Goal: Task Accomplishment & Management: Manage account settings

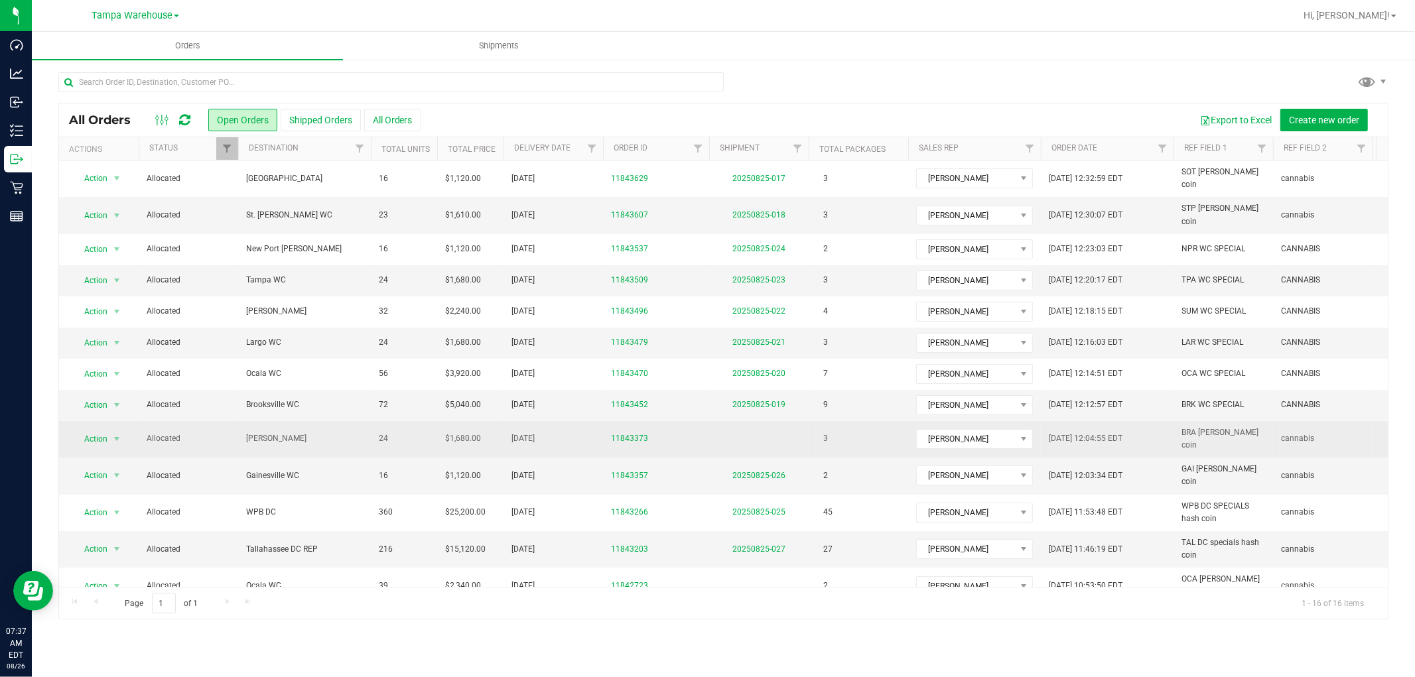
scroll to position [102, 0]
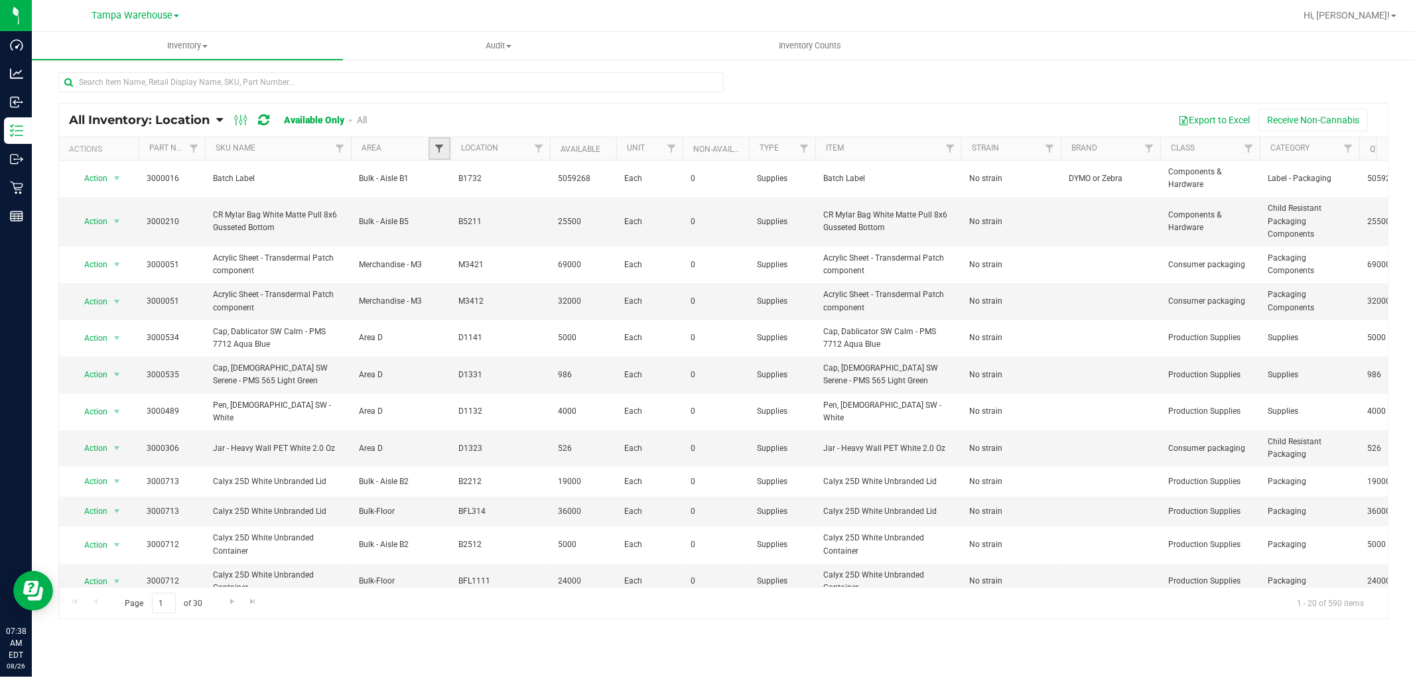
click at [435, 151] on span "Filter" at bounding box center [439, 148] width 11 height 11
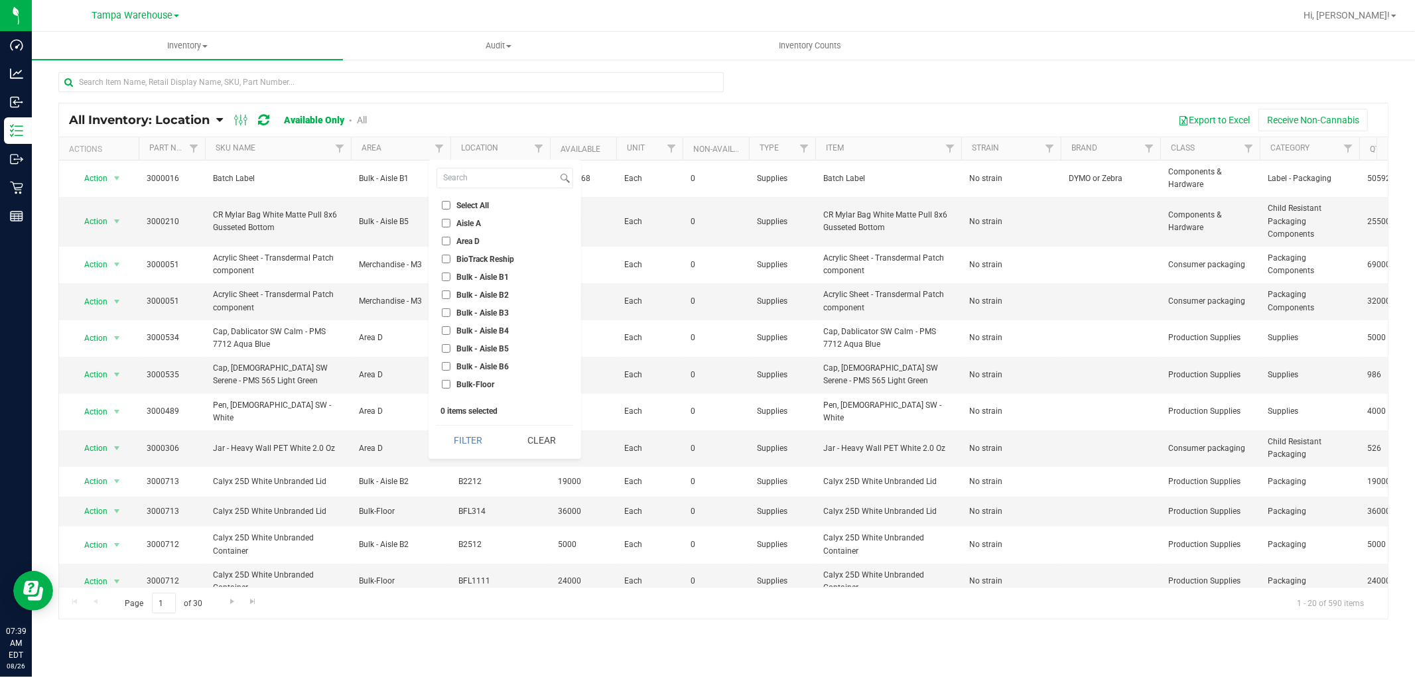
click at [441, 244] on li "Area D" at bounding box center [505, 241] width 137 height 14
click at [445, 244] on input "Area D" at bounding box center [446, 241] width 9 height 9
checkbox input "true"
click at [441, 279] on li "Bulk - Aisle B1" at bounding box center [505, 277] width 137 height 14
click at [443, 277] on input "Bulk - Aisle B1" at bounding box center [446, 277] width 9 height 9
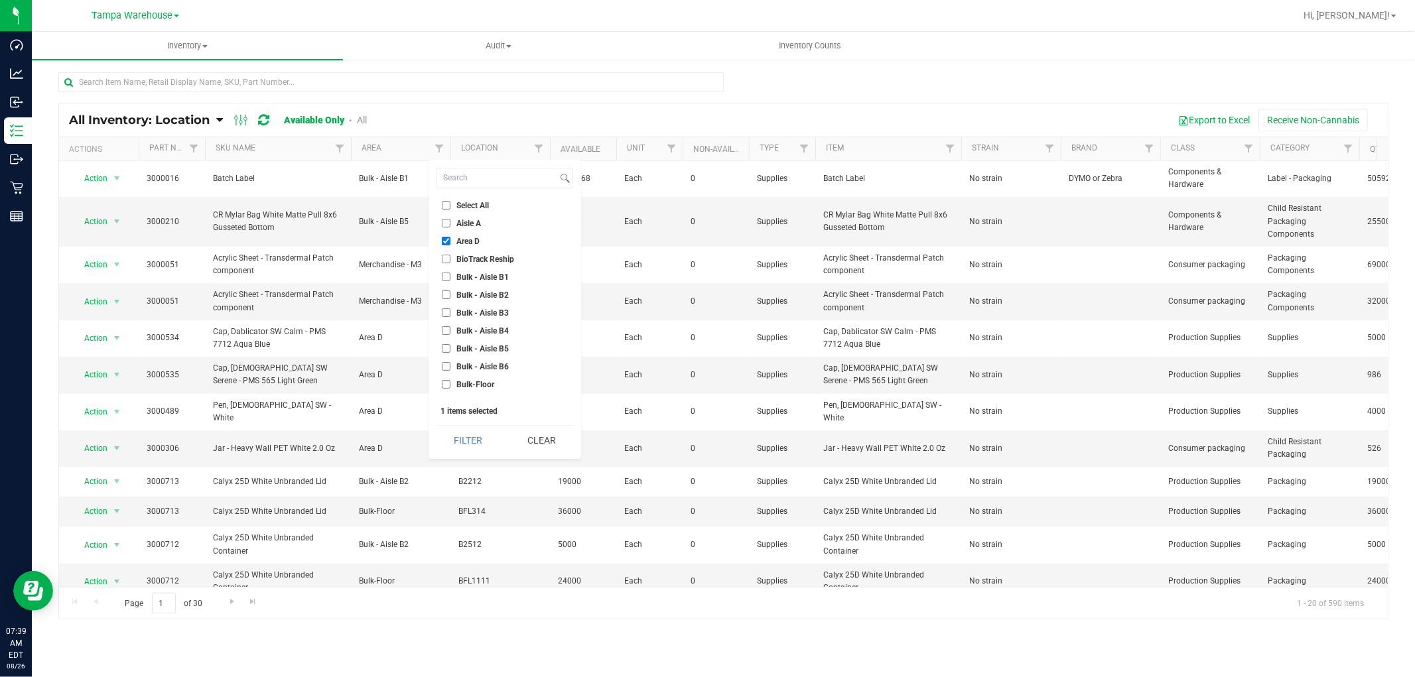
checkbox input "true"
click at [470, 445] on button "Filter" at bounding box center [469, 440] width 64 height 29
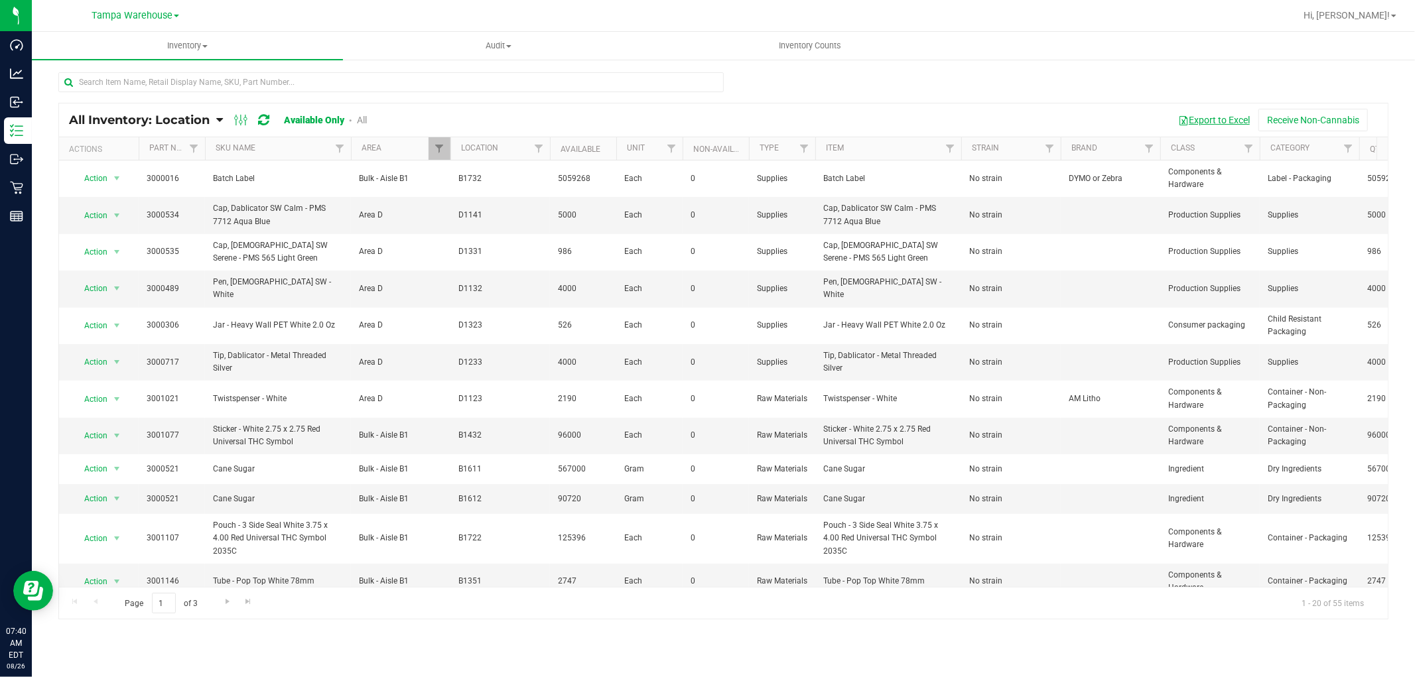
click at [1190, 123] on button "Export to Excel" at bounding box center [1214, 120] width 89 height 23
click at [440, 151] on span "Filter" at bounding box center [439, 148] width 11 height 11
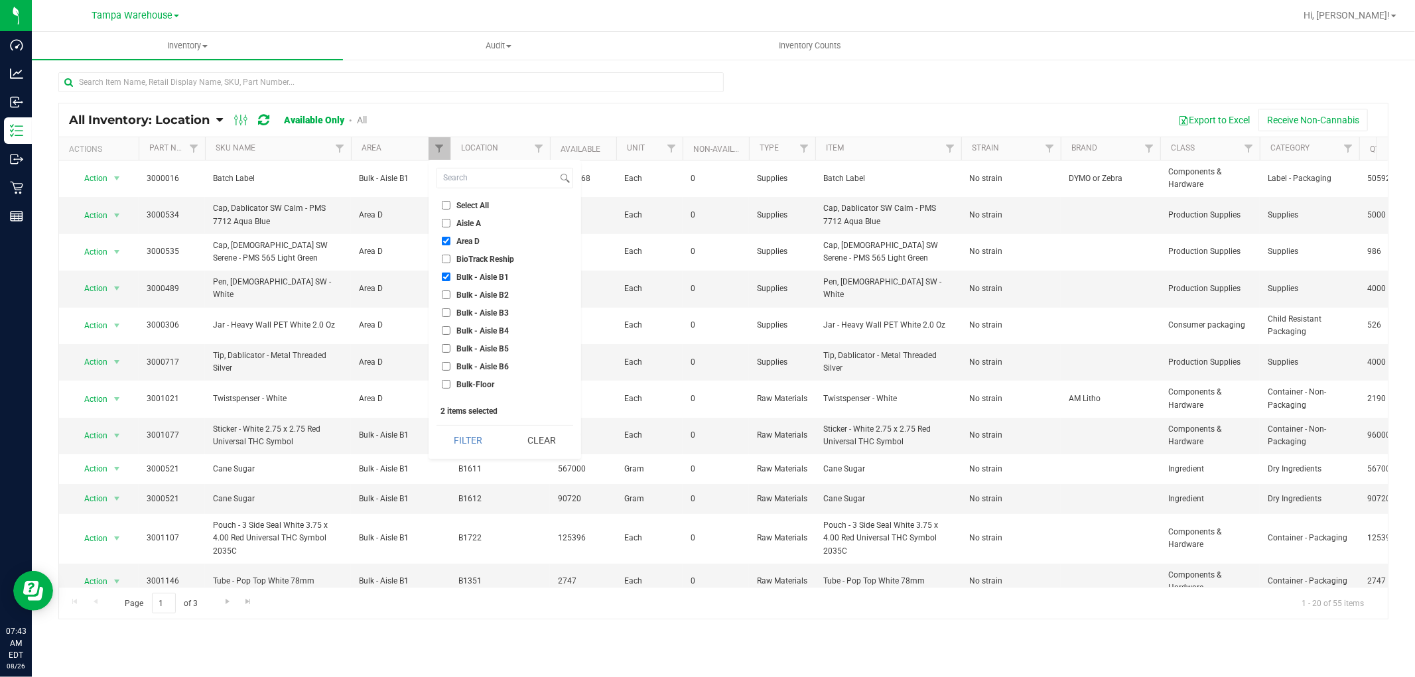
click at [448, 244] on input "Area D" at bounding box center [446, 241] width 9 height 9
checkbox input "false"
click at [447, 277] on input "Bulk - Aisle B1" at bounding box center [446, 277] width 9 height 9
checkbox input "false"
click at [559, 443] on button "Clear" at bounding box center [542, 440] width 64 height 29
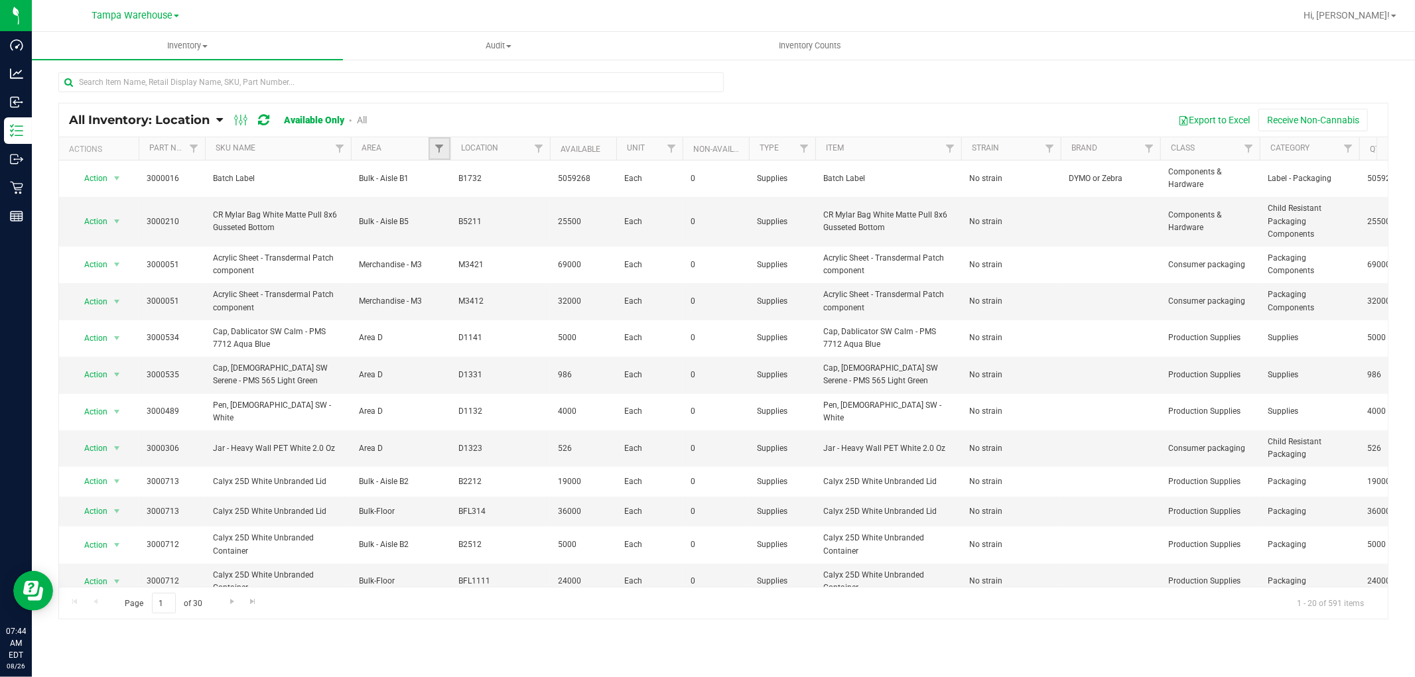
click at [446, 148] on link "Filter" at bounding box center [440, 148] width 22 height 23
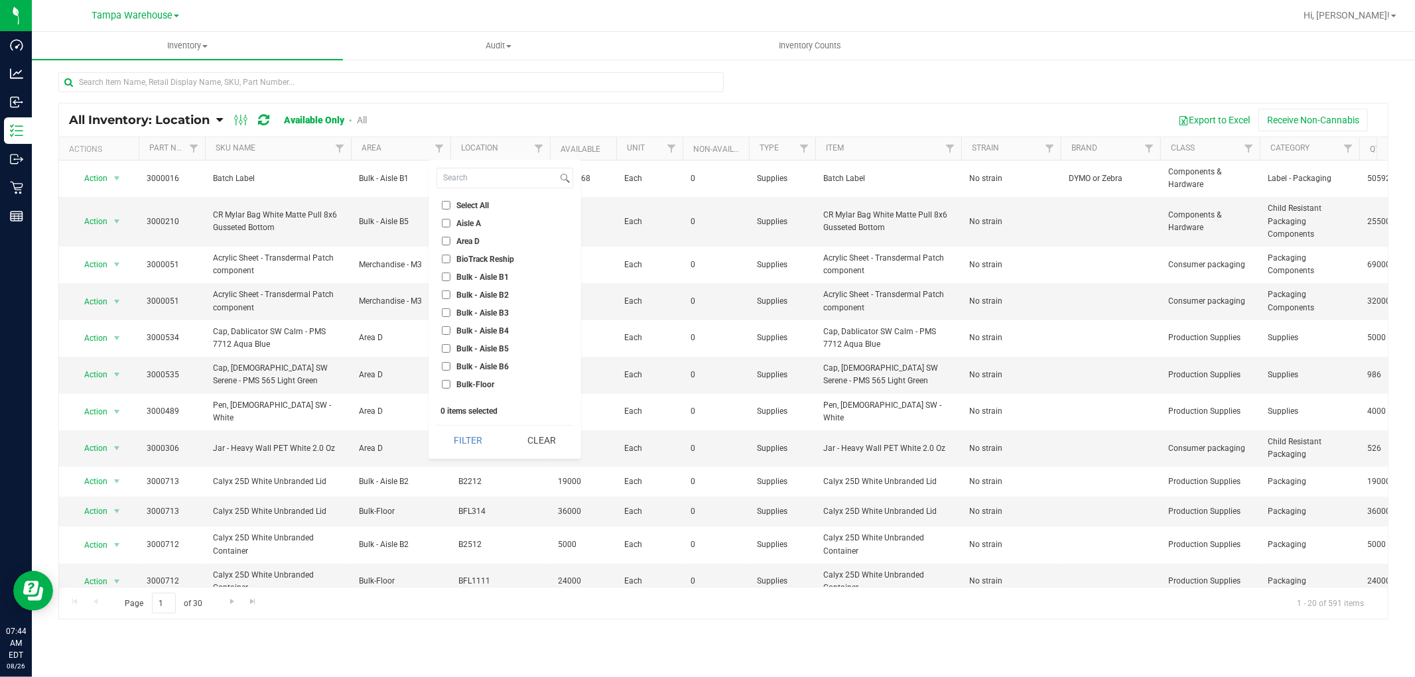
click at [445, 297] on input "Bulk - Aisle B2" at bounding box center [446, 295] width 9 height 9
checkbox input "true"
click at [445, 315] on input "Bulk - Aisle B3" at bounding box center [446, 313] width 9 height 9
checkbox input "true"
click at [474, 447] on button "Filter" at bounding box center [469, 440] width 64 height 29
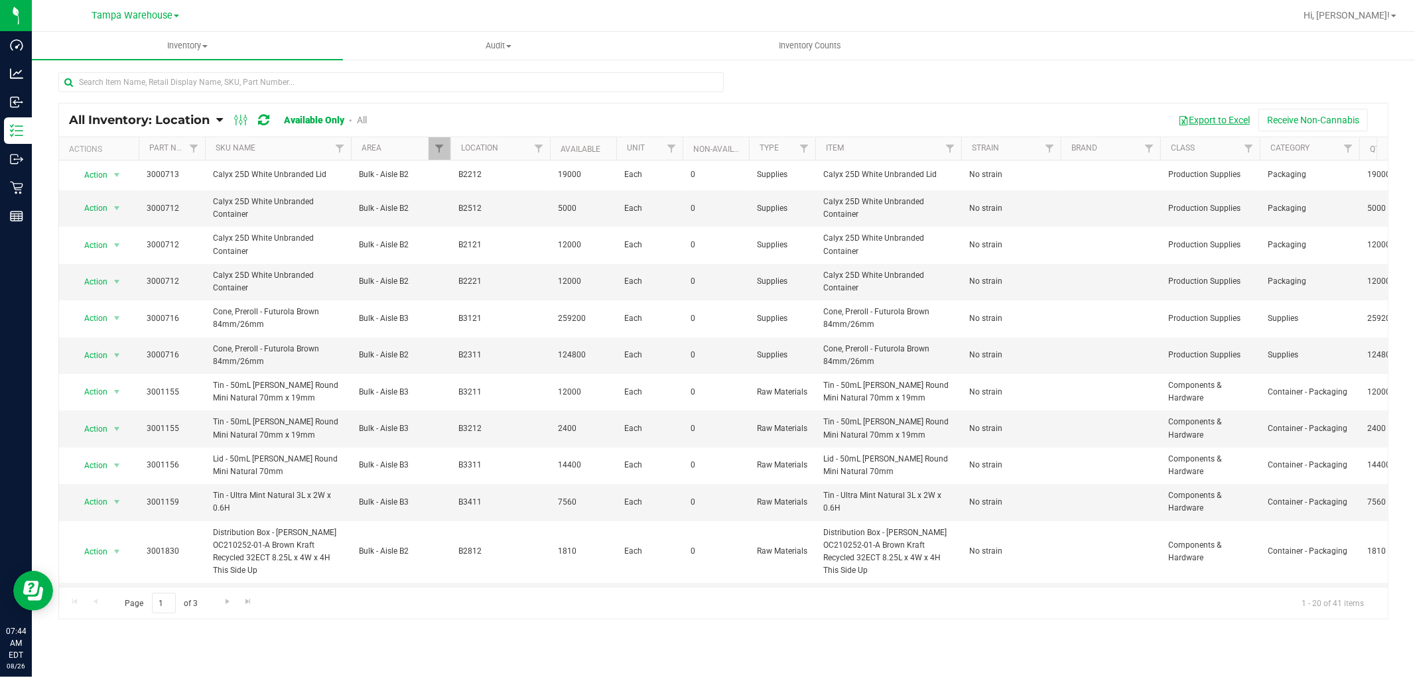
click at [1239, 117] on button "Export to Excel" at bounding box center [1214, 120] width 89 height 23
drag, startPoint x: 440, startPoint y: 151, endPoint x: 439, endPoint y: 187, distance: 36.5
click at [440, 151] on span "Filter" at bounding box center [439, 148] width 11 height 11
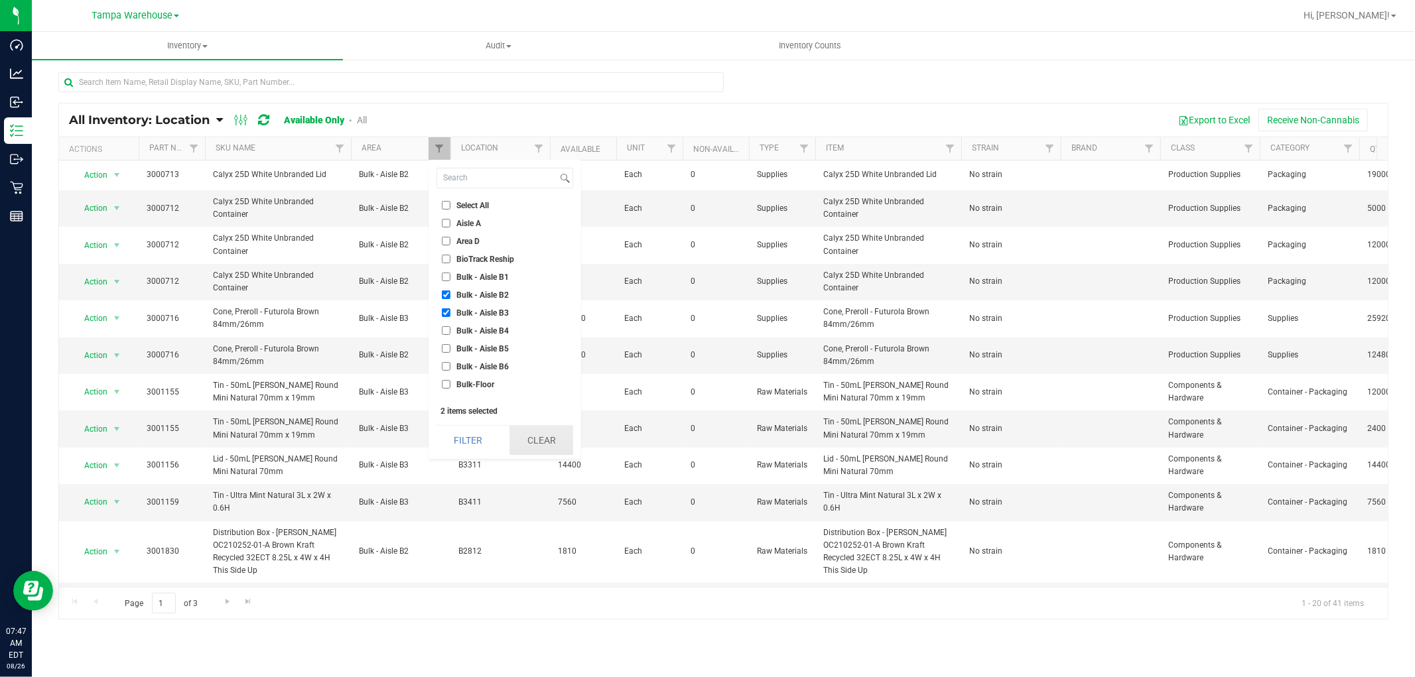
click at [541, 436] on button "Clear" at bounding box center [542, 440] width 64 height 29
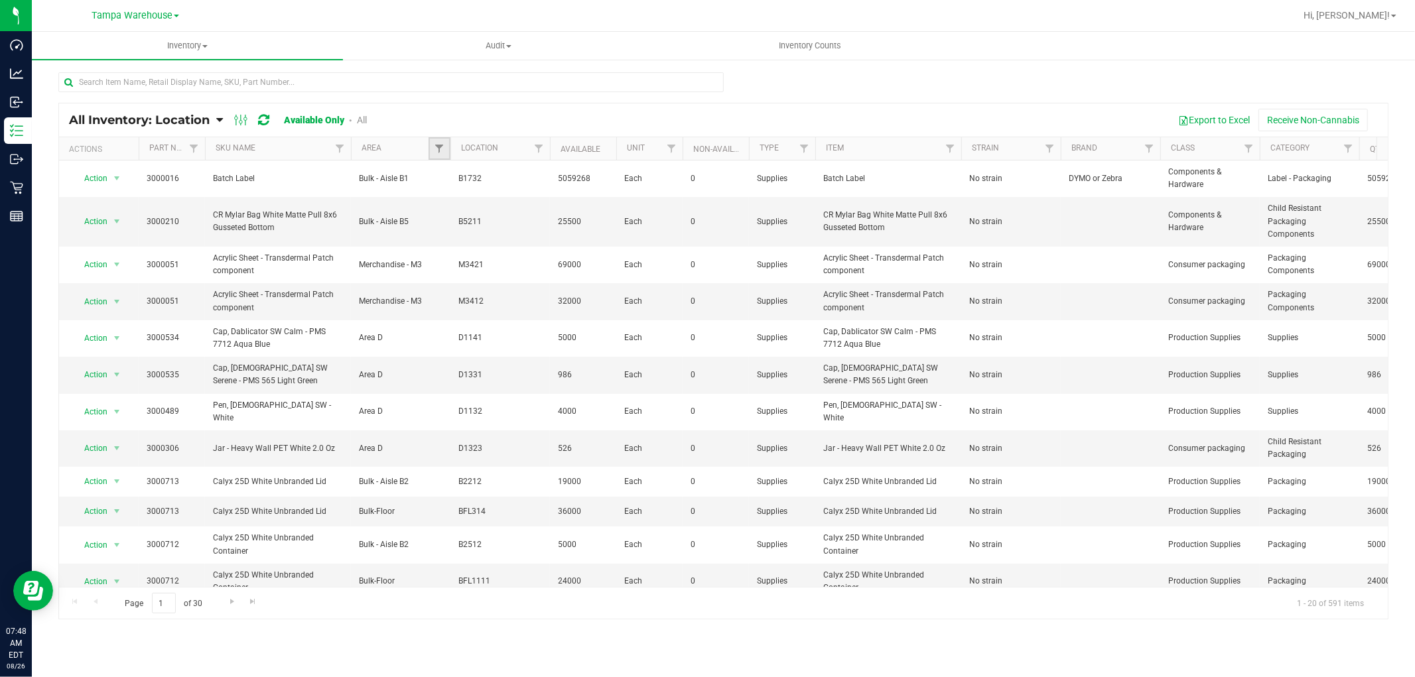
click at [442, 155] on link "Filter" at bounding box center [440, 148] width 22 height 23
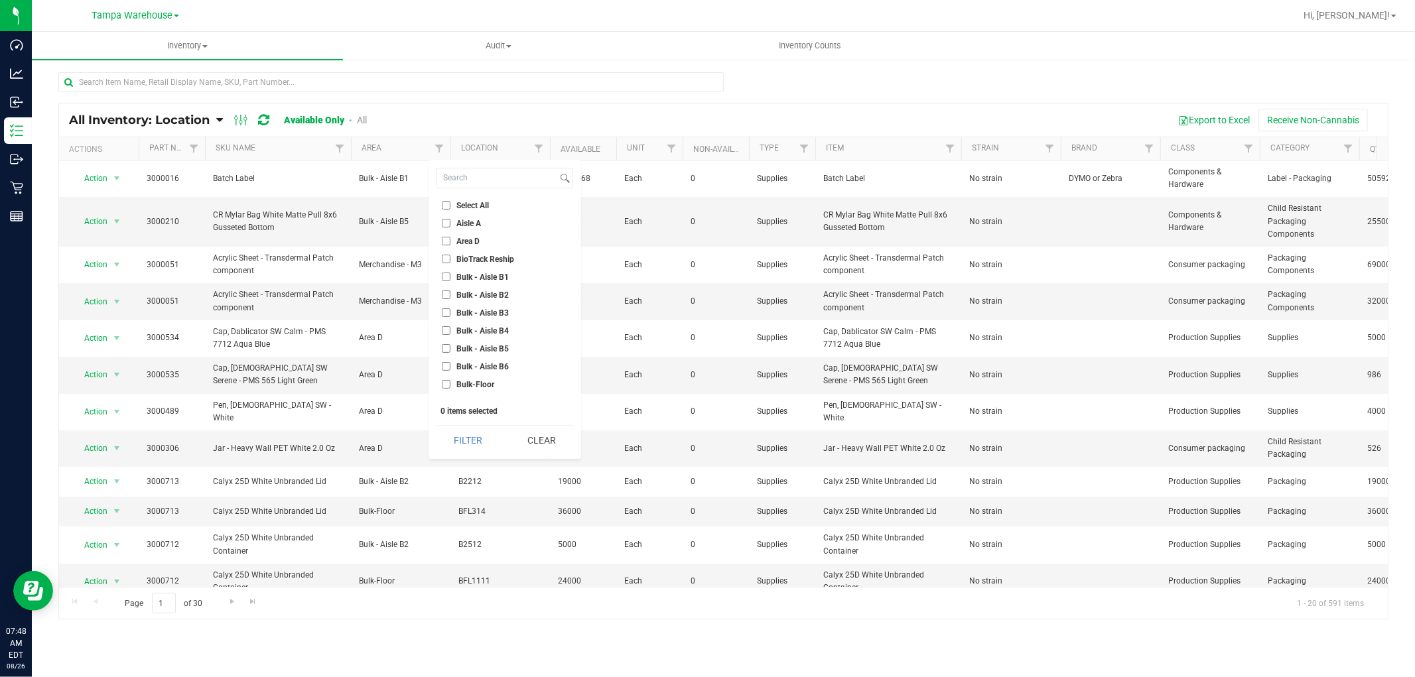
click at [446, 329] on input "Bulk - Aisle B4" at bounding box center [446, 330] width 9 height 9
checkbox input "true"
click at [446, 349] on input "Bulk - Aisle B5" at bounding box center [446, 348] width 9 height 9
checkbox input "true"
click at [446, 363] on input "Bulk - Aisle B6" at bounding box center [446, 366] width 9 height 9
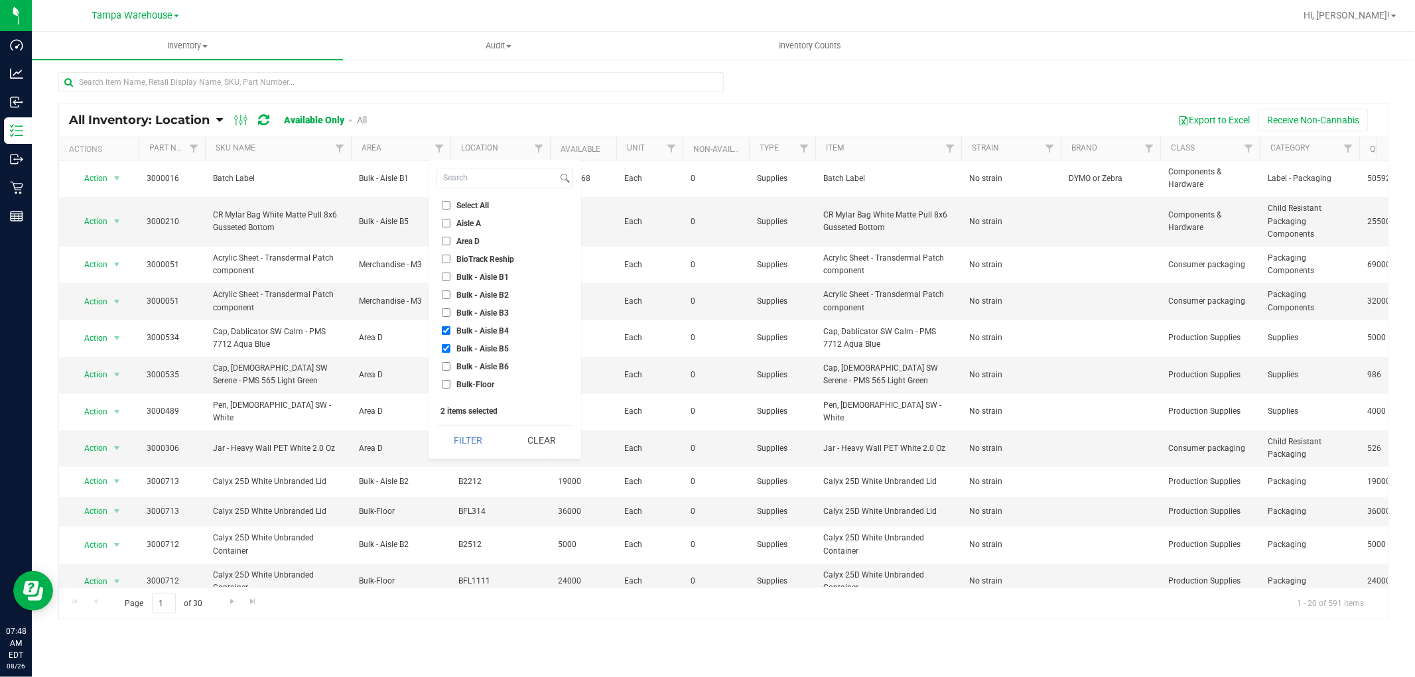
checkbox input "true"
click at [471, 441] on button "Filter" at bounding box center [469, 440] width 64 height 29
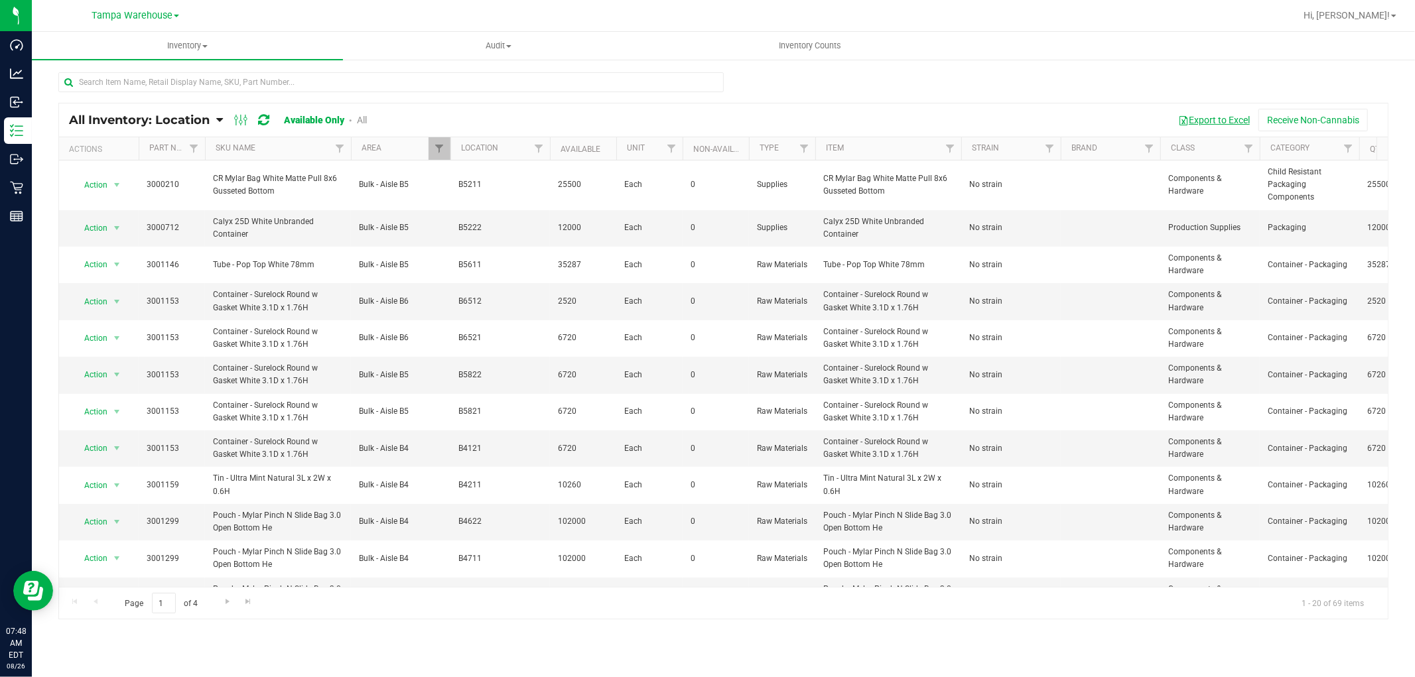
click at [1217, 121] on button "Export to Excel" at bounding box center [1214, 120] width 89 height 23
click at [438, 141] on link "Filter" at bounding box center [440, 148] width 22 height 23
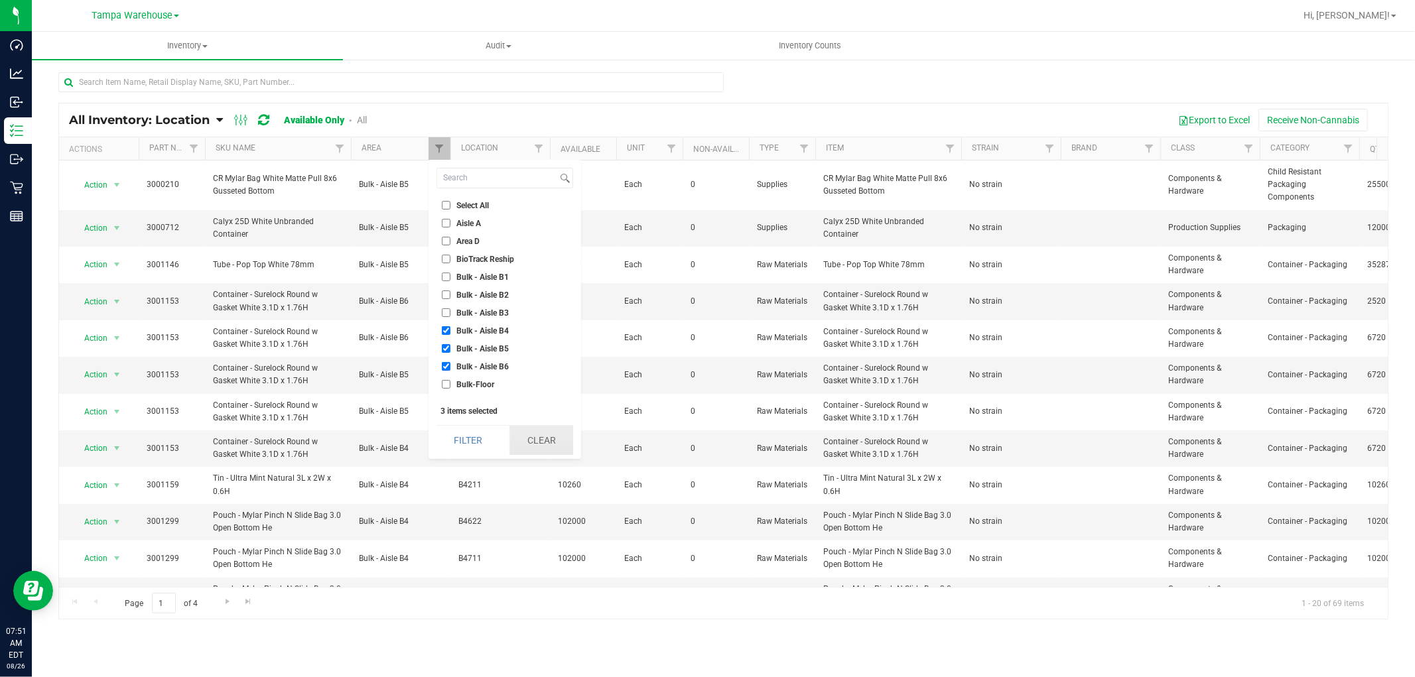
click at [548, 445] on button "Clear" at bounding box center [542, 440] width 64 height 29
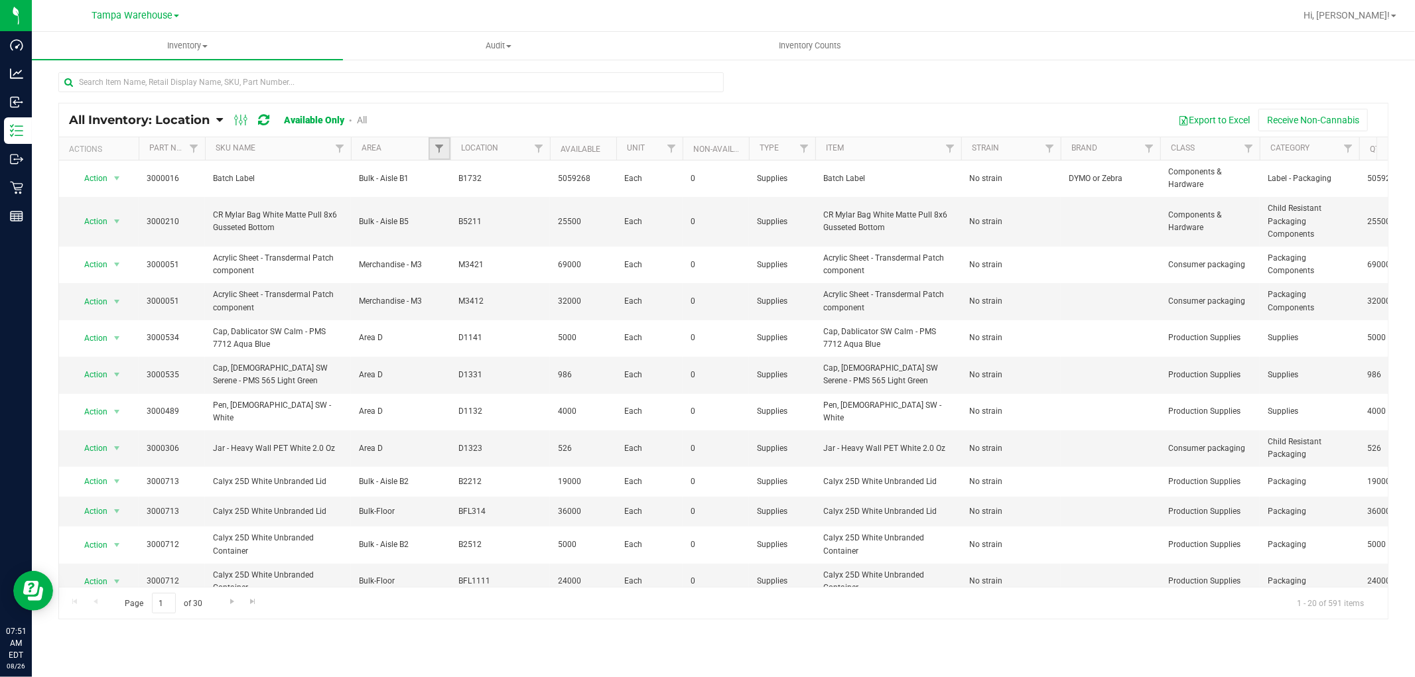
click at [442, 159] on link "Filter" at bounding box center [440, 148] width 22 height 23
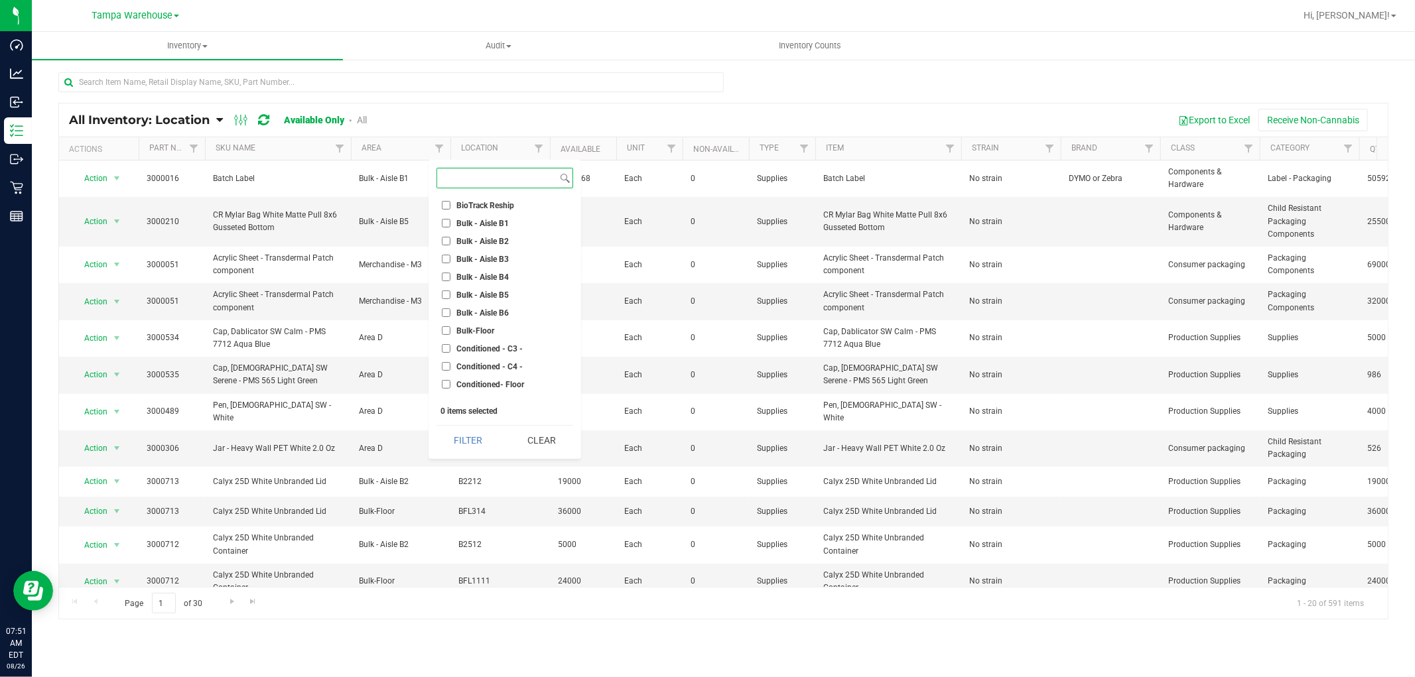
scroll to position [74, 0]
click at [448, 311] on input "Bulk-Floor" at bounding box center [446, 311] width 9 height 9
checkbox input "true"
click at [447, 325] on input "Merchandise - Floor" at bounding box center [446, 326] width 9 height 9
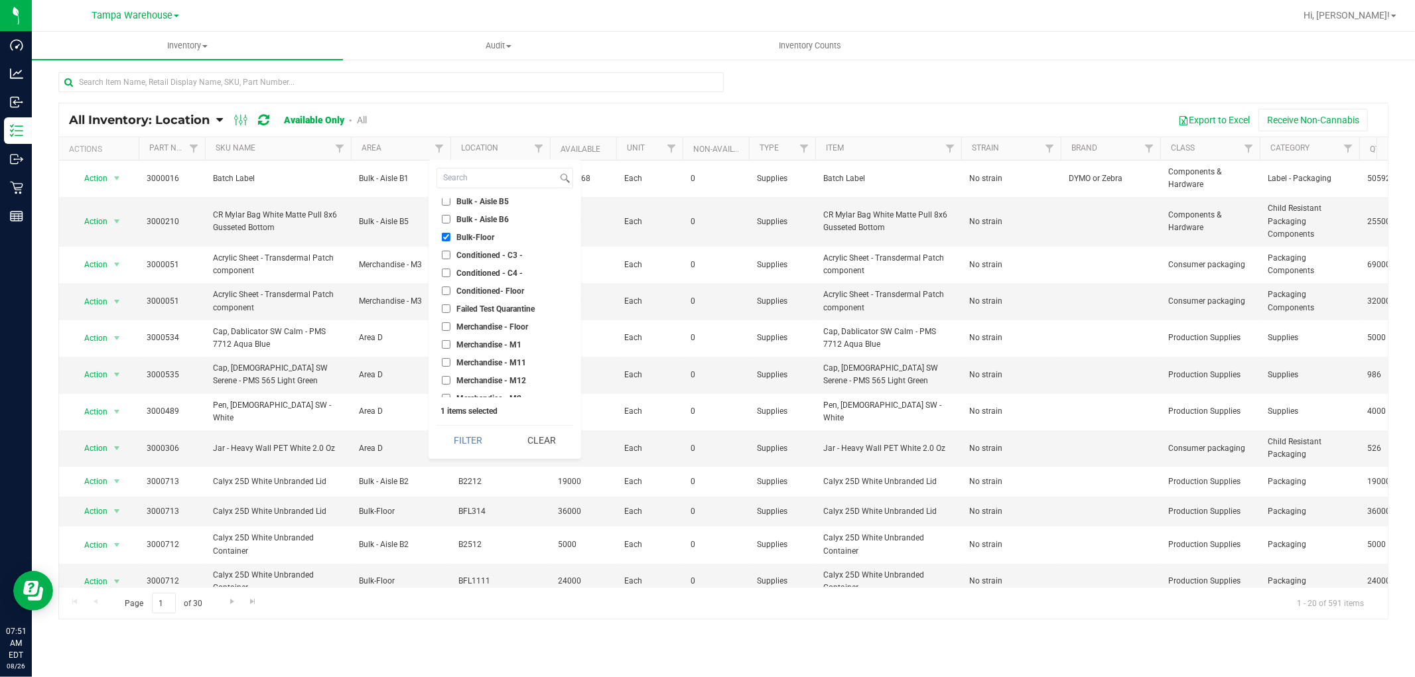
checkbox input "true"
click at [447, 289] on input "Conditioned- Floor" at bounding box center [446, 291] width 9 height 9
checkbox input "true"
click at [466, 439] on button "Filter" at bounding box center [469, 440] width 64 height 29
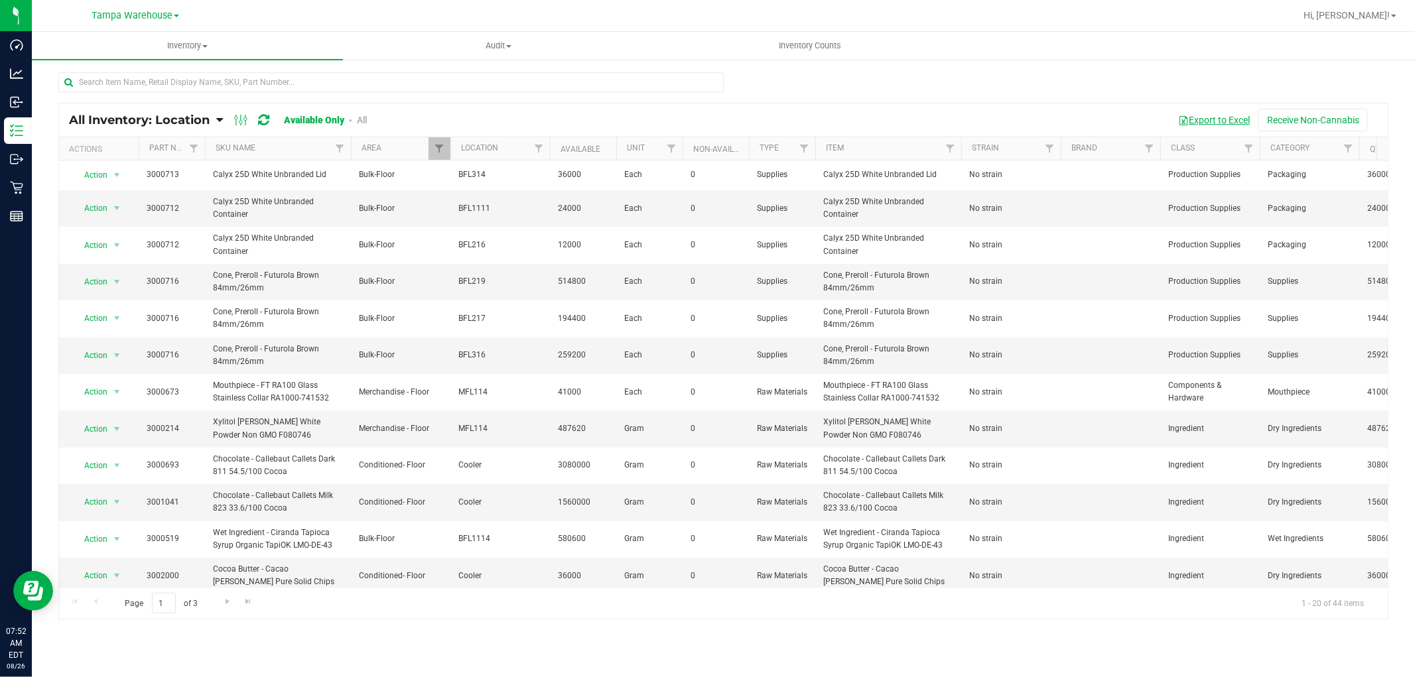
click at [1238, 123] on button "Export to Excel" at bounding box center [1214, 120] width 89 height 23
click at [438, 146] on span "Filter" at bounding box center [439, 148] width 11 height 11
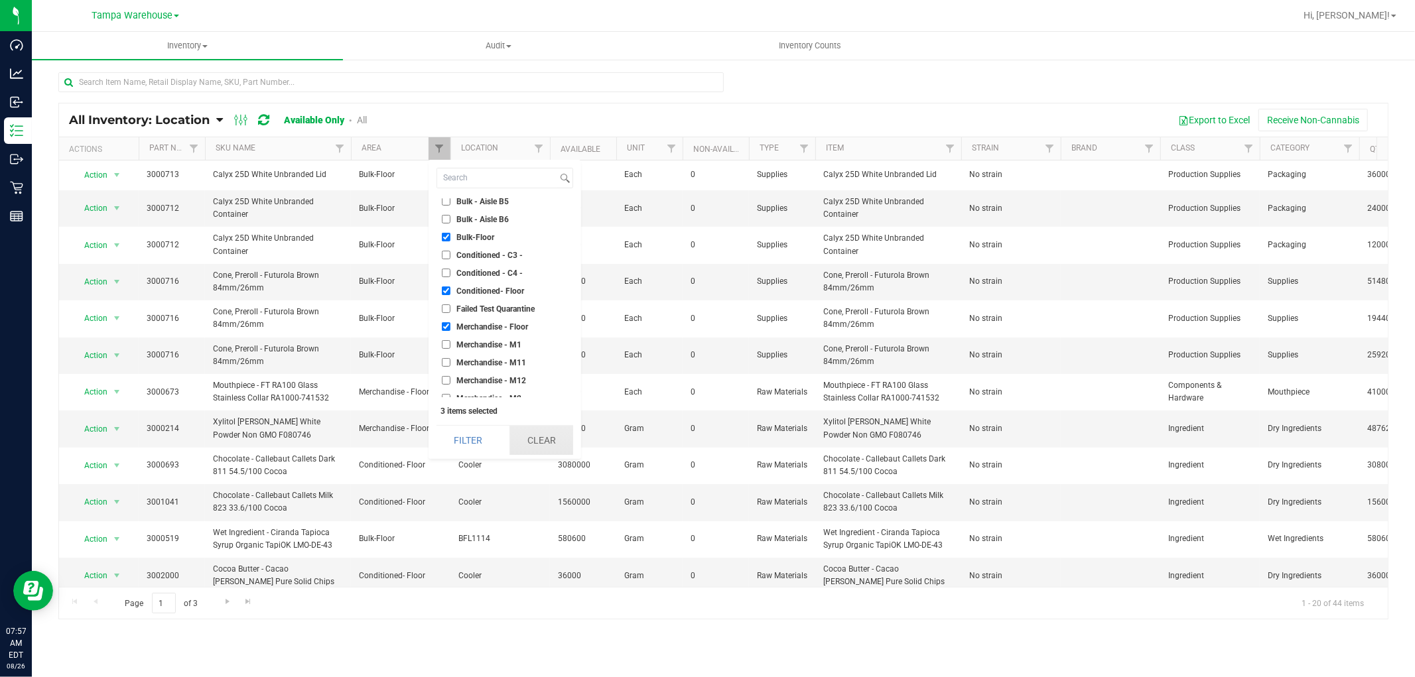
click at [547, 443] on button "Clear" at bounding box center [542, 440] width 64 height 29
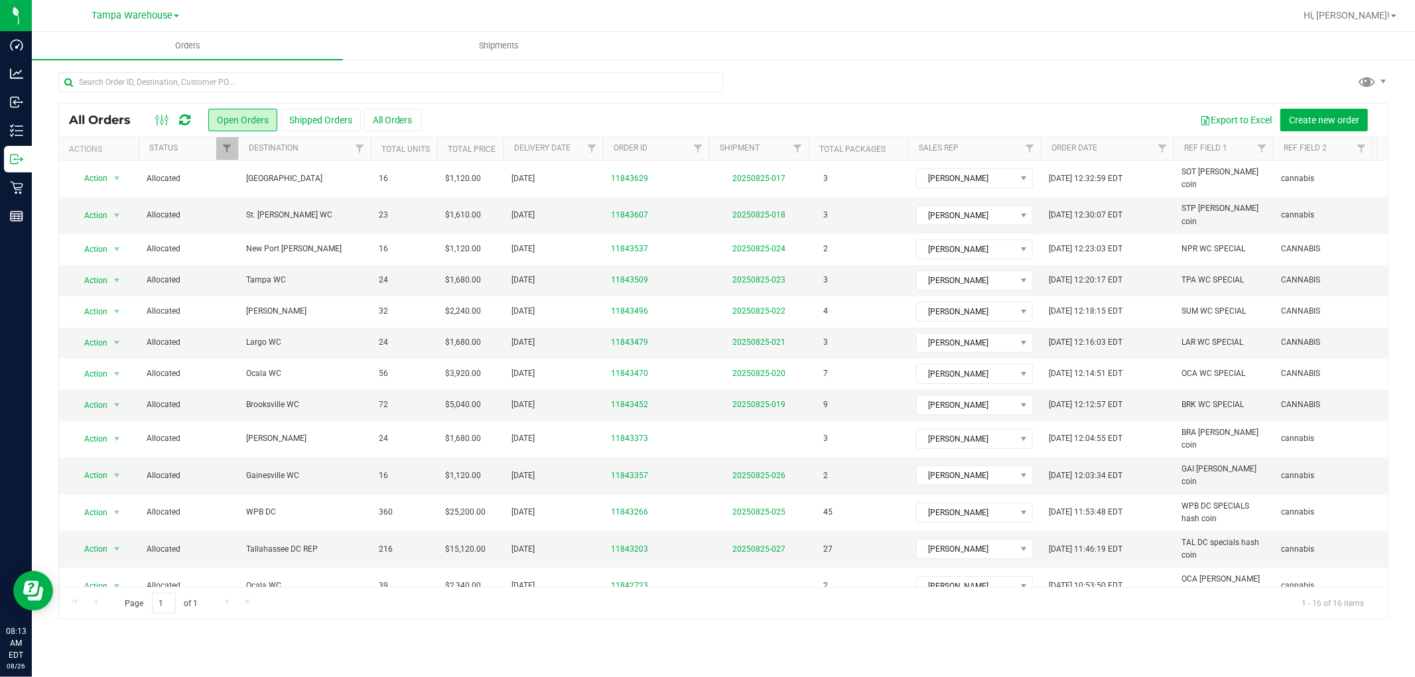
scroll to position [102, 0]
click at [1315, 121] on span "Create new order" at bounding box center [1324, 120] width 70 height 11
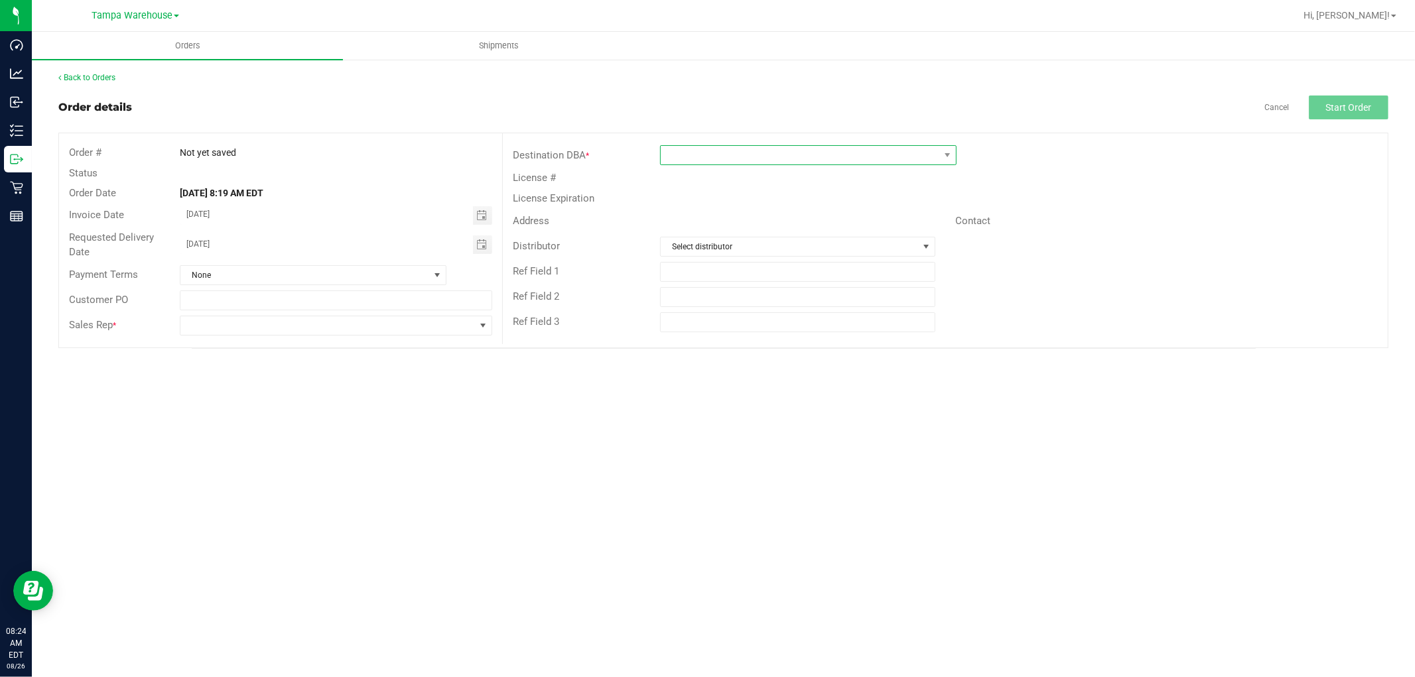
click at [771, 161] on span at bounding box center [800, 155] width 279 height 19
type input "WPB"
click at [721, 214] on li "WPB DC" at bounding box center [808, 212] width 295 height 23
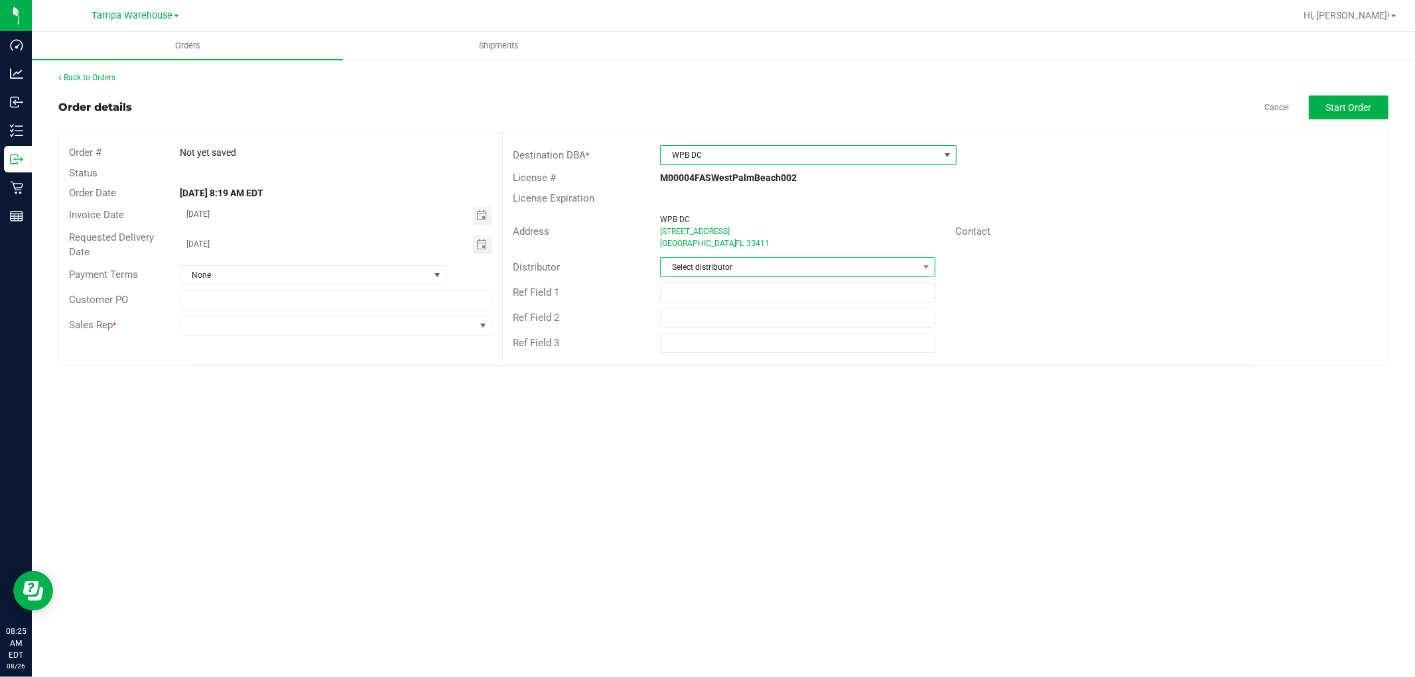
click at [742, 269] on span "Select distributor" at bounding box center [789, 267] width 257 height 19
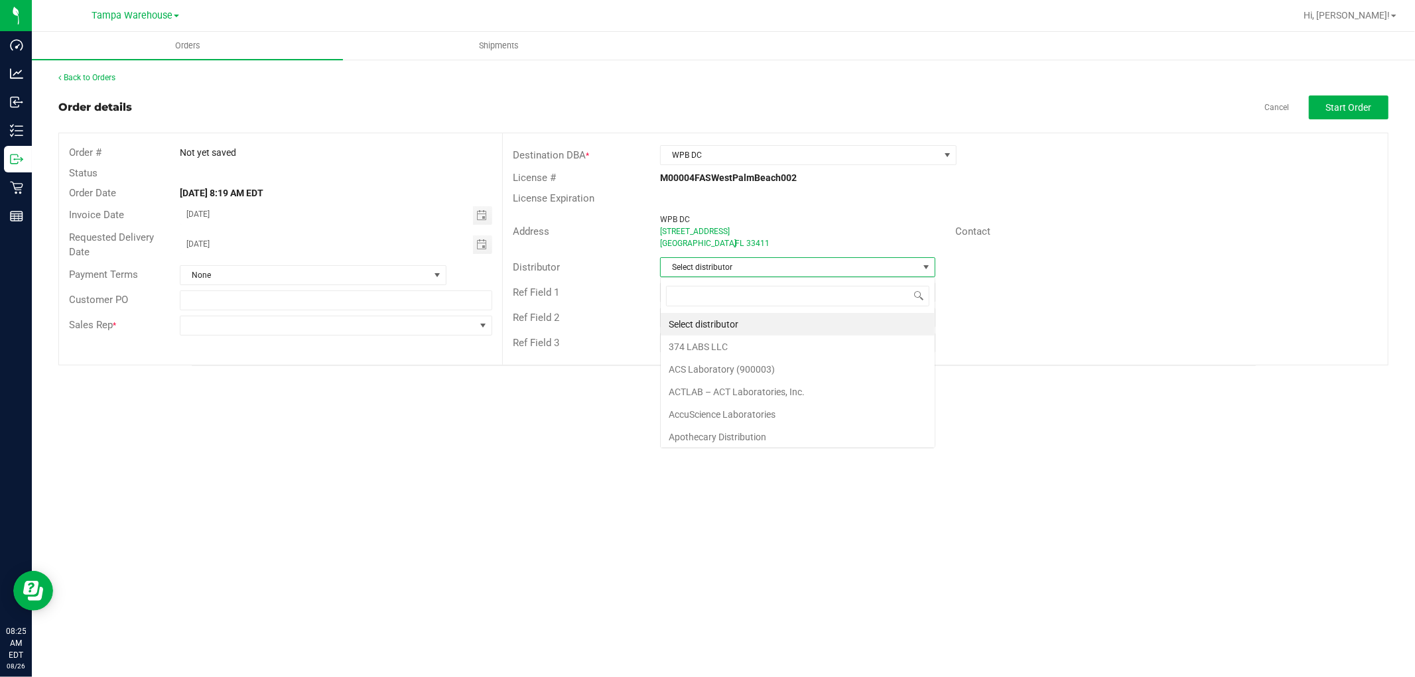
scroll to position [20, 275]
type input "TAM"
click at [714, 346] on li "Tampa Warehouse" at bounding box center [798, 347] width 274 height 23
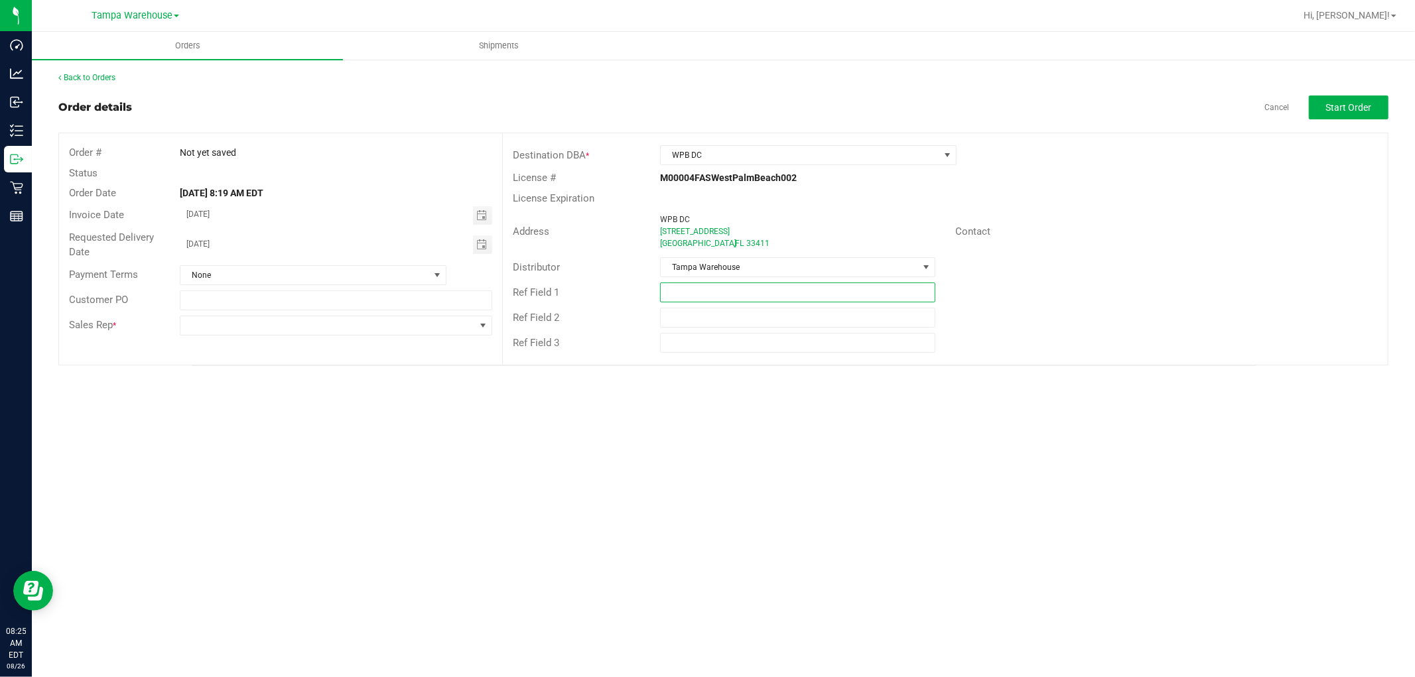
click at [719, 290] on input "text" at bounding box center [797, 293] width 275 height 20
type input "HARDWARE 08.26.25"
click at [606, 387] on div "Orders Shipments Back to Orders Order details Cancel Start Order Order # Not ye…" at bounding box center [724, 355] width 1384 height 646
drag, startPoint x: 751, startPoint y: 296, endPoint x: 659, endPoint y: 293, distance: 92.3
click at [659, 293] on div "HARDWARE [DATE]" at bounding box center [797, 293] width 295 height 20
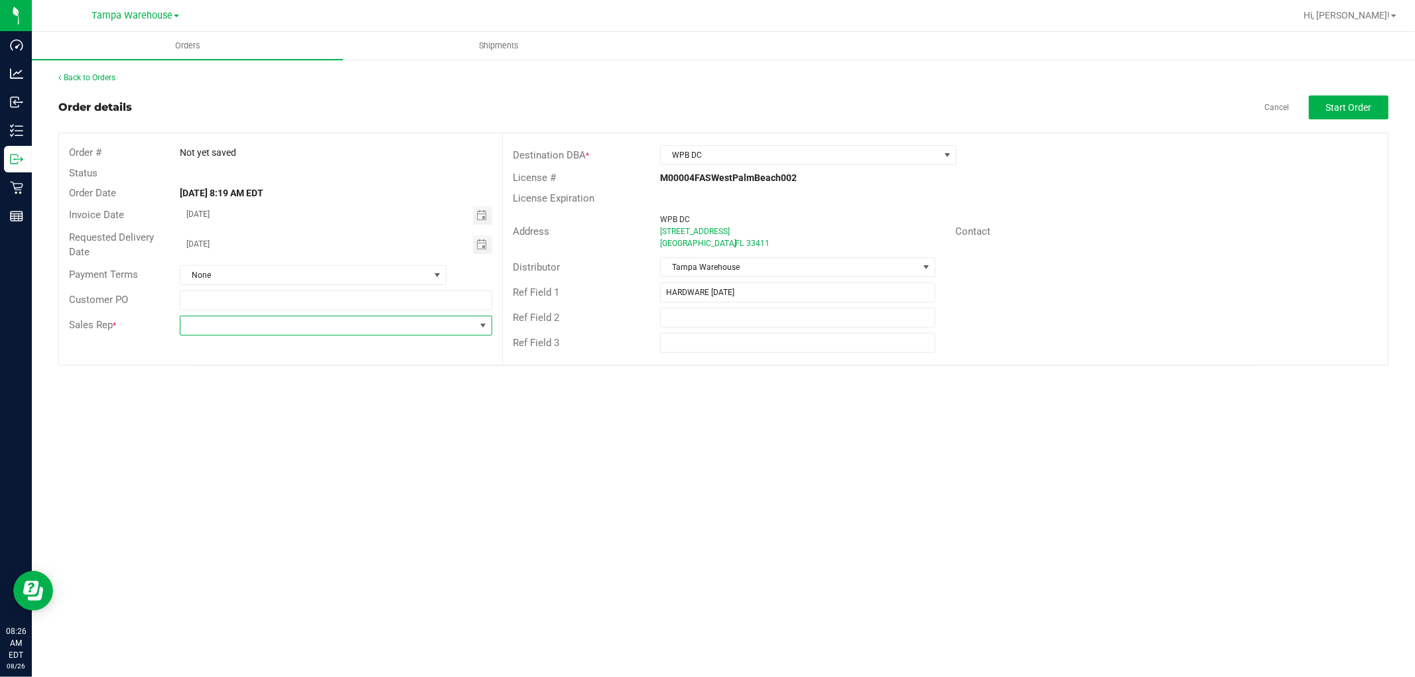
click at [440, 326] on span at bounding box center [327, 326] width 295 height 19
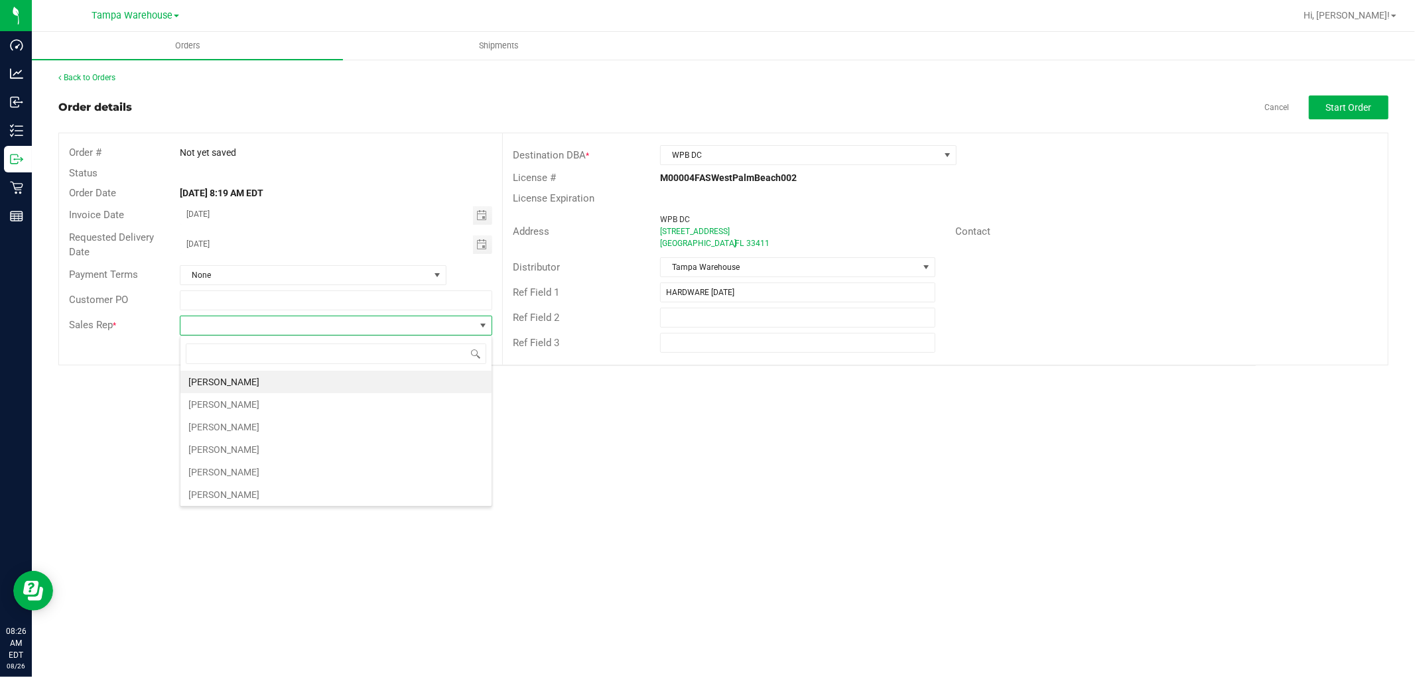
scroll to position [20, 312]
type input "ISAIA"
click at [269, 389] on li "[PERSON_NAME]" at bounding box center [335, 382] width 311 height 23
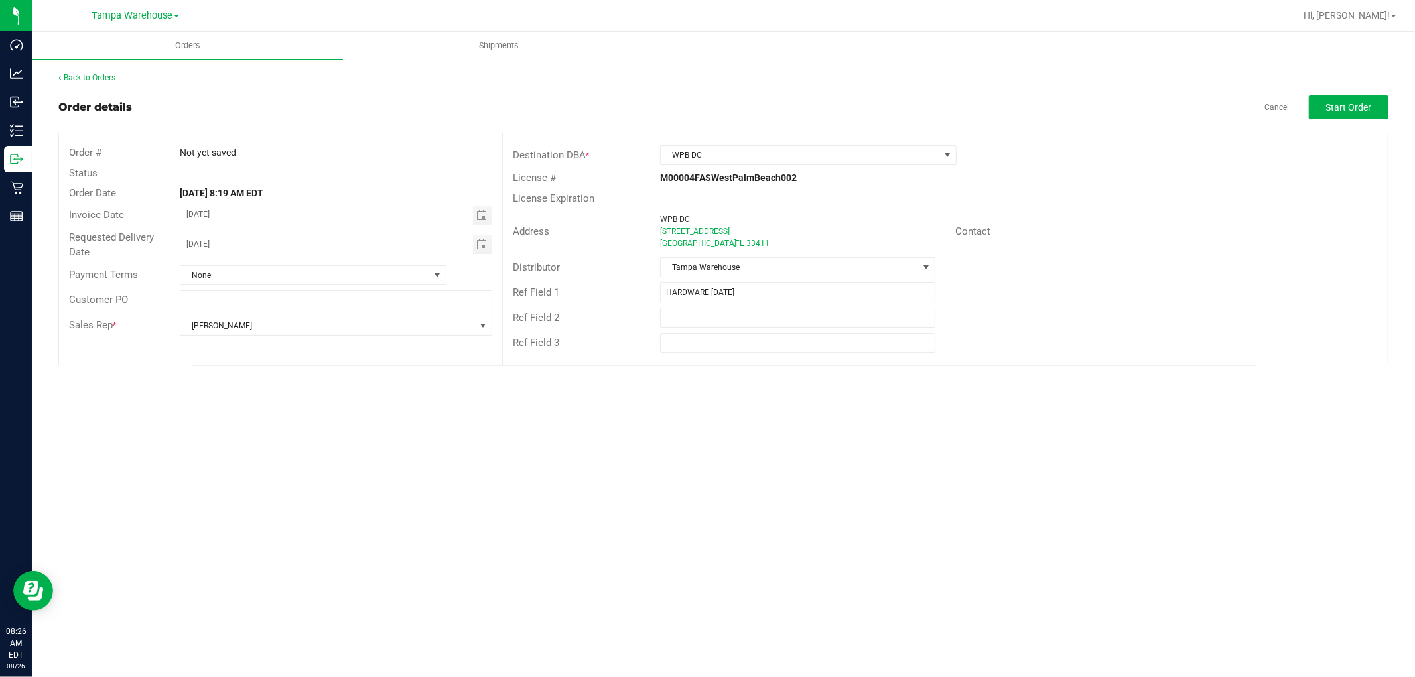
click at [1068, 415] on div "Orders Shipments Back to Orders Order details Cancel Start Order Order # Not ye…" at bounding box center [724, 355] width 1384 height 646
click at [1348, 107] on span "Start Order" at bounding box center [1349, 107] width 46 height 11
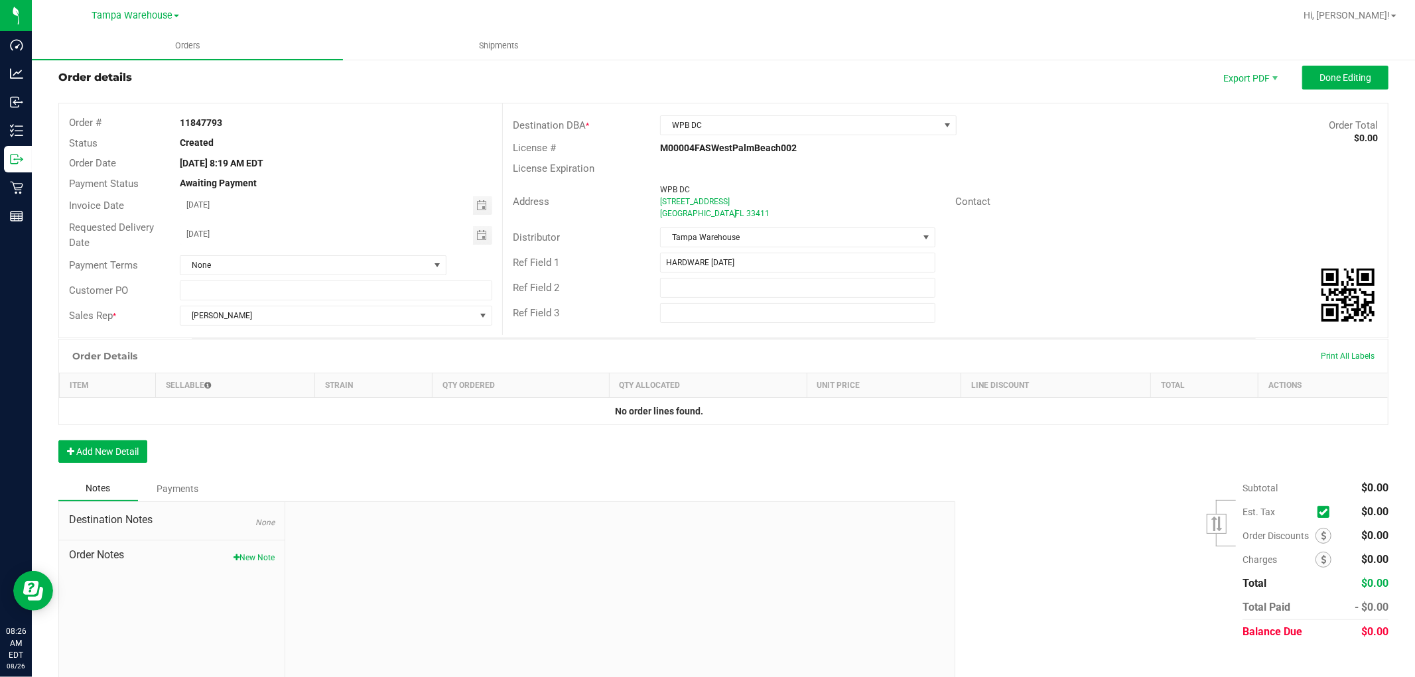
scroll to position [46, 0]
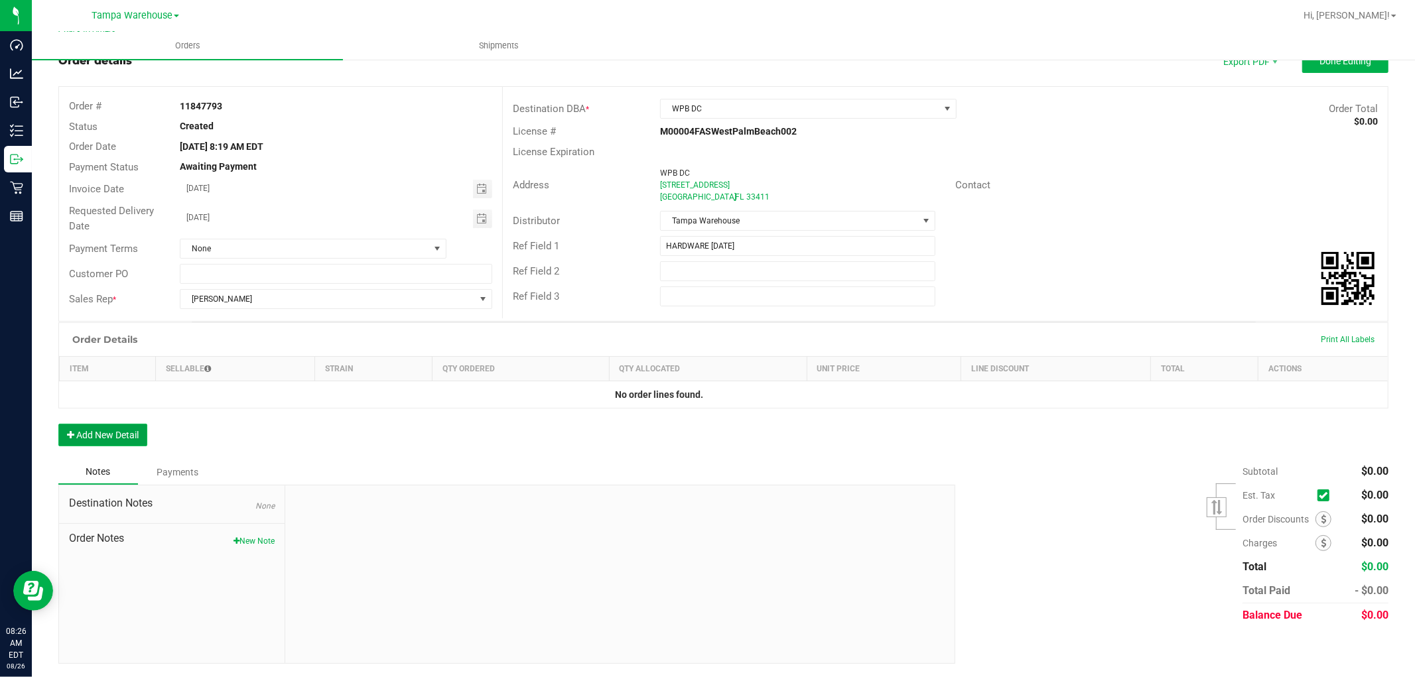
click at [134, 433] on button "Add New Detail" at bounding box center [102, 435] width 89 height 23
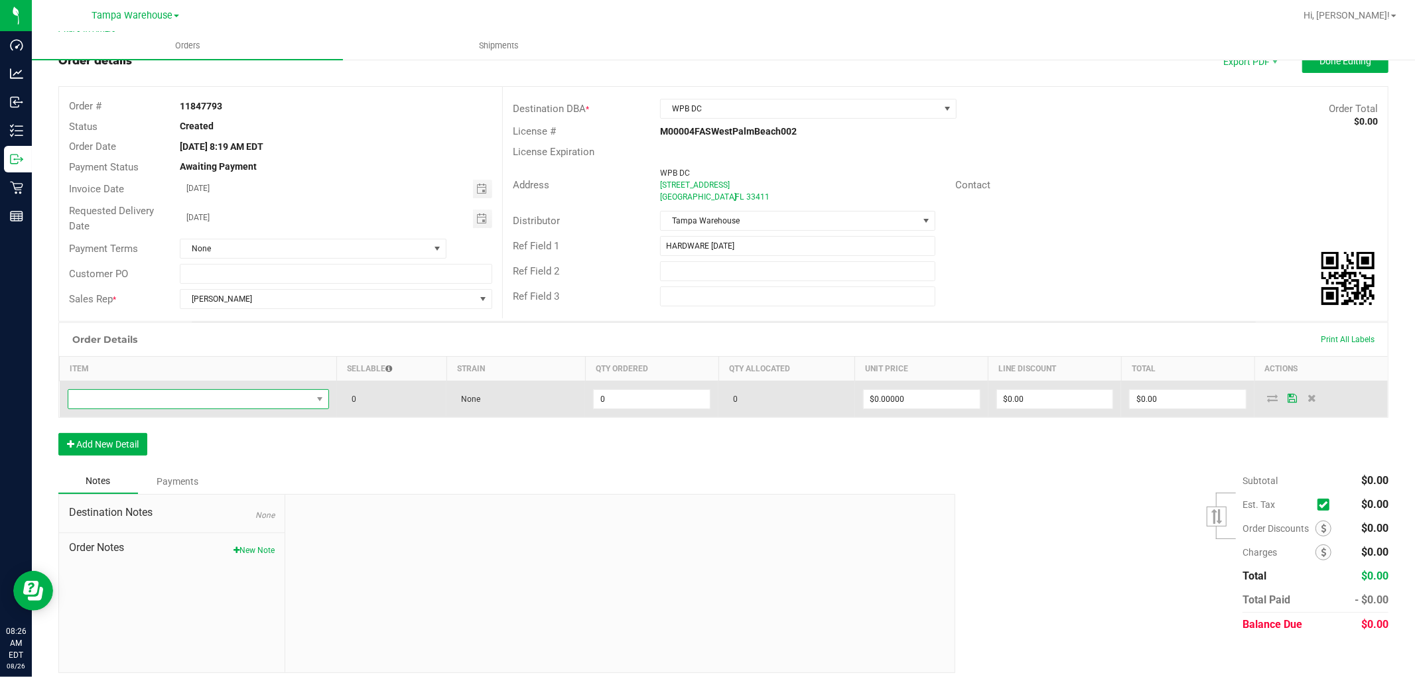
click at [173, 398] on span "NO DATA FOUND" at bounding box center [190, 399] width 244 height 19
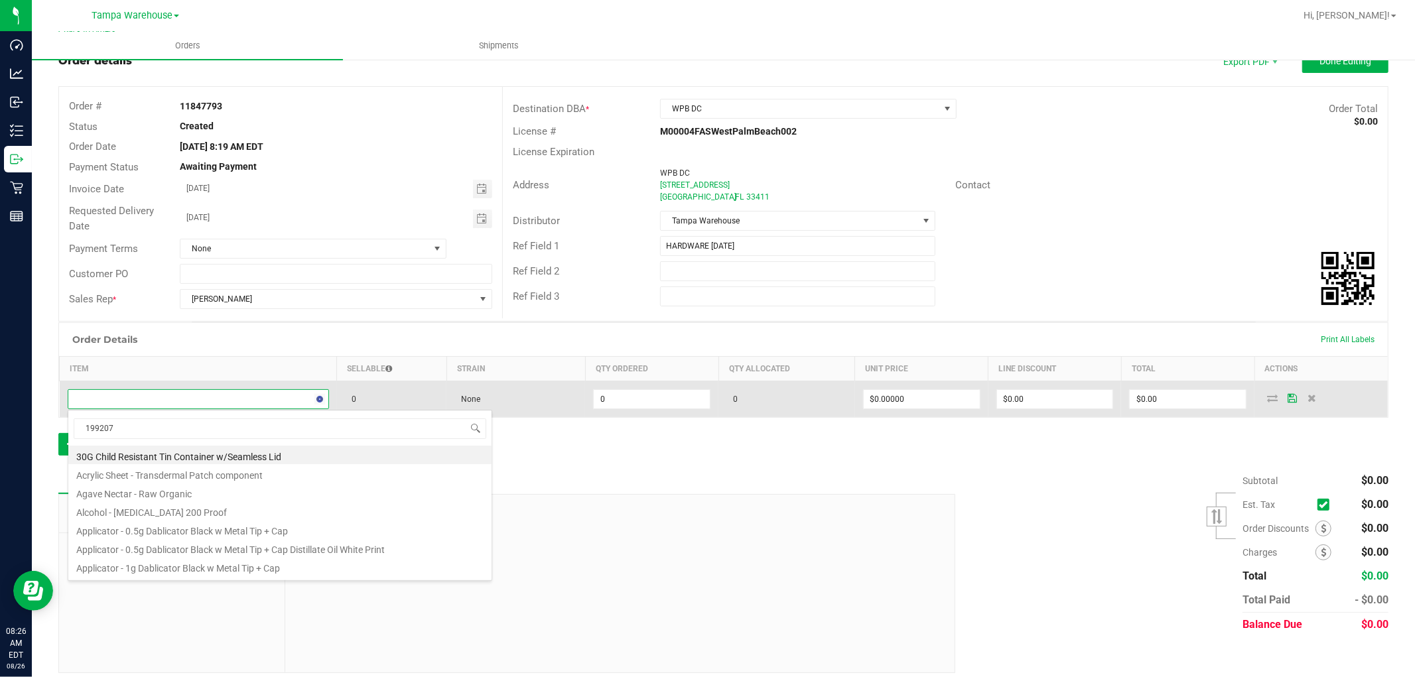
type input "1992079"
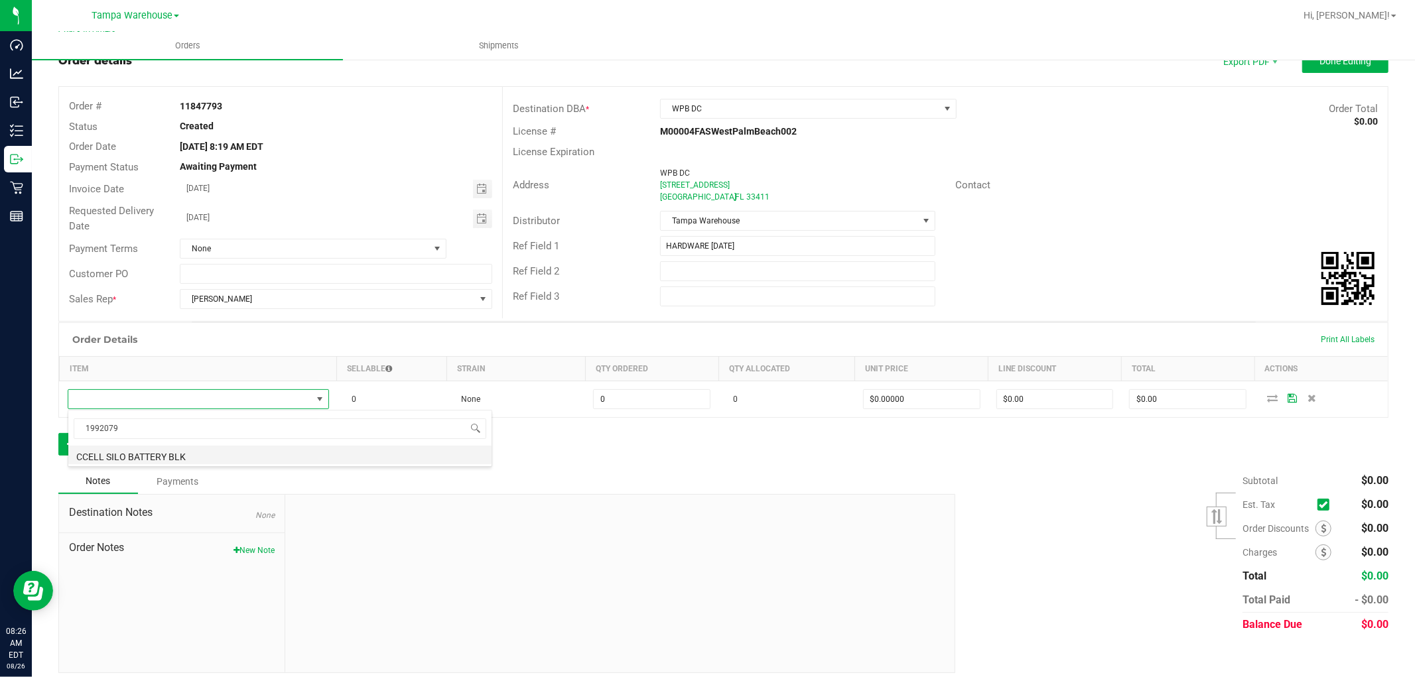
click at [200, 458] on li "CCELL SILO BATTERY BLK" at bounding box center [279, 455] width 423 height 19
type input "0 ea"
type input "$20.00000"
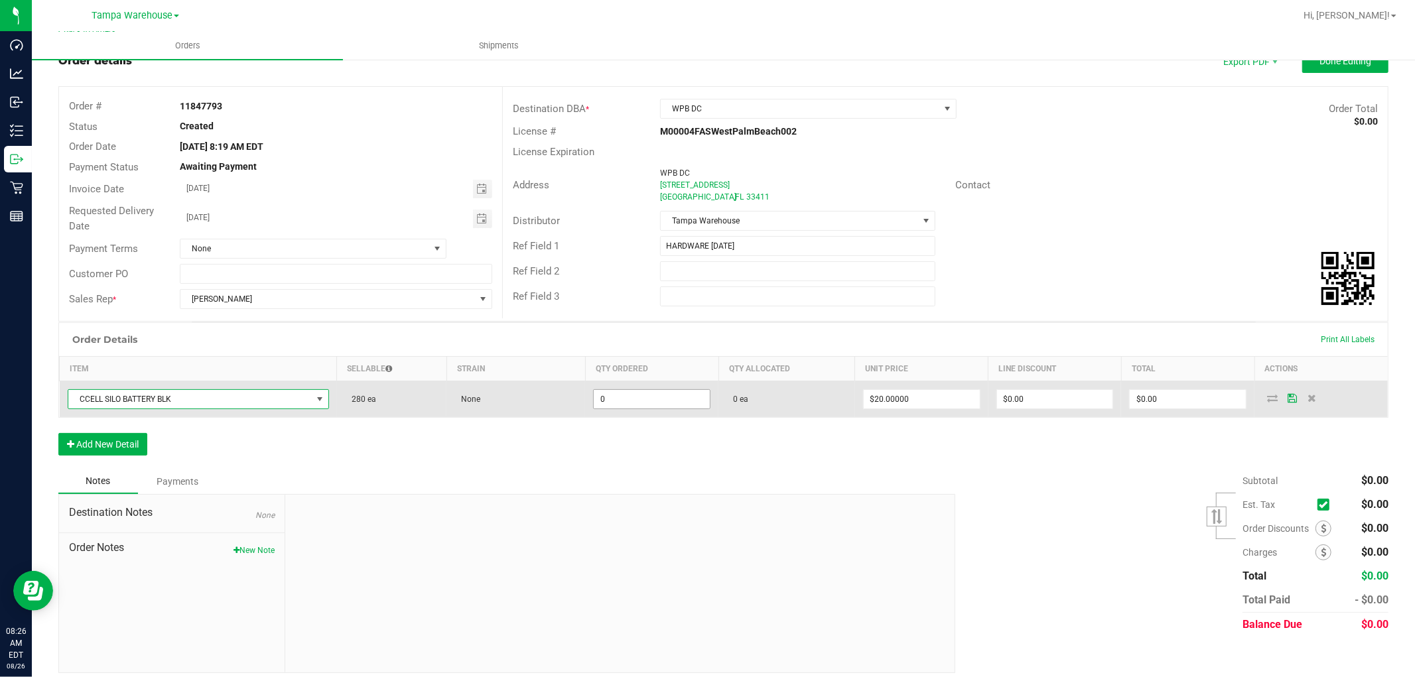
click at [620, 402] on input "0" at bounding box center [652, 399] width 116 height 19
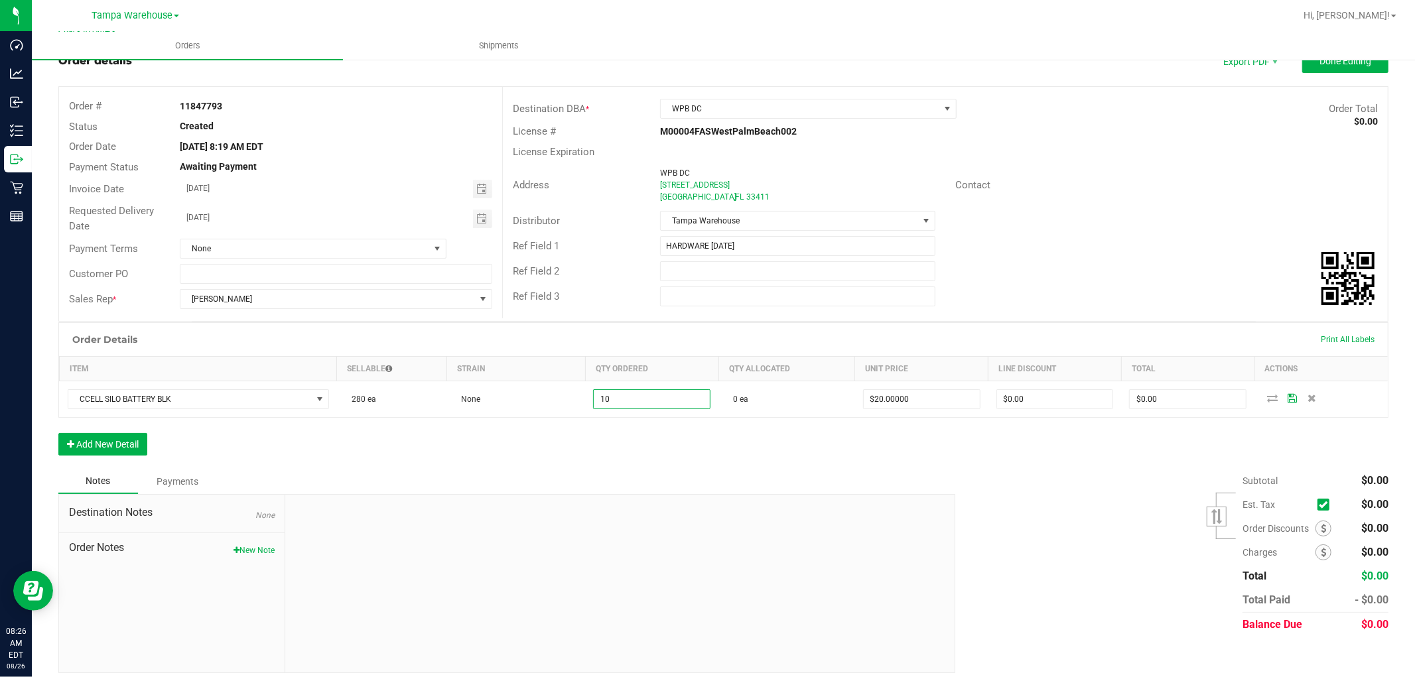
type input "10 ea"
type input "$200.00"
click at [601, 451] on div "Order Details Print All Labels Item Sellable Strain Qty Ordered Qty Allocated U…" at bounding box center [723, 395] width 1330 height 147
click at [141, 449] on button "Add New Detail" at bounding box center [102, 444] width 89 height 23
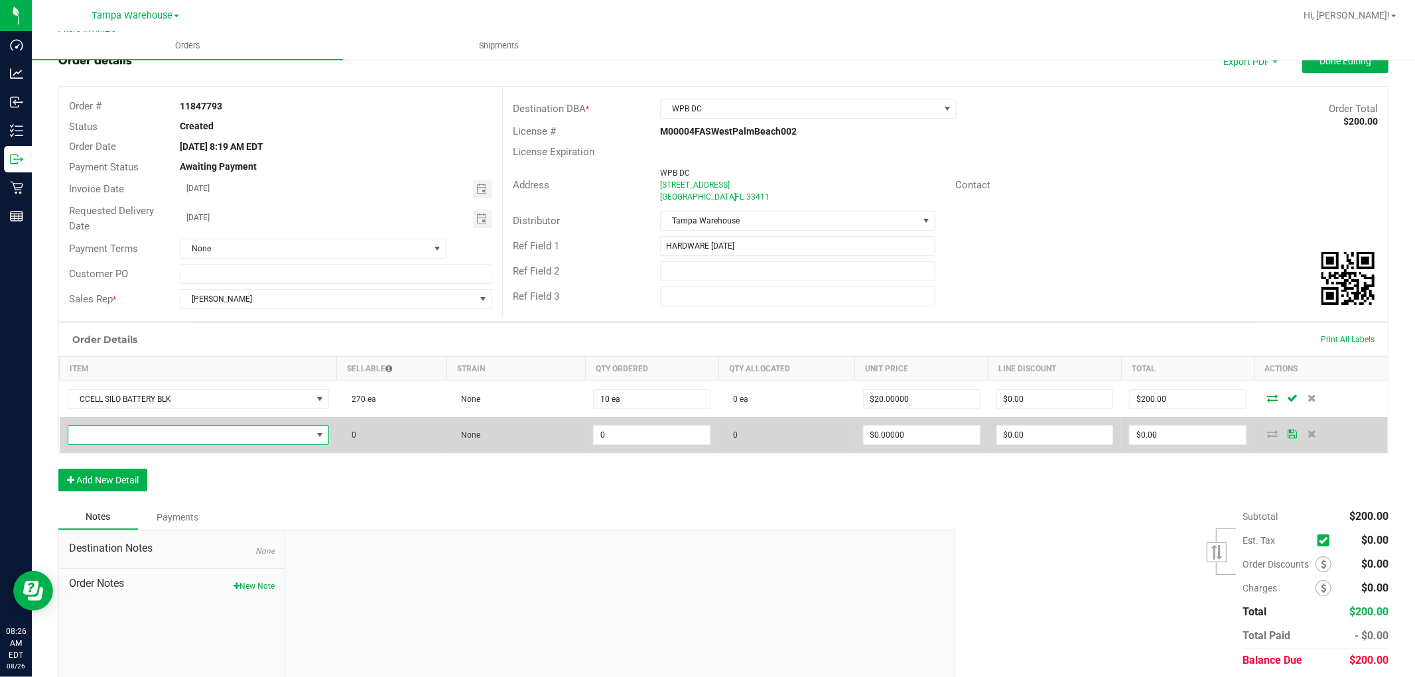
click at [155, 433] on span "NO DATA FOUND" at bounding box center [190, 435] width 244 height 19
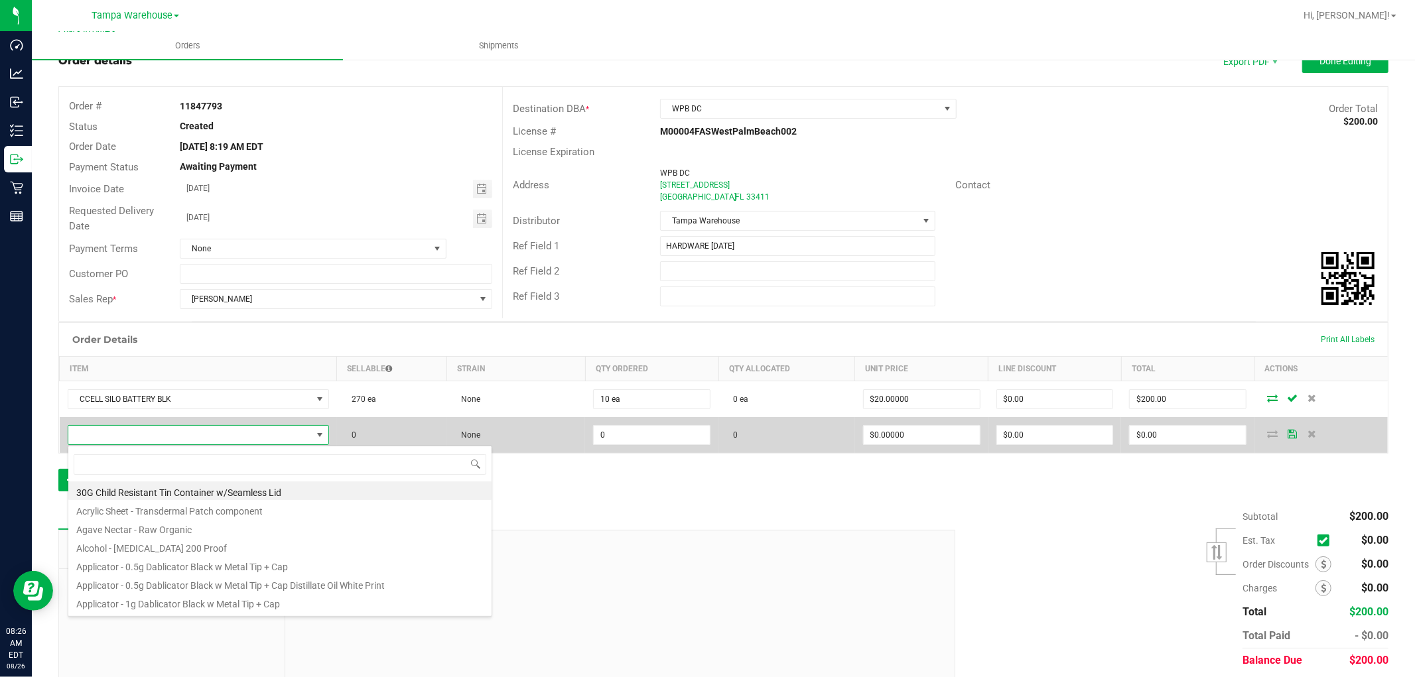
scroll to position [20, 256]
type input "1992285"
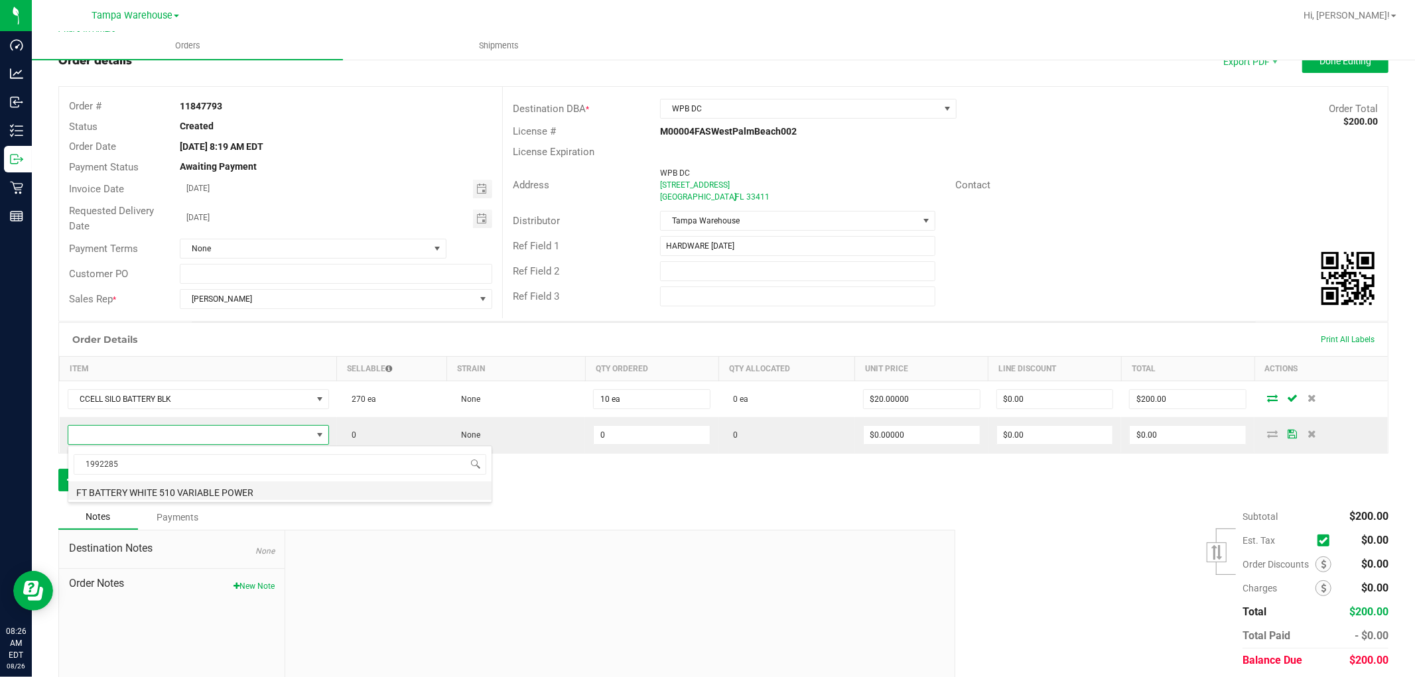
click at [250, 488] on li "FT BATTERY WHITE 510 VARIABLE POWER" at bounding box center [279, 491] width 423 height 19
type input "0 ea"
type input "$10.00000"
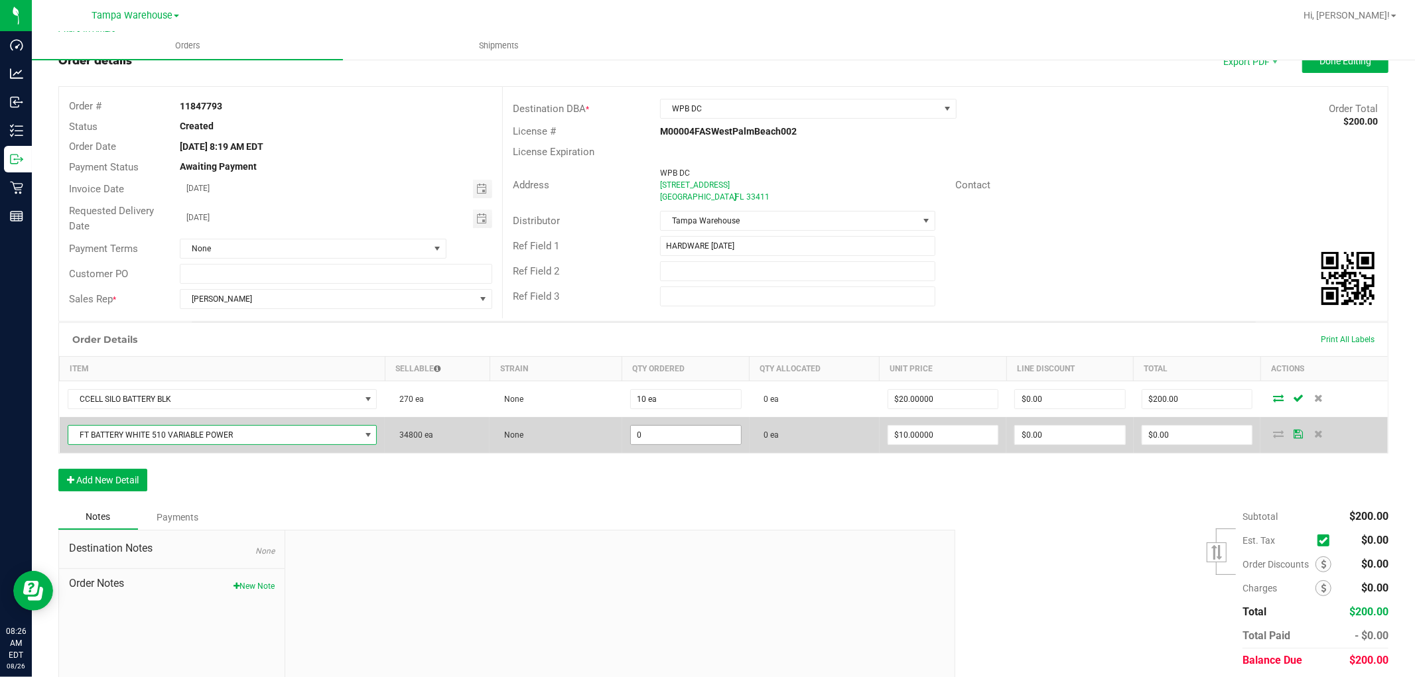
click at [664, 438] on input "0" at bounding box center [686, 435] width 110 height 19
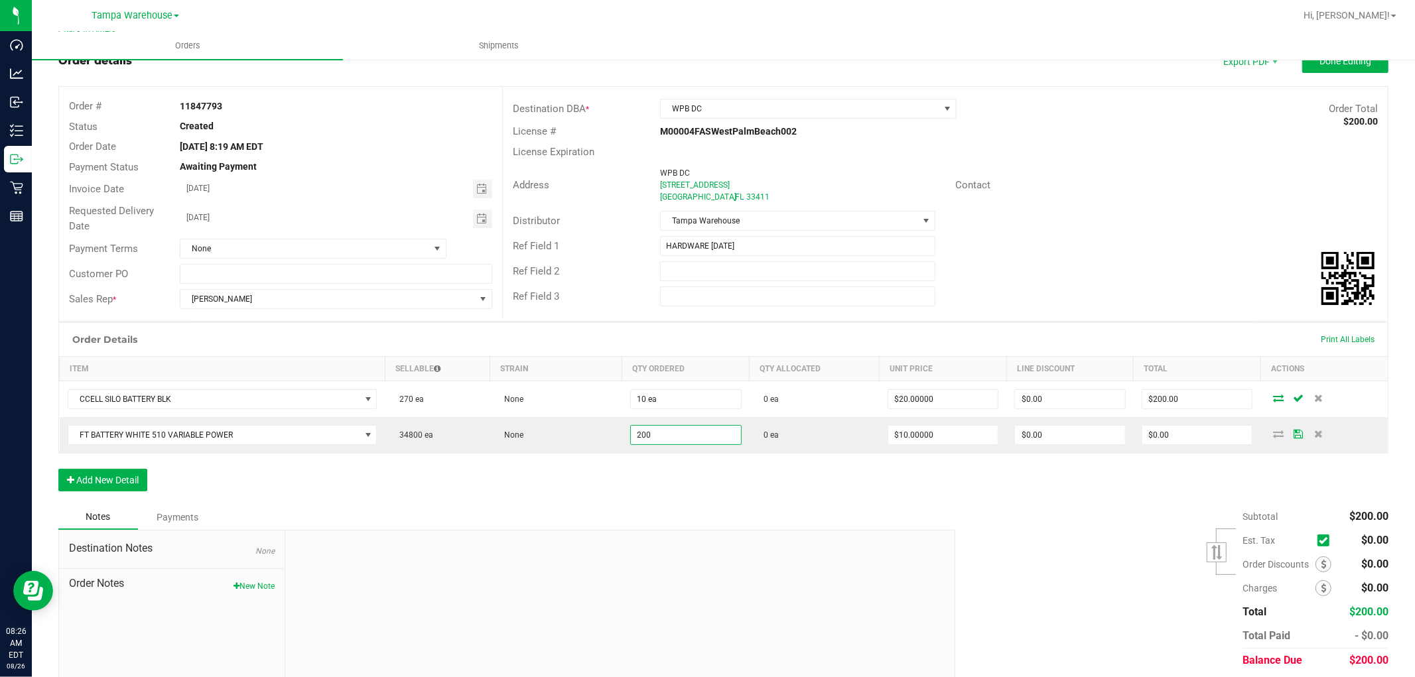
type input "200 ea"
type input "$2,000.00"
click at [632, 524] on div "Notes Payments" at bounding box center [501, 517] width 887 height 25
click at [125, 488] on button "Add New Detail" at bounding box center [102, 480] width 89 height 23
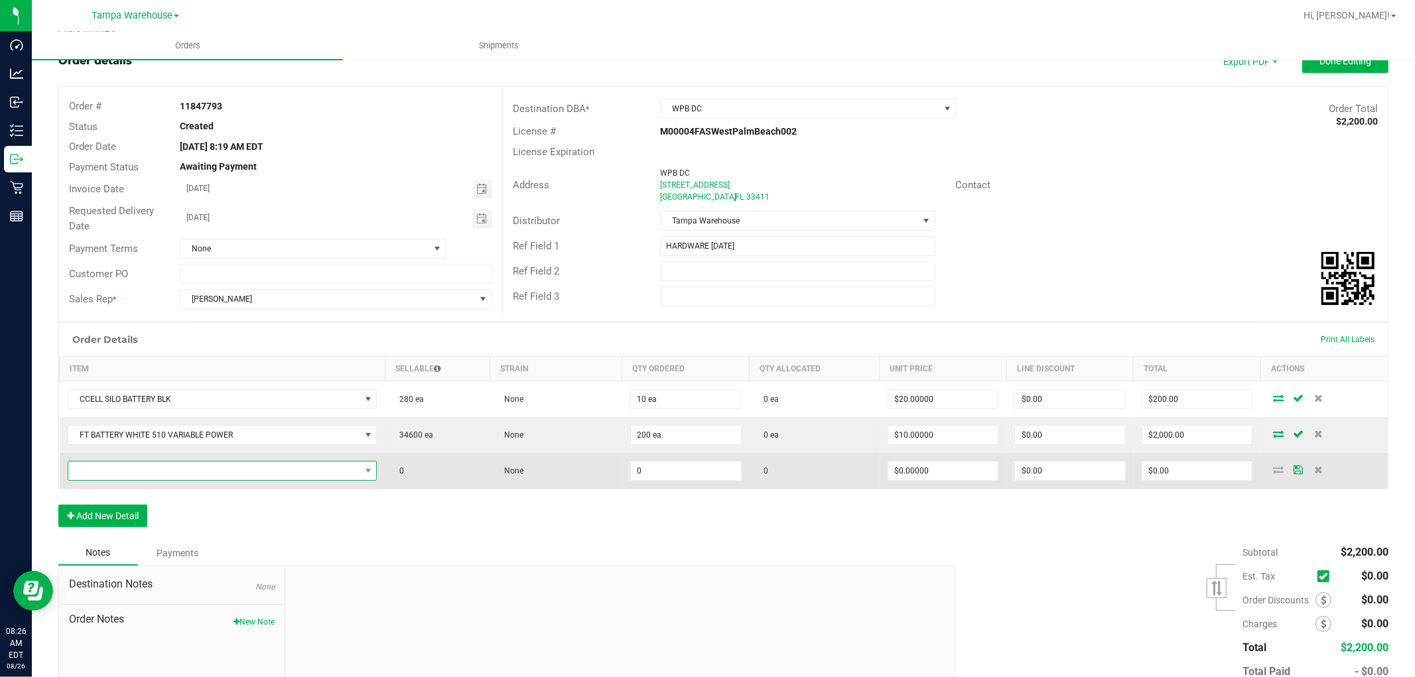
click at [148, 472] on span "NO DATA FOUND" at bounding box center [214, 471] width 292 height 19
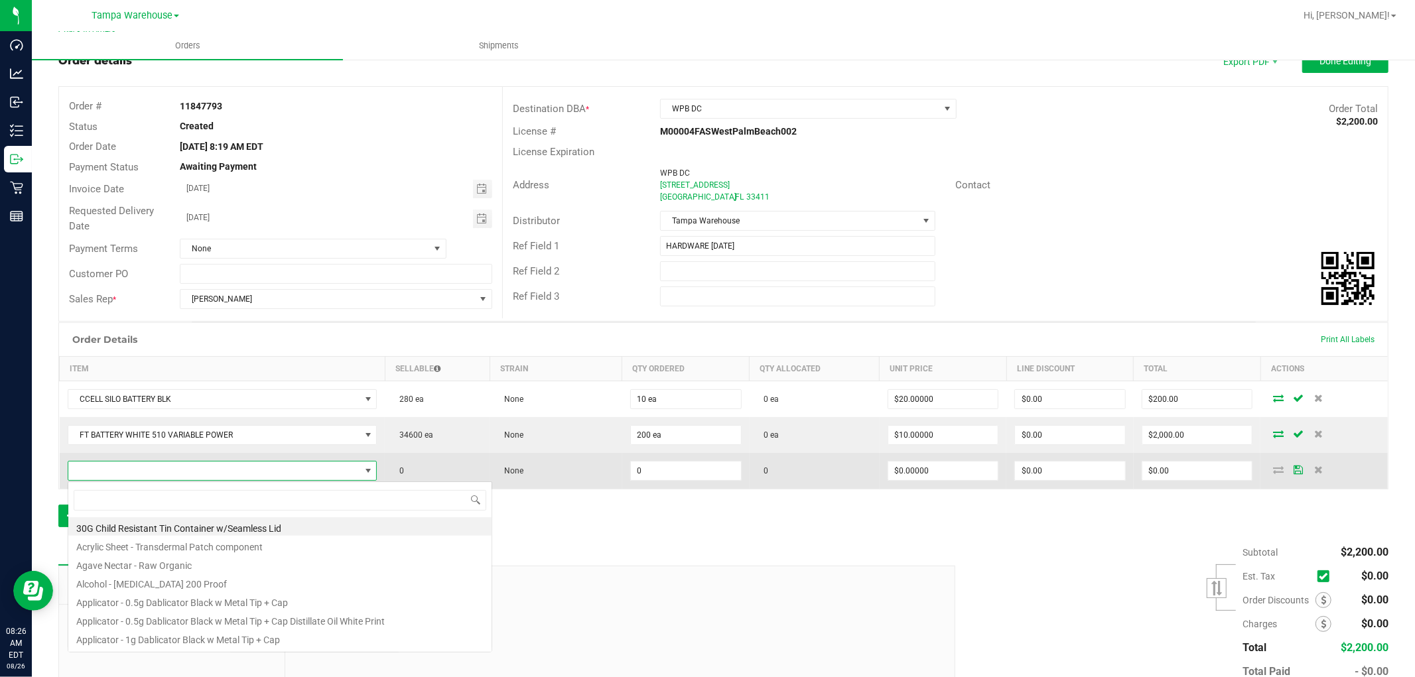
scroll to position [20, 303]
type input "1992484"
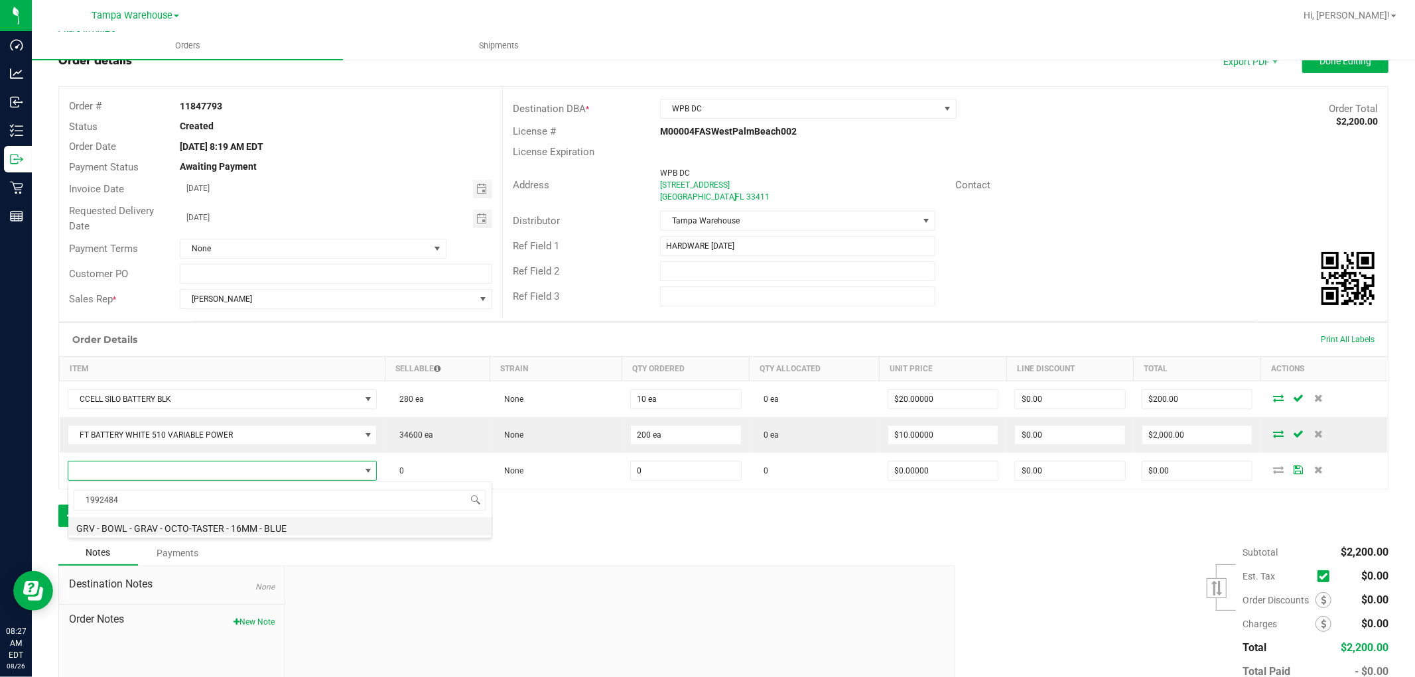
click at [300, 532] on li "GRV - BOWL - GRAV - OCTO-TASTER - 16MM - BLUE" at bounding box center [279, 527] width 423 height 19
type input "0 ea"
type input "$14.00000"
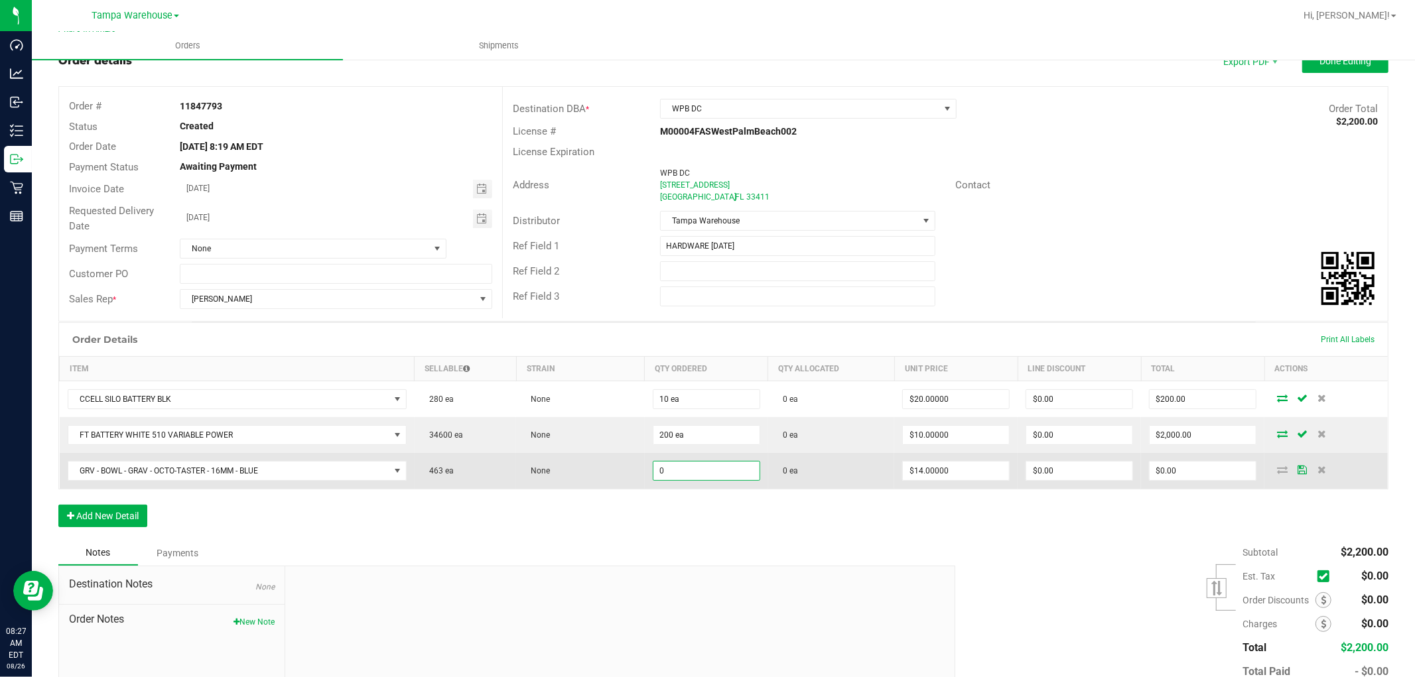
click at [691, 472] on input "0" at bounding box center [707, 471] width 106 height 19
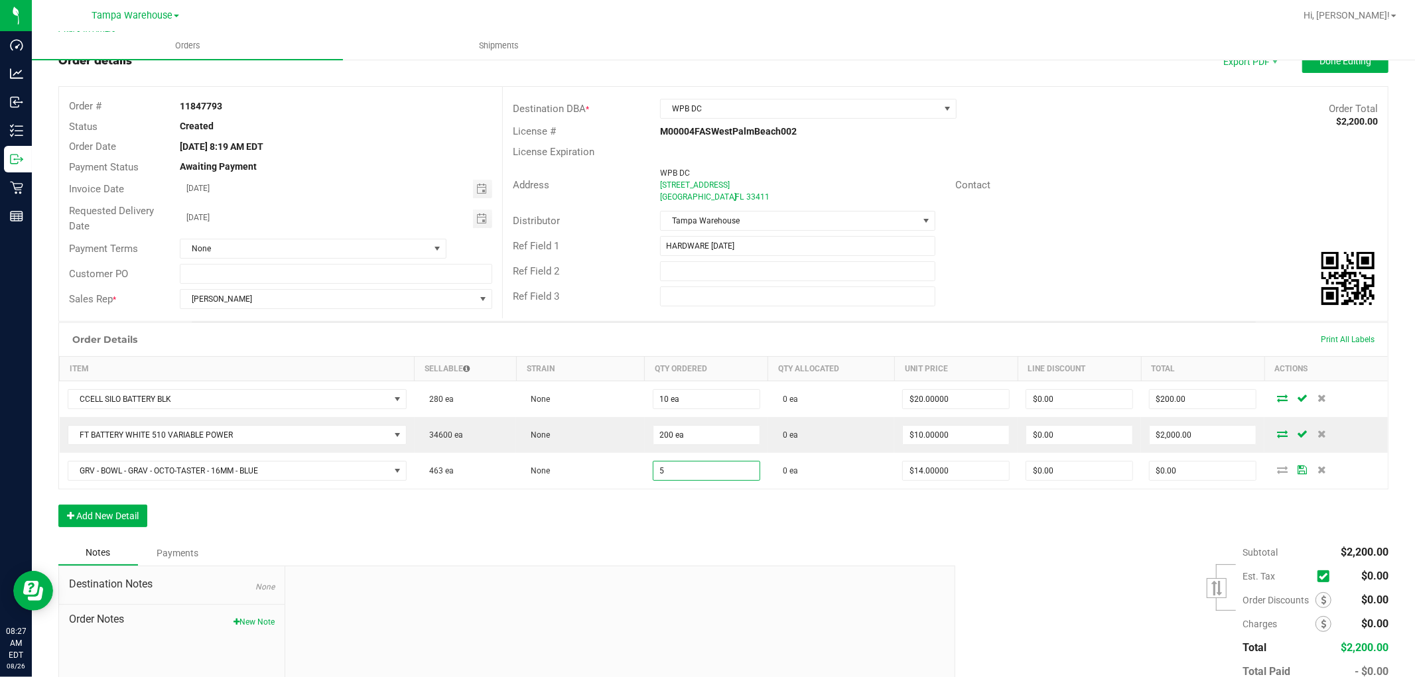
type input "5 ea"
type input "$70.00"
click at [707, 518] on div "Order Details Print All Labels Item Sellable Strain Qty Ordered Qty Allocated U…" at bounding box center [723, 431] width 1330 height 218
click at [129, 523] on button "Add New Detail" at bounding box center [102, 516] width 89 height 23
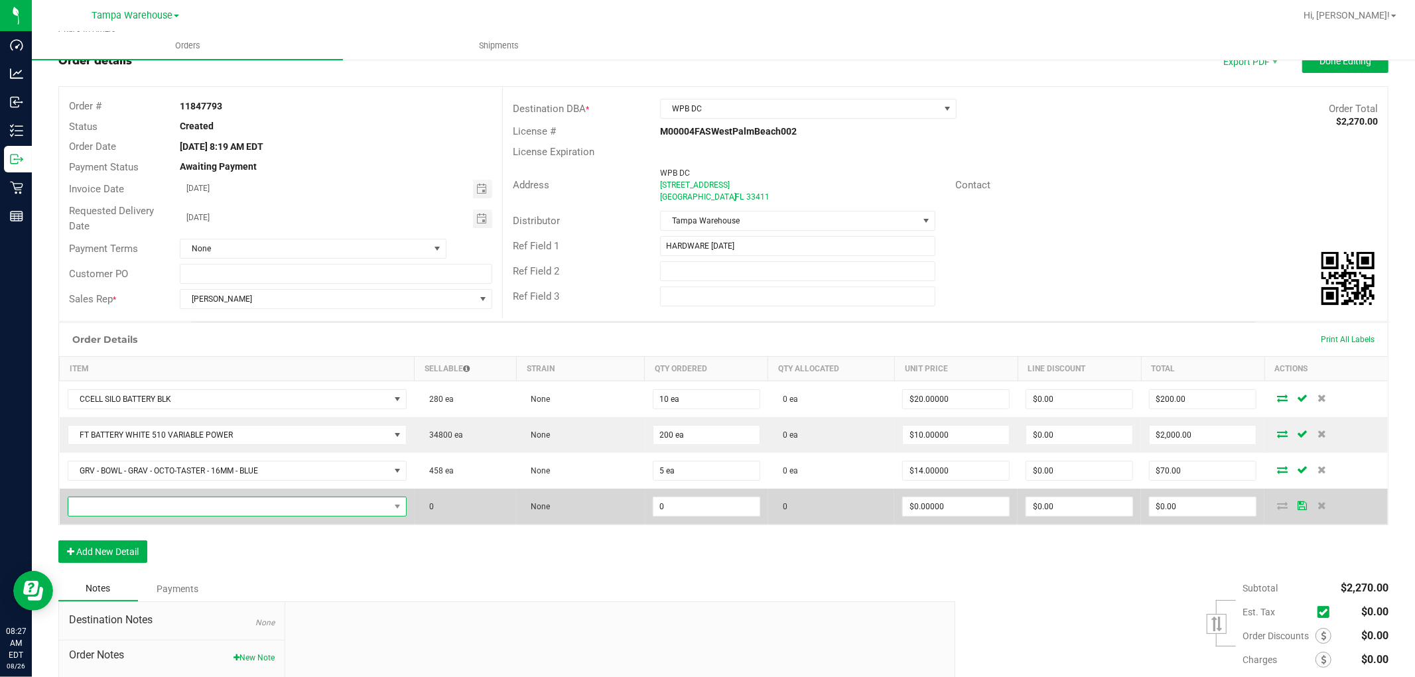
click at [169, 510] on span "NO DATA FOUND" at bounding box center [228, 507] width 321 height 19
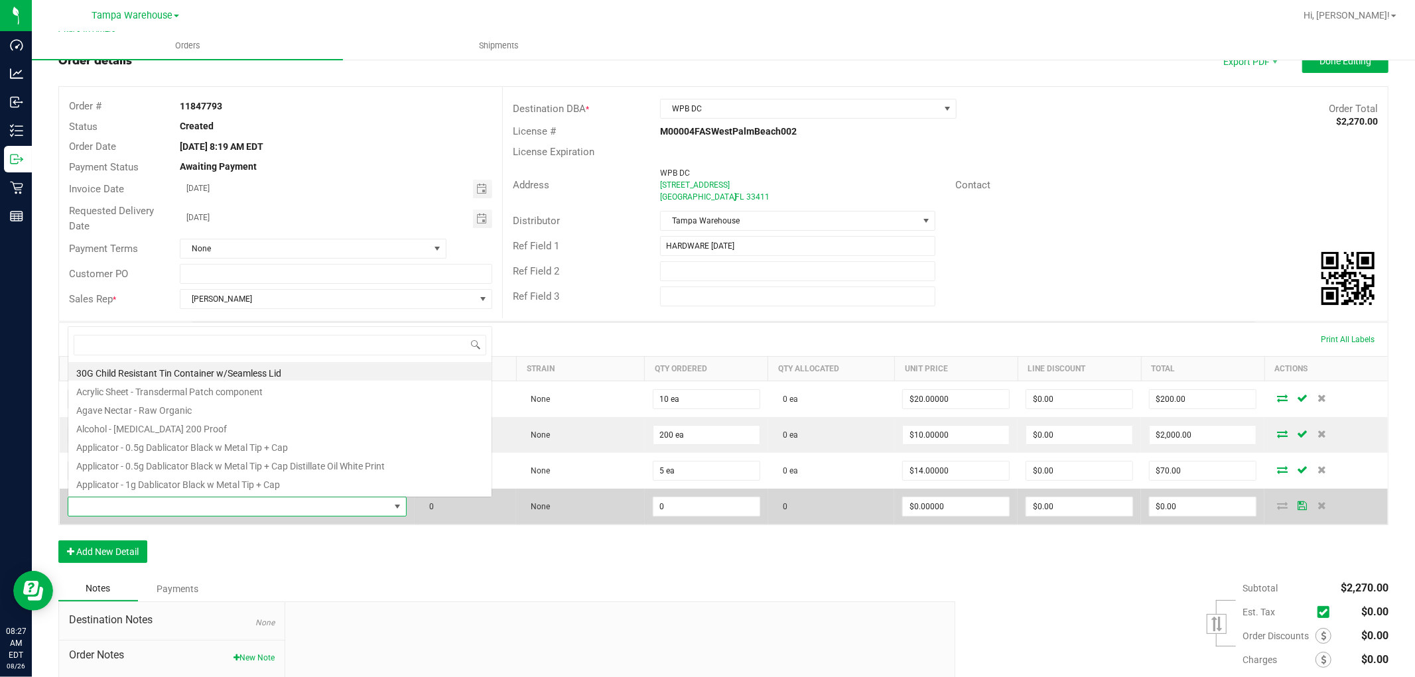
scroll to position [20, 335]
type input "1992469"
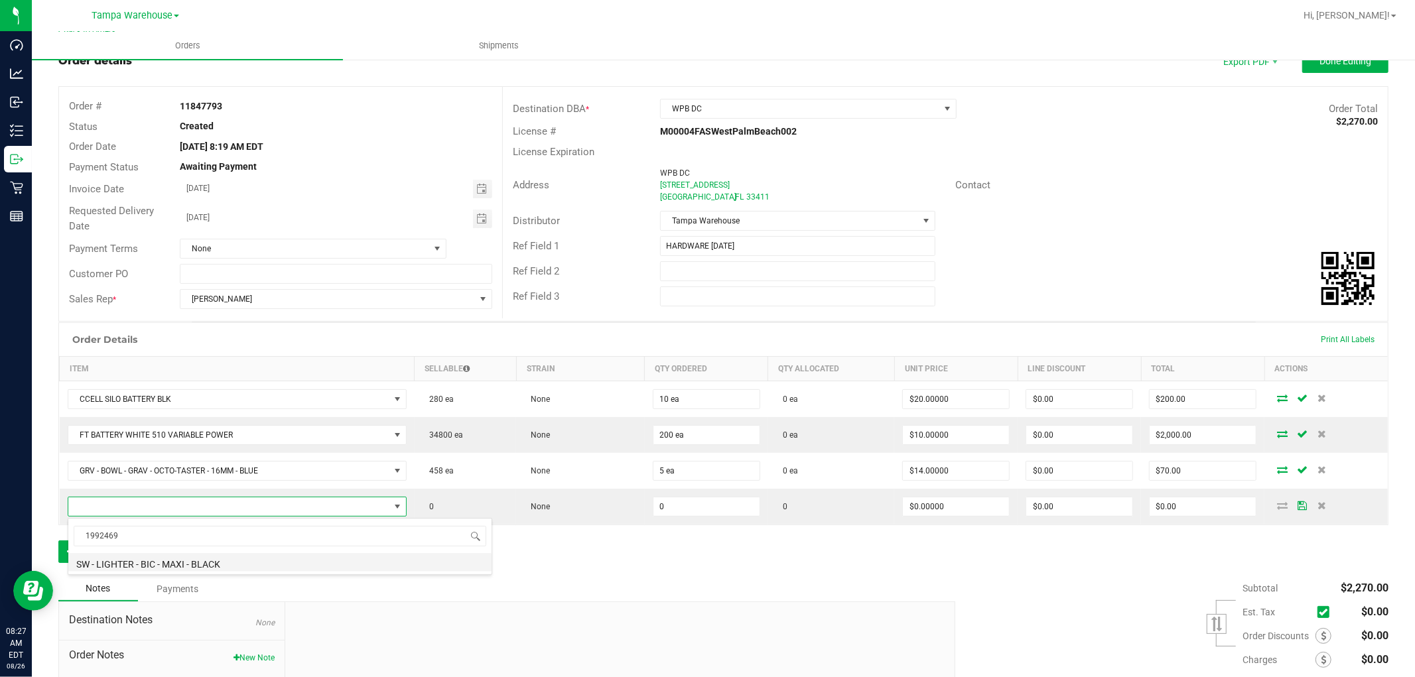
click at [323, 559] on li "SW - LIGHTER - BIC - MAXI - BLACK" at bounding box center [279, 562] width 423 height 19
type input "0 ea"
type input "$3.00000"
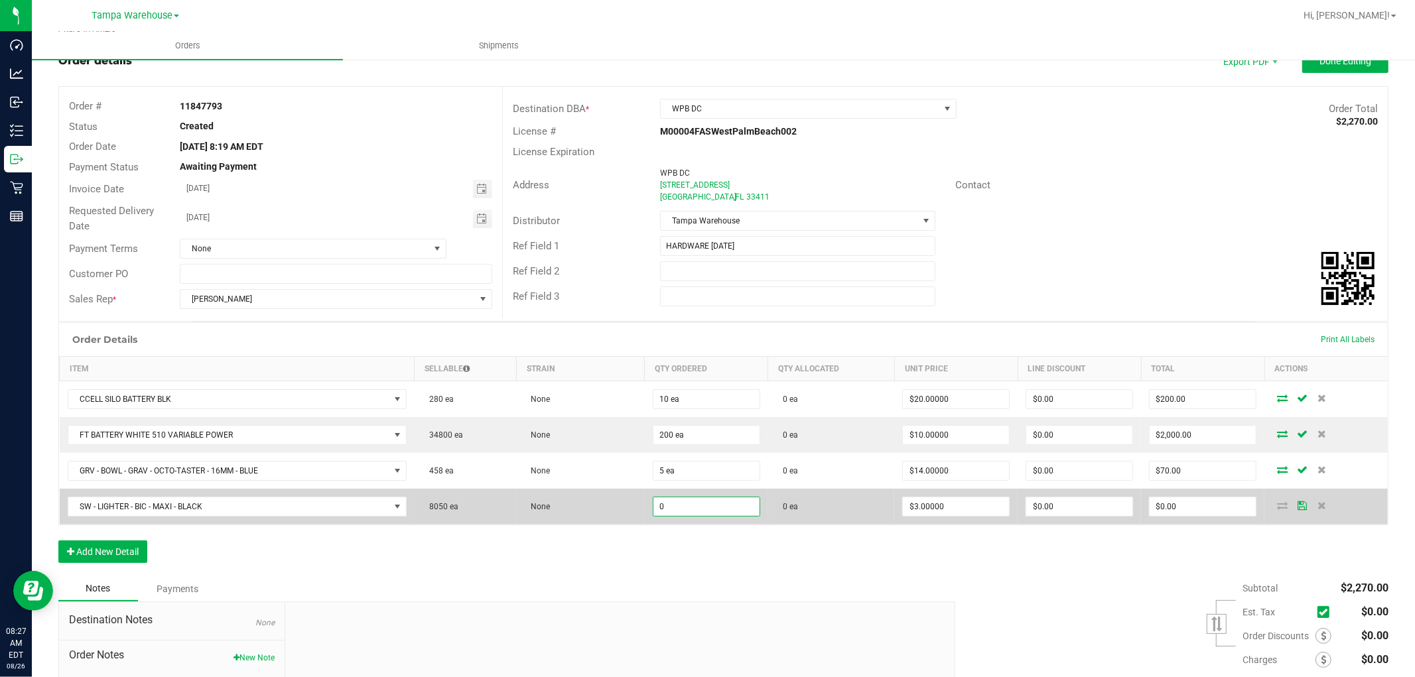
click at [677, 510] on input "0" at bounding box center [707, 507] width 106 height 19
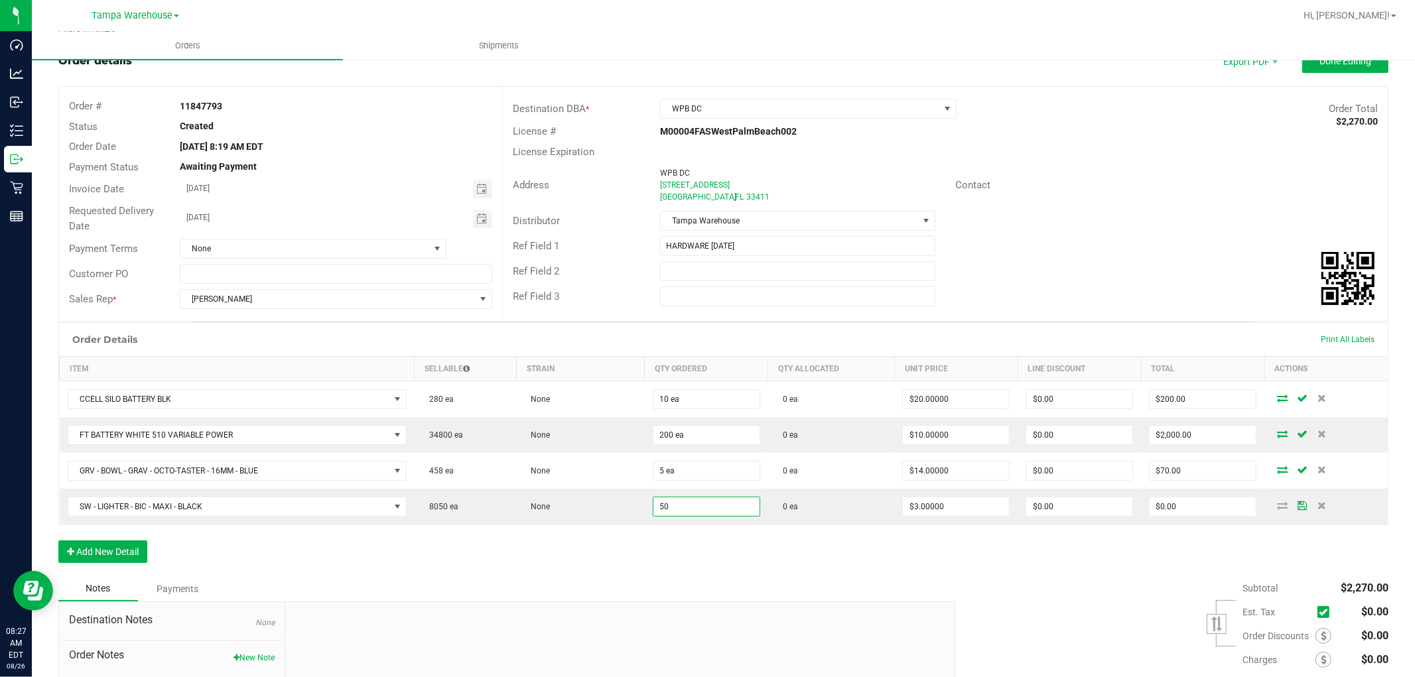
type input "50 ea"
type input "$150.00"
click at [752, 593] on div "Notes Payments" at bounding box center [501, 589] width 887 height 25
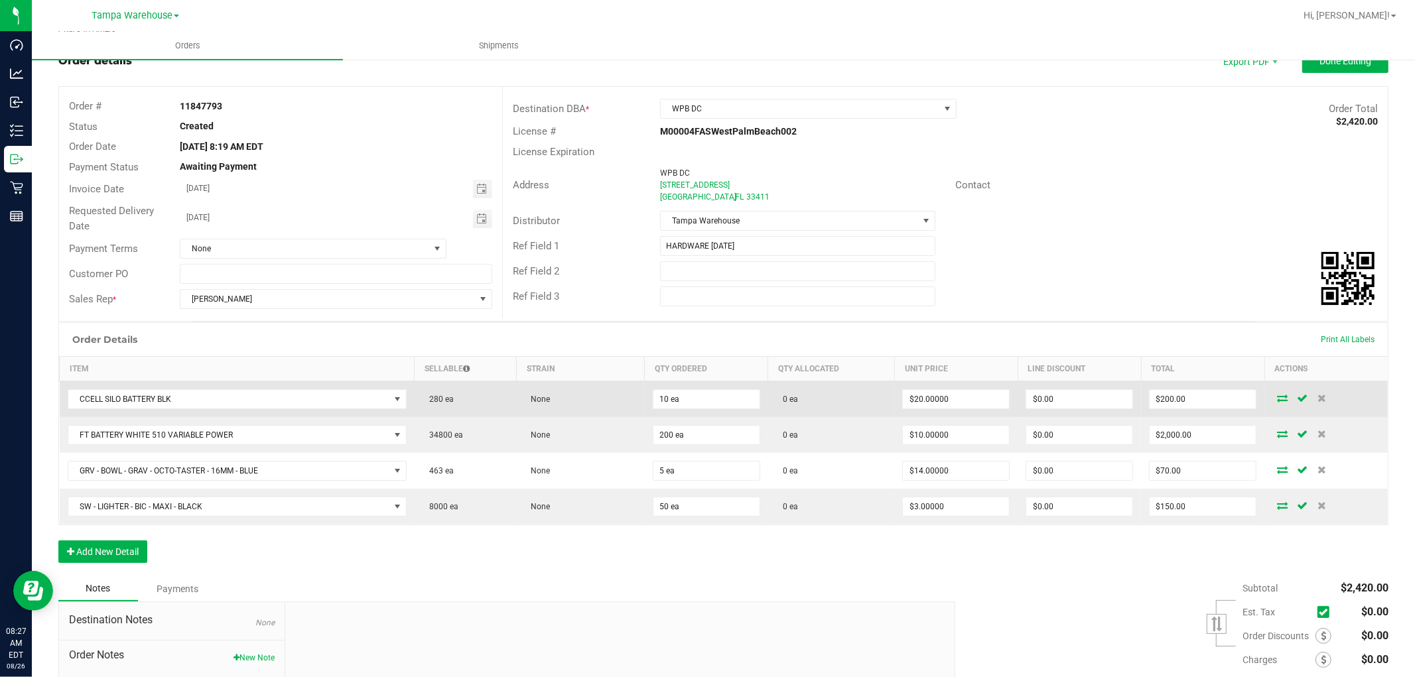
click at [1277, 399] on icon at bounding box center [1282, 398] width 11 height 8
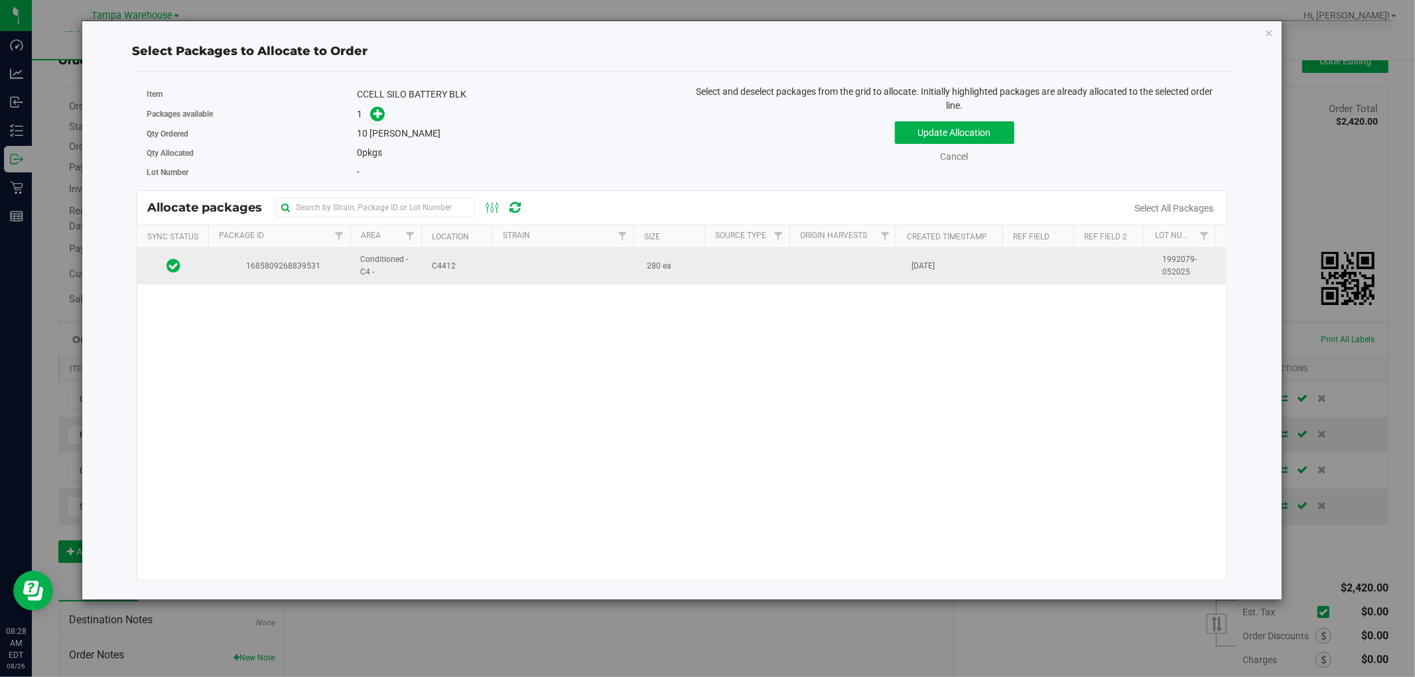
click at [549, 277] on td at bounding box center [567, 266] width 143 height 36
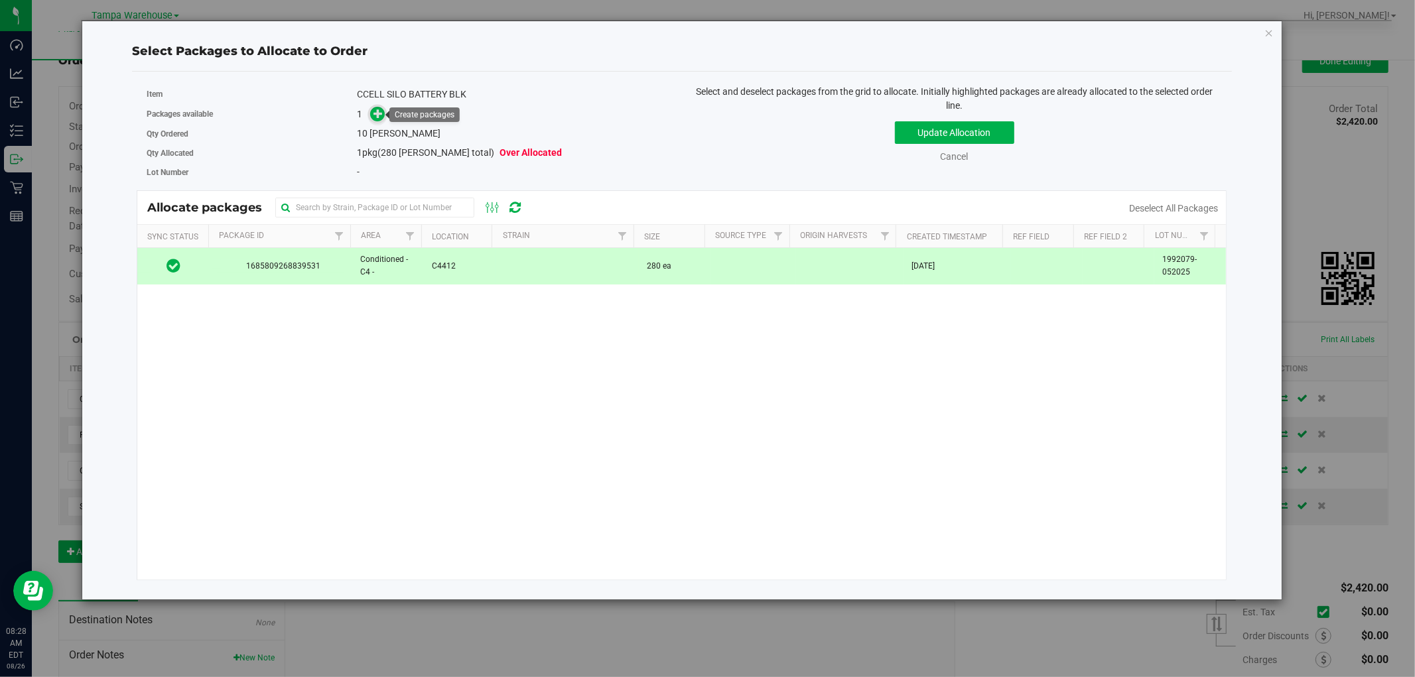
click at [379, 111] on icon at bounding box center [378, 113] width 9 height 9
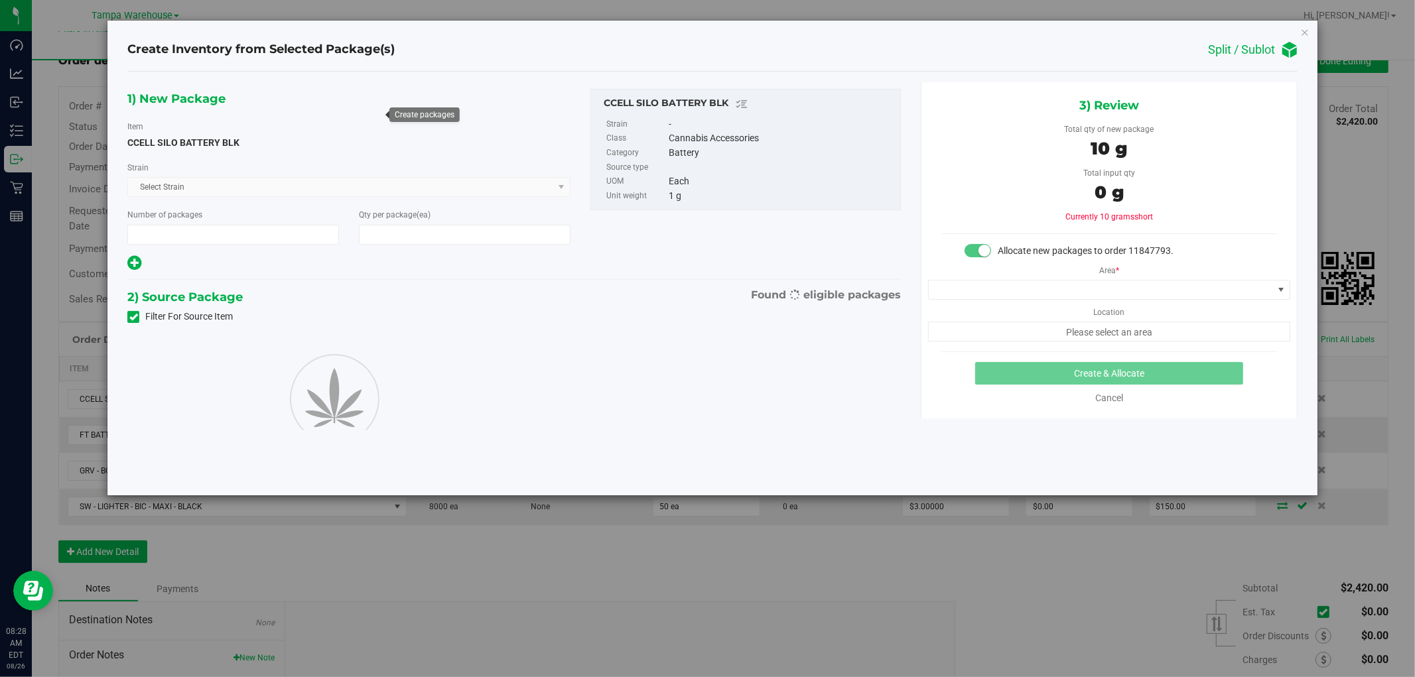
type input "1"
type input "10"
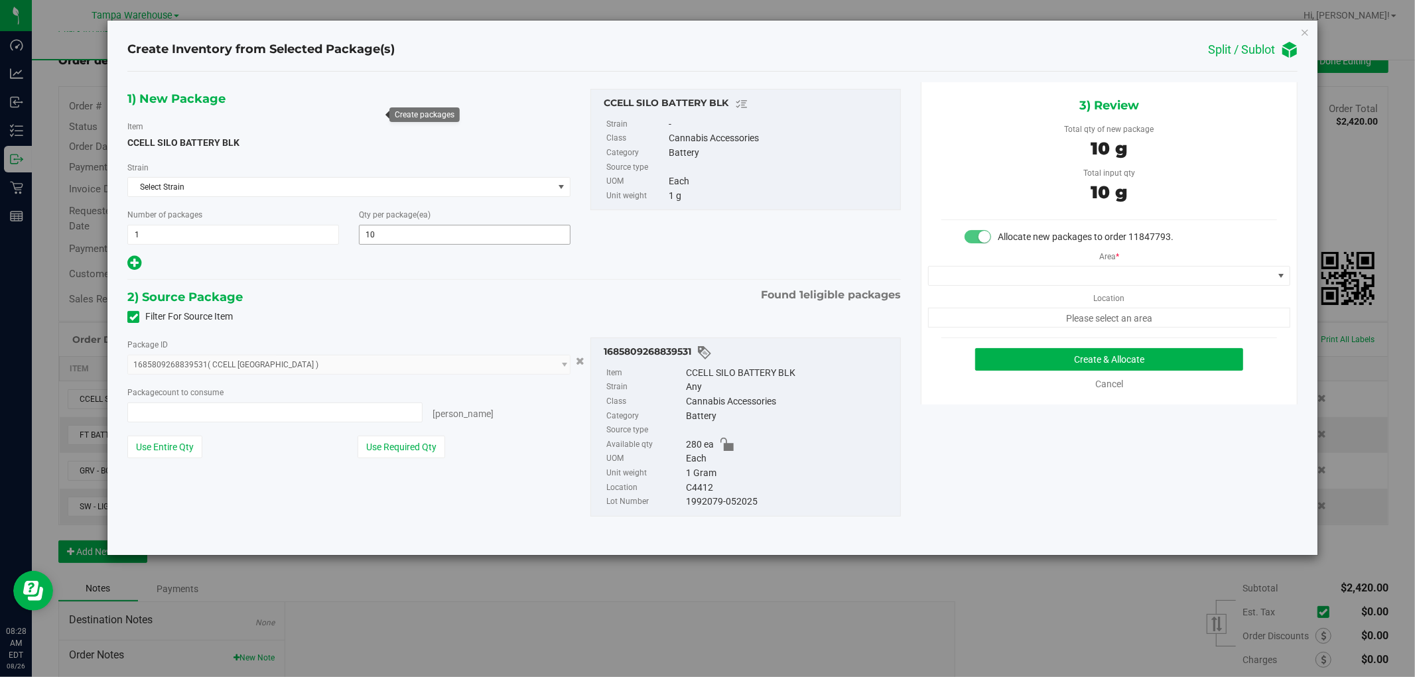
type input "10 ea"
click at [1188, 366] on button "Create & Allocate" at bounding box center [1109, 359] width 269 height 23
click at [1305, 31] on icon "button" at bounding box center [1305, 32] width 9 height 16
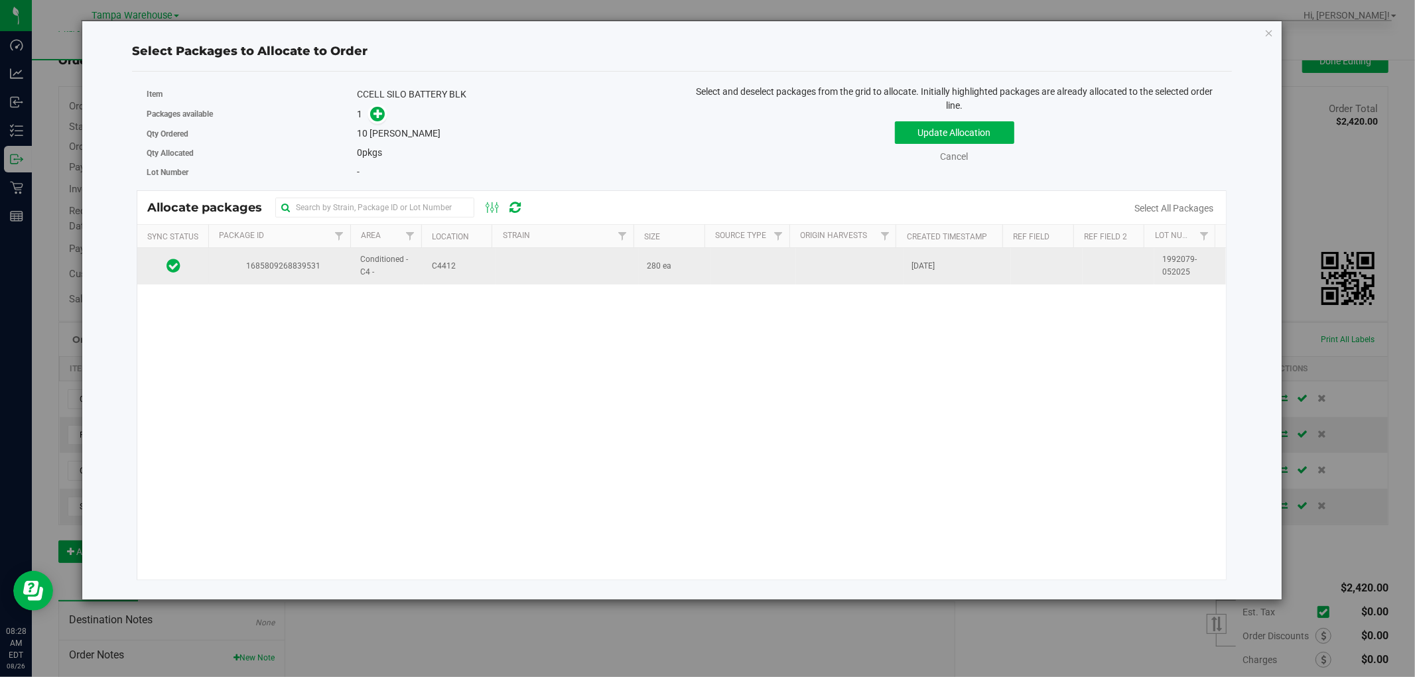
click at [511, 272] on td at bounding box center [567, 266] width 143 height 36
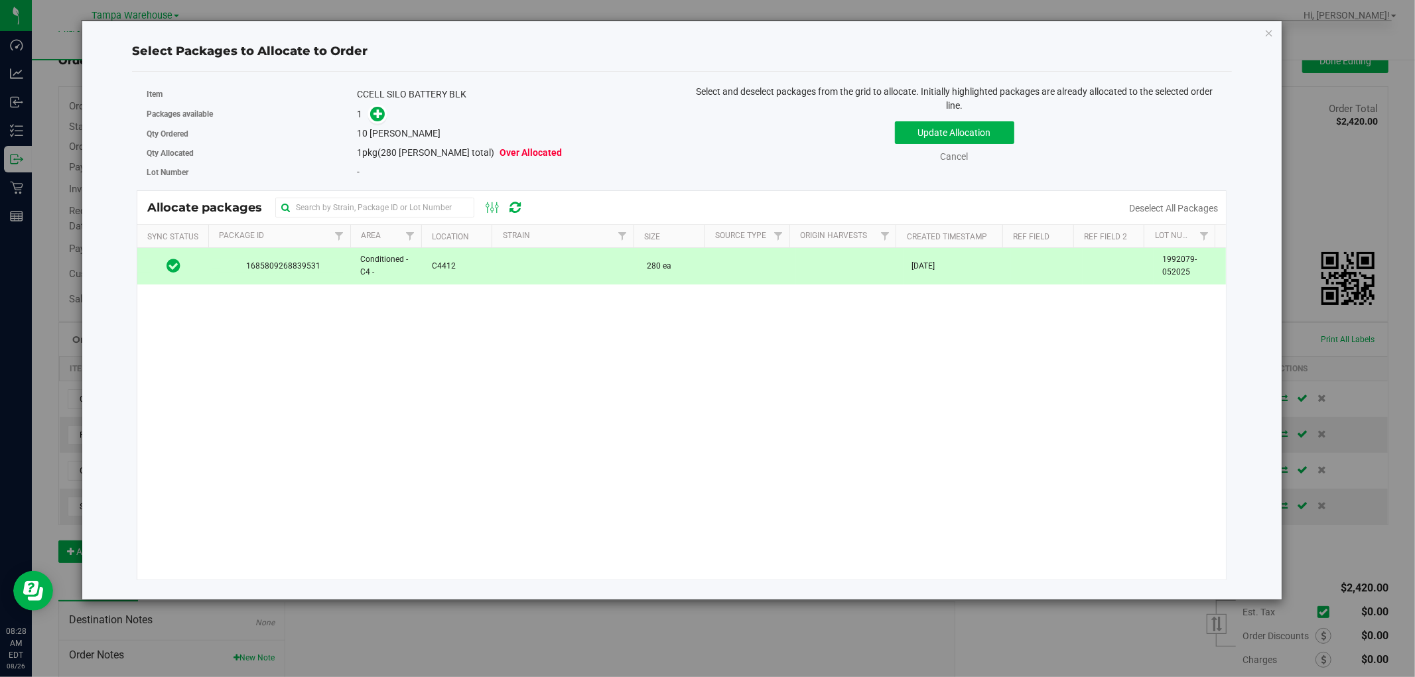
click at [388, 115] on div "1" at bounding box center [514, 114] width 315 height 15
click at [381, 115] on icon at bounding box center [378, 113] width 9 height 9
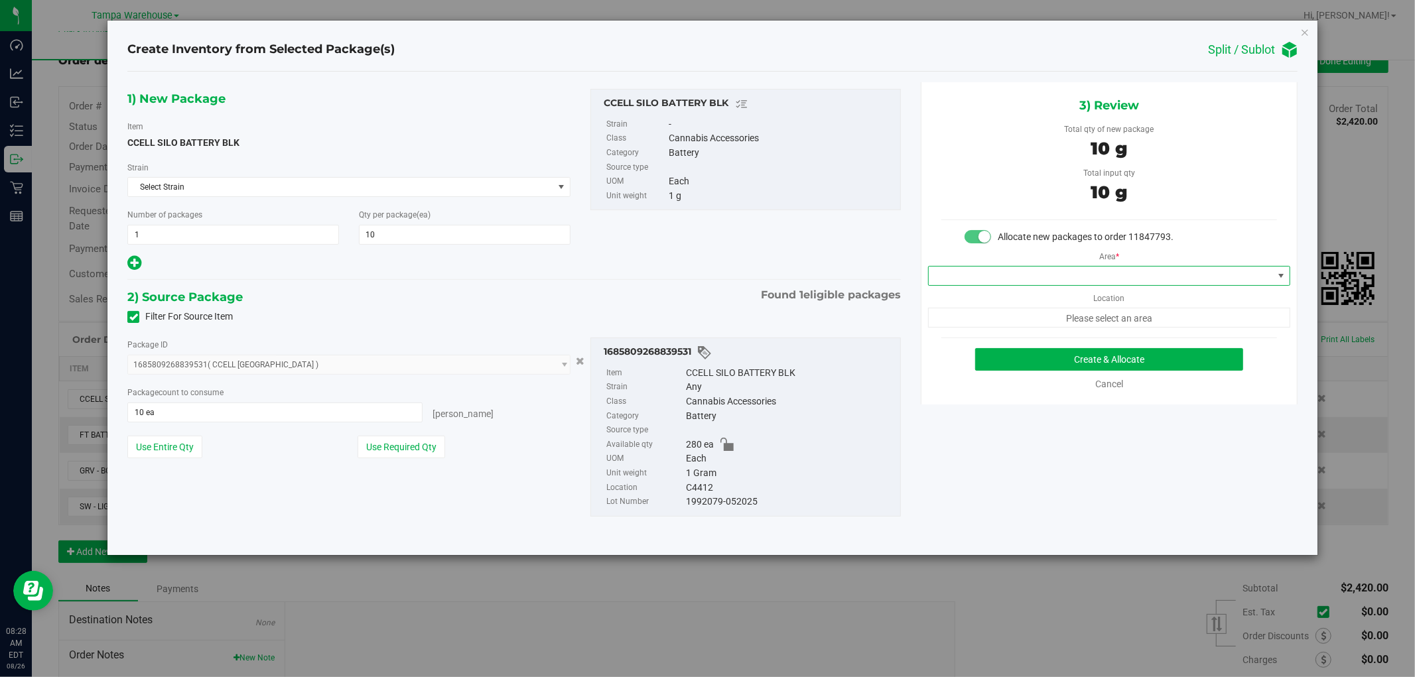
click at [1283, 274] on span at bounding box center [1281, 276] width 11 height 11
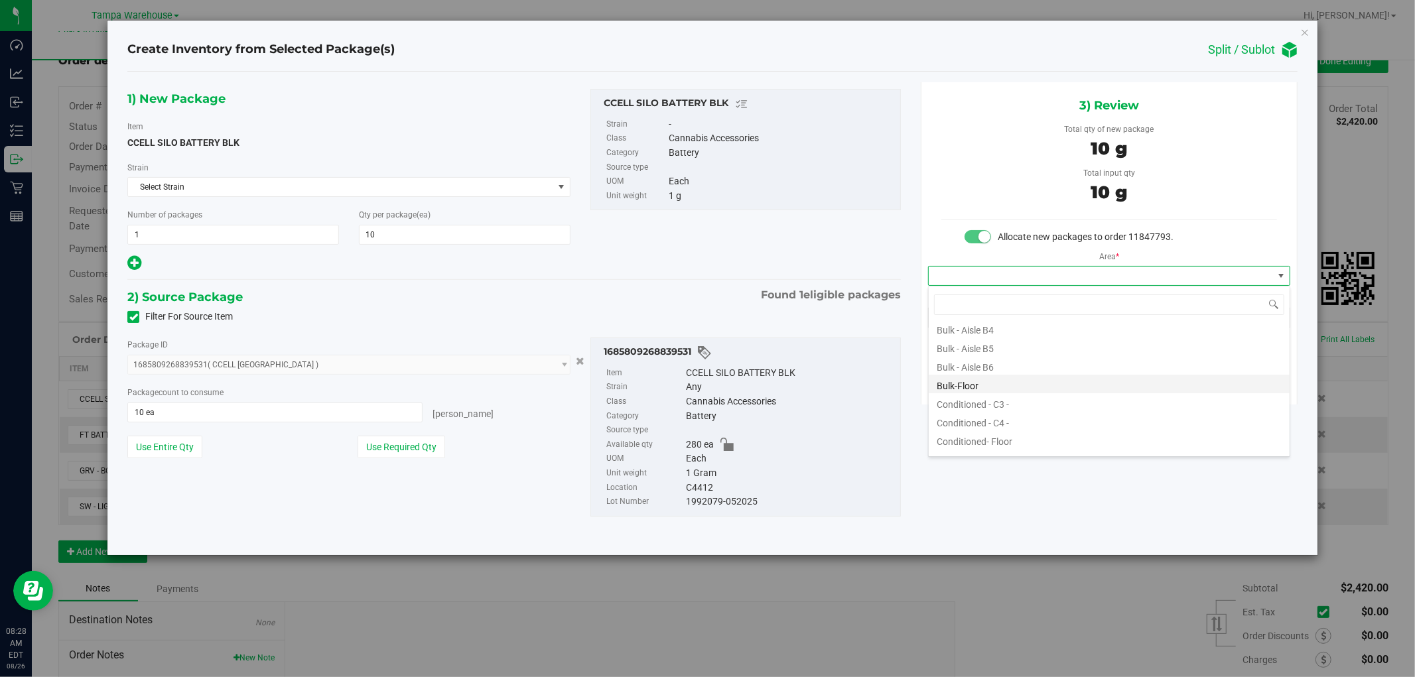
scroll to position [147, 0]
click at [1014, 383] on li "Conditioned - C4 -" at bounding box center [1109, 388] width 361 height 19
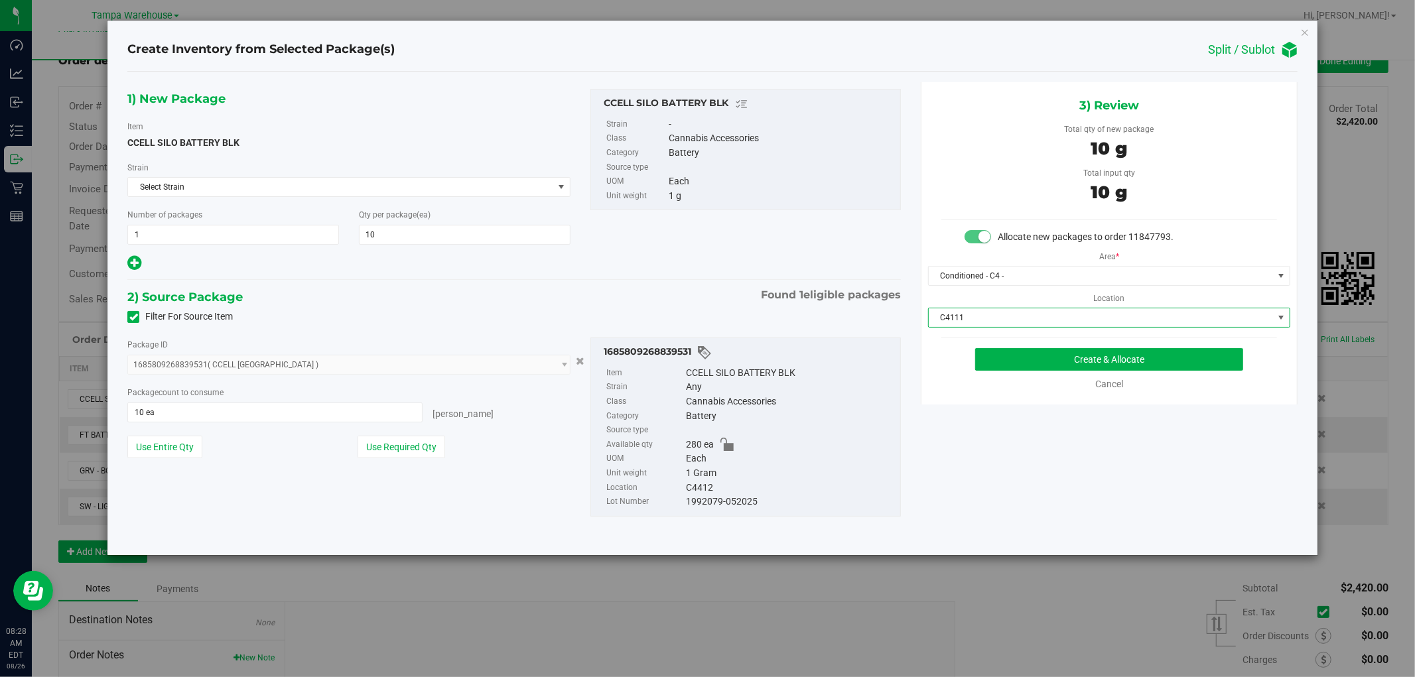
click at [1086, 319] on span "C4111" at bounding box center [1101, 318] width 344 height 19
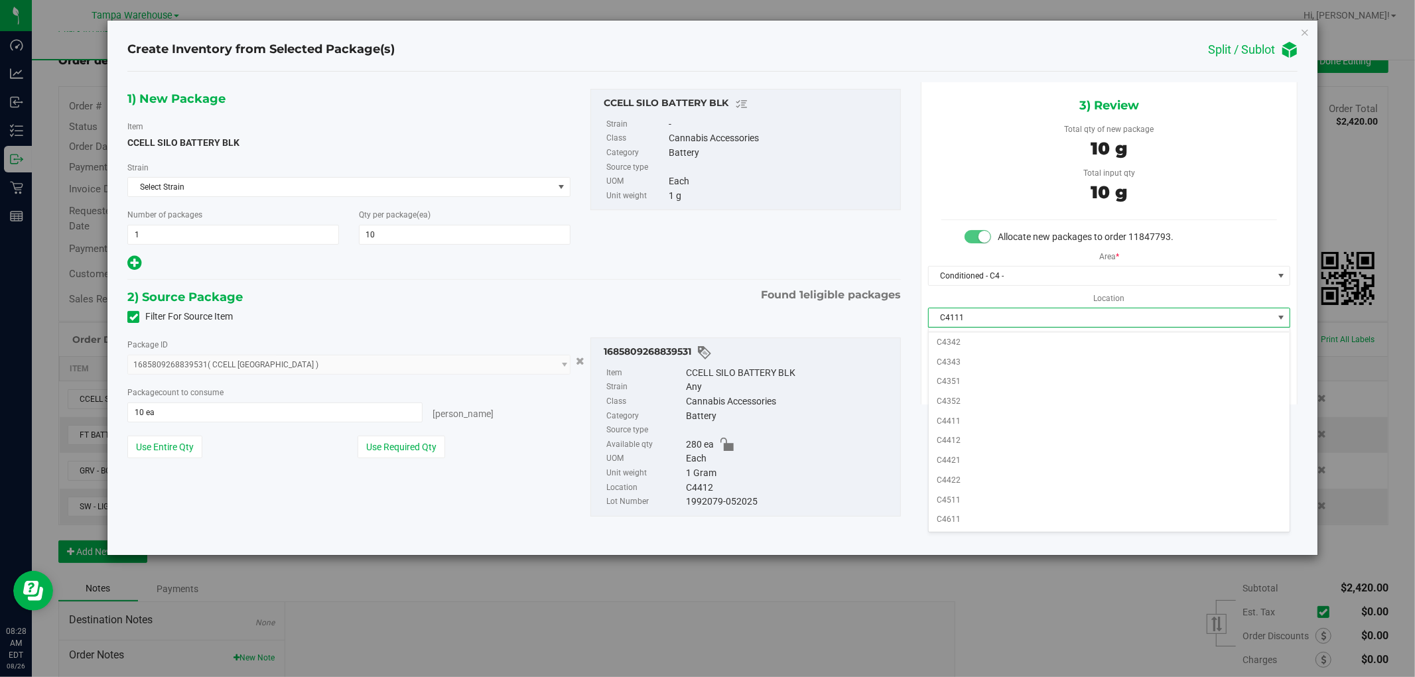
scroll to position [555, 0]
click at [969, 437] on li "C4412" at bounding box center [1109, 441] width 361 height 20
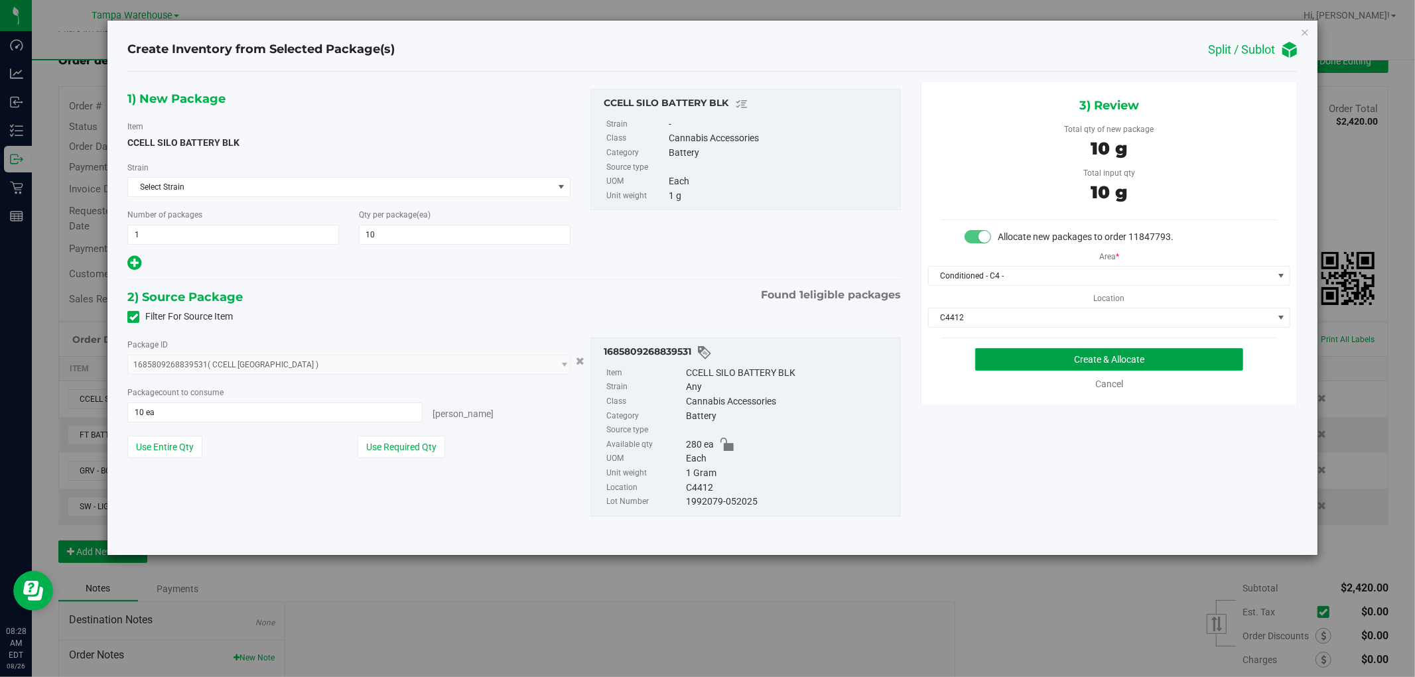
click at [1171, 363] on button "Create & Allocate" at bounding box center [1109, 359] width 269 height 23
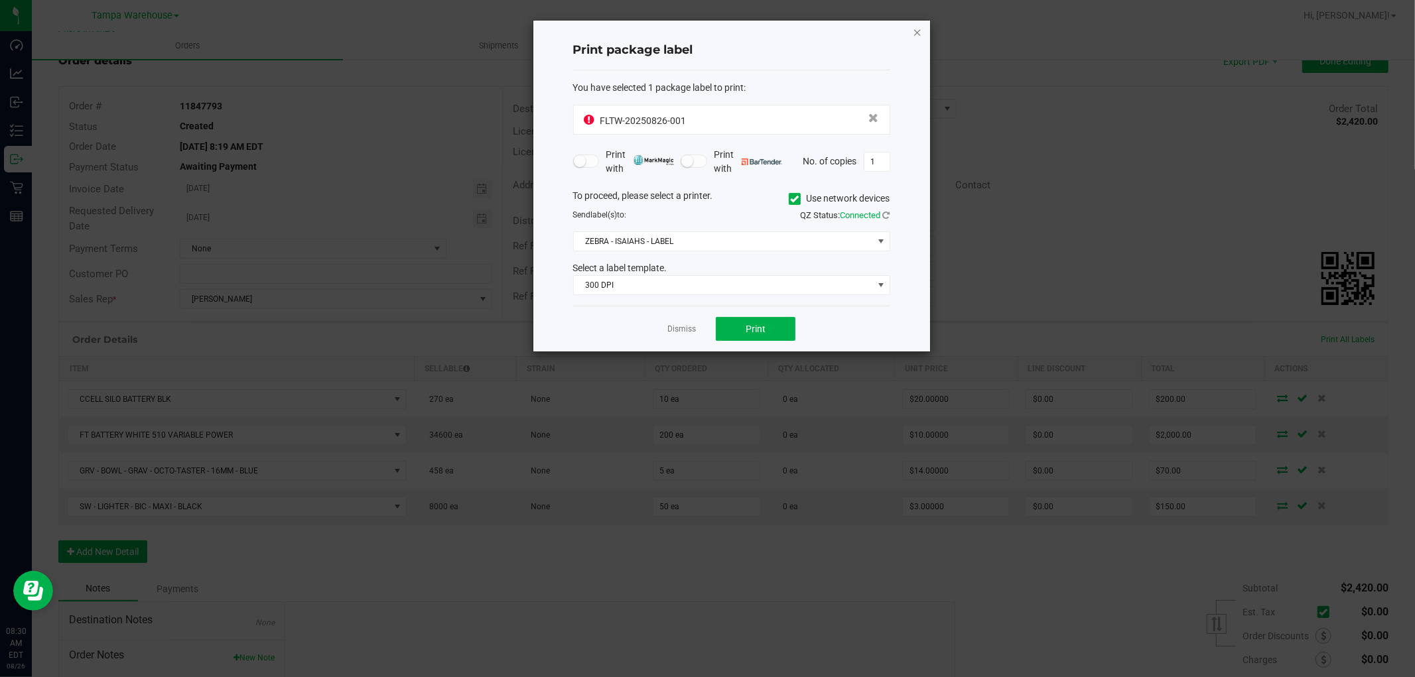
click at [914, 34] on icon "button" at bounding box center [917, 32] width 9 height 16
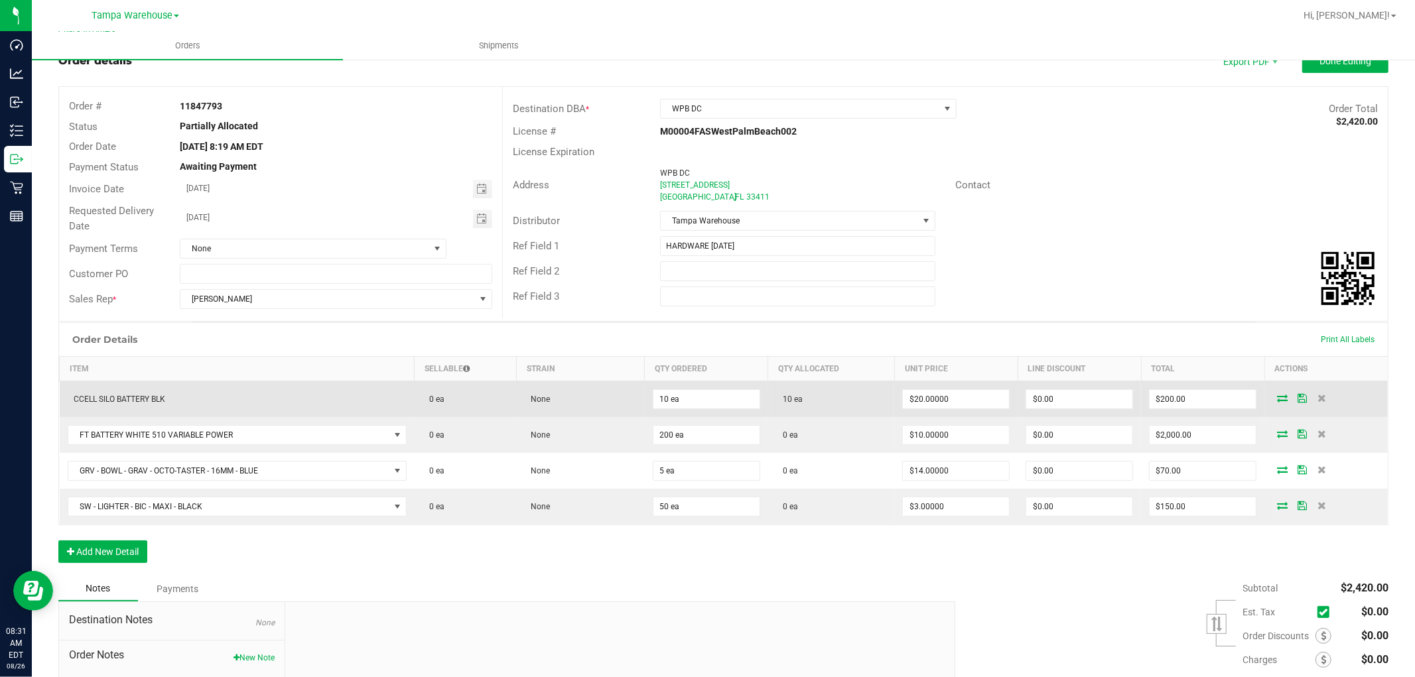
click at [1277, 402] on icon at bounding box center [1282, 398] width 11 height 8
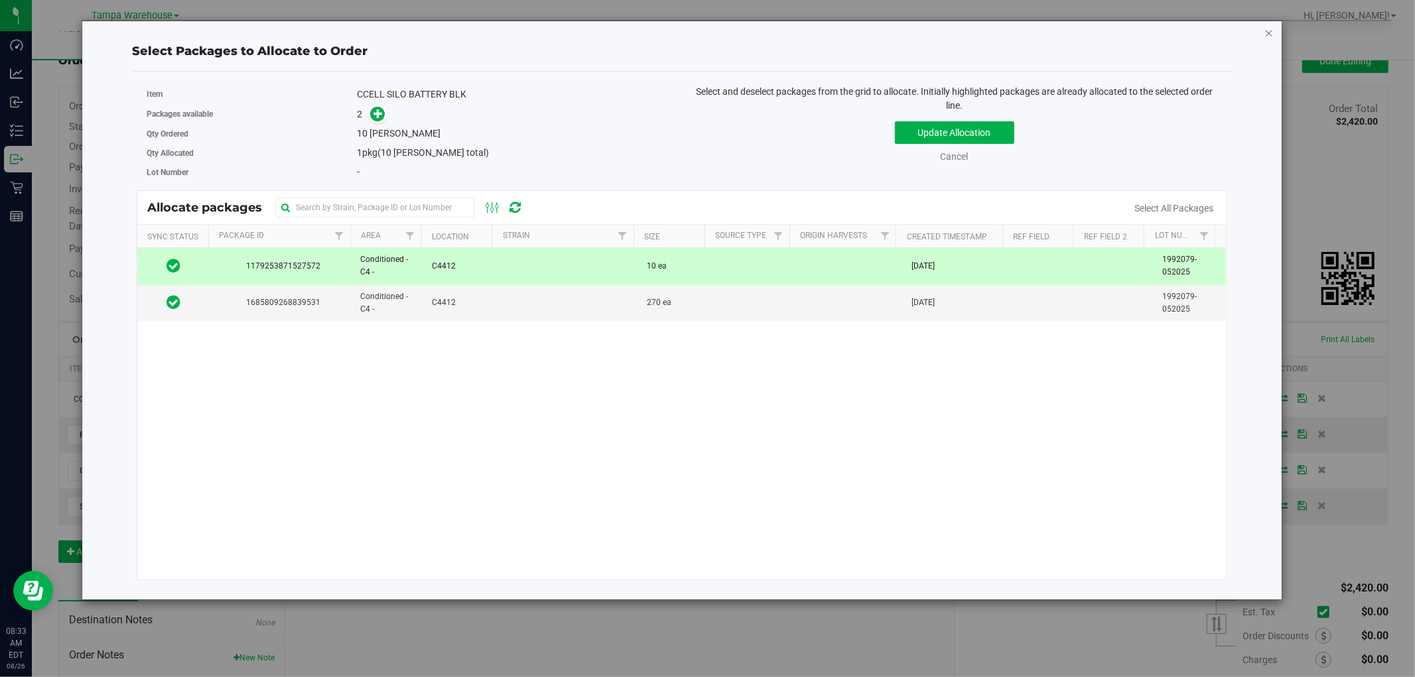
click at [1265, 34] on icon "button" at bounding box center [1269, 33] width 9 height 16
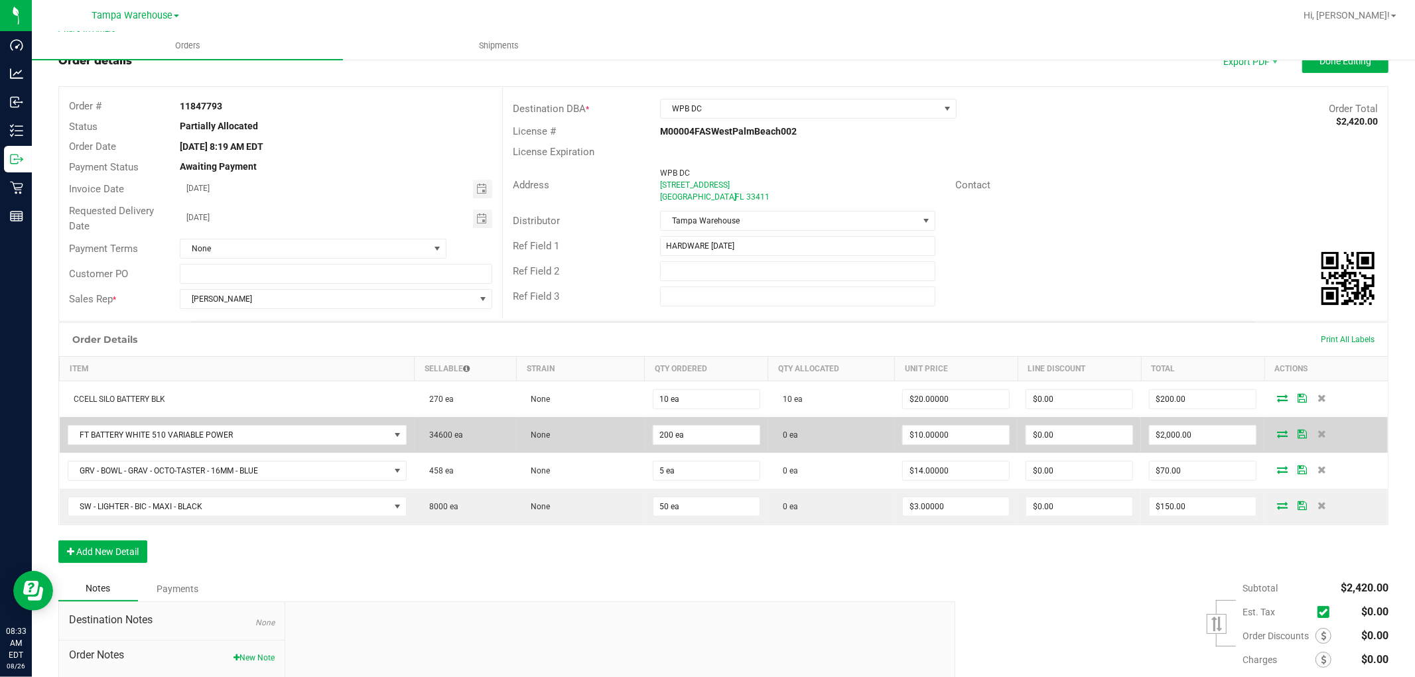
click at [1277, 430] on icon at bounding box center [1282, 434] width 11 height 8
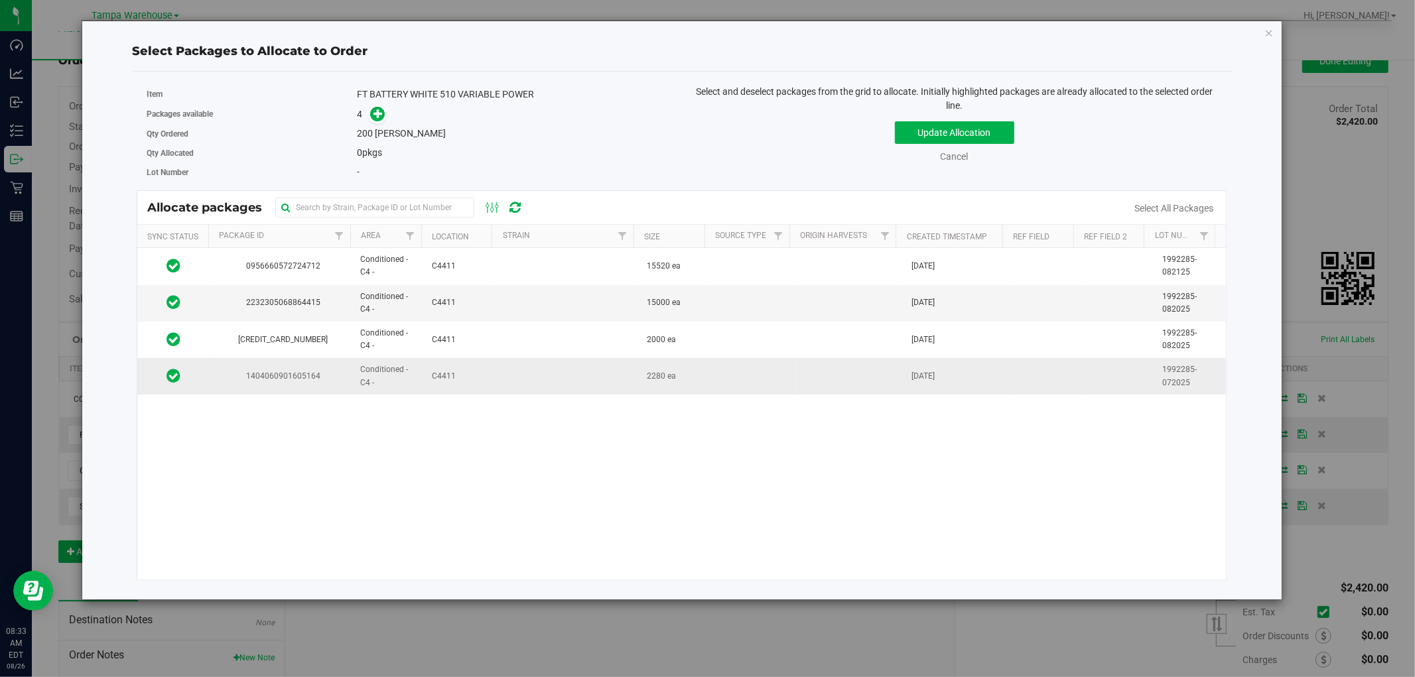
click at [534, 384] on td at bounding box center [567, 376] width 143 height 36
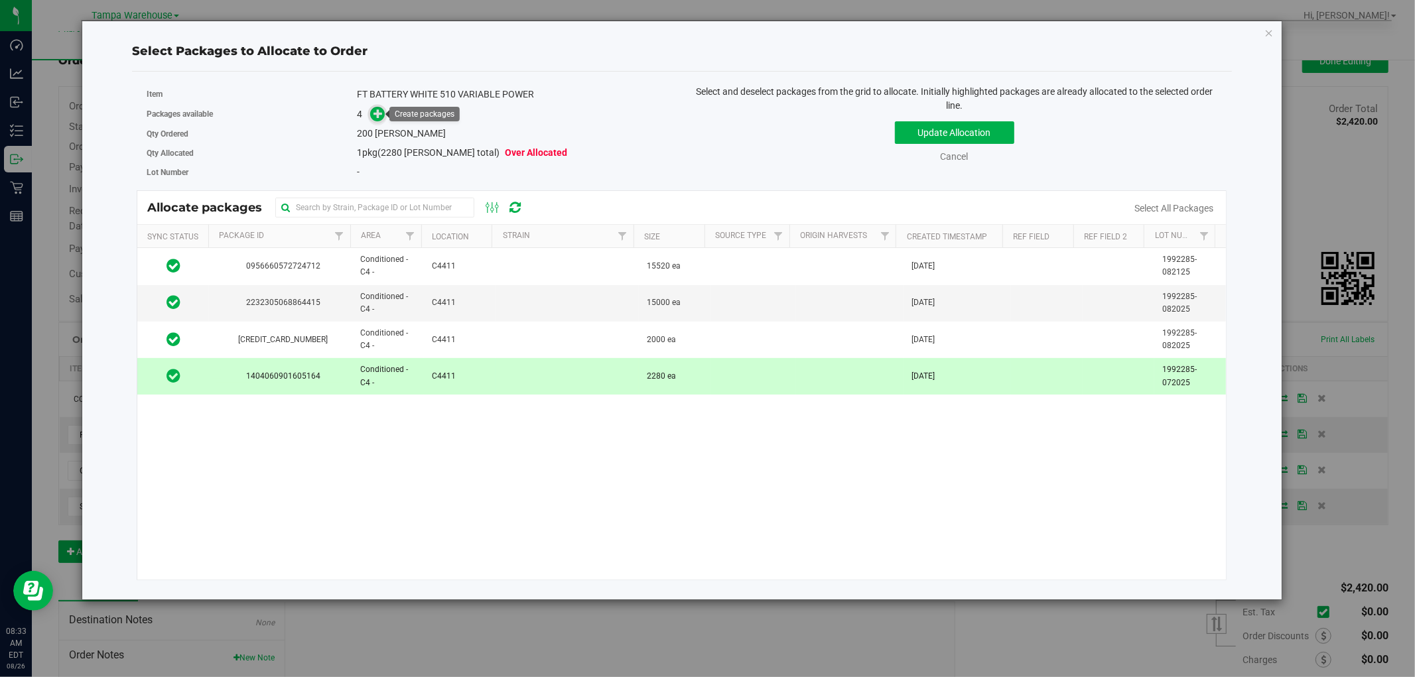
click at [380, 115] on icon at bounding box center [378, 113] width 9 height 9
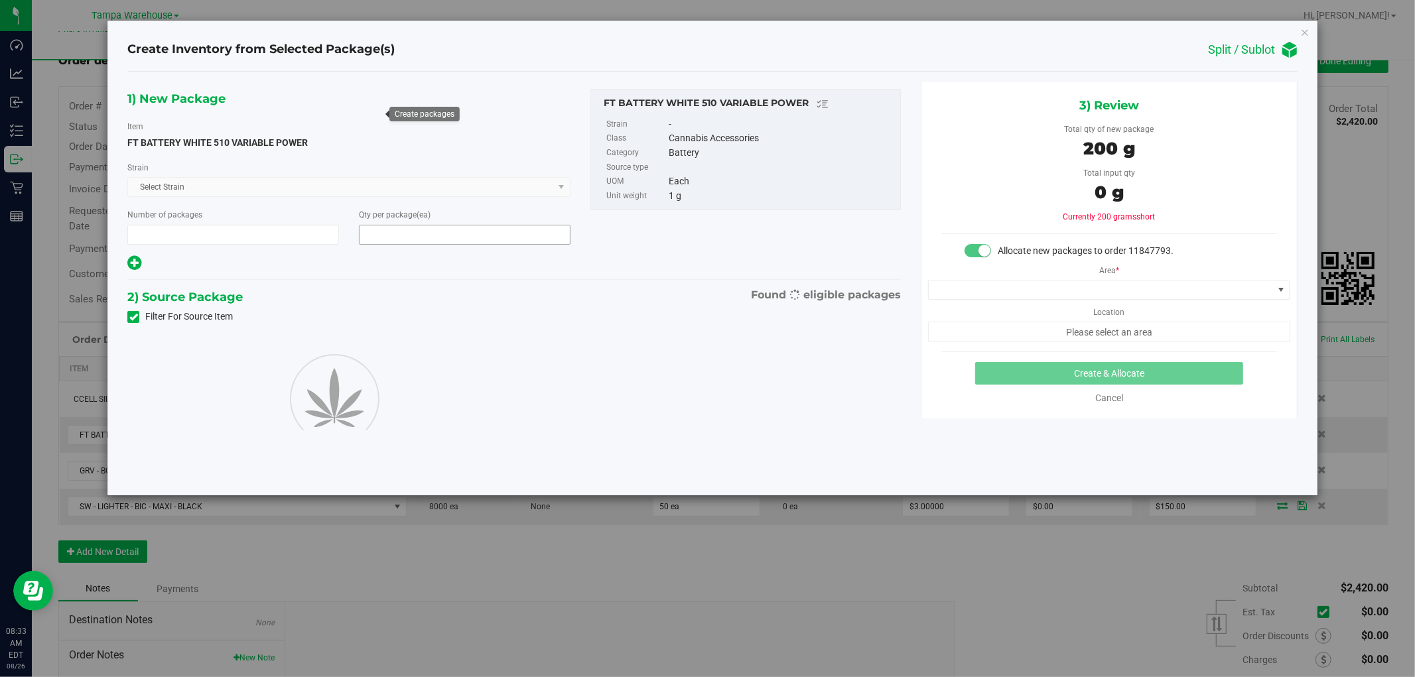
type input "1"
type input "200"
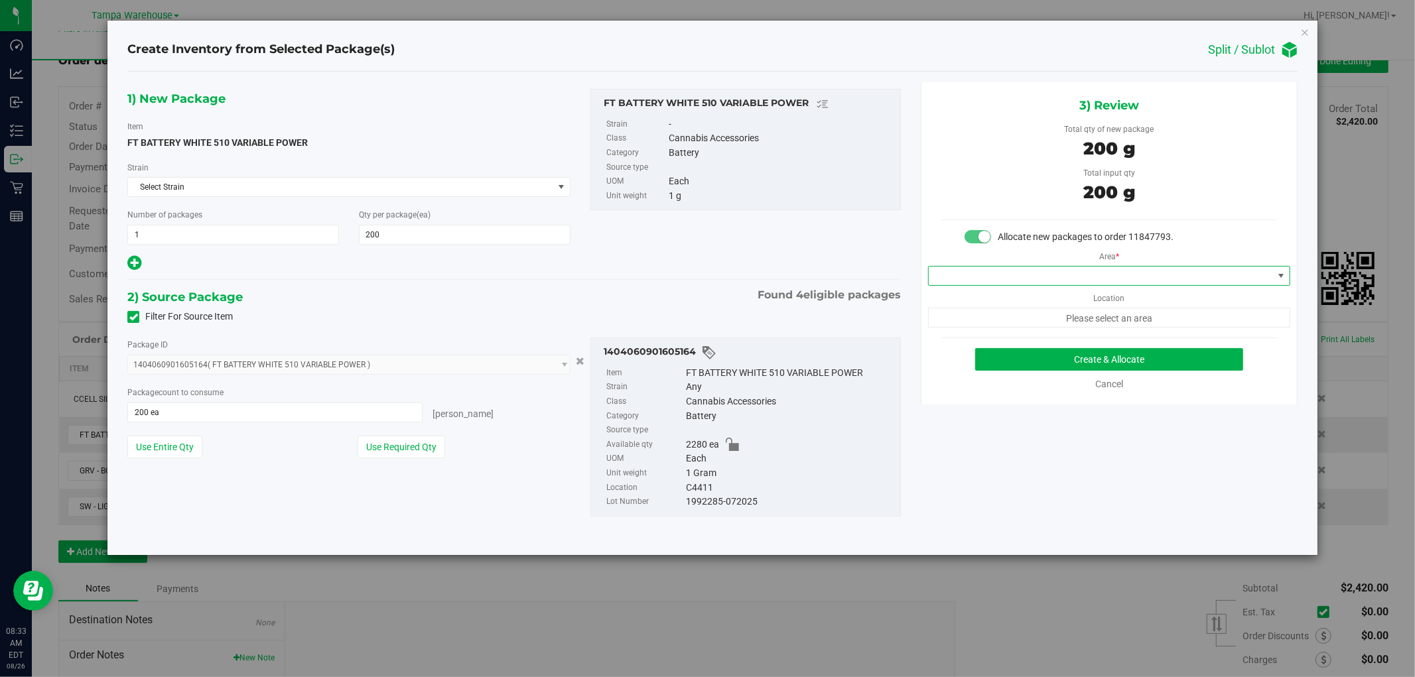
click at [1193, 273] on span at bounding box center [1101, 276] width 344 height 19
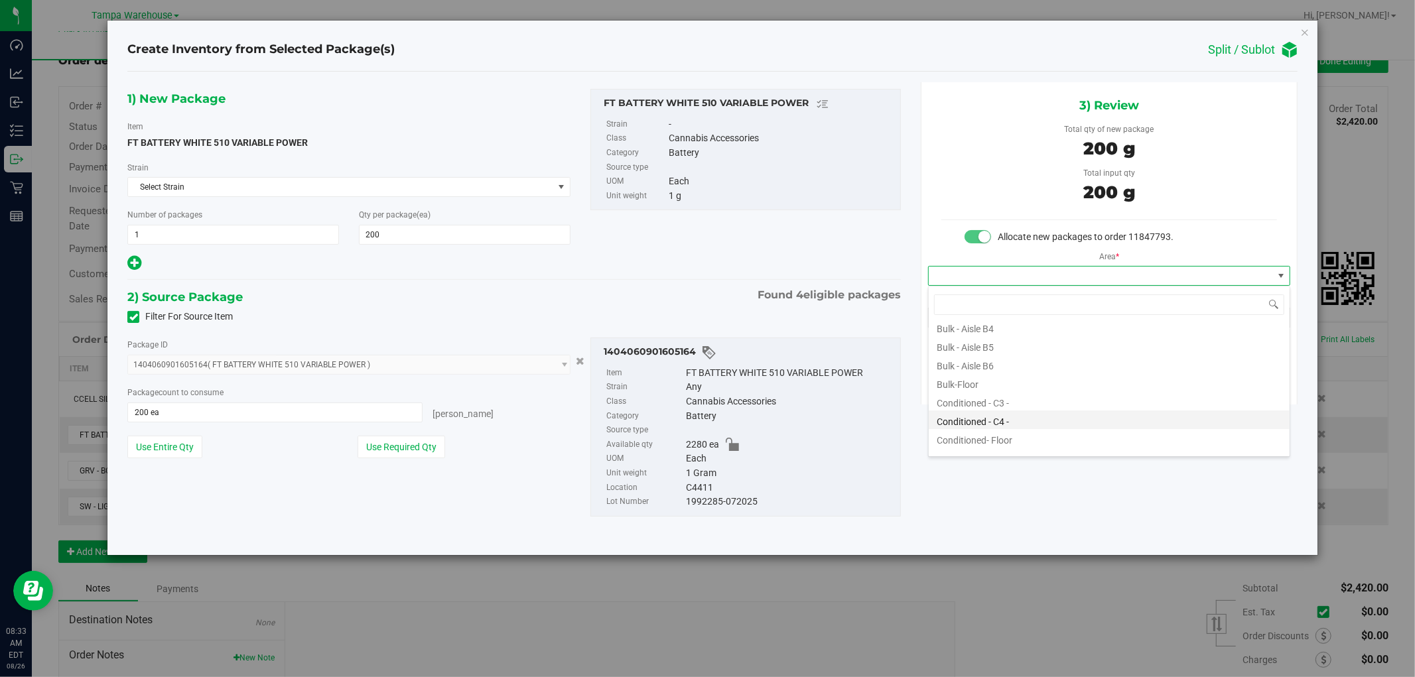
scroll to position [147, 0]
click at [1019, 394] on li "Conditioned - C4 -" at bounding box center [1109, 388] width 361 height 19
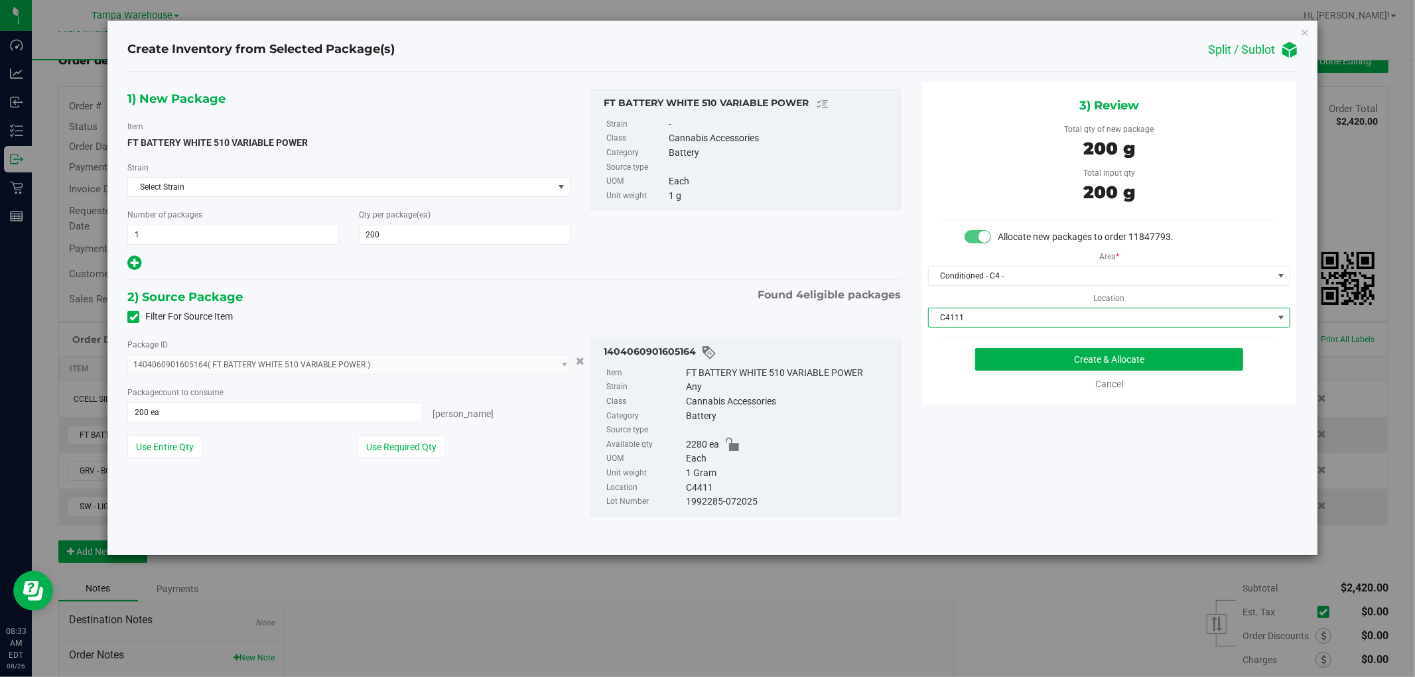
click at [1052, 321] on span "C4111" at bounding box center [1101, 318] width 344 height 19
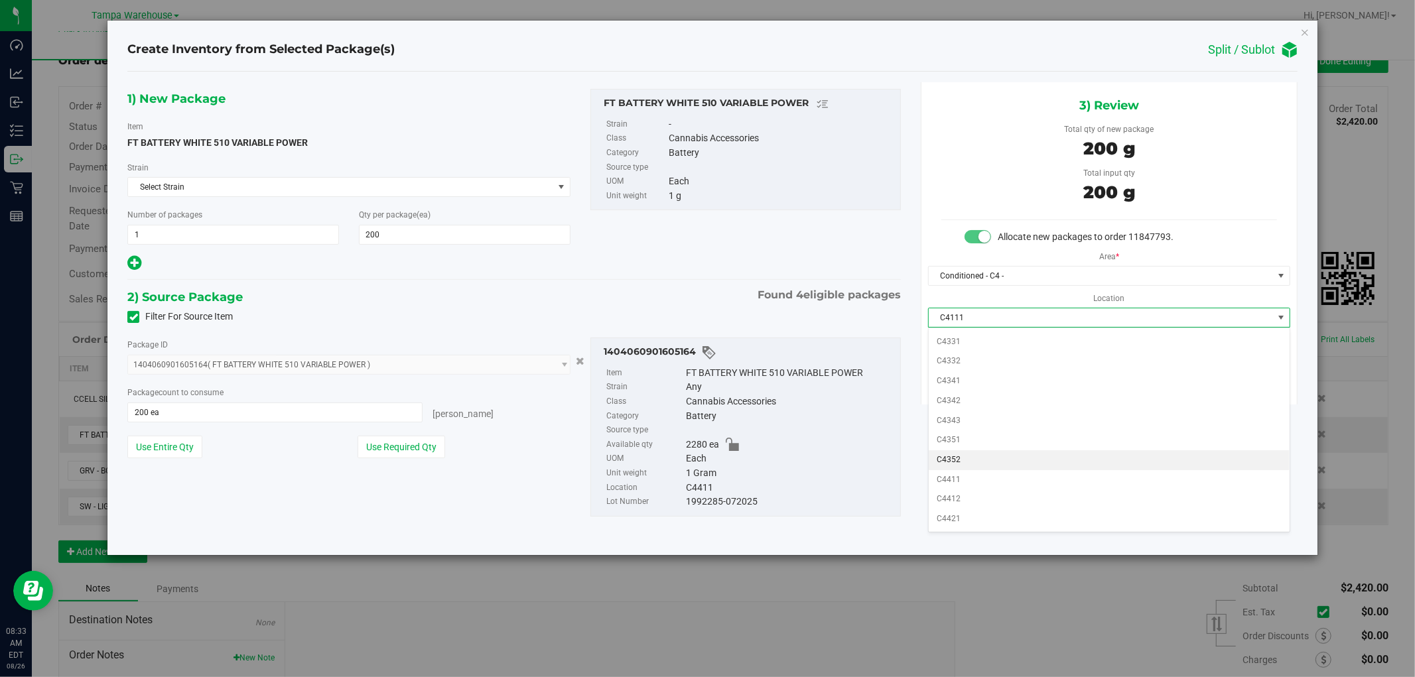
scroll to position [555, 0]
click at [992, 428] on li "C4411" at bounding box center [1109, 422] width 361 height 20
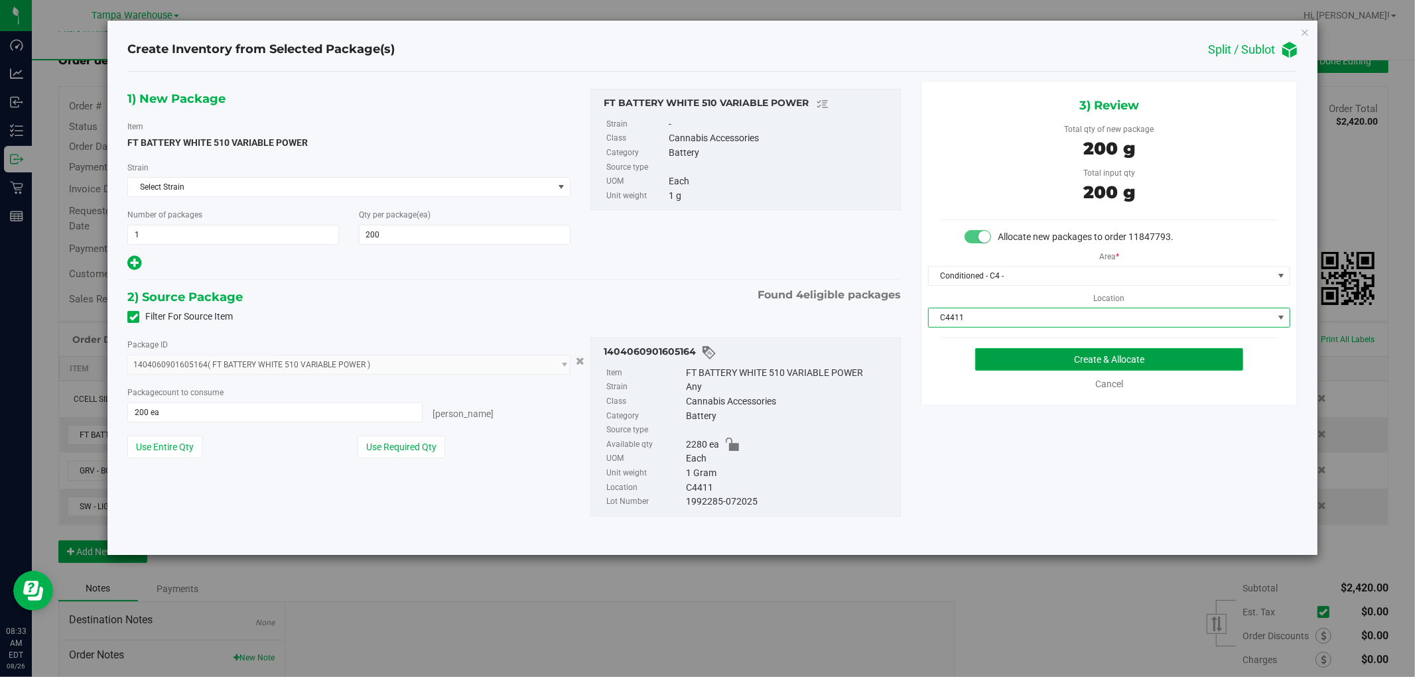
click at [1131, 362] on button "Create & Allocate" at bounding box center [1109, 359] width 269 height 23
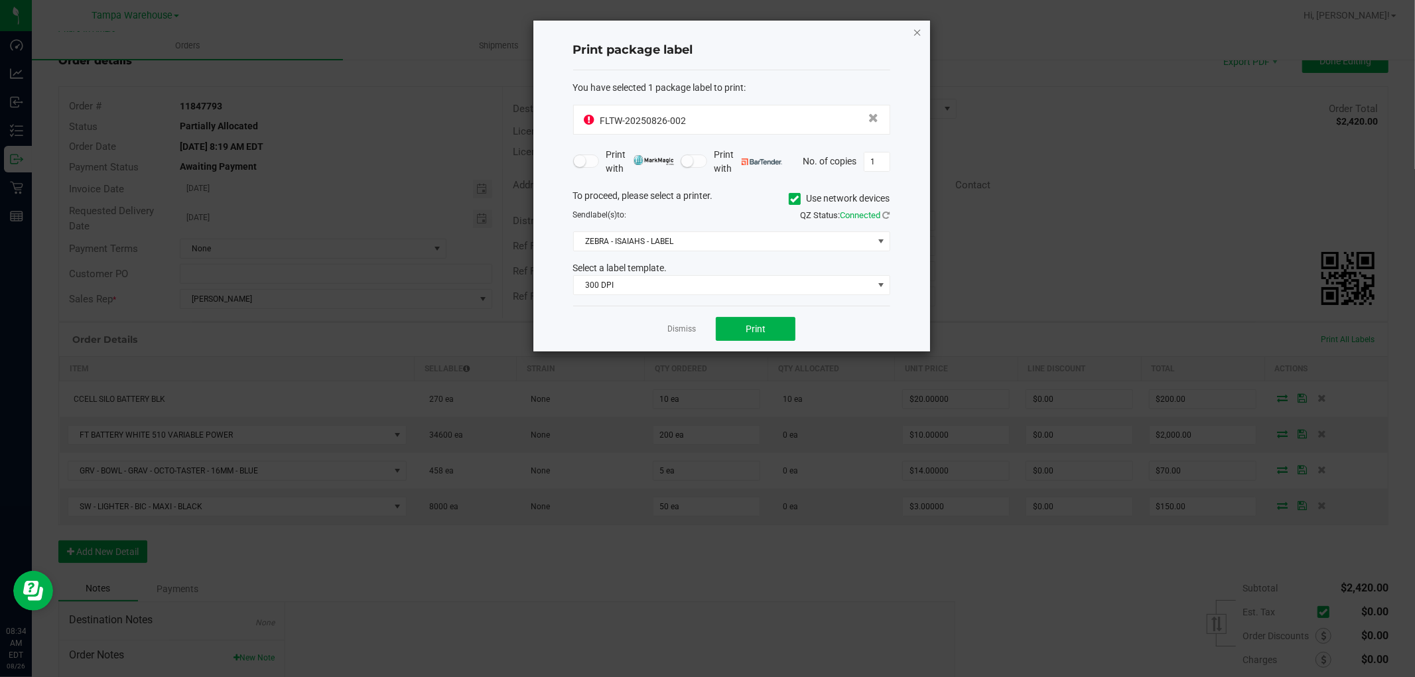
click at [917, 32] on icon "button" at bounding box center [917, 32] width 9 height 16
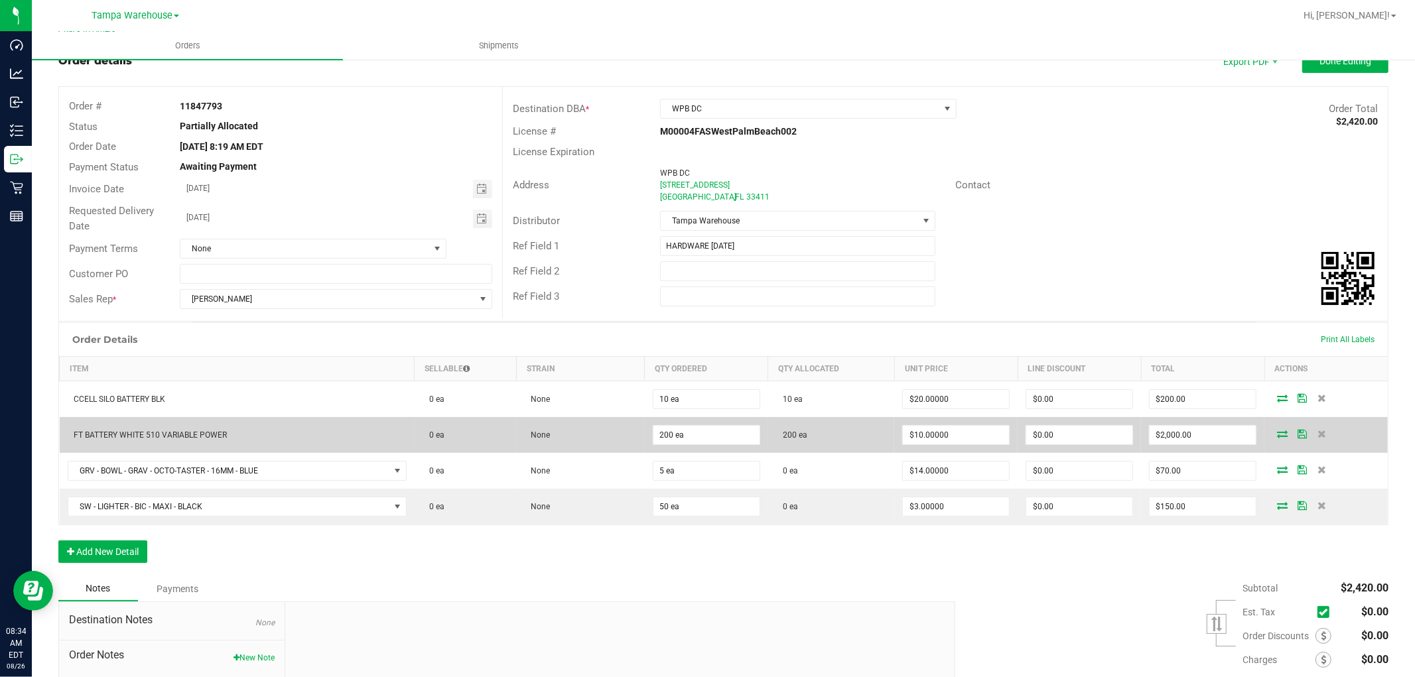
click at [1277, 433] on icon at bounding box center [1282, 434] width 11 height 8
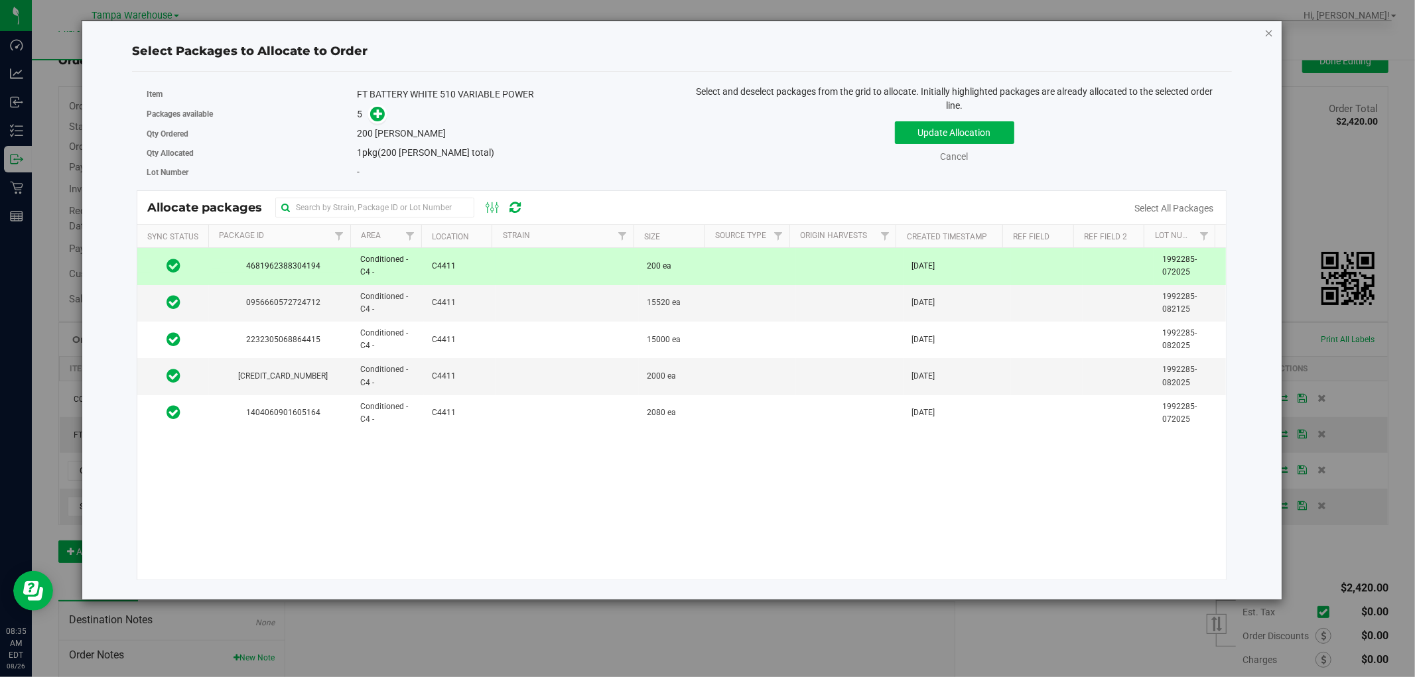
click at [1271, 31] on icon "button" at bounding box center [1269, 33] width 9 height 16
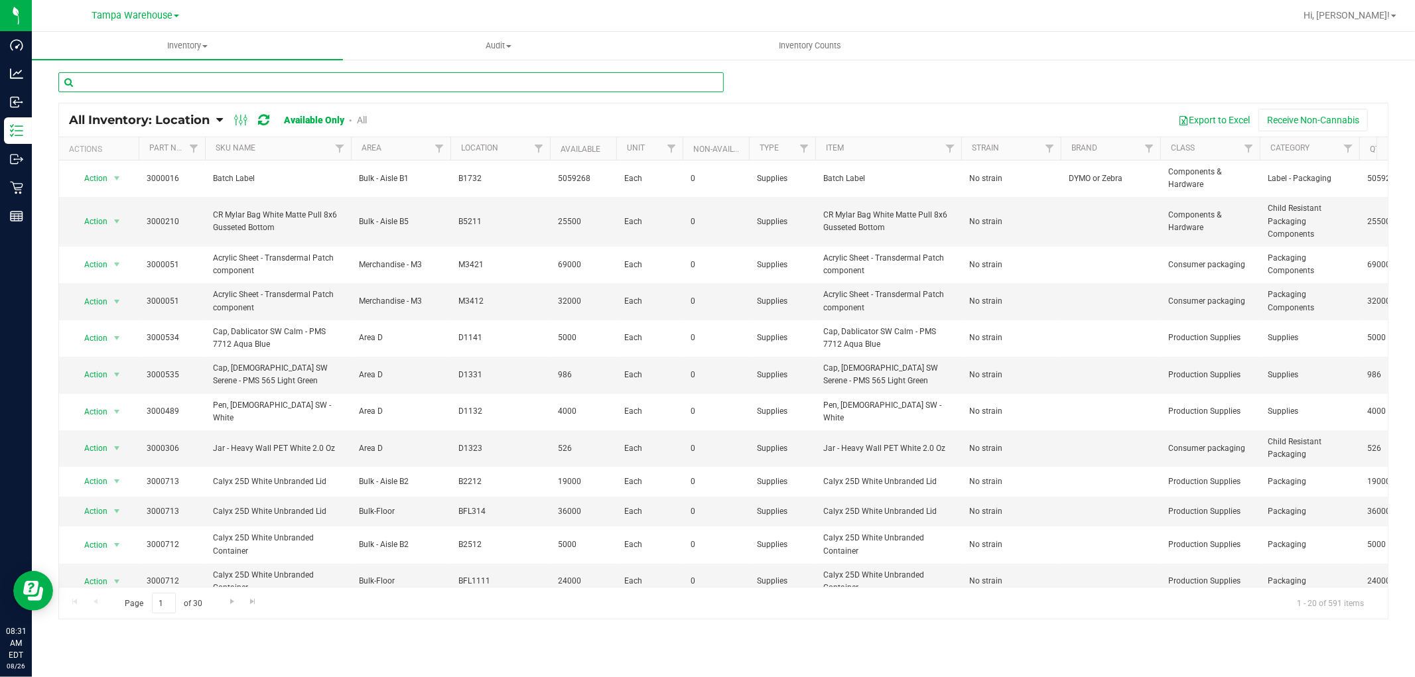
click at [326, 77] on input "text" at bounding box center [391, 82] width 666 height 20
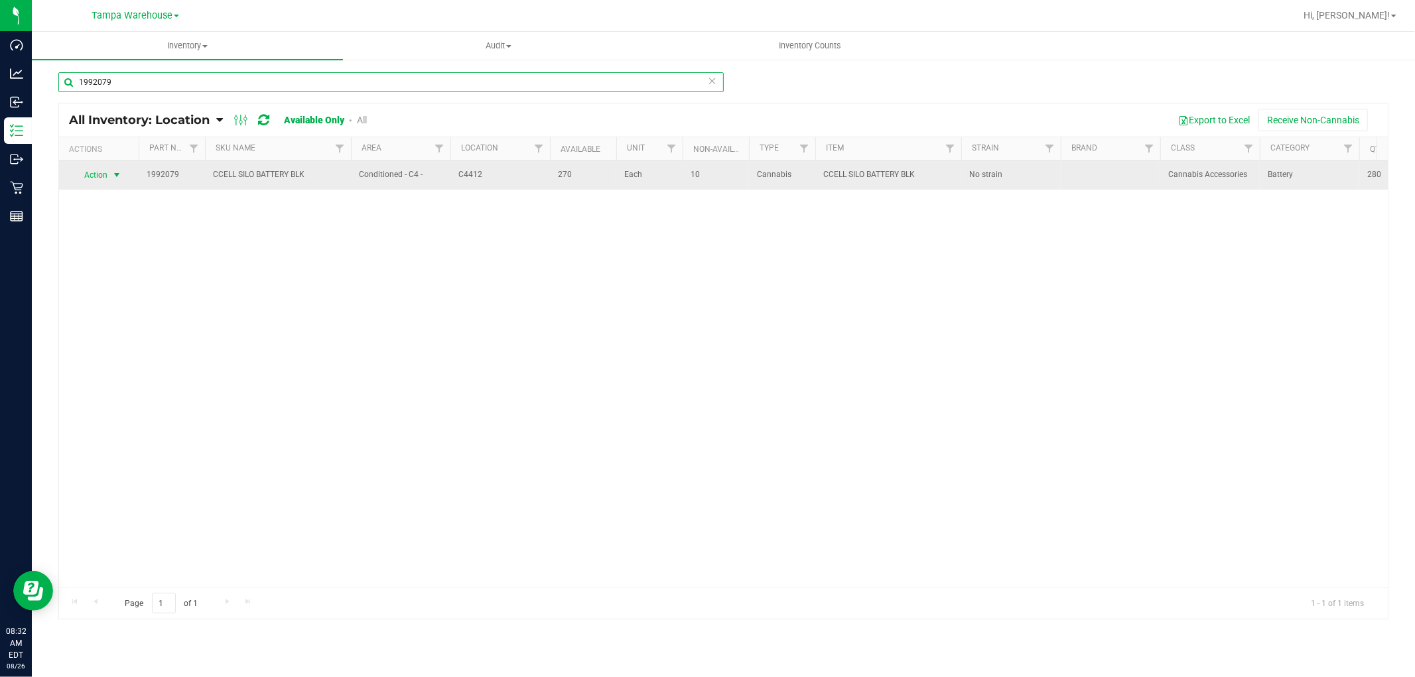
type input "1992079"
click at [114, 178] on span "select" at bounding box center [116, 175] width 11 height 11
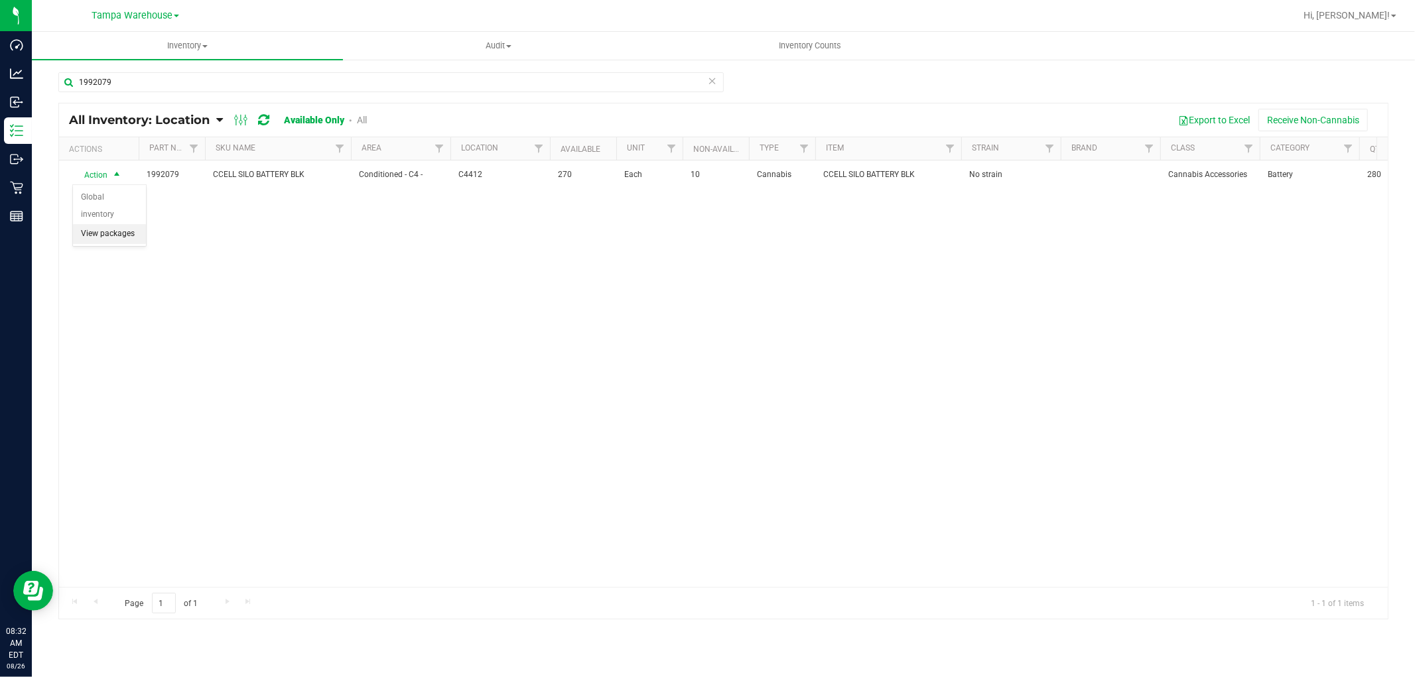
click at [116, 228] on li "View packages" at bounding box center [109, 234] width 73 height 20
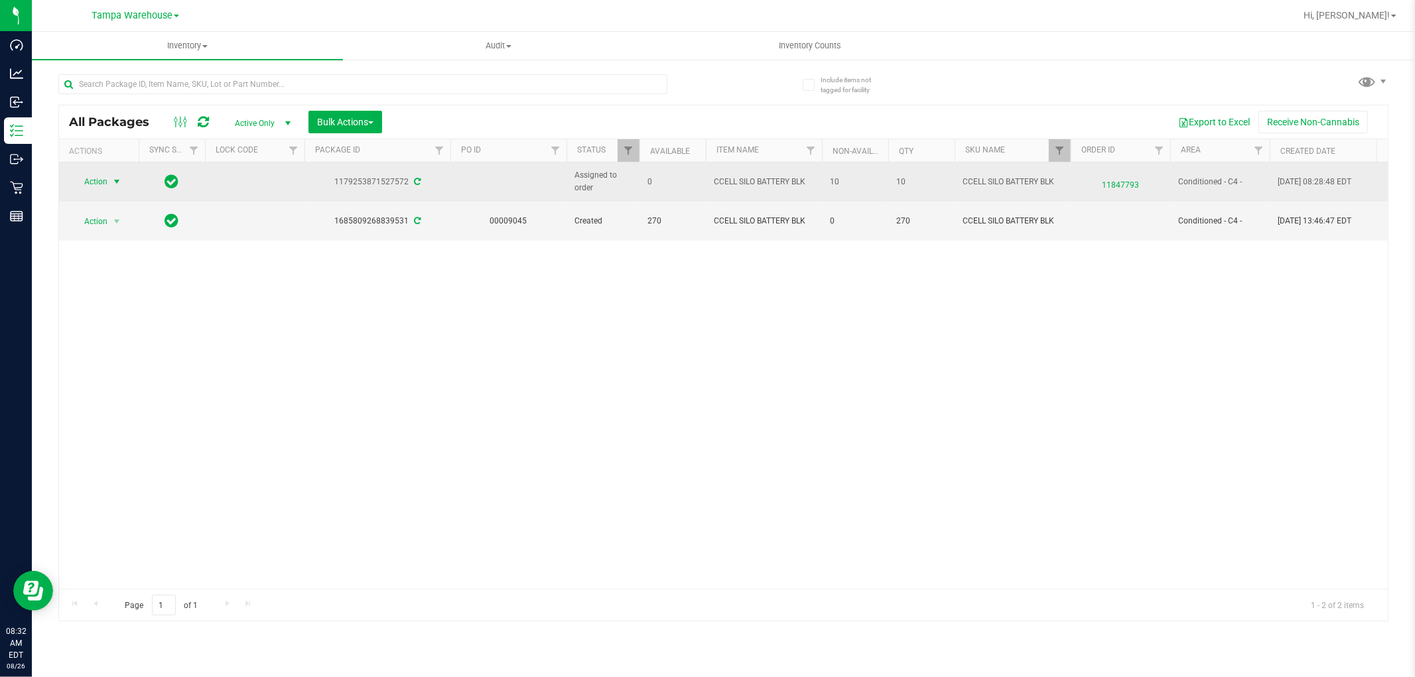
click at [115, 182] on span "select" at bounding box center [116, 182] width 11 height 11
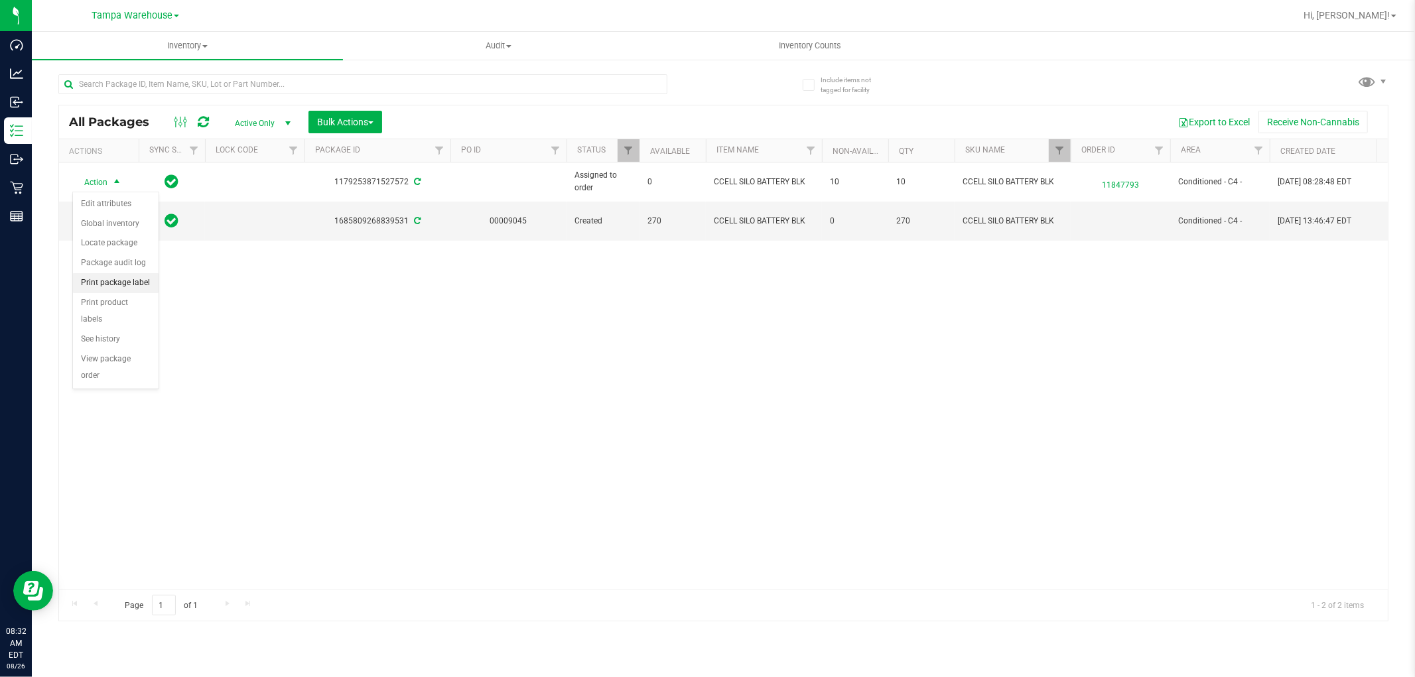
click at [137, 284] on li "Print package label" at bounding box center [116, 283] width 86 height 20
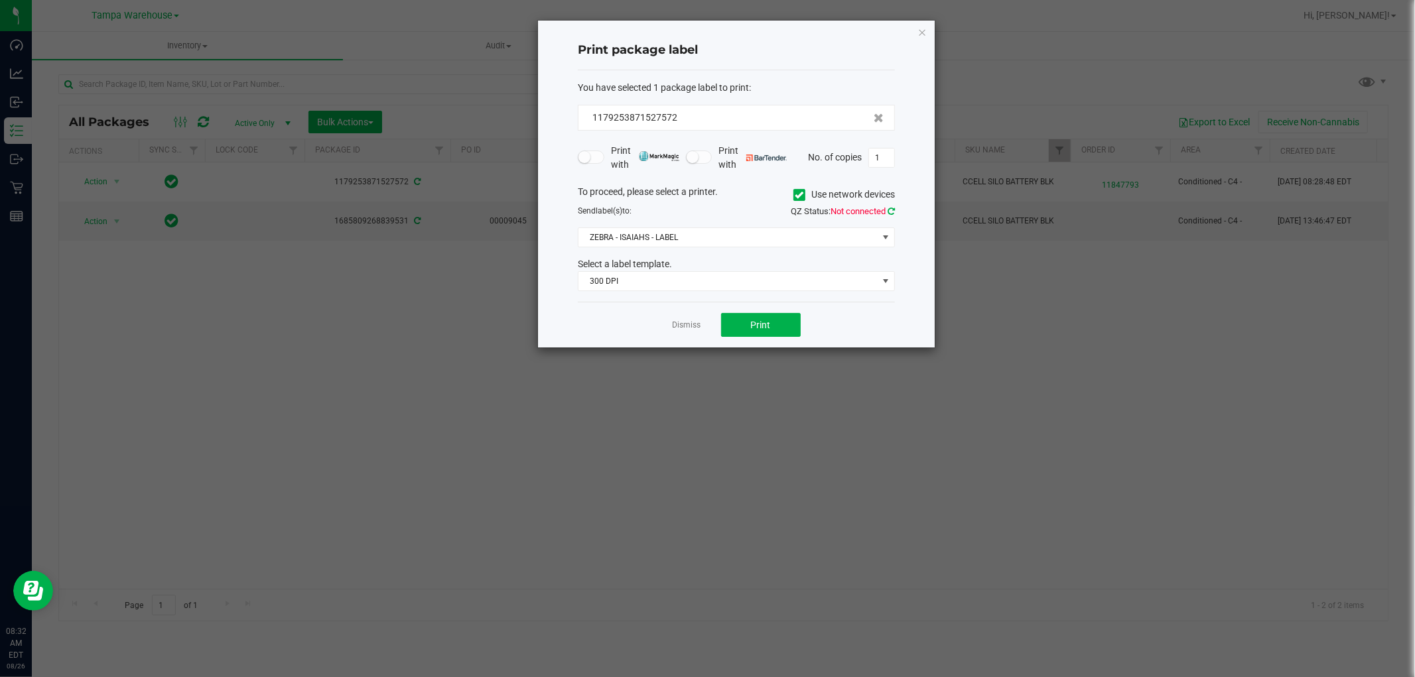
click at [891, 210] on icon at bounding box center [891, 211] width 7 height 9
click at [768, 328] on span "Print" at bounding box center [761, 325] width 20 height 11
click at [920, 32] on icon "button" at bounding box center [922, 32] width 9 height 16
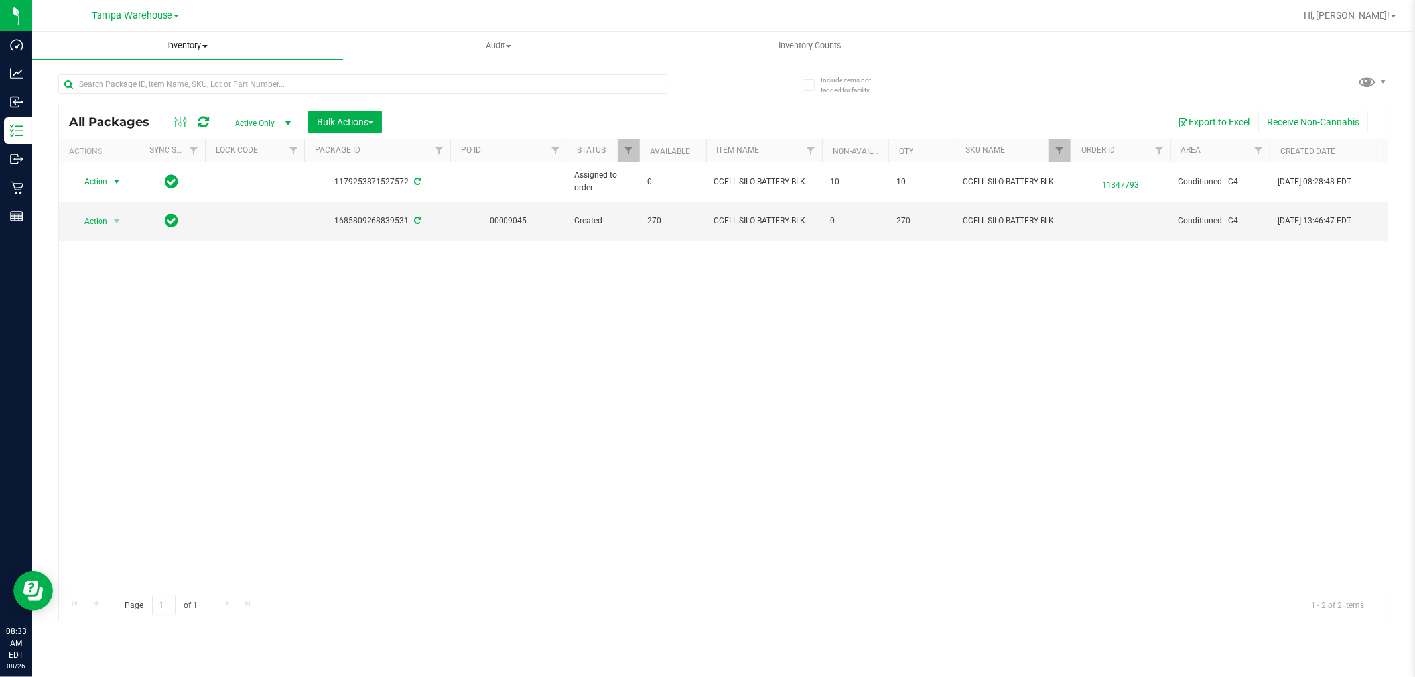
click at [198, 48] on span "Inventory" at bounding box center [187, 46] width 311 height 12
click at [107, 96] on span "All inventory" at bounding box center [77, 95] width 90 height 11
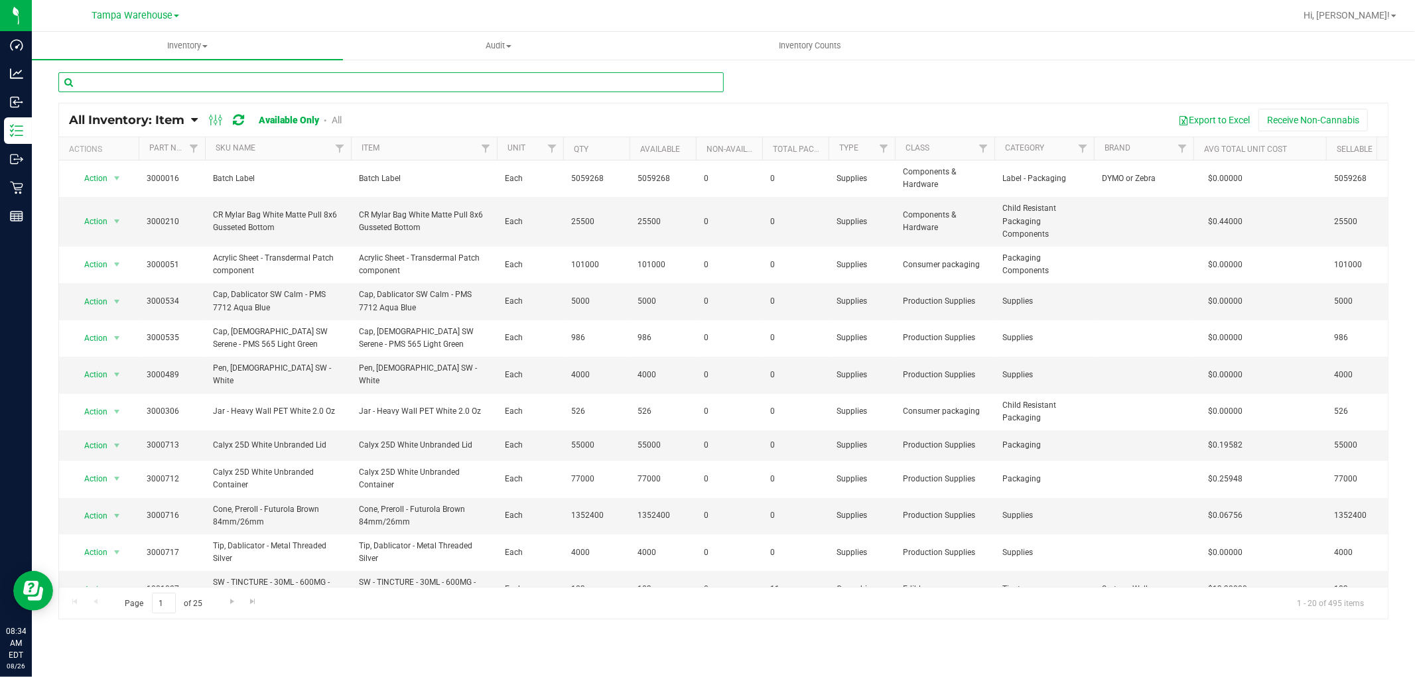
click at [180, 85] on input "text" at bounding box center [391, 82] width 666 height 20
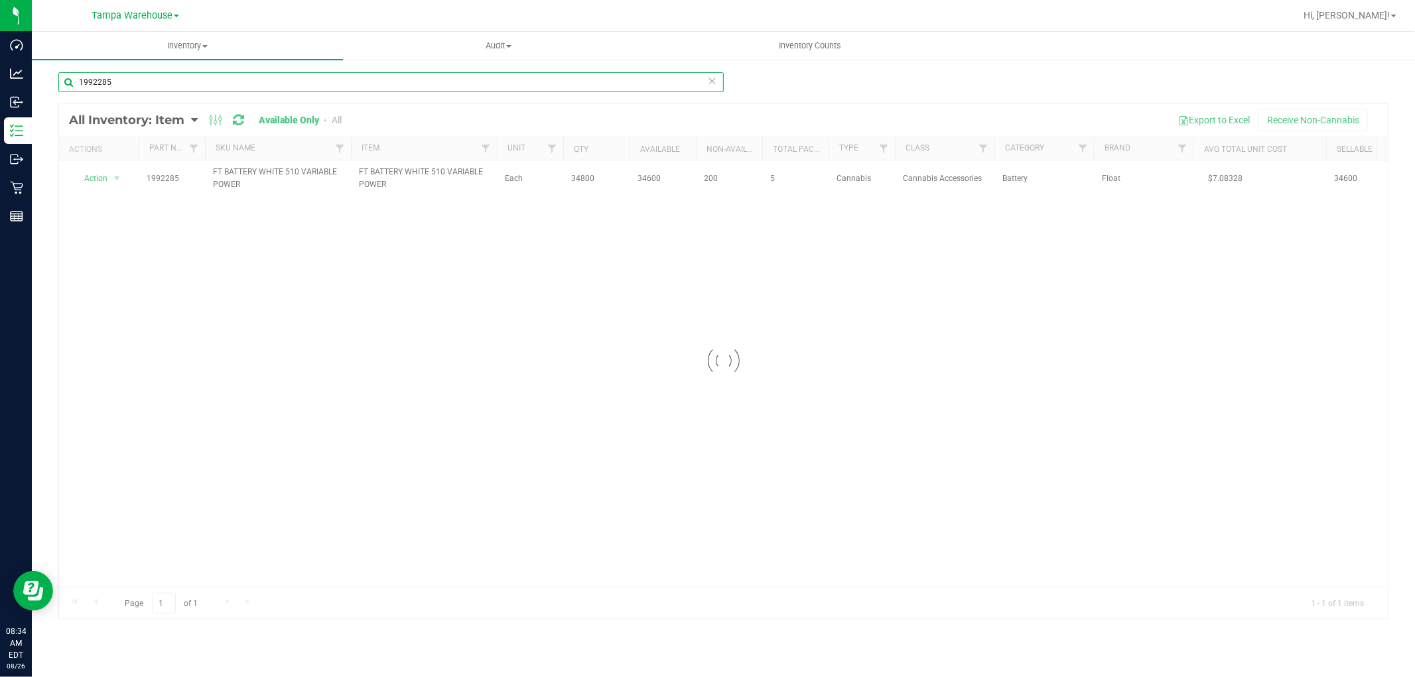
type input "1992285"
click at [115, 177] on div at bounding box center [723, 362] width 1329 height 516
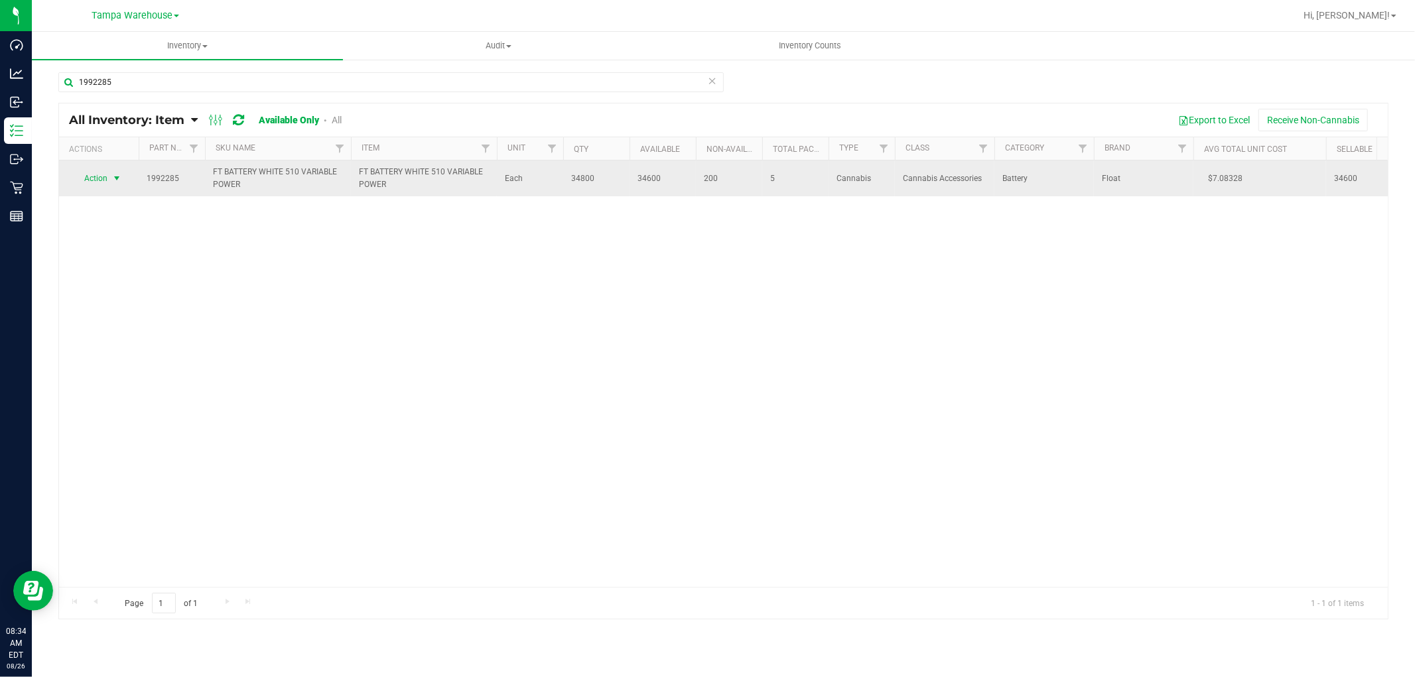
click at [117, 175] on span "select" at bounding box center [116, 178] width 11 height 11
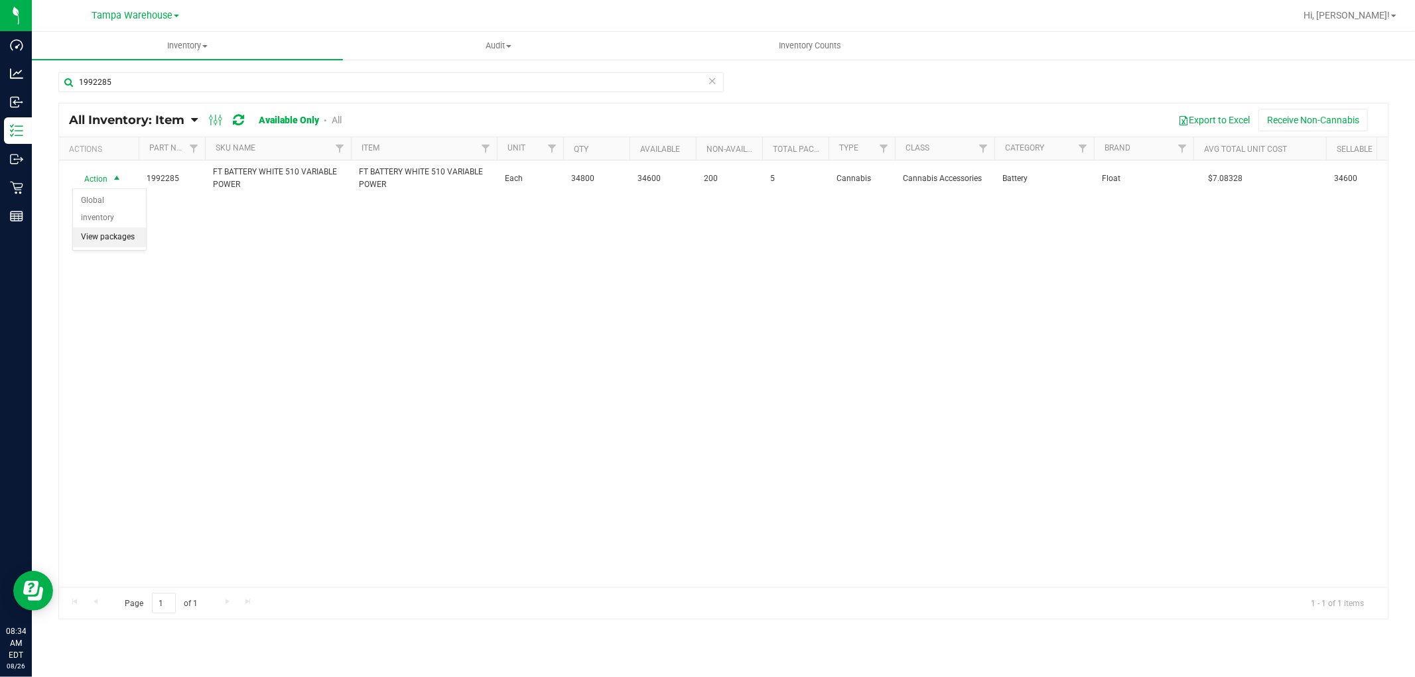
click at [106, 238] on li "View packages" at bounding box center [109, 238] width 73 height 20
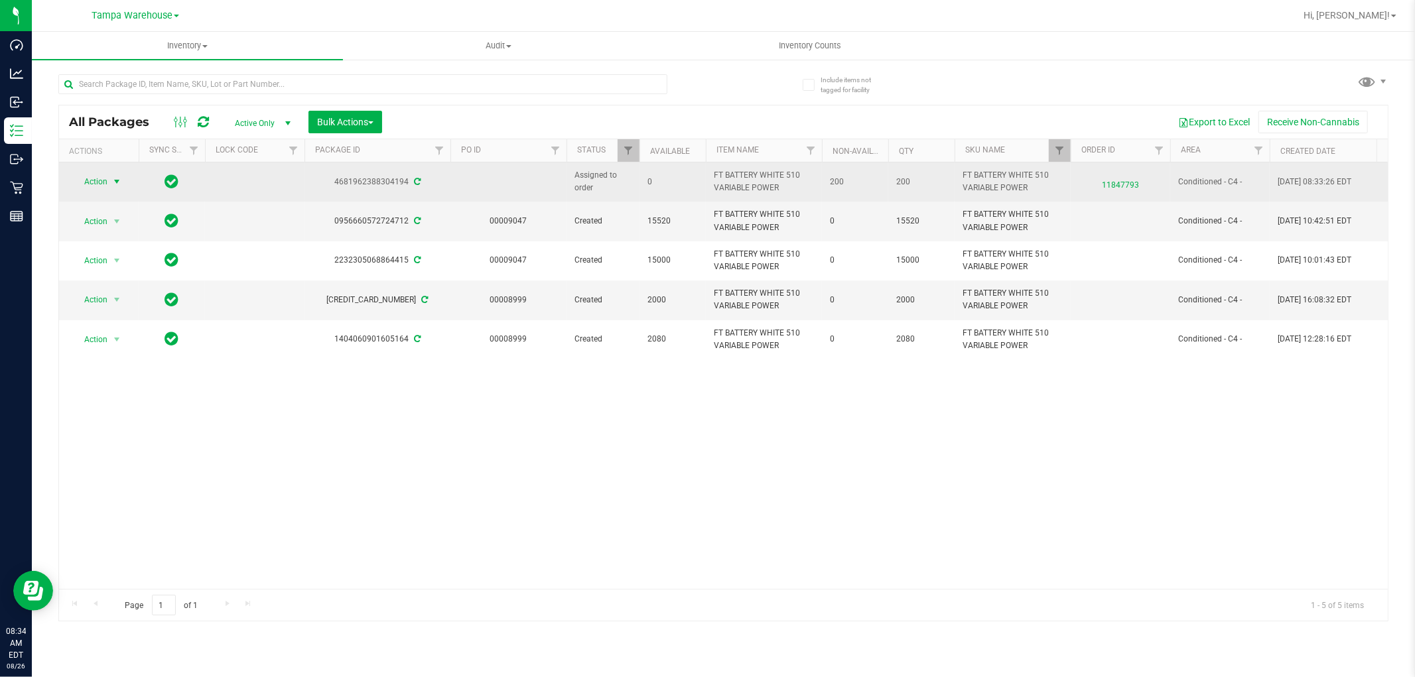
click at [116, 180] on span "select" at bounding box center [116, 182] width 11 height 11
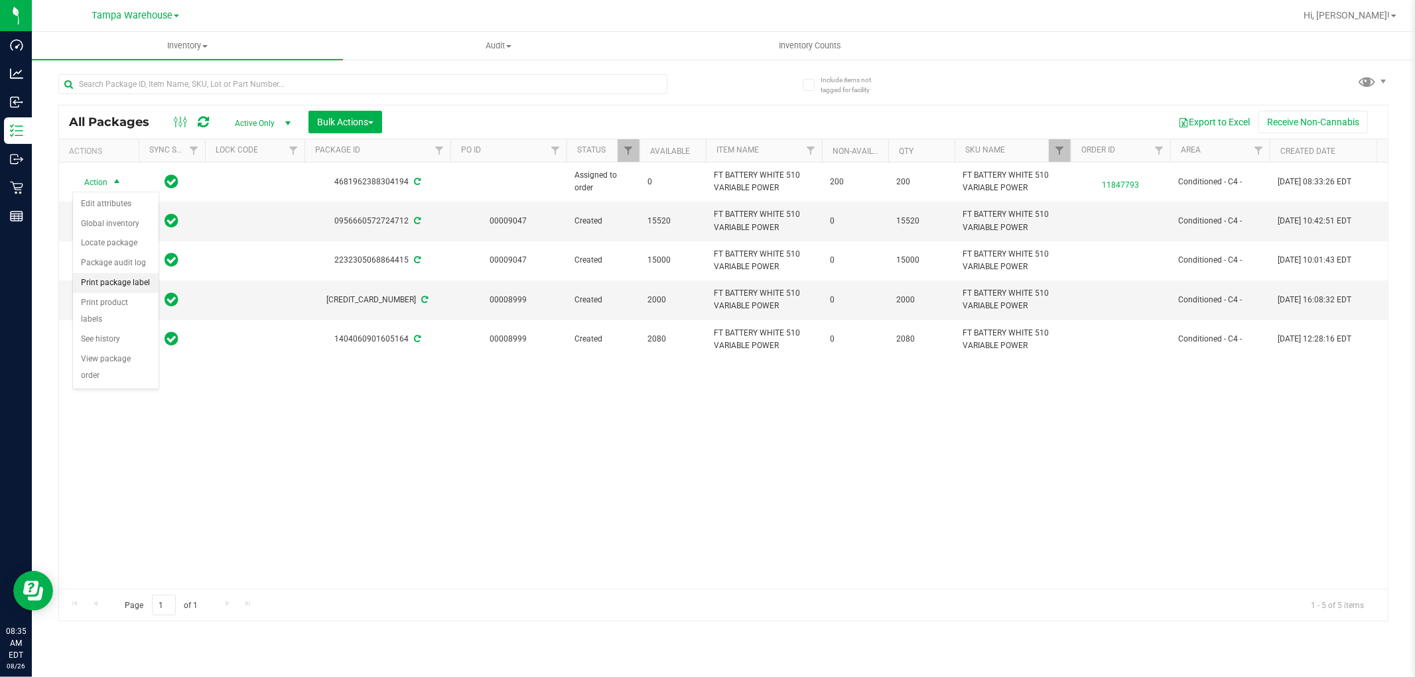
click at [131, 281] on li "Print package label" at bounding box center [116, 283] width 86 height 20
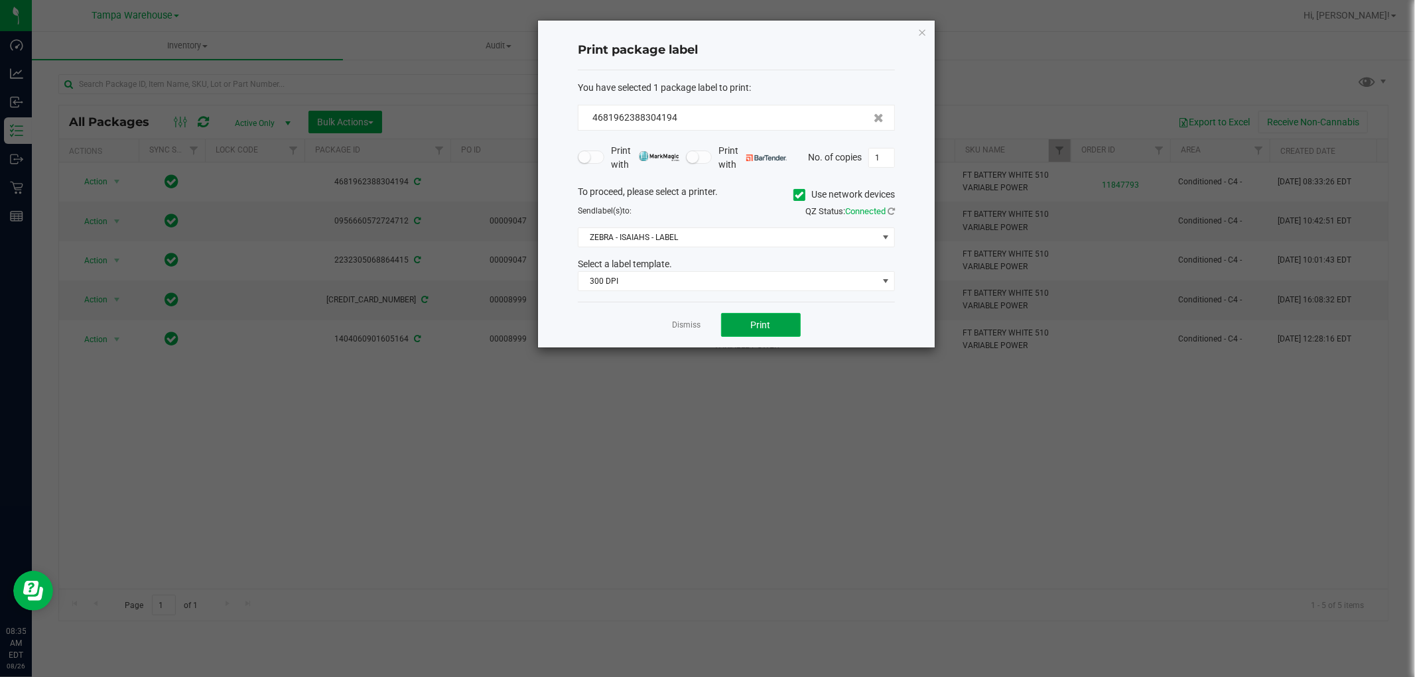
click at [761, 323] on span "Print" at bounding box center [761, 325] width 20 height 11
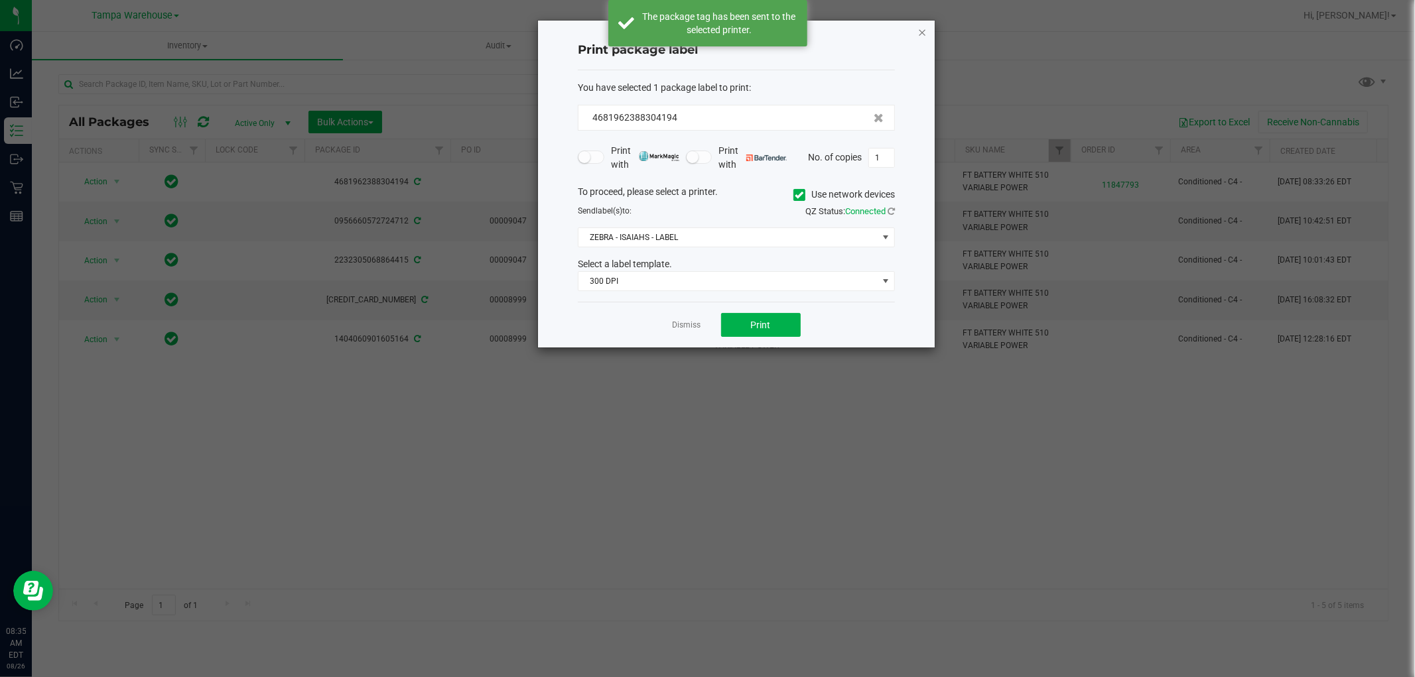
click at [920, 32] on icon "button" at bounding box center [922, 32] width 9 height 16
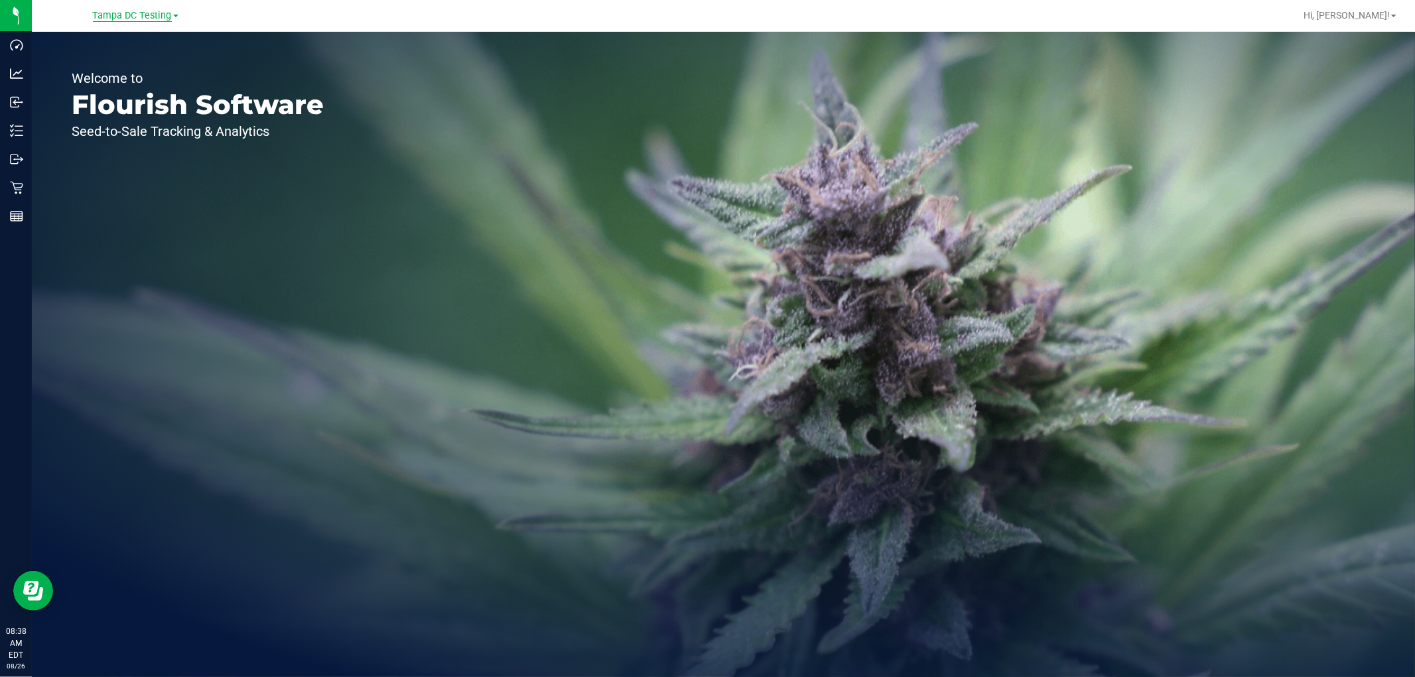
click at [138, 17] on span "Tampa DC Testing" at bounding box center [132, 16] width 79 height 12
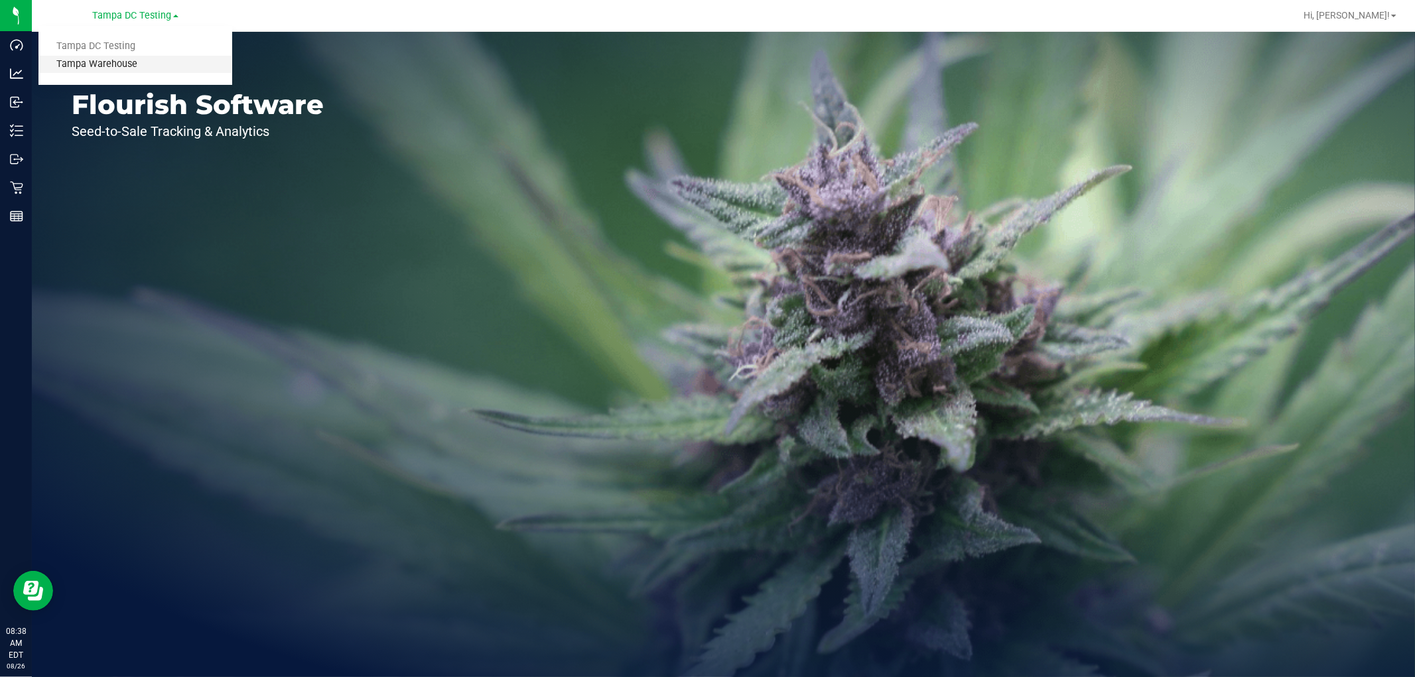
click at [117, 58] on link "Tampa Warehouse" at bounding box center [135, 65] width 194 height 18
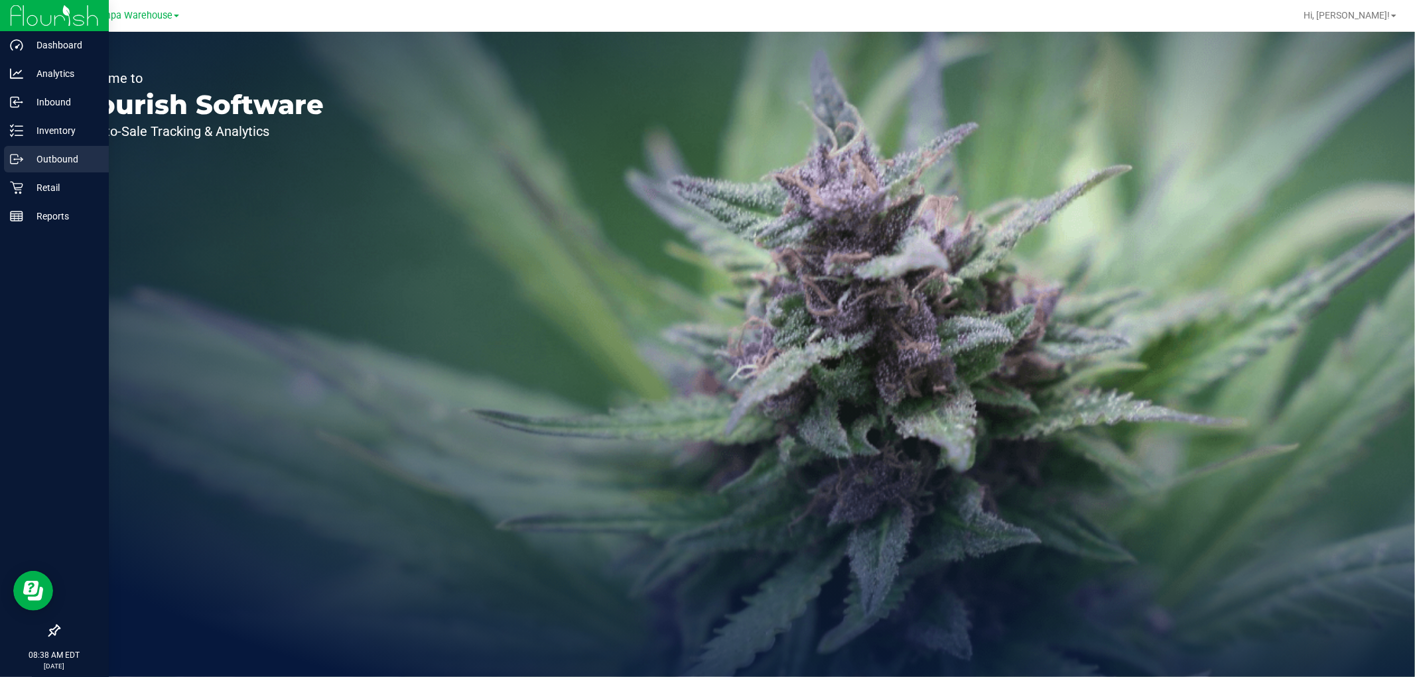
click at [50, 161] on p "Outbound" at bounding box center [63, 159] width 80 height 16
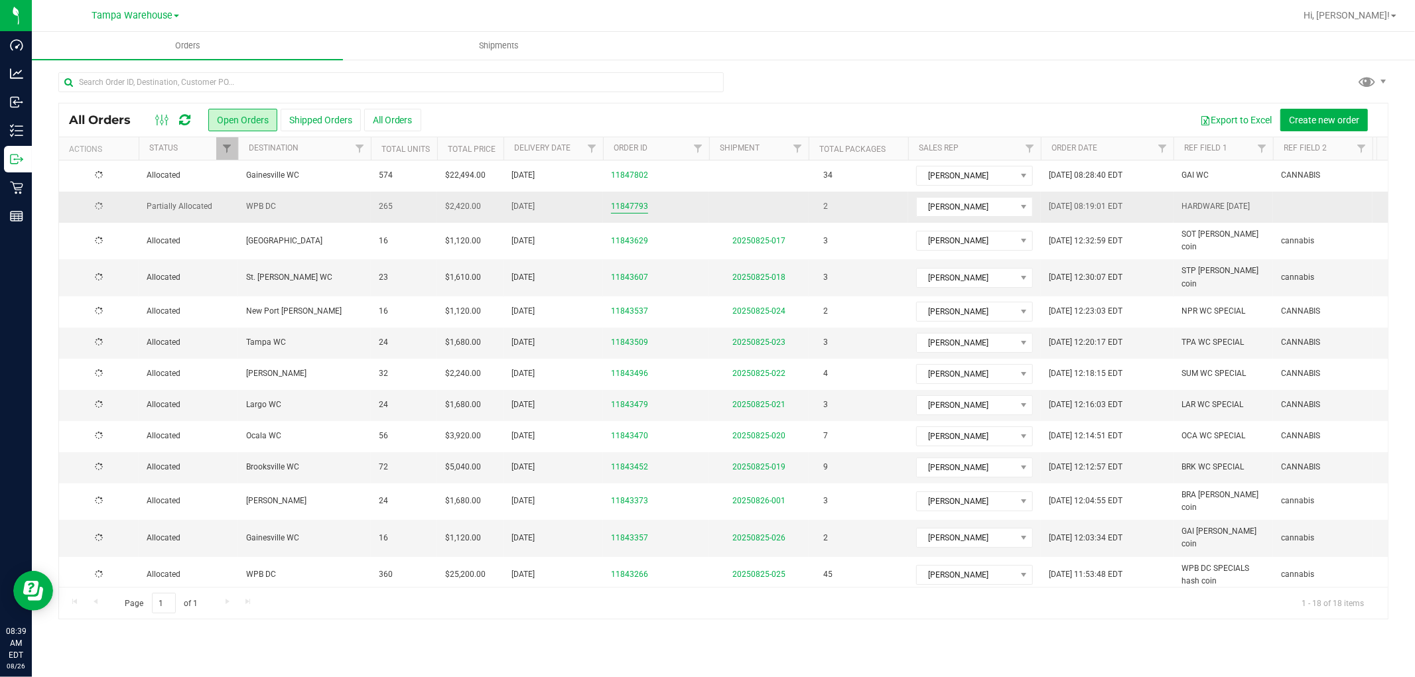
click at [635, 206] on link "11847793" at bounding box center [629, 206] width 37 height 13
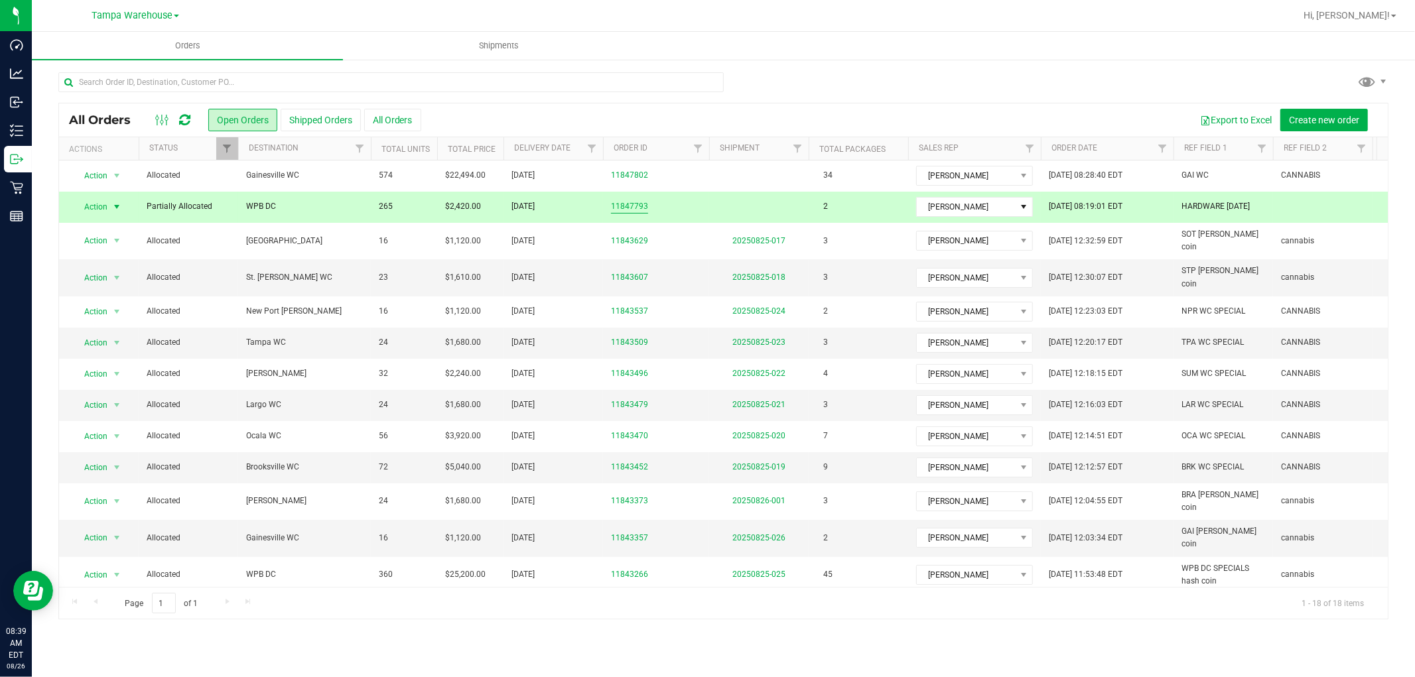
click at [635, 206] on link "11847793" at bounding box center [629, 206] width 37 height 13
click at [635, 206] on div "Orders Shipments All Orders Open Orders Shipped Orders All Orders Export to Exc…" at bounding box center [724, 355] width 1384 height 646
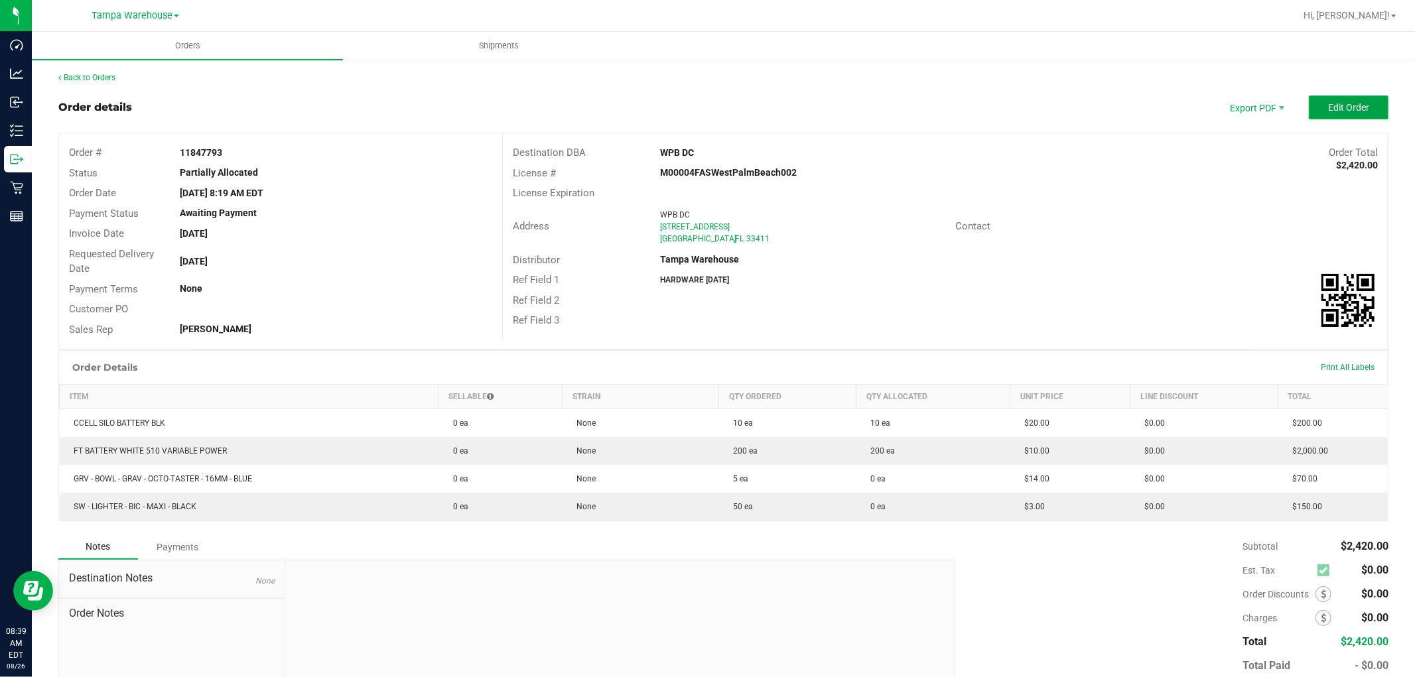
click at [1351, 109] on span "Edit Order" at bounding box center [1348, 107] width 41 height 11
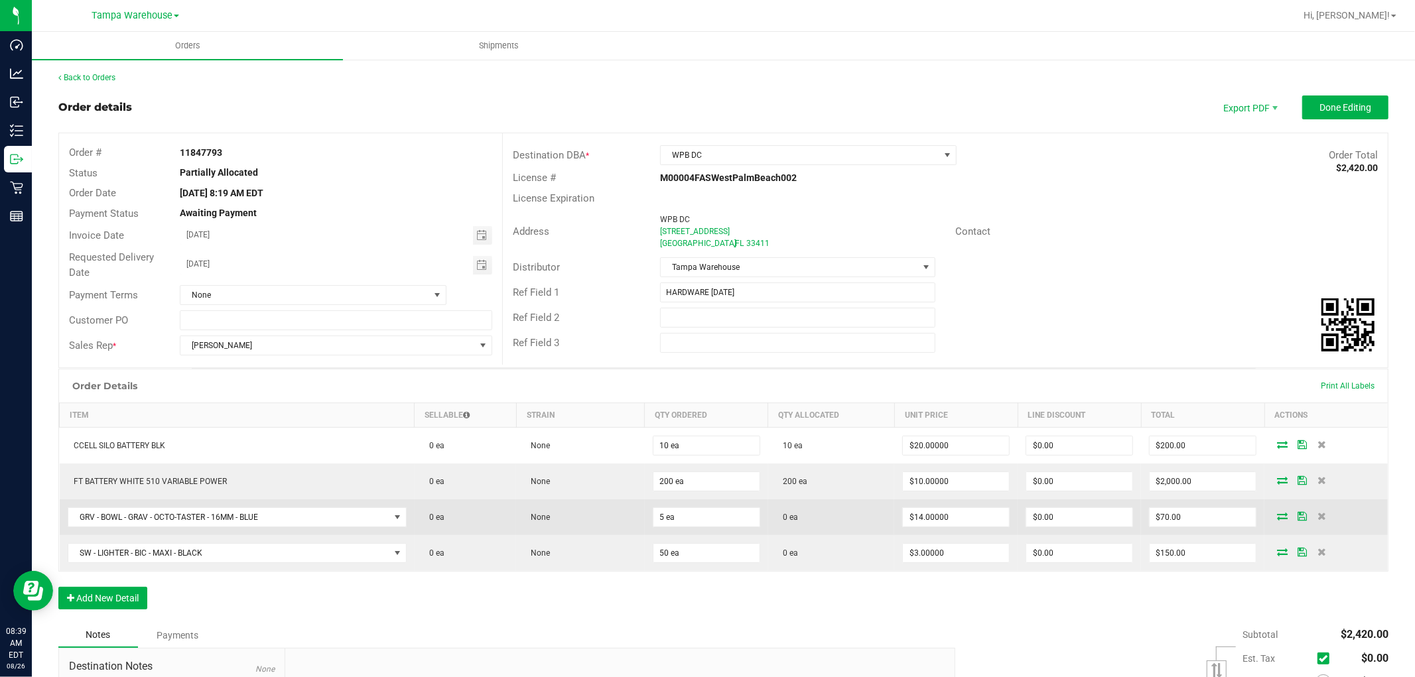
click at [1277, 518] on icon at bounding box center [1282, 516] width 11 height 8
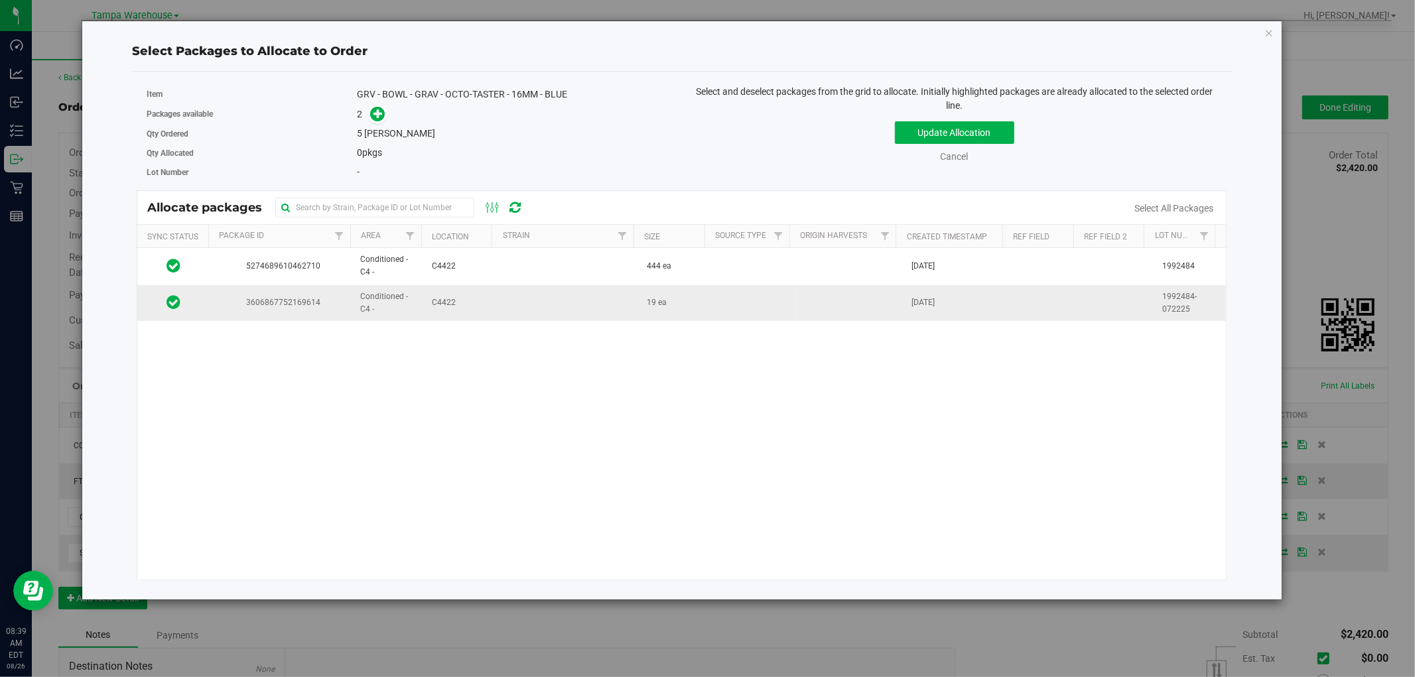
click at [547, 304] on td at bounding box center [567, 303] width 143 height 36
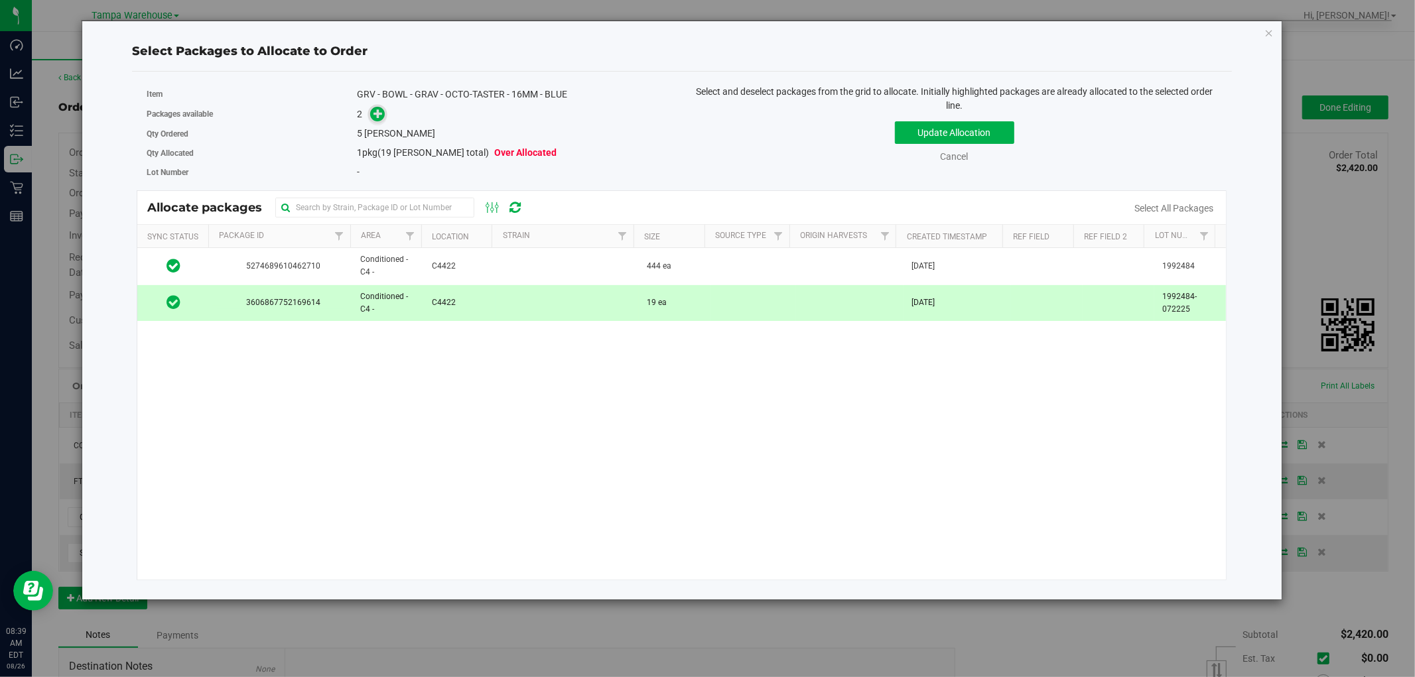
click at [370, 113] on span at bounding box center [377, 114] width 15 height 15
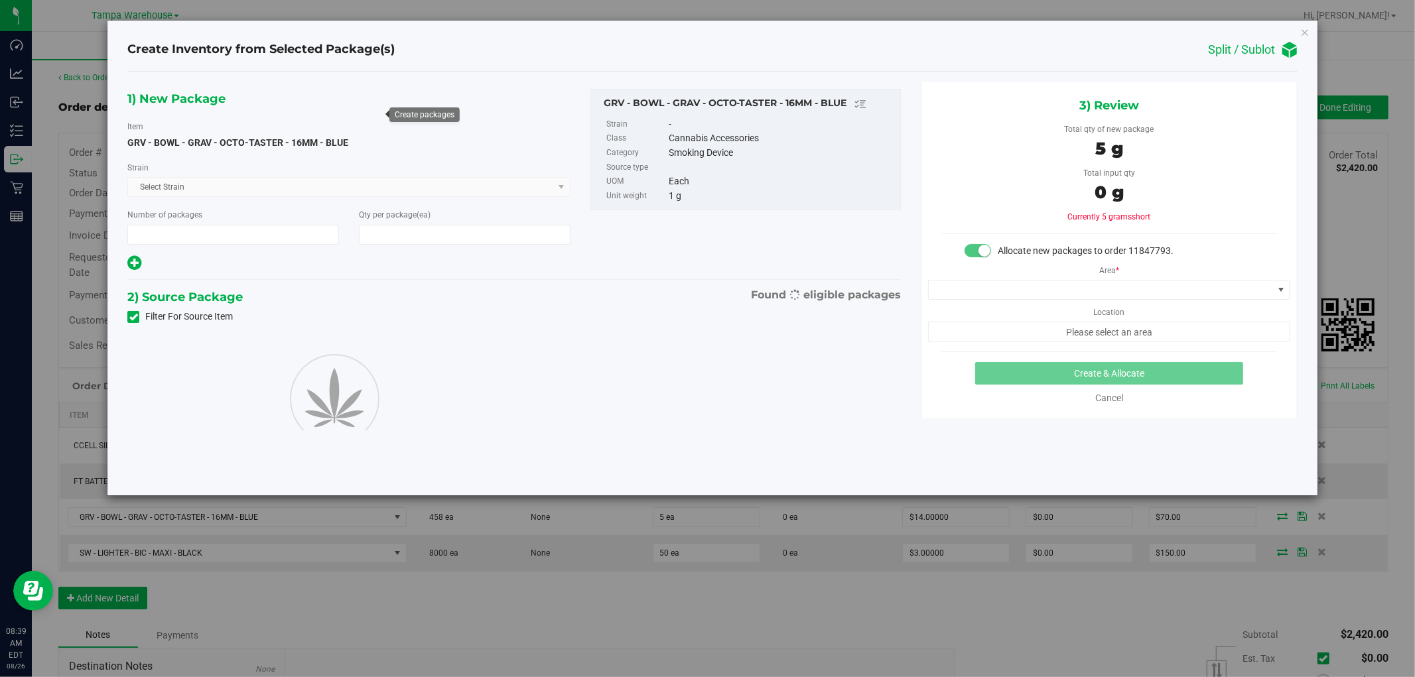
type input "1"
type input "5"
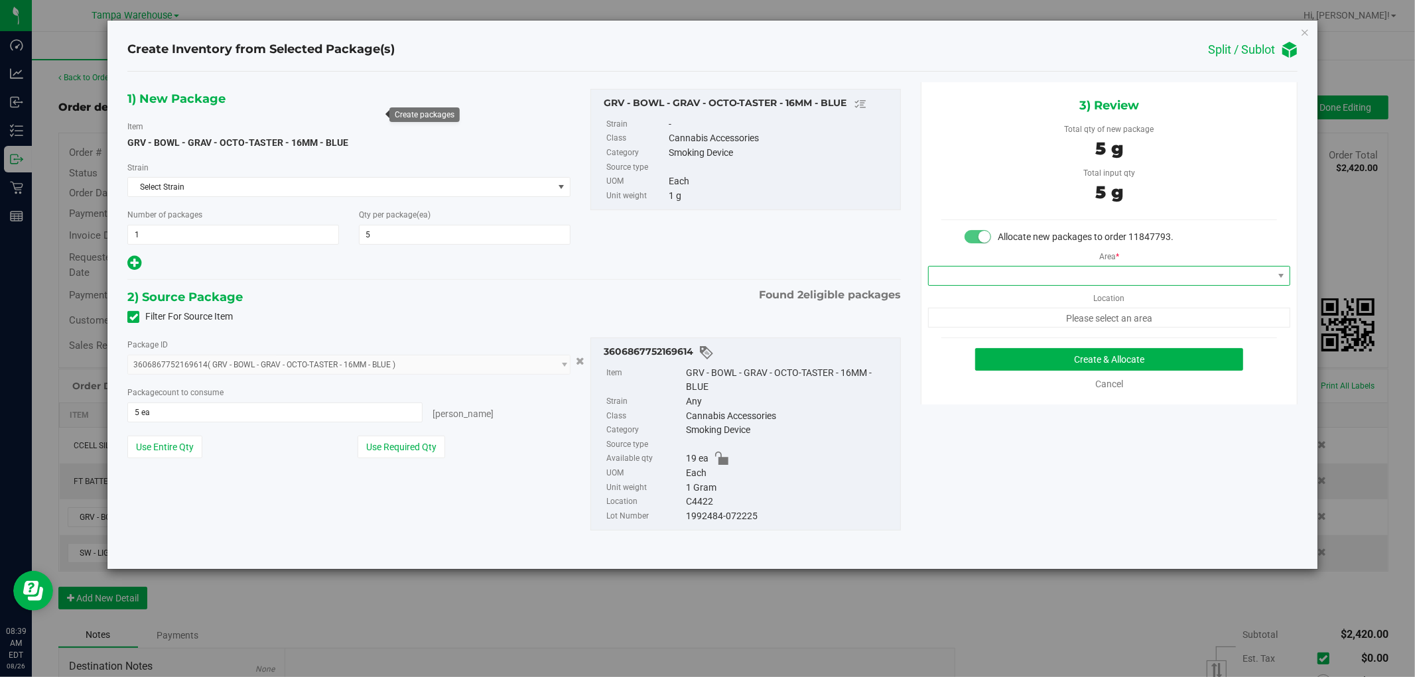
click at [1216, 275] on span at bounding box center [1101, 276] width 344 height 19
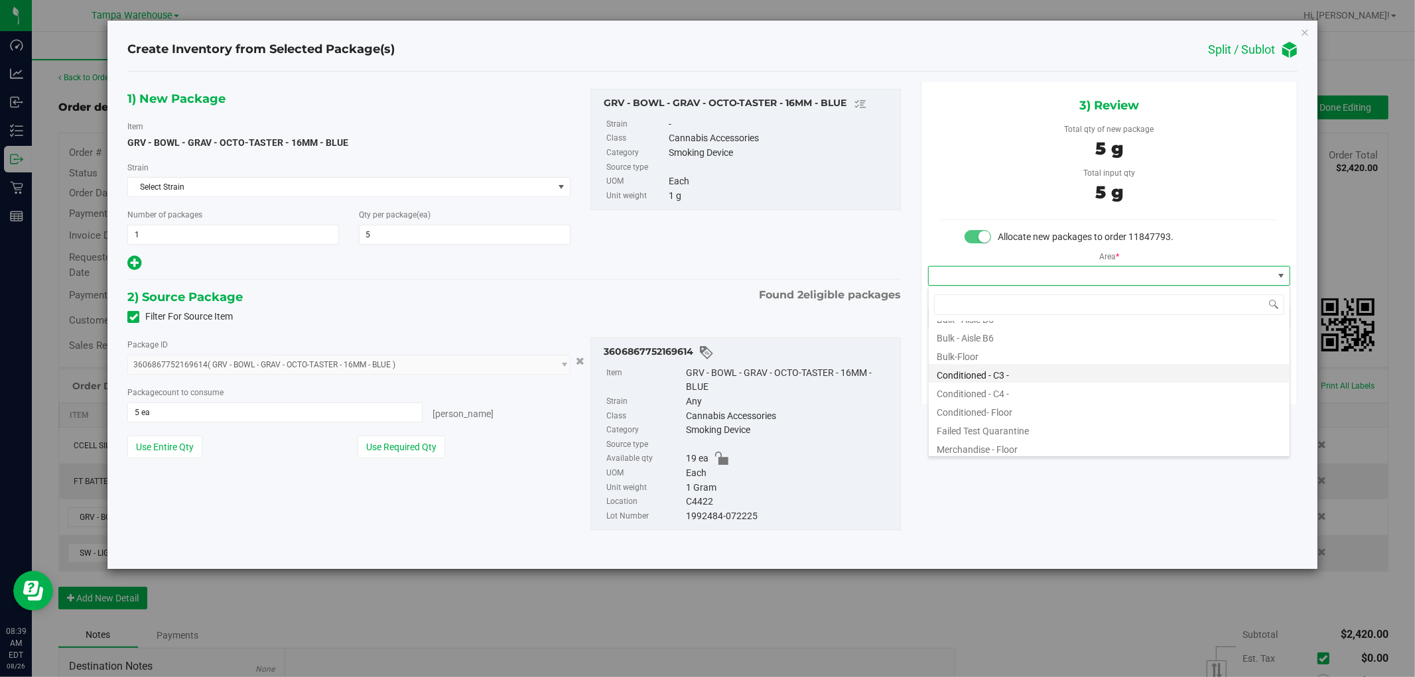
scroll to position [147, 0]
click at [1005, 384] on li "Conditioned - C4 -" at bounding box center [1109, 388] width 361 height 19
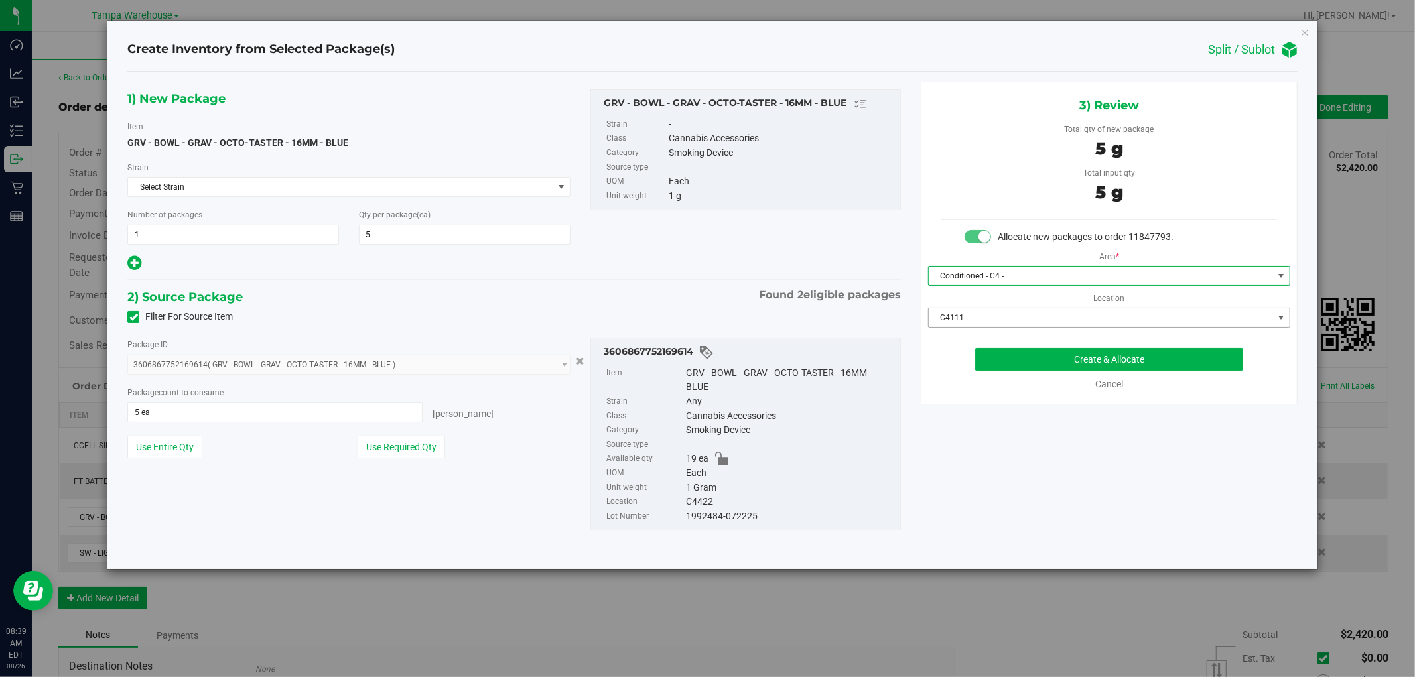
click at [1217, 314] on span "C4111" at bounding box center [1101, 318] width 344 height 19
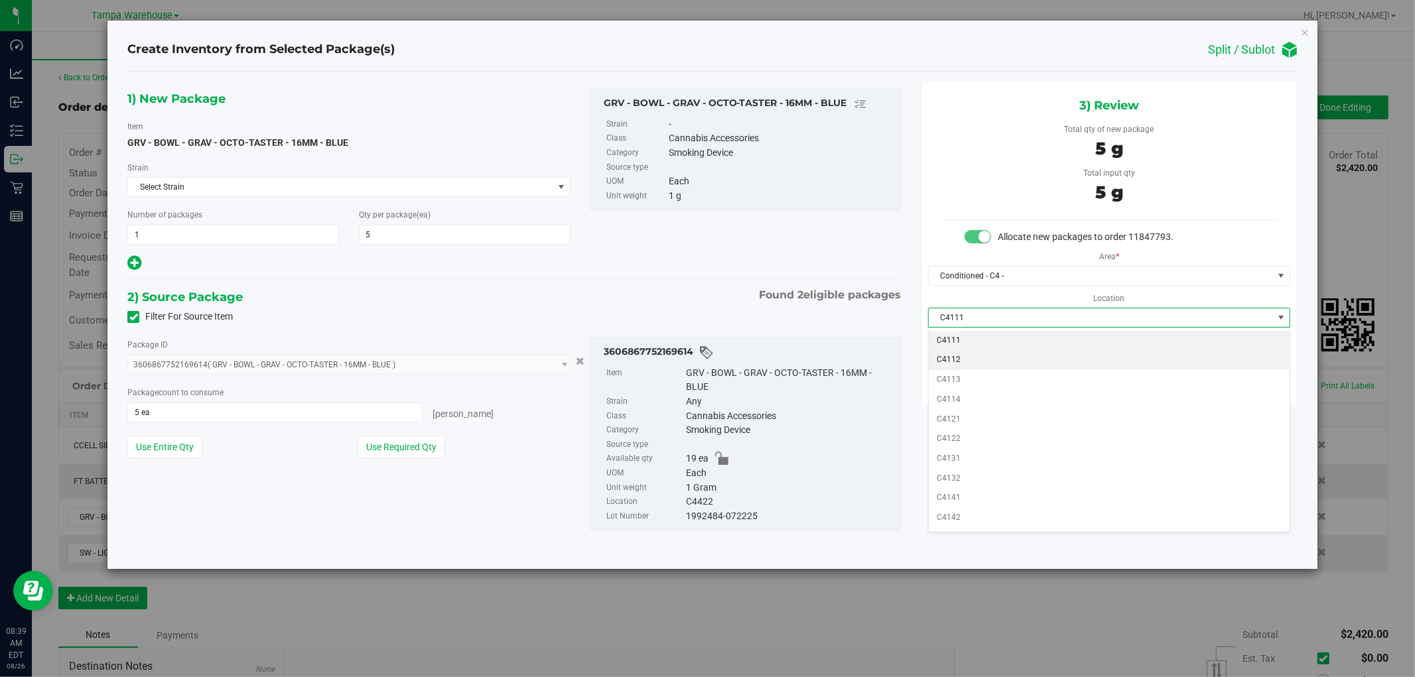
click at [978, 362] on li "C4112" at bounding box center [1109, 360] width 361 height 20
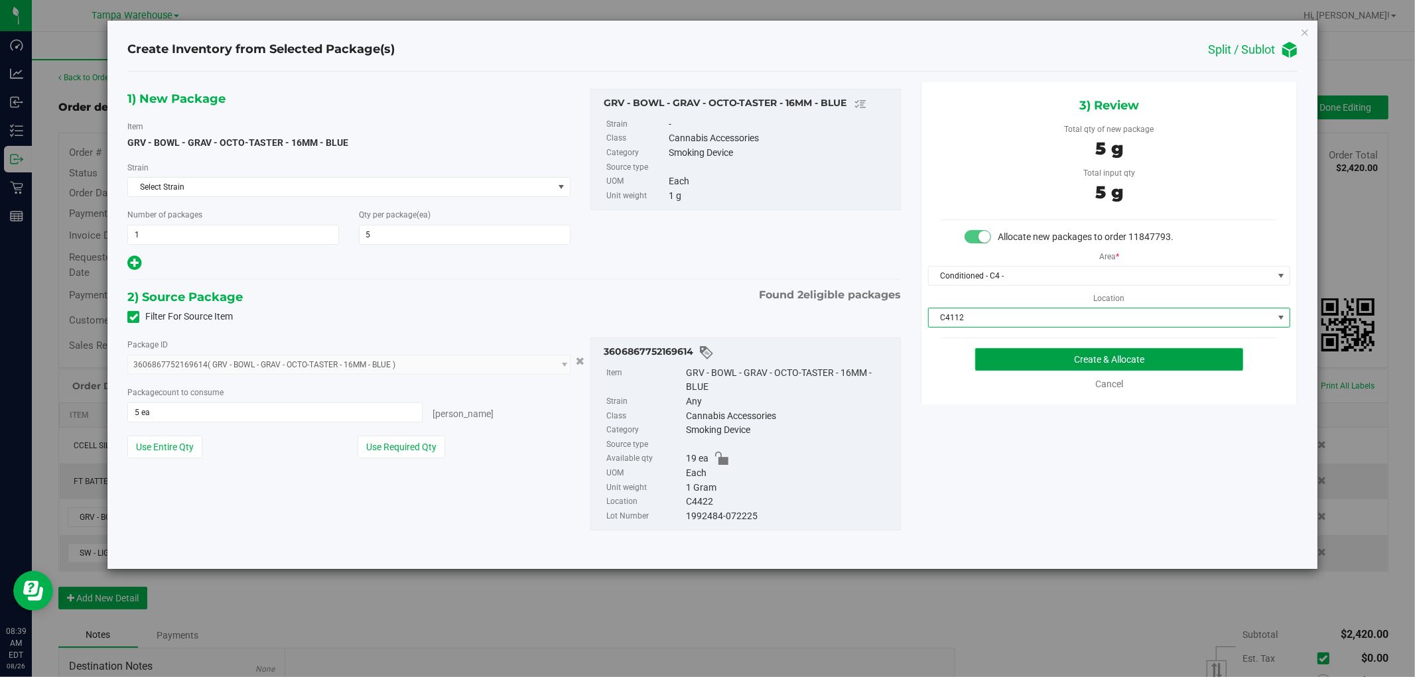
click at [1161, 362] on button "Create & Allocate" at bounding box center [1109, 359] width 269 height 23
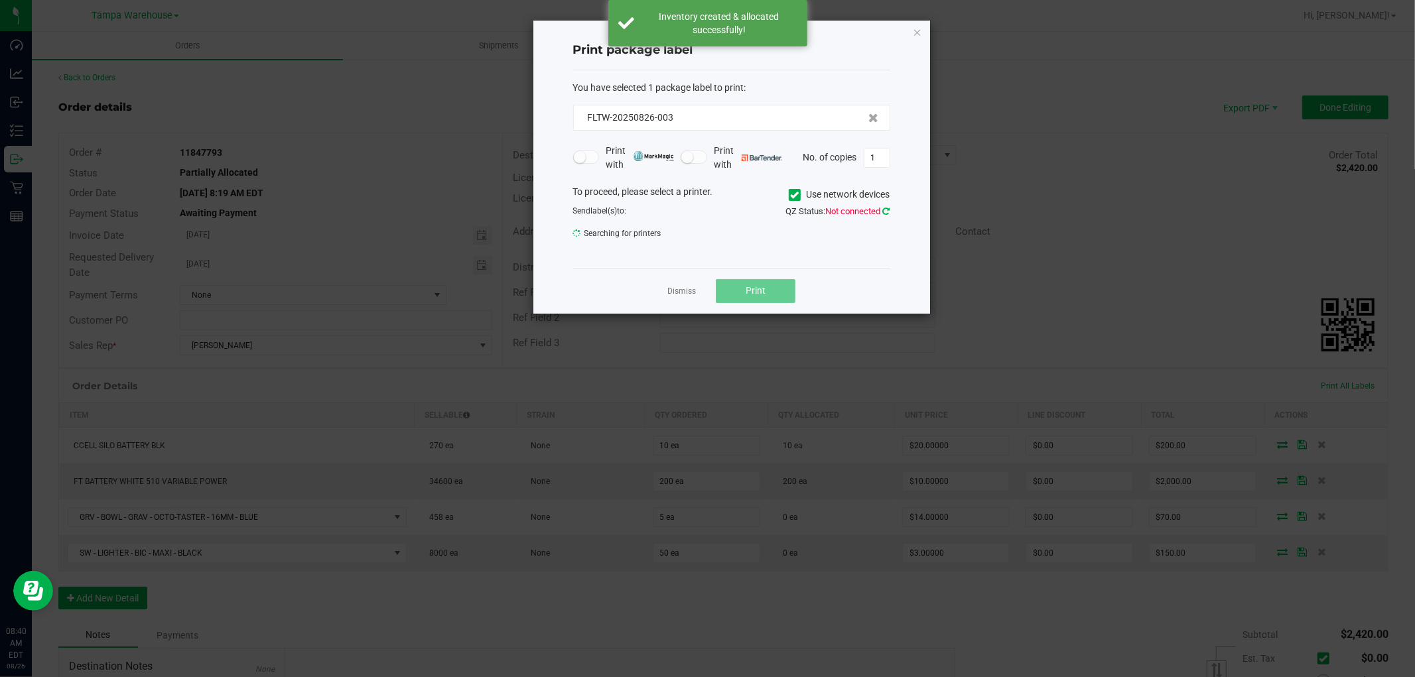
click at [886, 210] on icon at bounding box center [886, 211] width 7 height 9
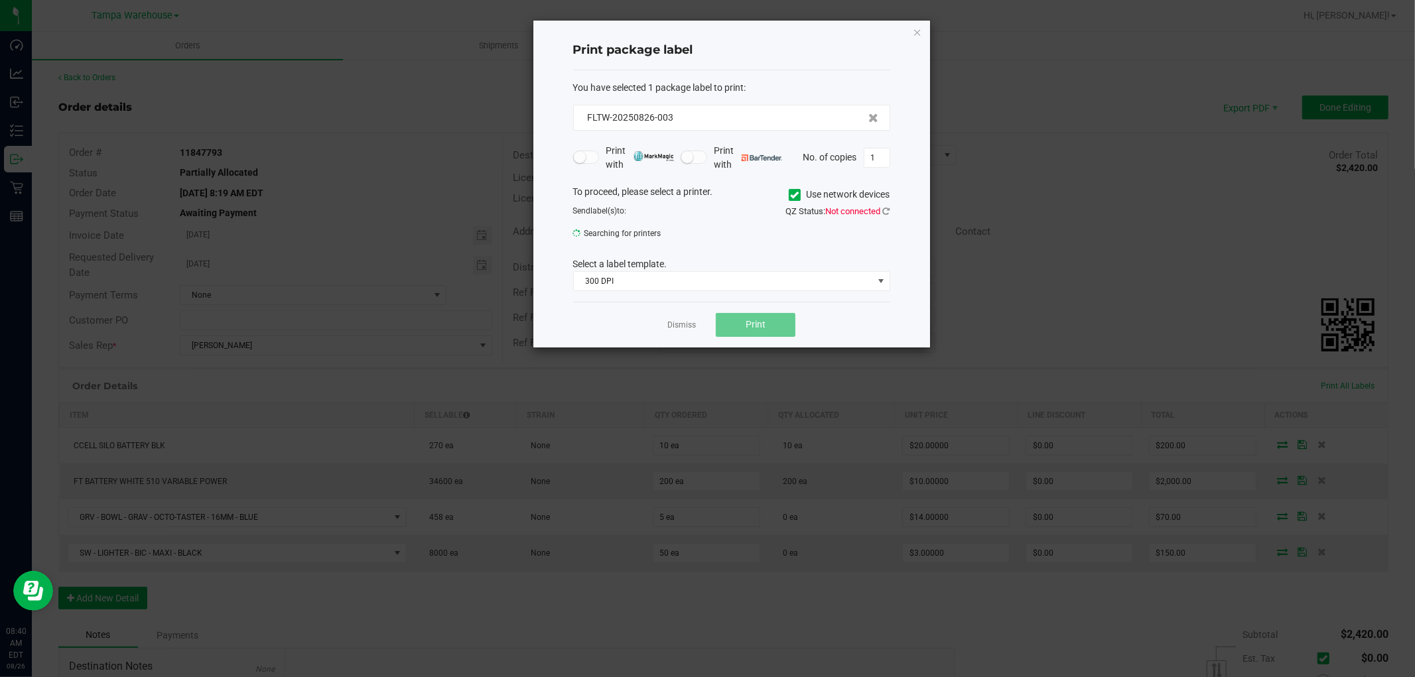
click at [891, 213] on div "QZ Status: Not connected" at bounding box center [816, 211] width 169 height 13
click at [886, 211] on icon at bounding box center [886, 215] width 7 height 9
click at [884, 215] on icon at bounding box center [886, 215] width 7 height 9
click at [887, 218] on icon at bounding box center [886, 215] width 7 height 9
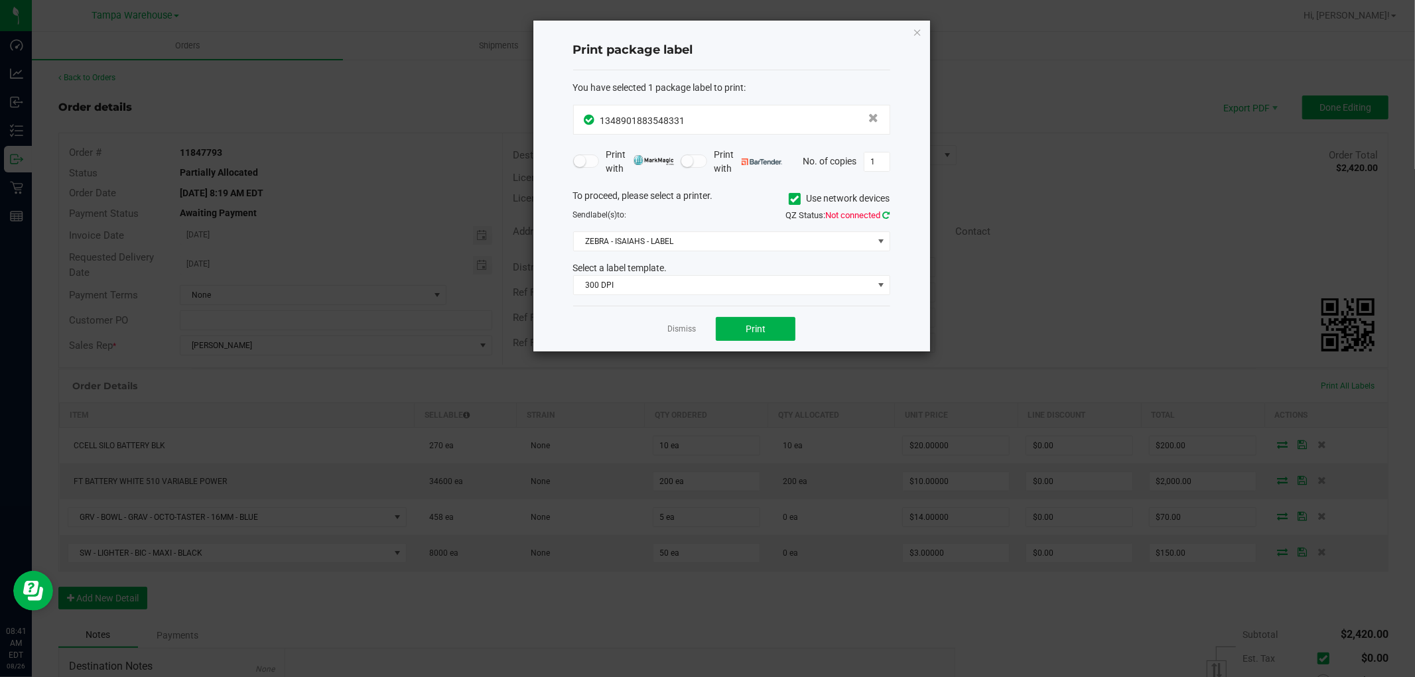
click at [886, 219] on icon at bounding box center [886, 215] width 7 height 9
click at [780, 338] on button "Print" at bounding box center [756, 329] width 80 height 24
click at [763, 342] on div "Dismiss Print" at bounding box center [731, 329] width 317 height 46
click at [765, 338] on button "Print" at bounding box center [756, 329] width 80 height 24
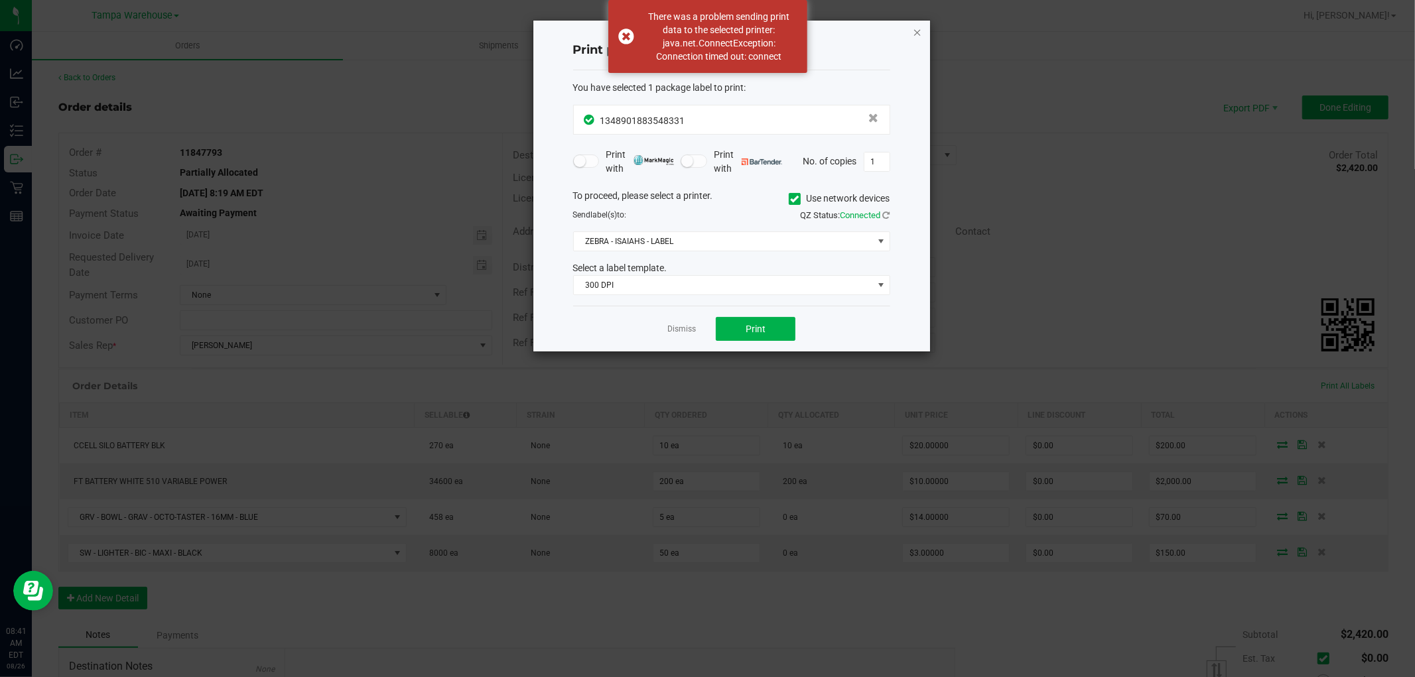
click at [914, 29] on icon "button" at bounding box center [917, 32] width 9 height 16
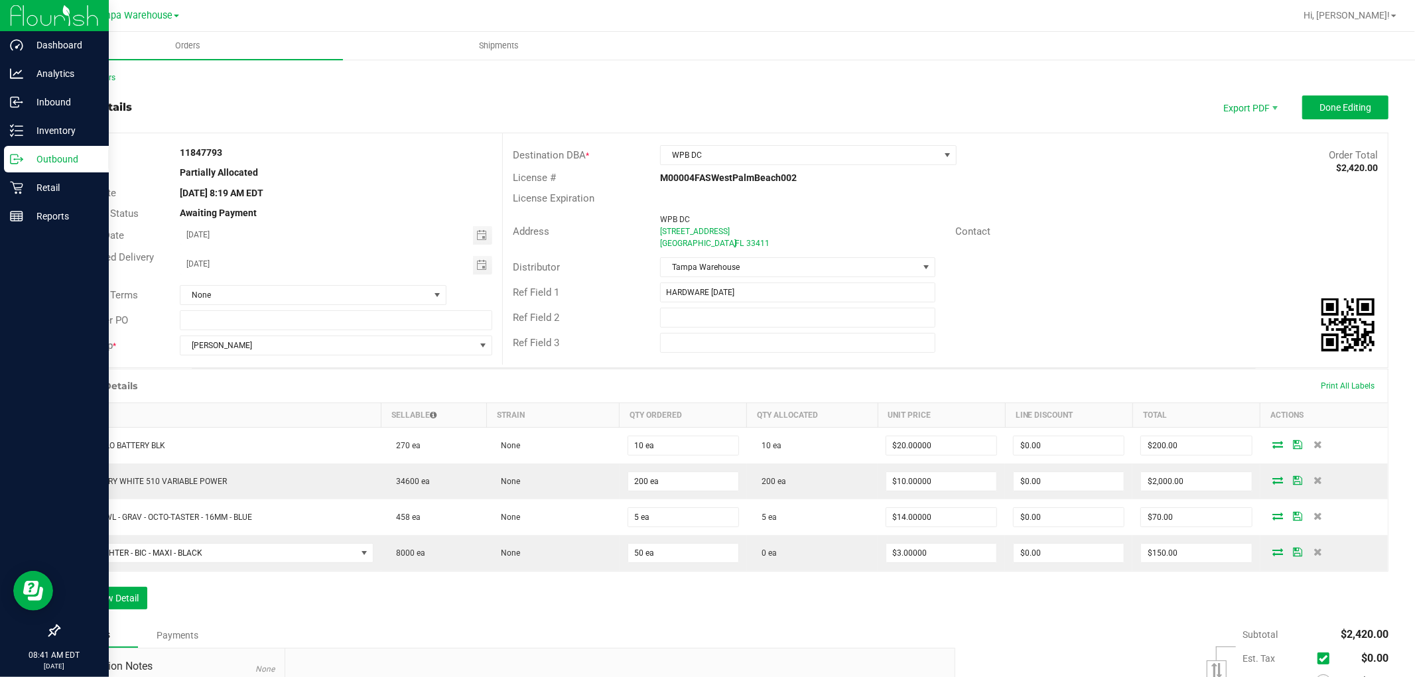
click at [70, 165] on p "Outbound" at bounding box center [63, 159] width 80 height 16
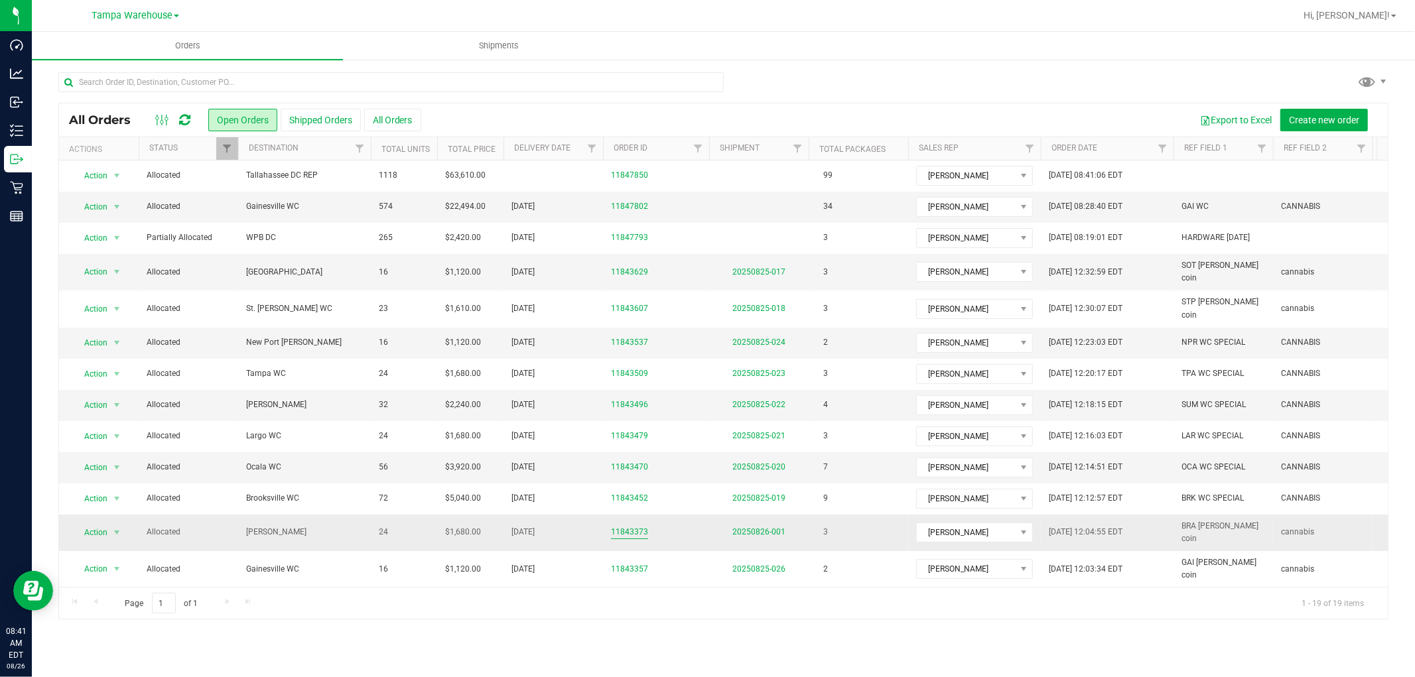
click at [633, 526] on link "11843373" at bounding box center [629, 532] width 37 height 13
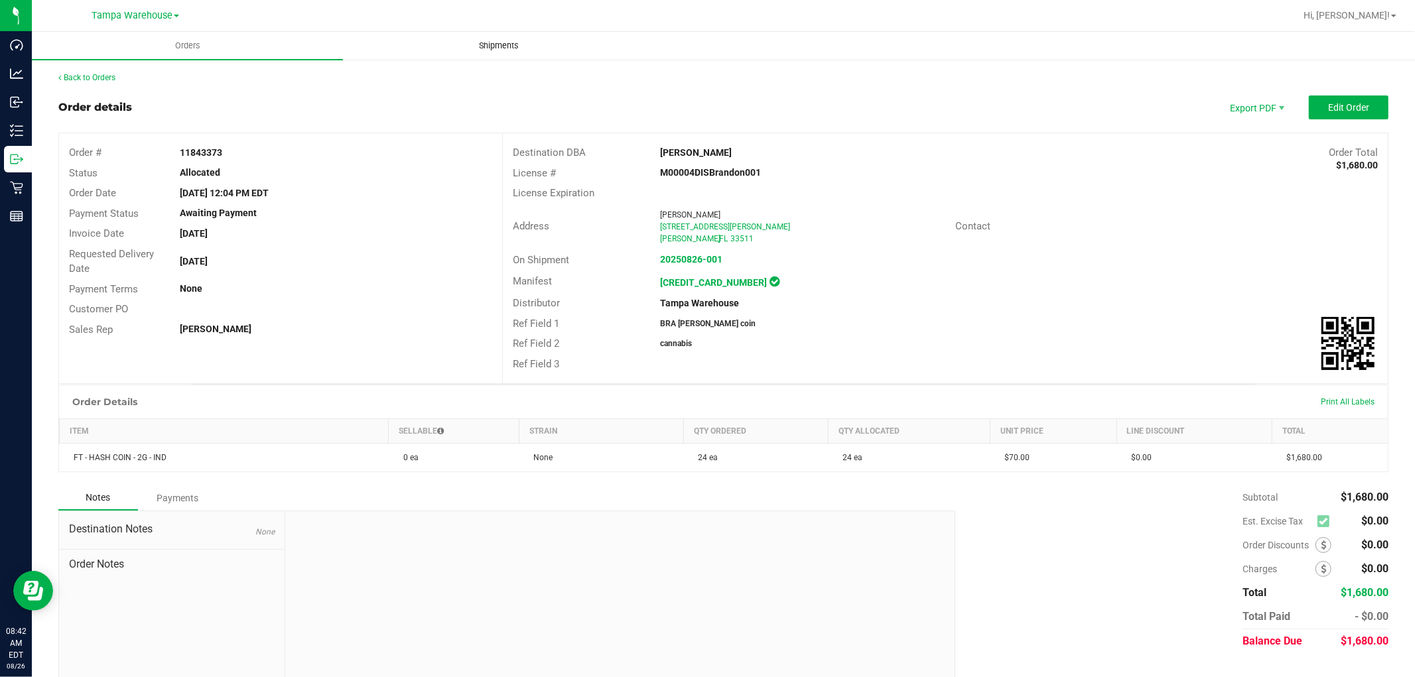
click at [499, 42] on span "Shipments" at bounding box center [499, 46] width 76 height 12
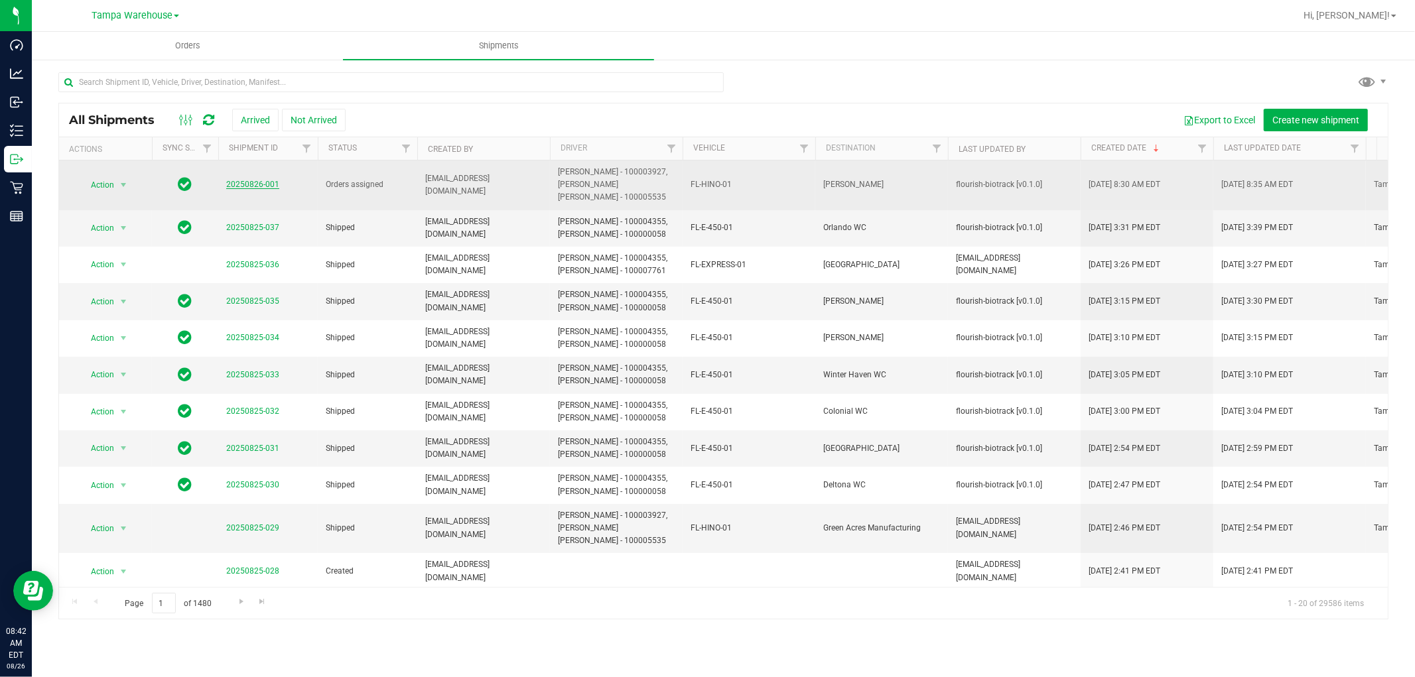
click at [259, 186] on link "20250826-001" at bounding box center [252, 184] width 53 height 9
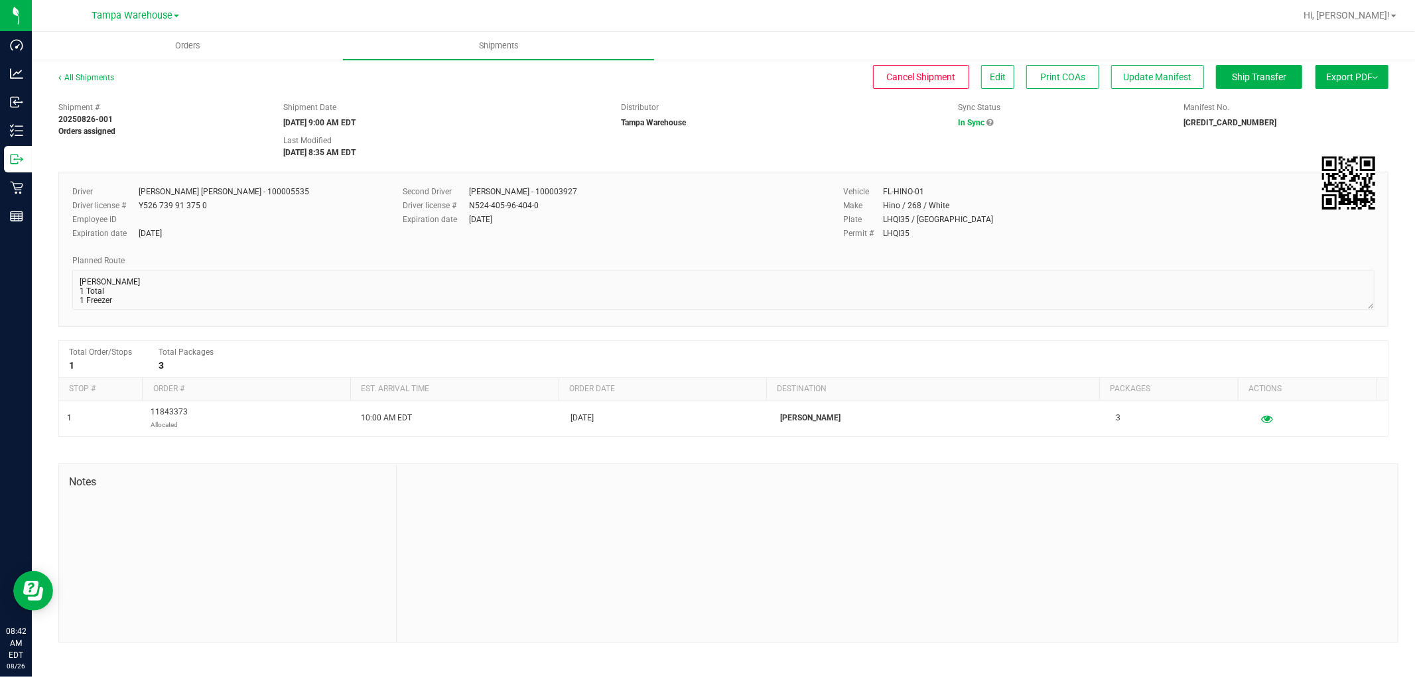
click at [1348, 78] on span "Export PDF" at bounding box center [1352, 77] width 52 height 11
click at [1340, 103] on span "Manifest by Package ID" at bounding box center [1333, 106] width 84 height 9
click at [922, 72] on span "Cancel Shipment" at bounding box center [921, 77] width 69 height 11
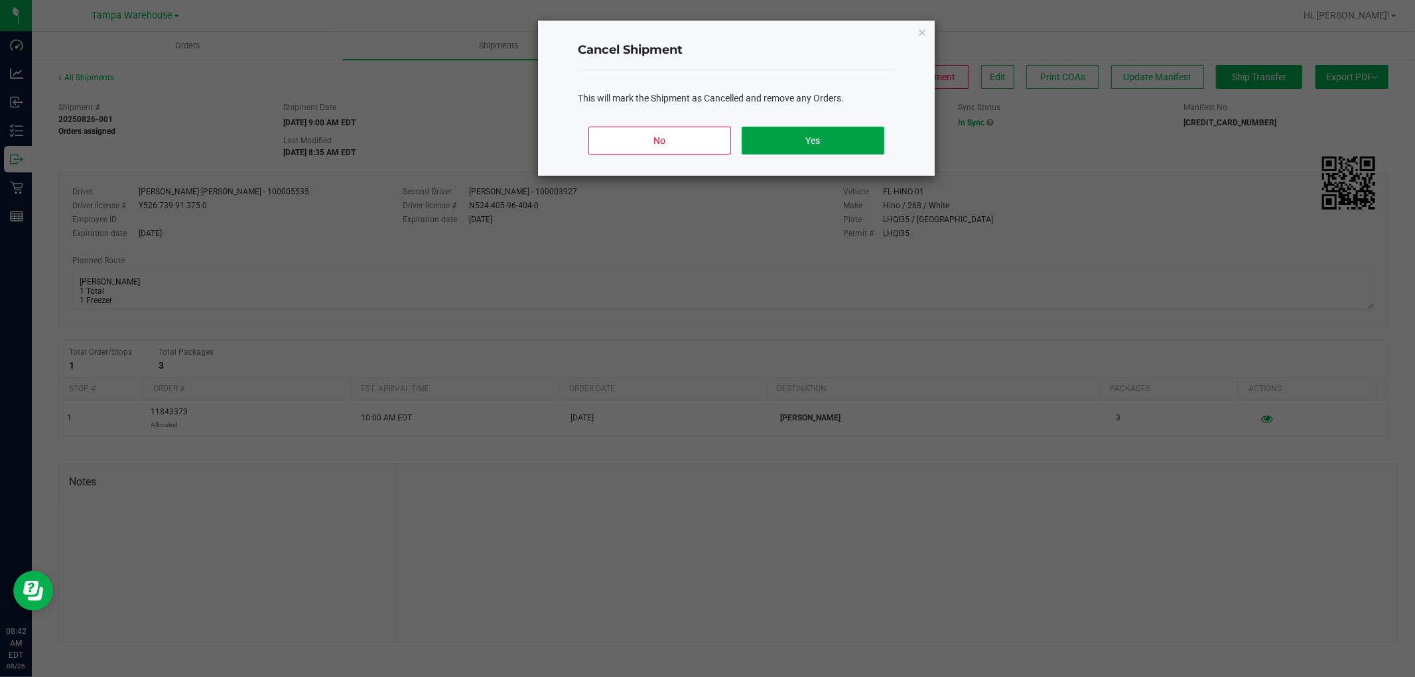
click at [800, 140] on button "Yes" at bounding box center [813, 141] width 143 height 28
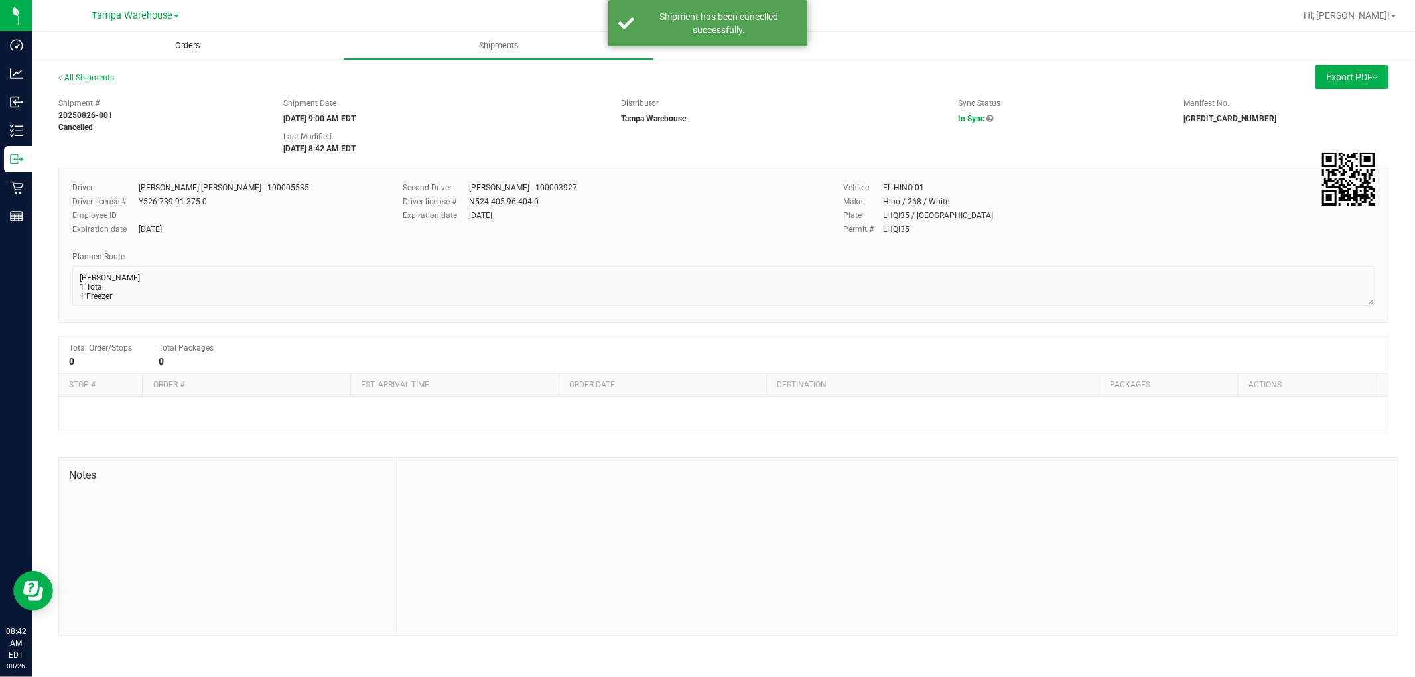
click at [196, 41] on span "Orders" at bounding box center [187, 46] width 61 height 12
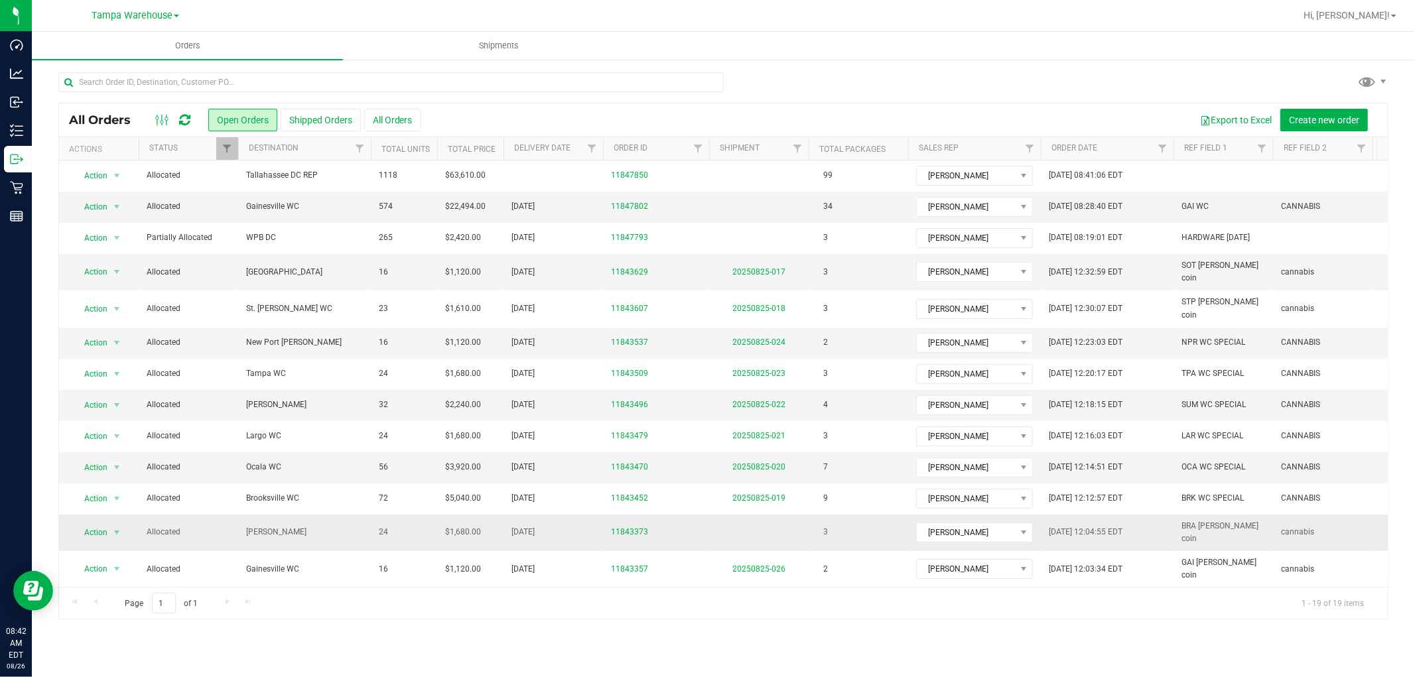
click at [341, 526] on span "Brandon WC" at bounding box center [304, 532] width 117 height 13
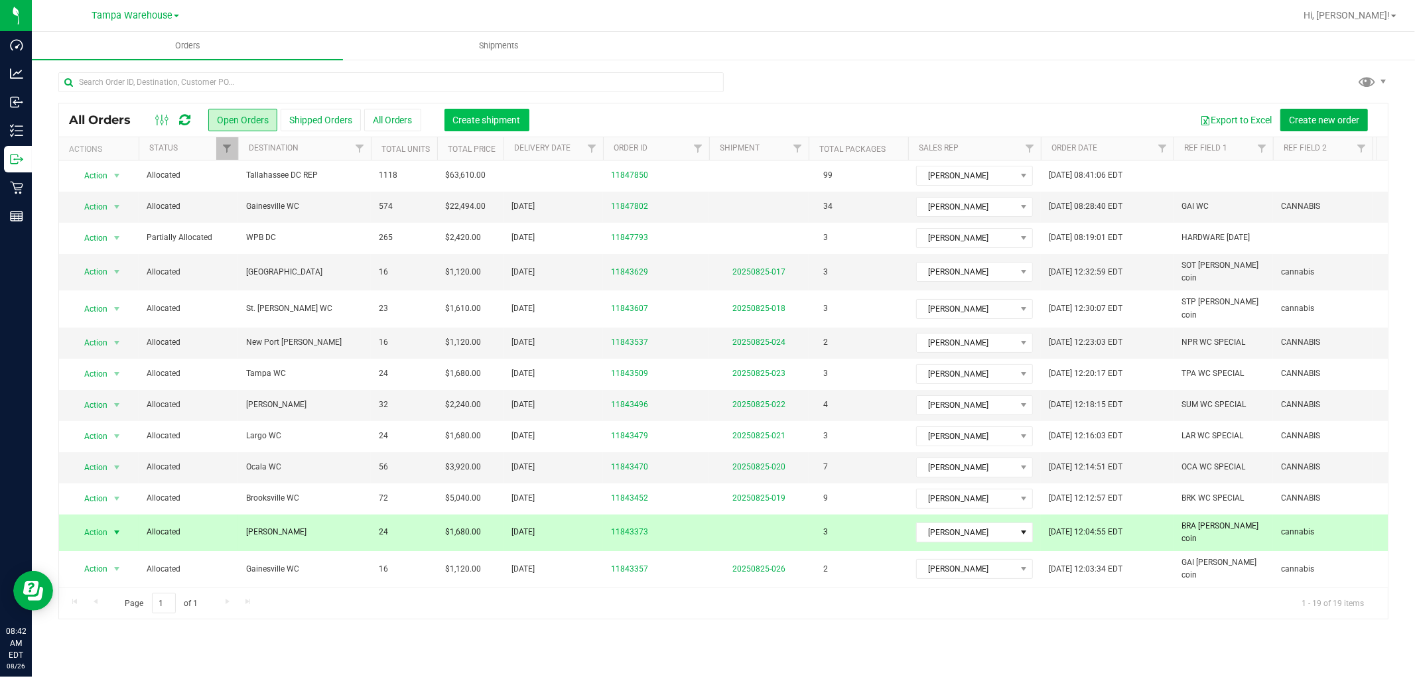
click at [496, 121] on span "Create shipment" at bounding box center [487, 120] width 68 height 11
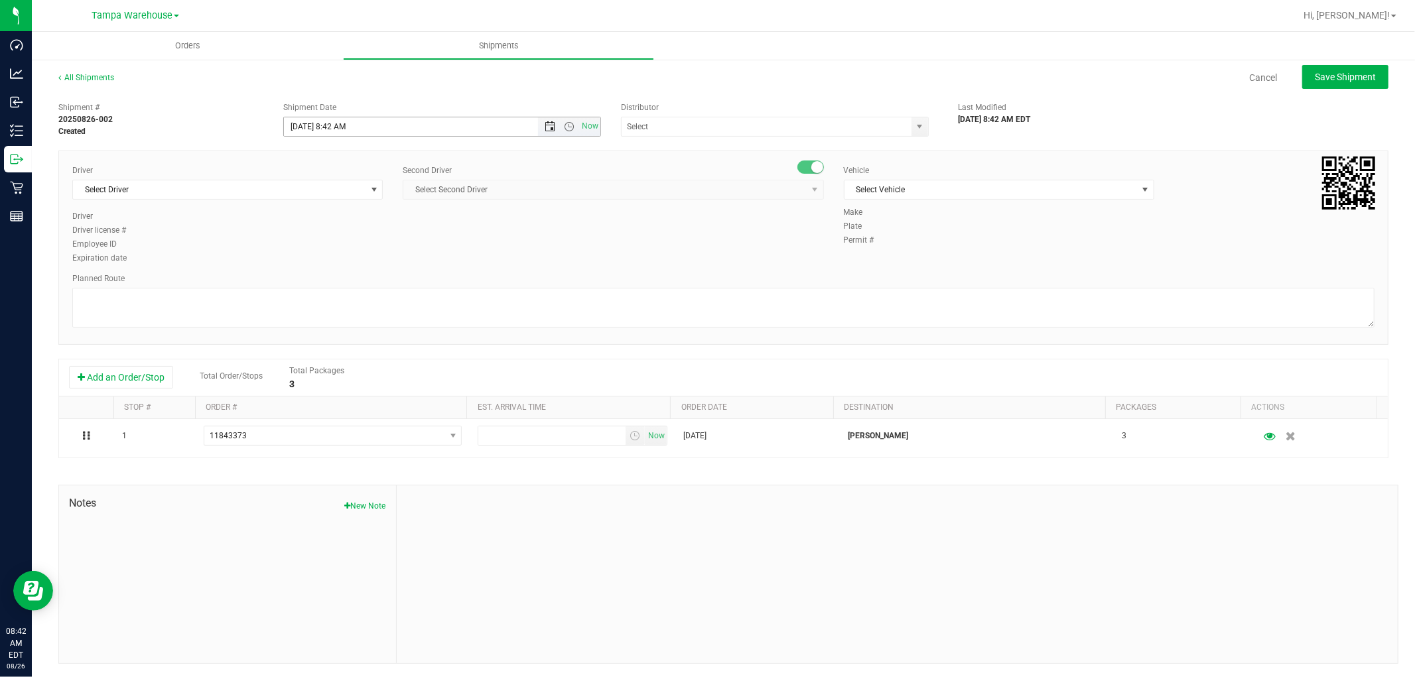
click at [547, 127] on span "Open the date view" at bounding box center [550, 126] width 11 height 11
click at [373, 277] on link "28" at bounding box center [371, 281] width 19 height 21
click at [564, 123] on span "Open the time view" at bounding box center [569, 126] width 11 height 11
click at [365, 226] on li "6:30 AM" at bounding box center [438, 222] width 312 height 17
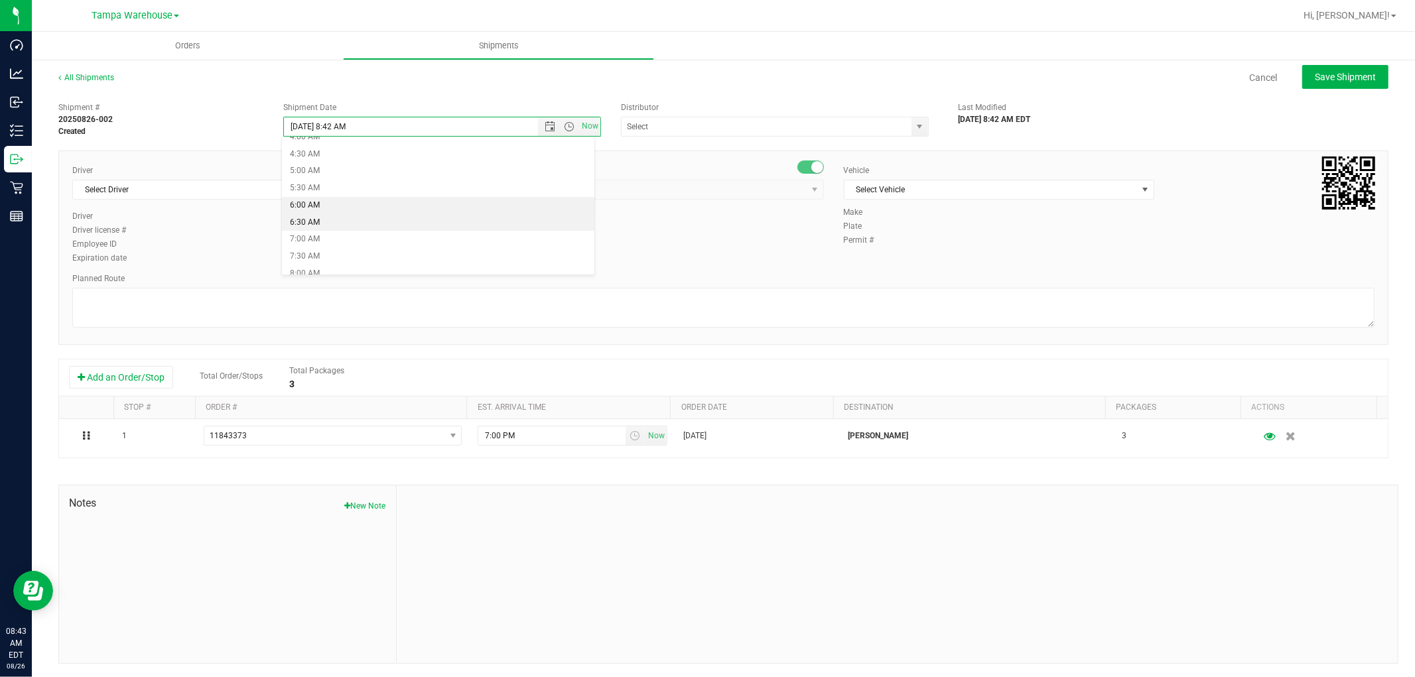
type input "8/28/2025 6:30 AM"
click at [762, 124] on input "text" at bounding box center [762, 126] width 281 height 19
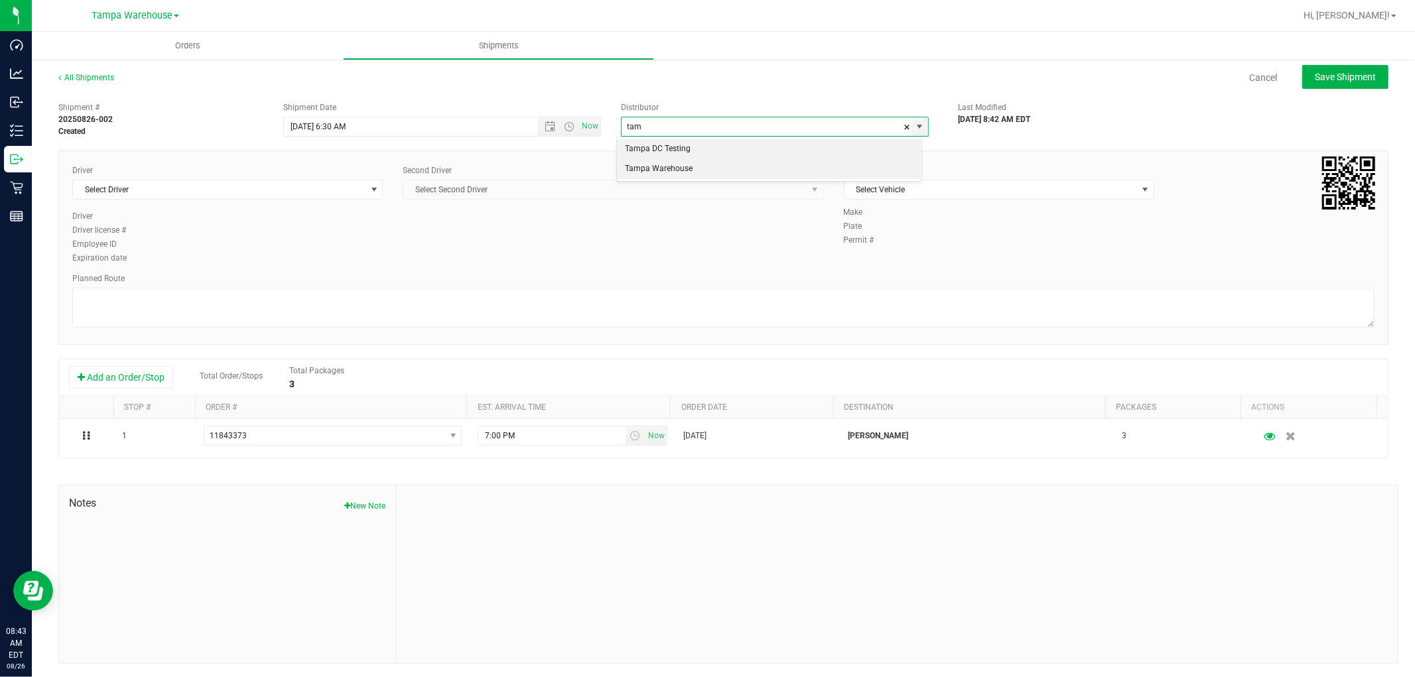
click at [682, 173] on li "Tampa Warehouse" at bounding box center [769, 169] width 304 height 20
type input "Tampa Warehouse"
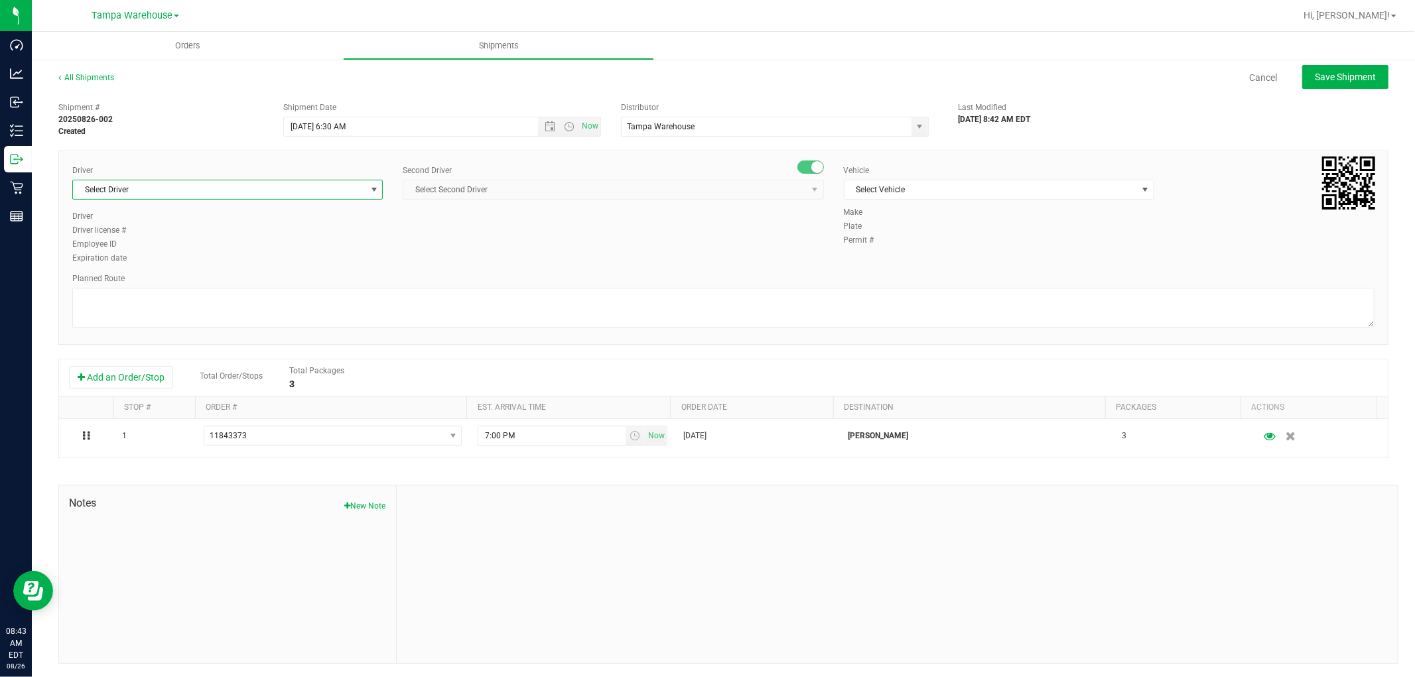
click at [296, 188] on span "Select Driver" at bounding box center [219, 189] width 293 height 19
click at [189, 249] on span "Riccardo Young Reyes - 100005535" at bounding box center [166, 245] width 171 height 17
type input "youn"
click at [474, 195] on span "Select Second Driver" at bounding box center [604, 189] width 403 height 19
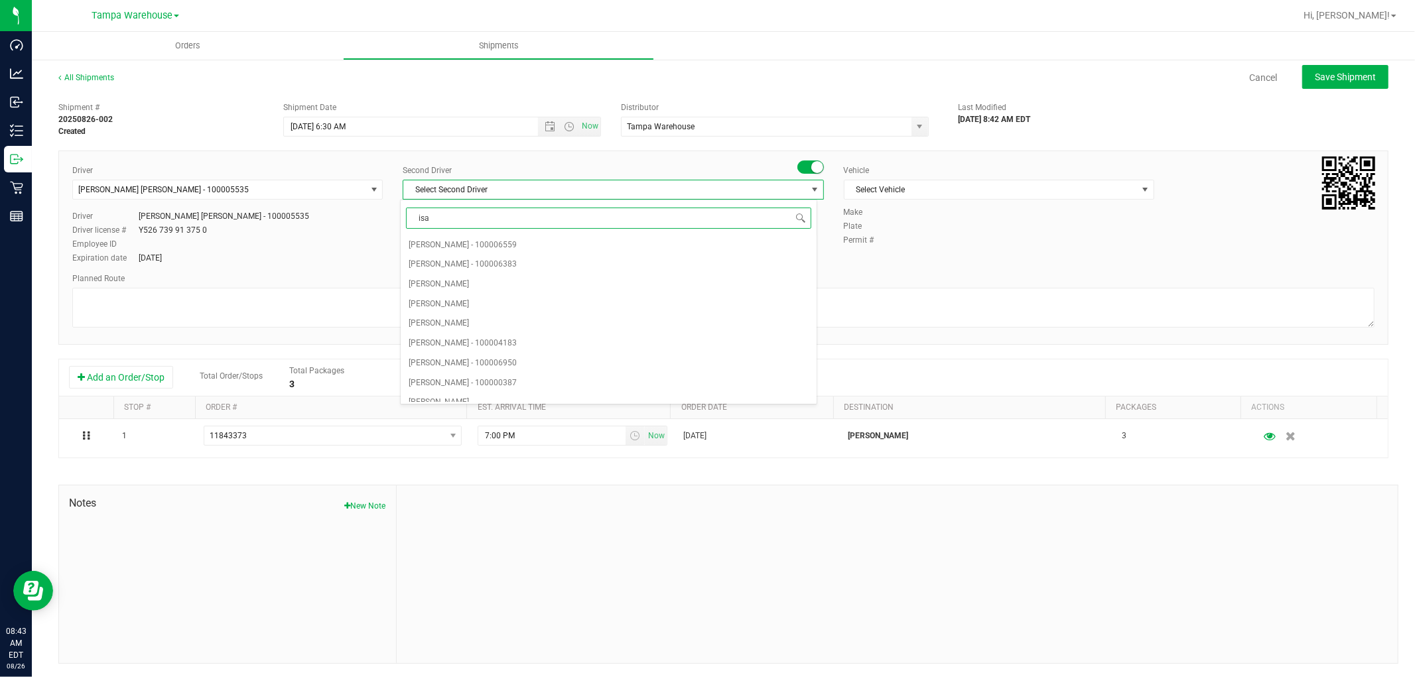
type input "isaa"
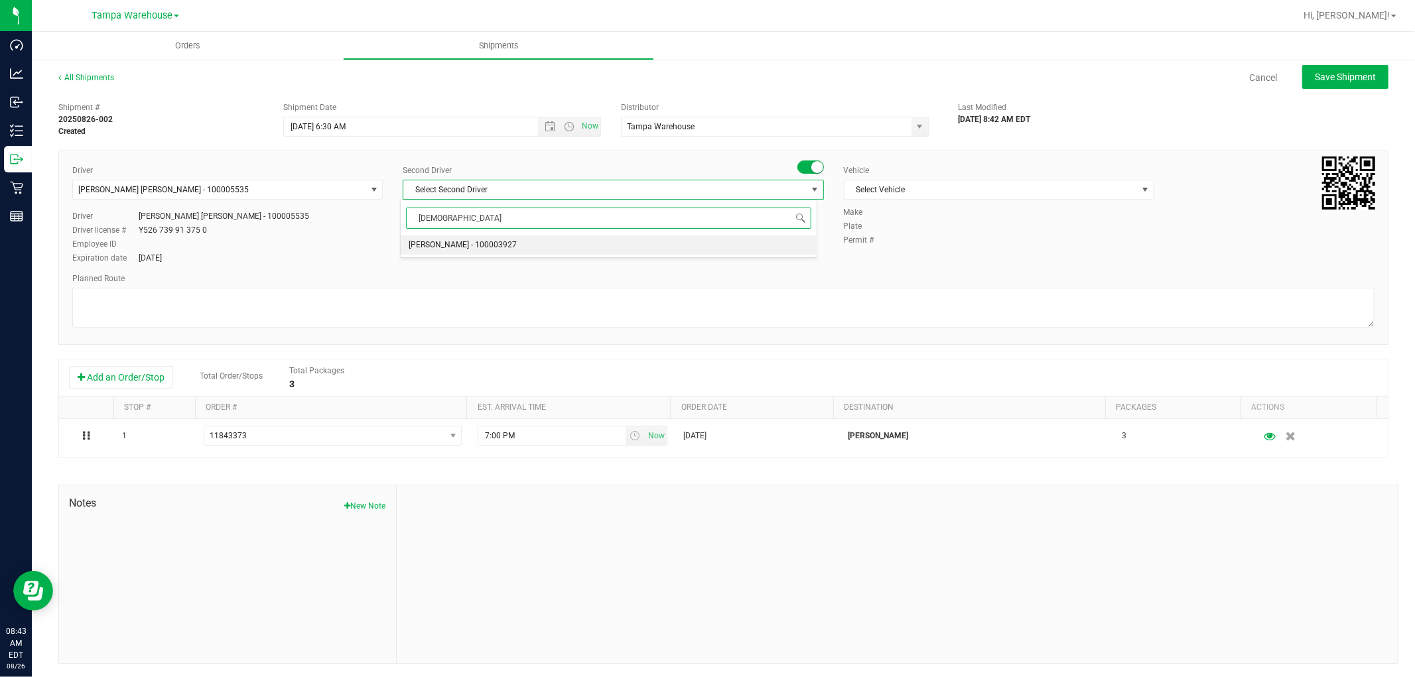
click at [488, 244] on span "Isaac Nunez Collado - 100003927" at bounding box center [463, 245] width 108 height 17
click at [950, 194] on span "Select Vehicle" at bounding box center [991, 189] width 293 height 19
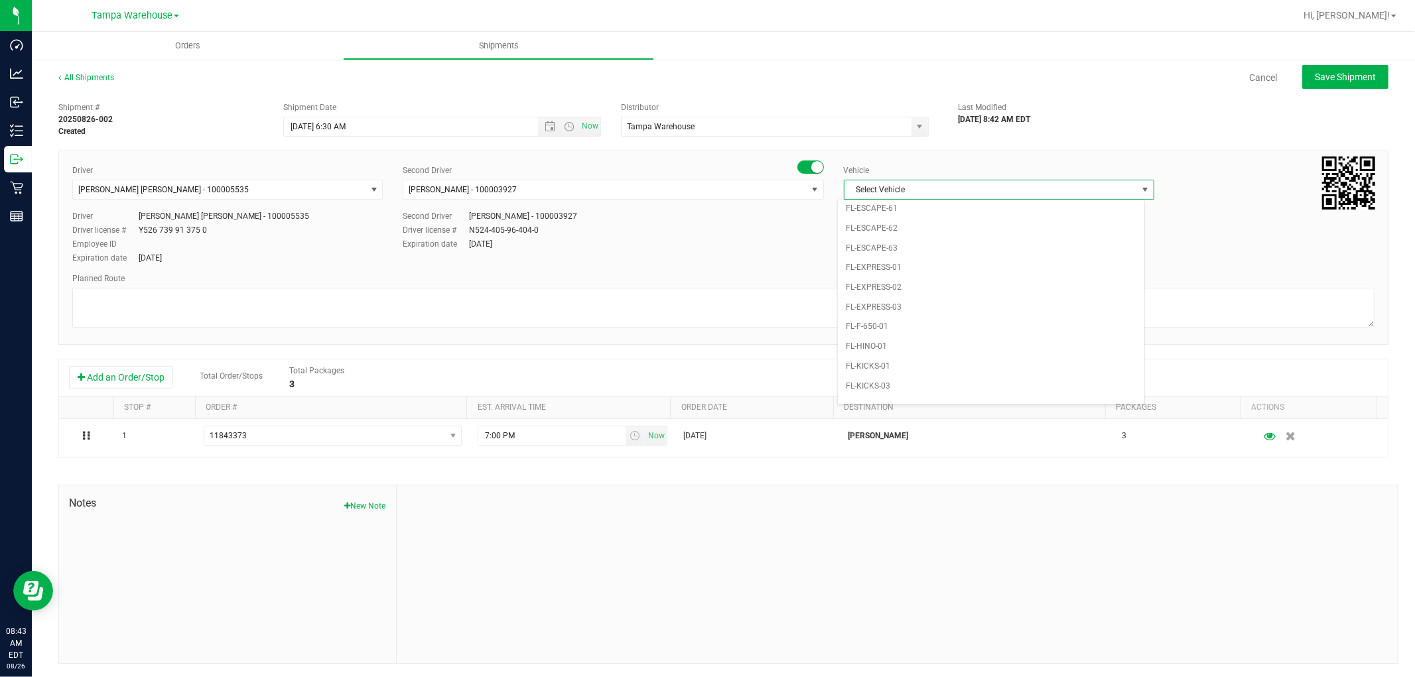
scroll to position [265, 0]
click at [883, 326] on li "FL-HINO-01" at bounding box center [991, 322] width 307 height 20
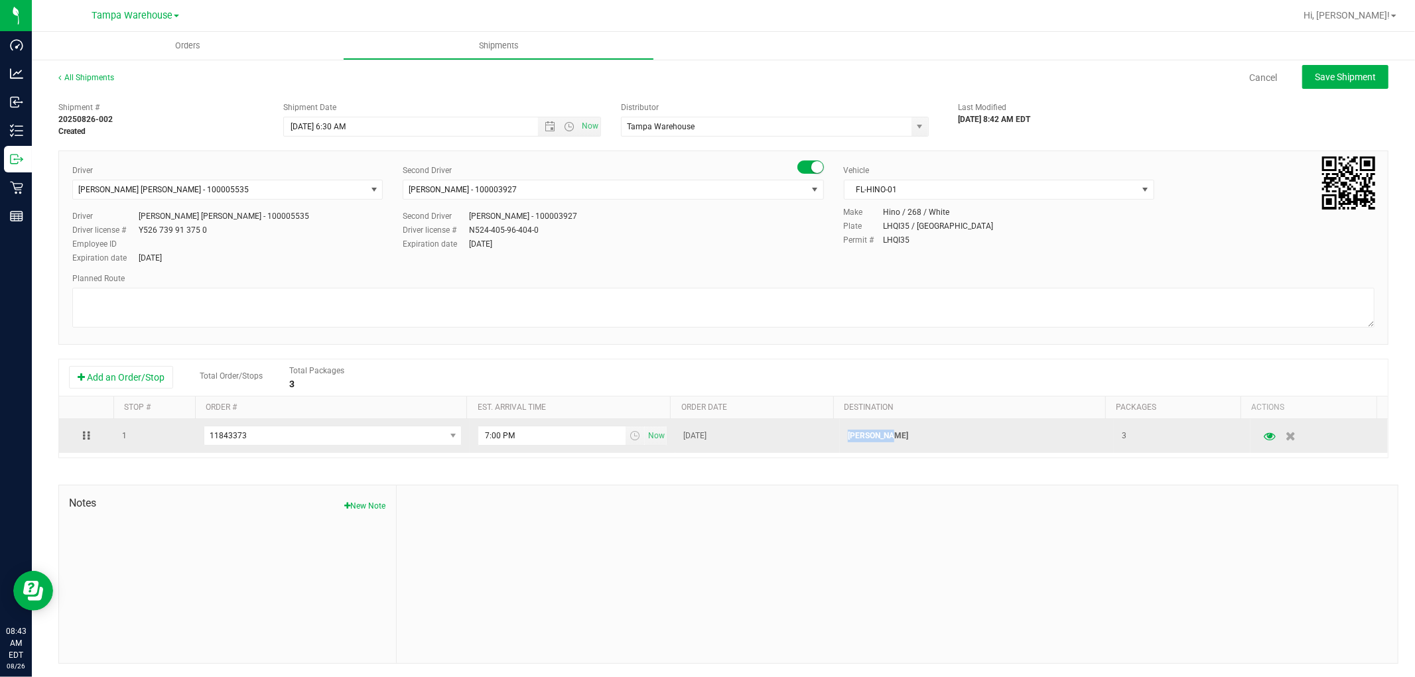
drag, startPoint x: 826, startPoint y: 438, endPoint x: 940, endPoint y: 441, distance: 113.5
click at [940, 441] on td "Brandon WC" at bounding box center [977, 436] width 274 height 34
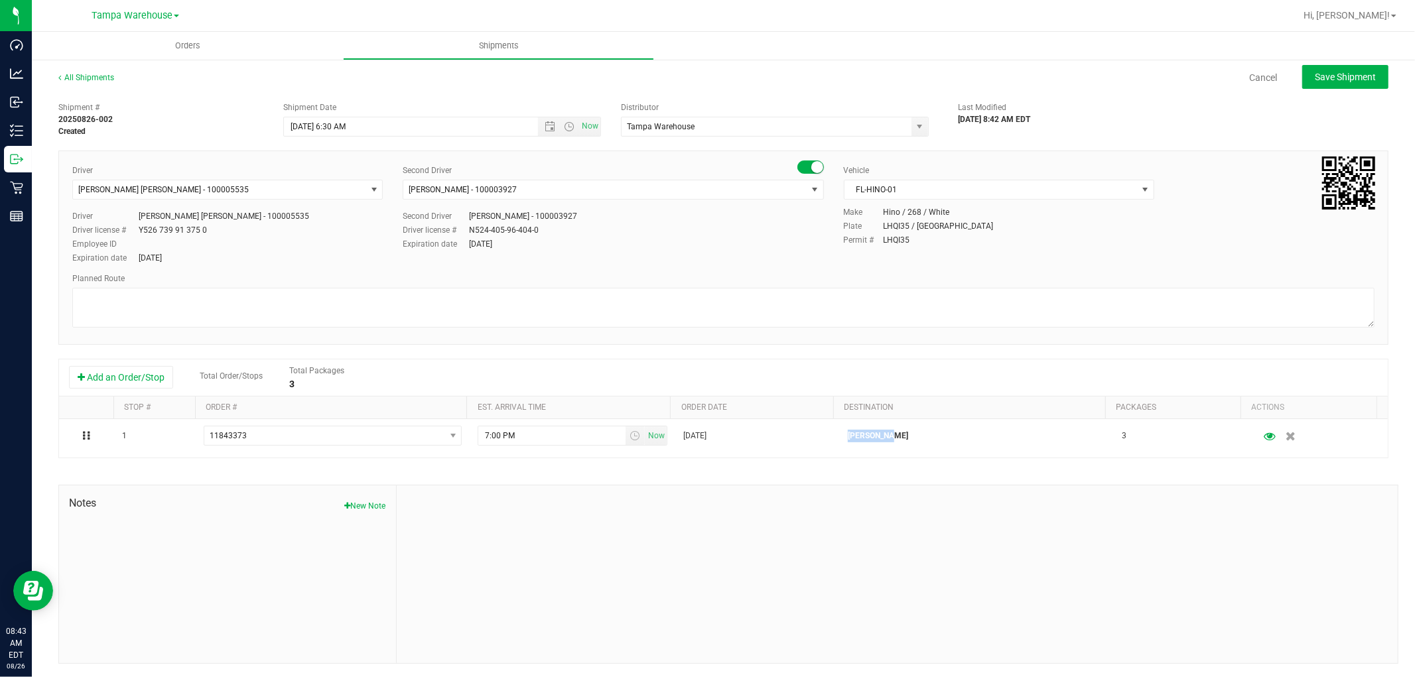
copy p "Brandon WC"
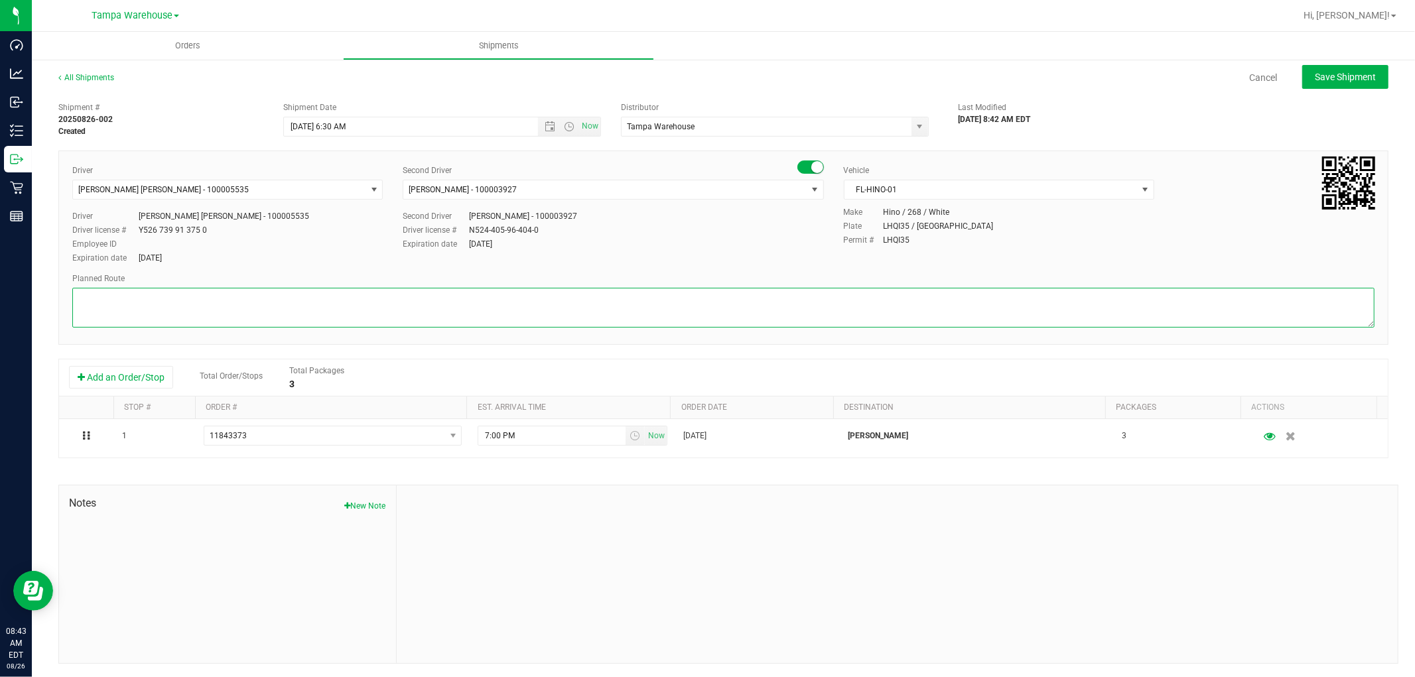
click at [140, 289] on textarea at bounding box center [723, 308] width 1303 height 40
paste textarea "Brandon WC"
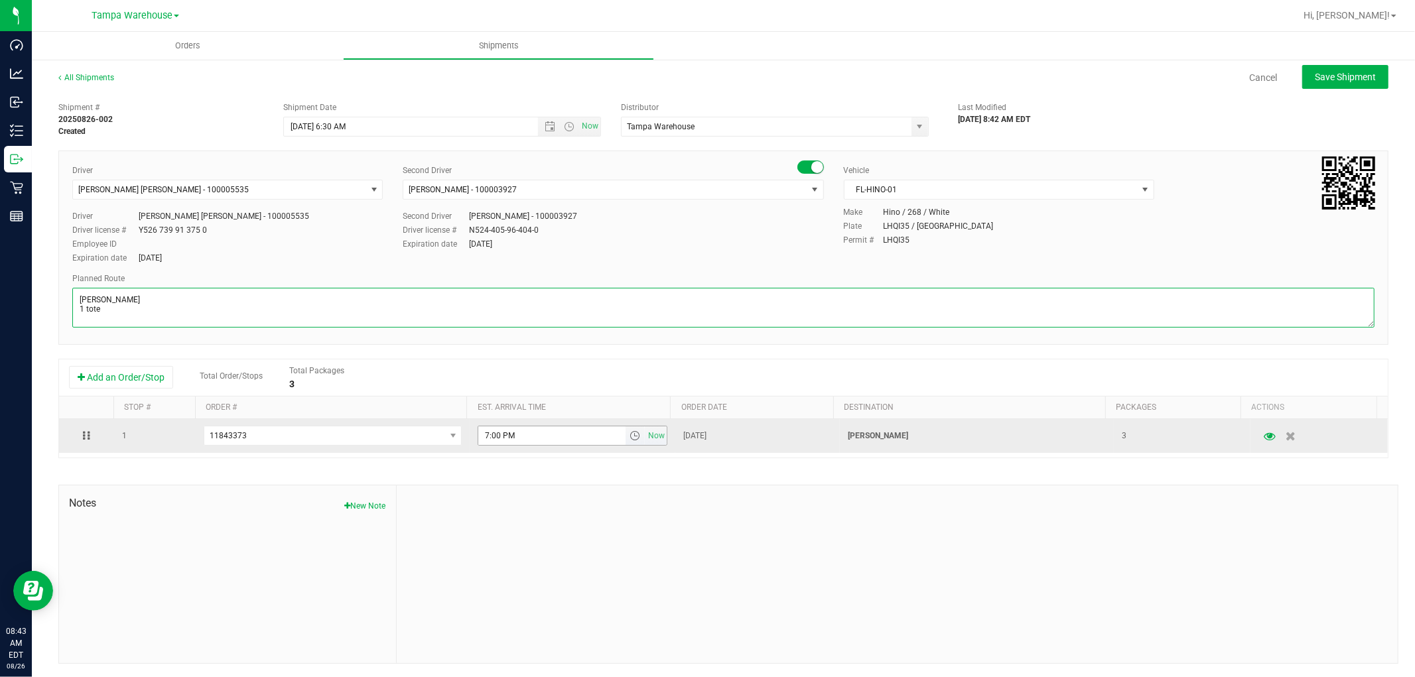
click at [630, 441] on span "select" at bounding box center [635, 436] width 11 height 11
type textarea "Brandon WC 1 tote"
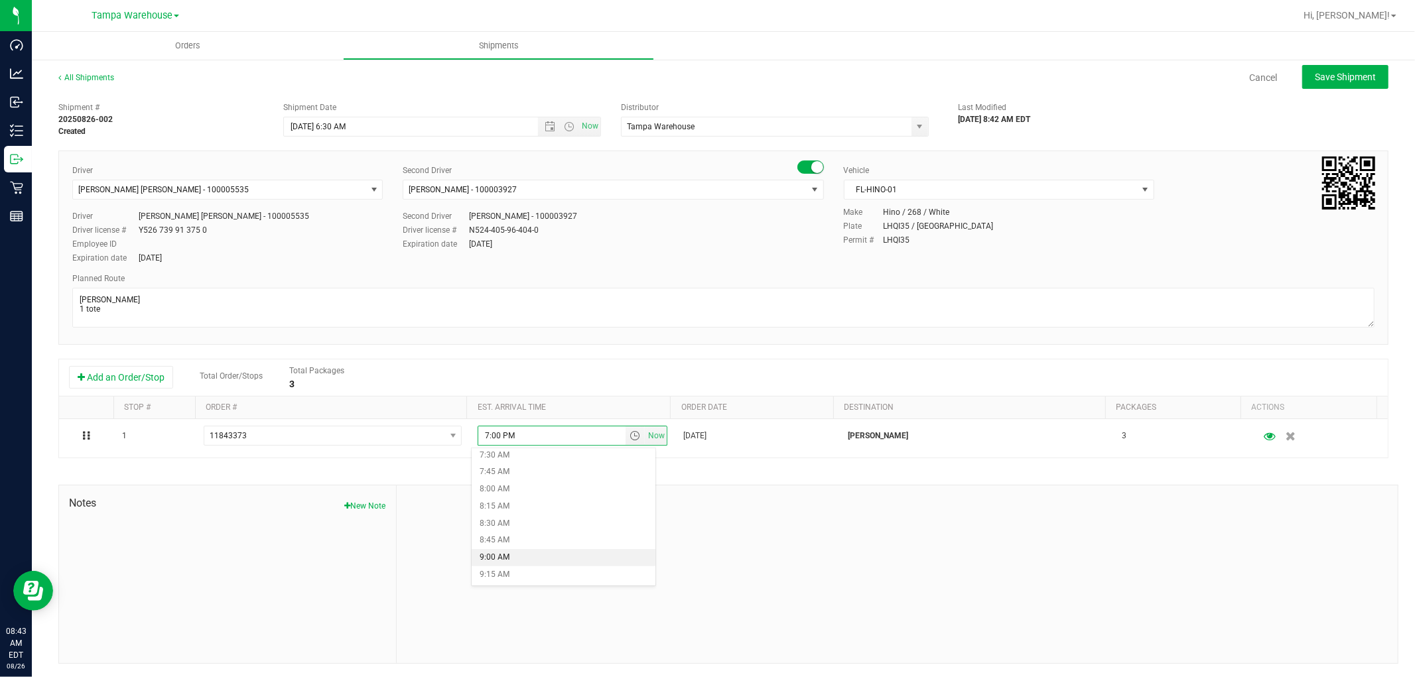
scroll to position [589, 0]
click at [524, 547] on li "10:00 AM" at bounding box center [563, 552] width 183 height 17
click at [564, 128] on span "Open the time view" at bounding box center [569, 126] width 11 height 11
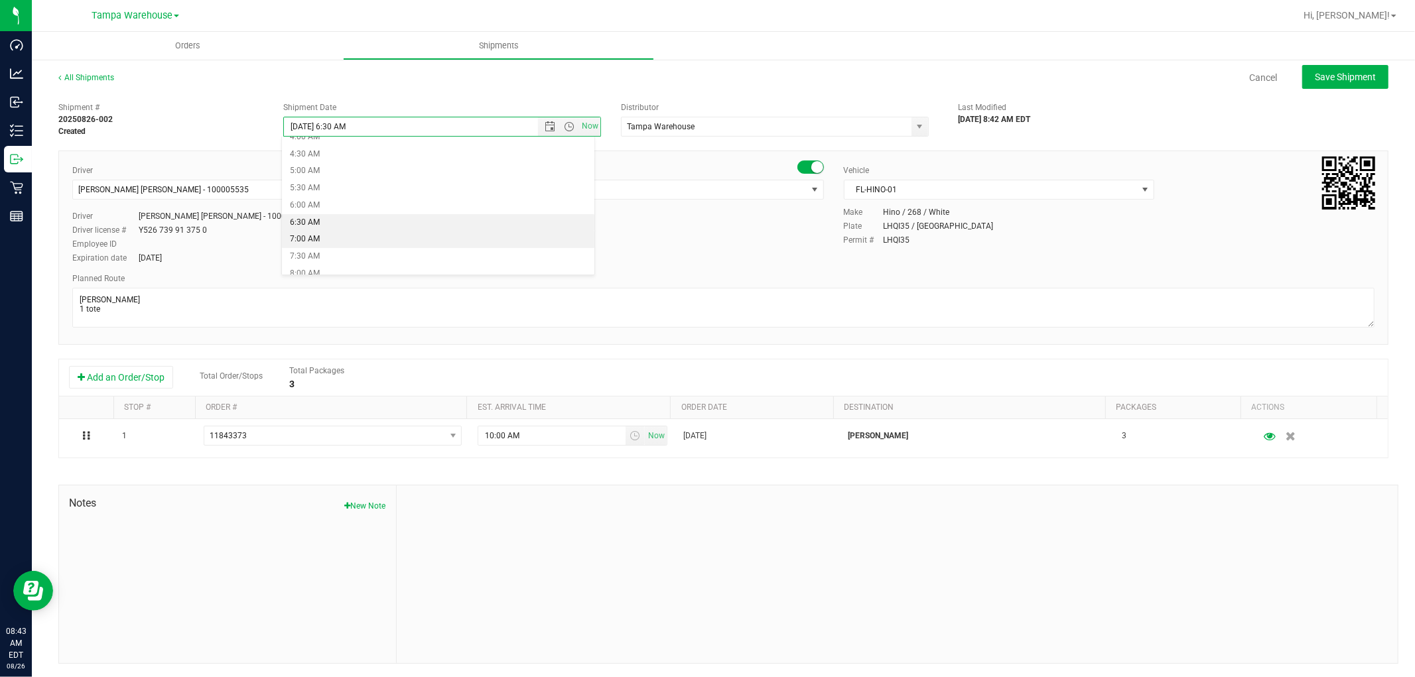
scroll to position [295, 0]
click at [347, 158] on li "9:00 AM" at bounding box center [438, 160] width 312 height 17
click at [1327, 75] on span "Save Shipment" at bounding box center [1345, 77] width 61 height 11
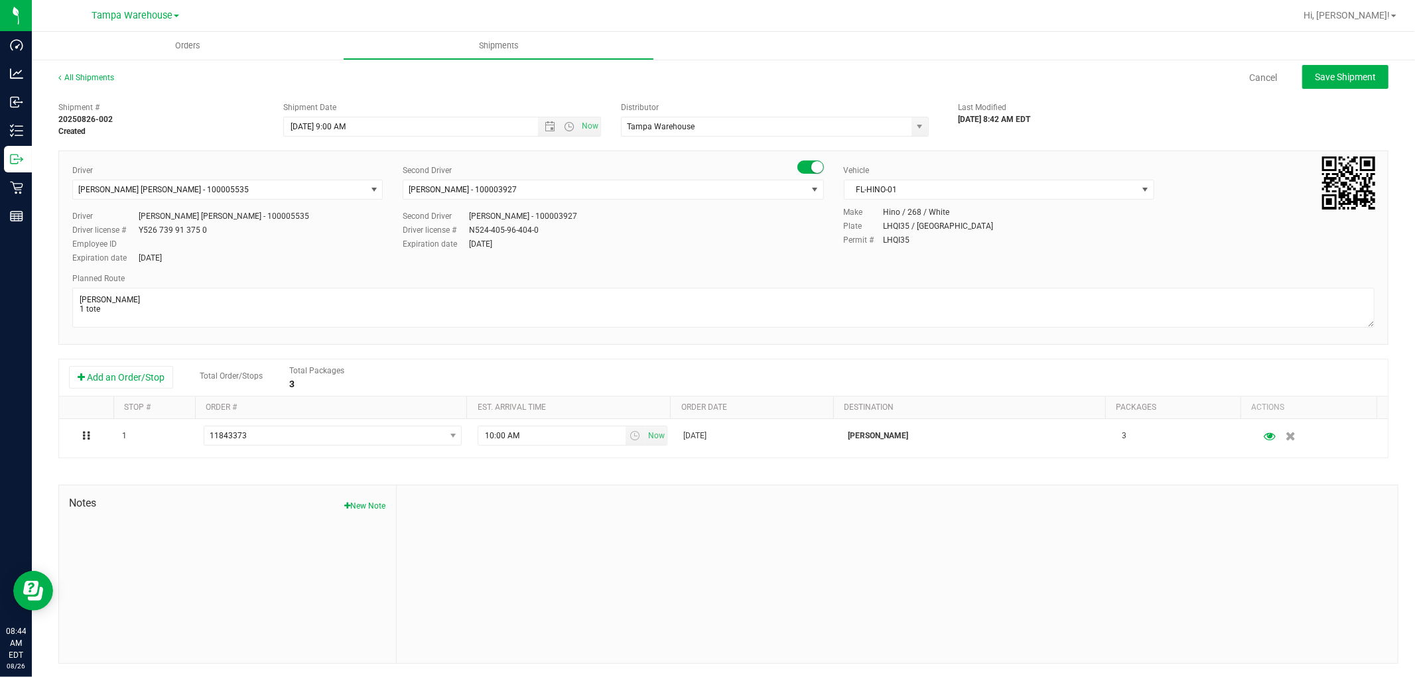
type input "8/28/2025 1:00 PM"
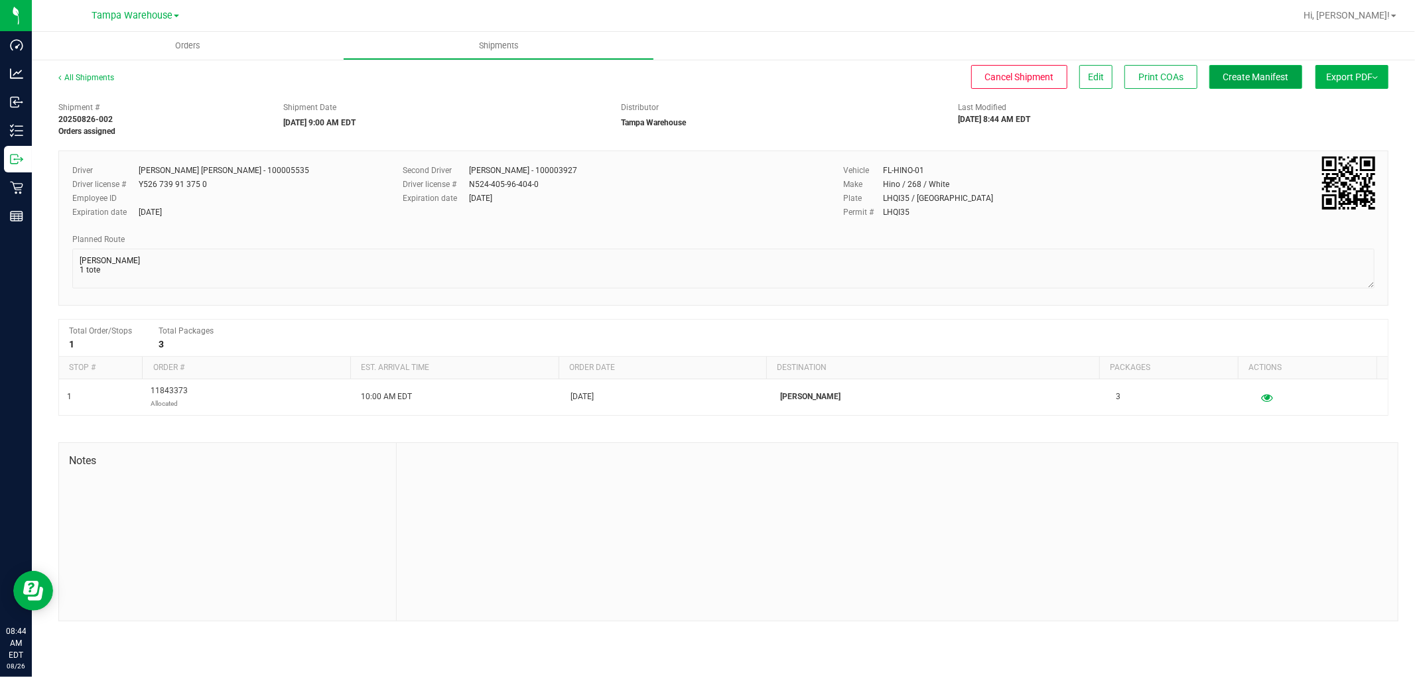
click at [1278, 82] on button "Create Manifest" at bounding box center [1256, 77] width 93 height 24
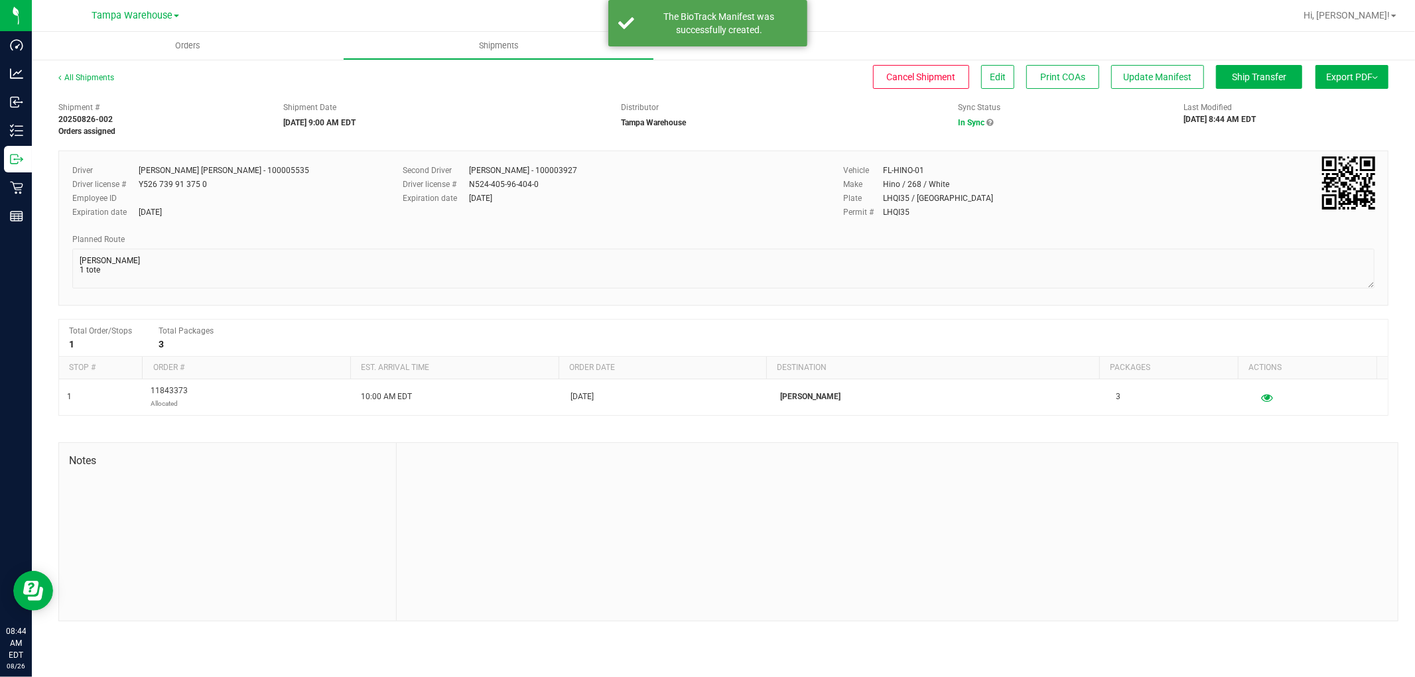
click at [1354, 82] on button "Export PDF" at bounding box center [1352, 77] width 73 height 24
click at [1354, 102] on span "Manifest by Package ID" at bounding box center [1333, 106] width 84 height 9
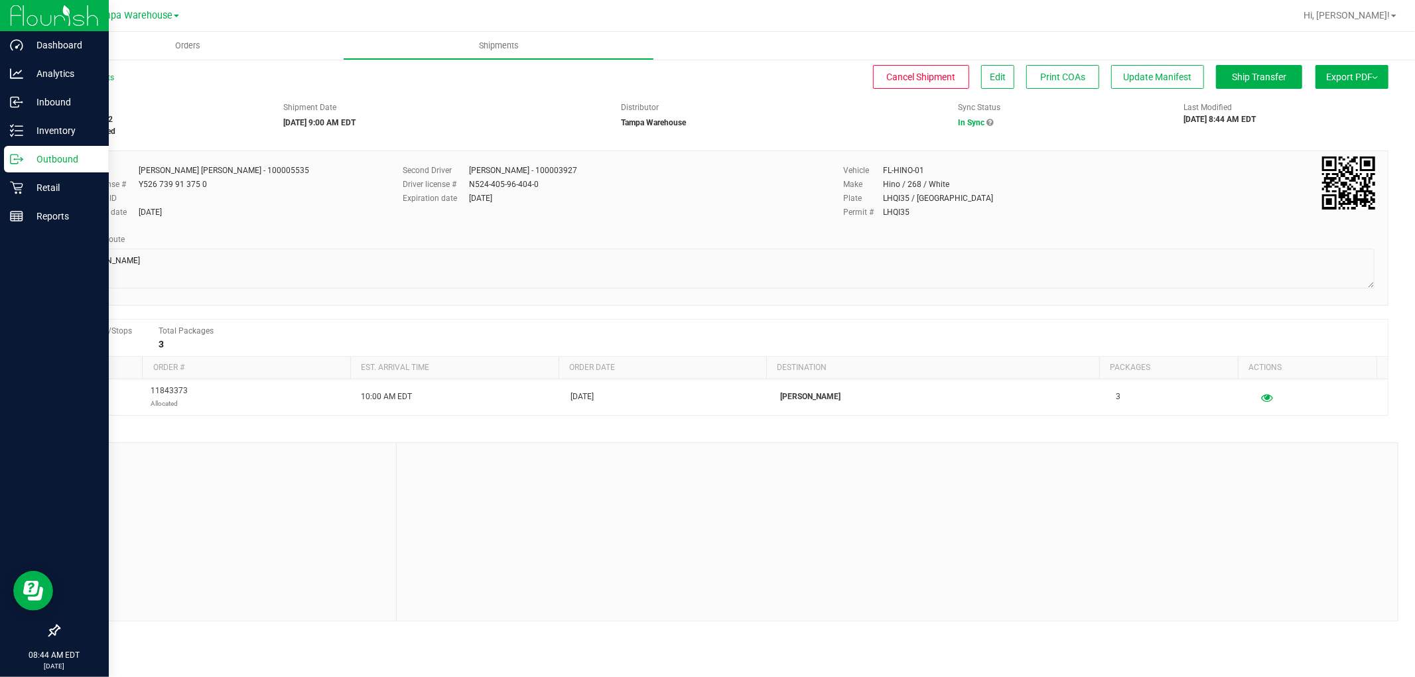
click at [53, 163] on p "Outbound" at bounding box center [63, 159] width 80 height 16
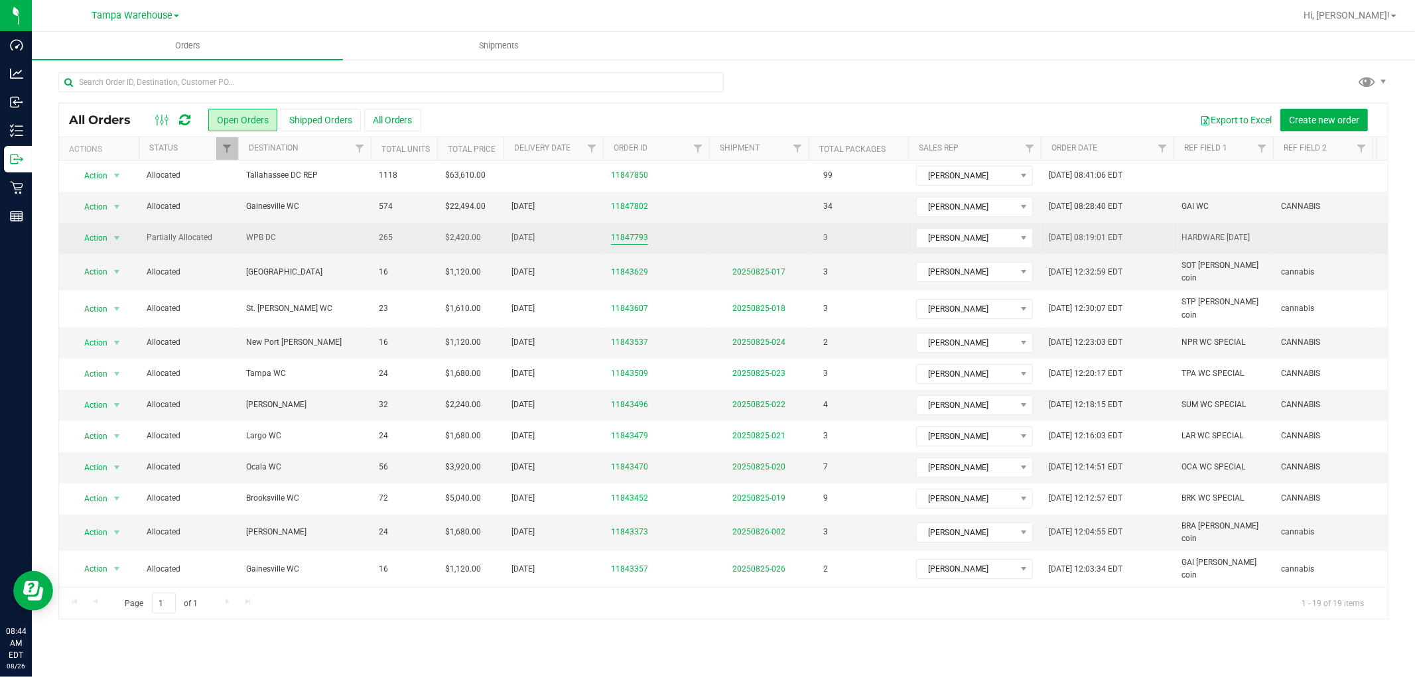
click at [629, 233] on link "11847793" at bounding box center [629, 238] width 37 height 13
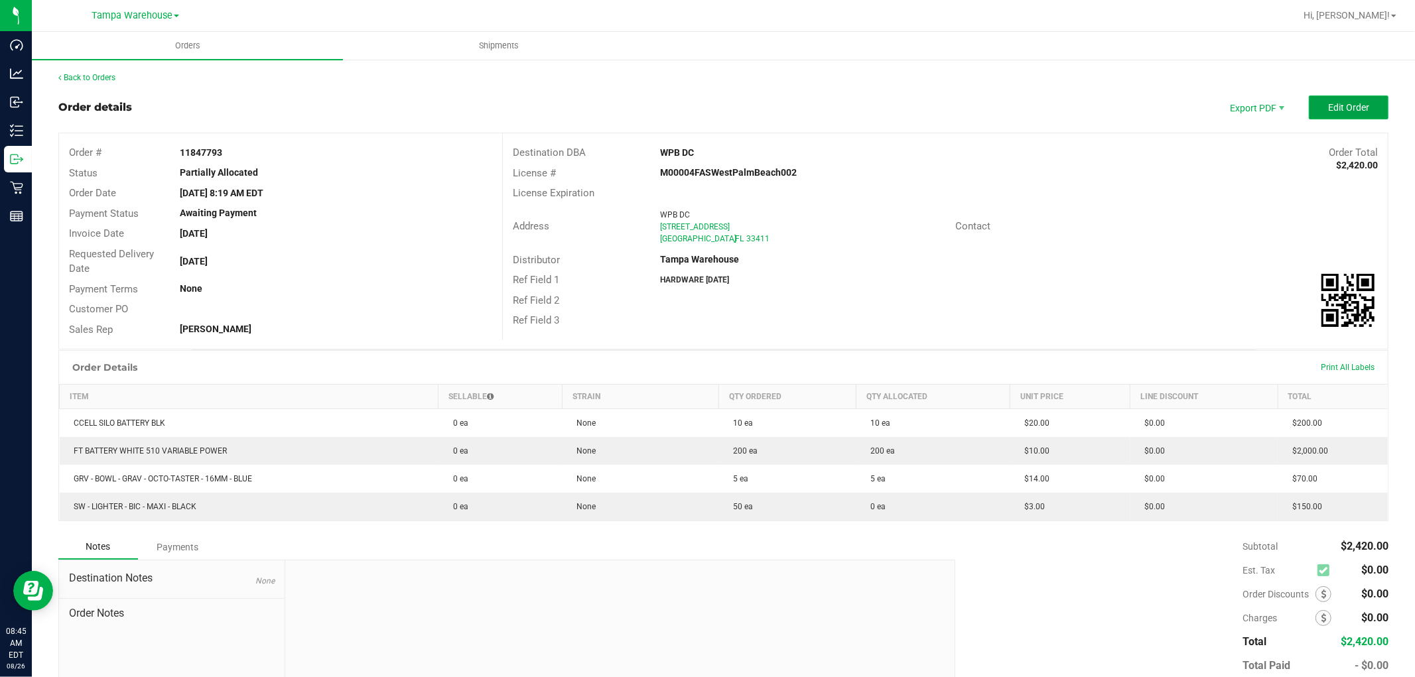
click at [1334, 108] on span "Edit Order" at bounding box center [1348, 107] width 41 height 11
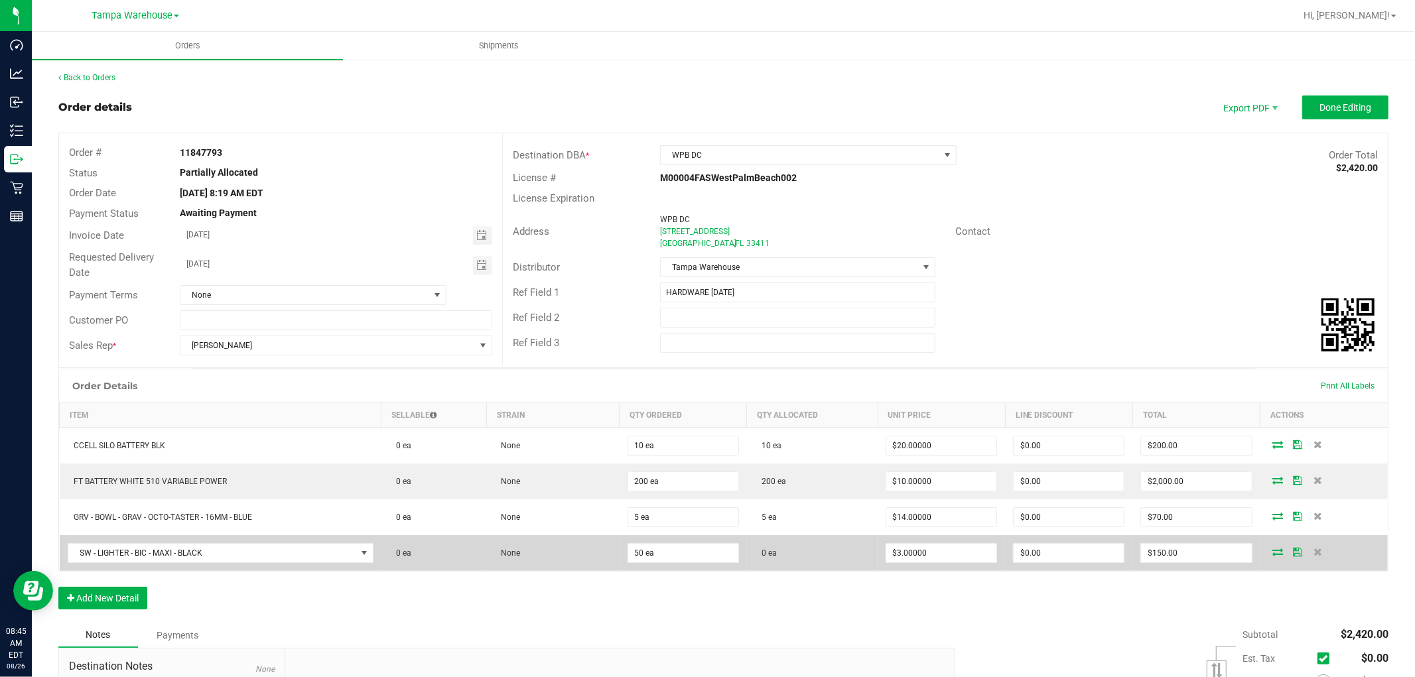
click at [1273, 553] on icon at bounding box center [1278, 552] width 11 height 8
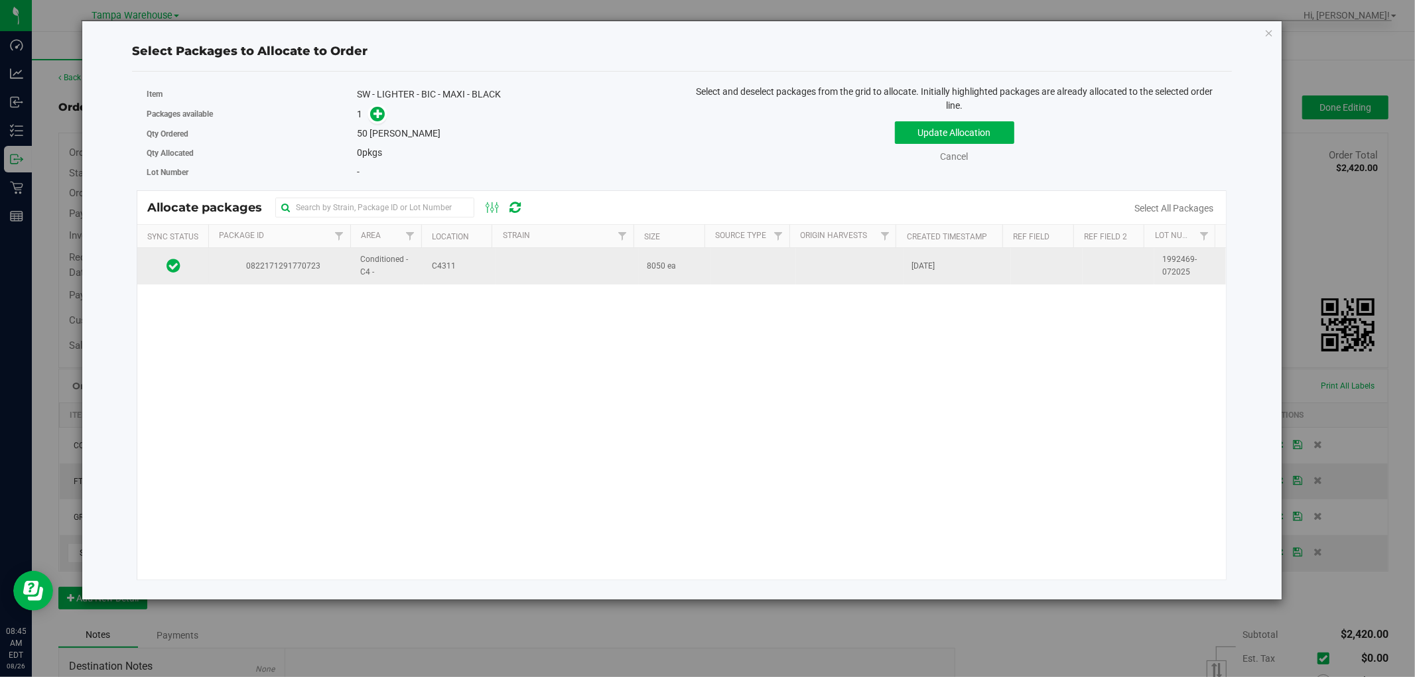
click at [488, 263] on td "C4311" at bounding box center [460, 266] width 72 height 36
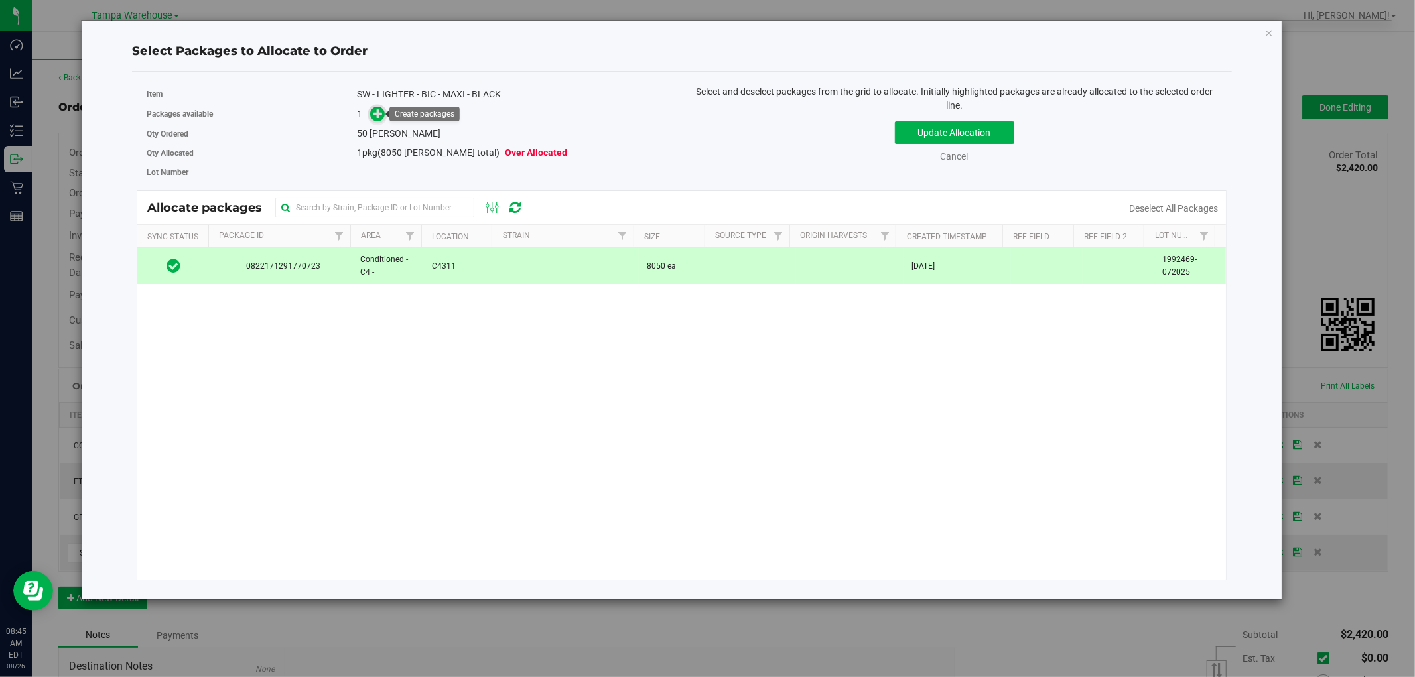
click at [377, 110] on icon at bounding box center [378, 113] width 9 height 9
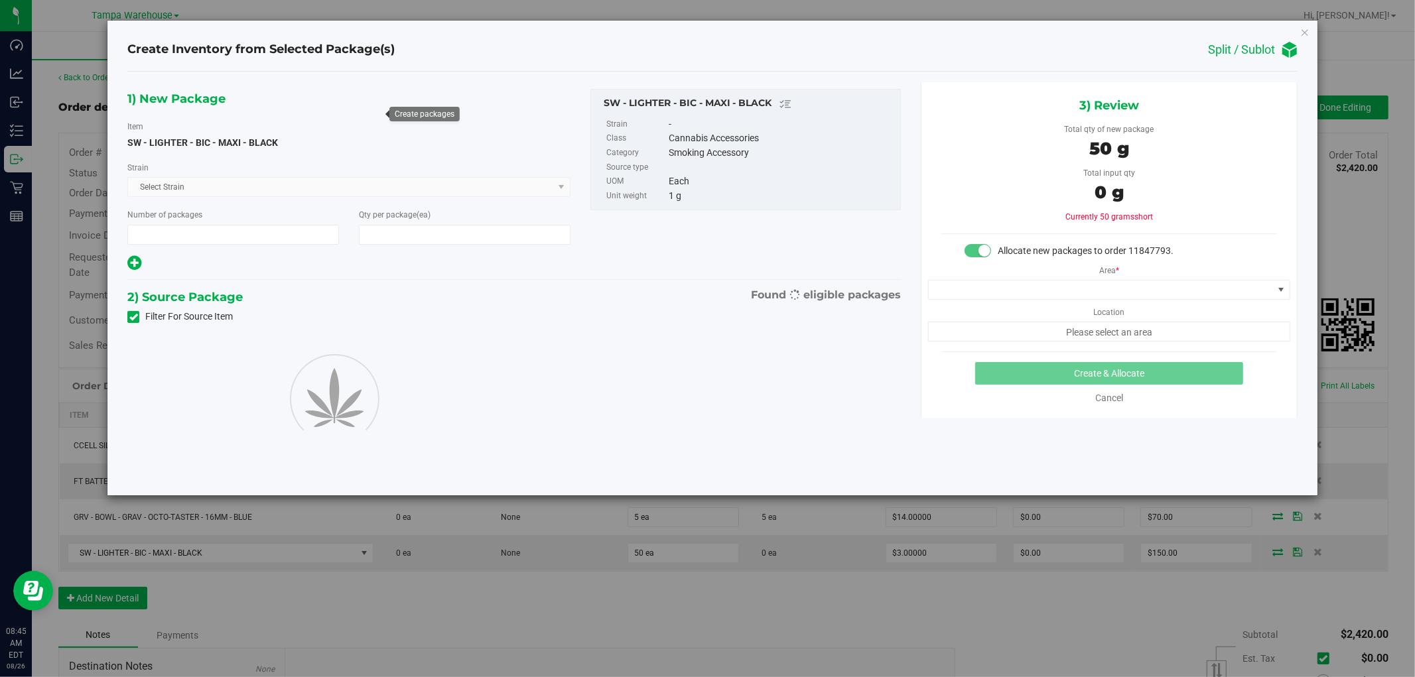
type input "1"
type input "50"
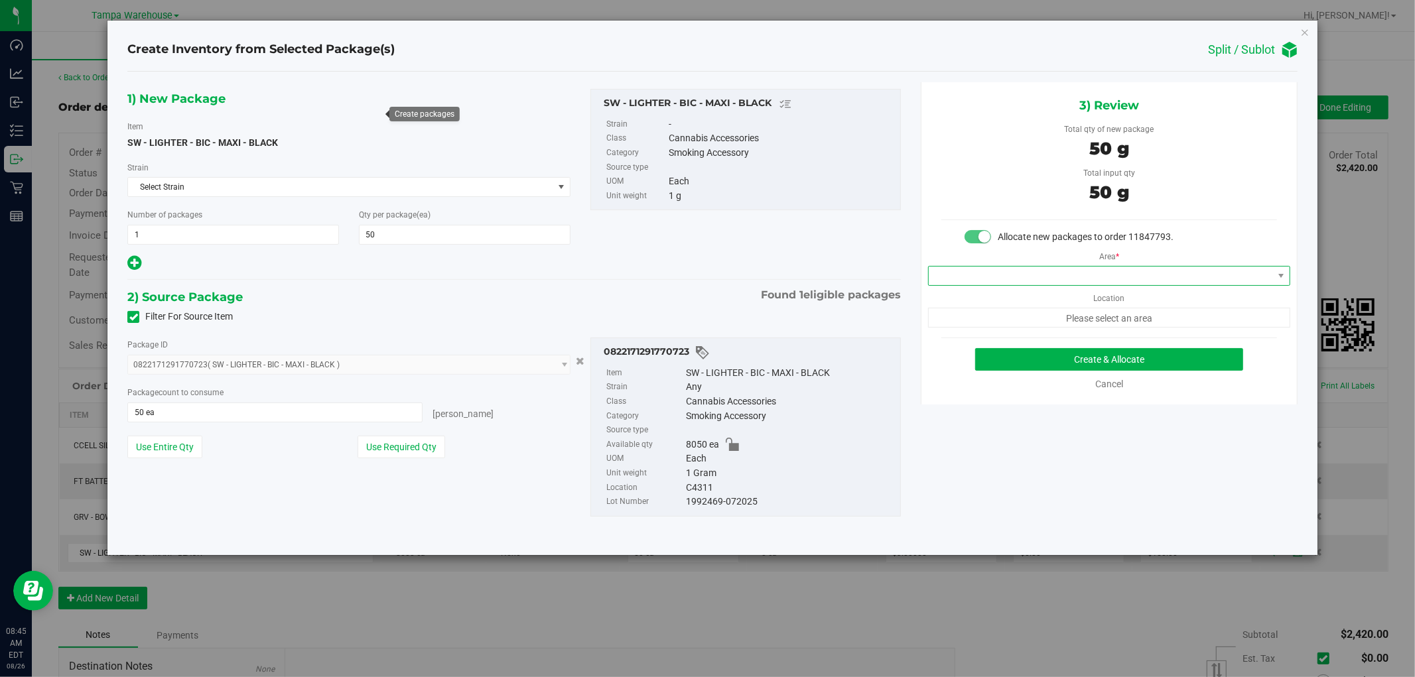
click at [1161, 280] on span at bounding box center [1101, 276] width 344 height 19
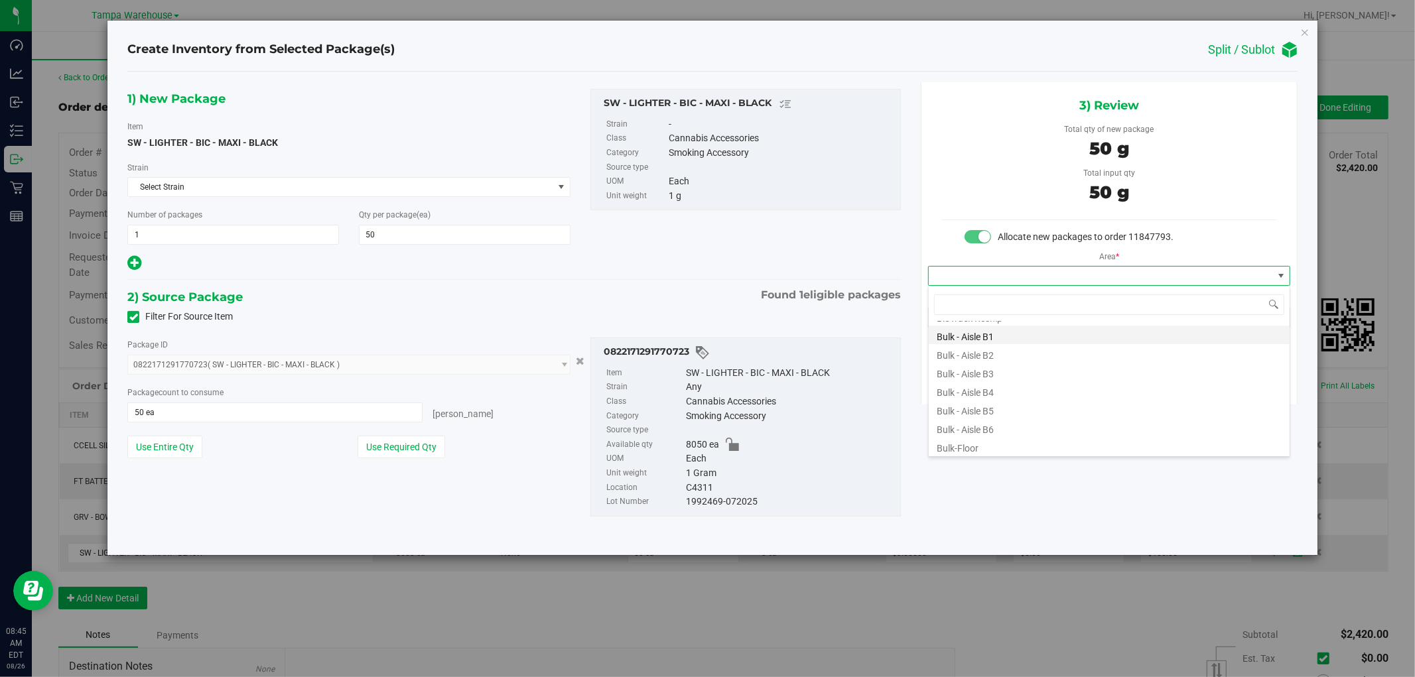
scroll to position [147, 0]
click at [1019, 384] on li "Conditioned - C4 -" at bounding box center [1109, 388] width 361 height 19
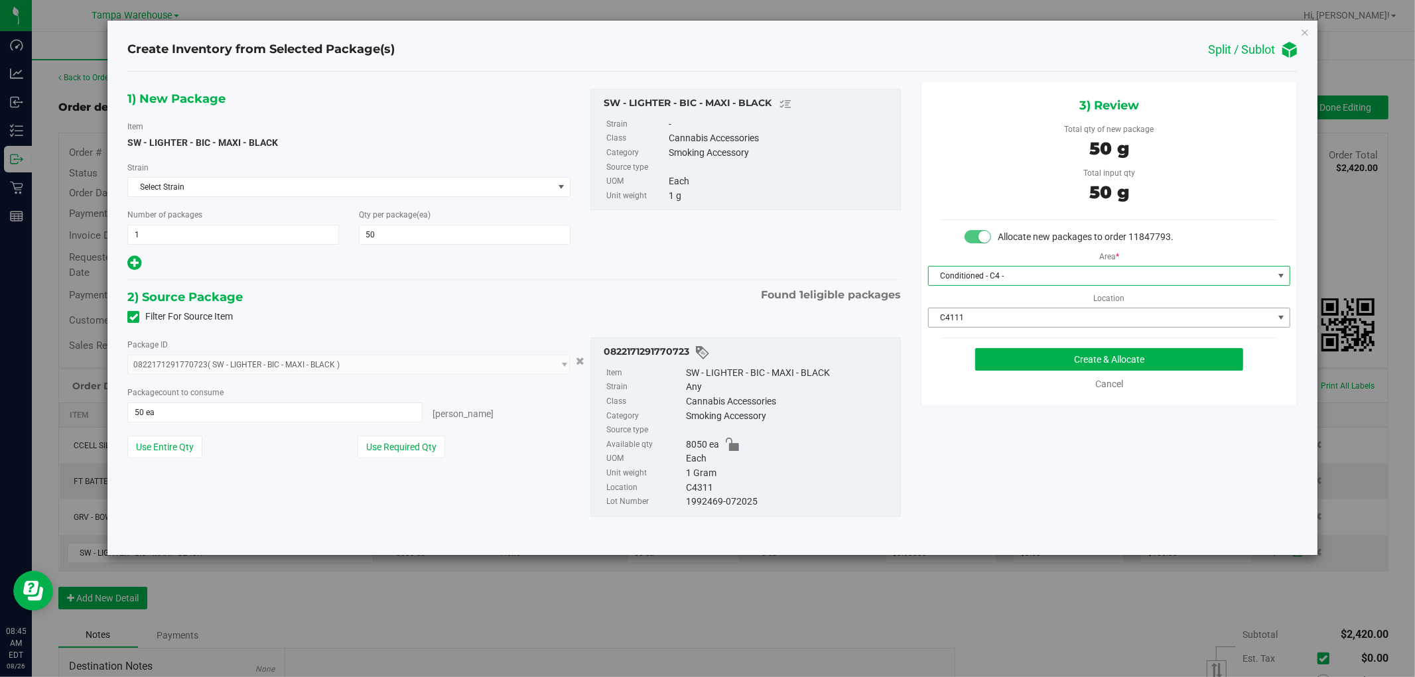
click at [1079, 313] on span "C4111" at bounding box center [1101, 318] width 344 height 19
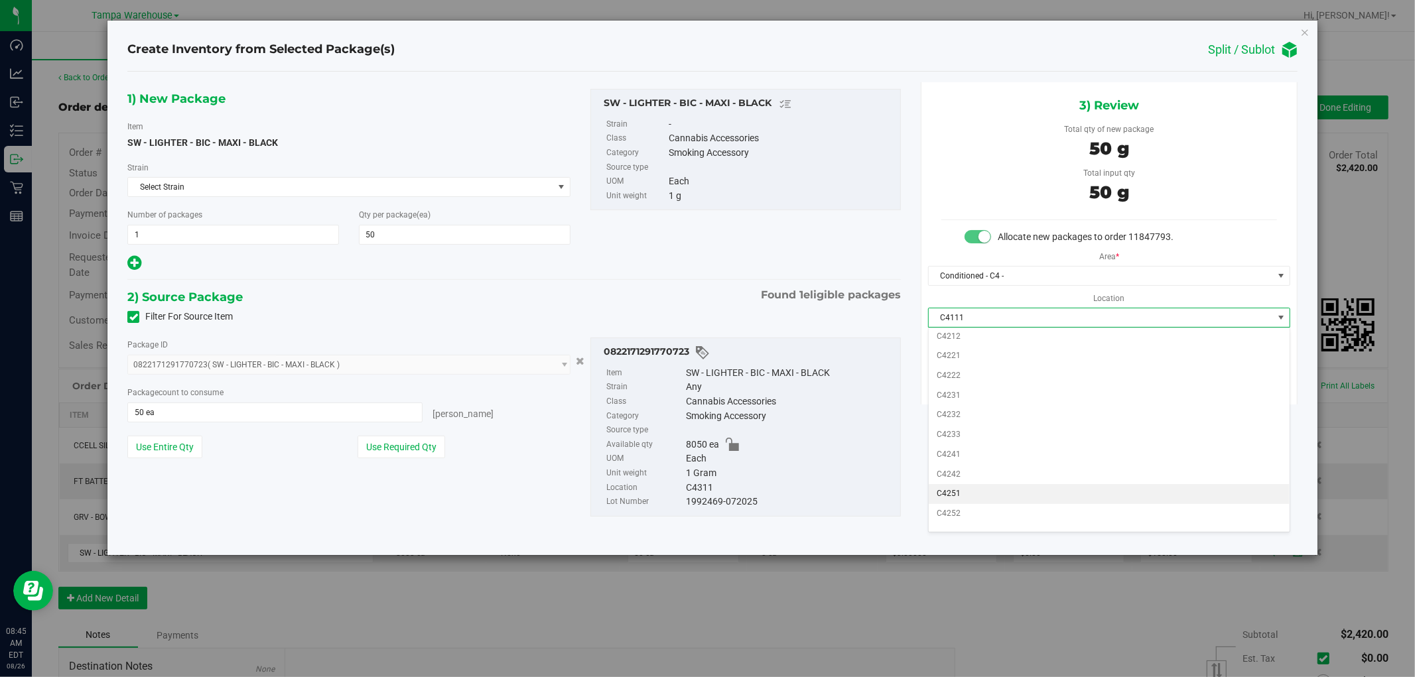
scroll to position [295, 0]
click at [962, 462] on li "C4311" at bounding box center [1109, 461] width 361 height 20
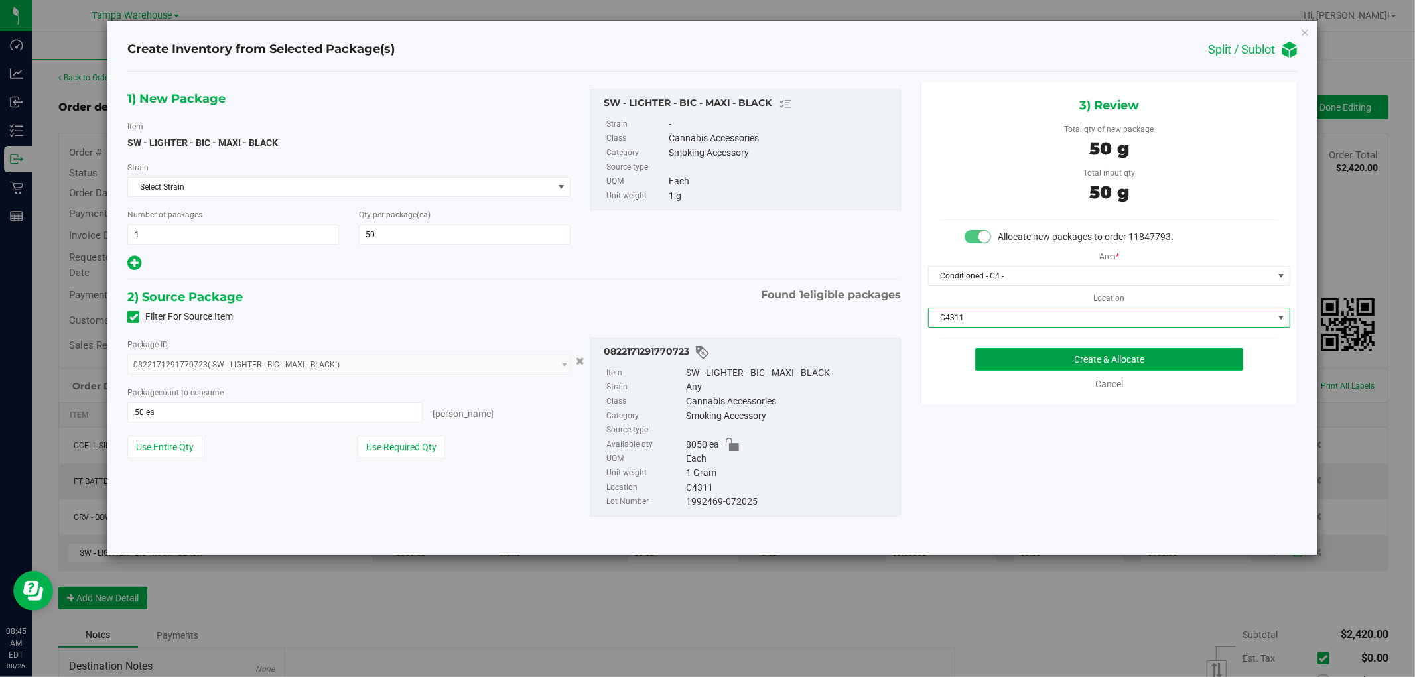
click at [1113, 363] on button "Create & Allocate" at bounding box center [1109, 359] width 269 height 23
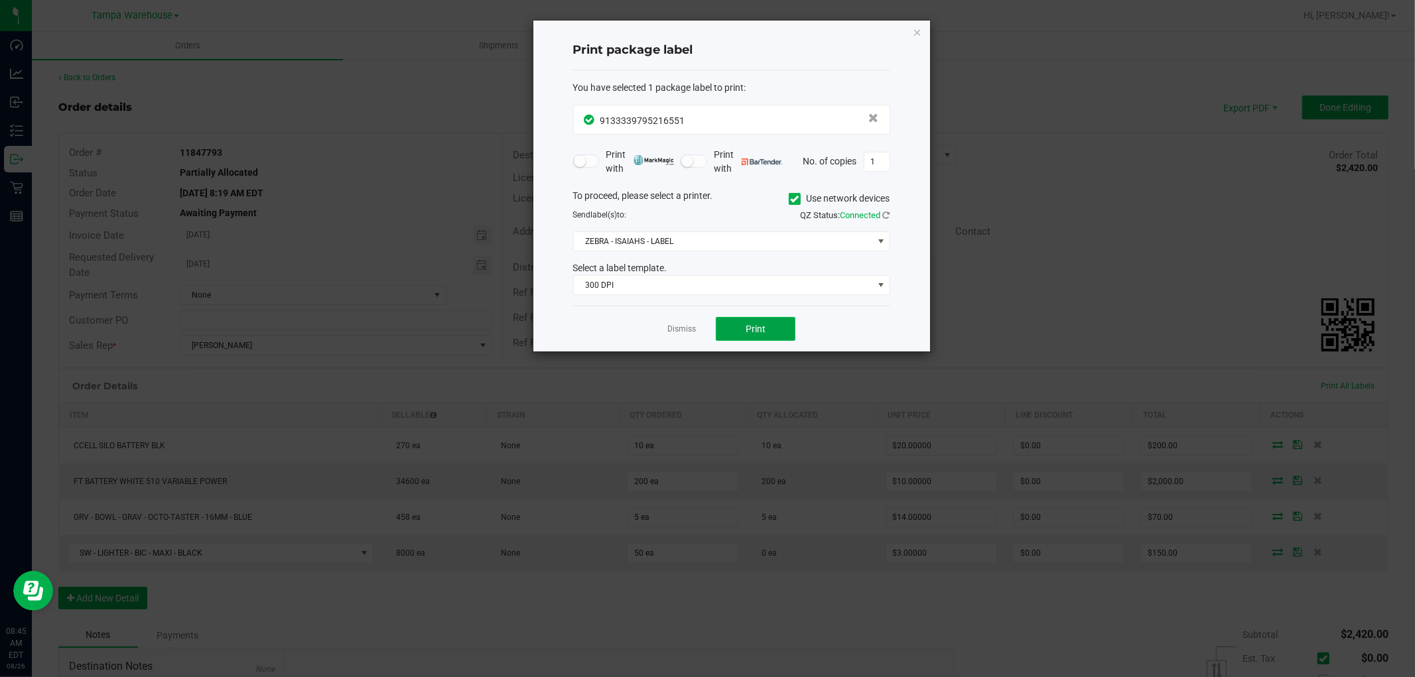
click at [771, 322] on button "Print" at bounding box center [756, 329] width 80 height 24
click at [923, 32] on div "Print package label You have selected 1 package label to print : 91333397952165…" at bounding box center [732, 186] width 397 height 331
click at [914, 34] on icon "button" at bounding box center [917, 32] width 9 height 16
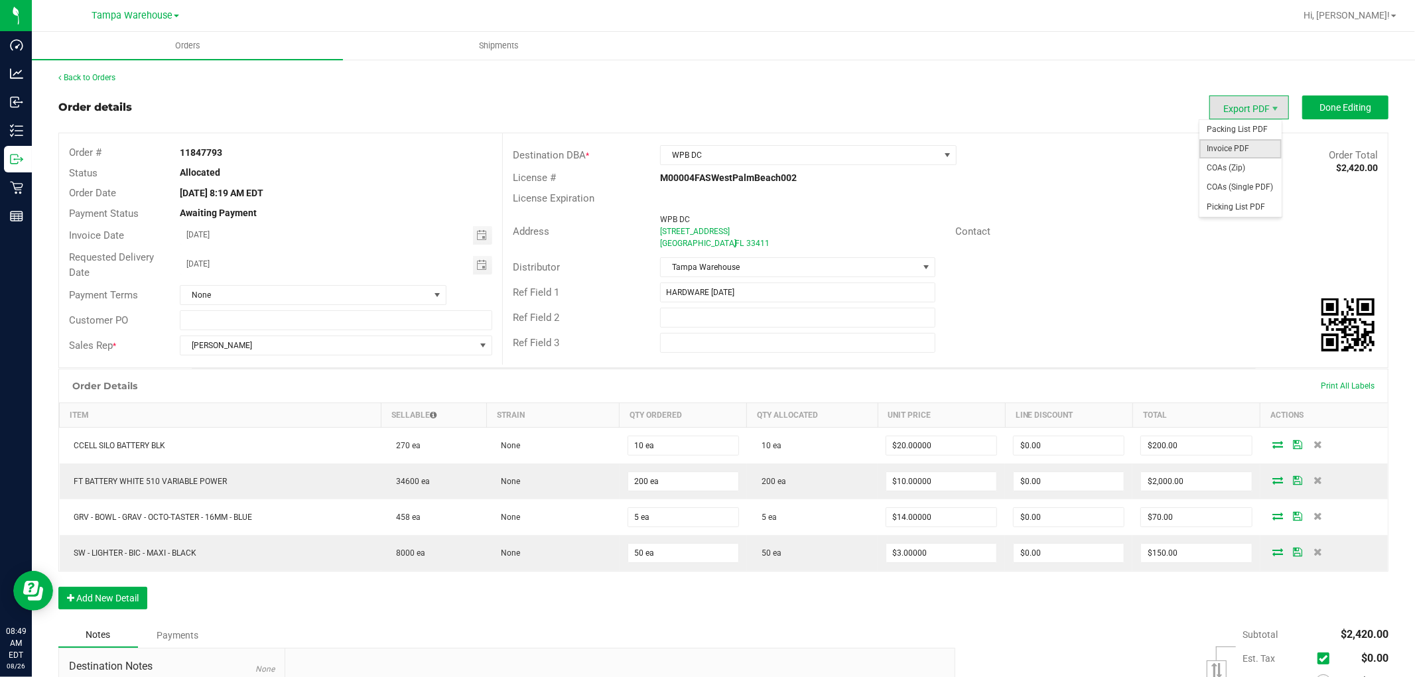
click at [1233, 144] on span "Invoice PDF" at bounding box center [1241, 148] width 82 height 19
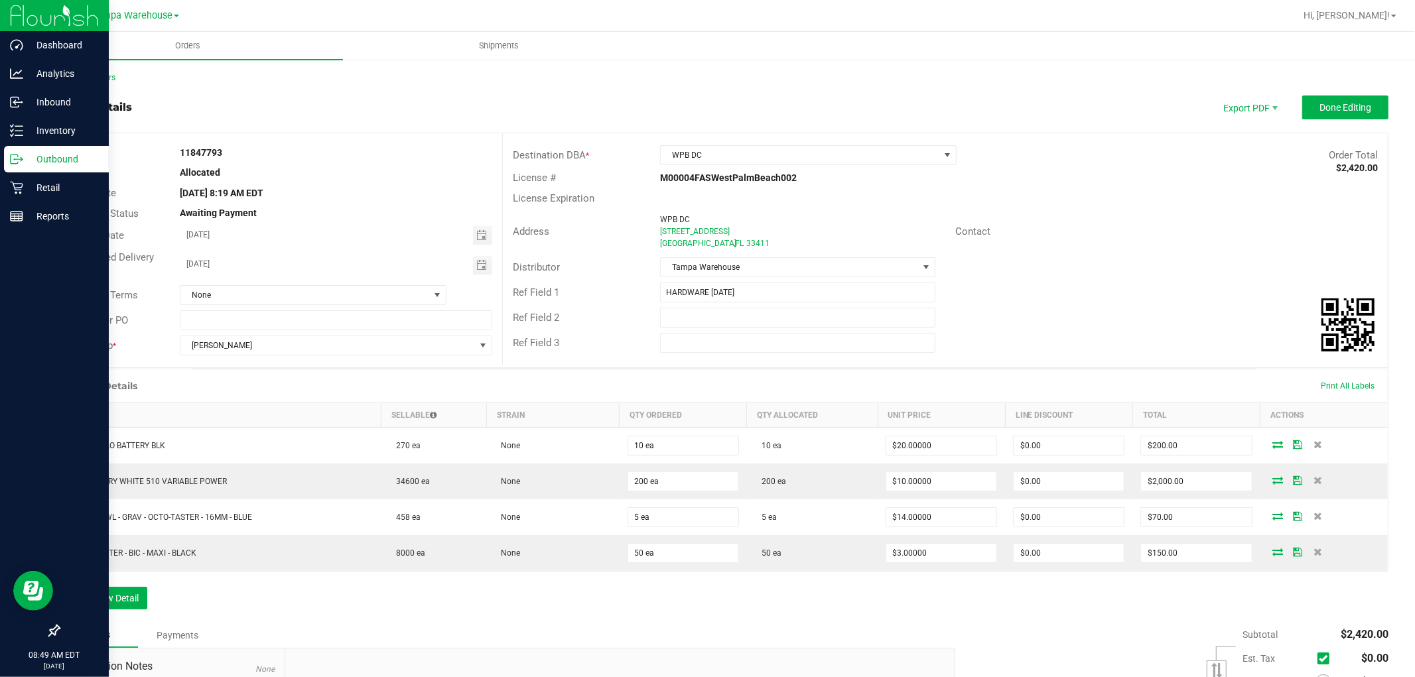
click at [56, 153] on p "Outbound" at bounding box center [63, 159] width 80 height 16
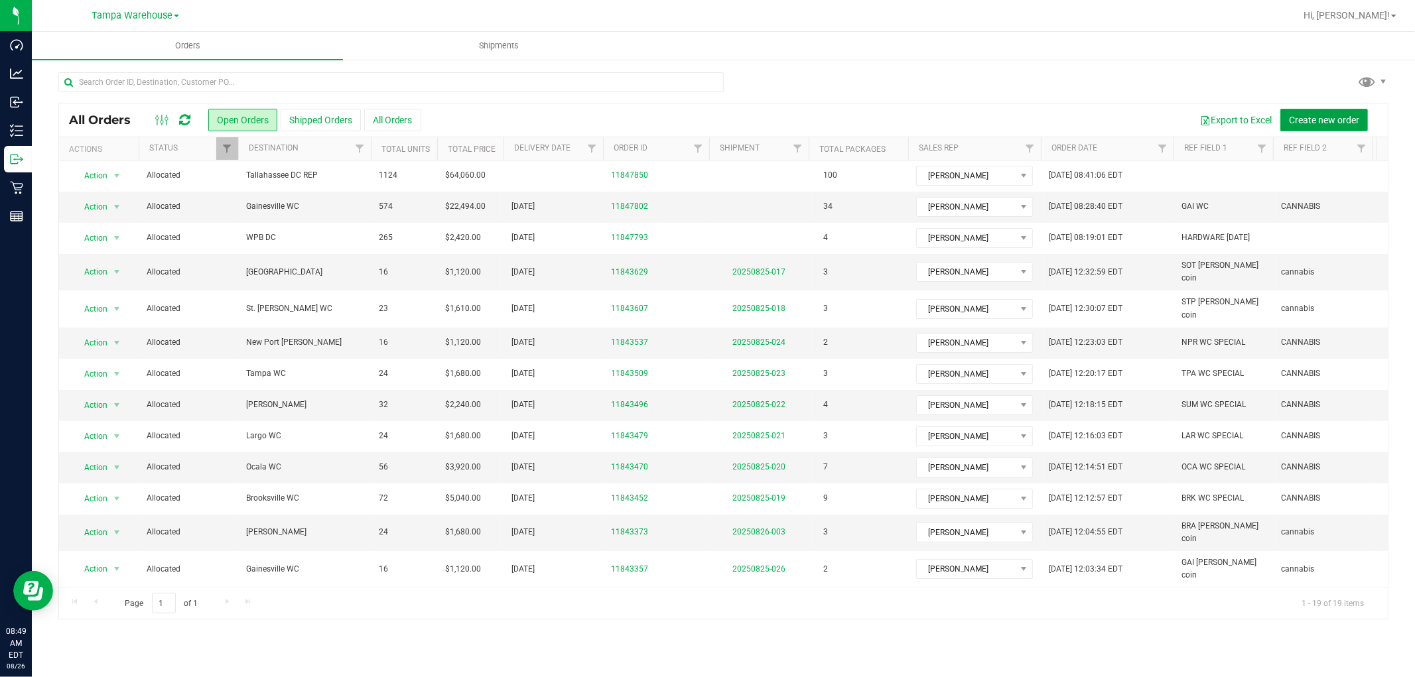
click at [1327, 111] on button "Create new order" at bounding box center [1325, 120] width 88 height 23
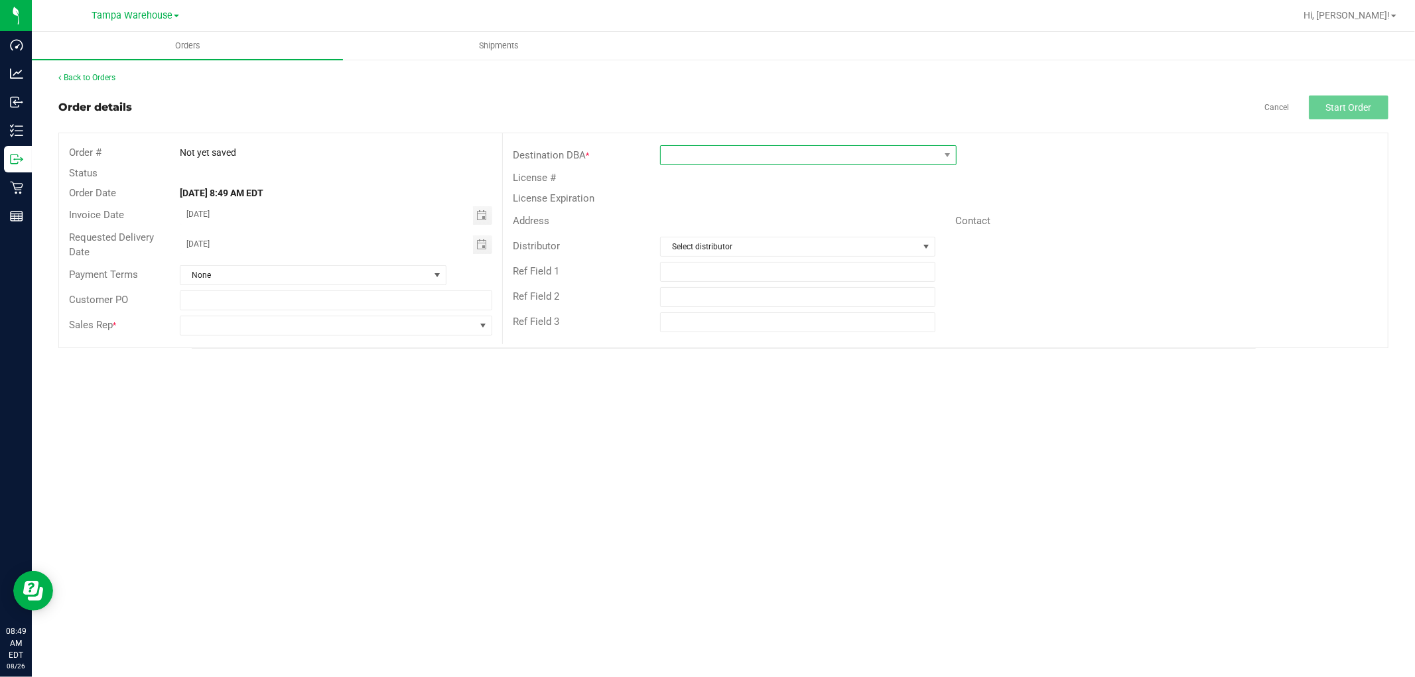
click at [808, 153] on span at bounding box center [800, 155] width 279 height 19
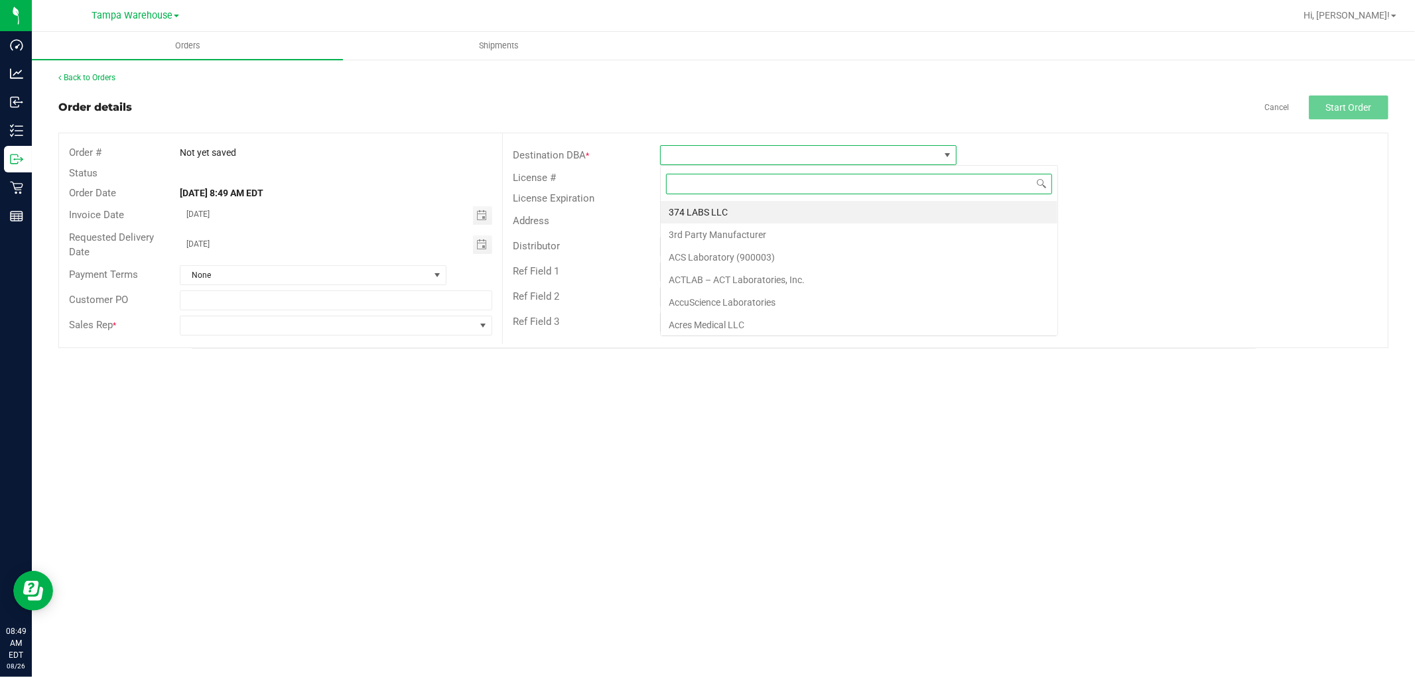
scroll to position [20, 297]
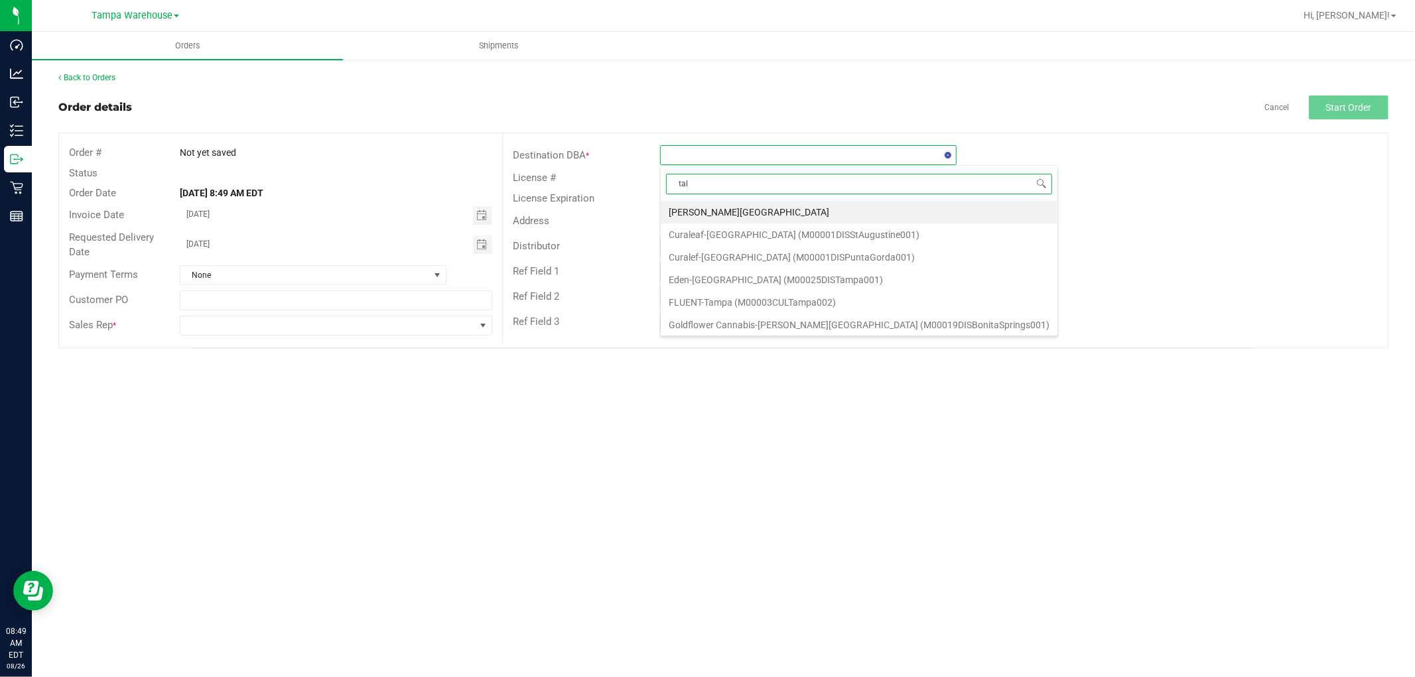
type input "tall"
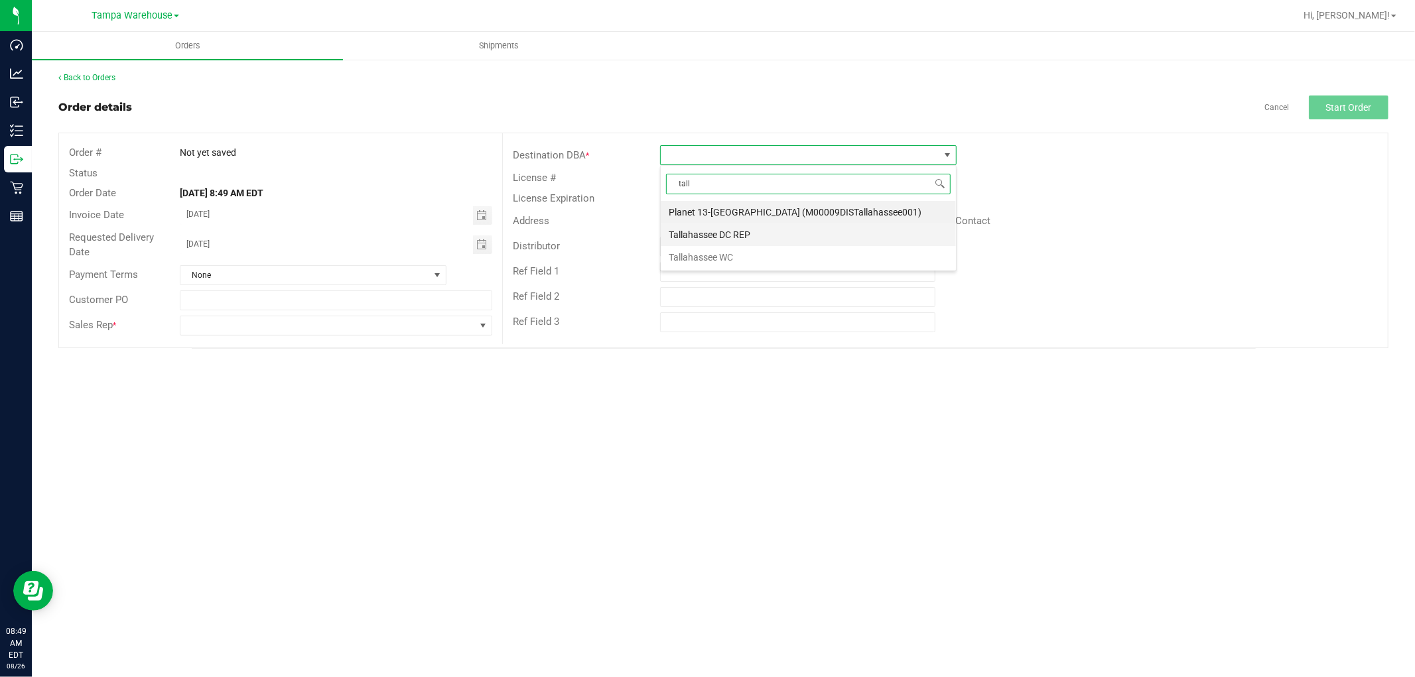
click at [747, 234] on li "Tallahassee DC REP" at bounding box center [808, 235] width 295 height 23
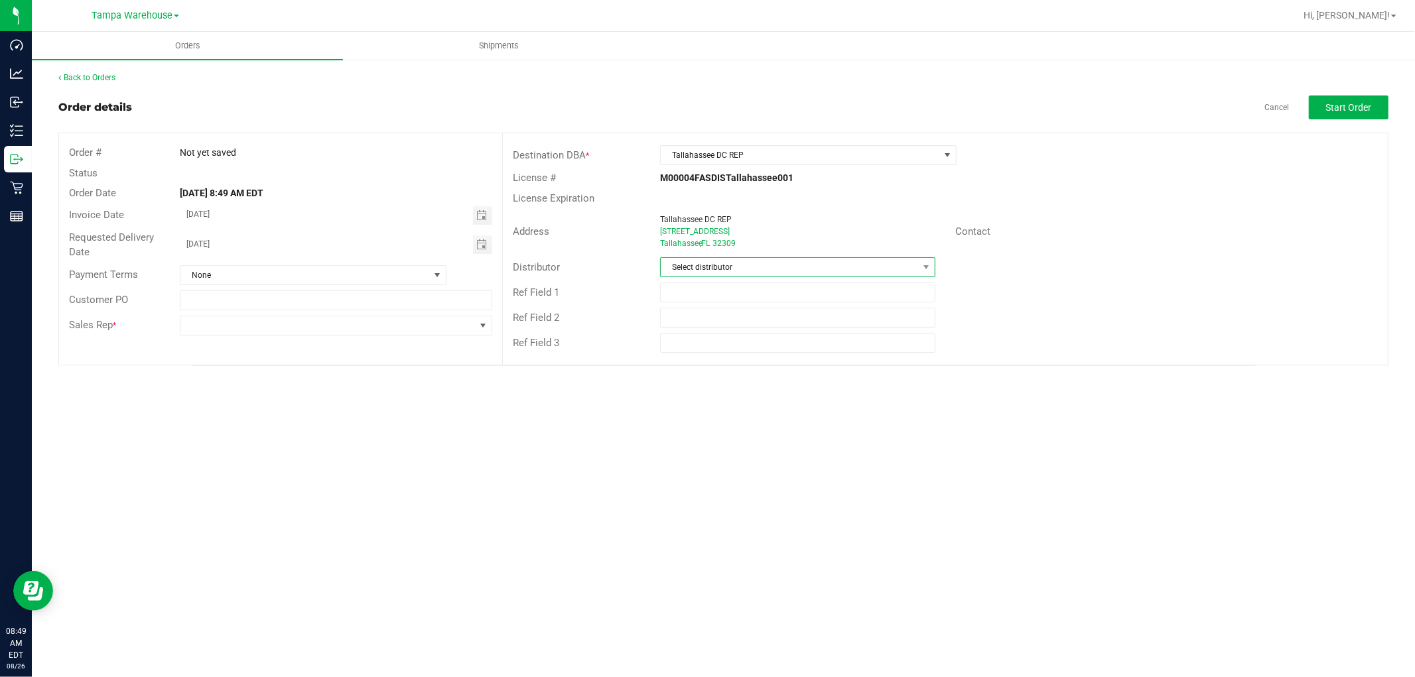
click at [715, 261] on span "Select distributor" at bounding box center [789, 267] width 257 height 19
type input "TAM"
click at [711, 340] on li "Tampa Warehouse" at bounding box center [798, 347] width 274 height 23
click at [750, 293] on input "text" at bounding box center [797, 293] width 275 height 20
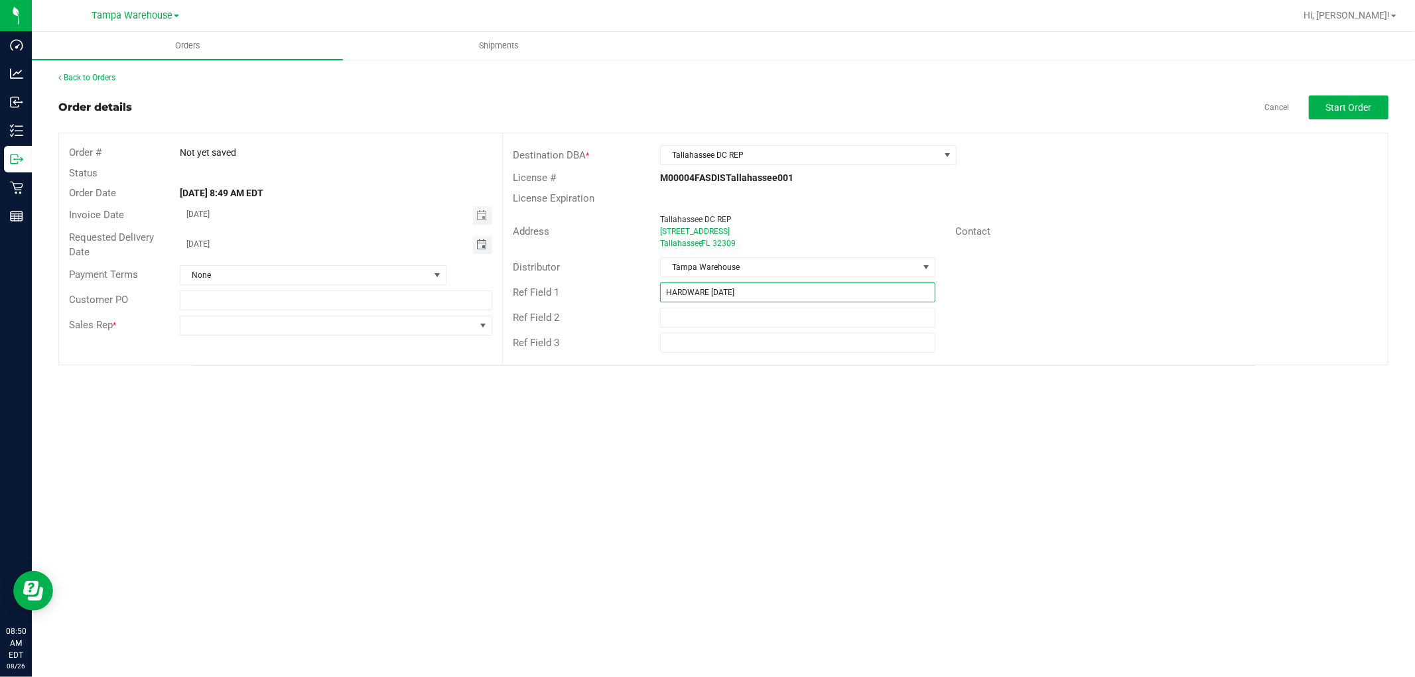
click at [482, 243] on span "Toggle calendar" at bounding box center [481, 245] width 11 height 11
type input "HARDWARE 08.26.25"
click at [283, 393] on span "26" at bounding box center [278, 395] width 19 height 21
type input "[DATE]"
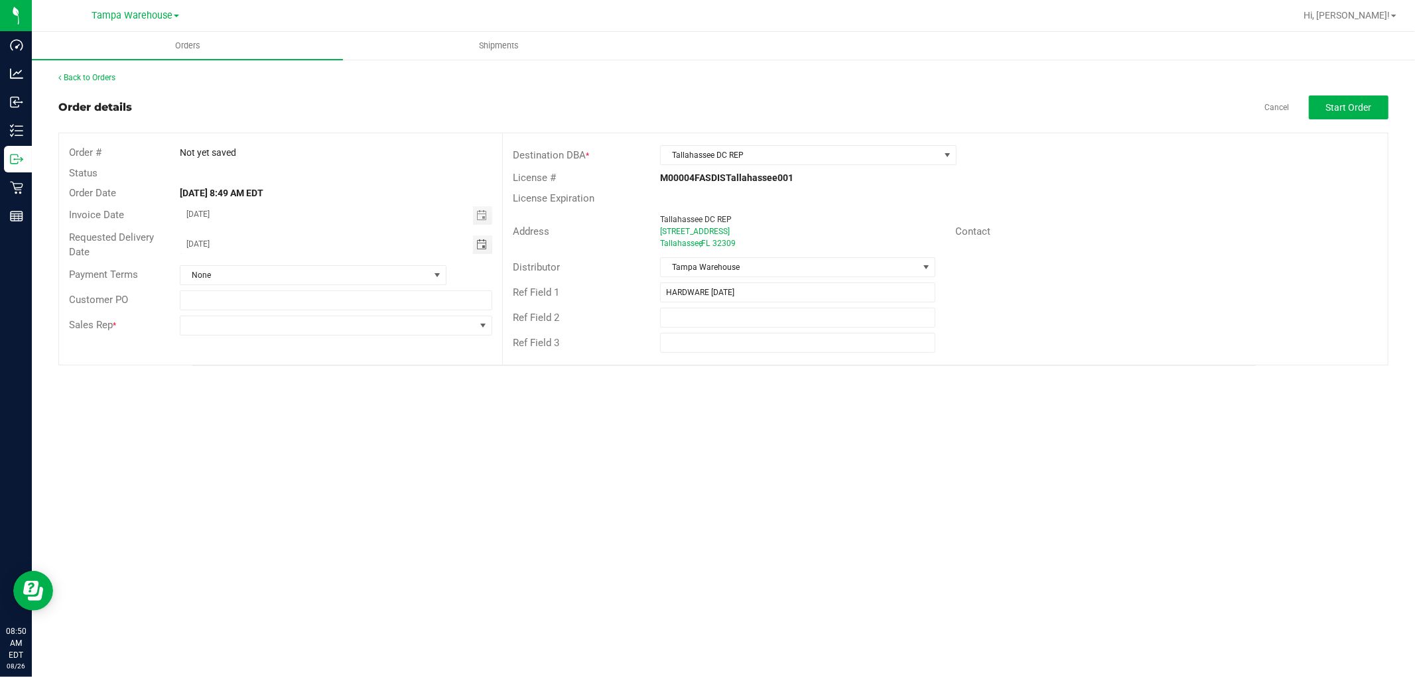
click at [577, 395] on div "Orders Shipments Back to Orders Order details Cancel Start Order Order # Not ye…" at bounding box center [724, 355] width 1384 height 646
drag, startPoint x: 764, startPoint y: 292, endPoint x: 639, endPoint y: 306, distance: 126.2
click at [639, 306] on div "Destination DBA * Tallahassee DC REP License # M00004FASDISTallahassee001 Licen…" at bounding box center [945, 249] width 886 height 232
click at [419, 326] on span at bounding box center [327, 326] width 295 height 19
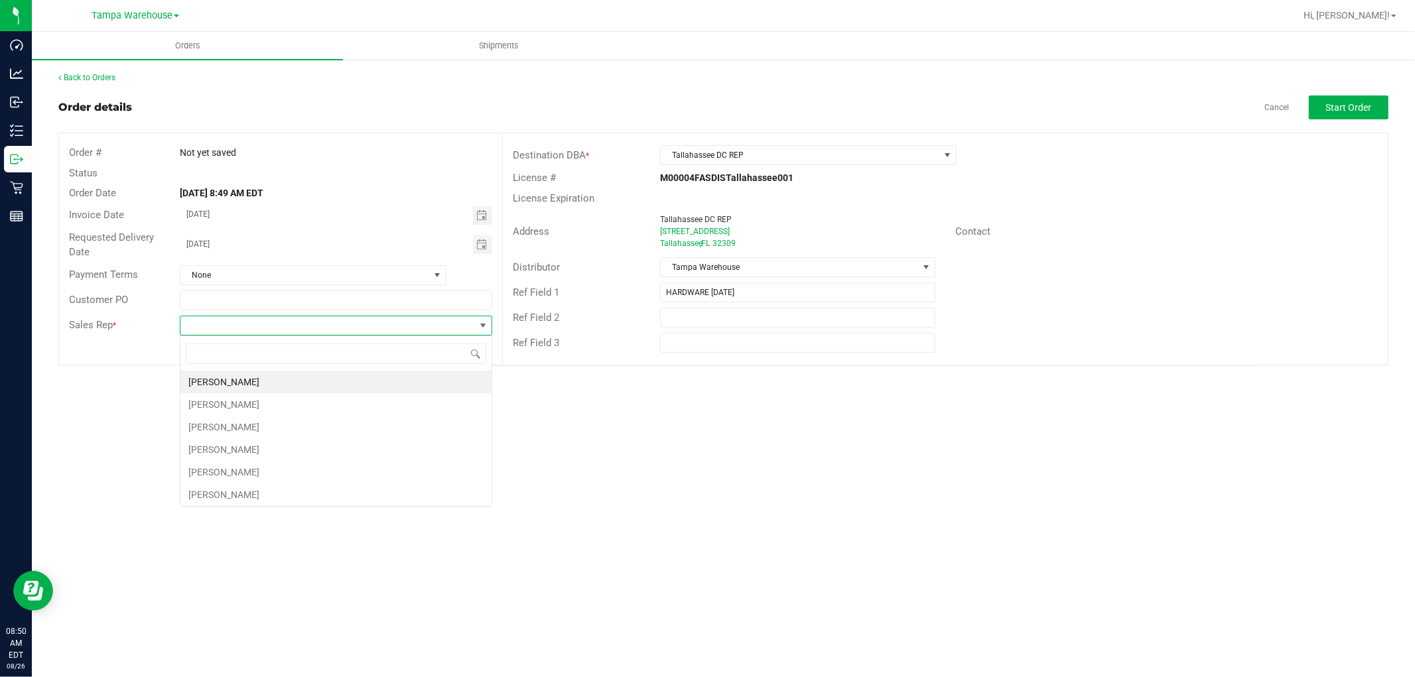
scroll to position [20, 312]
type input "ISAIA"
click at [242, 379] on li "Isaiah Mercado" at bounding box center [335, 382] width 311 height 23
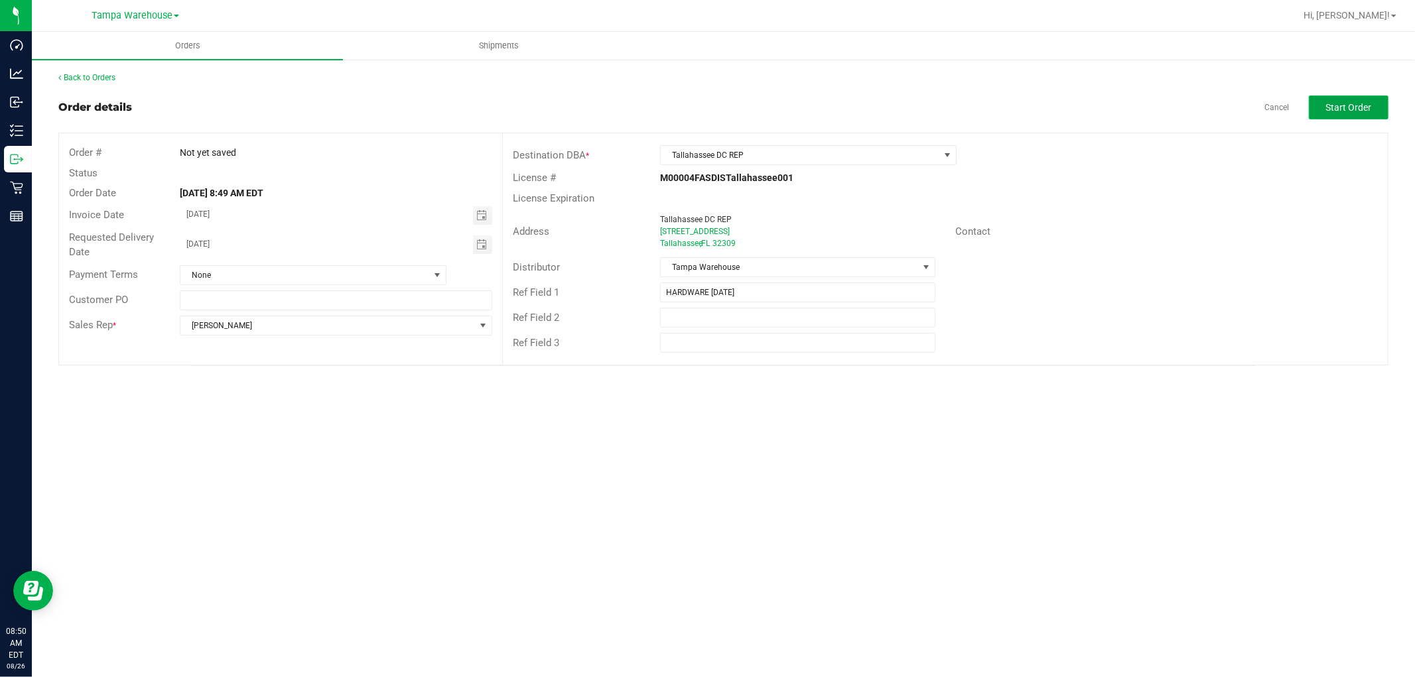
click at [1329, 109] on span "Start Order" at bounding box center [1349, 107] width 46 height 11
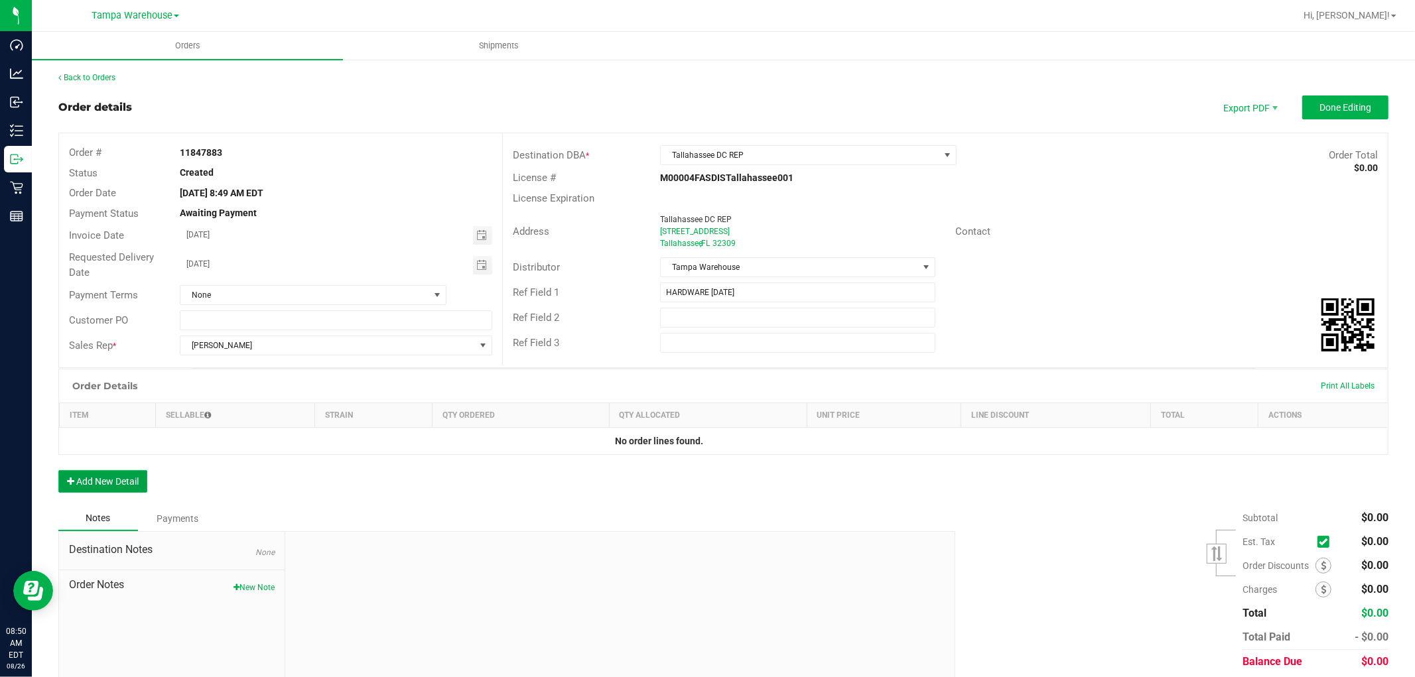
click at [127, 480] on button "Add New Detail" at bounding box center [102, 481] width 89 height 23
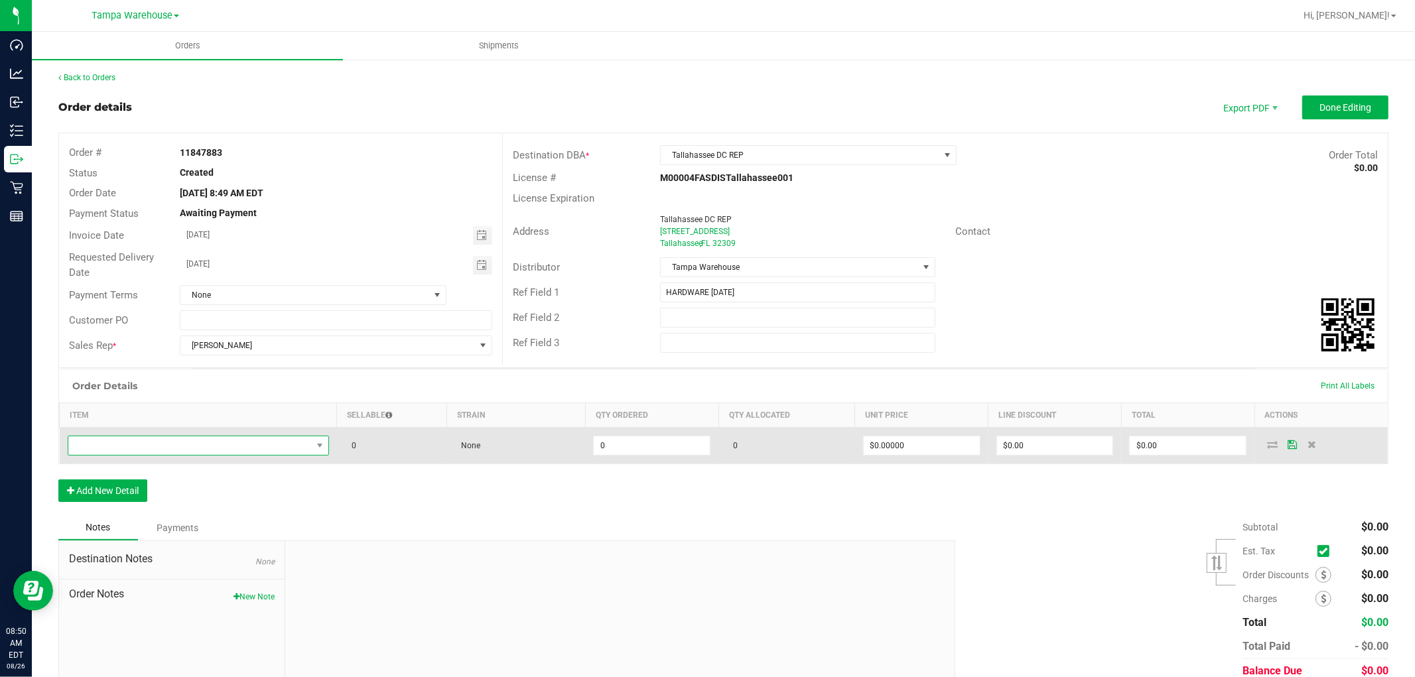
click at [175, 451] on span "NO DATA FOUND" at bounding box center [190, 446] width 244 height 19
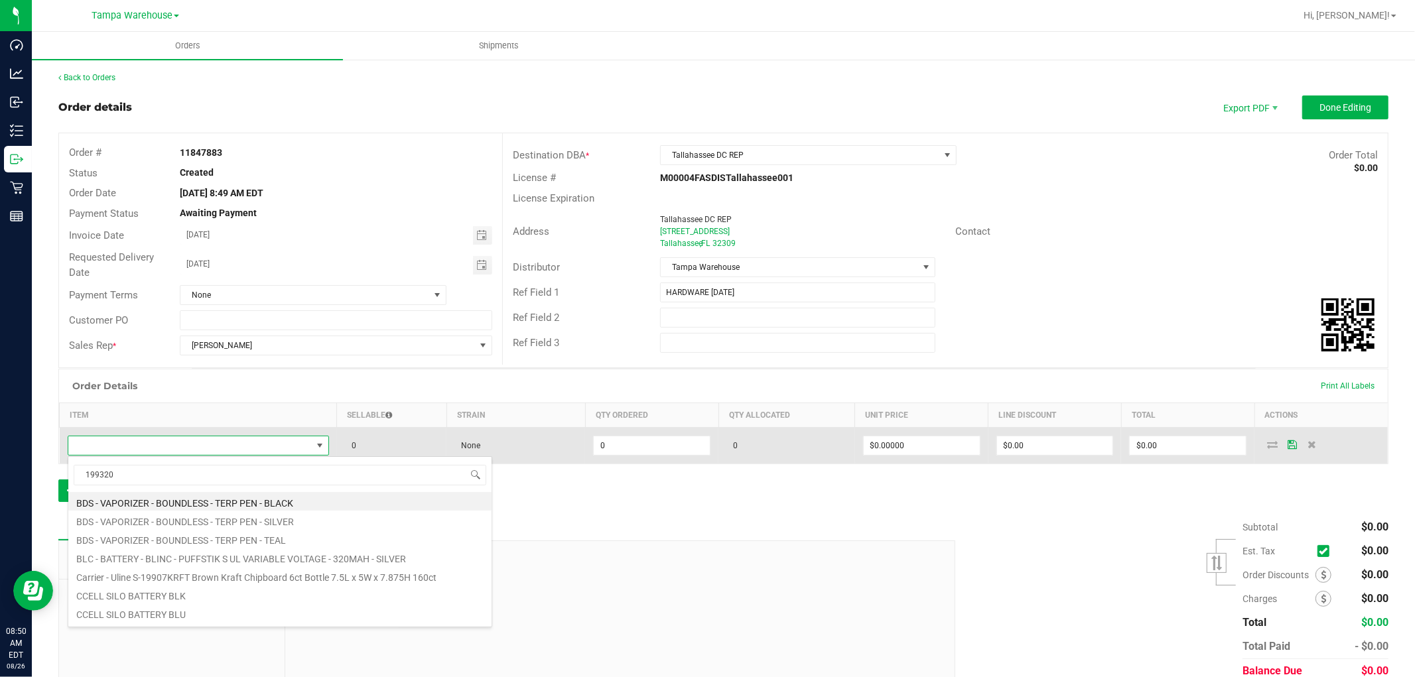
type input "1993207"
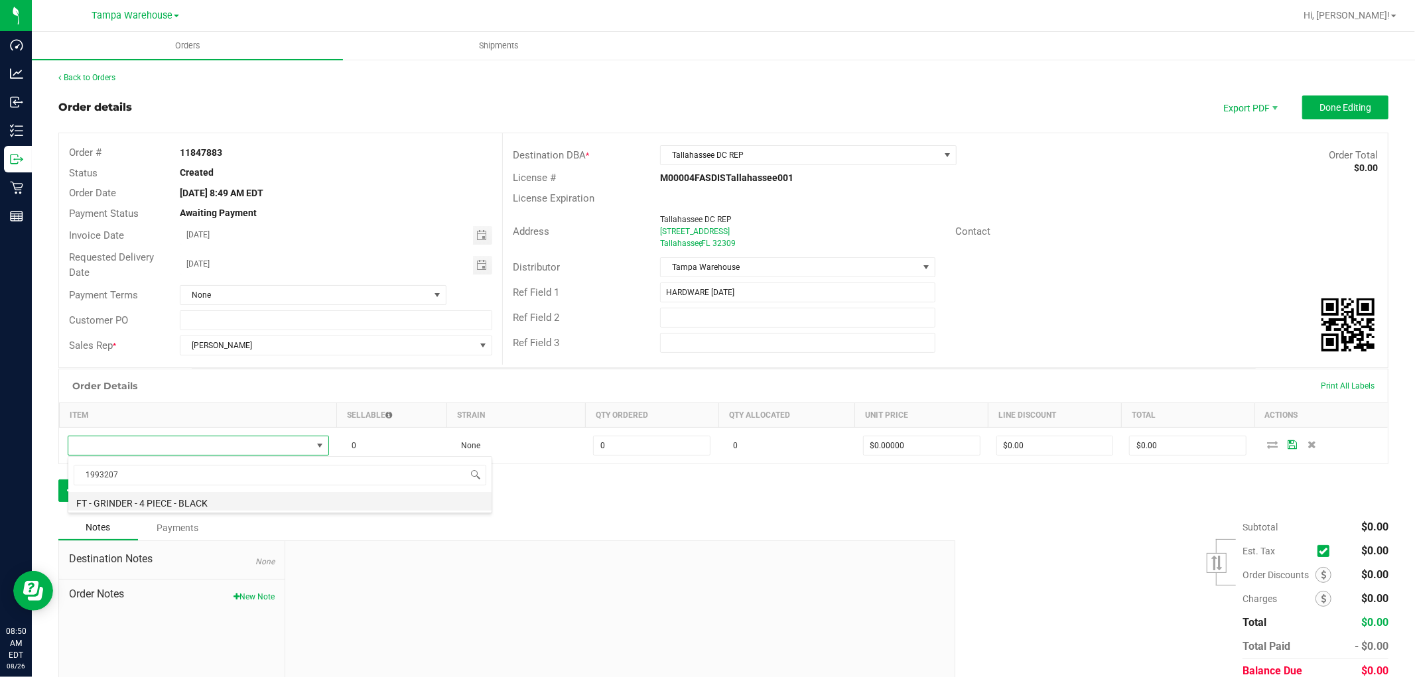
click at [275, 507] on li "FT - GRINDER - 4 PIECE - BLACK" at bounding box center [279, 501] width 423 height 19
type input "0 ea"
type input "$20.00000"
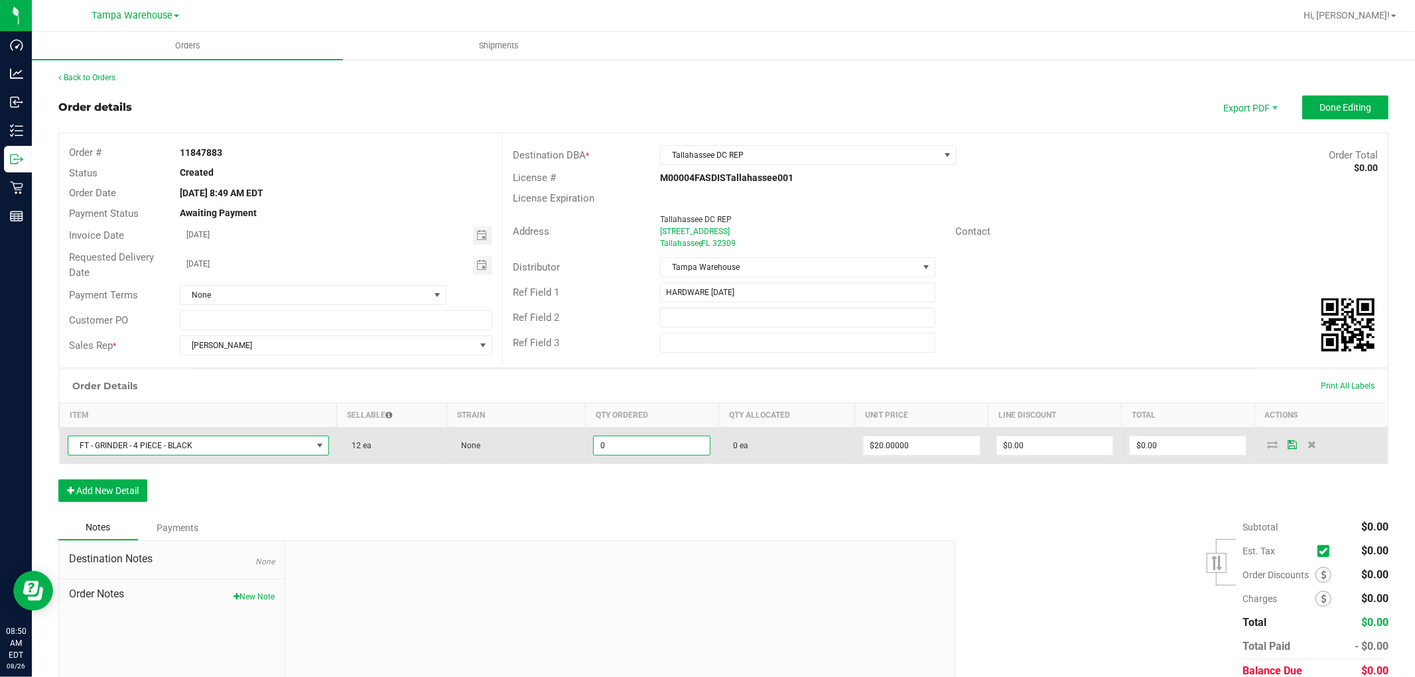
click at [646, 443] on input "0" at bounding box center [652, 446] width 116 height 19
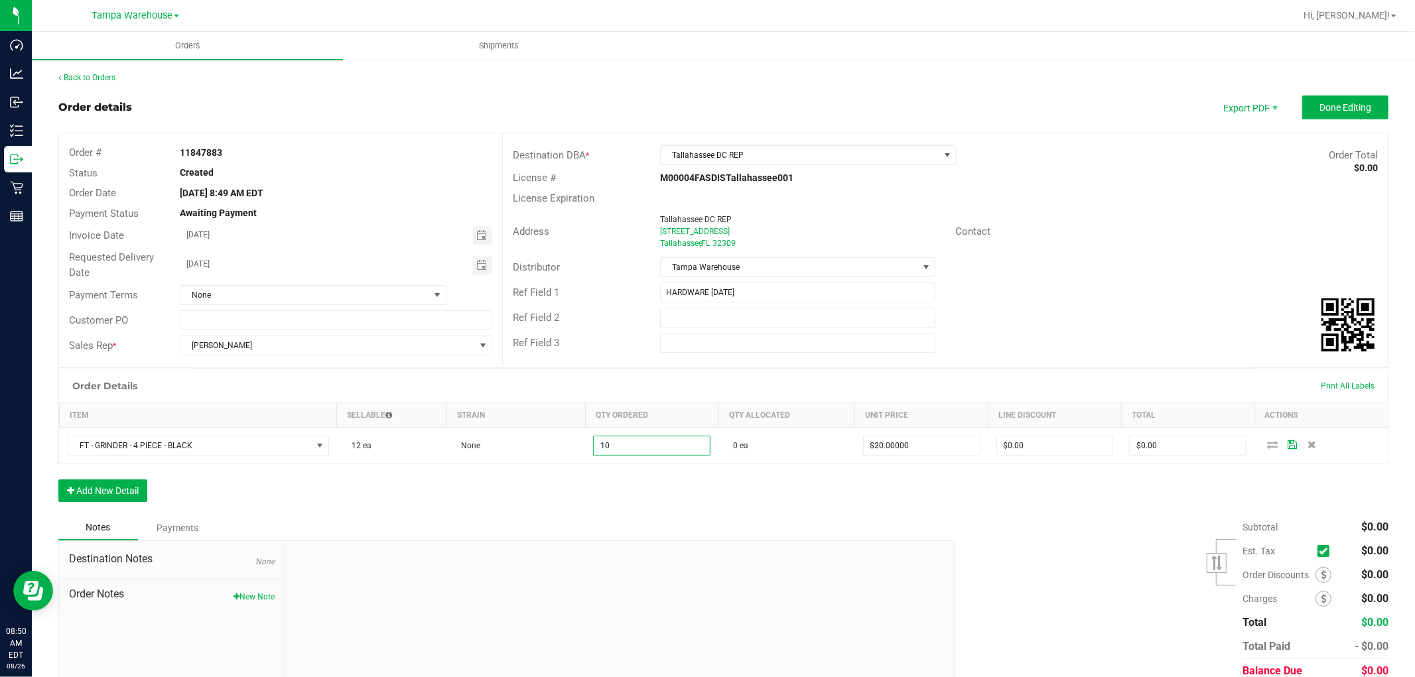
type input "10 ea"
type input "$200.00"
click at [615, 499] on div "Order Details Print All Labels Item Sellable Strain Qty Ordered Qty Allocated U…" at bounding box center [723, 442] width 1330 height 147
click at [137, 494] on button "Add New Detail" at bounding box center [102, 491] width 89 height 23
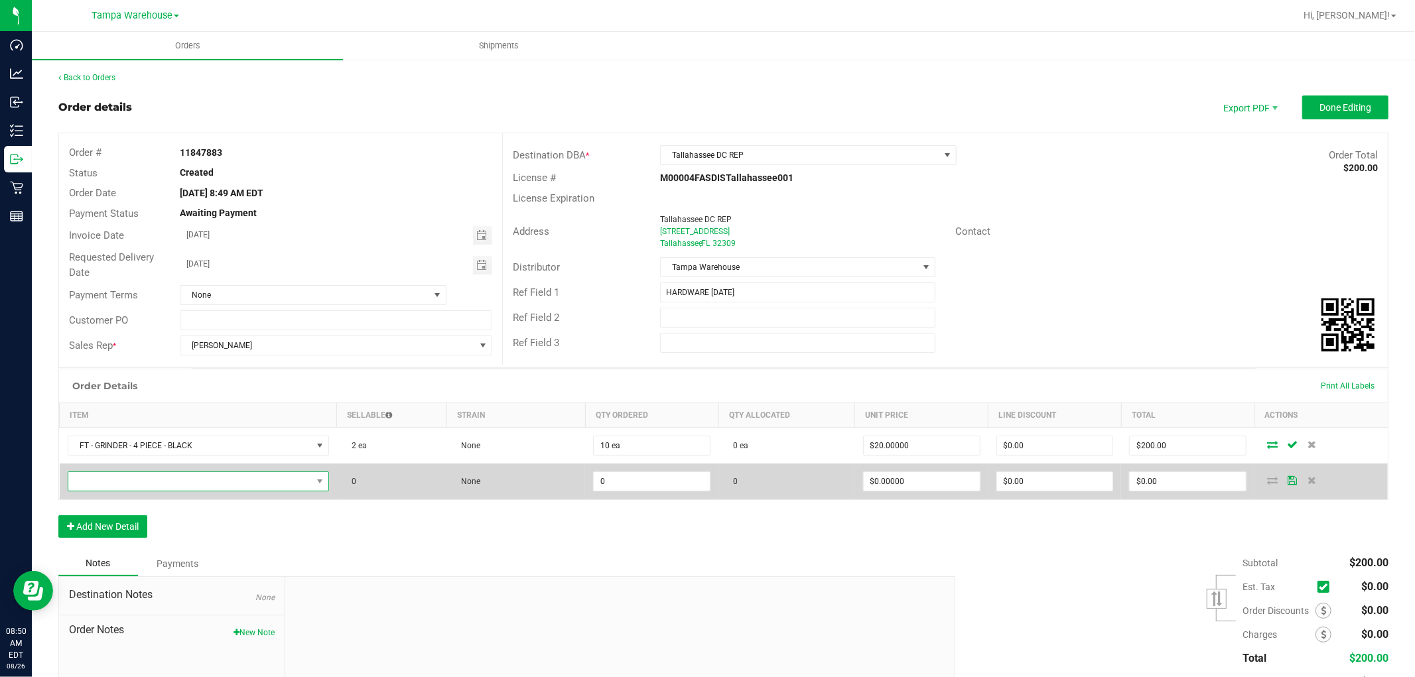
click at [158, 481] on span "NO DATA FOUND" at bounding box center [190, 481] width 244 height 19
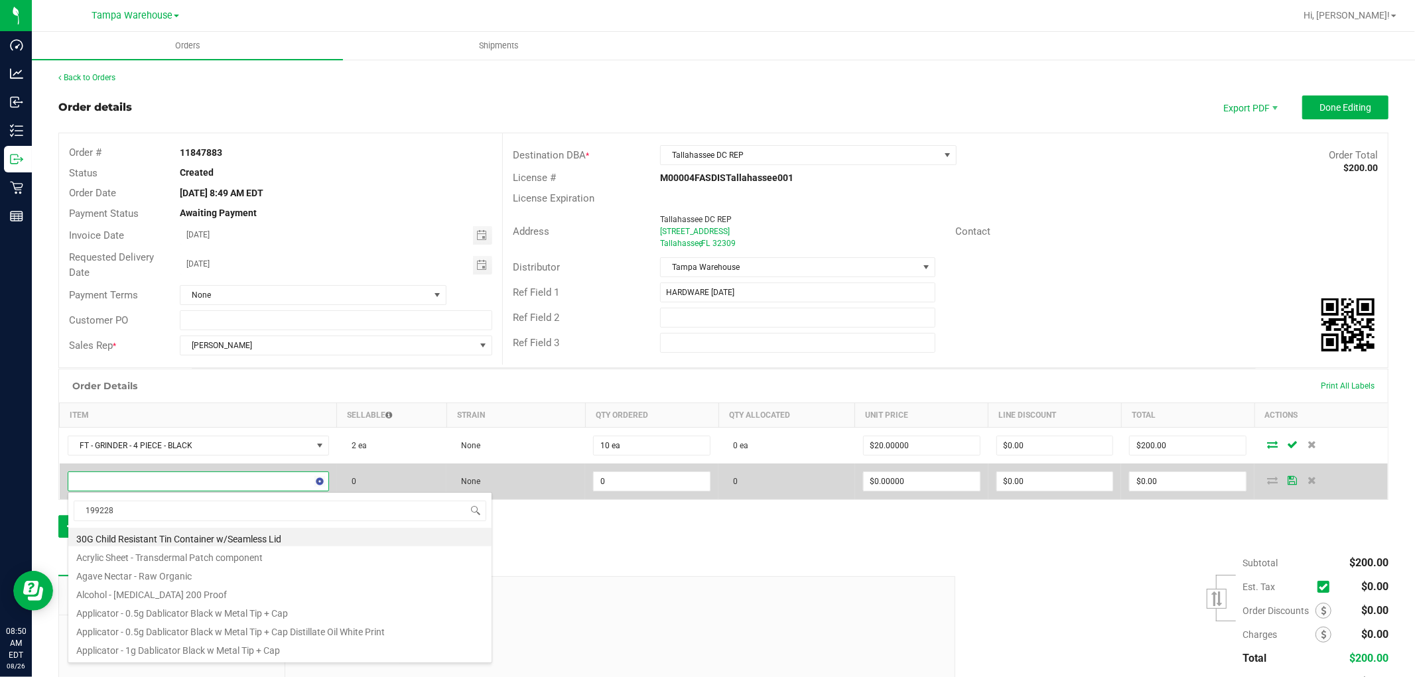
type input "1992285"
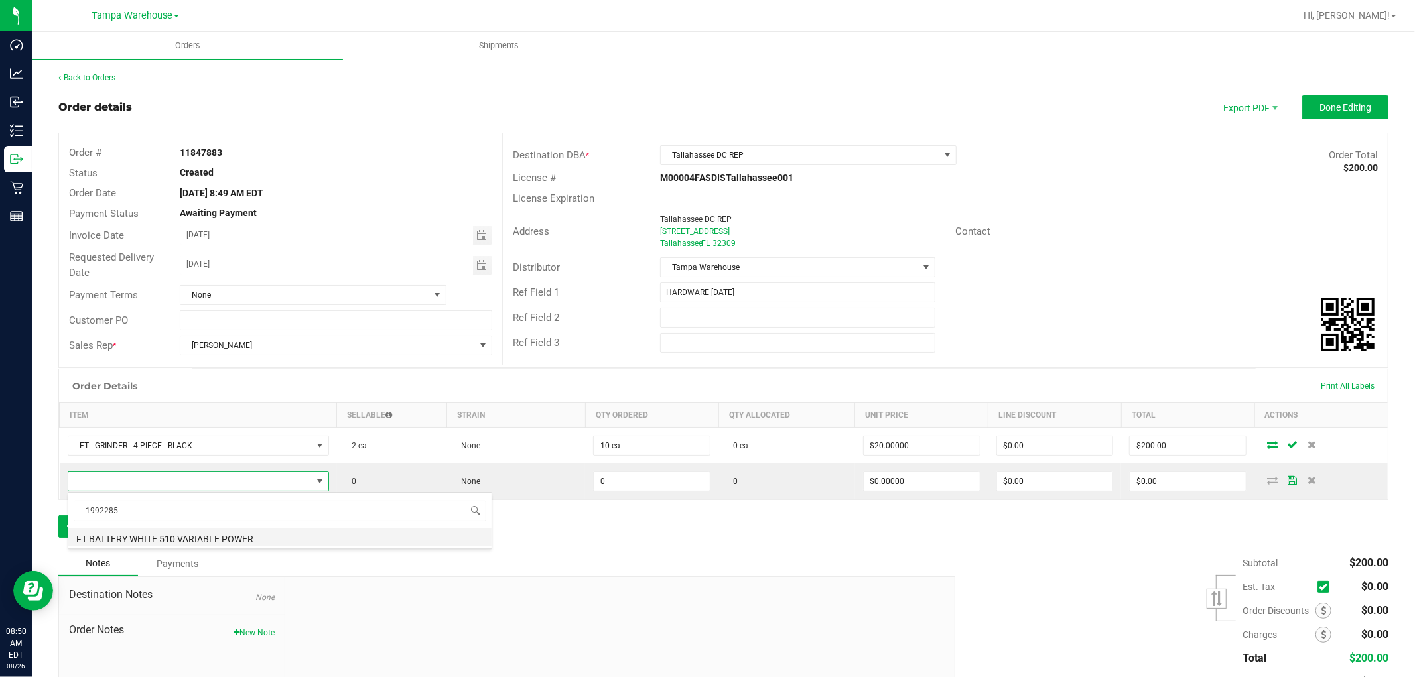
click at [256, 533] on li "FT BATTERY WHITE 510 VARIABLE POWER" at bounding box center [279, 537] width 423 height 19
type input "0 ea"
type input "$10.00000"
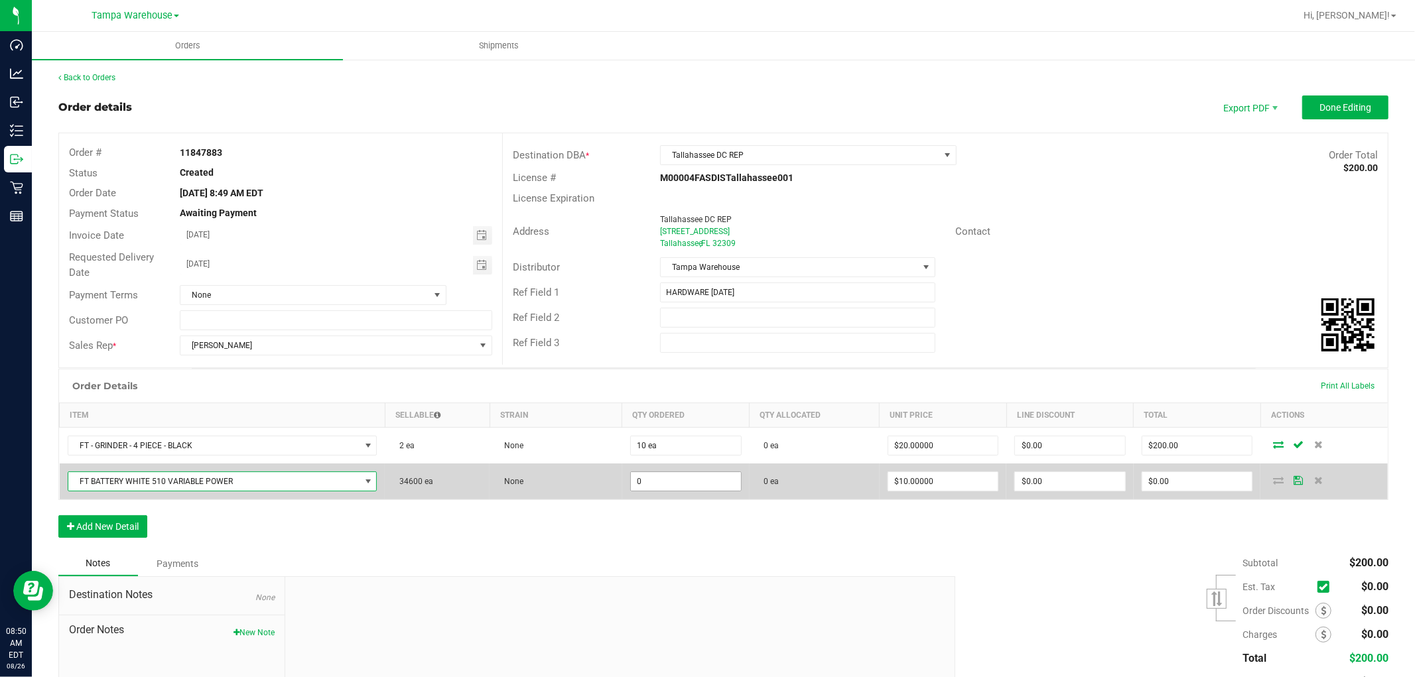
click at [667, 480] on input "0" at bounding box center [686, 481] width 110 height 19
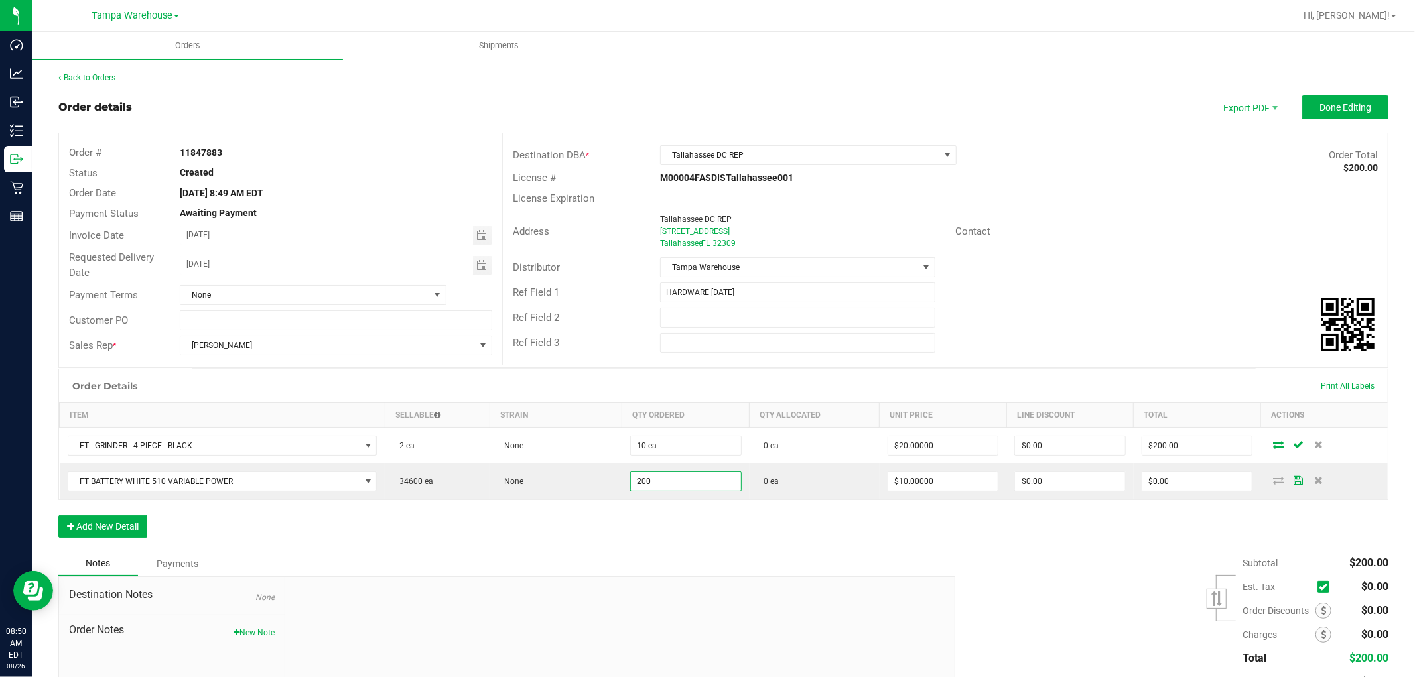
type input "200 ea"
type input "$2,000.00"
click at [628, 528] on div "Order Details Print All Labels Item Sellable Strain Qty Ordered Qty Allocated U…" at bounding box center [723, 460] width 1330 height 182
click at [117, 520] on button "Add New Detail" at bounding box center [102, 527] width 89 height 23
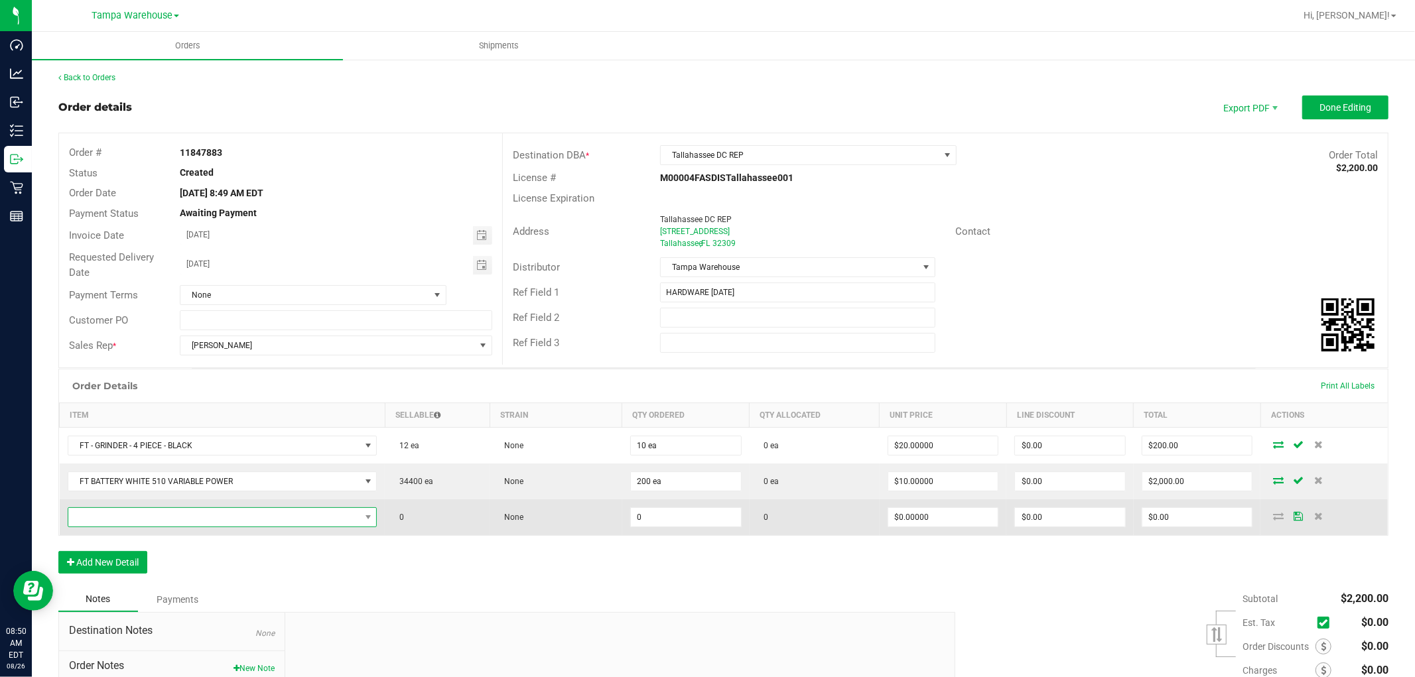
click at [144, 518] on span "NO DATA FOUND" at bounding box center [214, 517] width 292 height 19
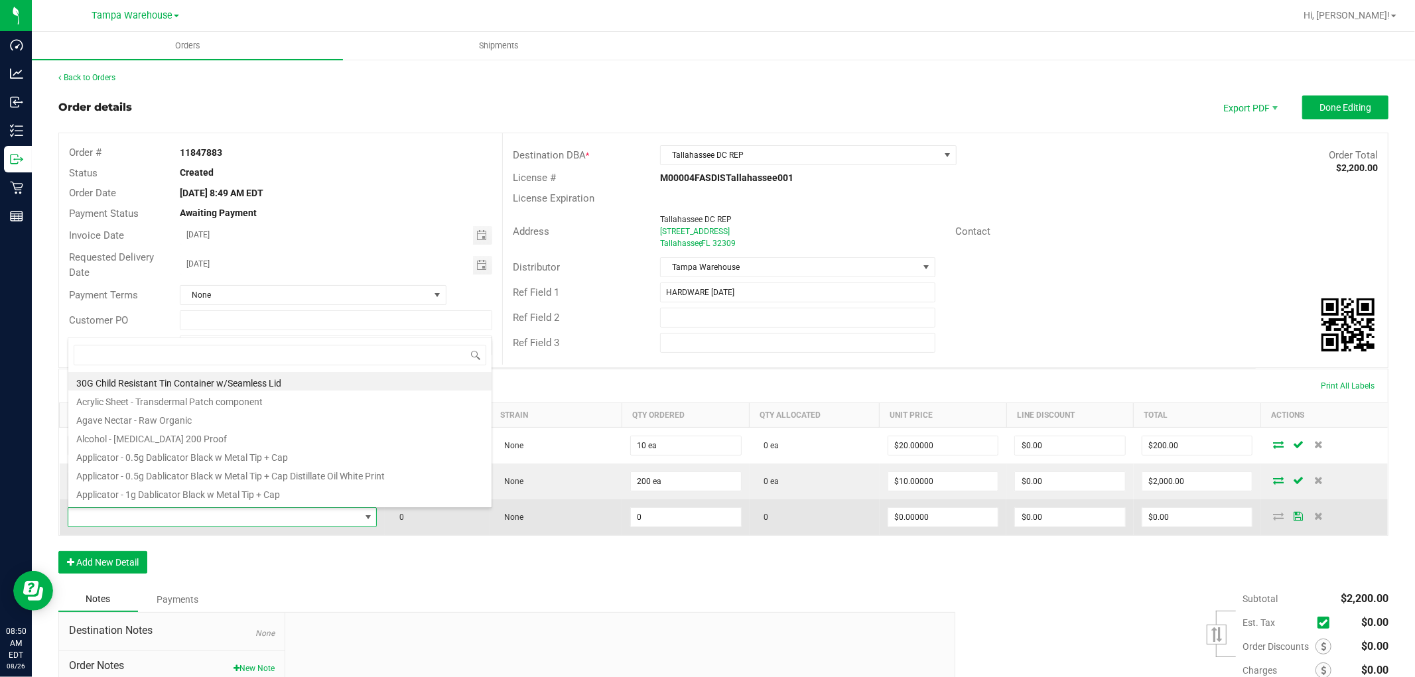
scroll to position [20, 303]
type input "1992489"
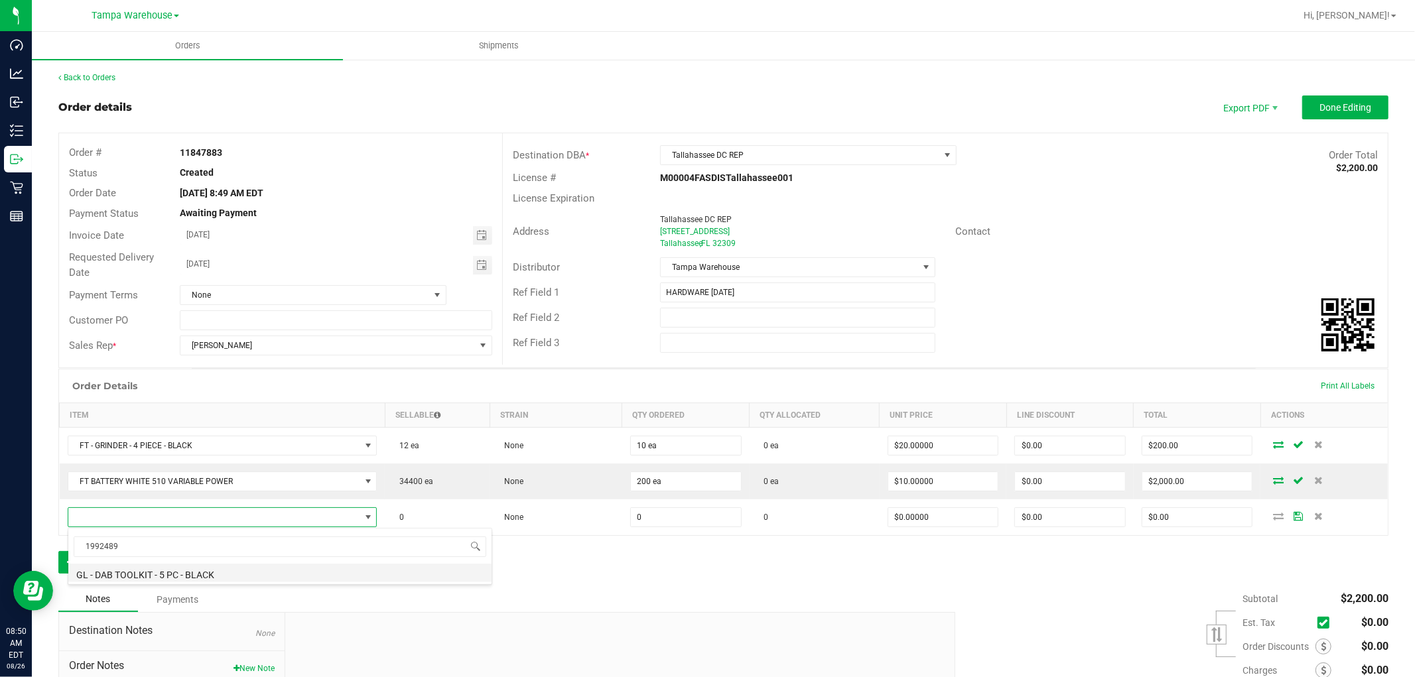
click at [198, 571] on li "GL - DAB TOOLKIT - 5 PC - BLACK" at bounding box center [279, 573] width 423 height 19
type input "0 ea"
type input "$15.00000"
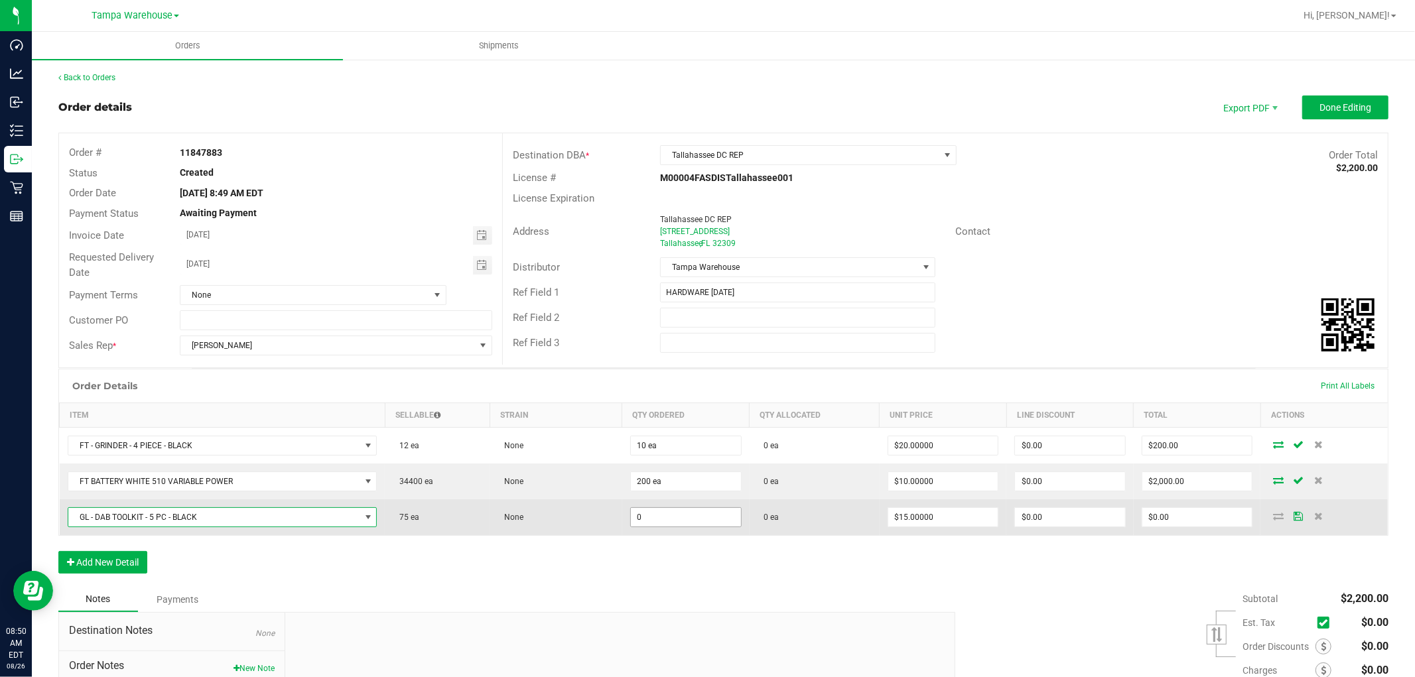
click at [655, 520] on input "0" at bounding box center [686, 517] width 110 height 19
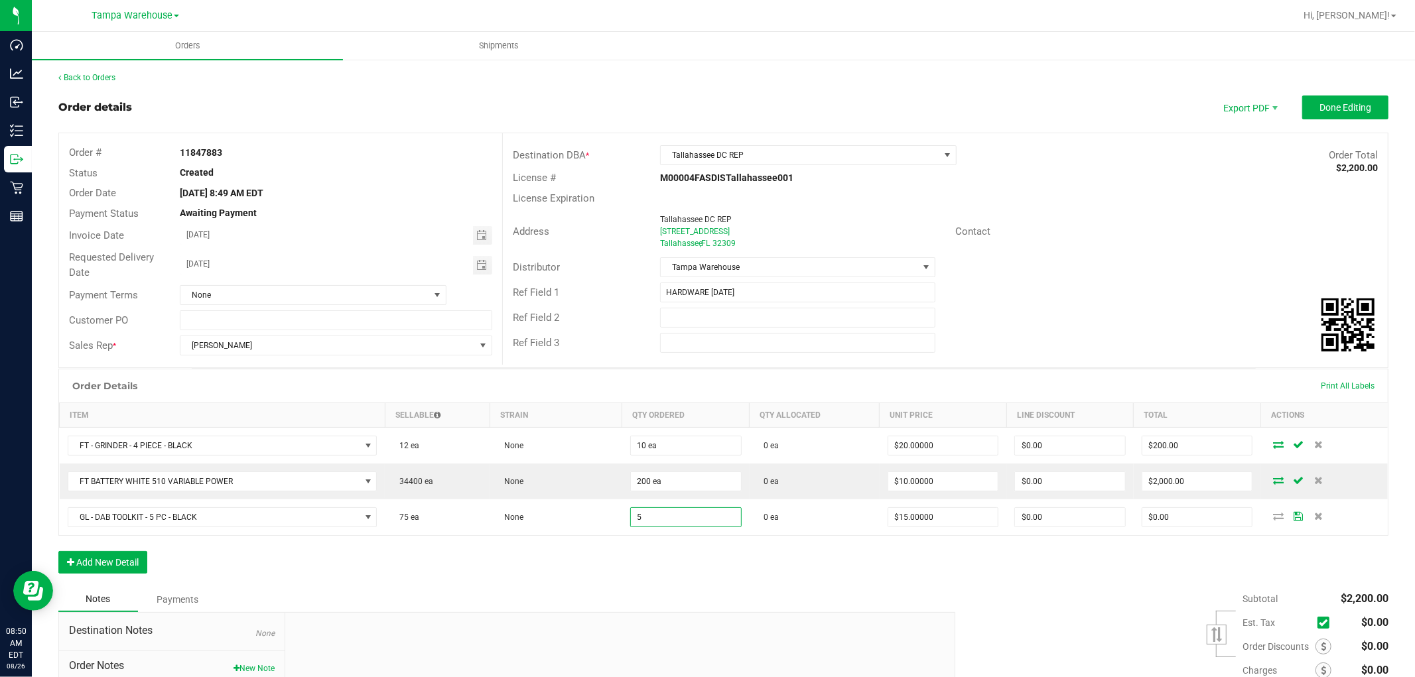
type input "5 ea"
type input "$75.00"
click at [681, 580] on div "Order Details Print All Labels Item Sellable Strain Qty Ordered Qty Allocated U…" at bounding box center [723, 478] width 1330 height 218
click at [119, 571] on button "Add New Detail" at bounding box center [102, 562] width 89 height 23
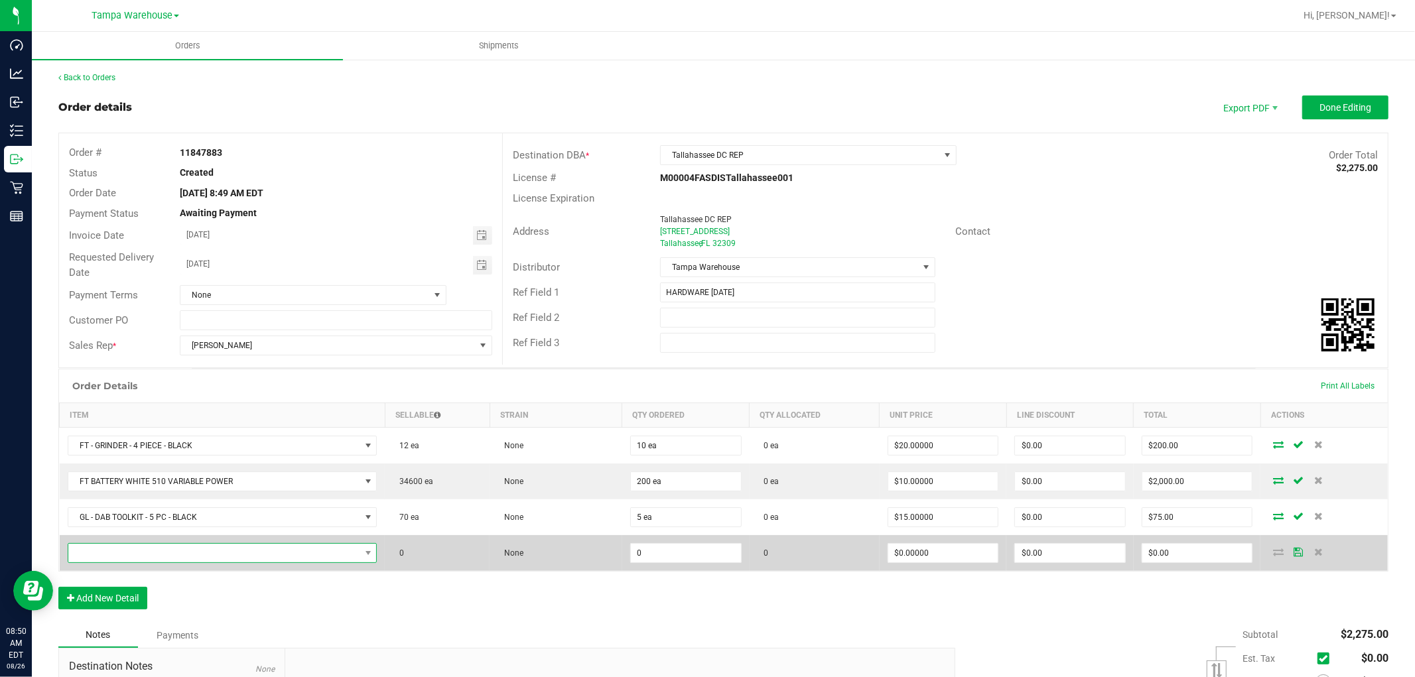
click at [164, 551] on span "NO DATA FOUND" at bounding box center [214, 553] width 292 height 19
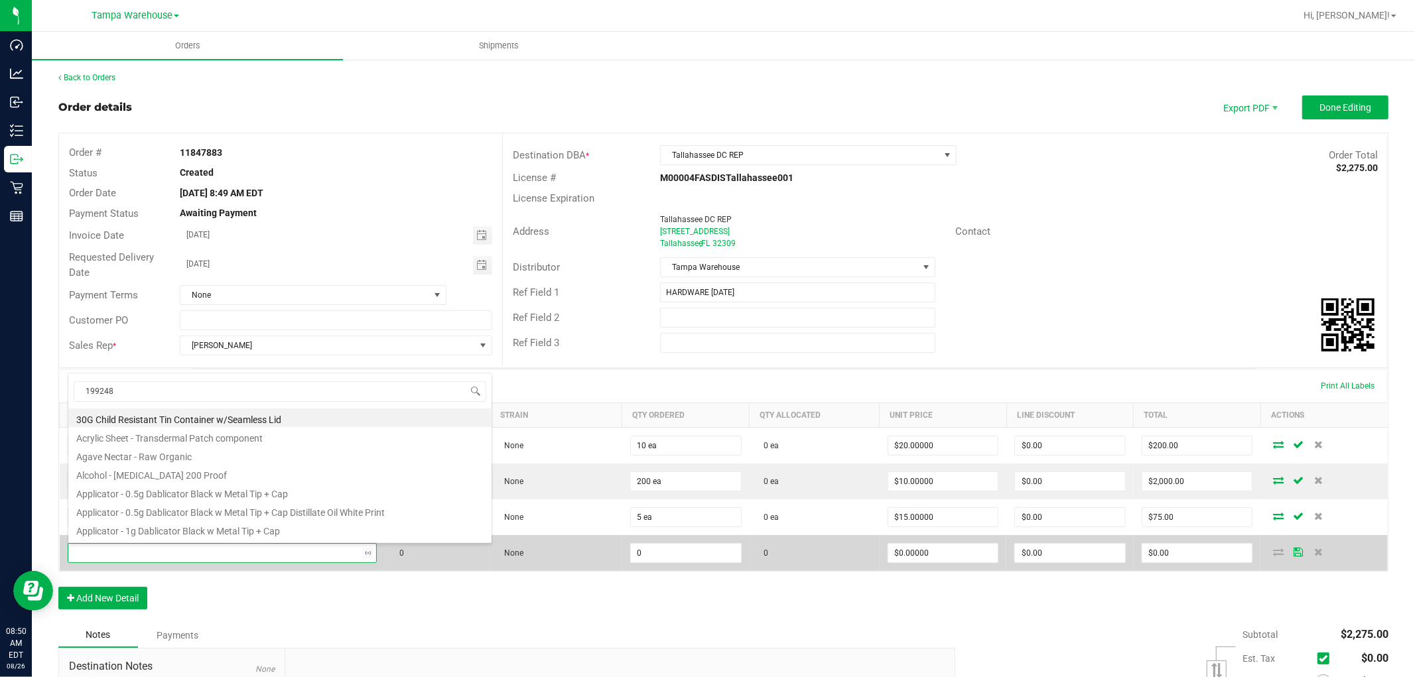
type input "1992484"
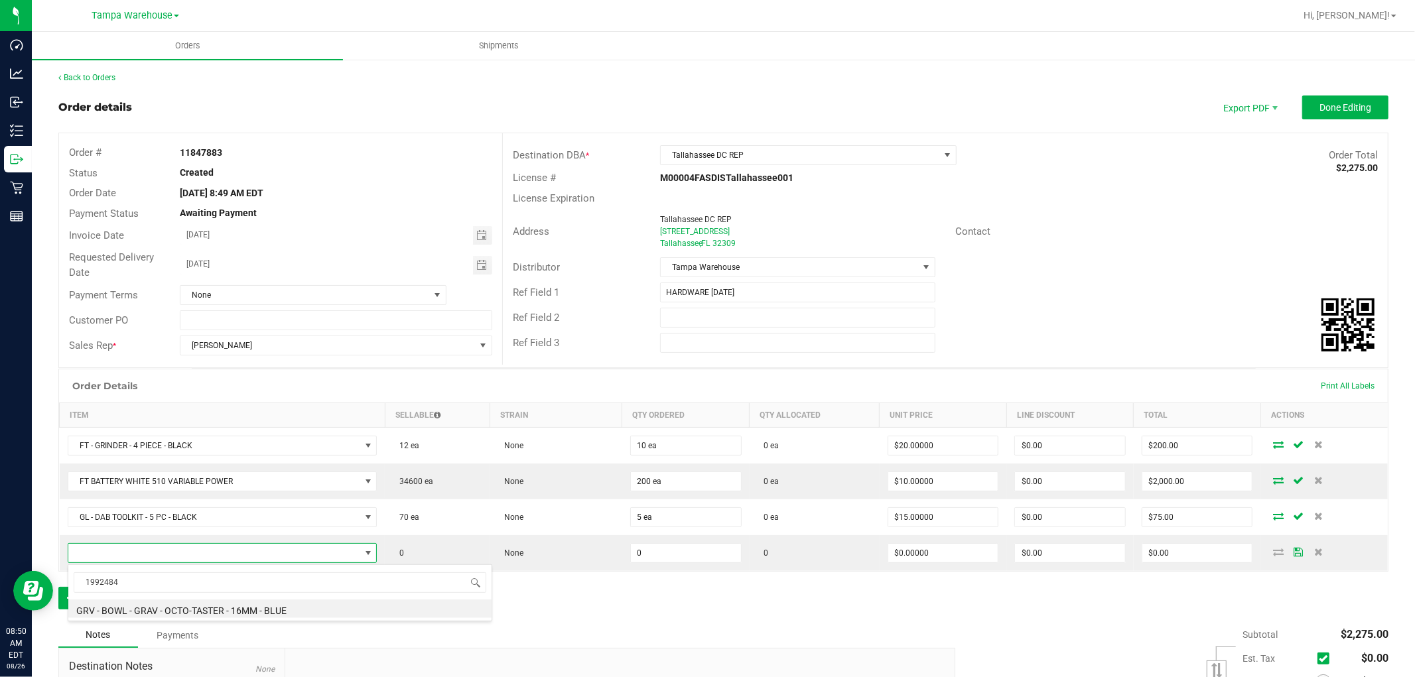
click at [323, 599] on div "1992484 GRV - BOWL - GRAV - OCTO-TASTER - 16MM - BLUE" at bounding box center [280, 593] width 425 height 57
click at [342, 608] on li "GRV - BOWL - GRAV - OCTO-TASTER - 16MM - BLUE" at bounding box center [279, 609] width 423 height 19
type input "0 ea"
type input "$14.00000"
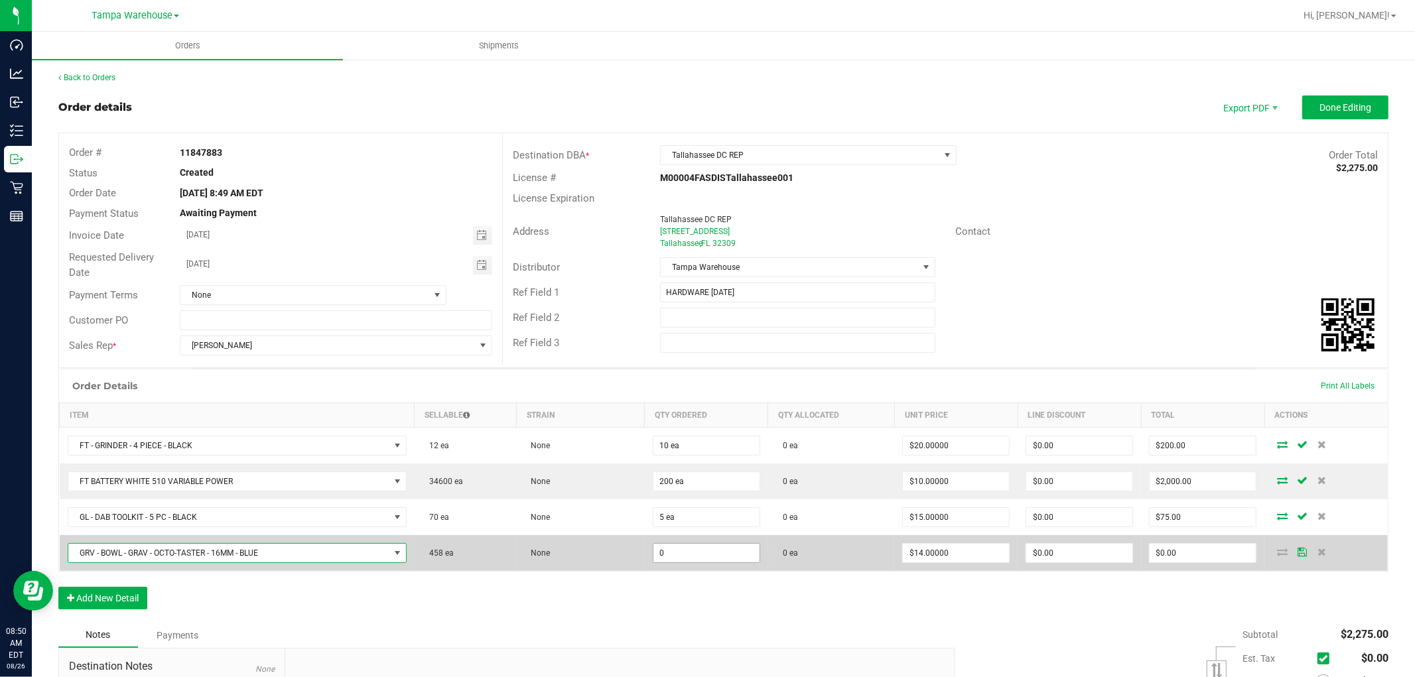
click at [654, 549] on input "0" at bounding box center [707, 553] width 106 height 19
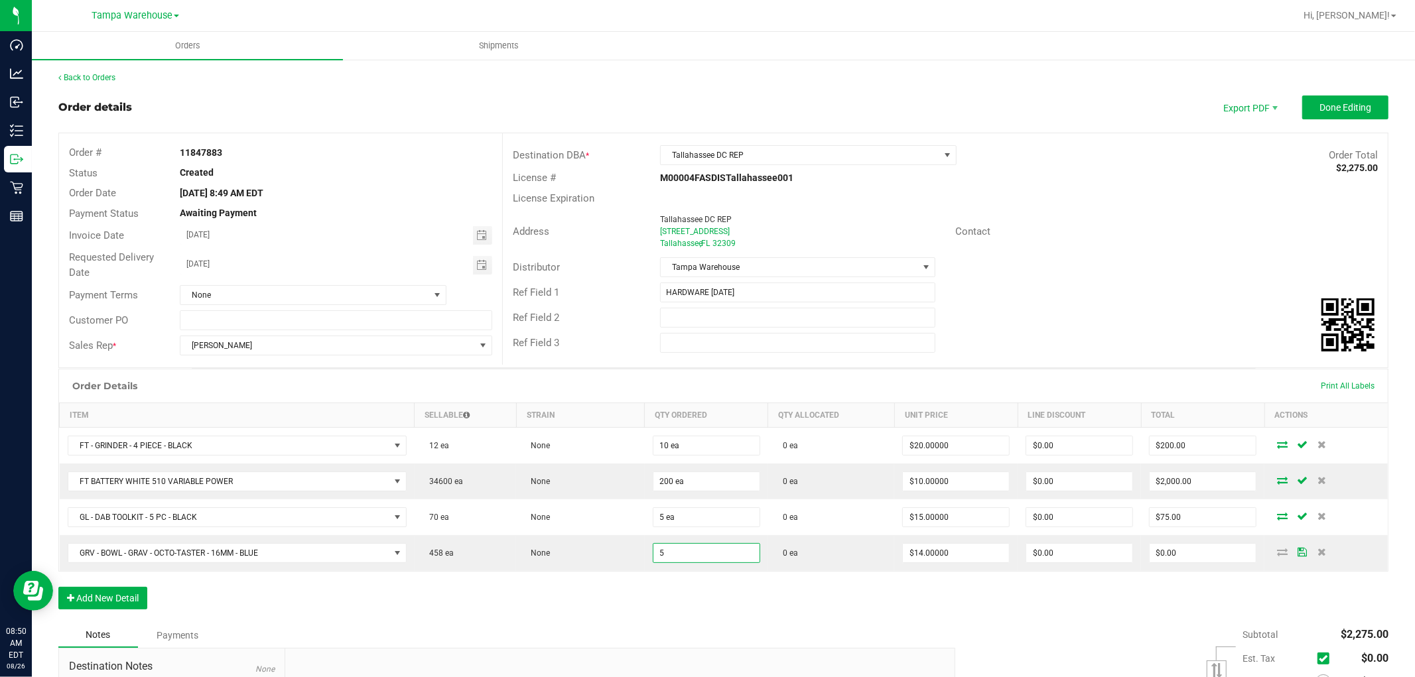
type input "5 ea"
type input "$70.00"
click at [734, 616] on div "Order Details Print All Labels Item Sellable Strain Qty Ordered Qty Allocated U…" at bounding box center [723, 496] width 1330 height 254
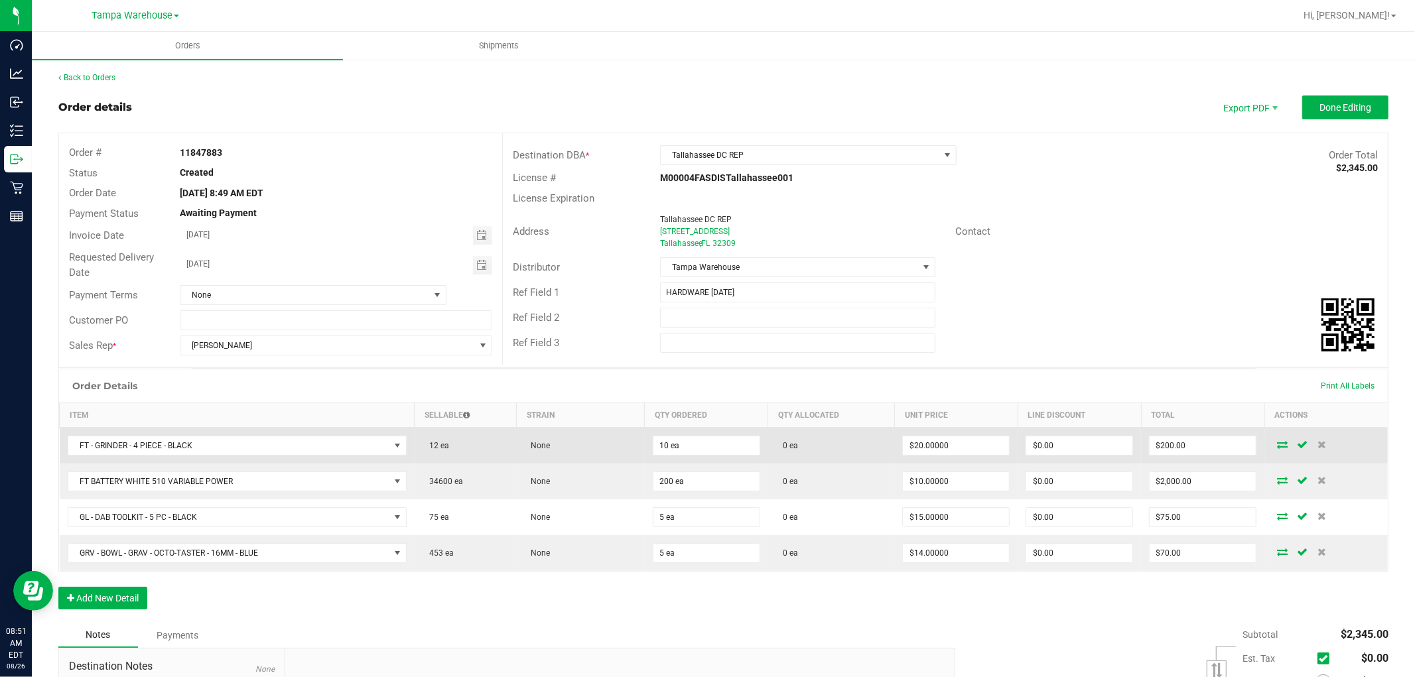
click at [1277, 447] on icon at bounding box center [1282, 445] width 11 height 8
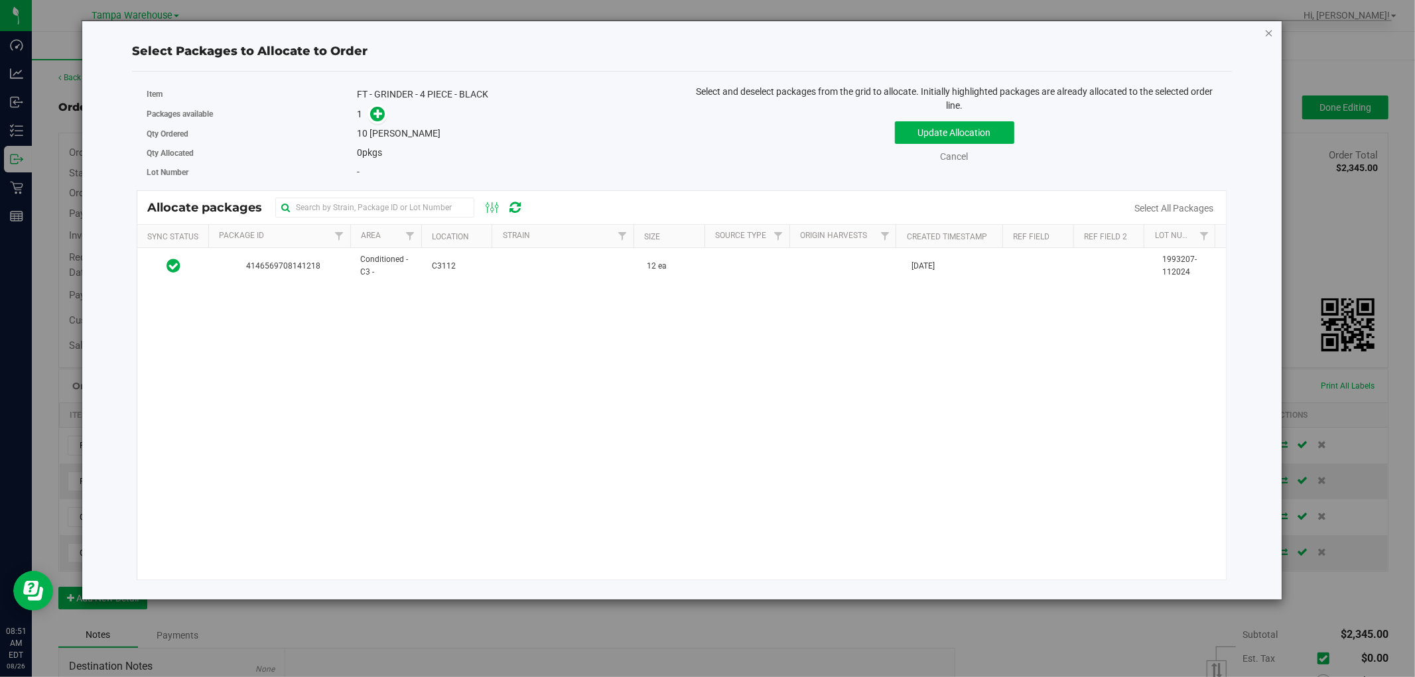
click at [1269, 31] on icon "button" at bounding box center [1269, 33] width 9 height 16
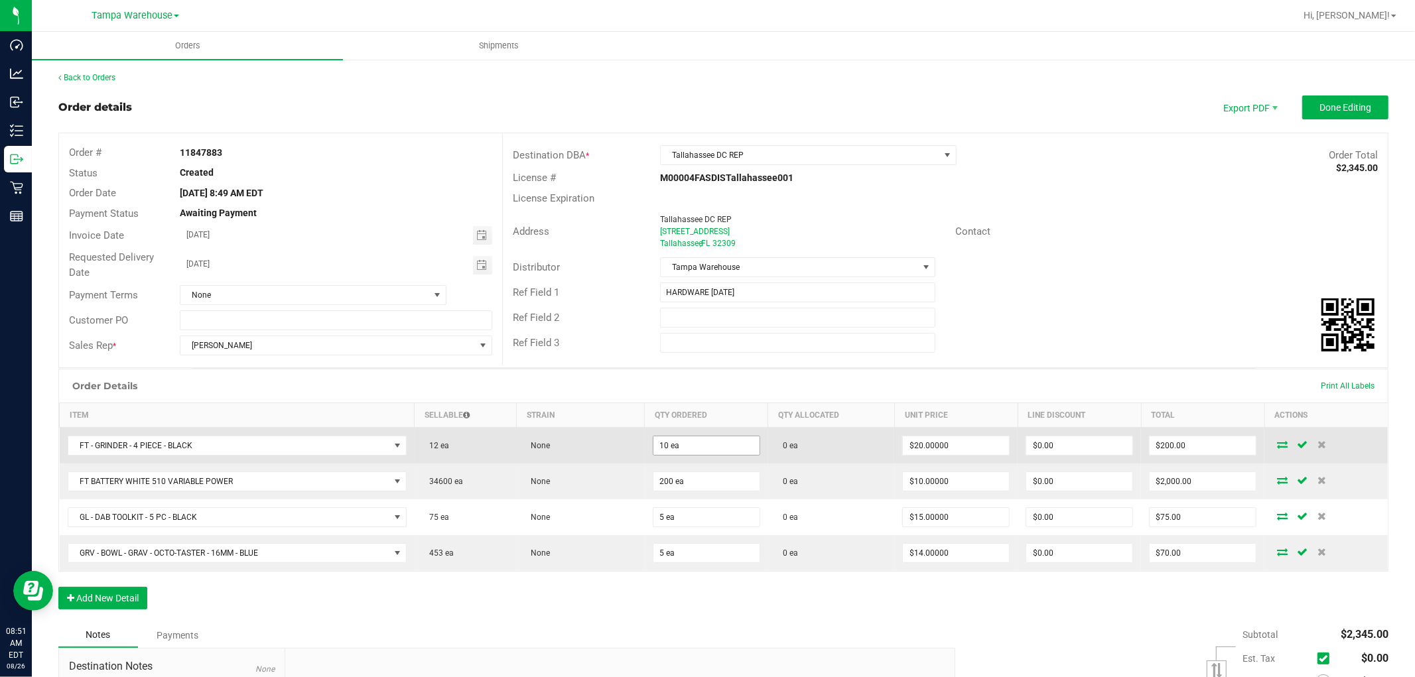
type input "10"
click at [676, 450] on input "10" at bounding box center [707, 446] width 106 height 19
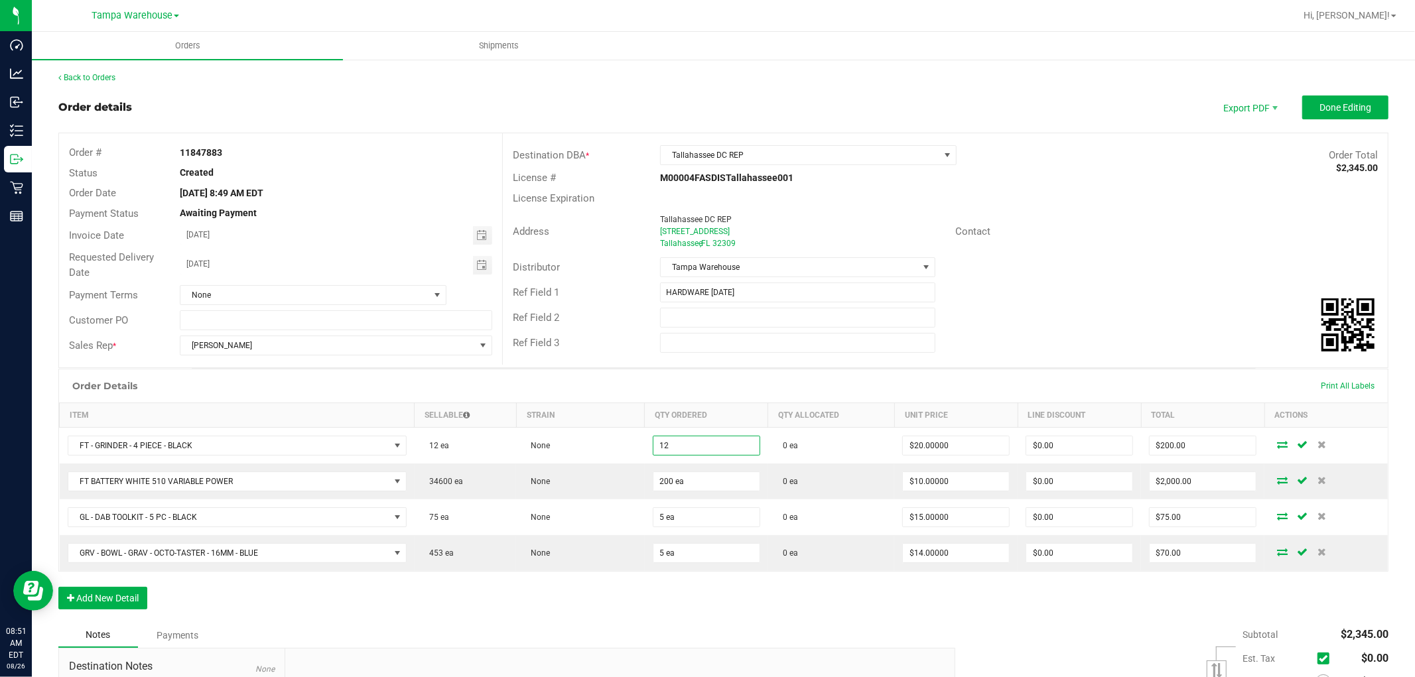
type input "12 ea"
type input "$240.00"
click at [1038, 366] on div "Order # 11847883 Status Created Order Date Aug 26, 2025 8:49 AM EDT Payment Sta…" at bounding box center [723, 250] width 1329 height 234
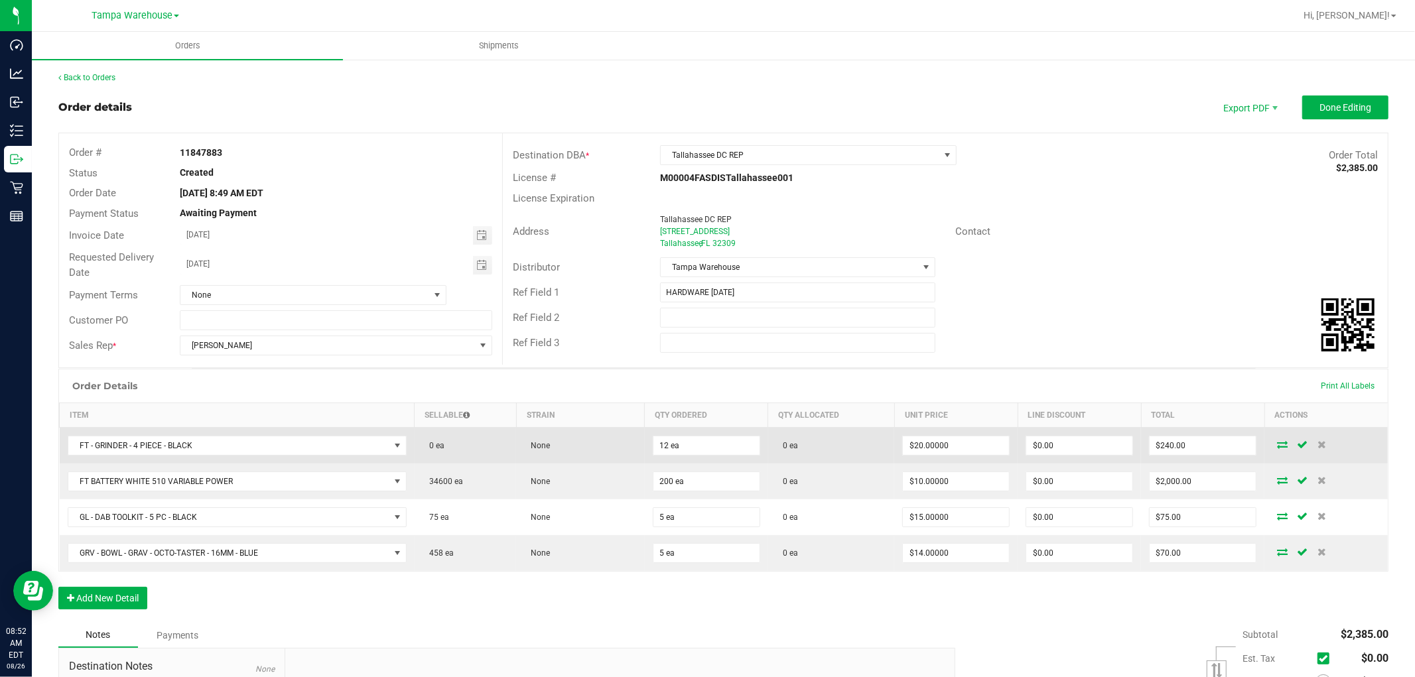
click at [1277, 442] on icon at bounding box center [1282, 445] width 11 height 8
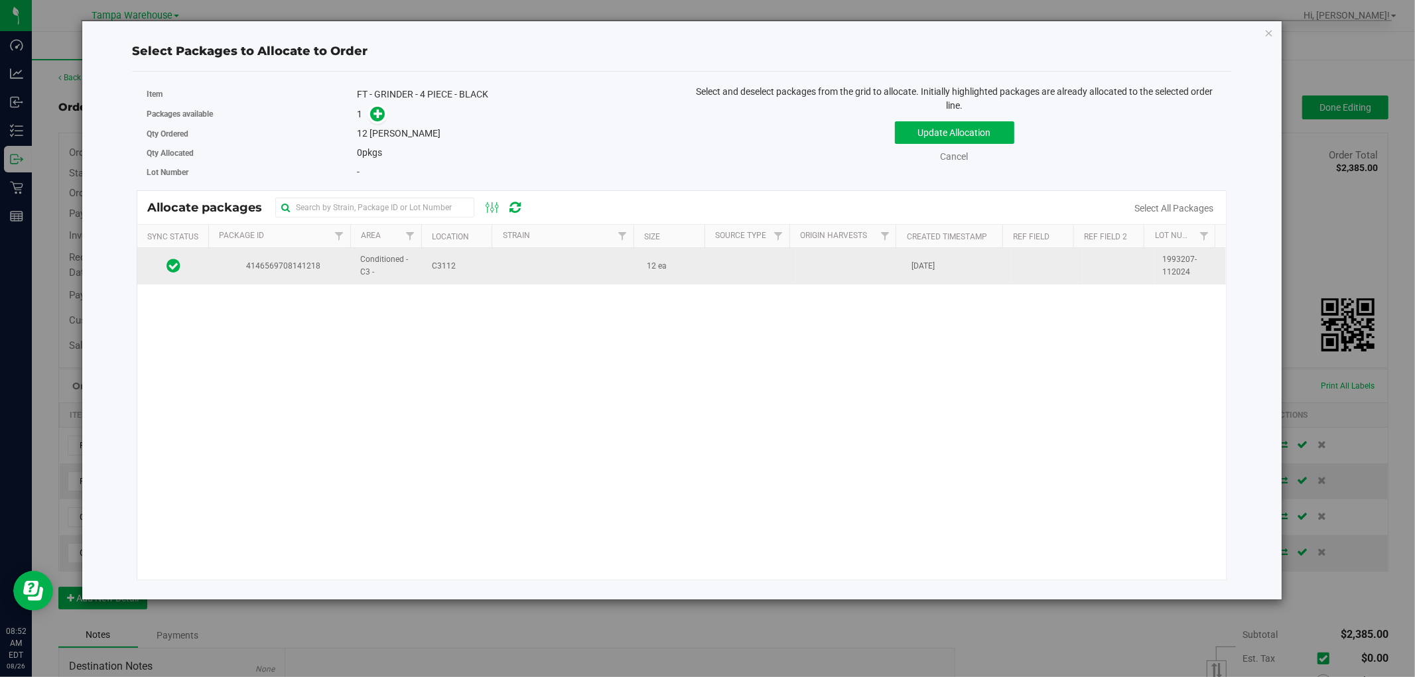
click at [764, 256] on td at bounding box center [754, 266] width 86 height 36
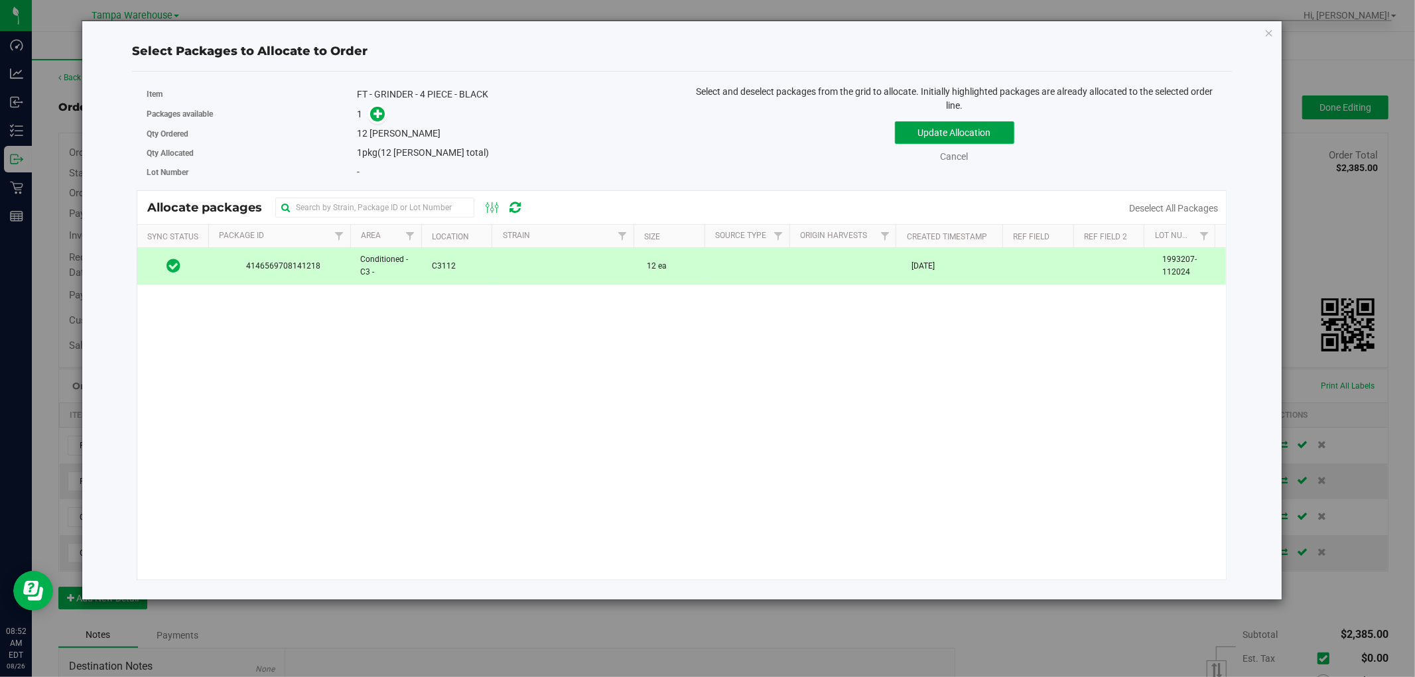
click at [979, 131] on button "Update Allocation" at bounding box center [954, 132] width 119 height 23
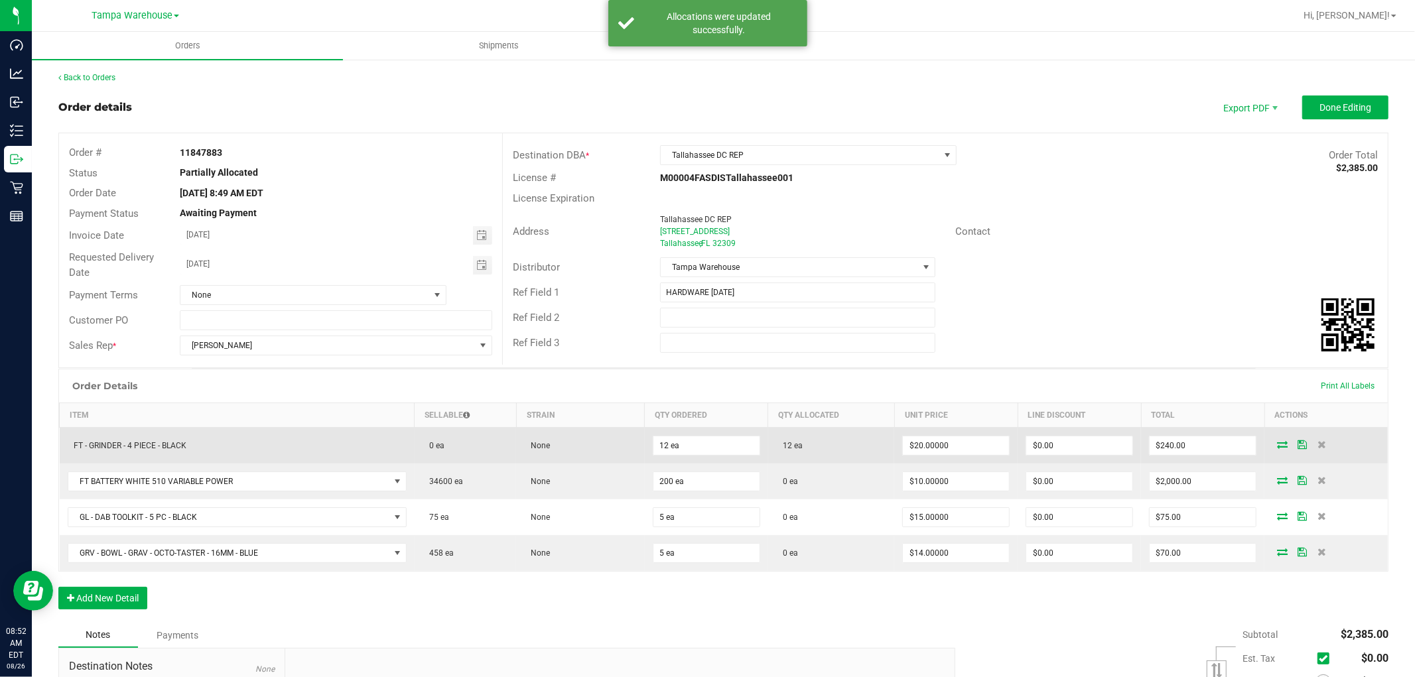
click at [1277, 446] on icon at bounding box center [1282, 445] width 11 height 8
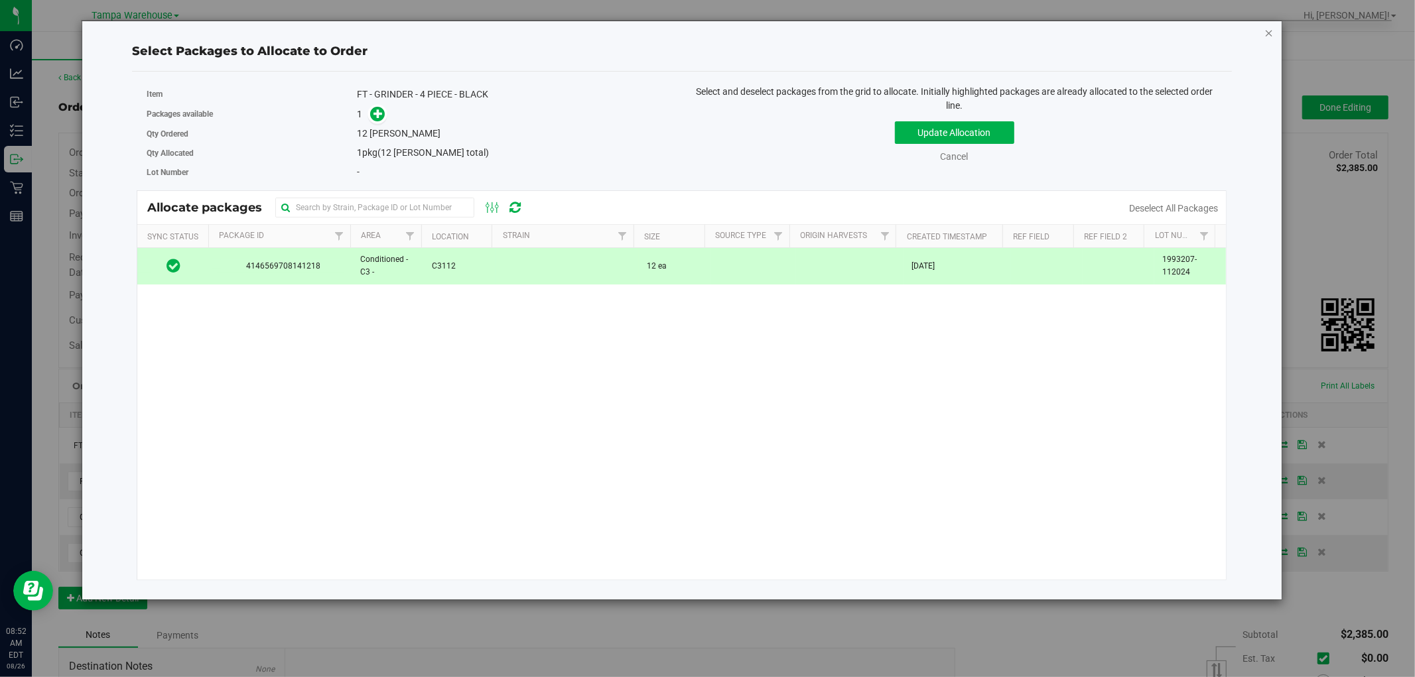
click at [1265, 28] on icon "button" at bounding box center [1269, 33] width 9 height 16
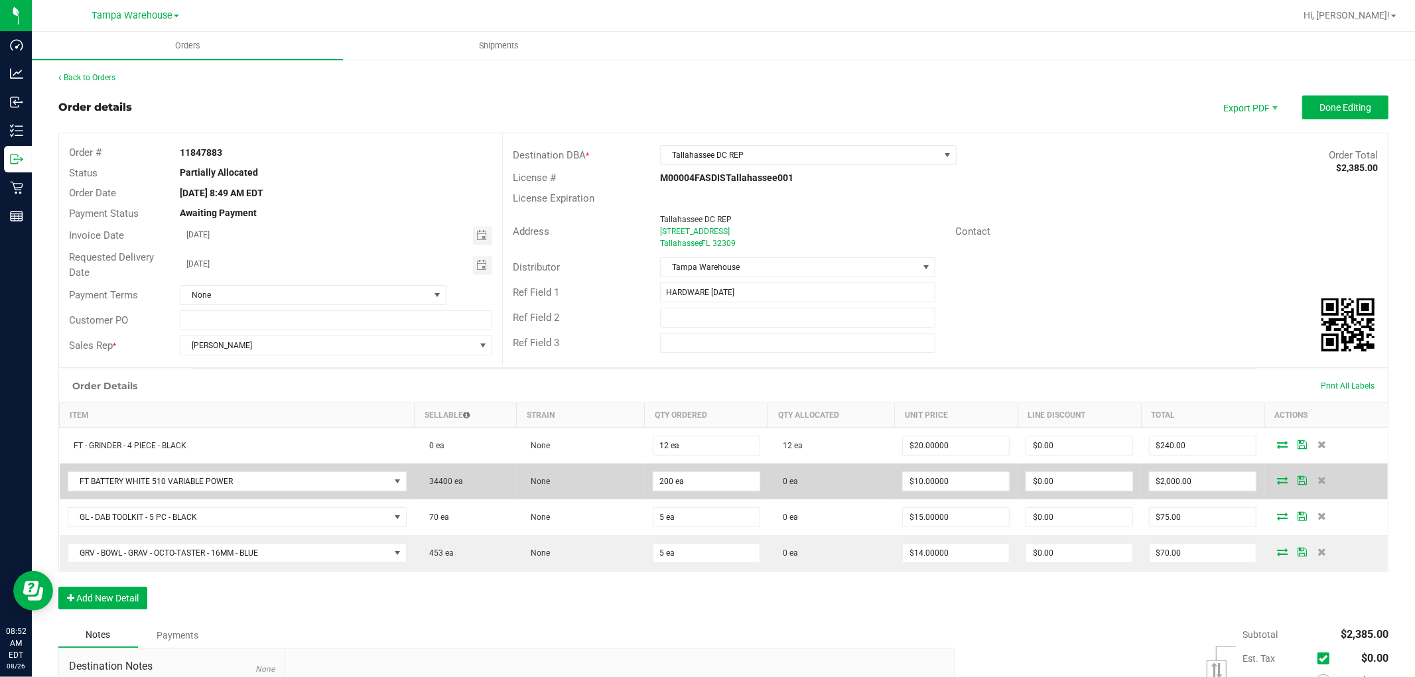
click at [1277, 480] on icon at bounding box center [1282, 480] width 11 height 8
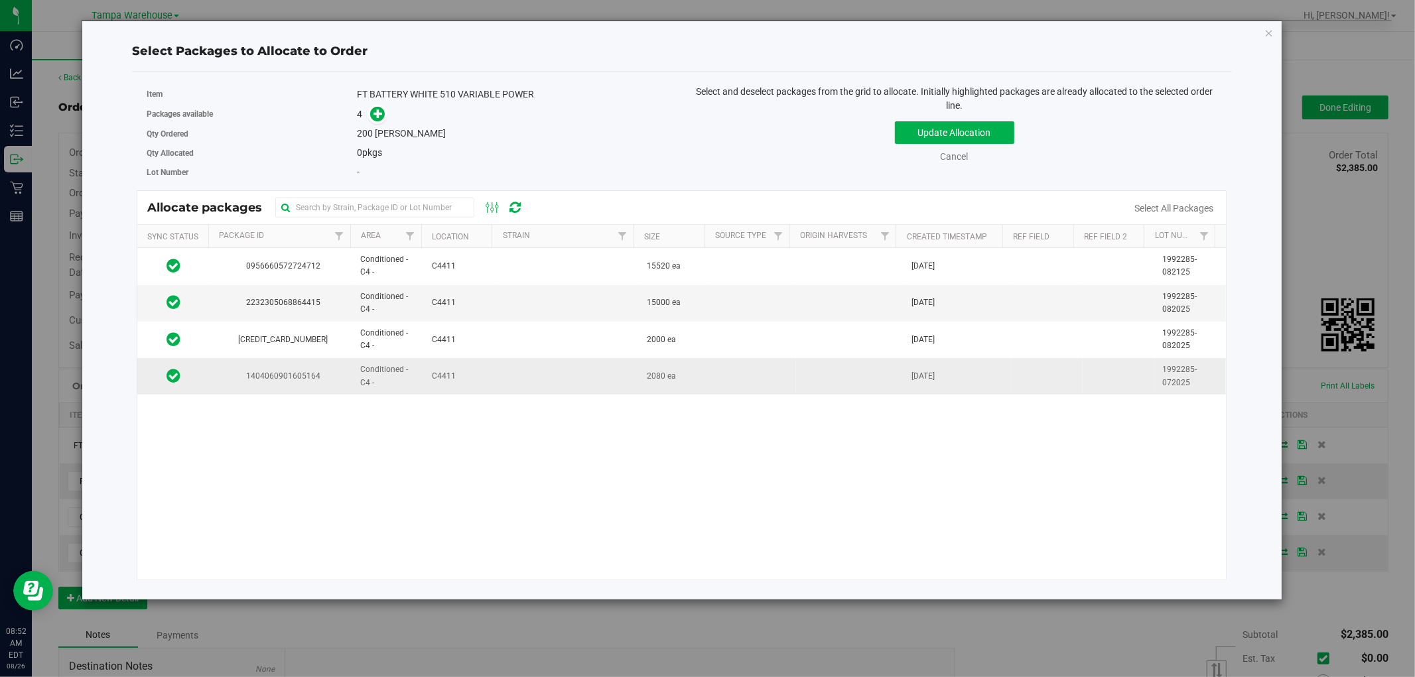
click at [560, 388] on td at bounding box center [567, 376] width 143 height 36
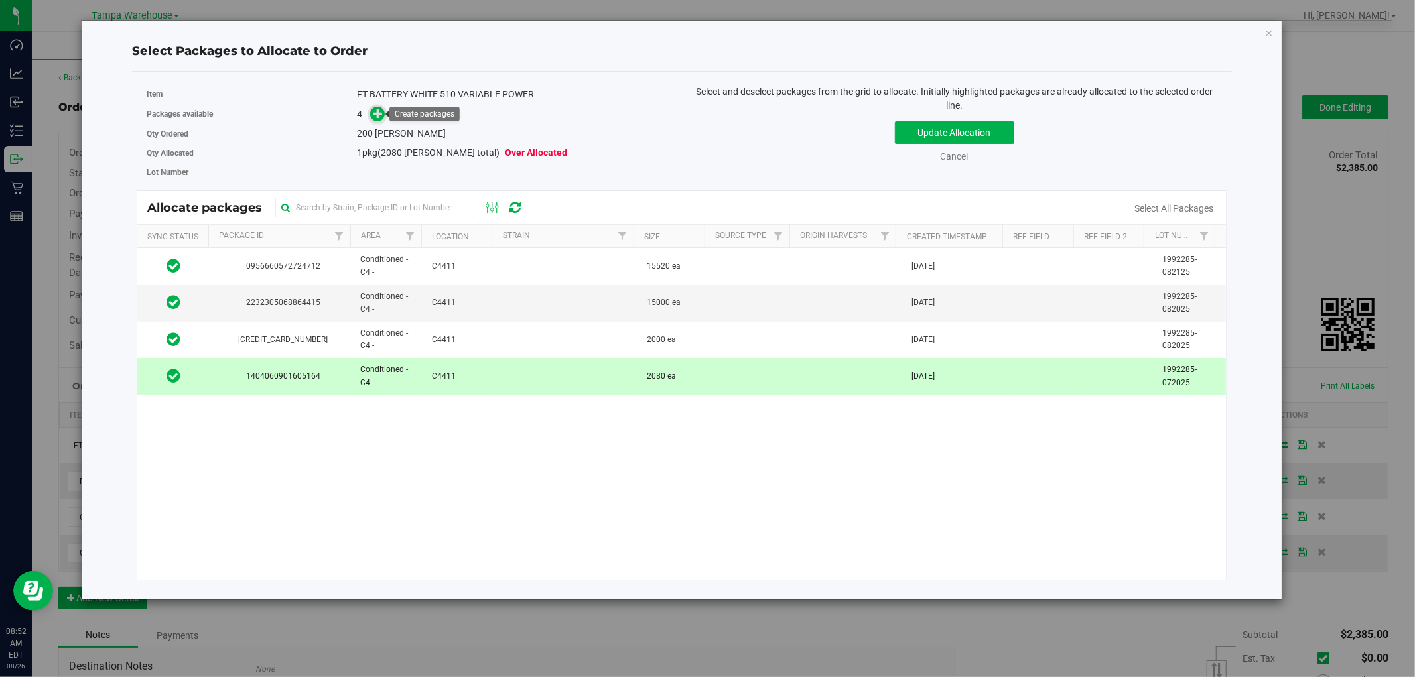
click at [380, 113] on icon at bounding box center [378, 113] width 9 height 9
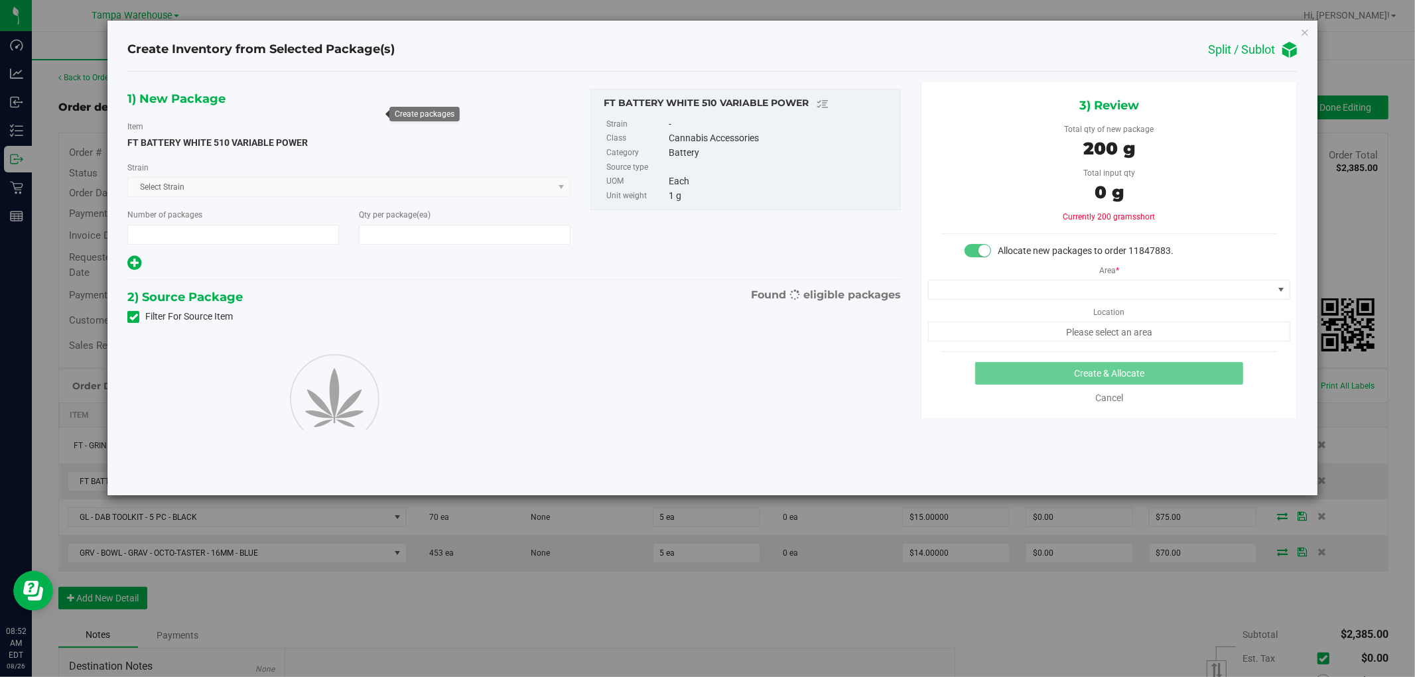
type input "1"
type input "200"
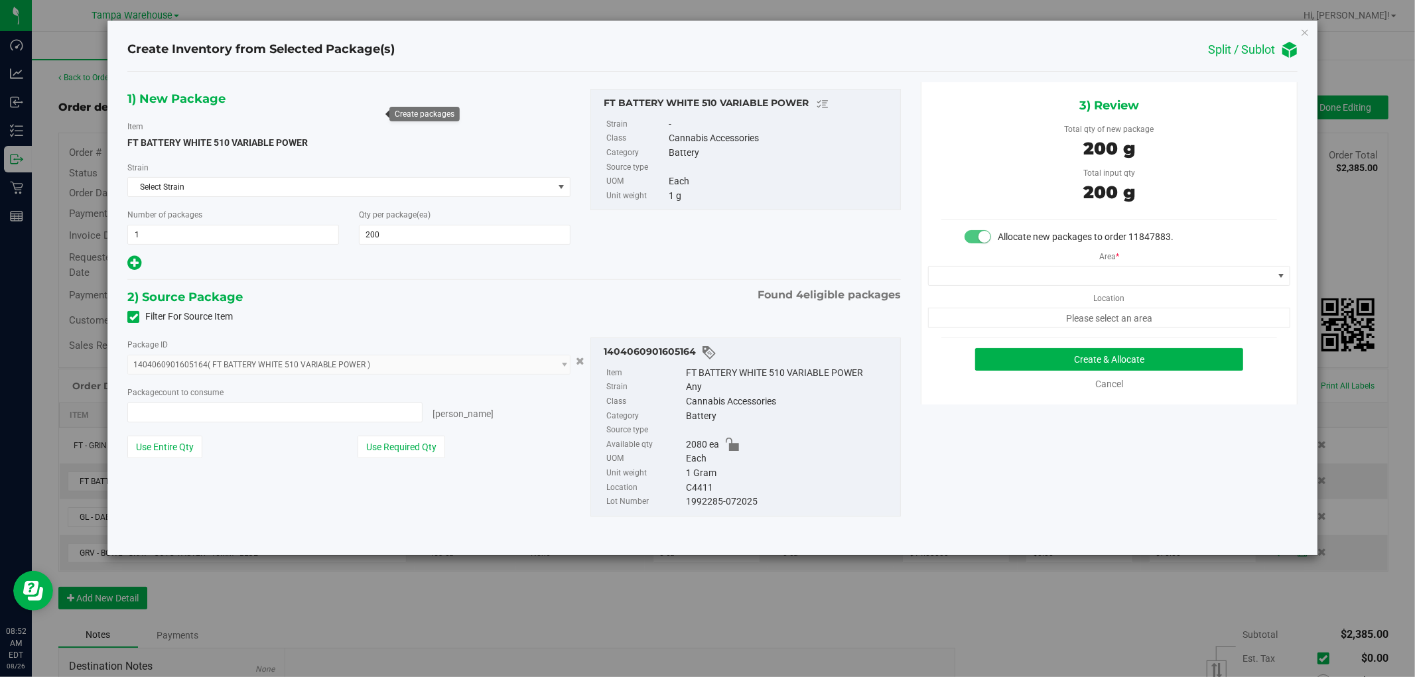
type input "200 ea"
click at [1277, 277] on span at bounding box center [1281, 276] width 11 height 11
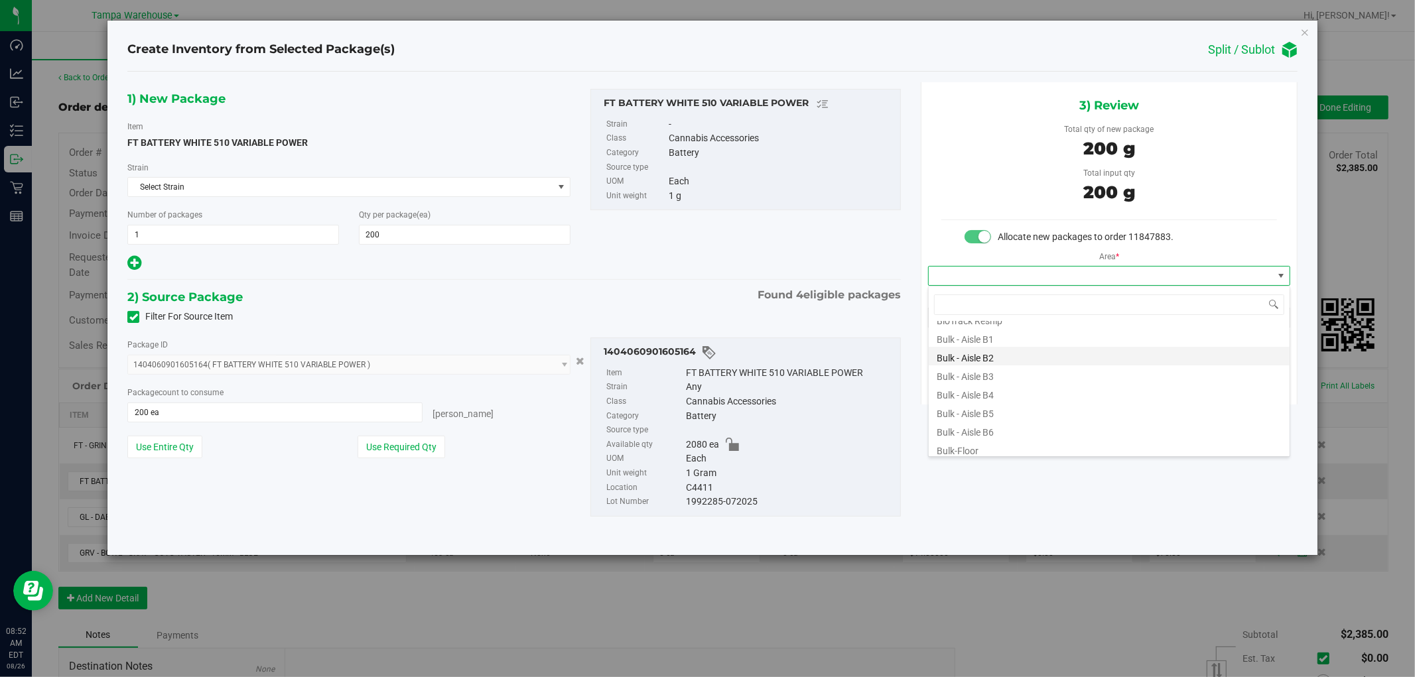
scroll to position [147, 0]
click at [1017, 392] on li "Conditioned - C4 -" at bounding box center [1109, 388] width 361 height 19
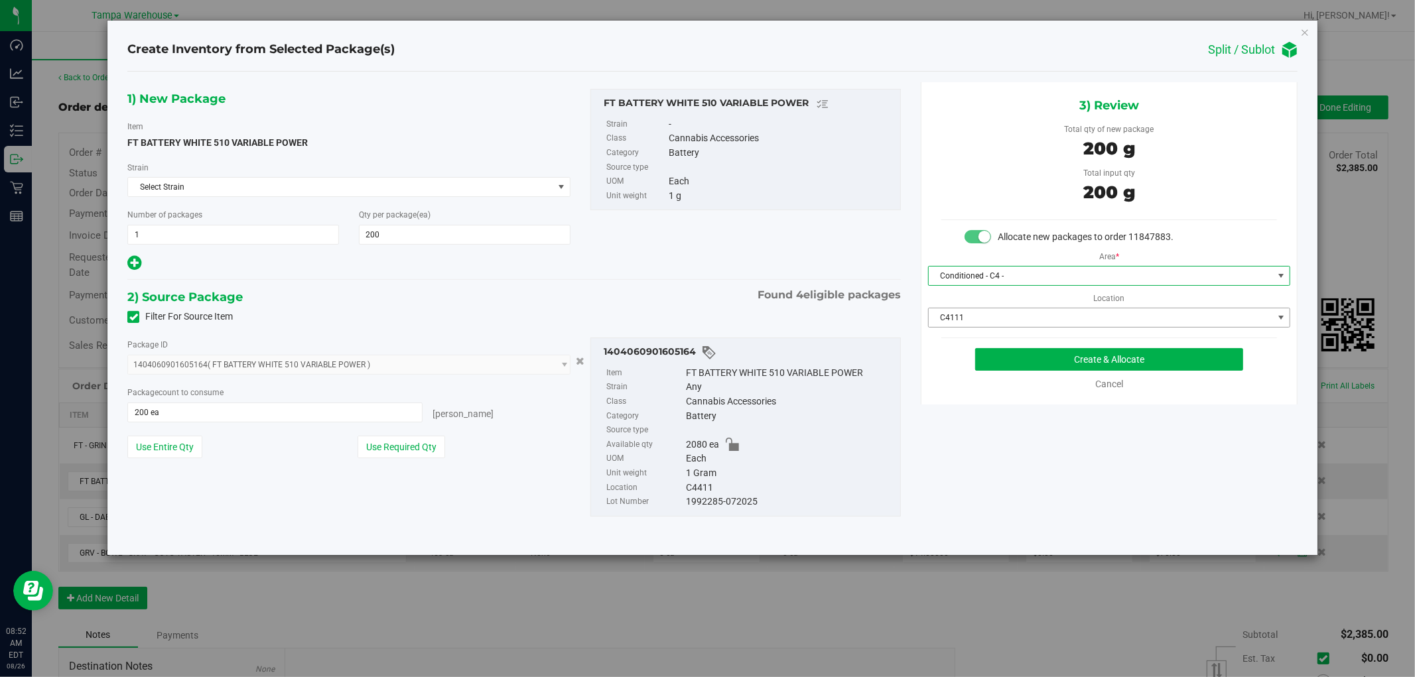
click at [1088, 320] on span "C4111" at bounding box center [1101, 318] width 344 height 19
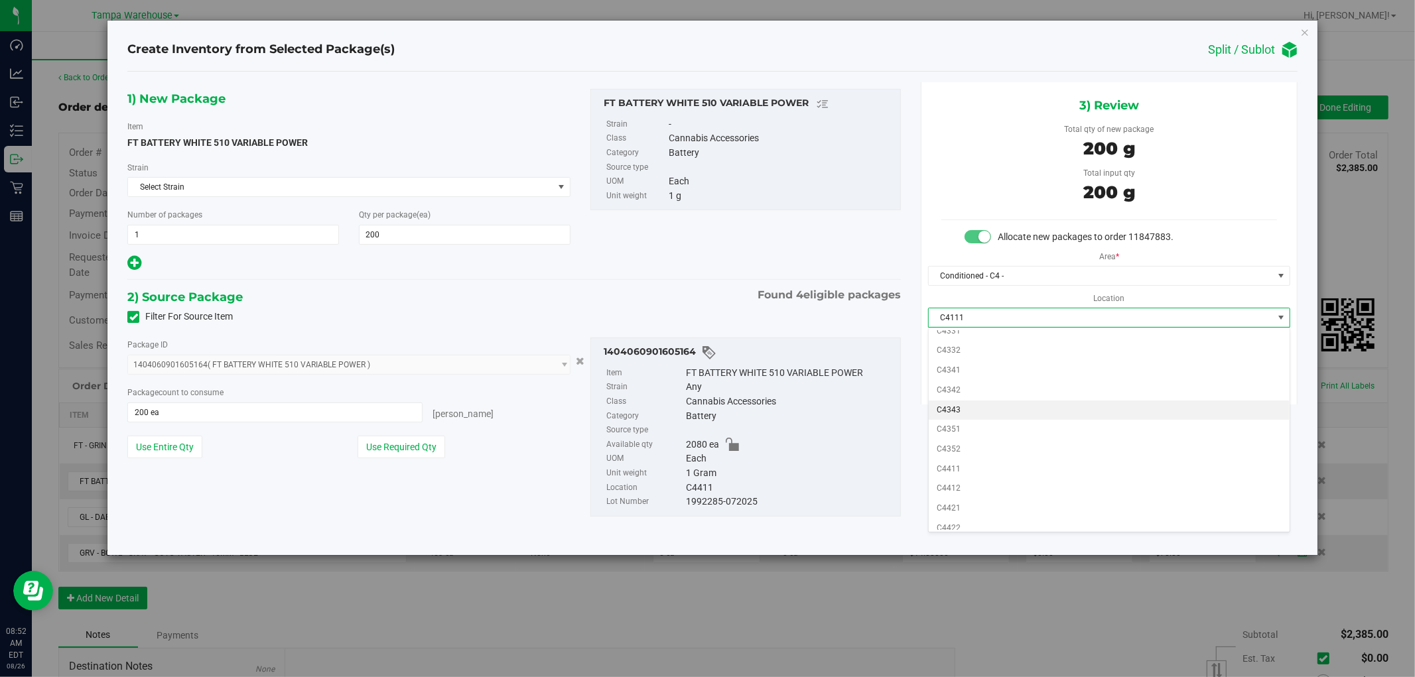
scroll to position [516, 0]
click at [960, 456] on li "C4411" at bounding box center [1109, 457] width 361 height 20
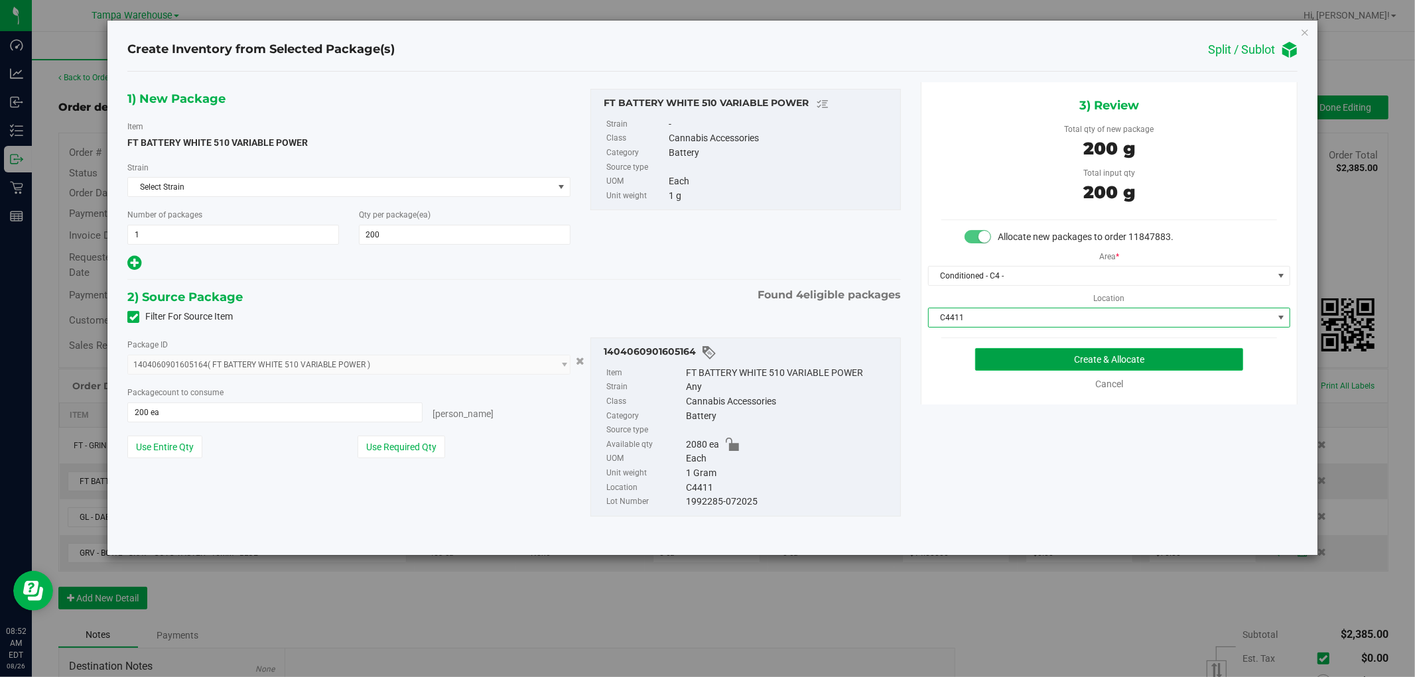
click at [1177, 365] on button "Create & Allocate" at bounding box center [1109, 359] width 269 height 23
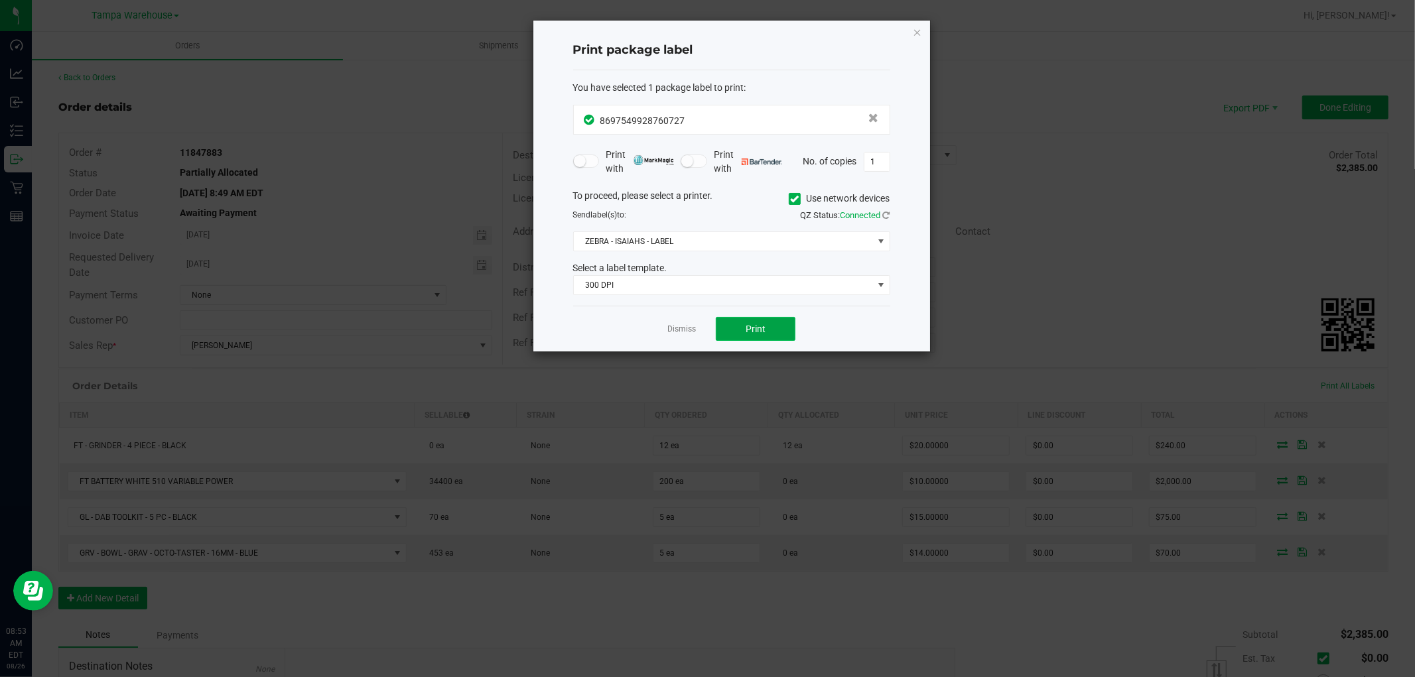
click at [781, 322] on button "Print" at bounding box center [756, 329] width 80 height 24
click at [913, 29] on icon "button" at bounding box center [917, 32] width 9 height 16
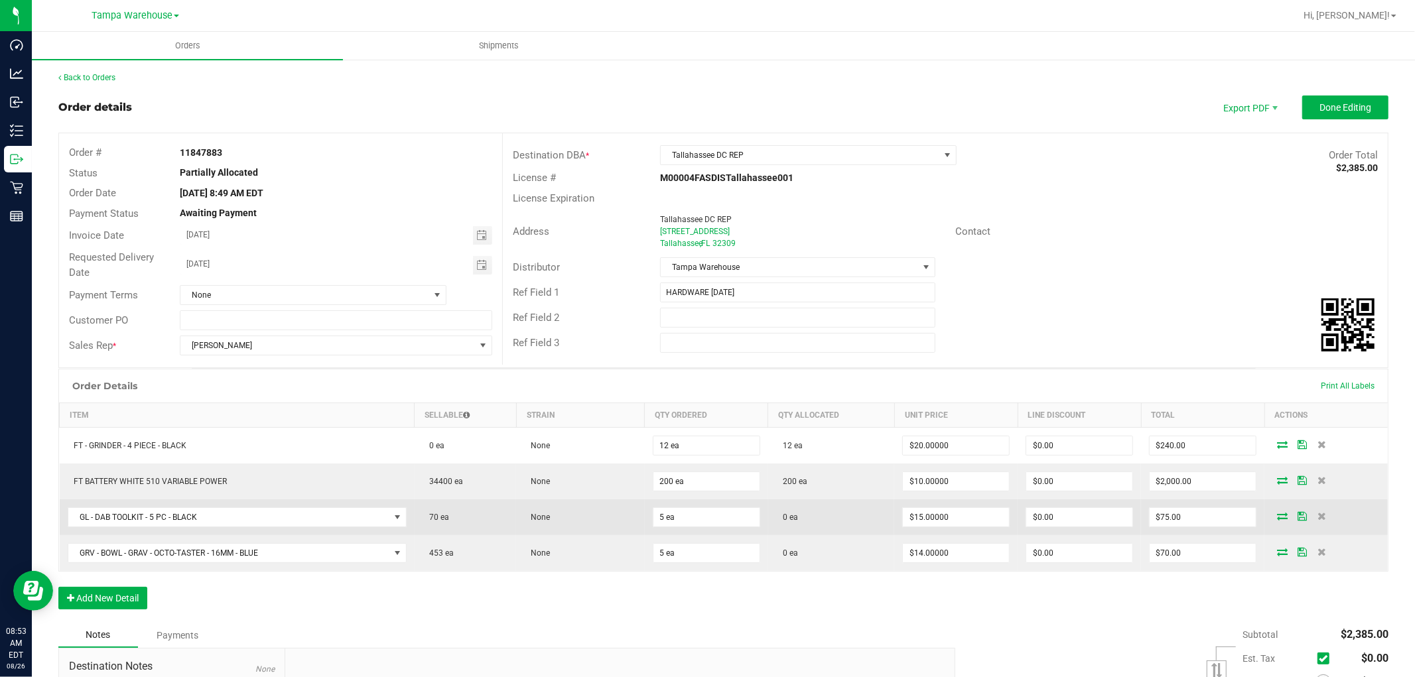
click at [1277, 515] on icon at bounding box center [1282, 516] width 11 height 8
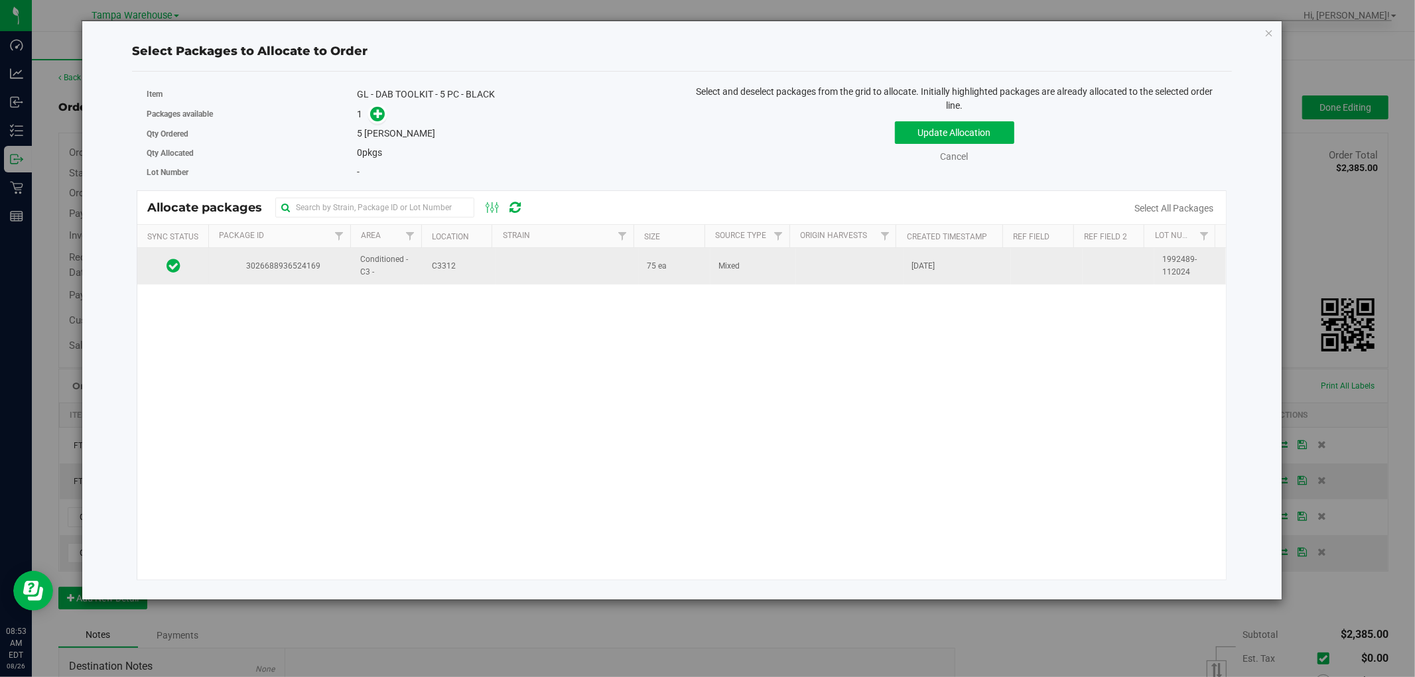
click at [540, 277] on td at bounding box center [567, 266] width 143 height 36
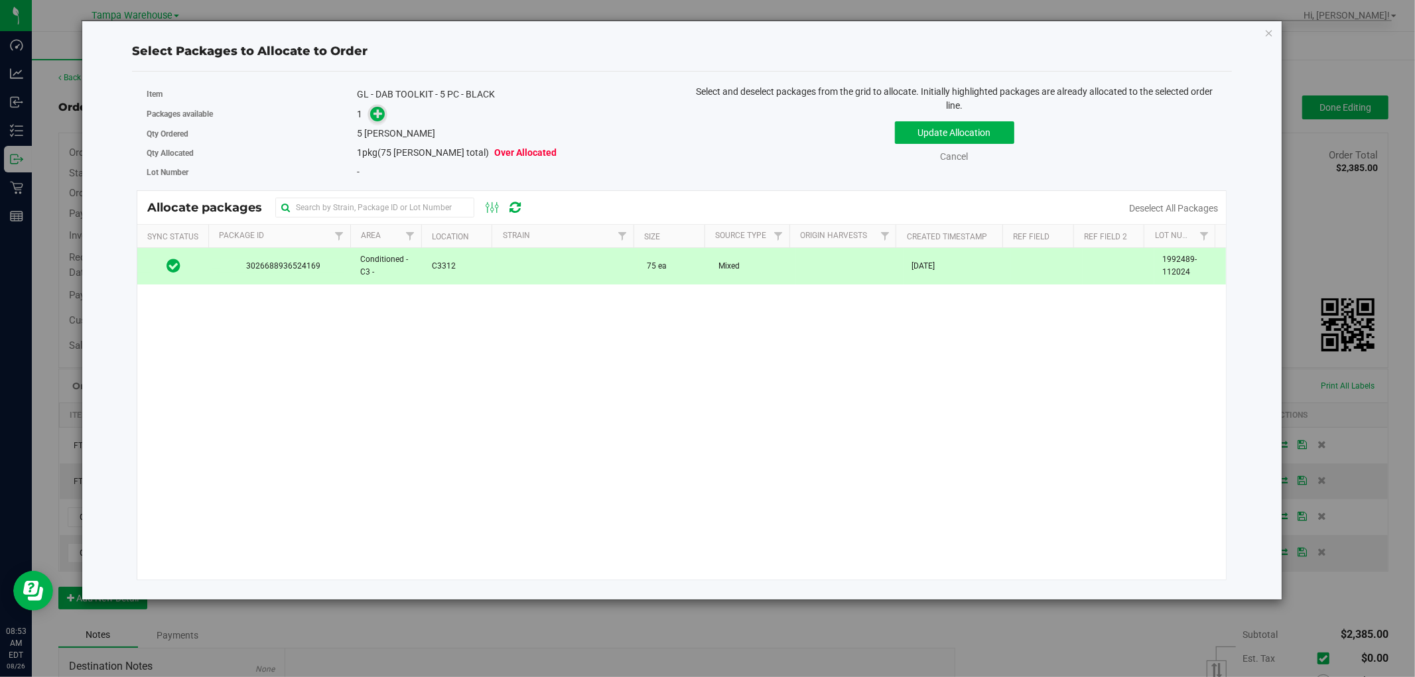
click at [377, 109] on icon at bounding box center [378, 113] width 9 height 9
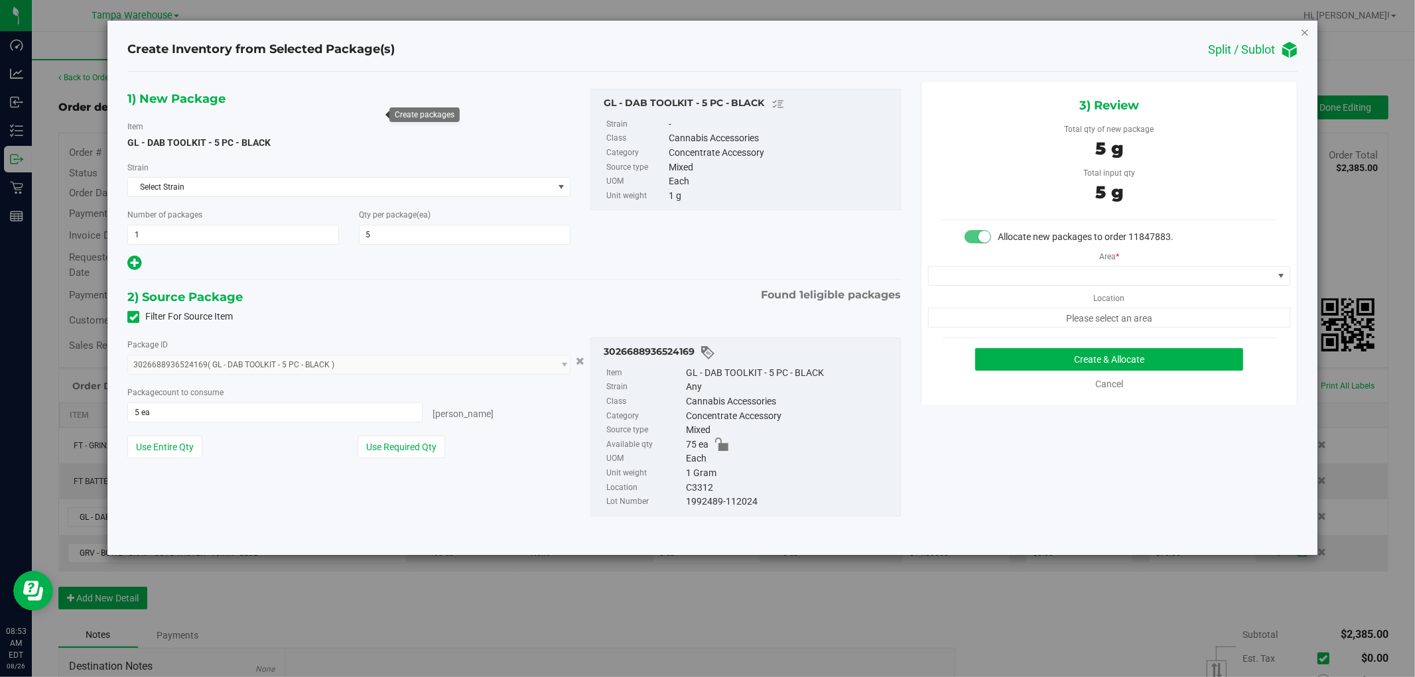
click at [1305, 27] on icon "button" at bounding box center [1305, 32] width 9 height 16
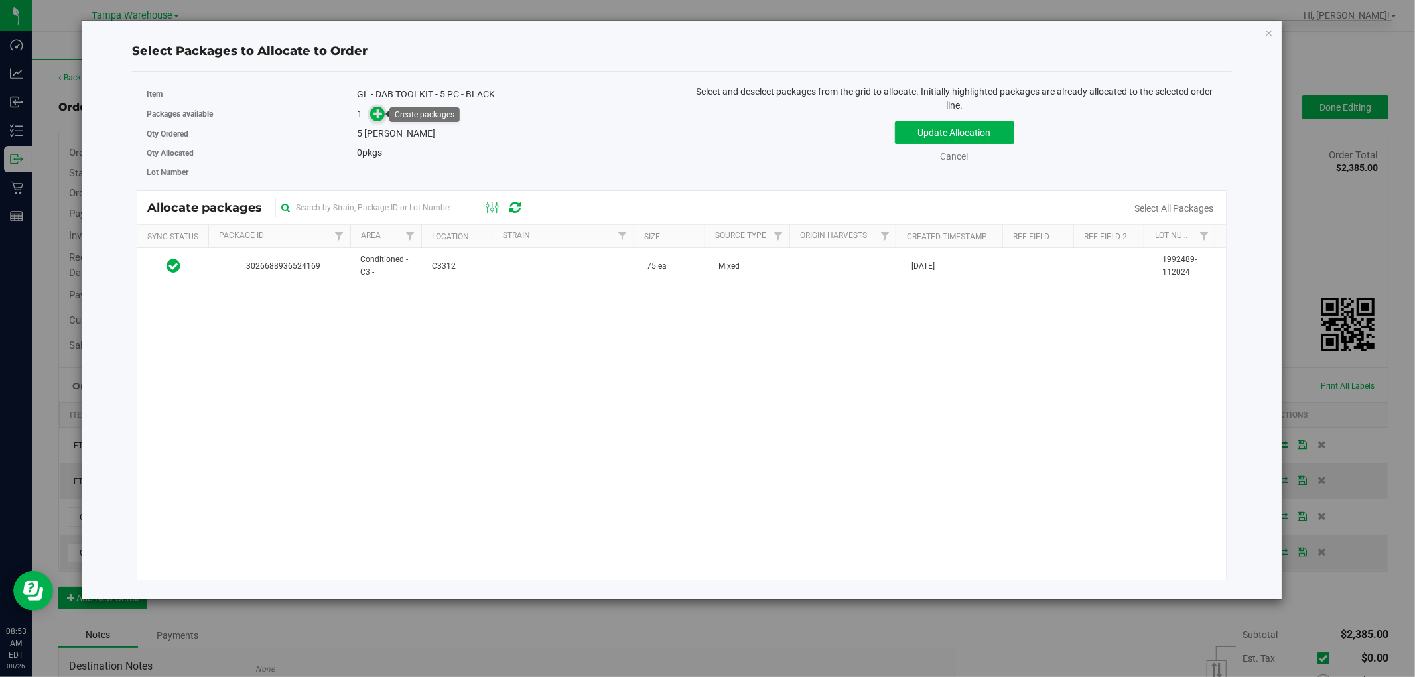
click at [378, 117] on icon at bounding box center [378, 113] width 9 height 9
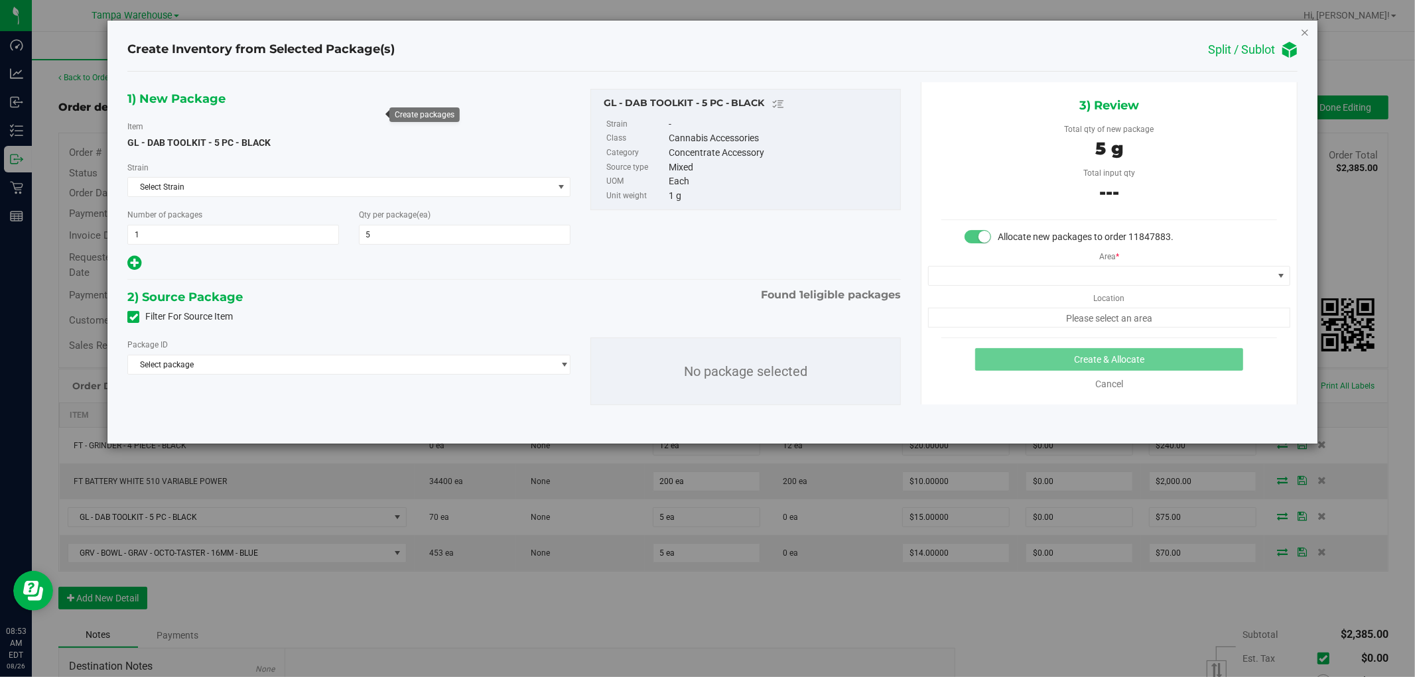
click at [1307, 33] on icon "button" at bounding box center [1305, 32] width 9 height 16
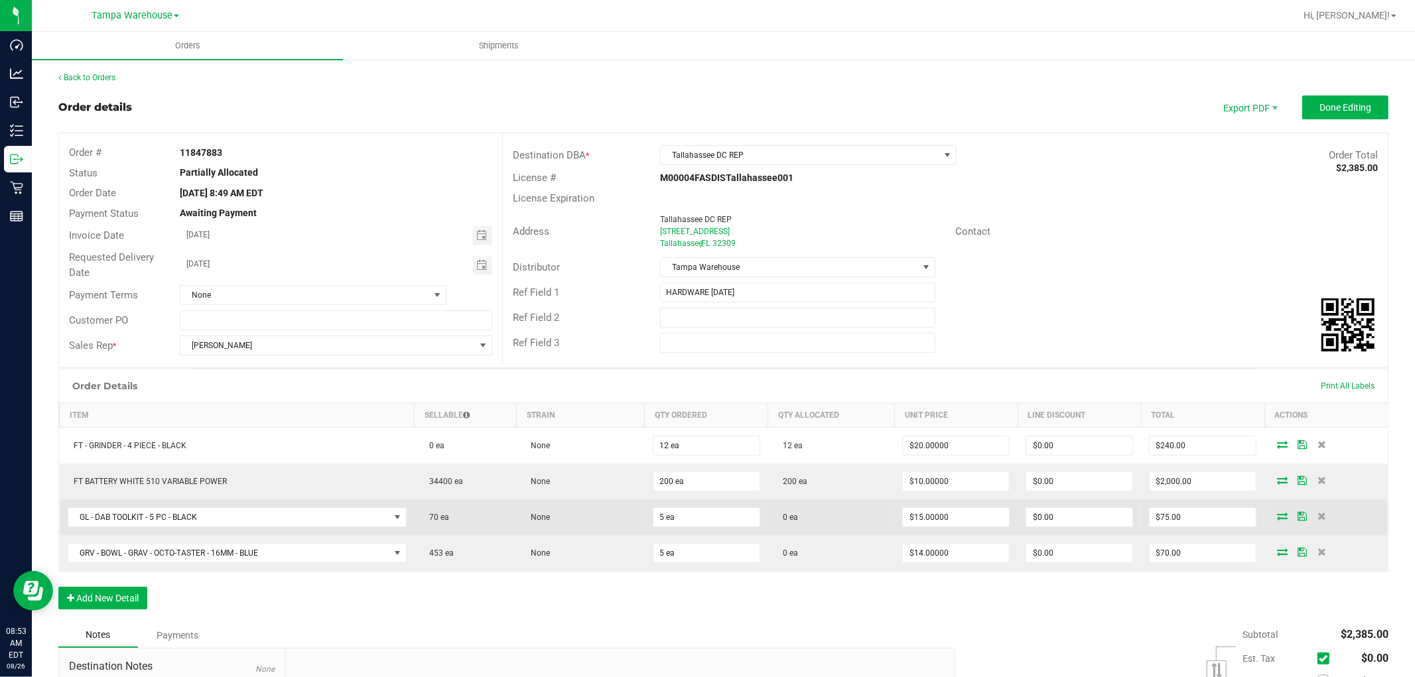
click at [1277, 516] on icon at bounding box center [1282, 516] width 11 height 8
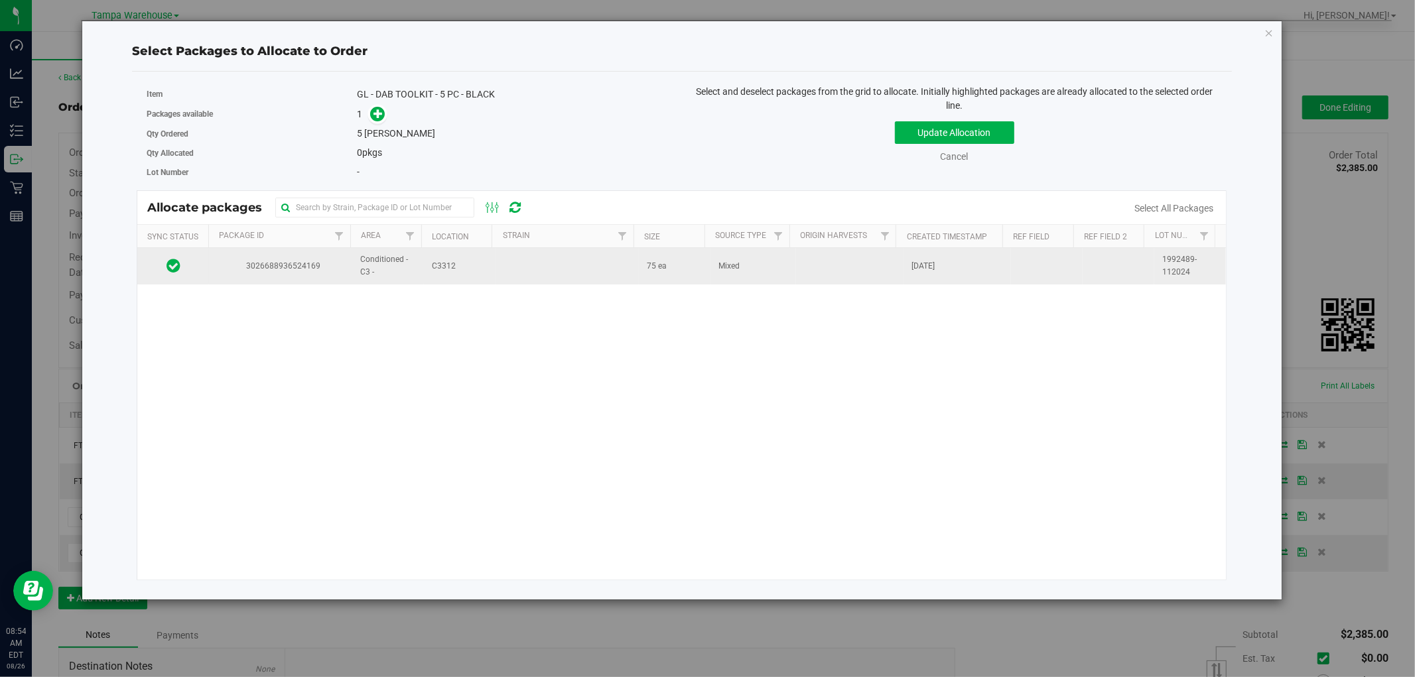
click at [551, 266] on td at bounding box center [567, 266] width 143 height 36
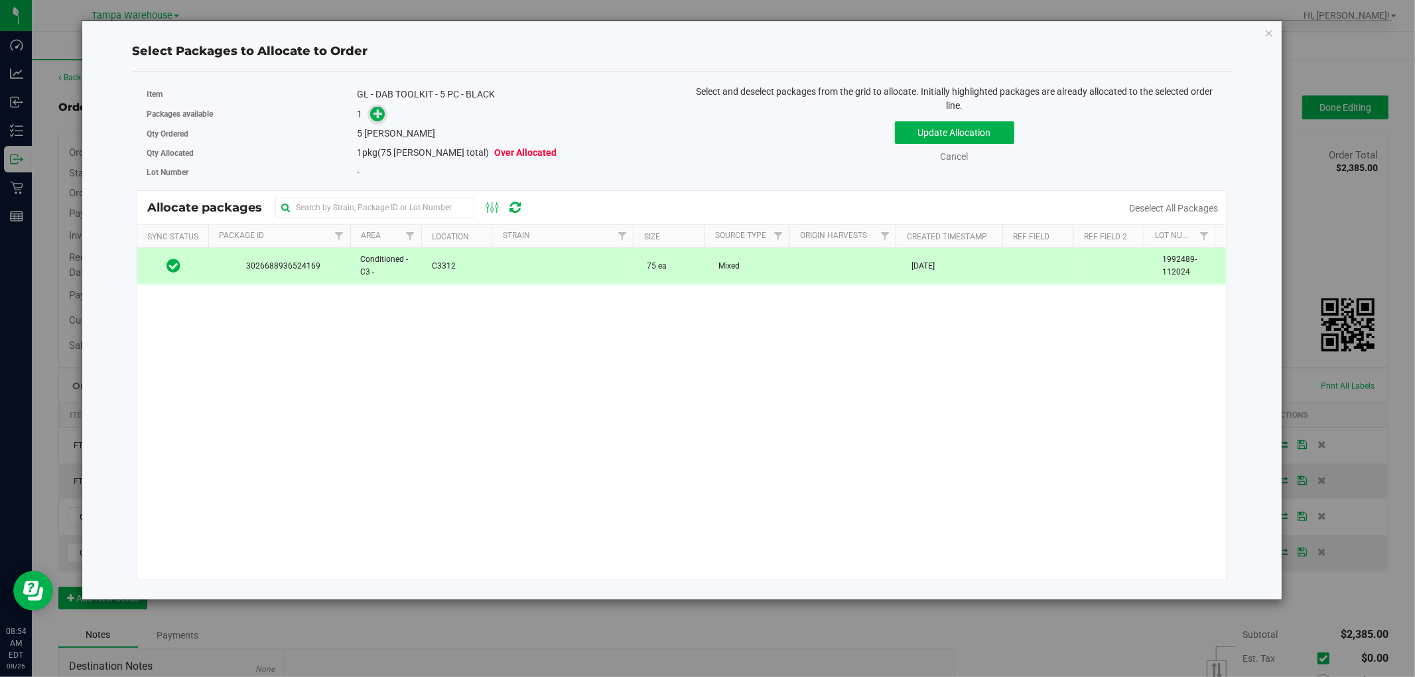
click at [380, 109] on icon at bounding box center [378, 113] width 9 height 9
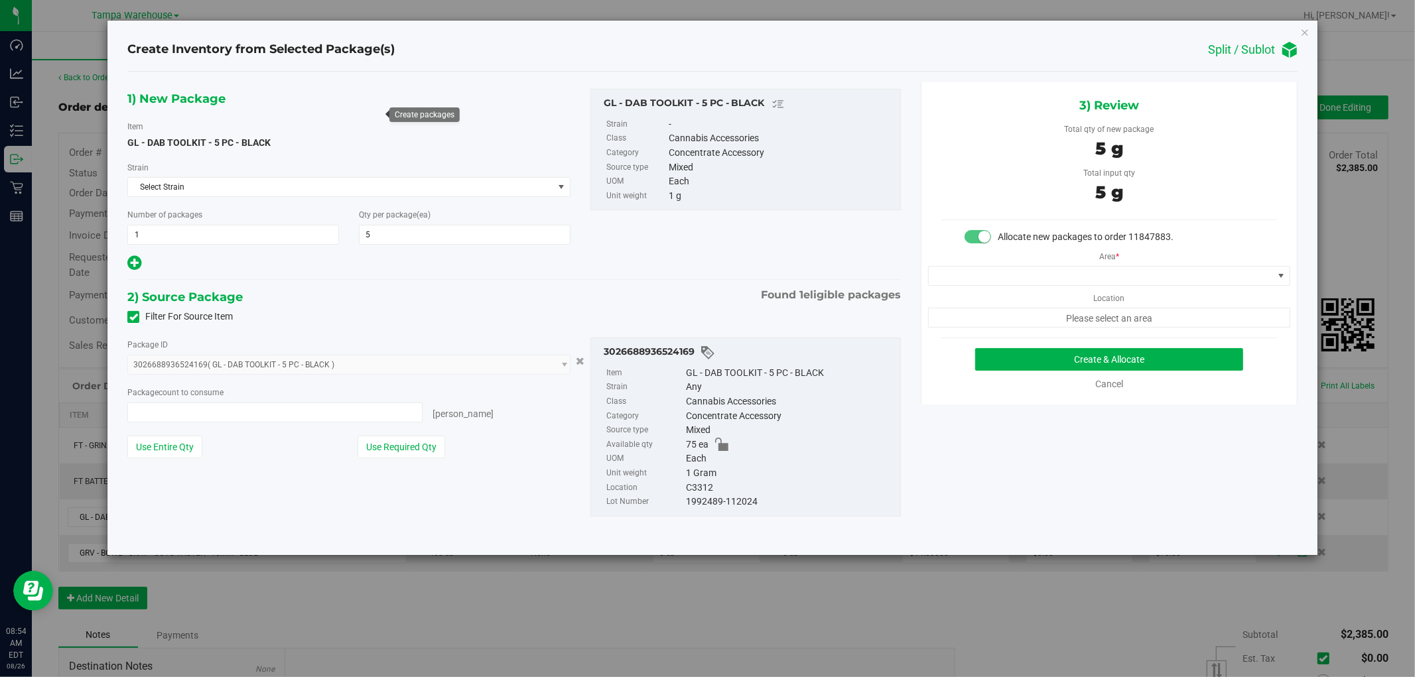
type input "5 ea"
click at [1145, 271] on span at bounding box center [1101, 276] width 344 height 19
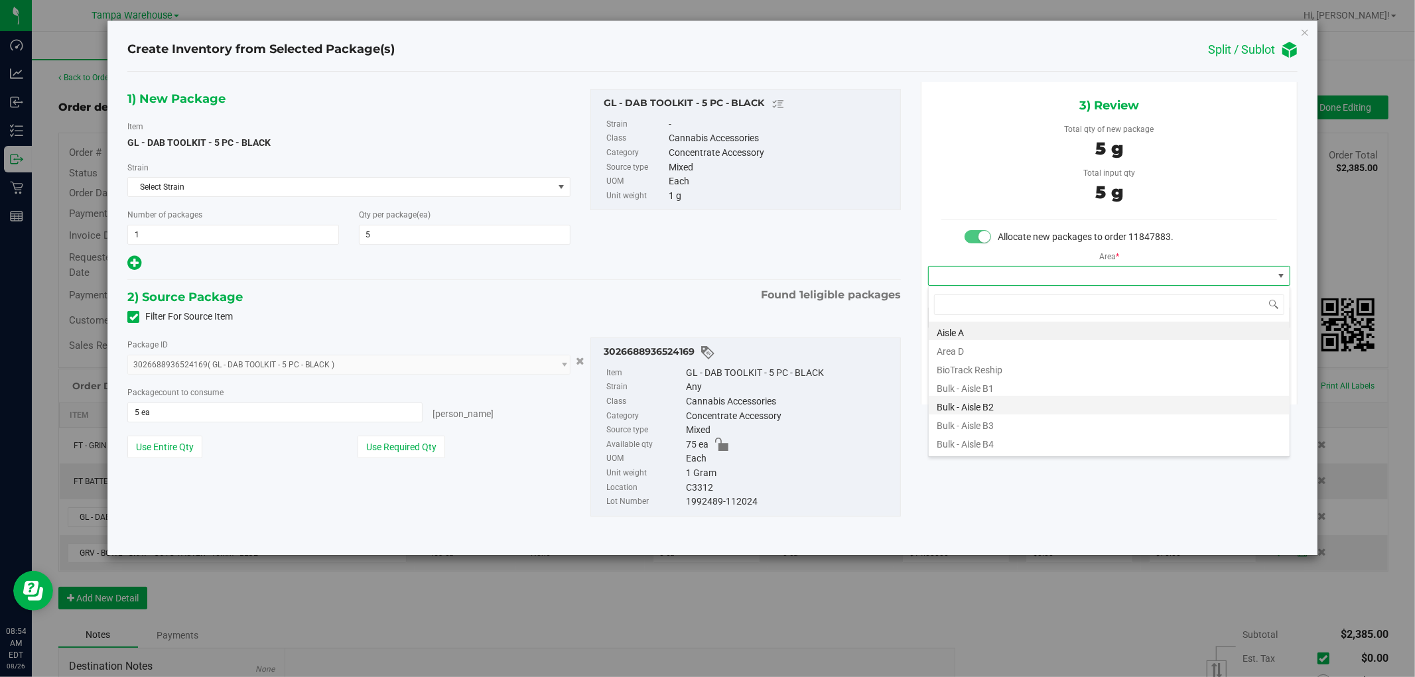
scroll to position [74, 0]
click at [1003, 436] on li "Conditioned - C3 -" at bounding box center [1109, 443] width 361 height 19
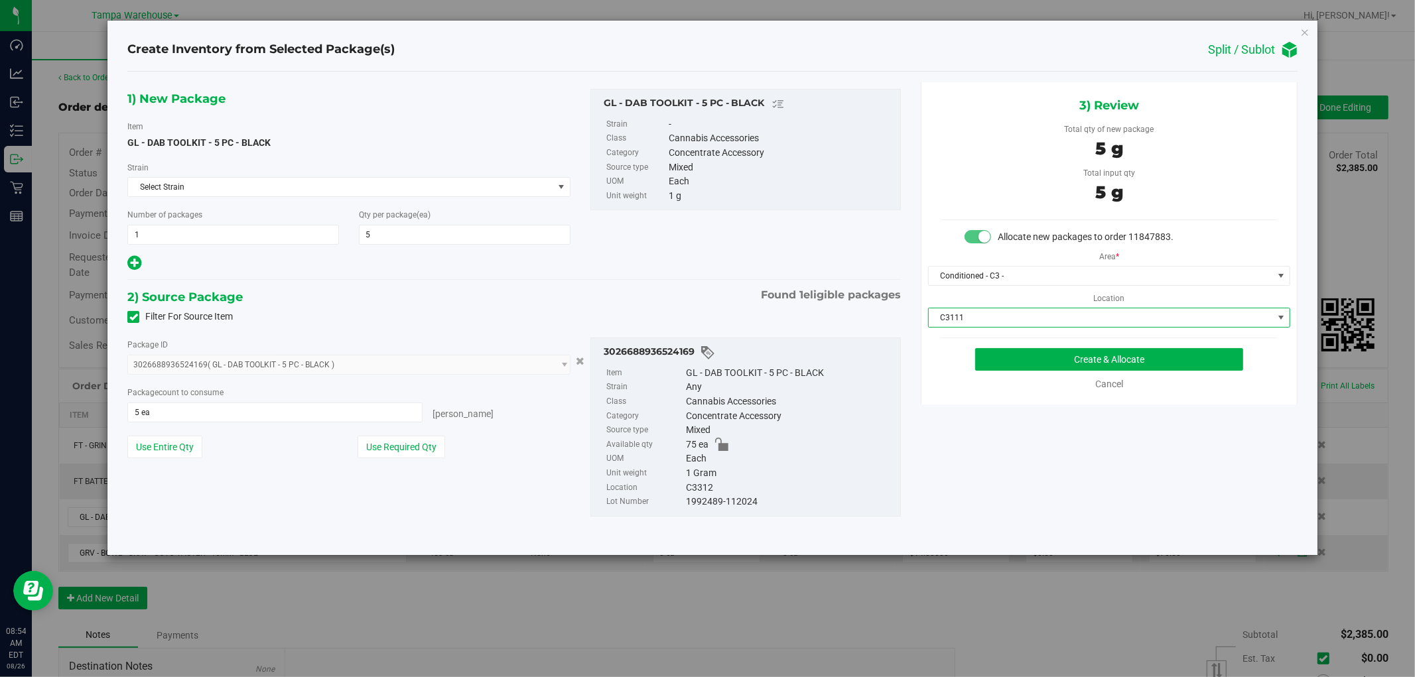
click at [1067, 312] on span "C3111" at bounding box center [1101, 318] width 344 height 19
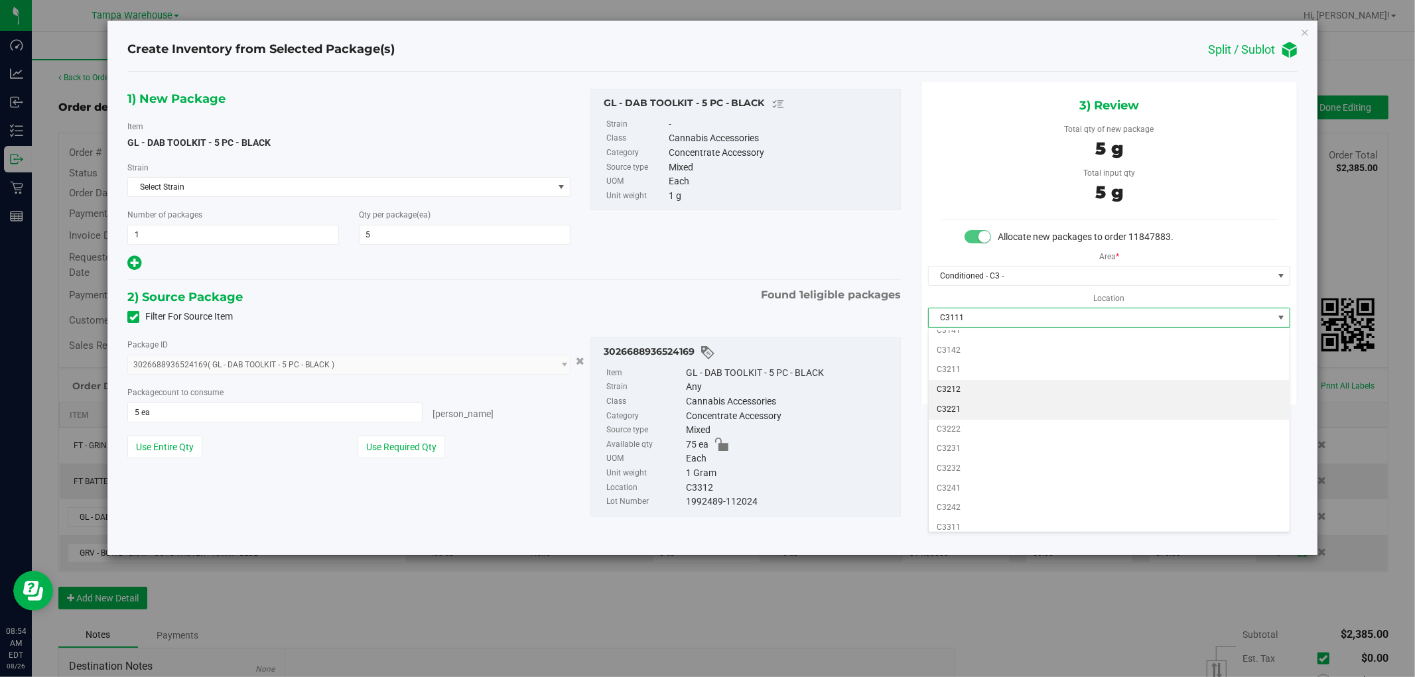
scroll to position [147, 0]
click at [959, 523] on li "C3312" at bounding box center [1109, 529] width 361 height 20
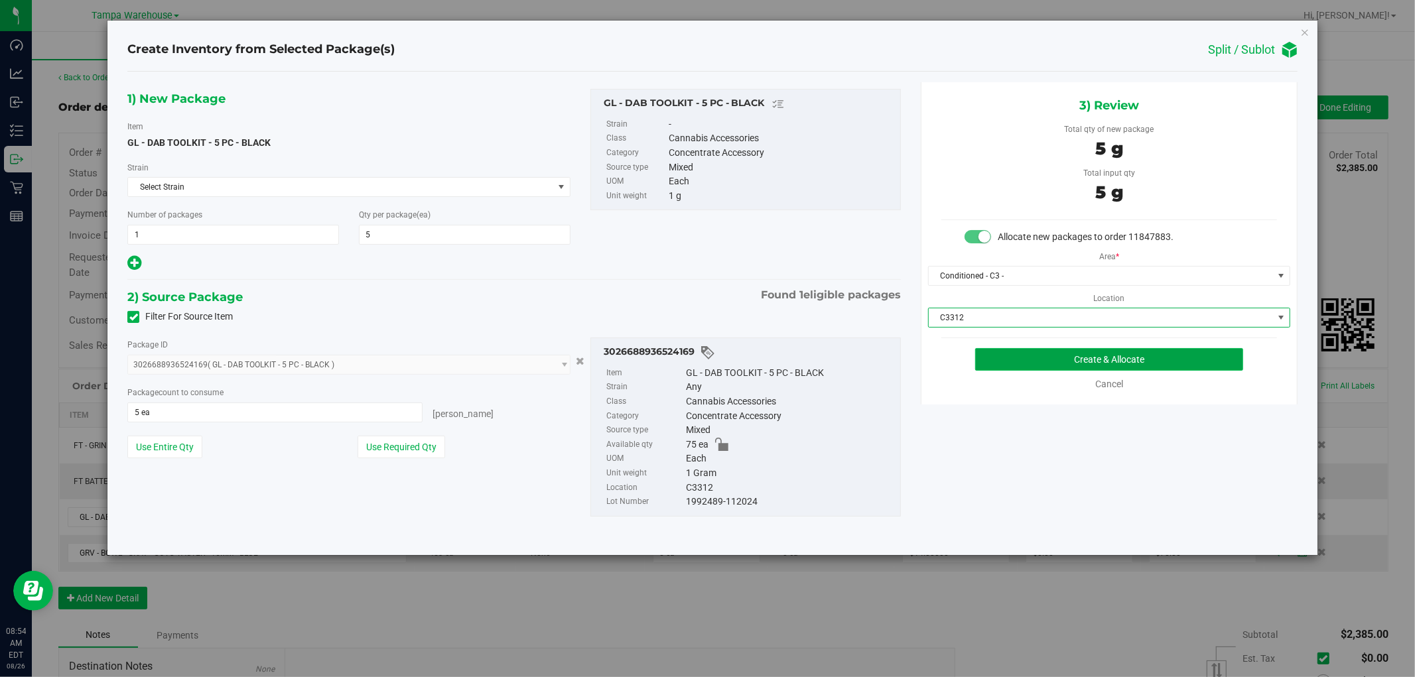
click at [1138, 362] on button "Create & Allocate" at bounding box center [1109, 359] width 269 height 23
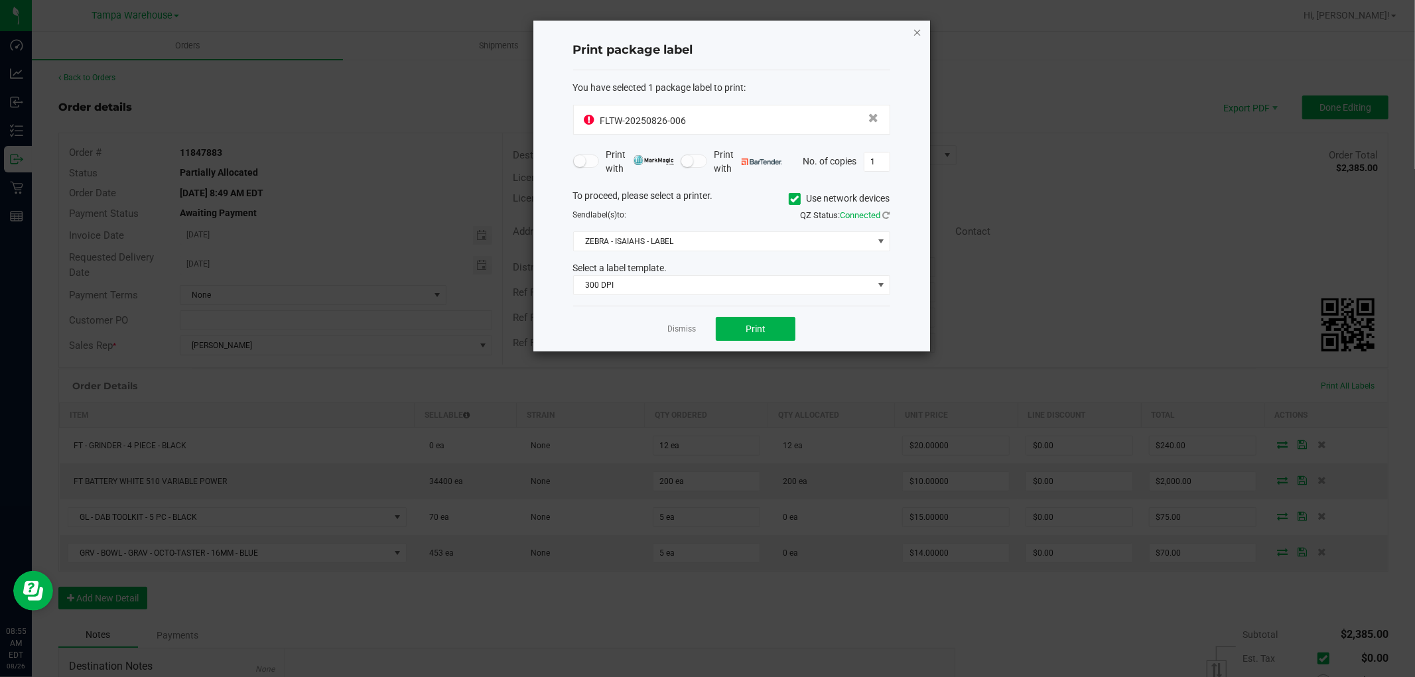
click at [919, 29] on icon "button" at bounding box center [917, 32] width 9 height 16
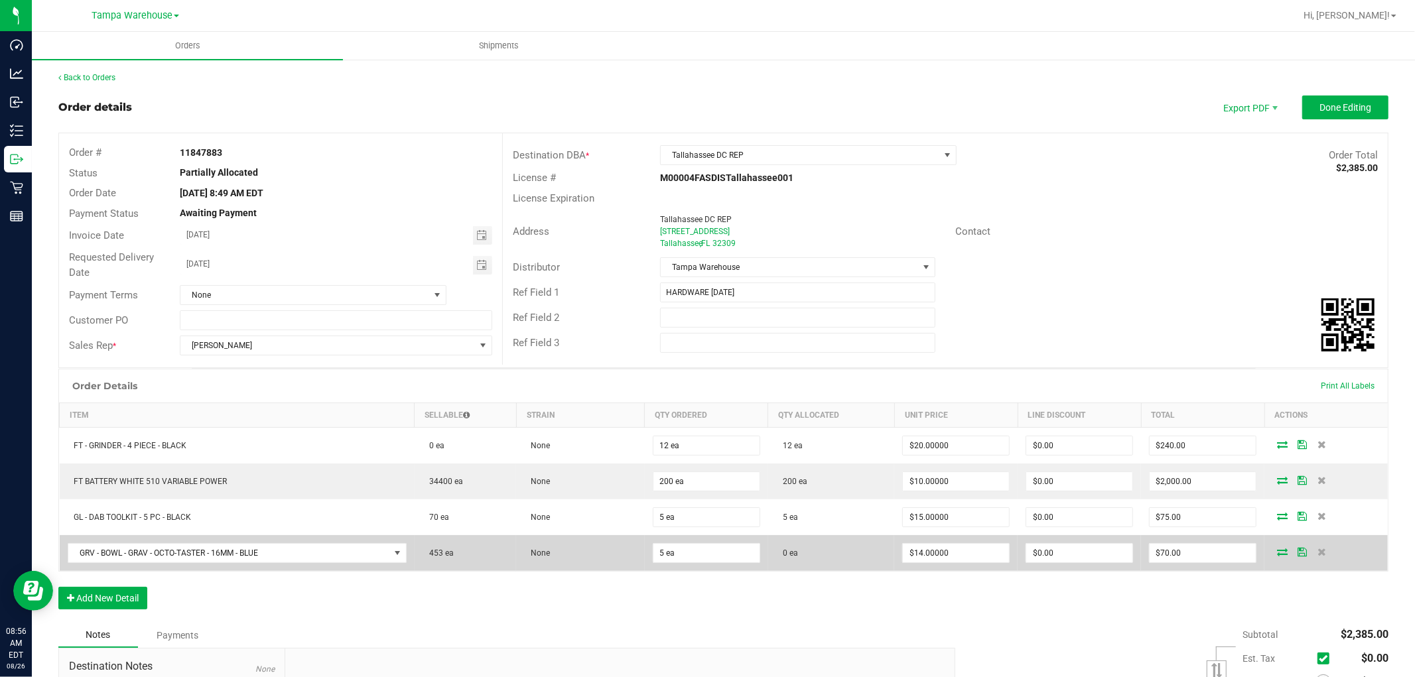
click at [1277, 553] on icon at bounding box center [1282, 552] width 11 height 8
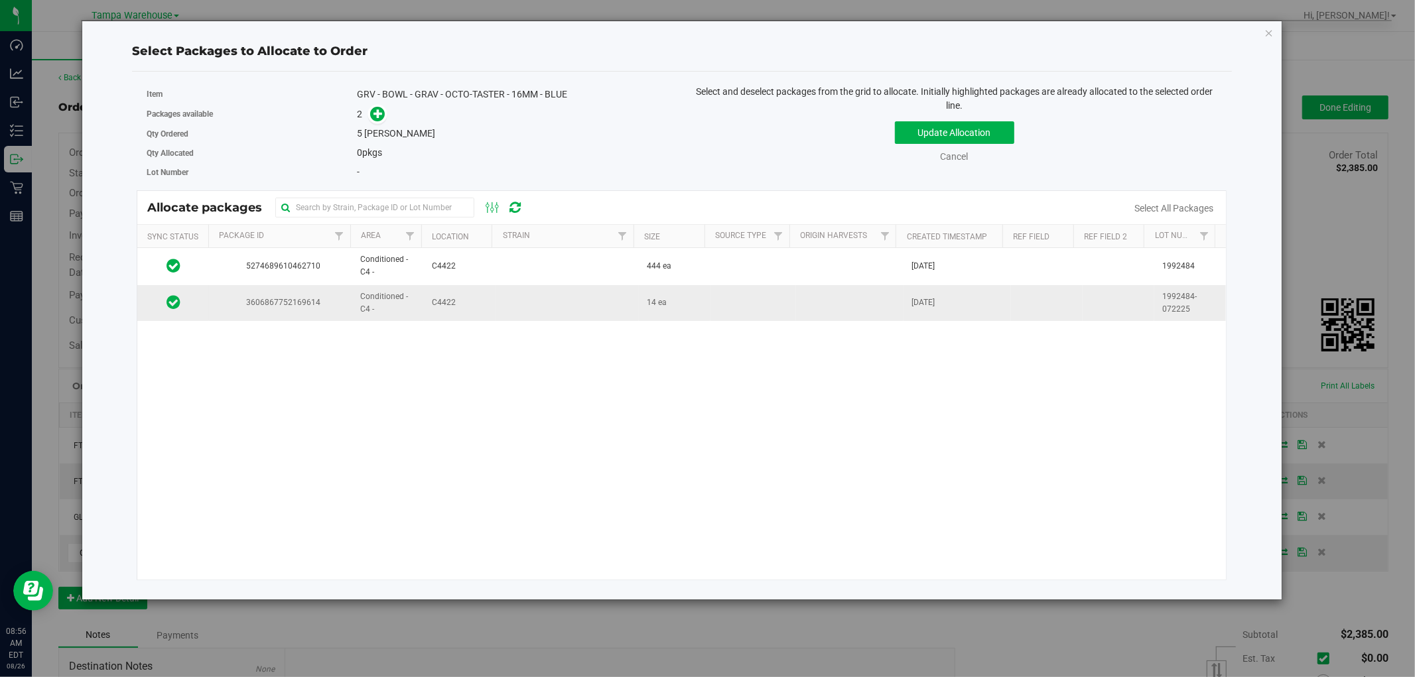
click at [528, 312] on td at bounding box center [567, 303] width 143 height 36
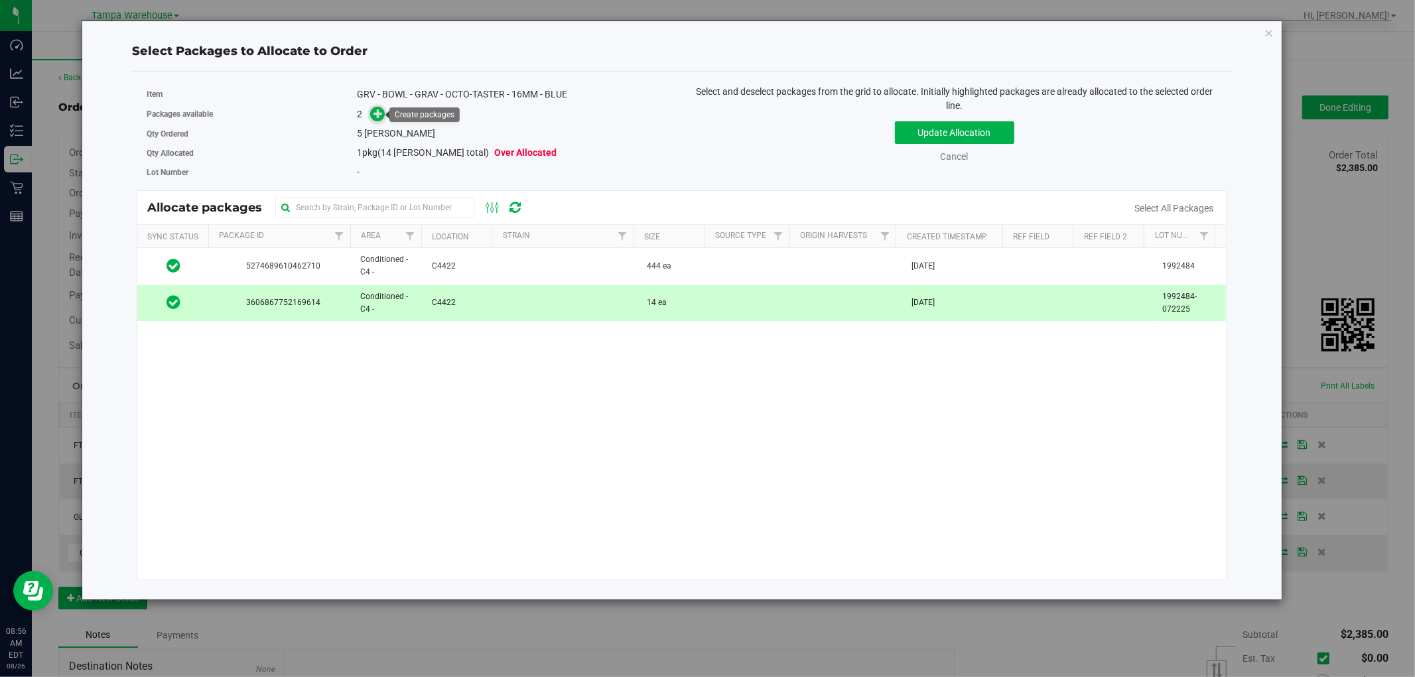
click at [377, 115] on icon at bounding box center [378, 113] width 9 height 9
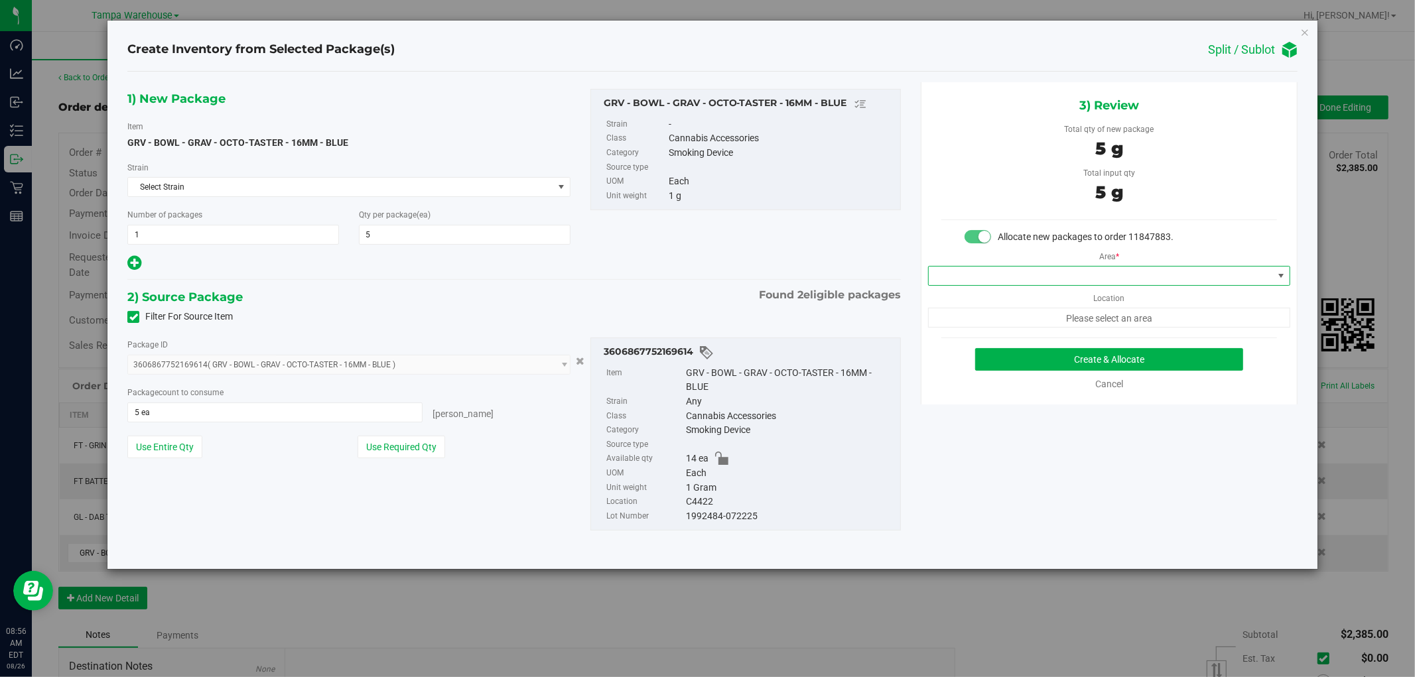
click at [1111, 277] on span at bounding box center [1101, 276] width 344 height 19
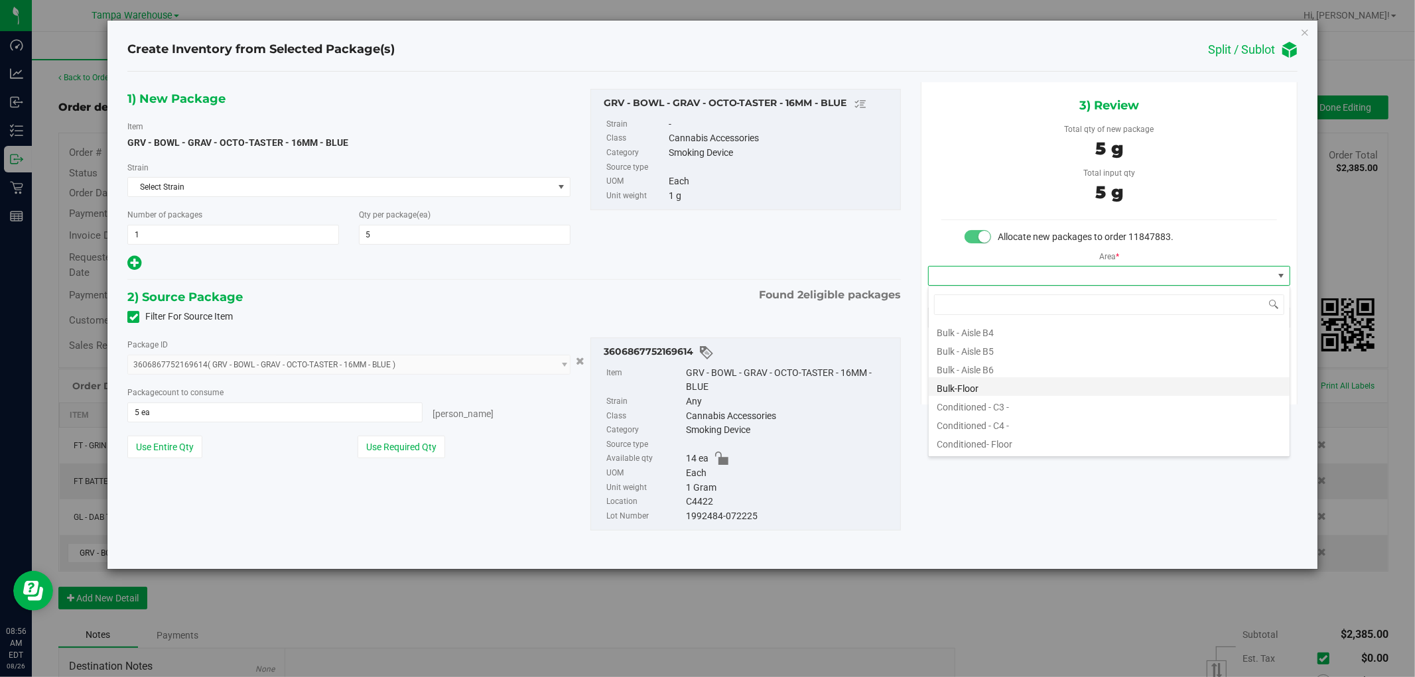
scroll to position [147, 0]
click at [1004, 393] on li "Conditioned - C4 -" at bounding box center [1109, 388] width 361 height 19
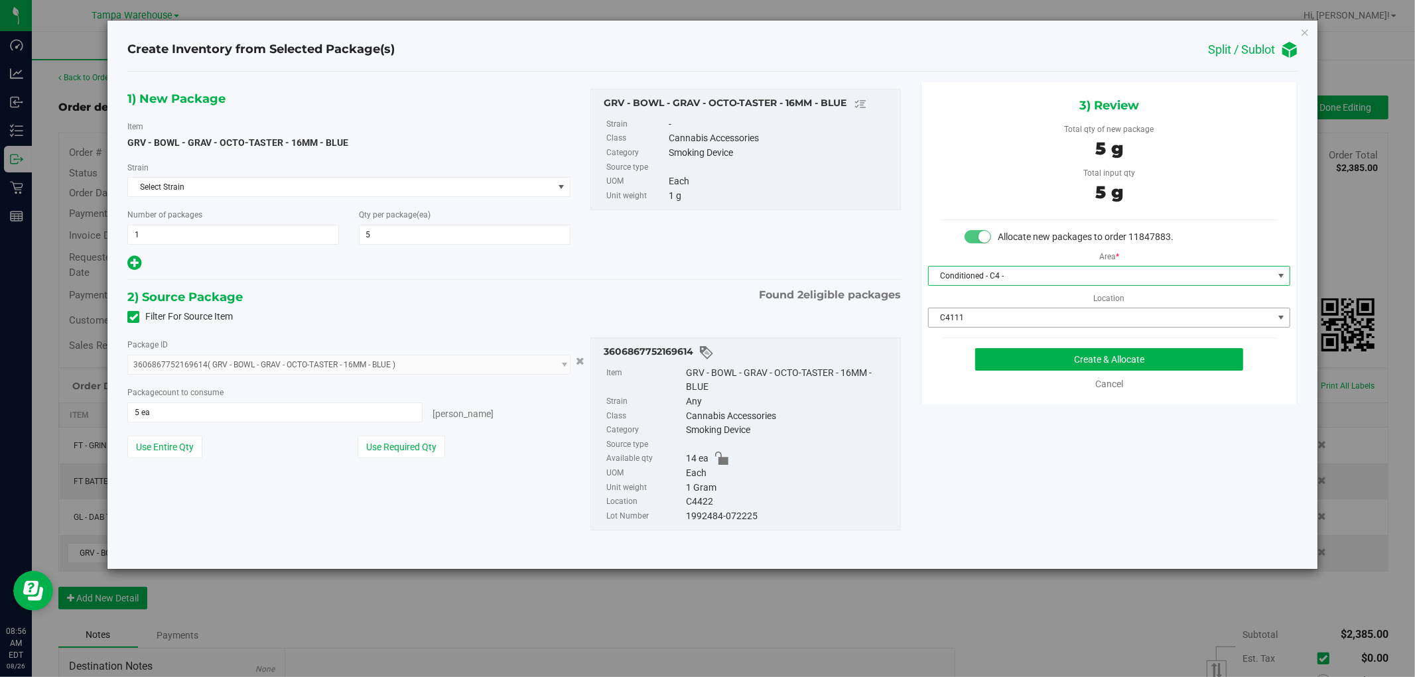
click at [1104, 314] on span "C4111" at bounding box center [1101, 318] width 344 height 19
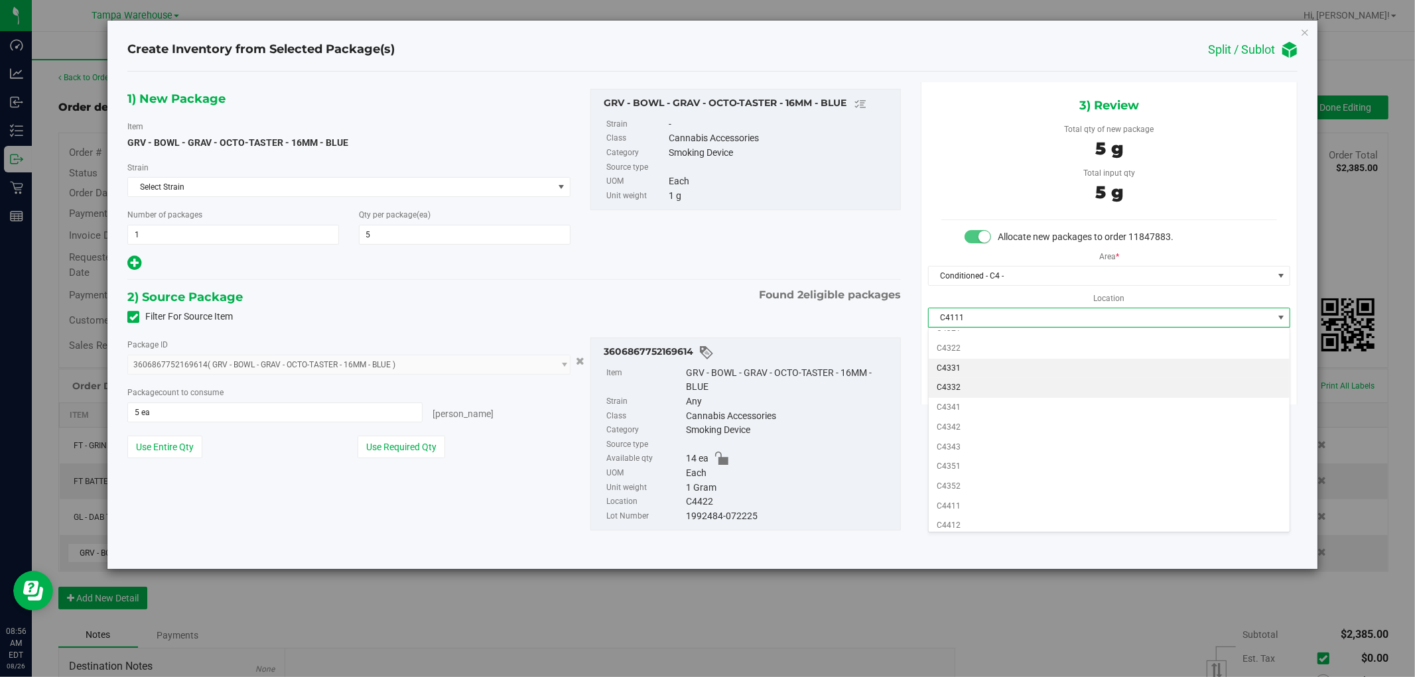
scroll to position [555, 0]
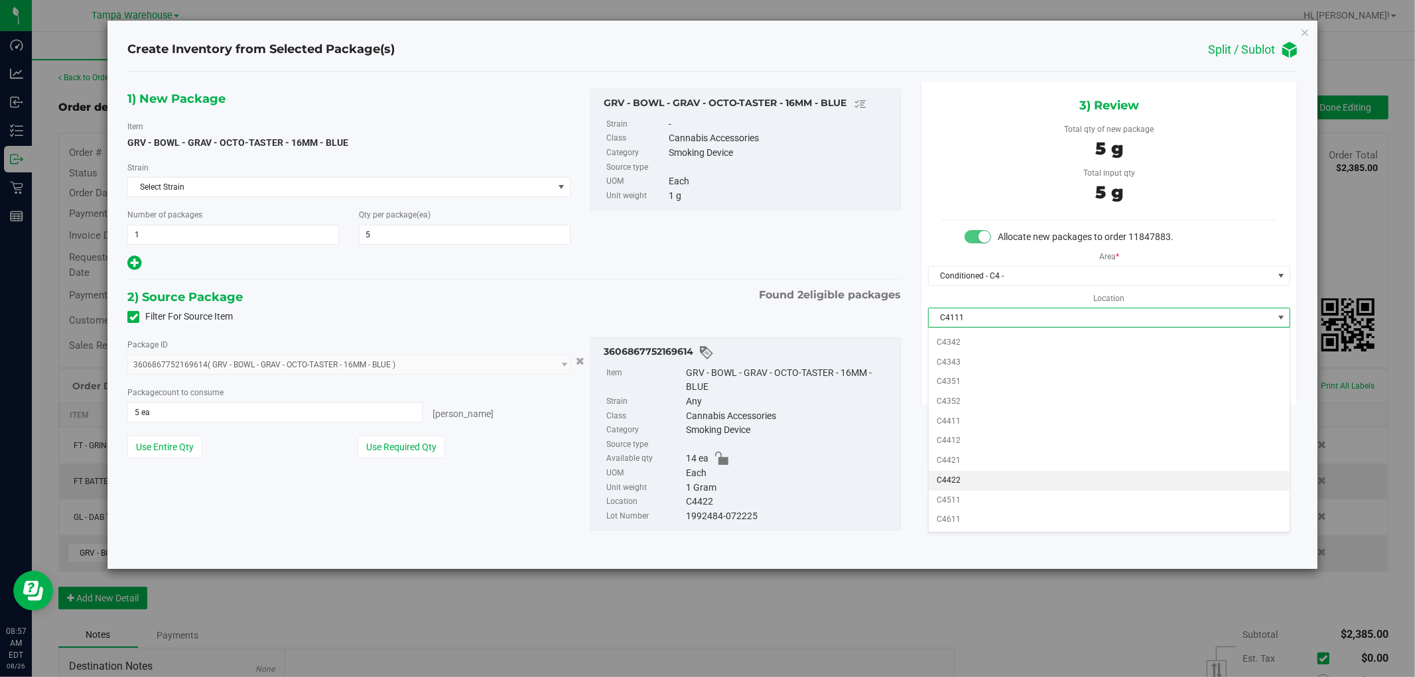
click at [972, 478] on li "C4422" at bounding box center [1109, 481] width 361 height 20
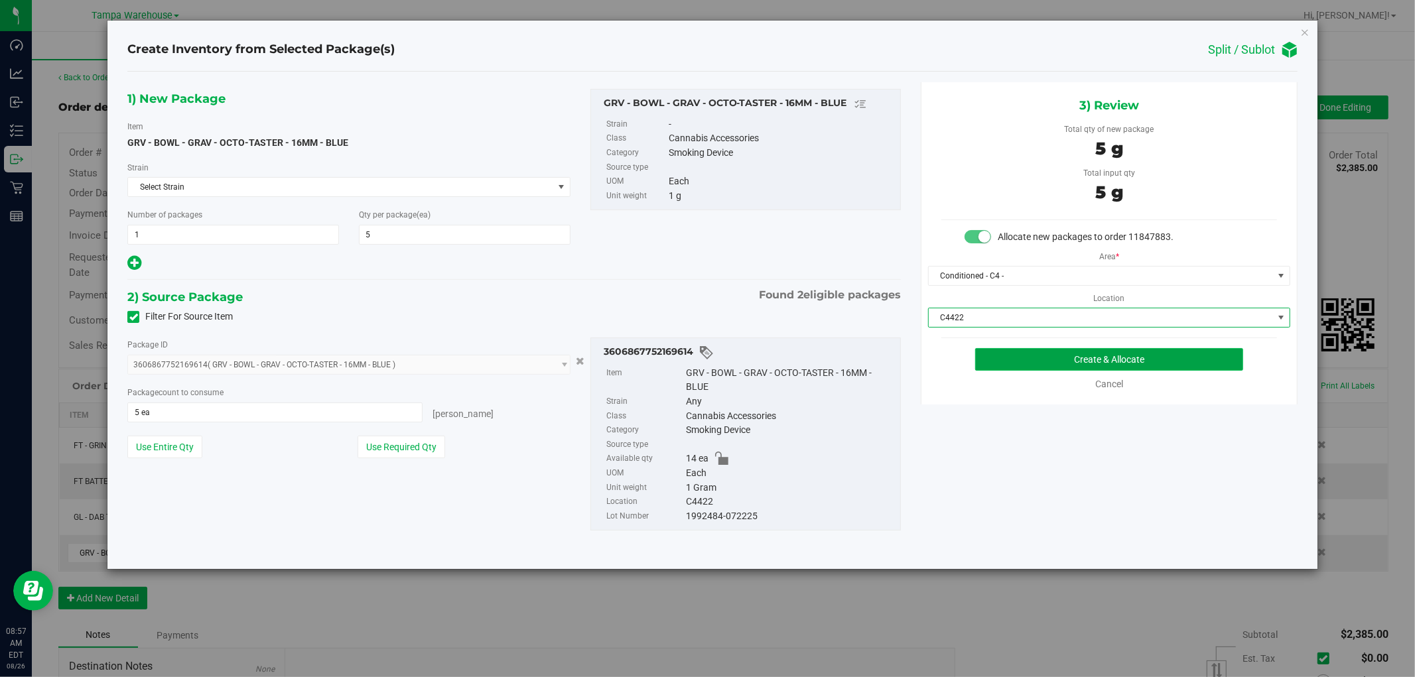
click at [1151, 361] on button "Create & Allocate" at bounding box center [1109, 359] width 269 height 23
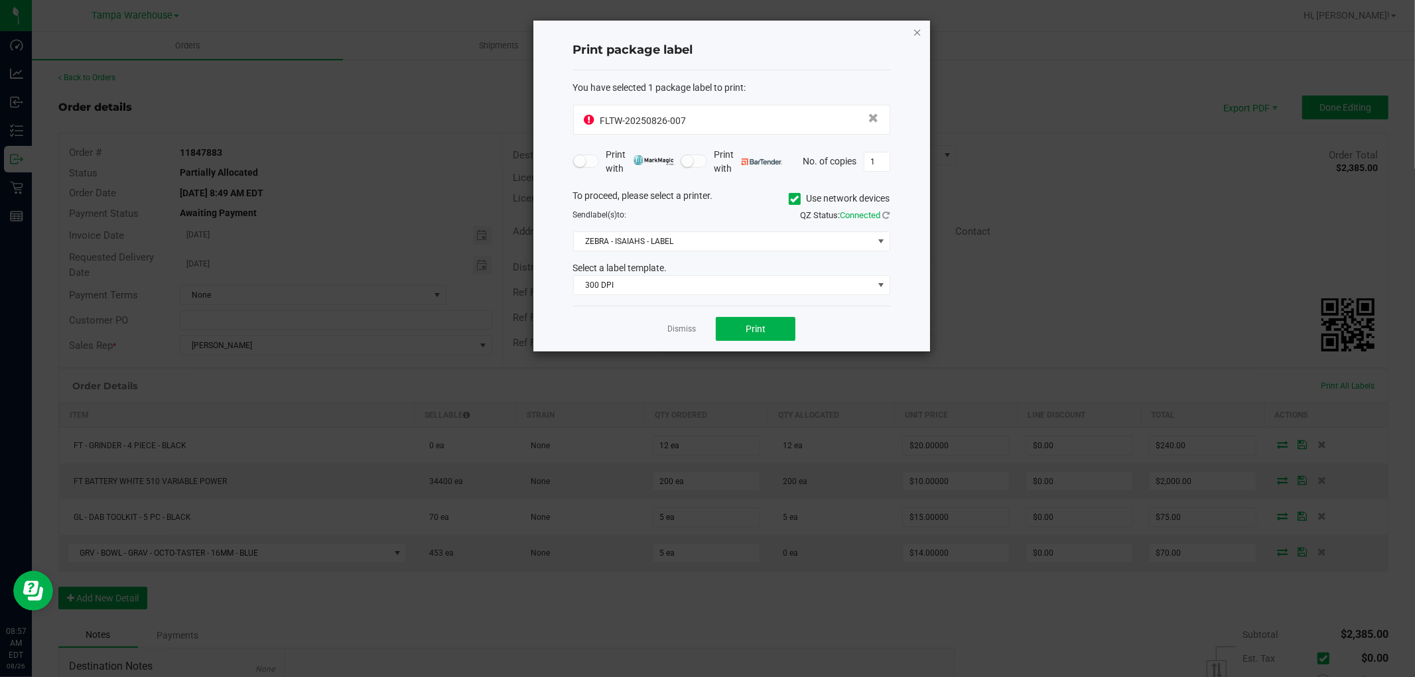
click at [913, 29] on icon "button" at bounding box center [917, 32] width 9 height 16
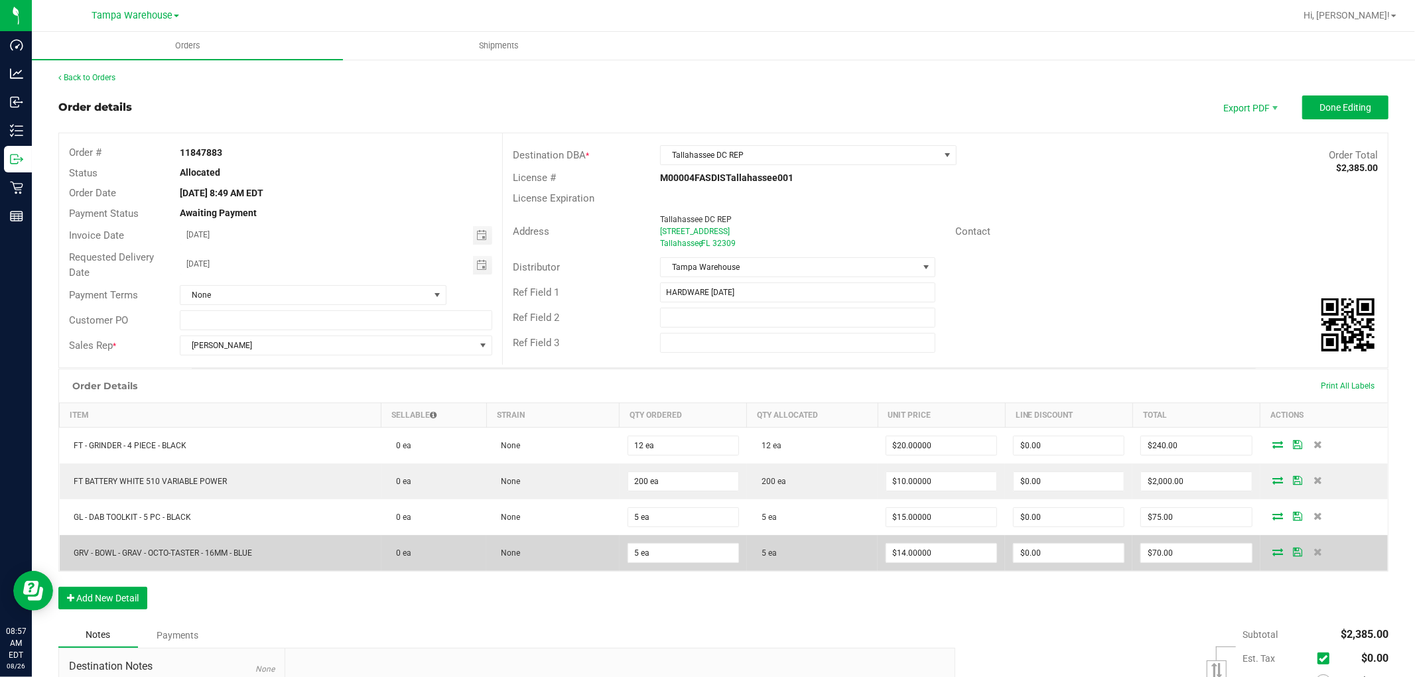
click at [1273, 553] on icon at bounding box center [1278, 552] width 11 height 8
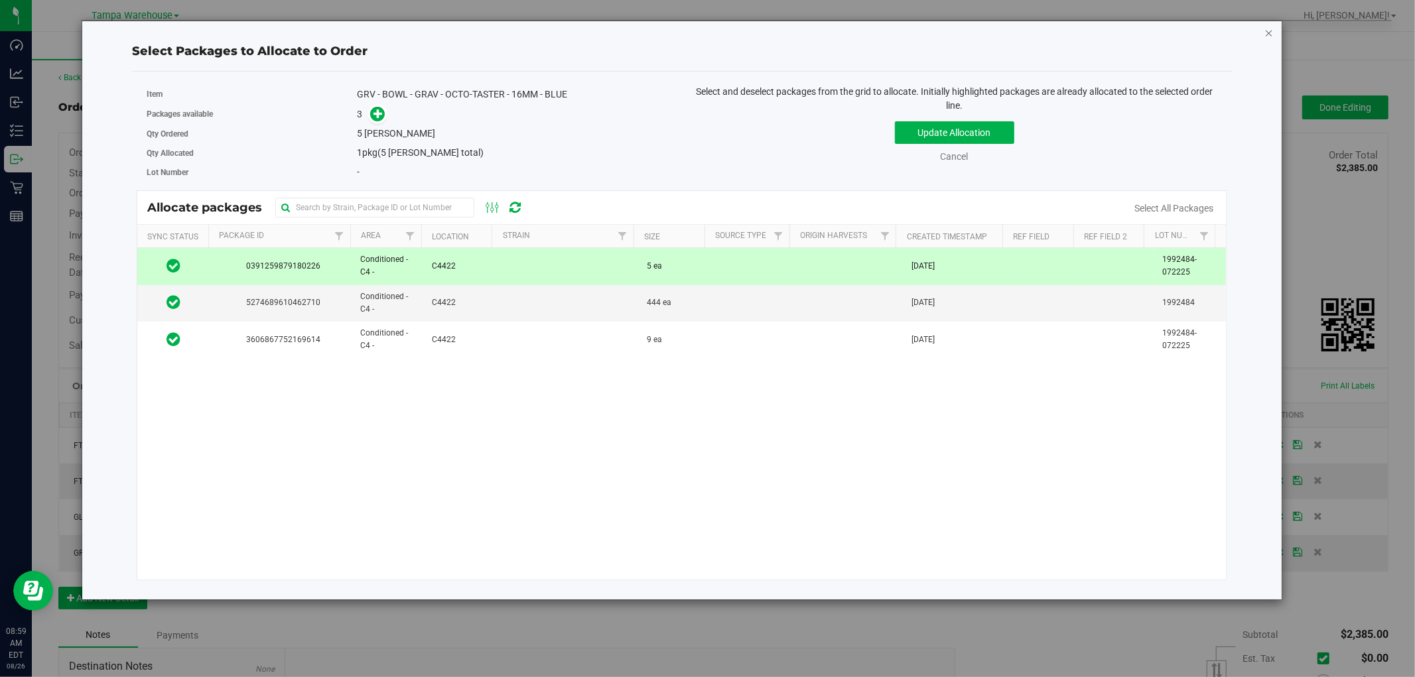
click at [1265, 33] on icon "button" at bounding box center [1269, 33] width 9 height 16
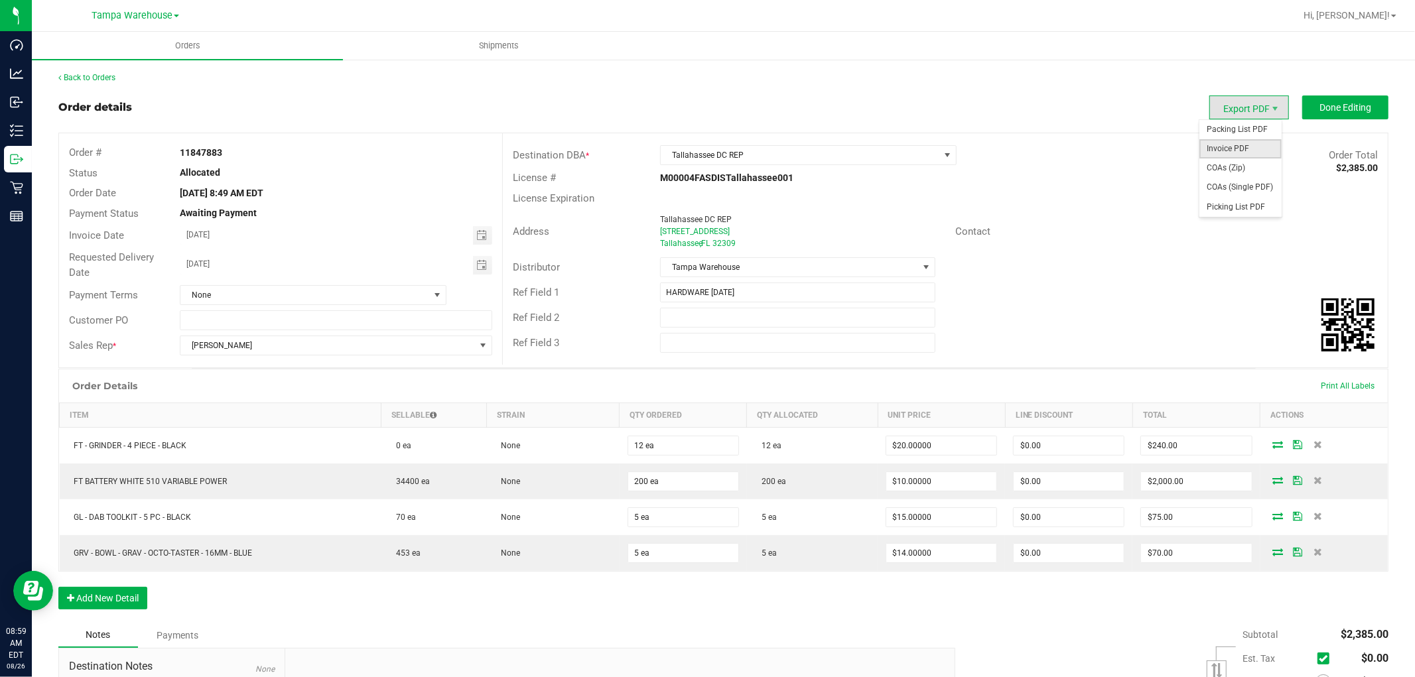
click at [1236, 145] on span "Invoice PDF" at bounding box center [1241, 148] width 82 height 19
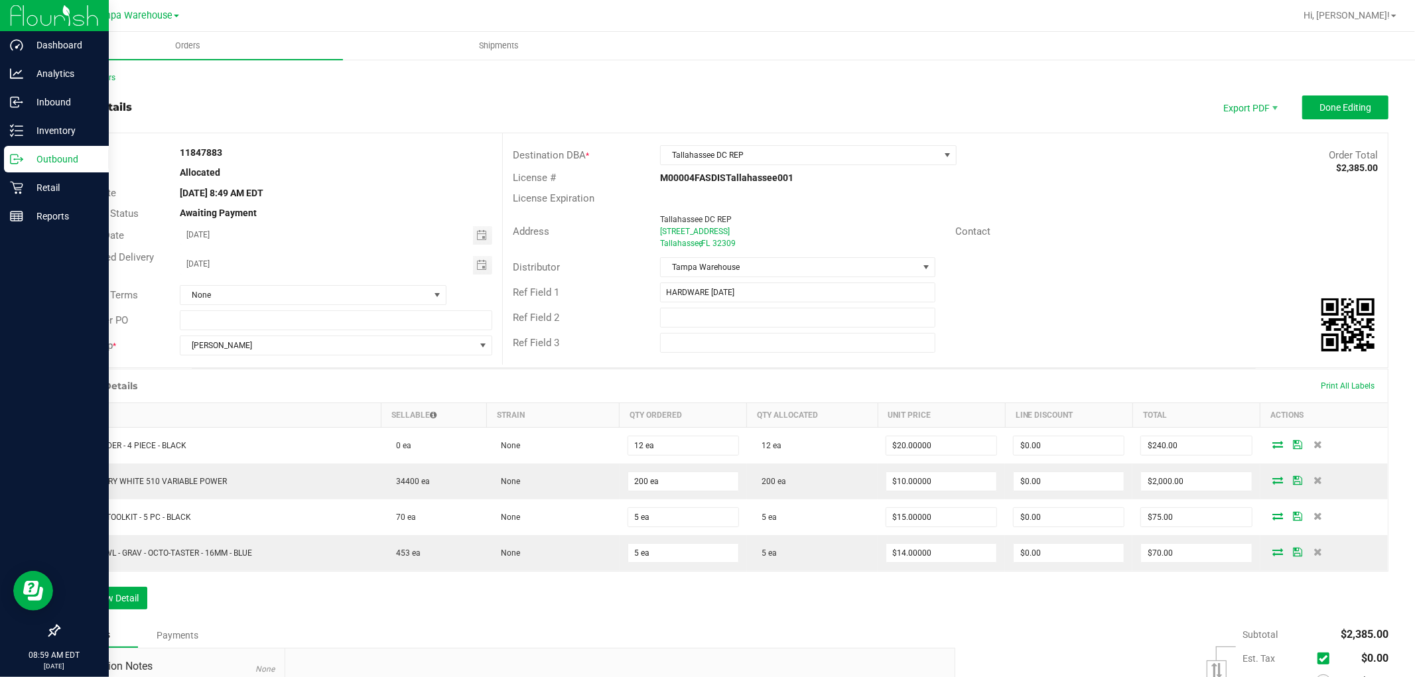
click at [75, 161] on p "Outbound" at bounding box center [63, 159] width 80 height 16
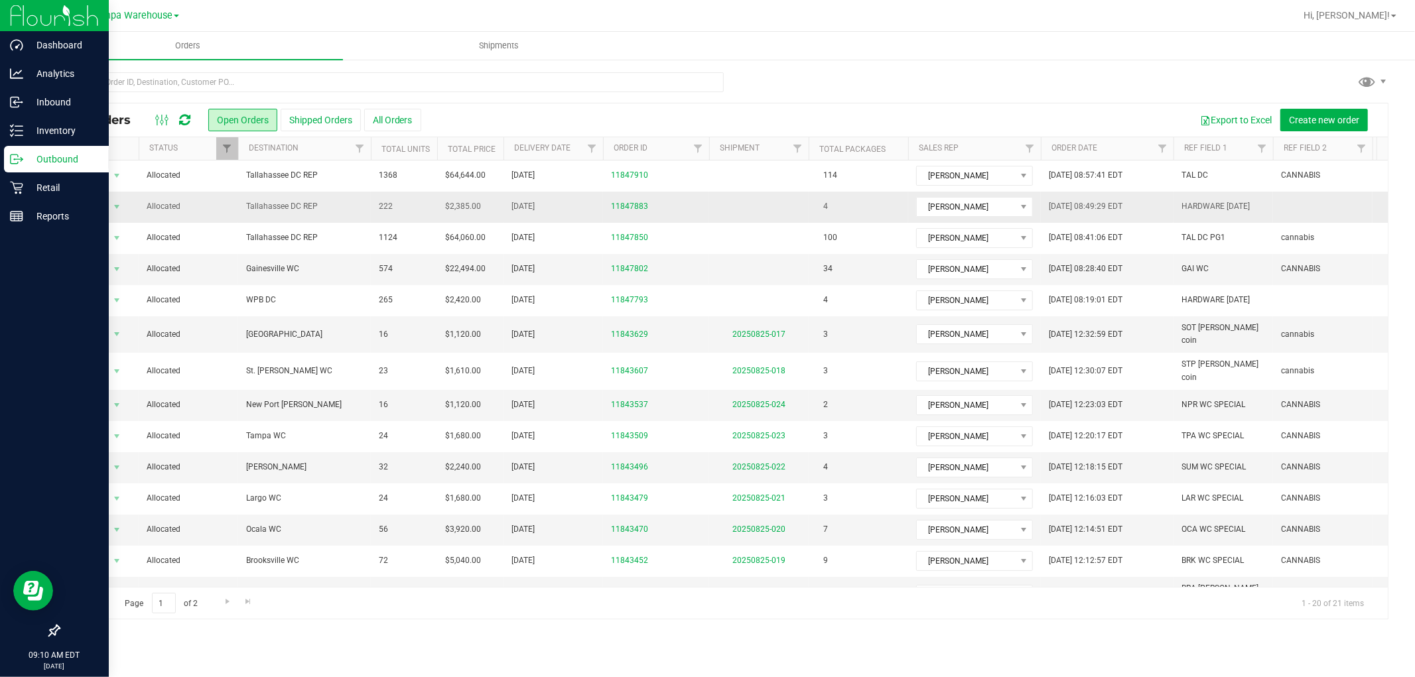
click at [348, 210] on span "Tallahassee DC REP" at bounding box center [304, 206] width 117 height 13
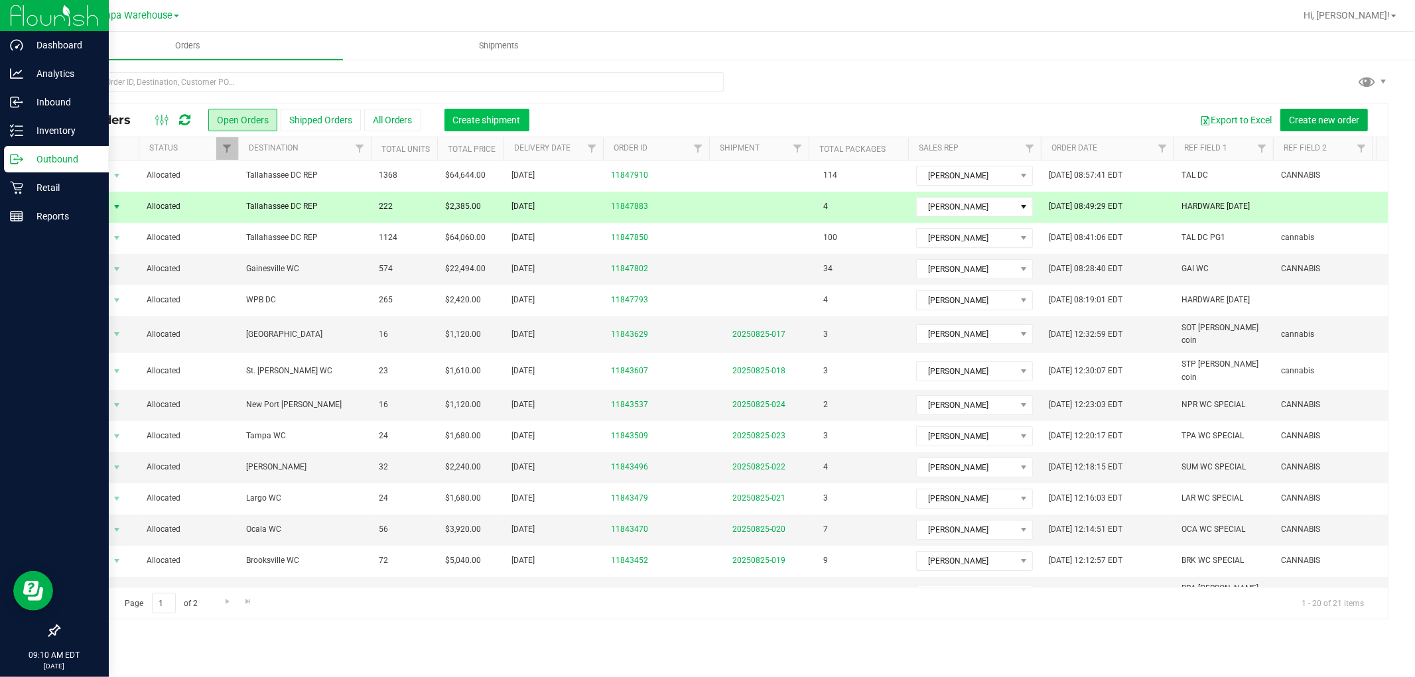
click at [502, 119] on span "Create shipment" at bounding box center [487, 120] width 68 height 11
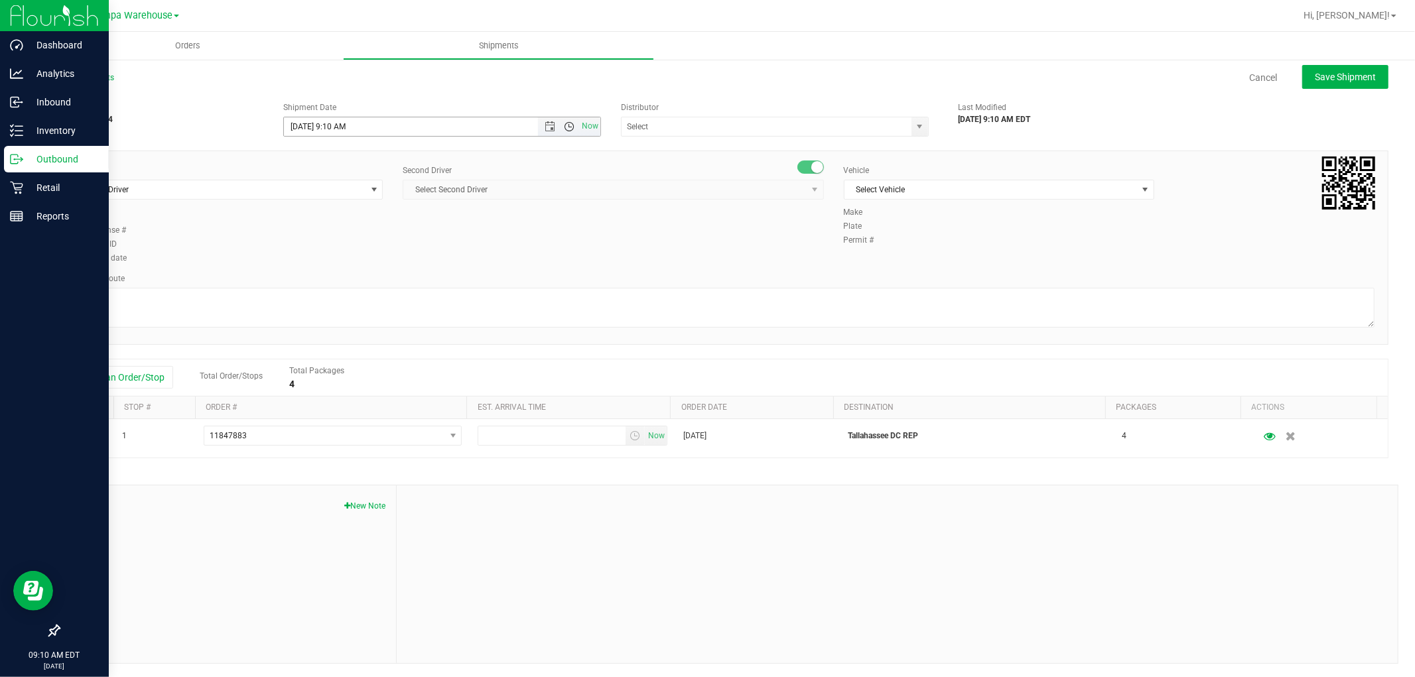
click at [569, 129] on span "Open the time view" at bounding box center [569, 126] width 11 height 11
click at [350, 203] on li "12:30 PM" at bounding box center [438, 206] width 312 height 17
type input "8/26/2025 12:30 PM"
click at [675, 122] on input "text" at bounding box center [762, 126] width 281 height 19
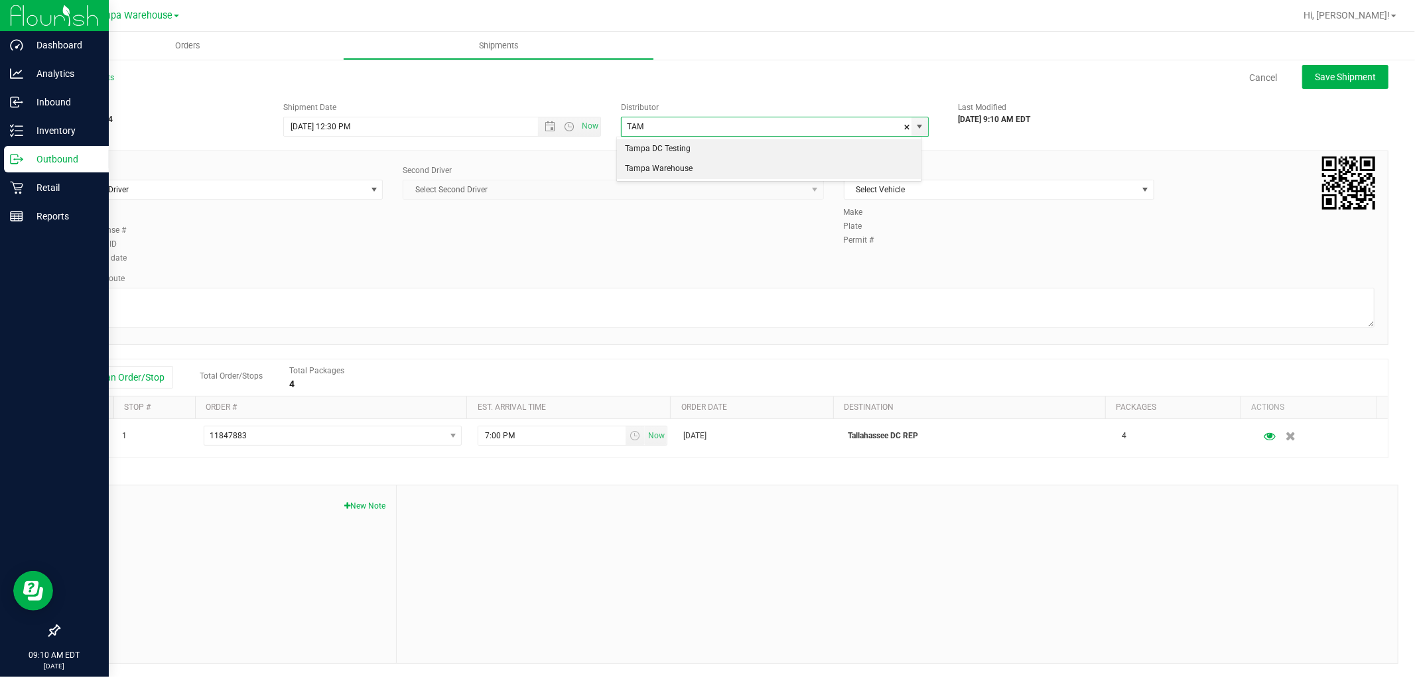
click at [690, 167] on li "Tampa Warehouse" at bounding box center [769, 169] width 304 height 20
type input "Tampa Warehouse"
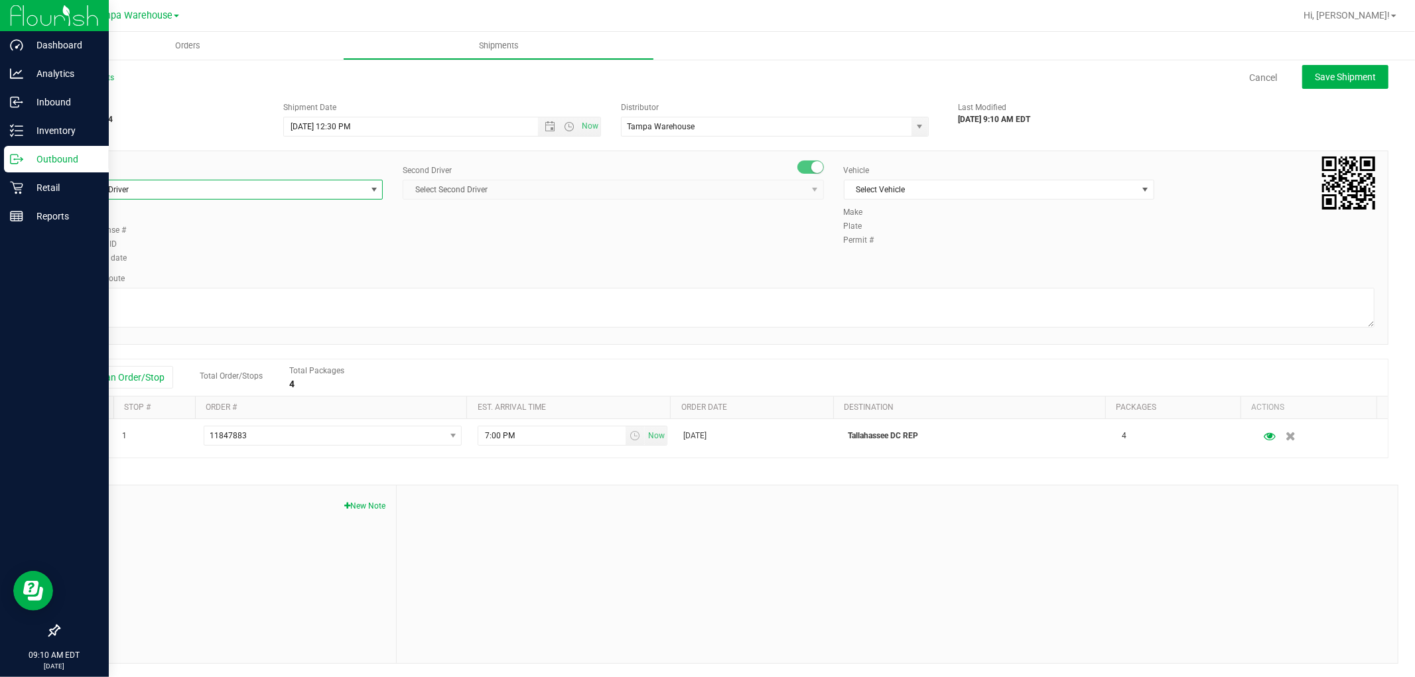
click at [297, 190] on span "Select Driver" at bounding box center [219, 189] width 293 height 19
click at [159, 247] on span "Aarron Mosley - 100003646" at bounding box center [135, 245] width 108 height 17
type input "MOSLEY"
click at [559, 189] on span "Select Second Driver" at bounding box center [604, 189] width 403 height 19
click at [488, 188] on span "Select Second Driver" at bounding box center [604, 189] width 403 height 19
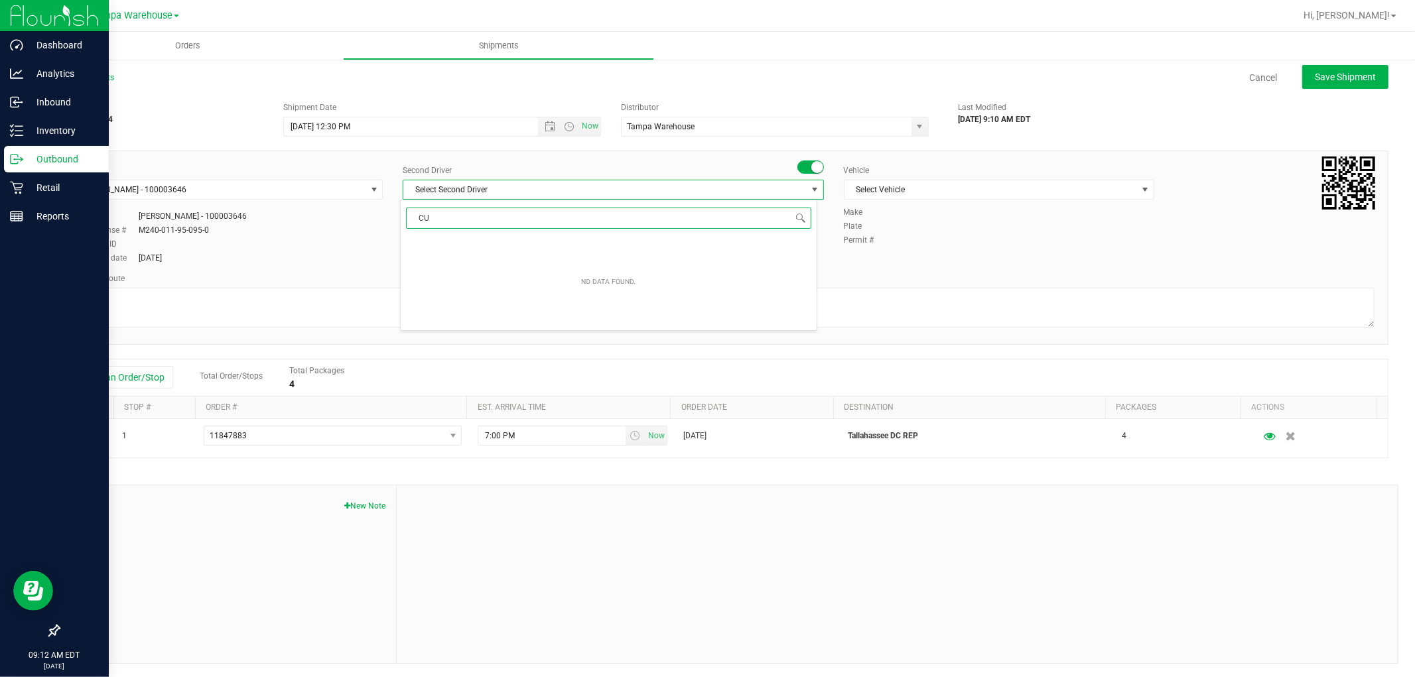
type input "C"
type input "LUNT"
click at [441, 244] on span "Brandon Lunt - 100000662" at bounding box center [463, 245] width 108 height 17
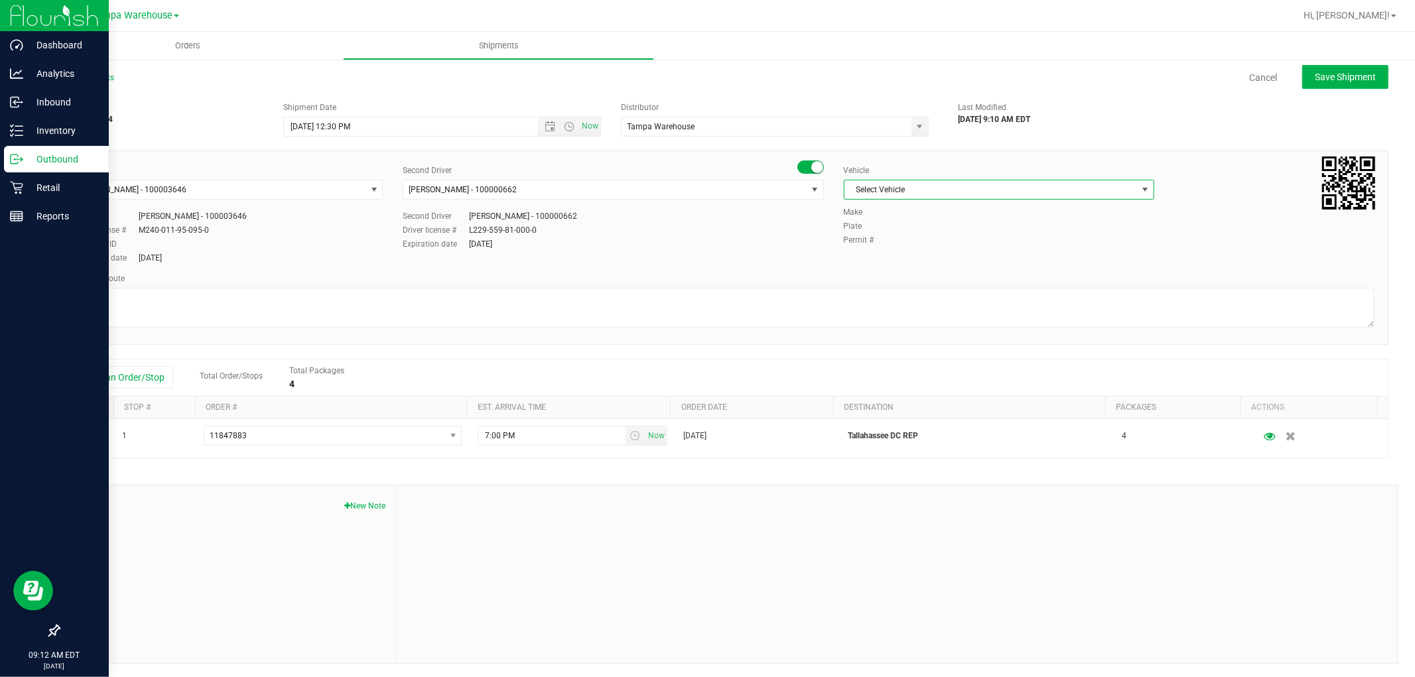
click at [1038, 187] on span "Select Vehicle" at bounding box center [991, 189] width 293 height 19
click at [934, 274] on li "FL-E-450-02" at bounding box center [991, 272] width 307 height 20
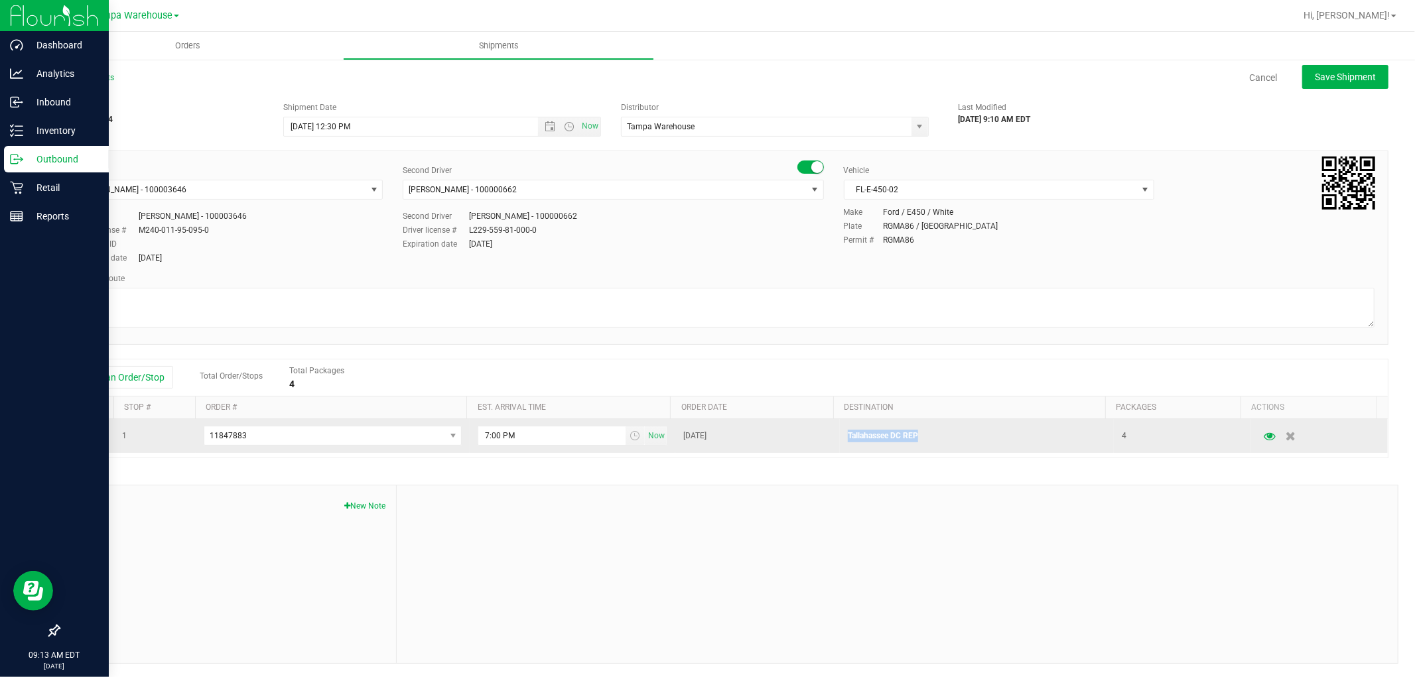
drag, startPoint x: 828, startPoint y: 436, endPoint x: 925, endPoint y: 437, distance: 96.9
click at [925, 437] on td "Tallahassee DC REP" at bounding box center [977, 436] width 274 height 34
copy p "Tallahassee DC REP"
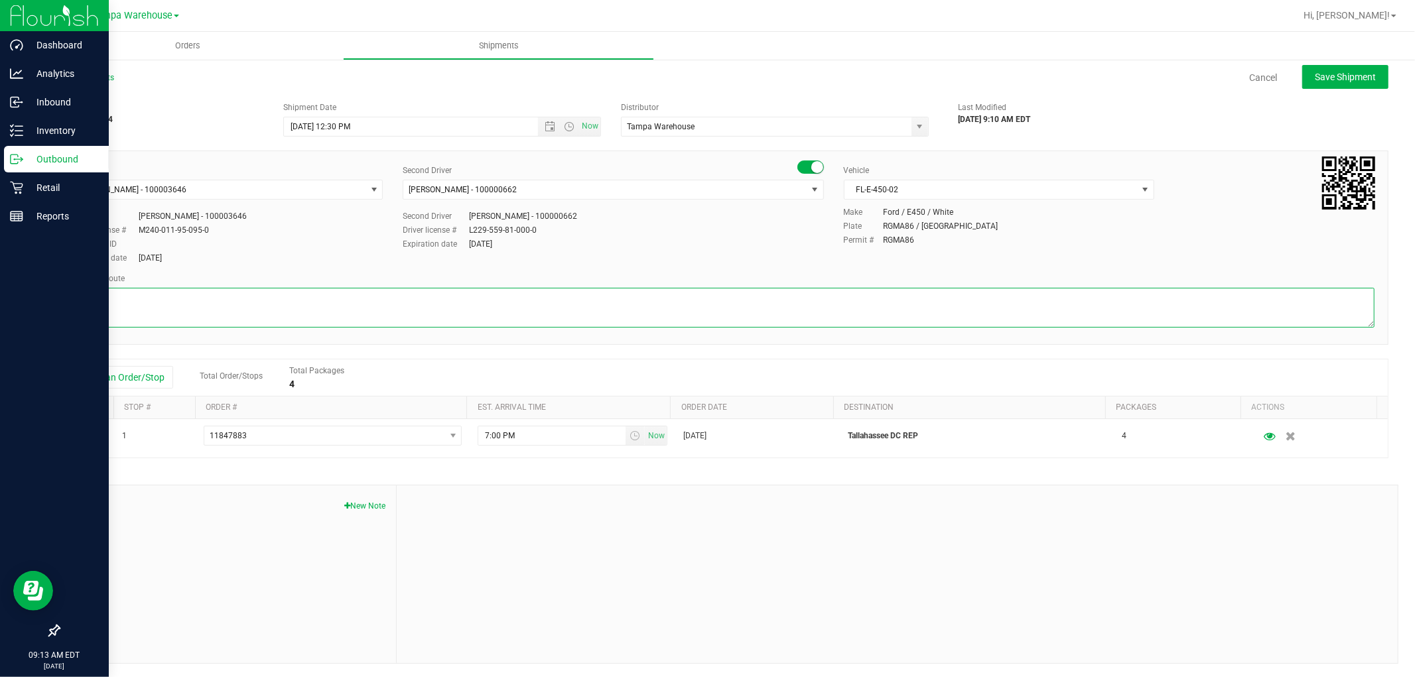
click at [188, 301] on textarea at bounding box center [723, 308] width 1303 height 40
paste textarea "Tallahassee DC REP"
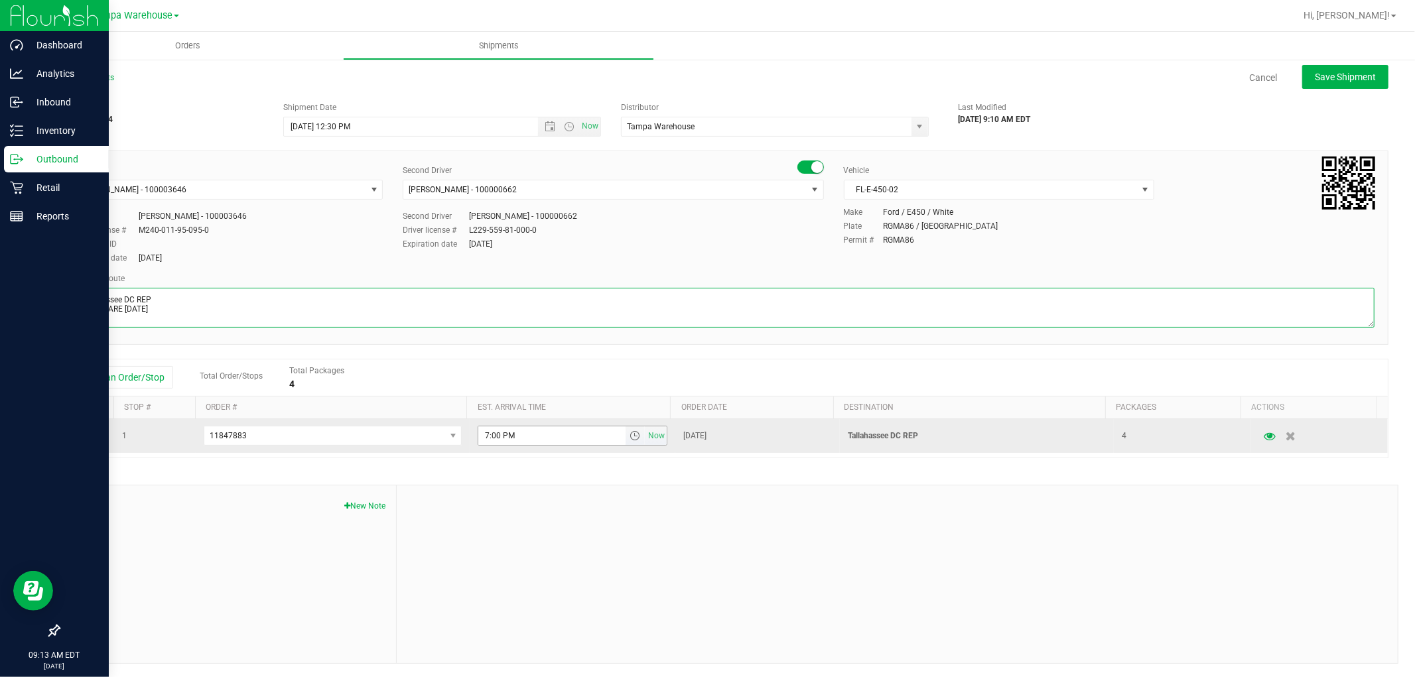
click at [630, 437] on span "select" at bounding box center [635, 436] width 11 height 11
type textarea "Tallahassee DC REP HARDWARE 08.26.25"
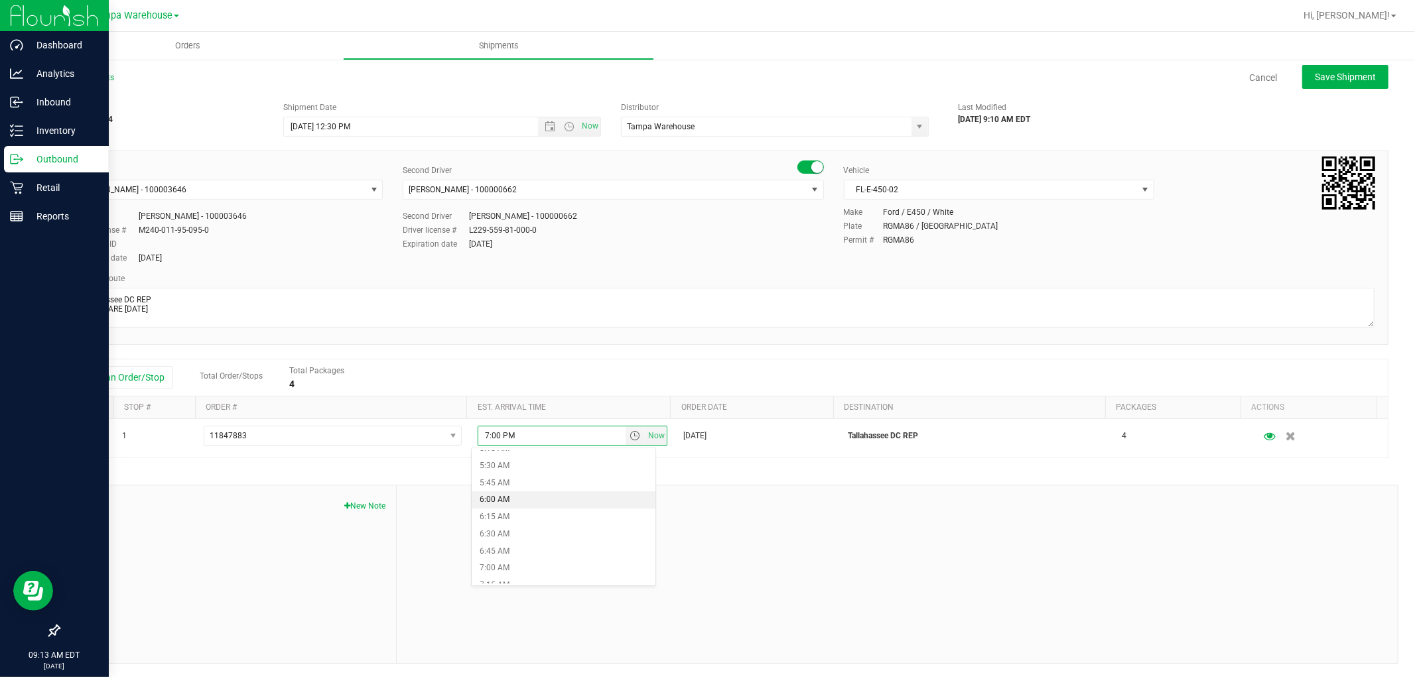
click at [526, 501] on li "6:00 AM" at bounding box center [563, 500] width 183 height 17
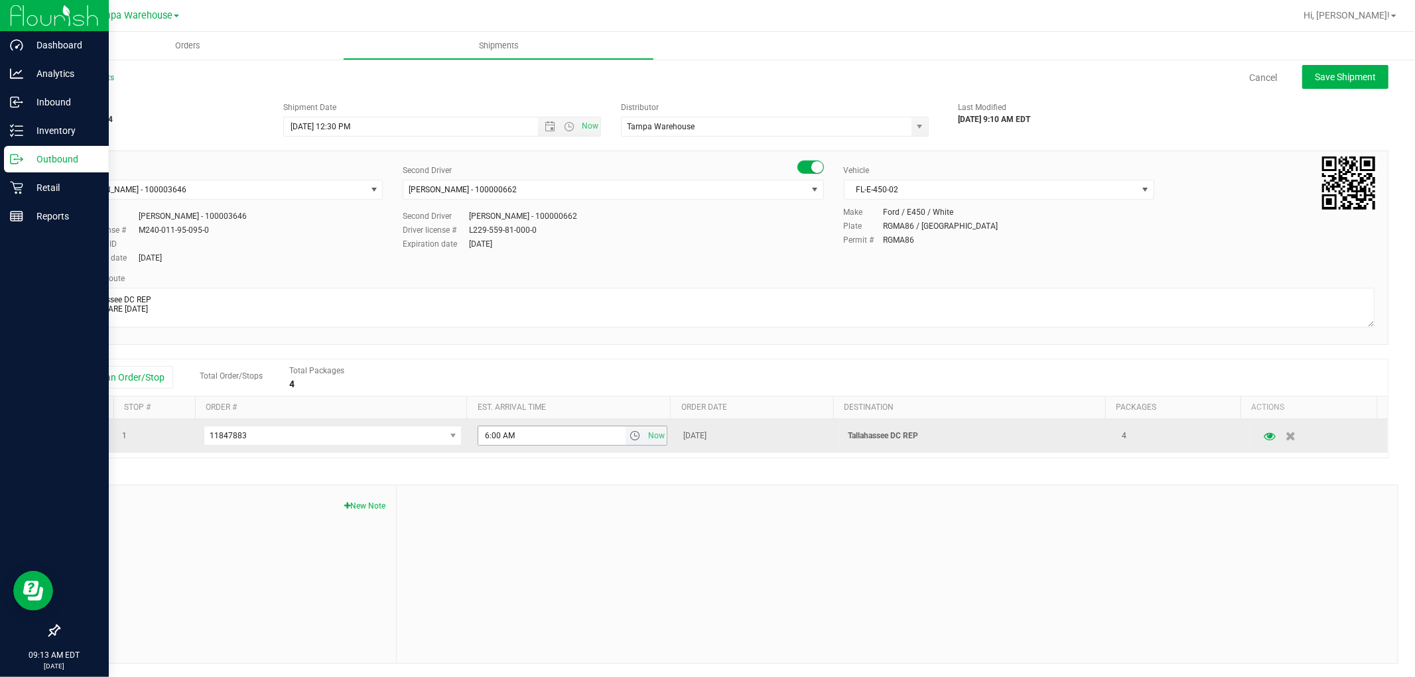
click at [630, 438] on span "select" at bounding box center [635, 436] width 11 height 11
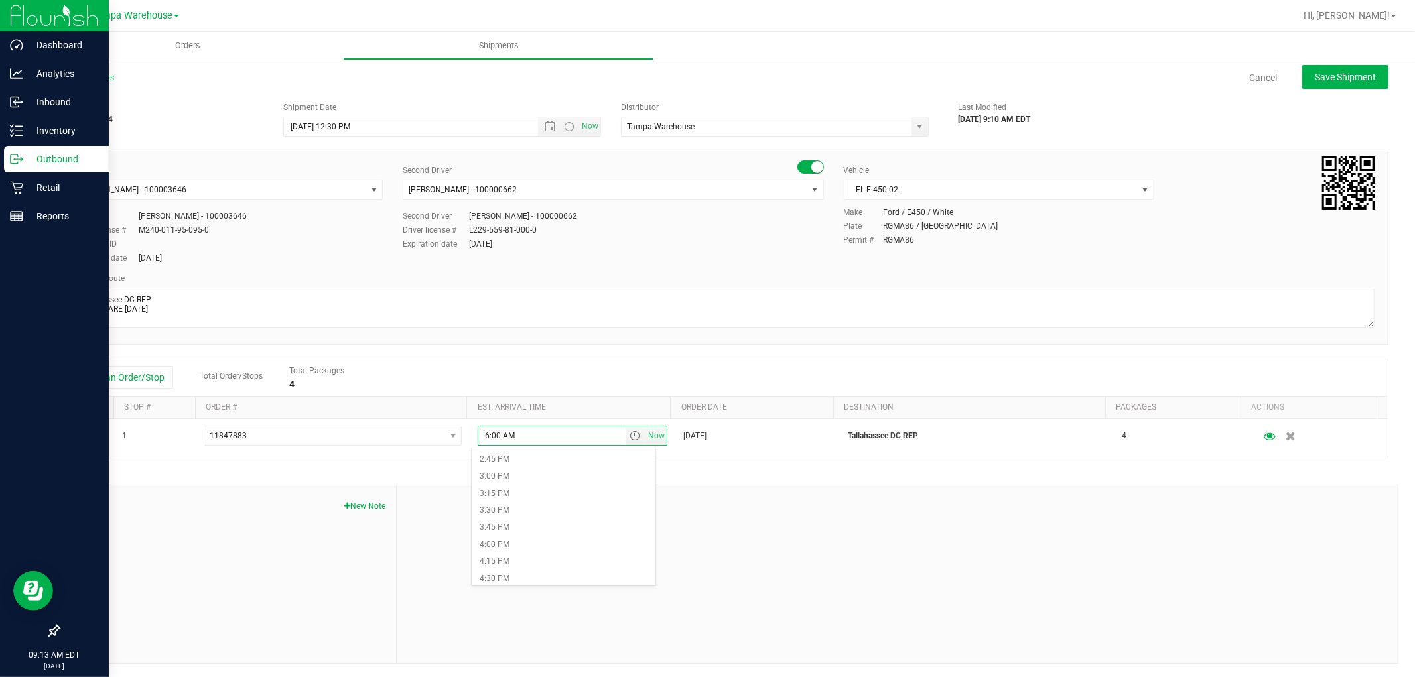
scroll to position [1179, 0]
click at [526, 509] on li "6:00 PM" at bounding box center [563, 508] width 183 height 17
click at [763, 512] on div at bounding box center [897, 575] width 1001 height 178
click at [1358, 83] on button "Save Shipment" at bounding box center [1346, 77] width 86 height 24
type input "8/26/2025 4:30 PM"
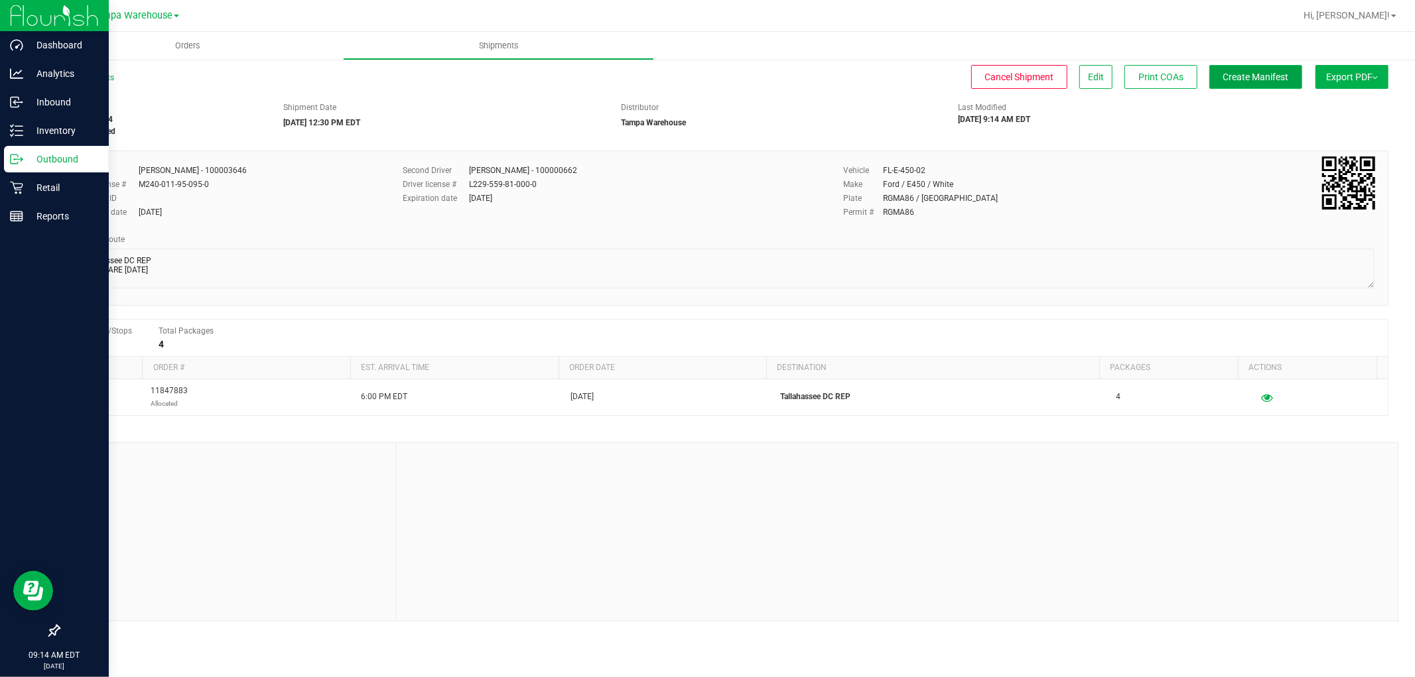
click at [1281, 84] on button "Create Manifest" at bounding box center [1256, 77] width 93 height 24
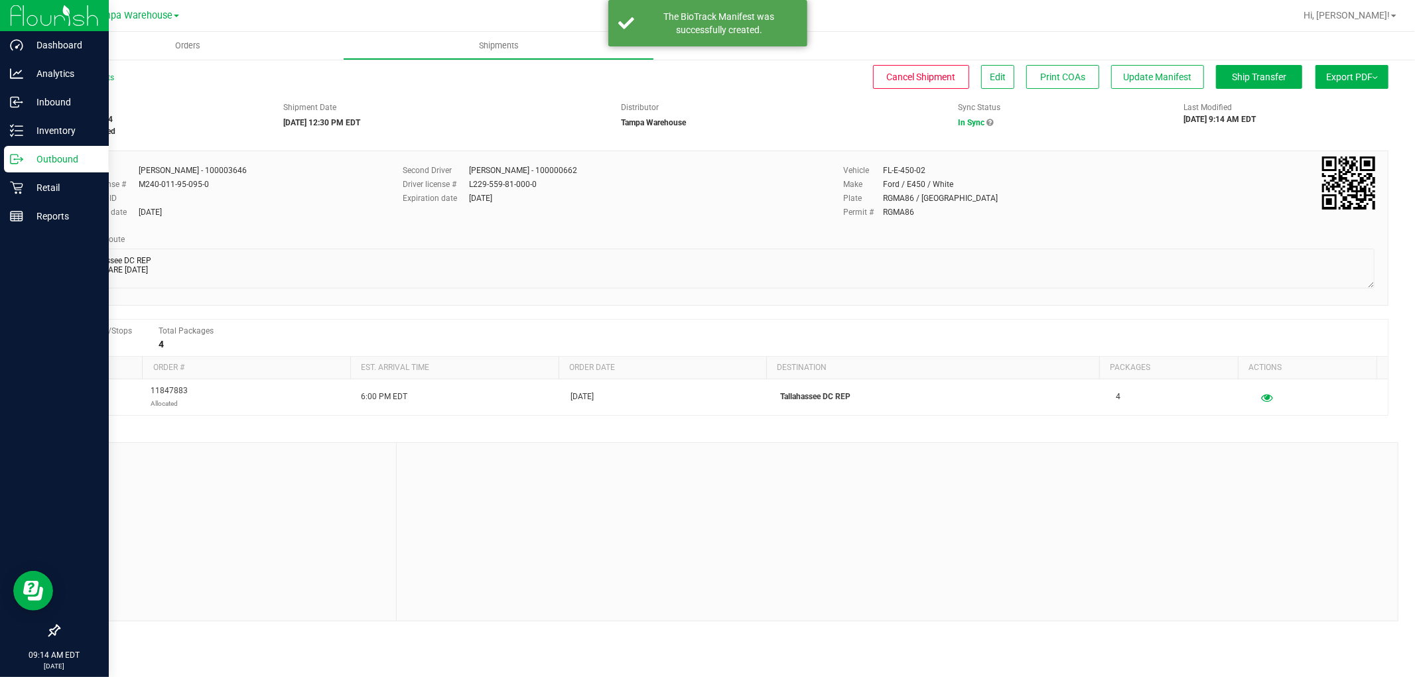
click at [1376, 72] on span "Export PDF" at bounding box center [1352, 77] width 52 height 11
click at [1350, 125] on div "Manifest by Lot" at bounding box center [1352, 125] width 122 height 9
click at [1361, 78] on span "Export PDF" at bounding box center [1352, 77] width 52 height 11
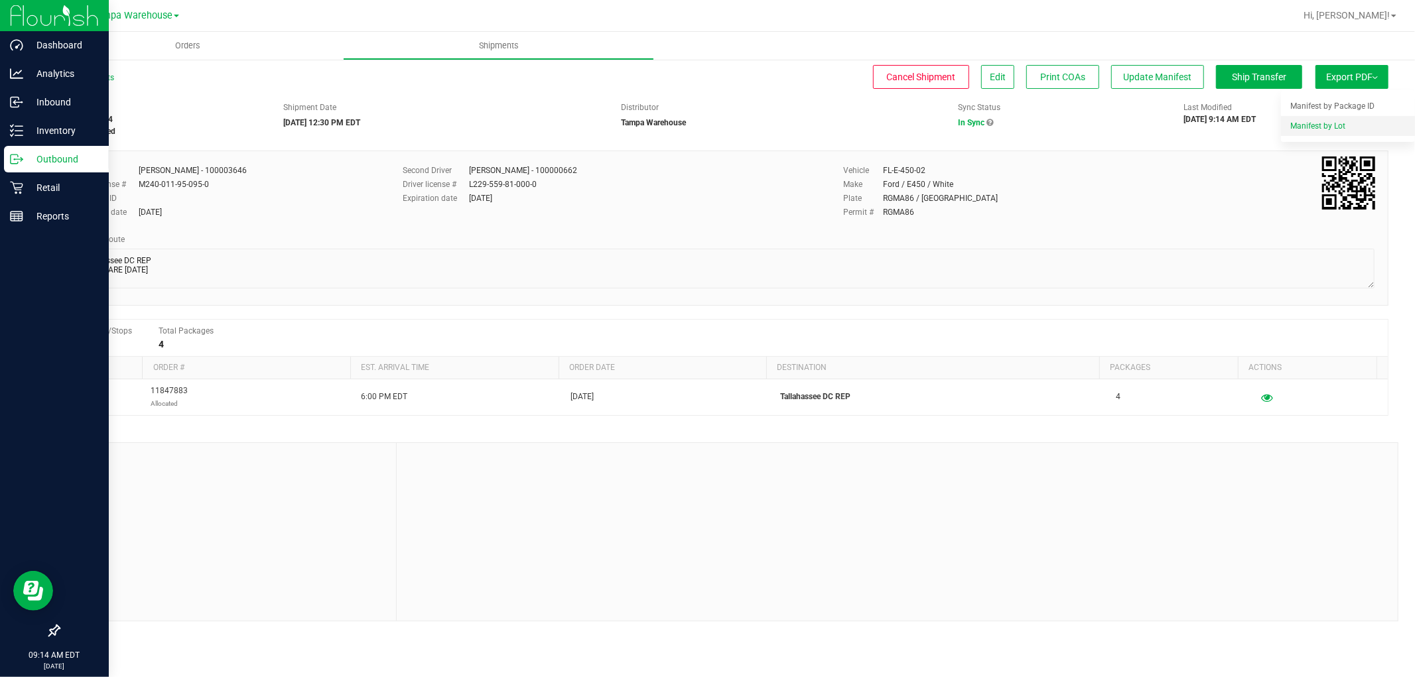
click at [1336, 123] on span "Manifest by Lot" at bounding box center [1318, 125] width 55 height 9
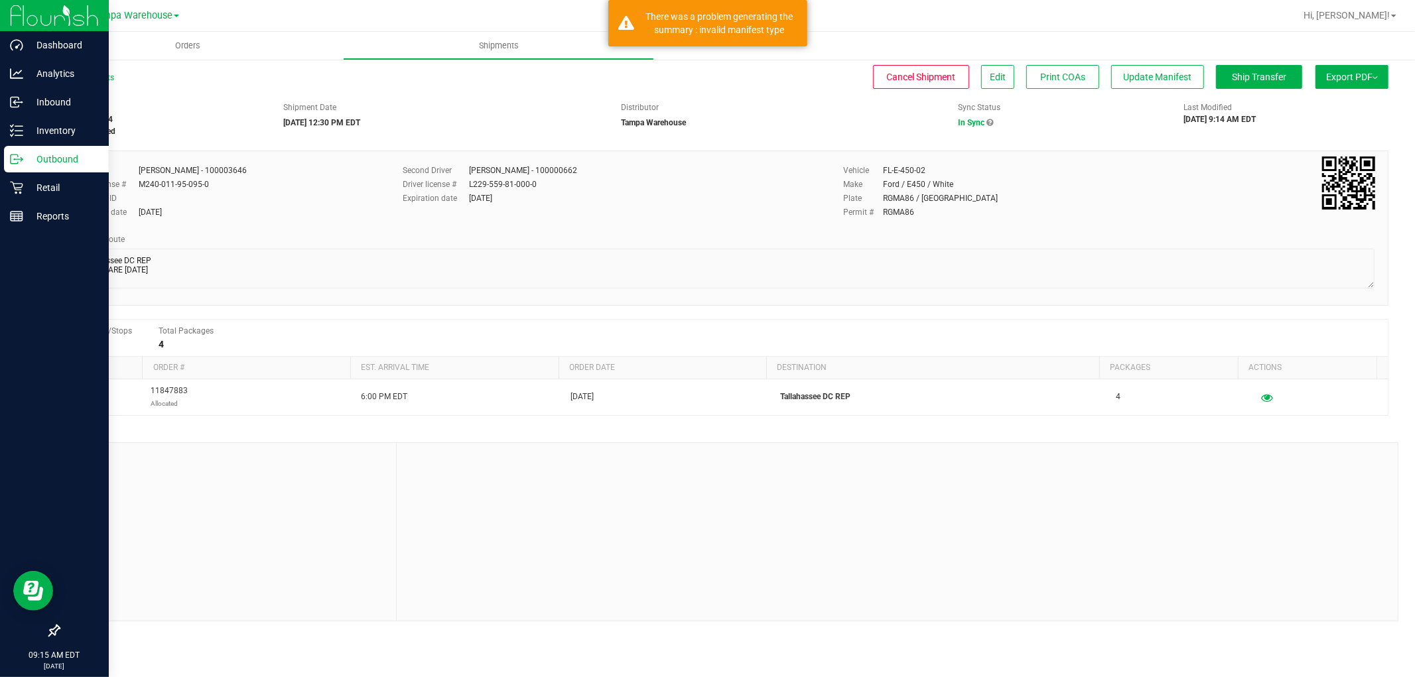
click at [1365, 76] on span "Export PDF" at bounding box center [1352, 77] width 52 height 11
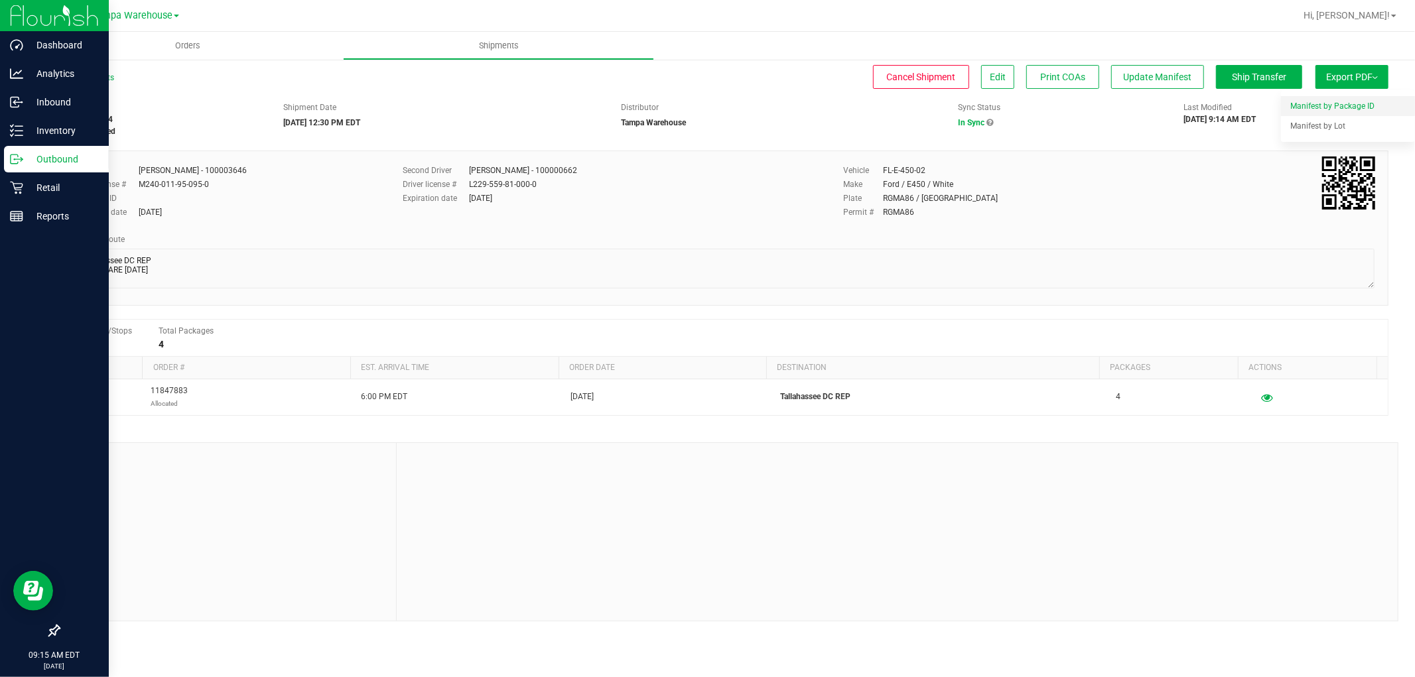
click at [1356, 98] on li "Manifest by Package ID" at bounding box center [1348, 106] width 134 height 20
click at [1379, 83] on button "Export PDF" at bounding box center [1352, 77] width 73 height 24
click at [1332, 122] on span "Manifest by Lot" at bounding box center [1318, 125] width 55 height 9
click at [1342, 78] on span "Export PDF" at bounding box center [1352, 77] width 52 height 11
click at [1356, 131] on li "Manifest by Lot" at bounding box center [1348, 126] width 134 height 20
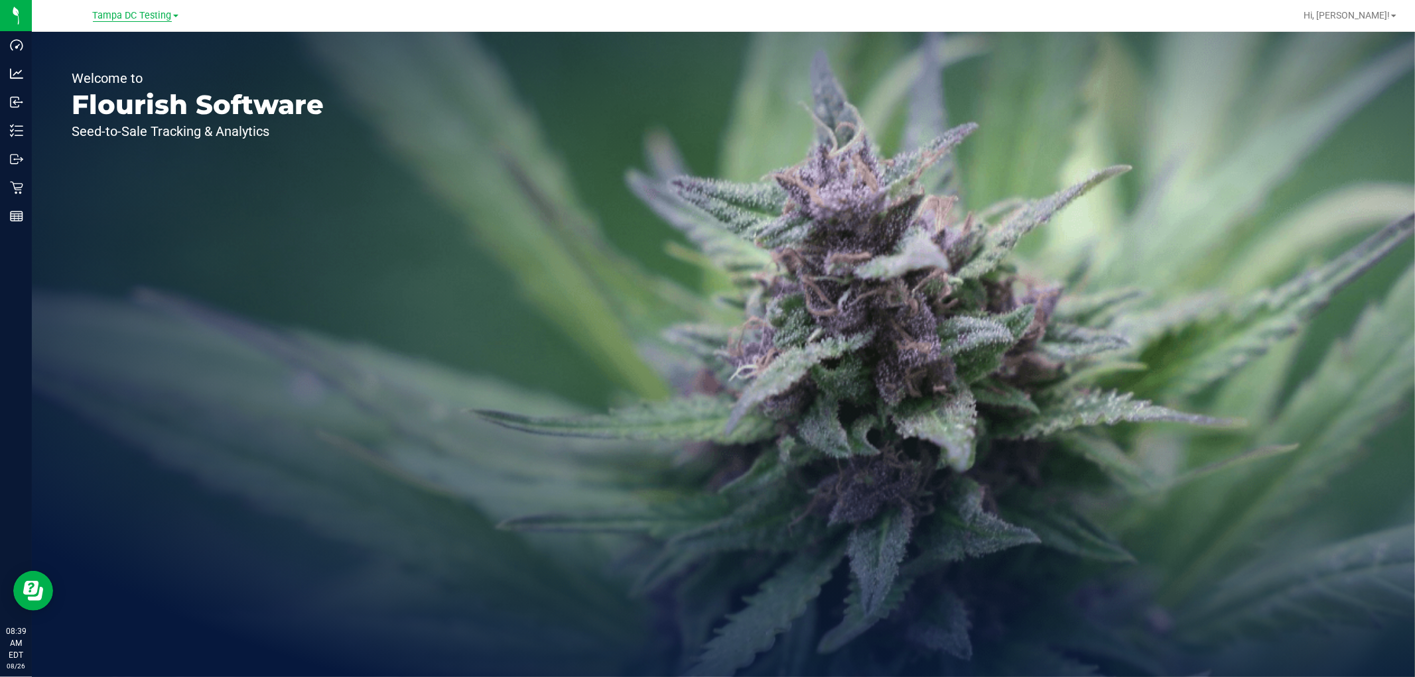
click at [143, 13] on span "Tampa DC Testing" at bounding box center [132, 16] width 79 height 12
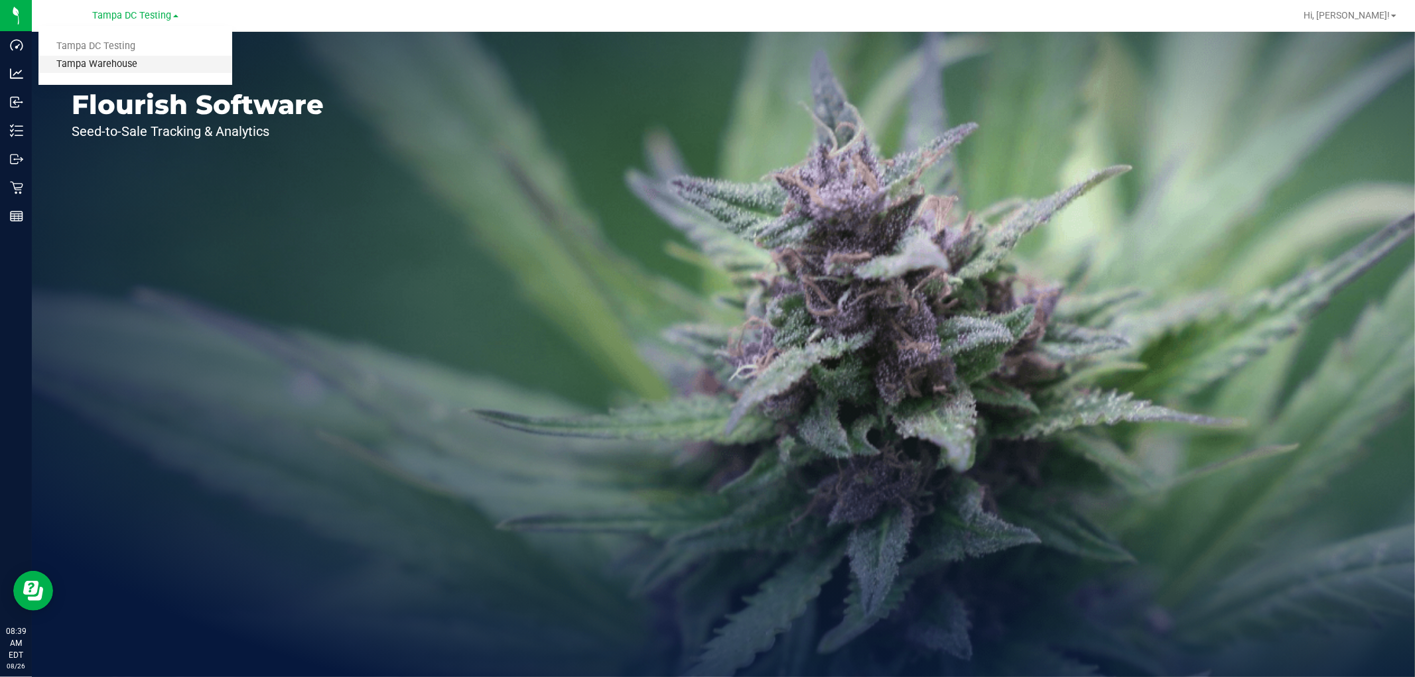
click at [115, 65] on link "Tampa Warehouse" at bounding box center [135, 65] width 194 height 18
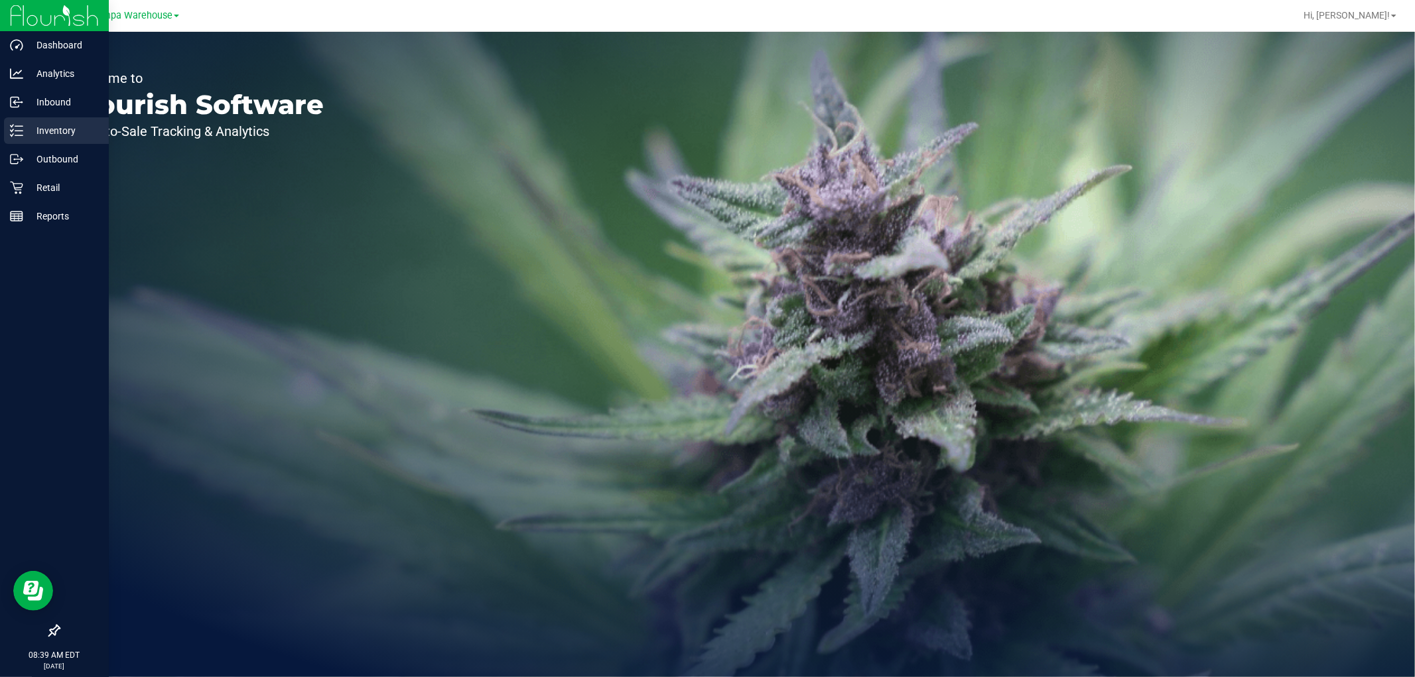
click at [70, 125] on p "Inventory" at bounding box center [63, 131] width 80 height 16
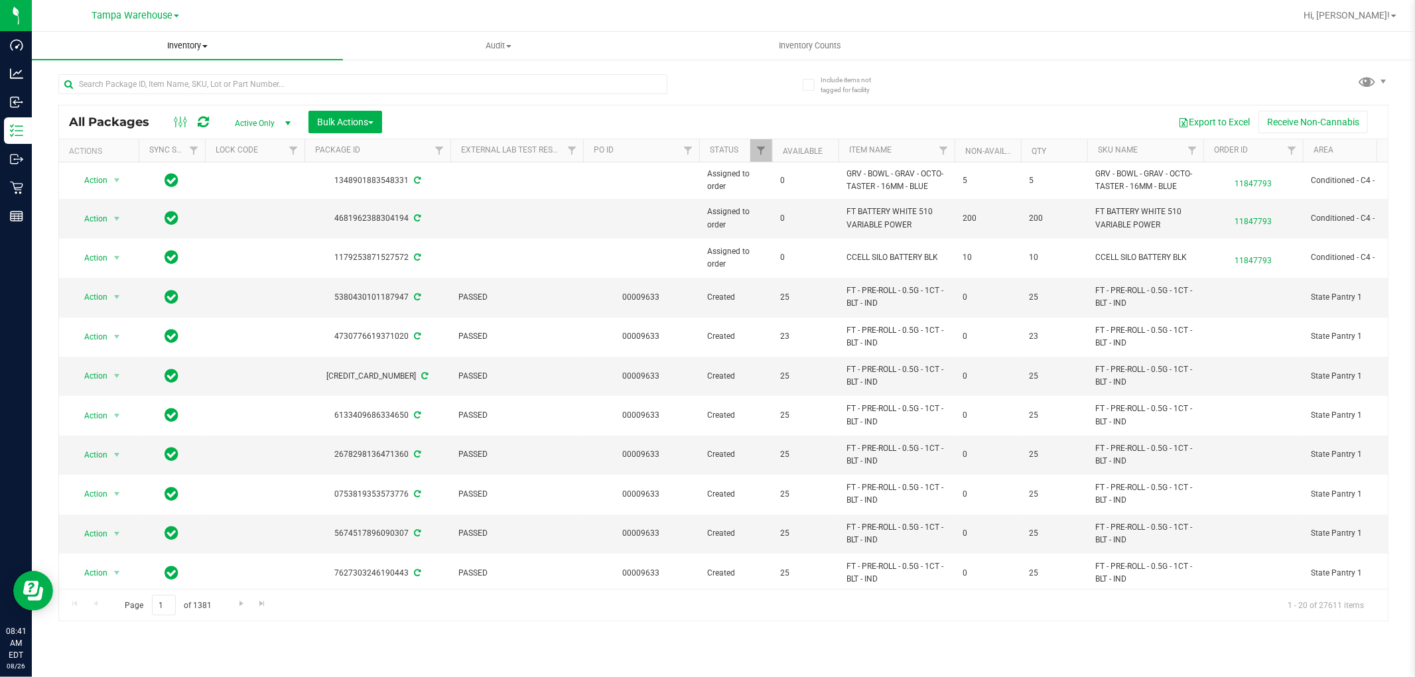
click at [191, 50] on span "Inventory" at bounding box center [187, 46] width 311 height 12
click at [101, 94] on span "All inventory" at bounding box center [77, 95] width 90 height 11
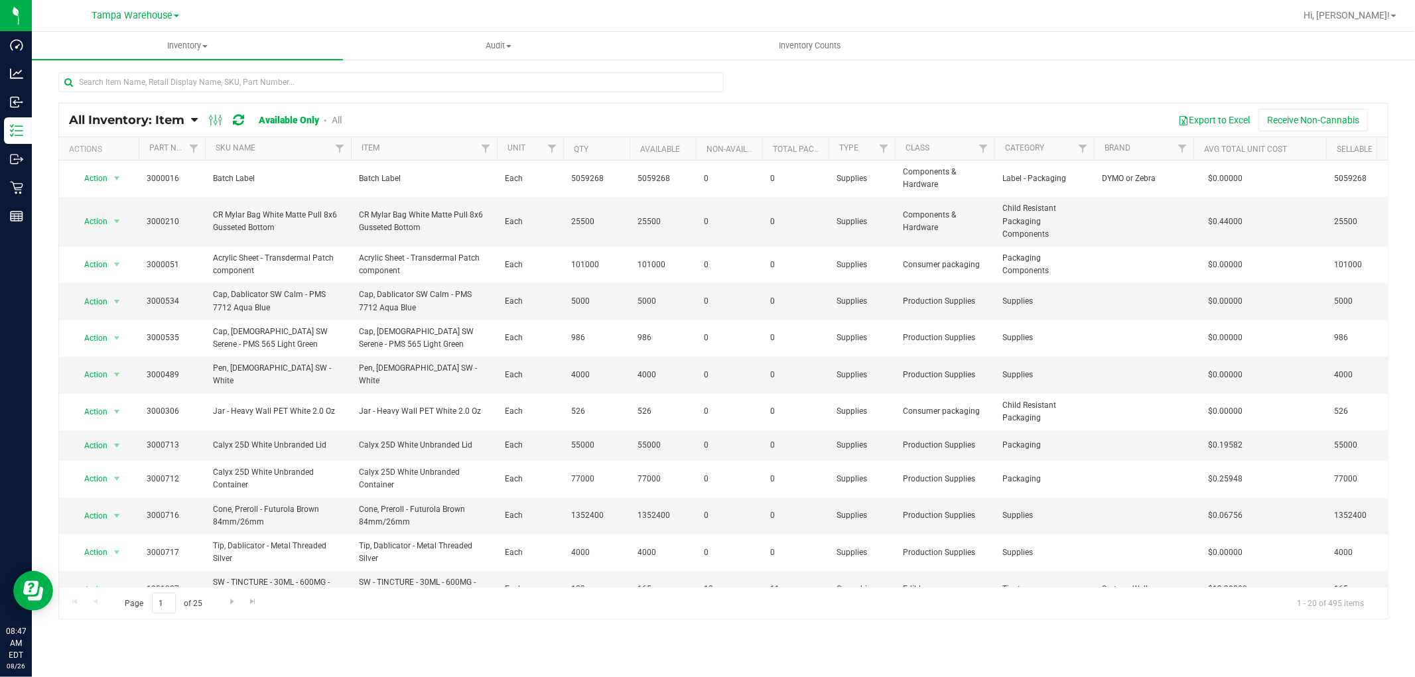
click at [189, 119] on link "All Inventory: Item" at bounding box center [130, 120] width 122 height 15
click at [123, 221] on span "Item by Location" at bounding box center [99, 218] width 72 height 11
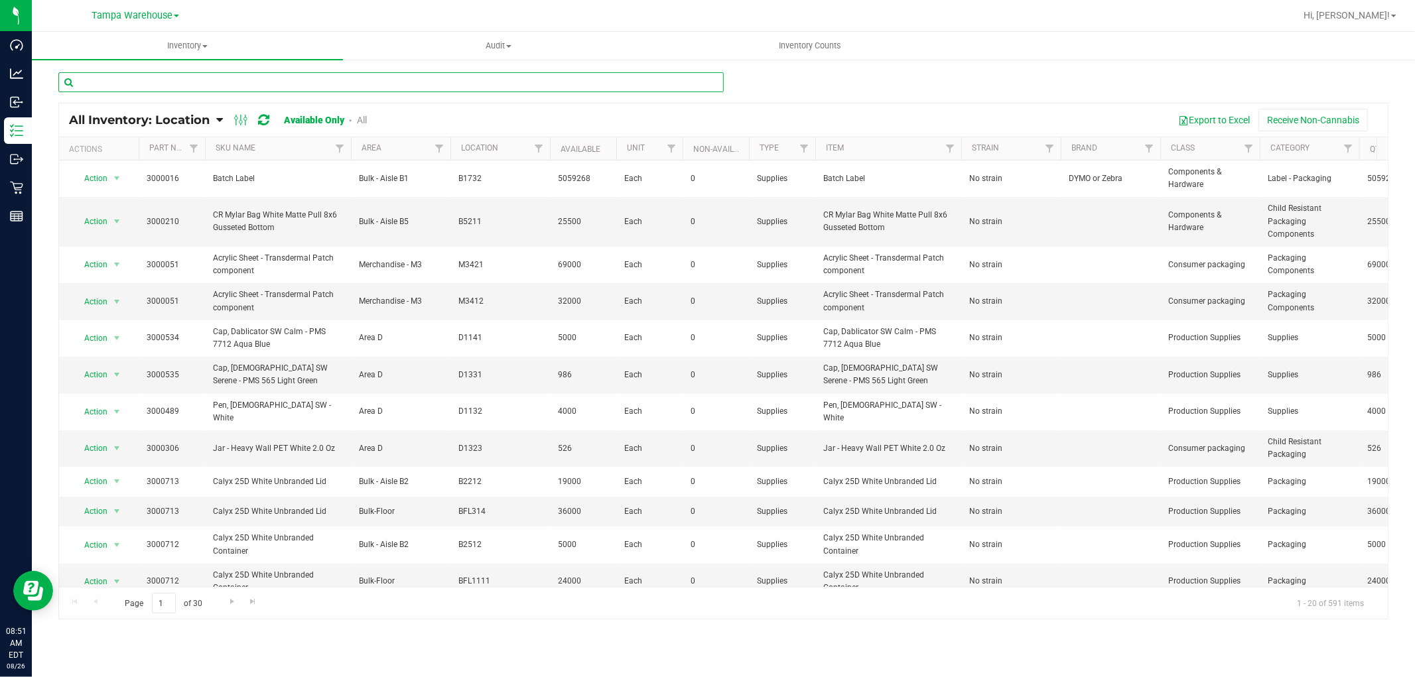
click at [209, 78] on input "text" at bounding box center [391, 82] width 666 height 20
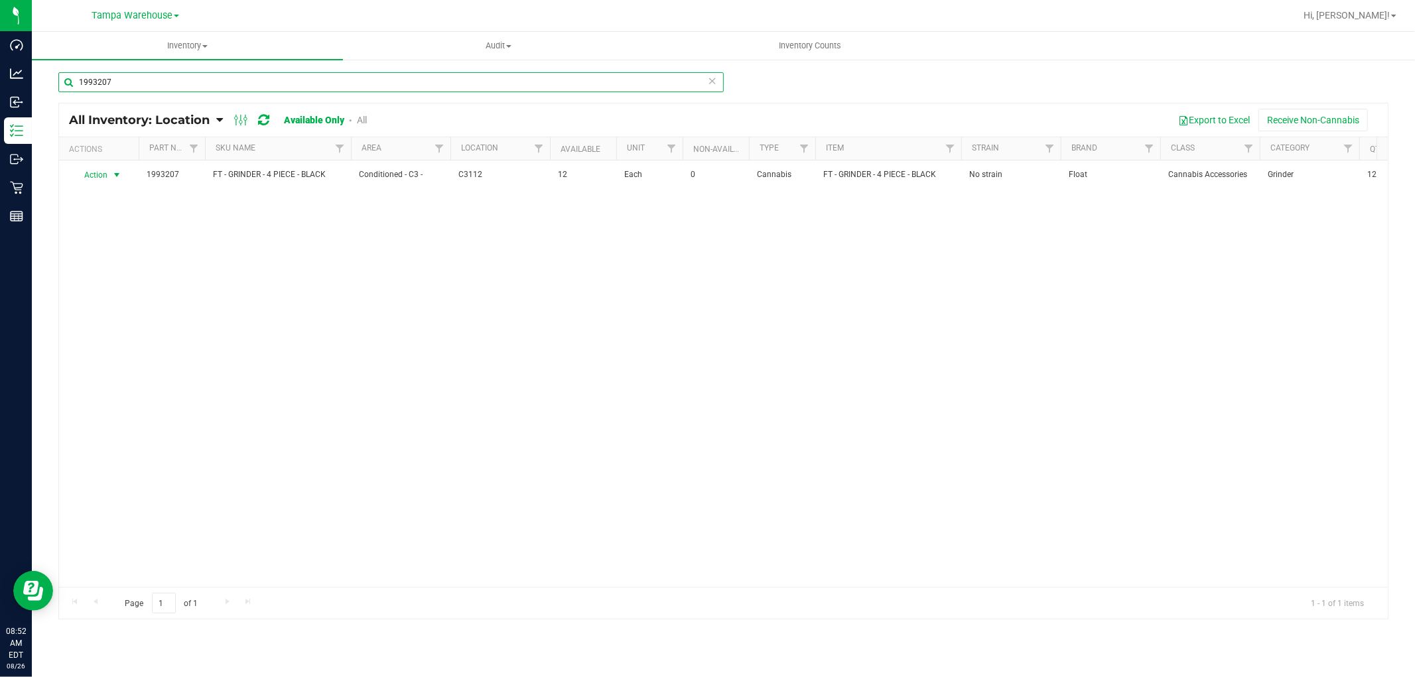
type input "1993207"
click at [117, 178] on span "select" at bounding box center [116, 175] width 11 height 11
click at [111, 236] on li "View packages" at bounding box center [109, 234] width 73 height 20
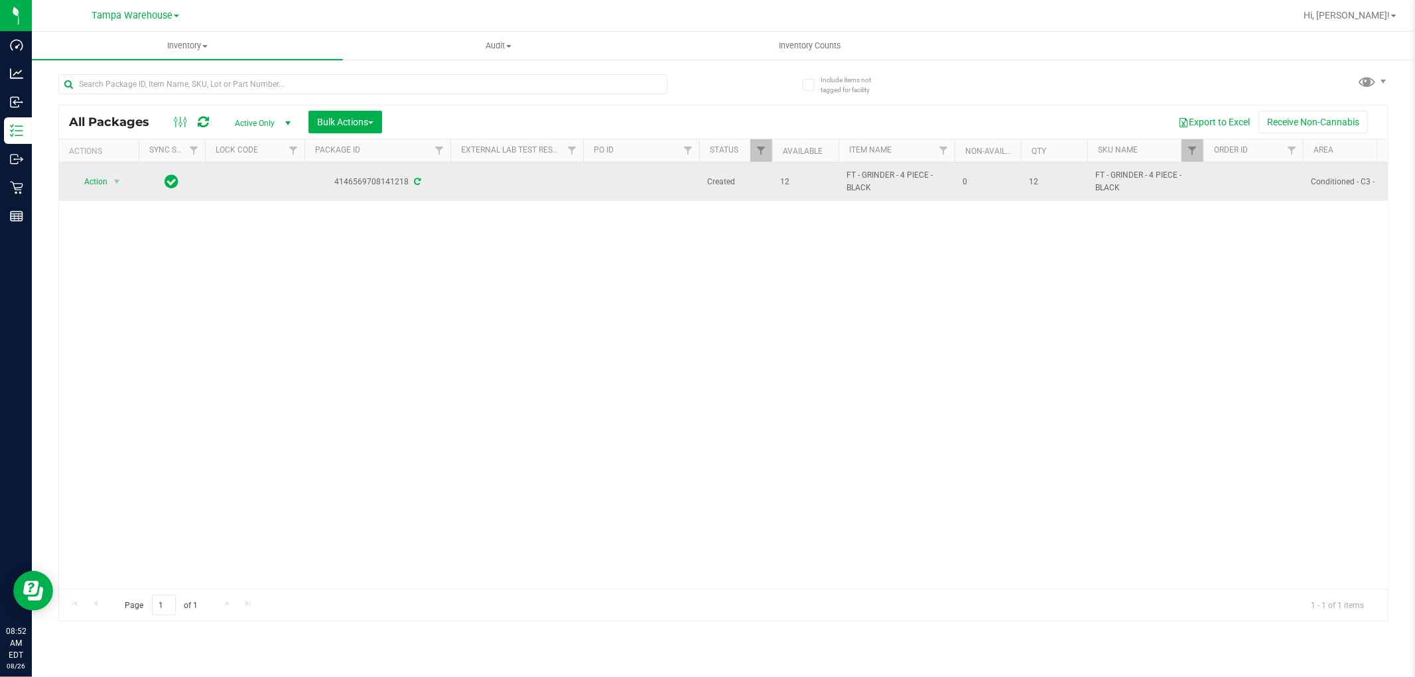
click at [482, 183] on td at bounding box center [517, 182] width 133 height 38
click at [118, 184] on span "select" at bounding box center [116, 182] width 11 height 11
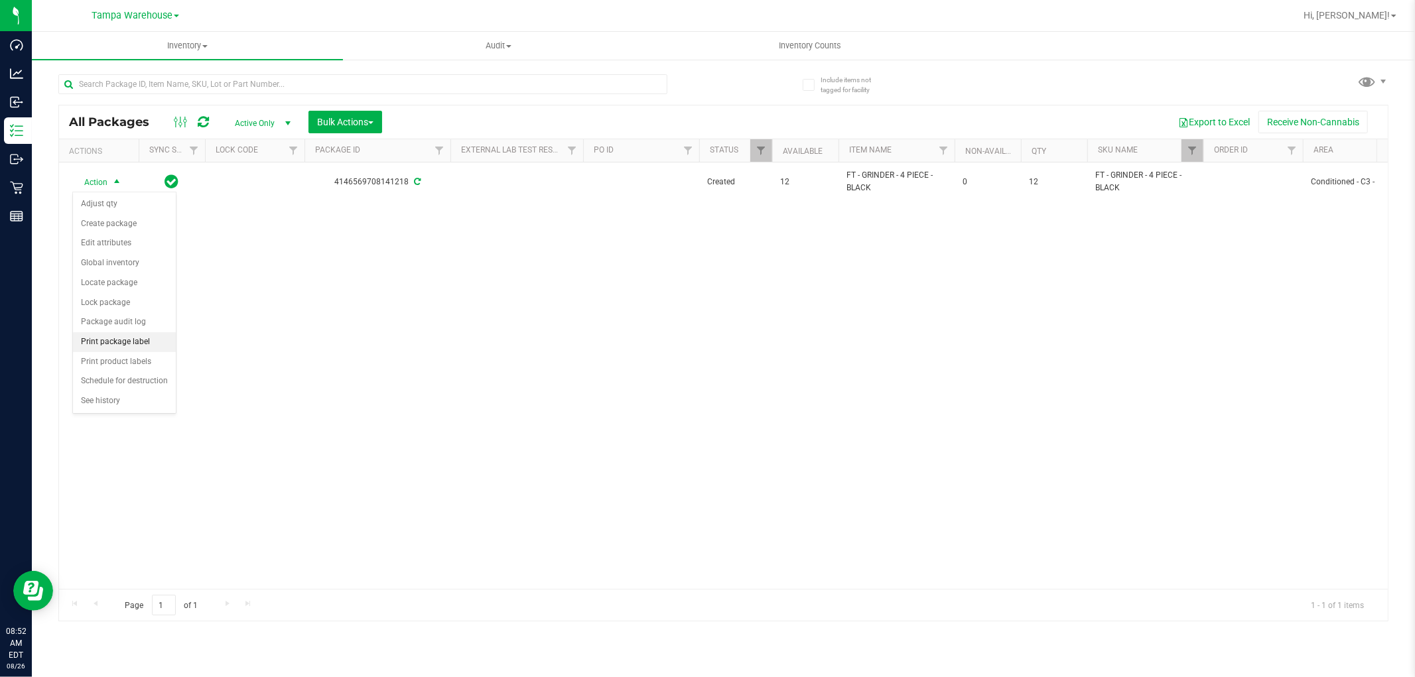
click at [139, 340] on li "Print package label" at bounding box center [124, 342] width 103 height 20
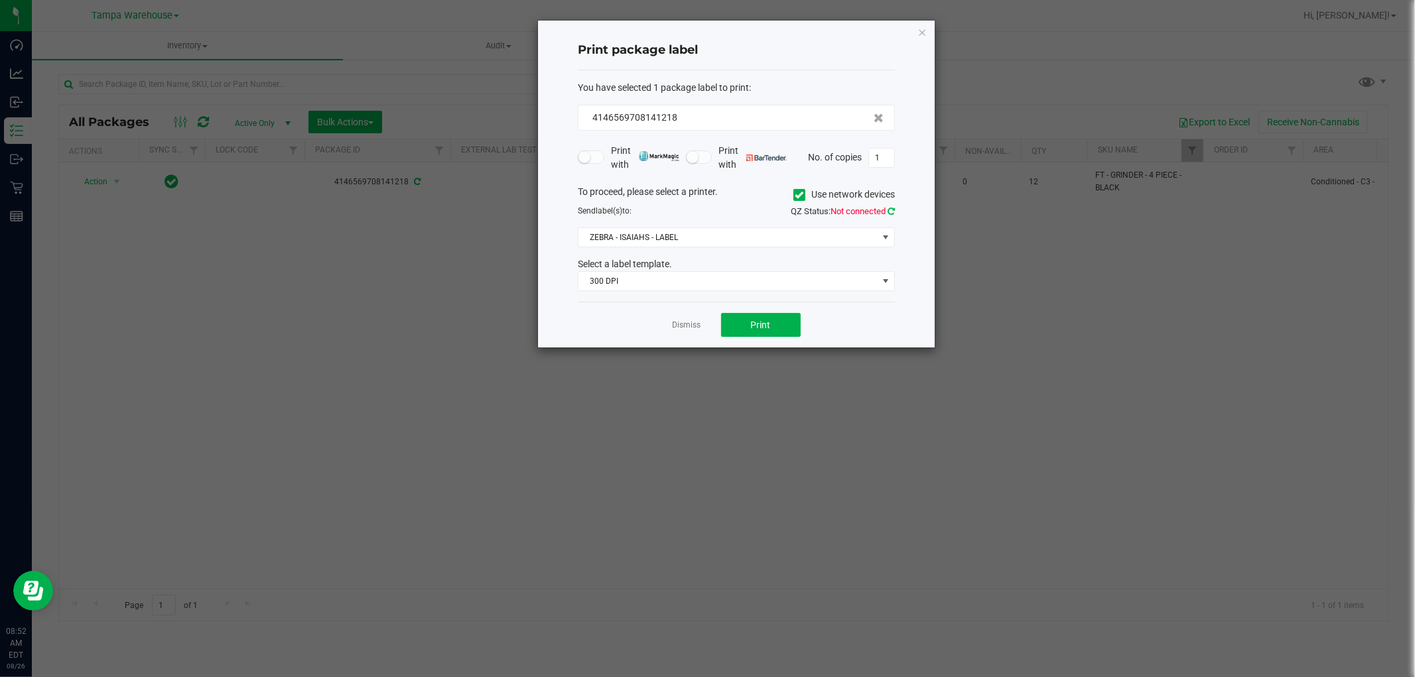
click at [892, 210] on icon at bounding box center [891, 211] width 7 height 9
click at [765, 332] on button "Print" at bounding box center [761, 325] width 80 height 24
click at [920, 27] on icon "button" at bounding box center [922, 32] width 9 height 16
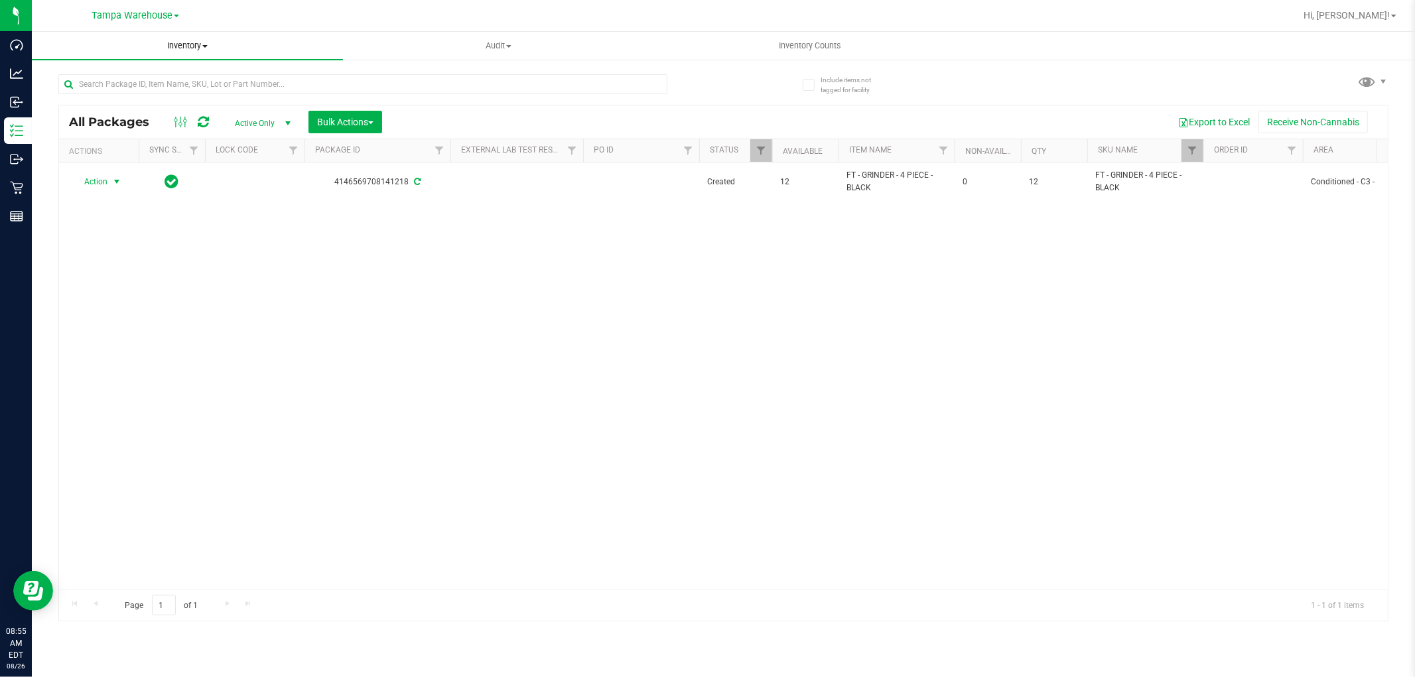
click at [199, 48] on span "Inventory" at bounding box center [187, 46] width 311 height 12
click at [113, 98] on span "All inventory" at bounding box center [77, 95] width 90 height 11
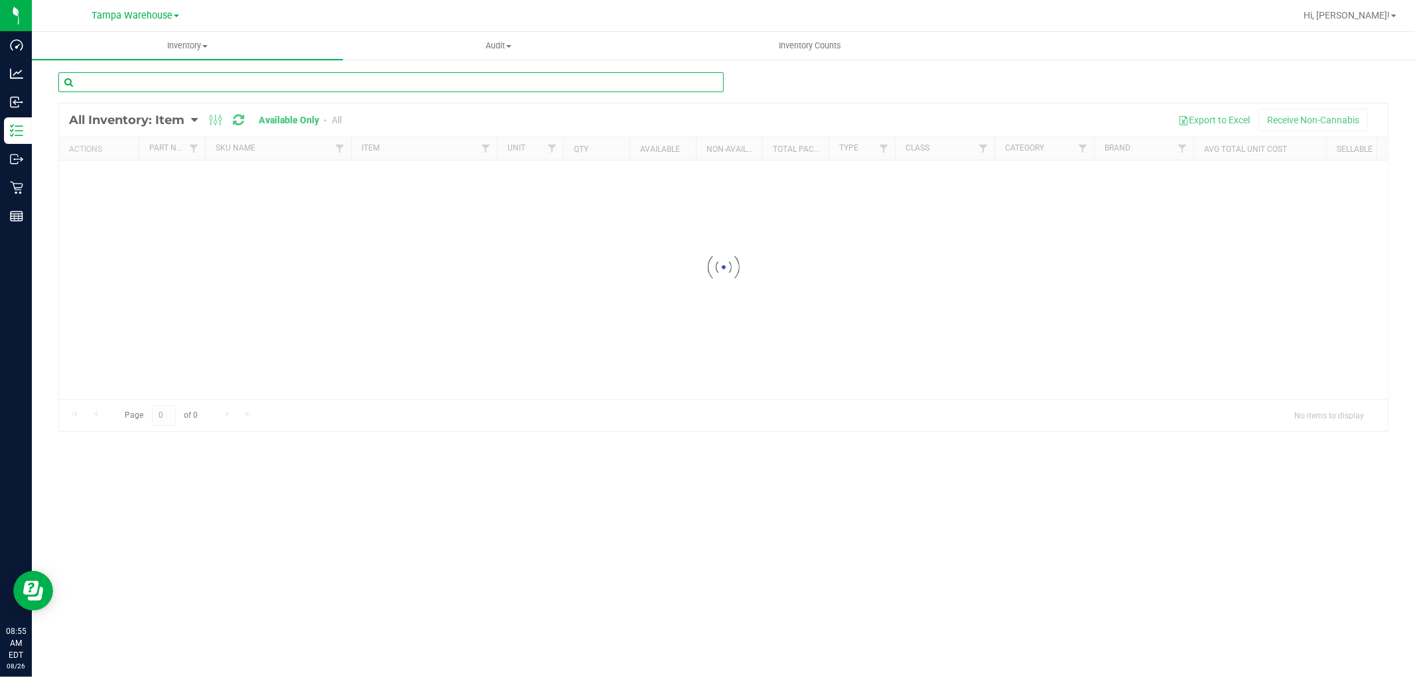
click at [177, 84] on input "text" at bounding box center [391, 82] width 666 height 20
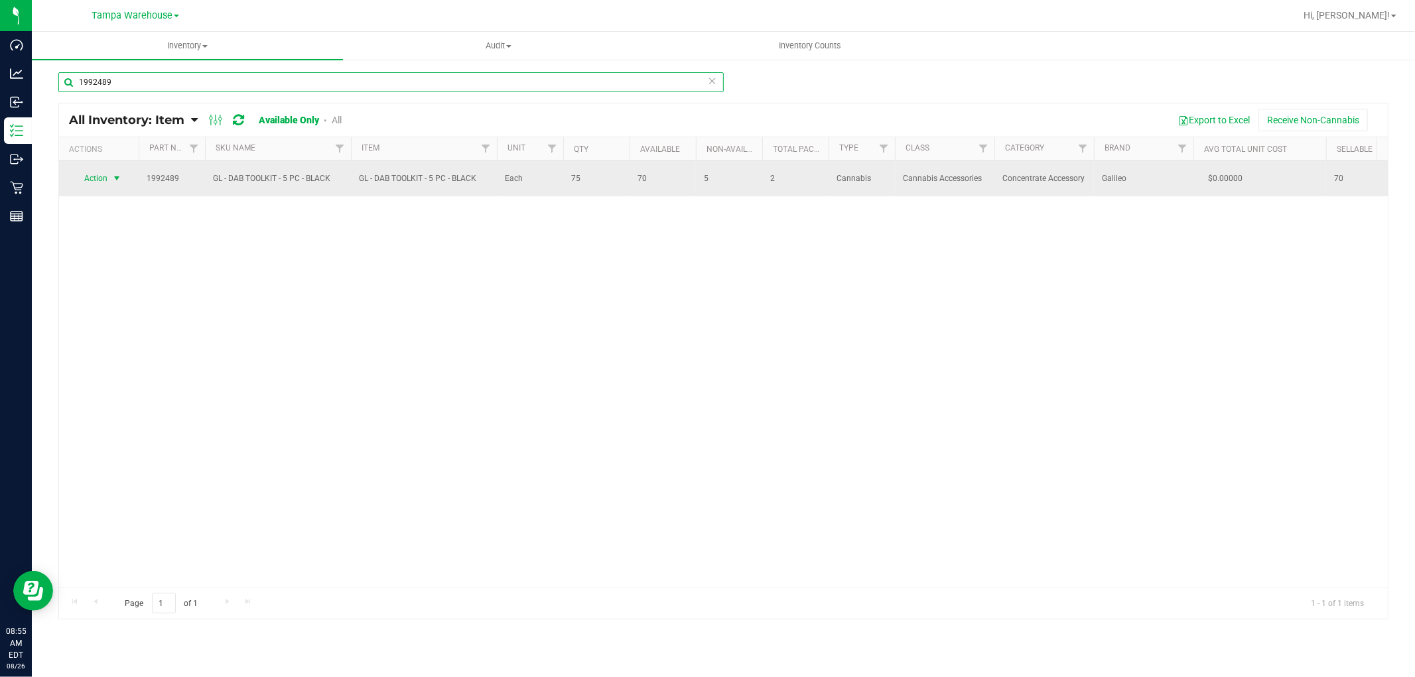
type input "1992489"
click at [109, 178] on span "select" at bounding box center [117, 178] width 17 height 19
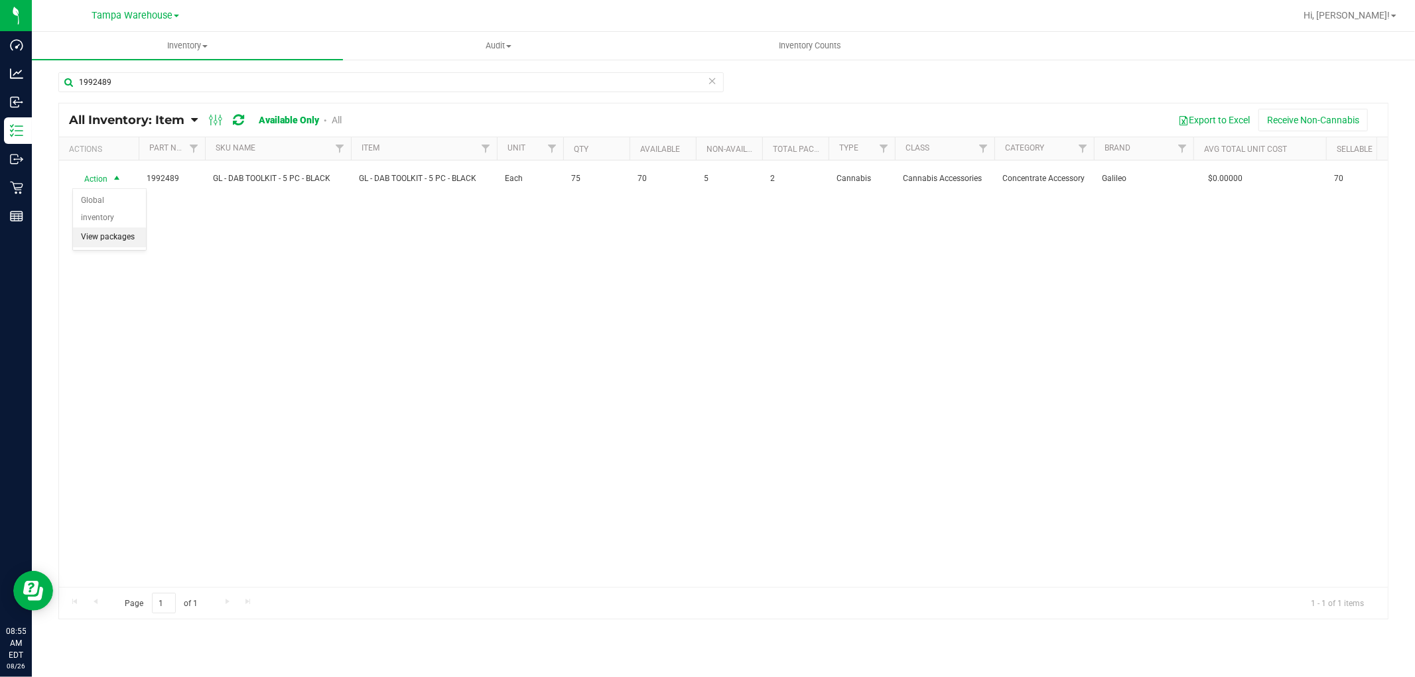
click at [115, 240] on li "View packages" at bounding box center [109, 238] width 73 height 20
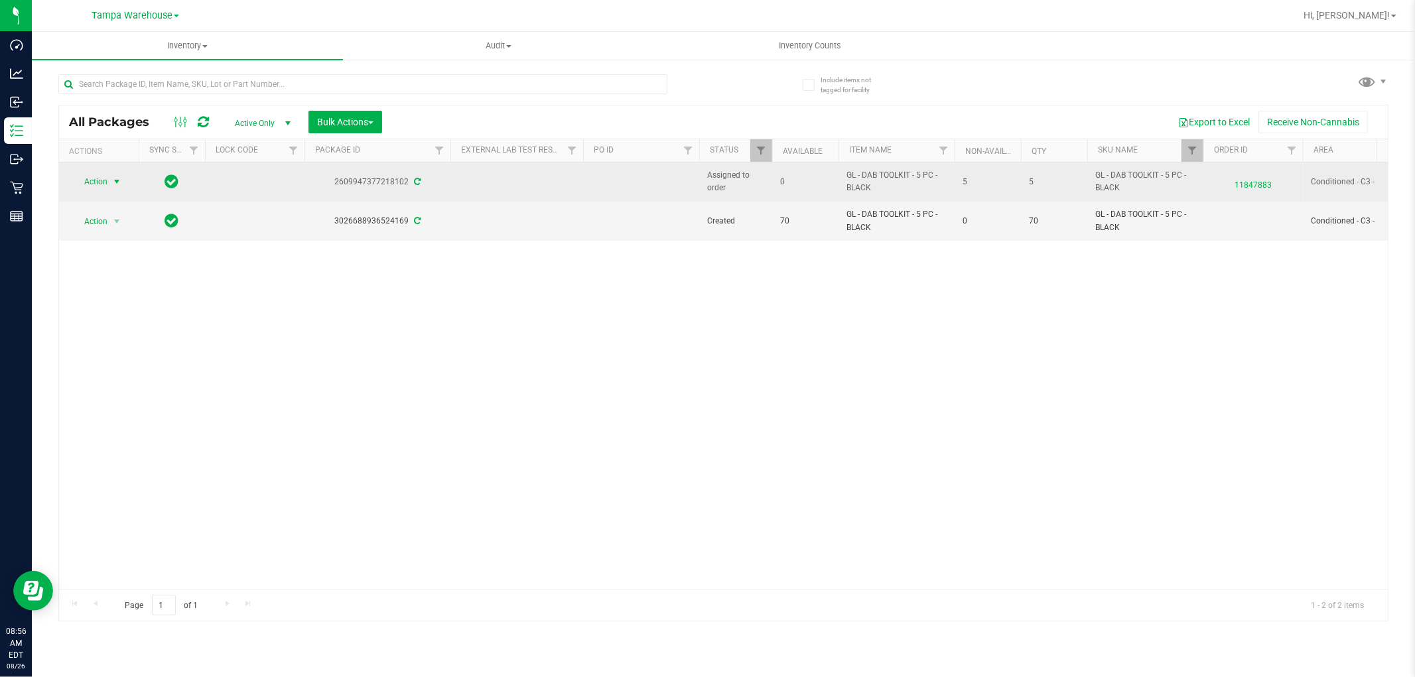
click at [102, 178] on span "Action" at bounding box center [90, 182] width 36 height 19
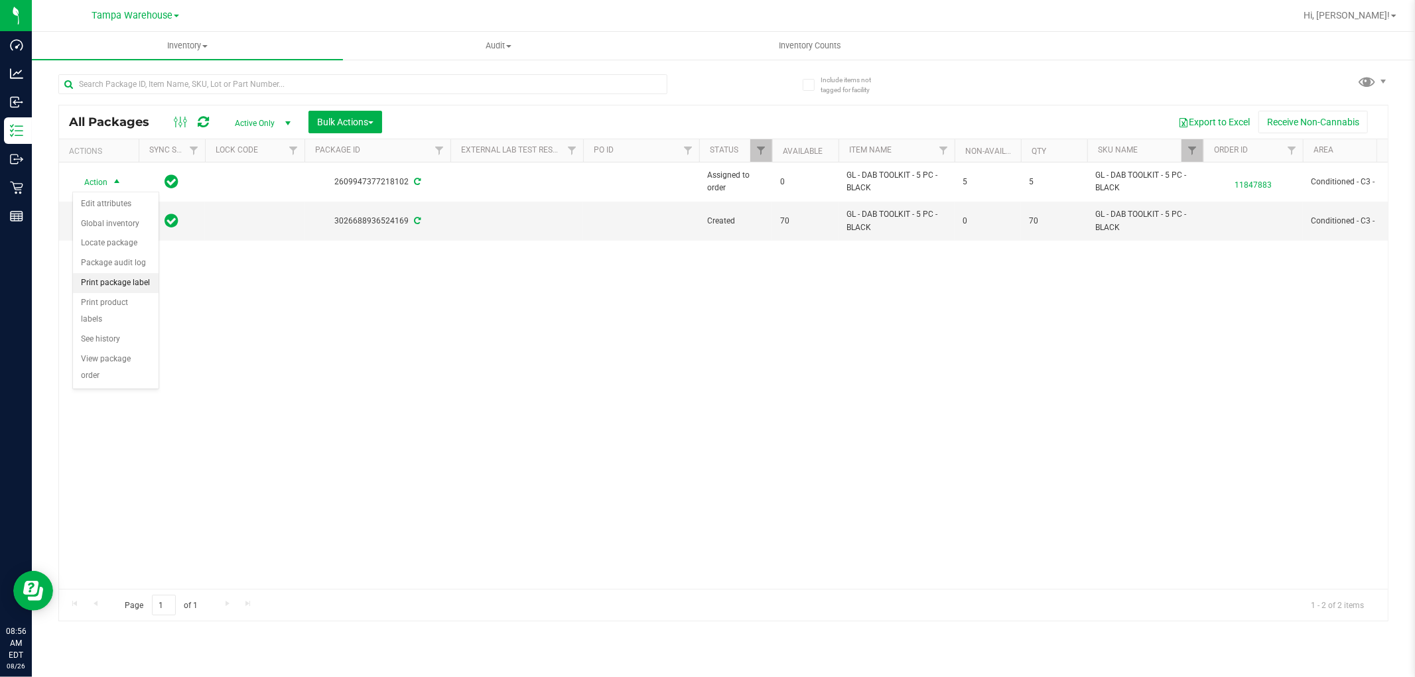
click at [128, 287] on li "Print package label" at bounding box center [116, 283] width 86 height 20
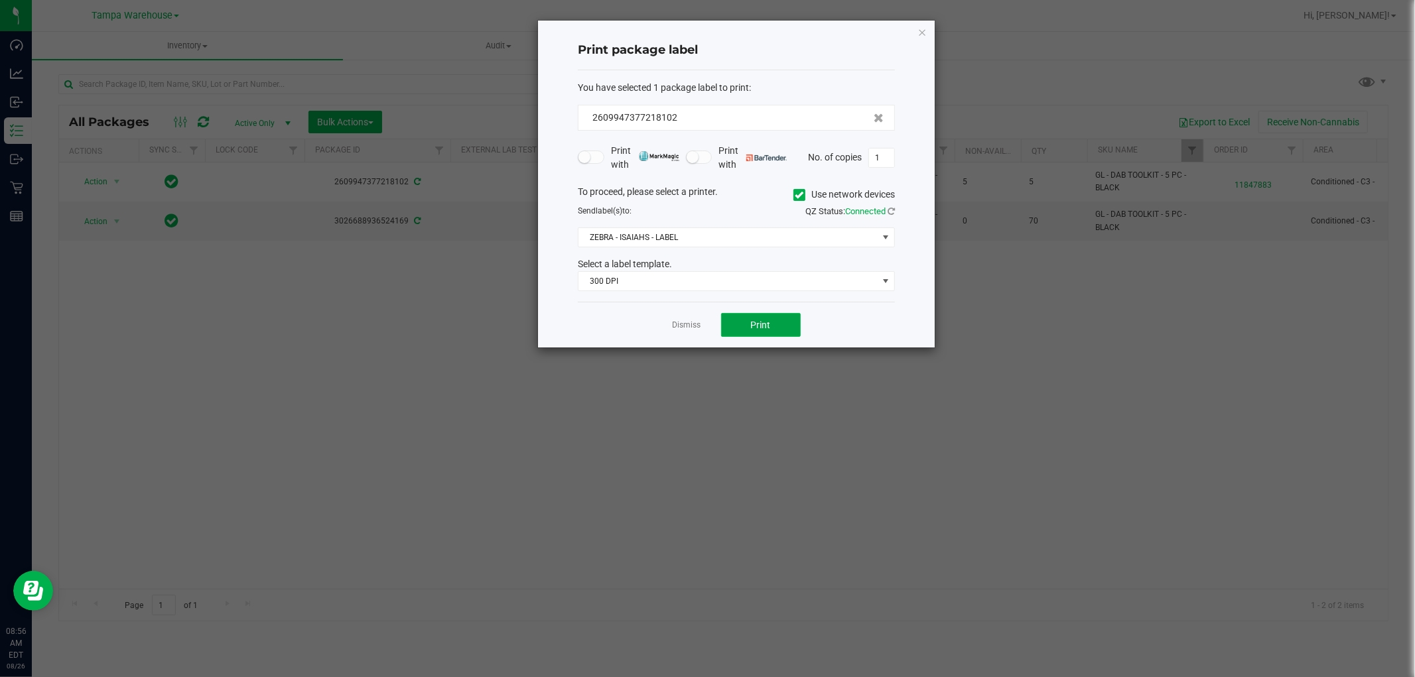
click at [761, 328] on span "Print" at bounding box center [761, 325] width 20 height 11
click at [922, 30] on icon "button" at bounding box center [922, 32] width 9 height 16
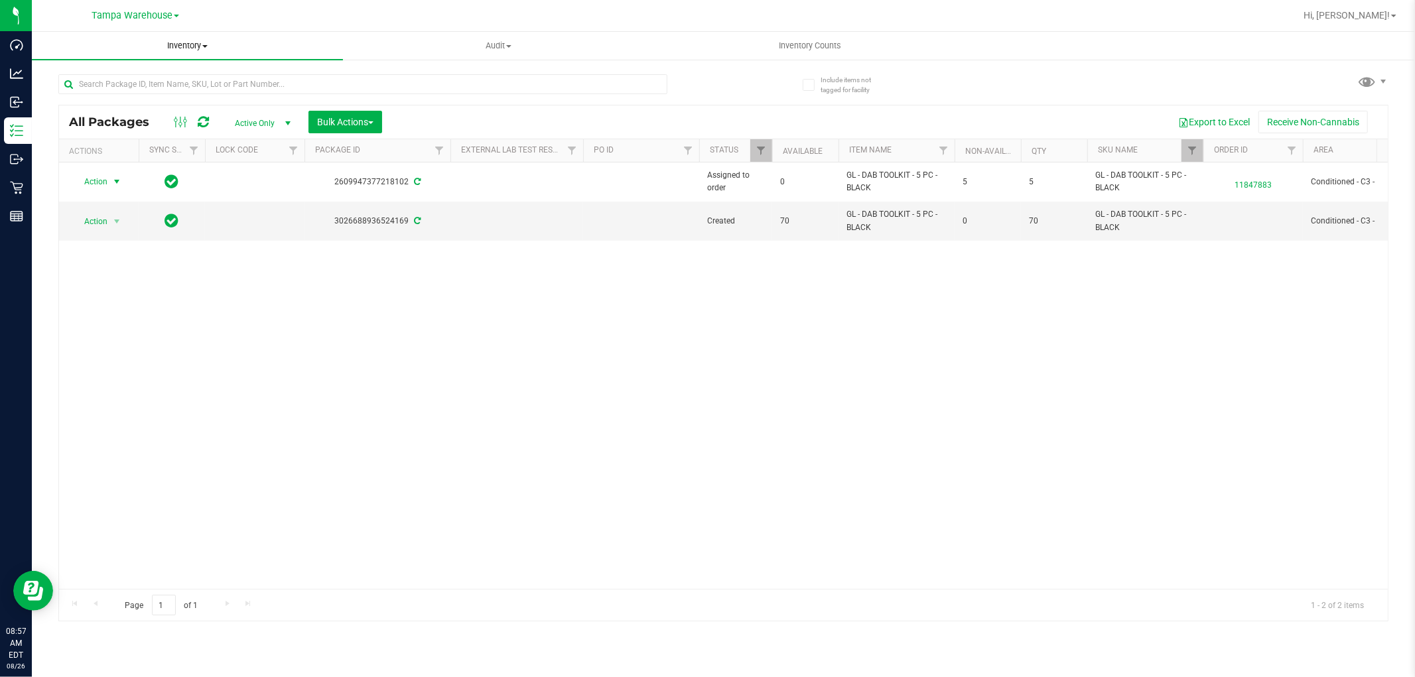
click at [189, 48] on span "Inventory" at bounding box center [187, 46] width 311 height 12
click at [106, 97] on span "All inventory" at bounding box center [77, 95] width 90 height 11
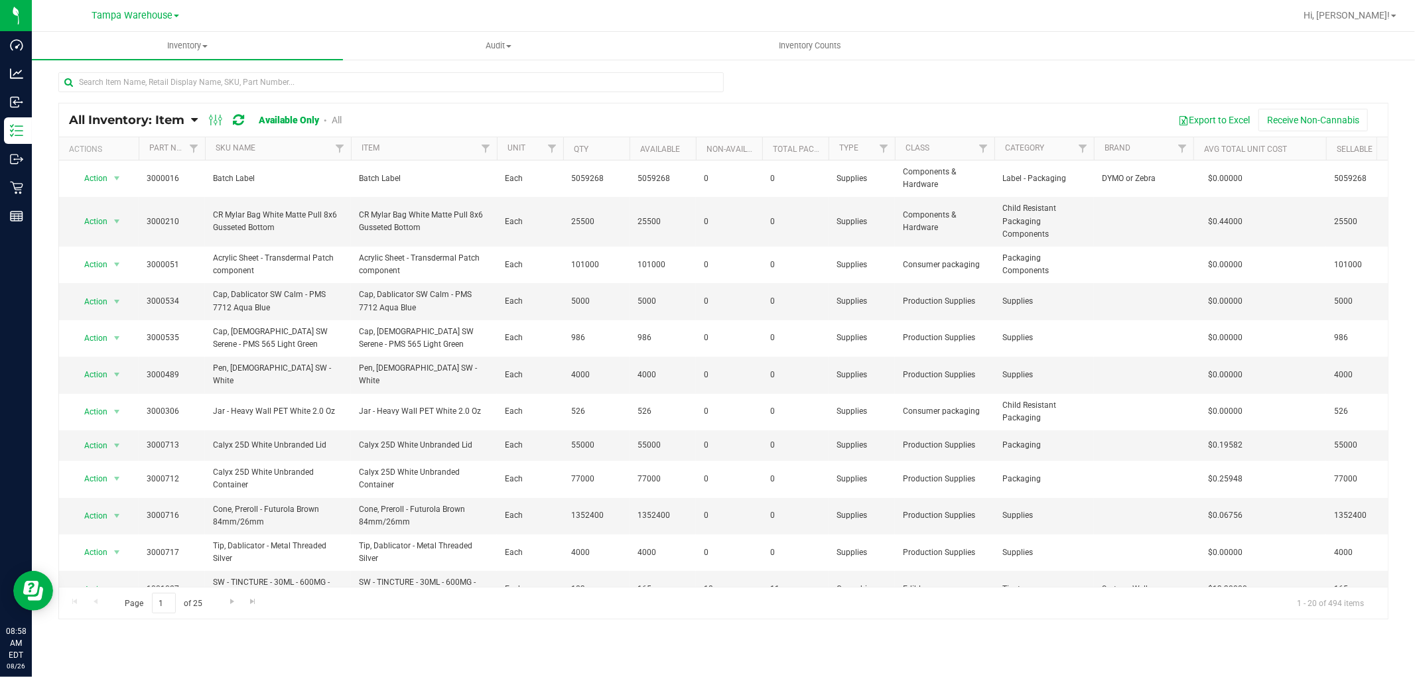
click at [192, 121] on icon at bounding box center [194, 120] width 7 height 12
click at [126, 219] on span "Item by Location" at bounding box center [99, 218] width 72 height 11
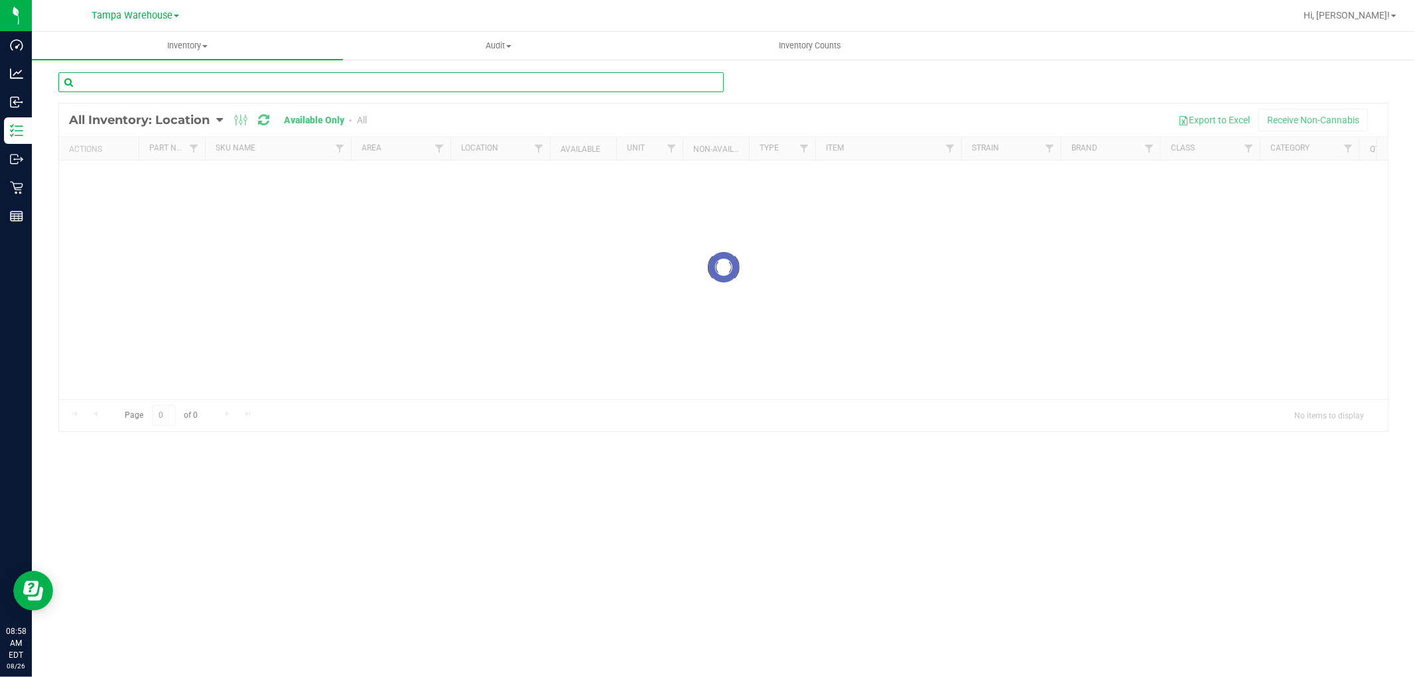
click at [228, 82] on input "text" at bounding box center [391, 82] width 666 height 20
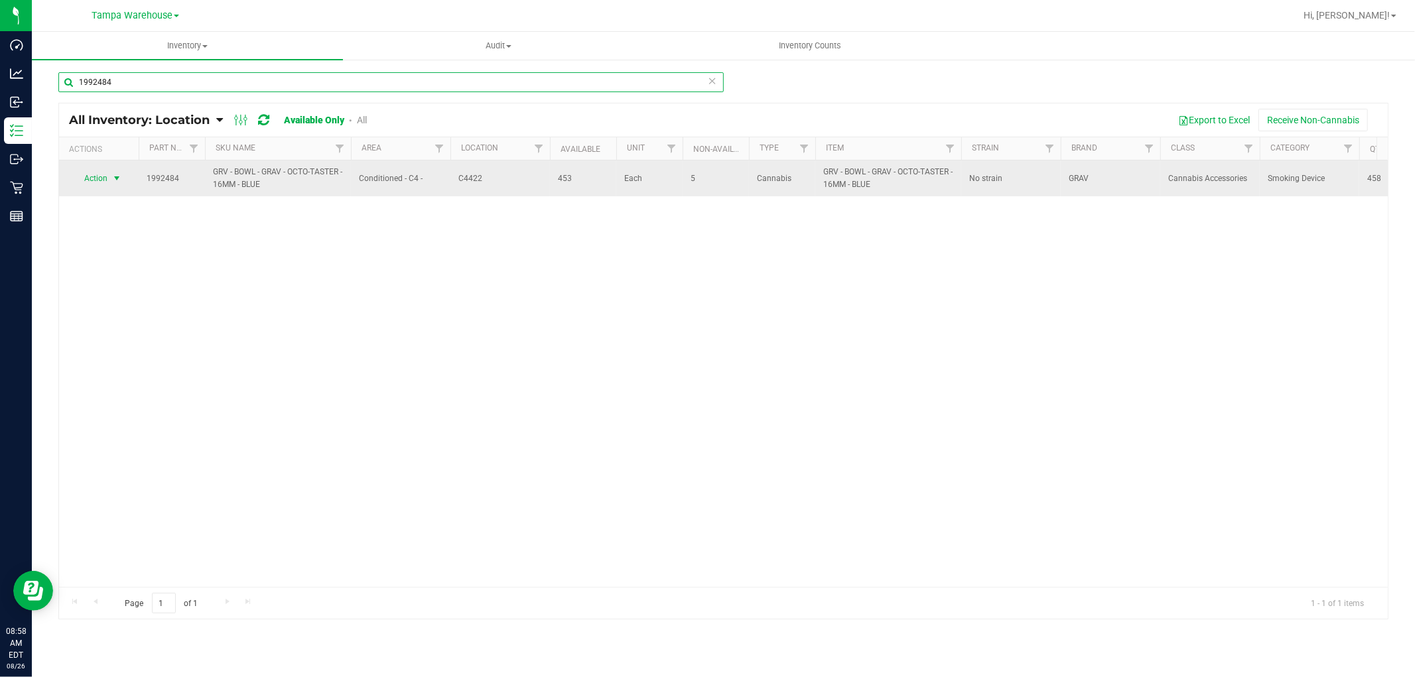
type input "1992484"
click at [115, 175] on span "select" at bounding box center [116, 178] width 11 height 11
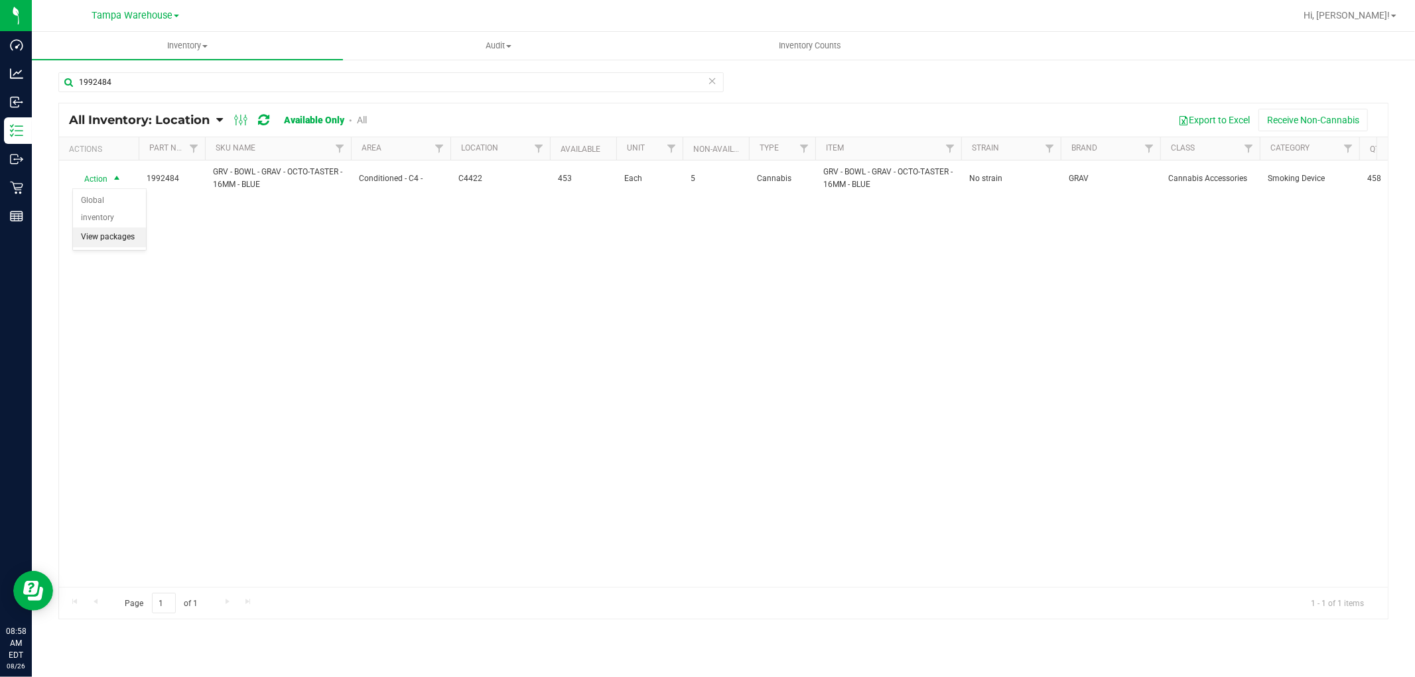
click at [100, 239] on li "View packages" at bounding box center [109, 238] width 73 height 20
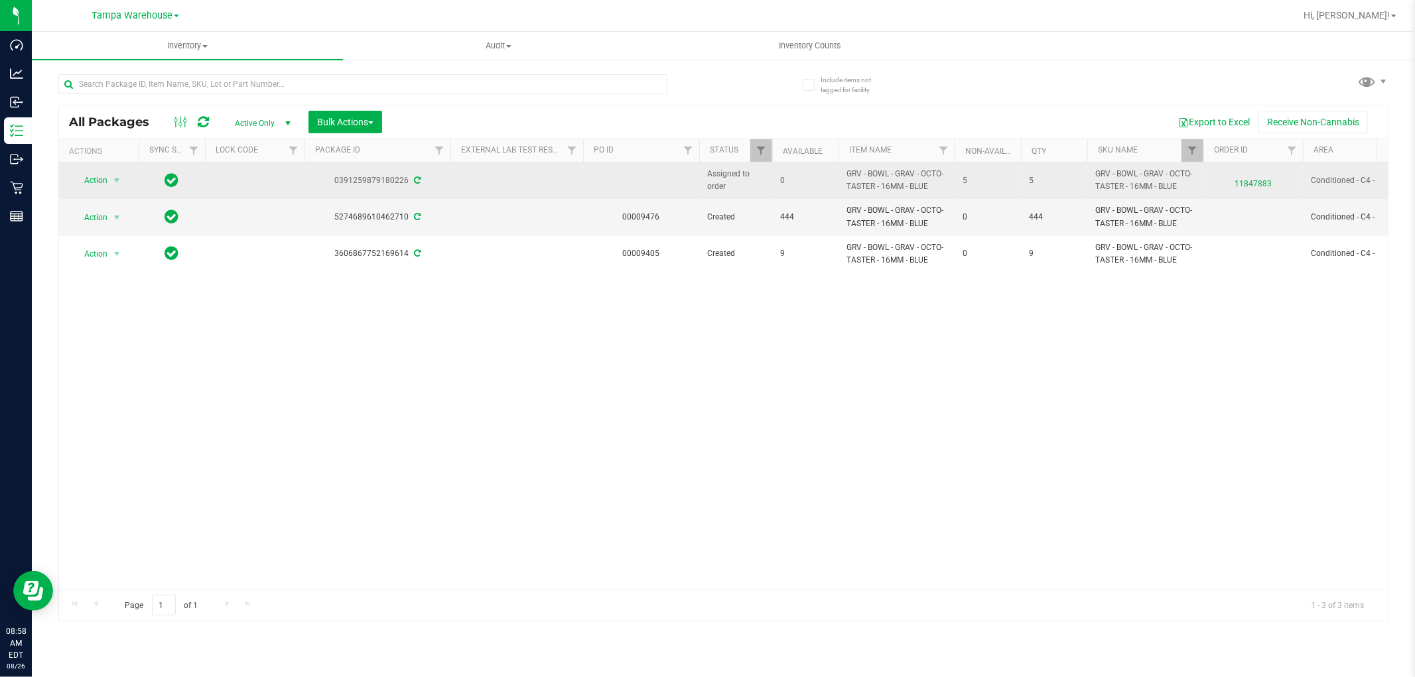
click at [304, 176] on div "0391259879180226" at bounding box center [378, 181] width 150 height 13
click at [113, 183] on span "select" at bounding box center [116, 180] width 11 height 11
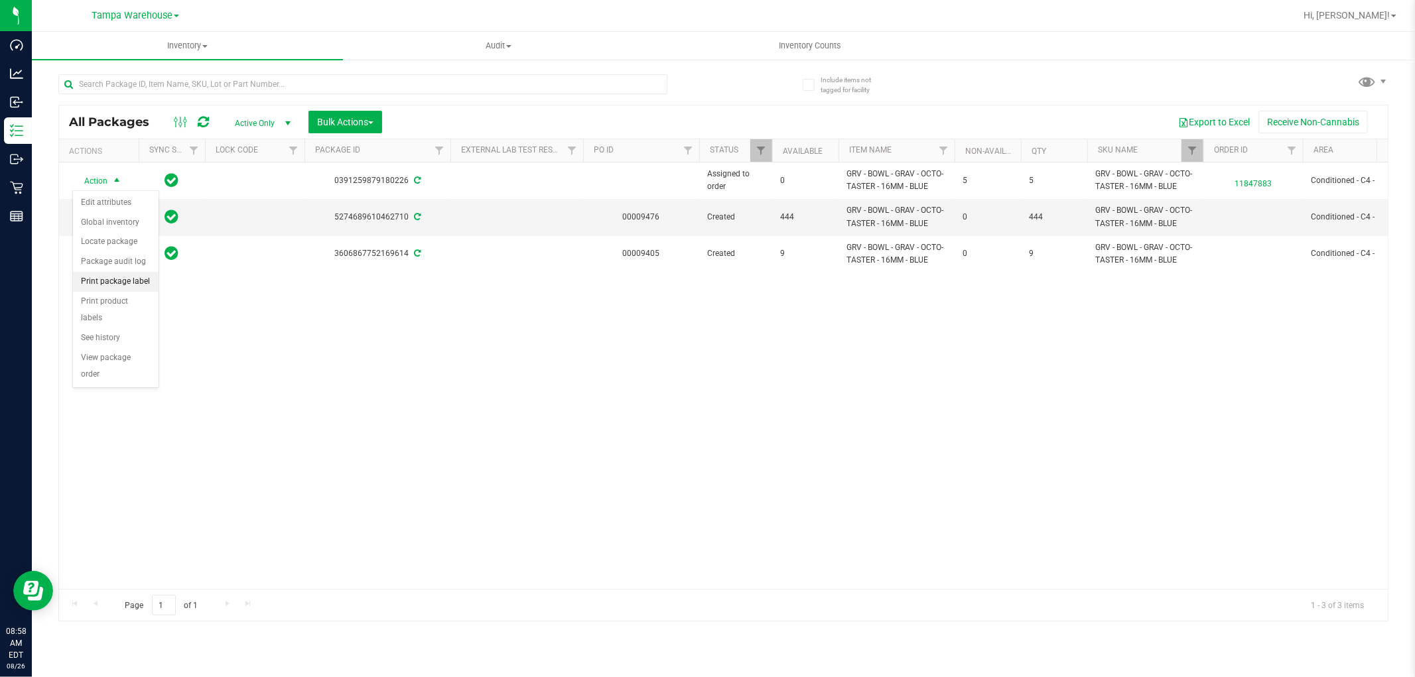
click at [131, 283] on li "Print package label" at bounding box center [116, 282] width 86 height 20
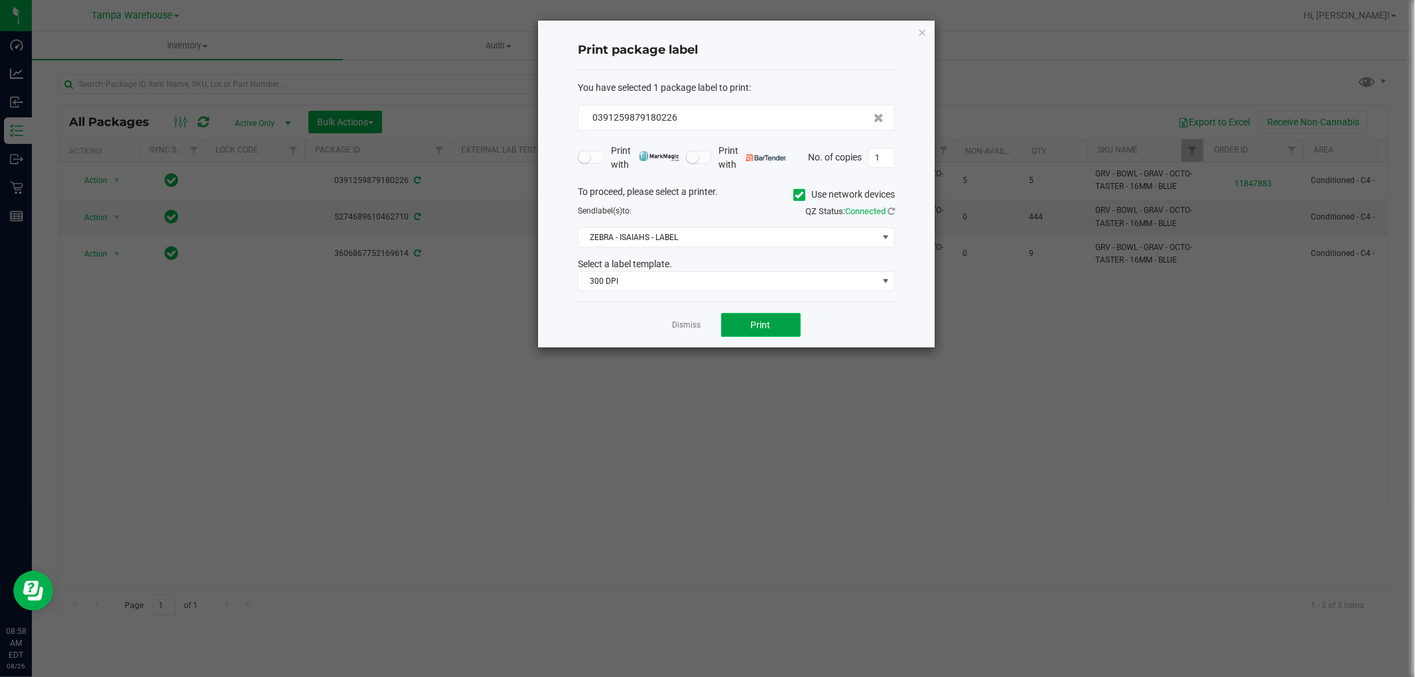
click at [748, 332] on button "Print" at bounding box center [761, 325] width 80 height 24
click at [917, 31] on div "Print package label You have selected 1 package label to print : 03912598791802…" at bounding box center [736, 186] width 397 height 331
click at [924, 29] on icon "button" at bounding box center [922, 32] width 9 height 16
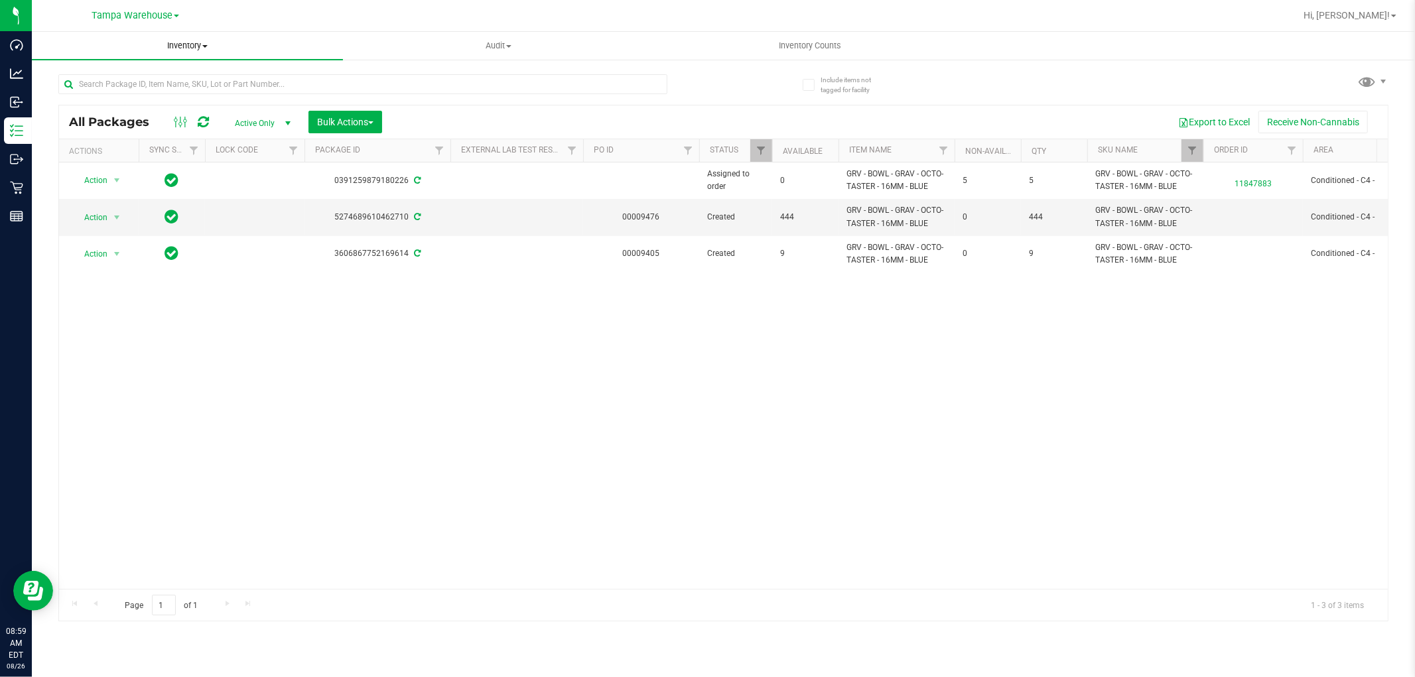
click at [184, 47] on span "Inventory" at bounding box center [187, 46] width 311 height 12
click at [90, 91] on span "All inventory" at bounding box center [77, 95] width 90 height 11
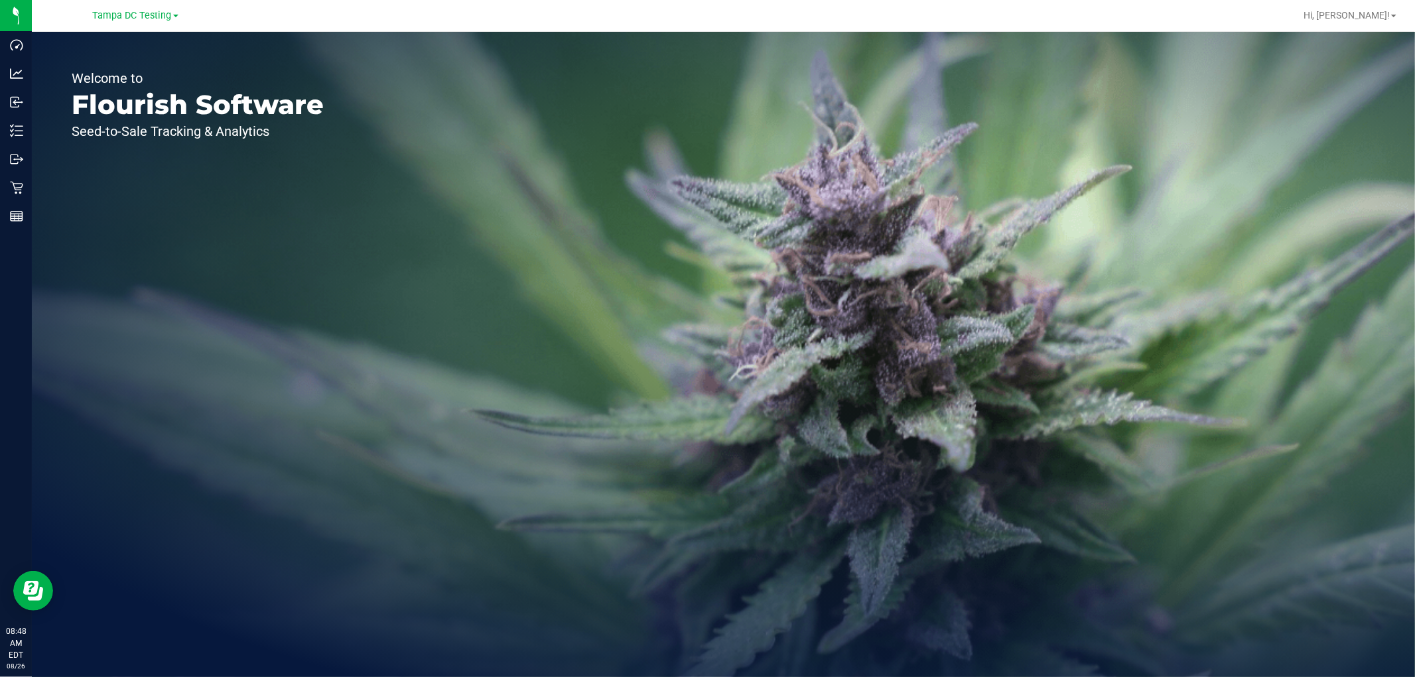
click at [134, 21] on div "Tampa DC Testing" at bounding box center [136, 15] width 86 height 16
click at [139, 11] on span "Tampa DC Testing" at bounding box center [132, 16] width 79 height 12
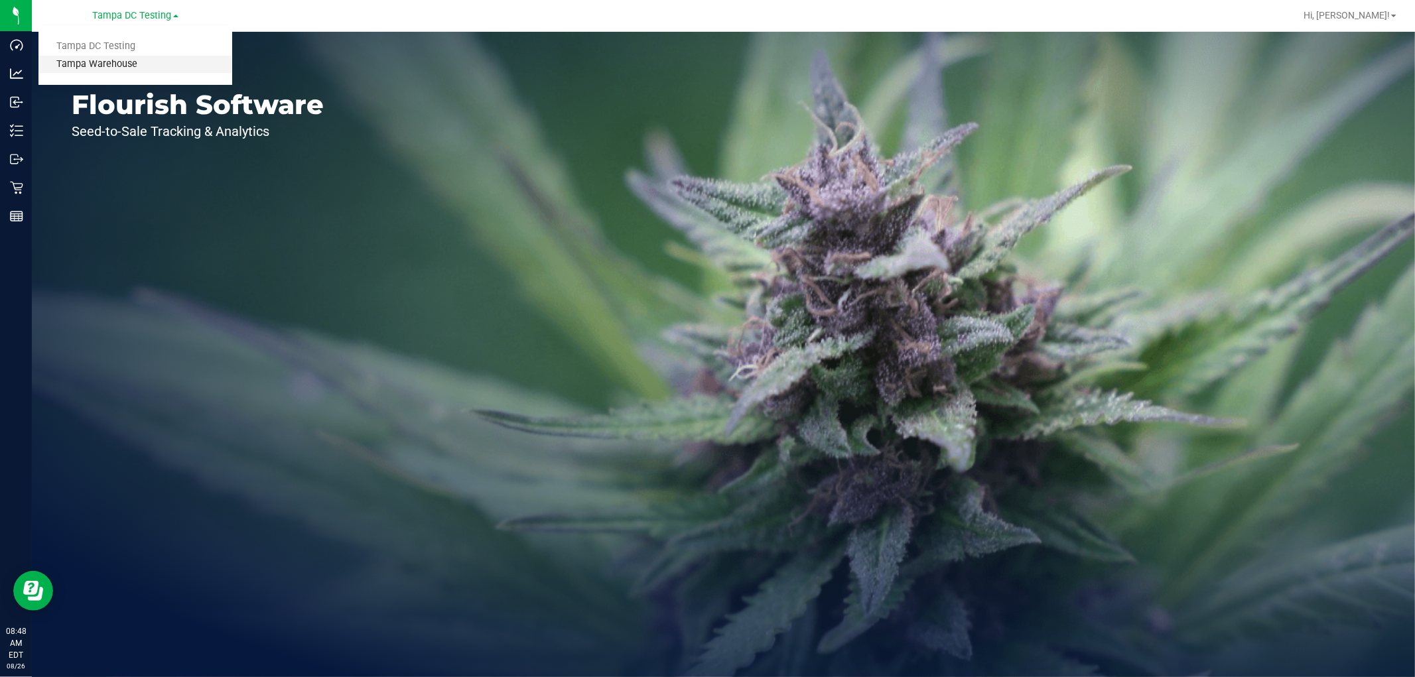
click at [103, 60] on link "Tampa Warehouse" at bounding box center [135, 65] width 194 height 18
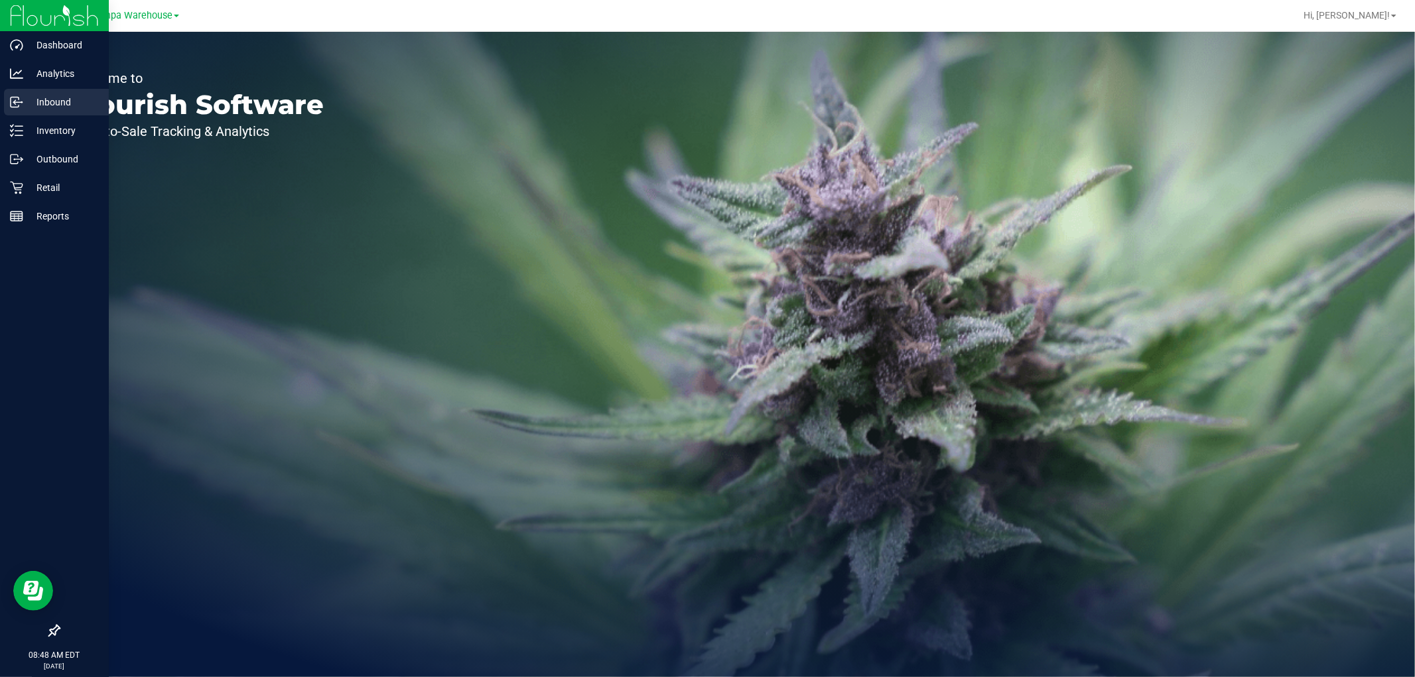
click at [50, 104] on p "Inbound" at bounding box center [63, 102] width 80 height 16
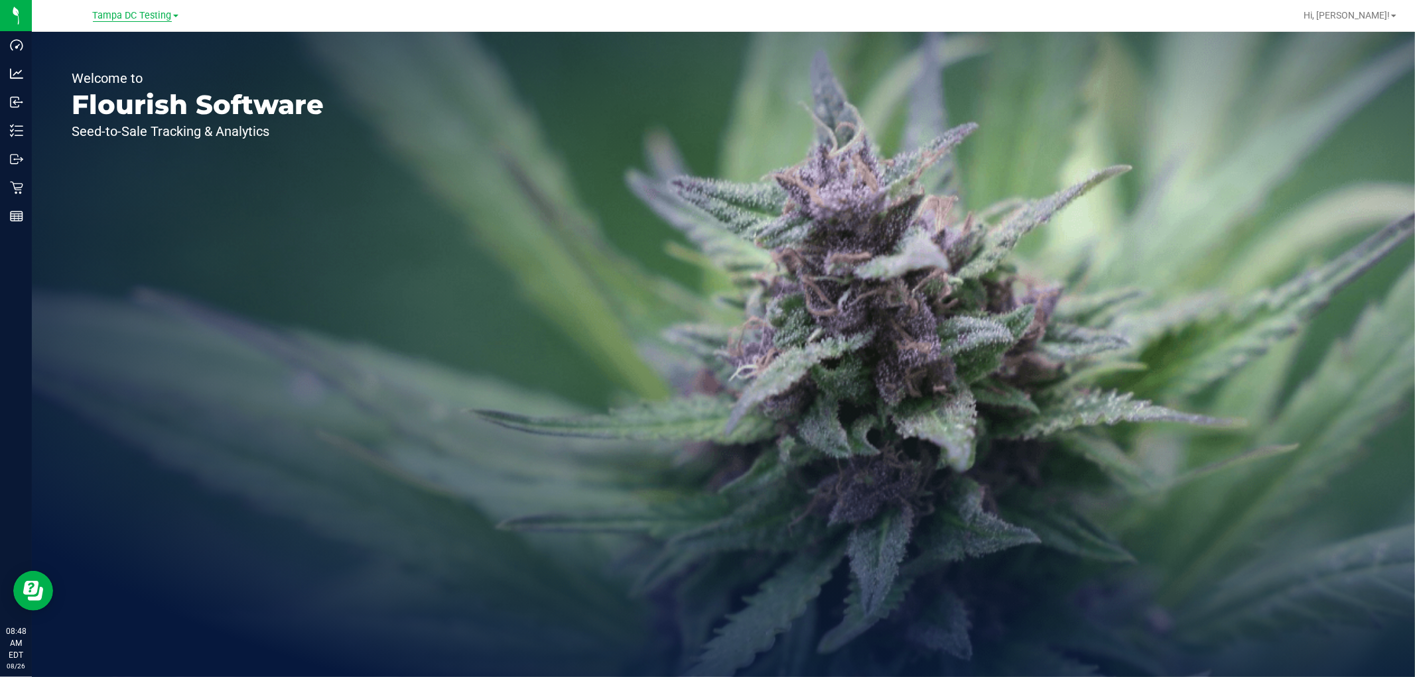
click at [147, 15] on span "Tampa DC Testing" at bounding box center [132, 16] width 79 height 12
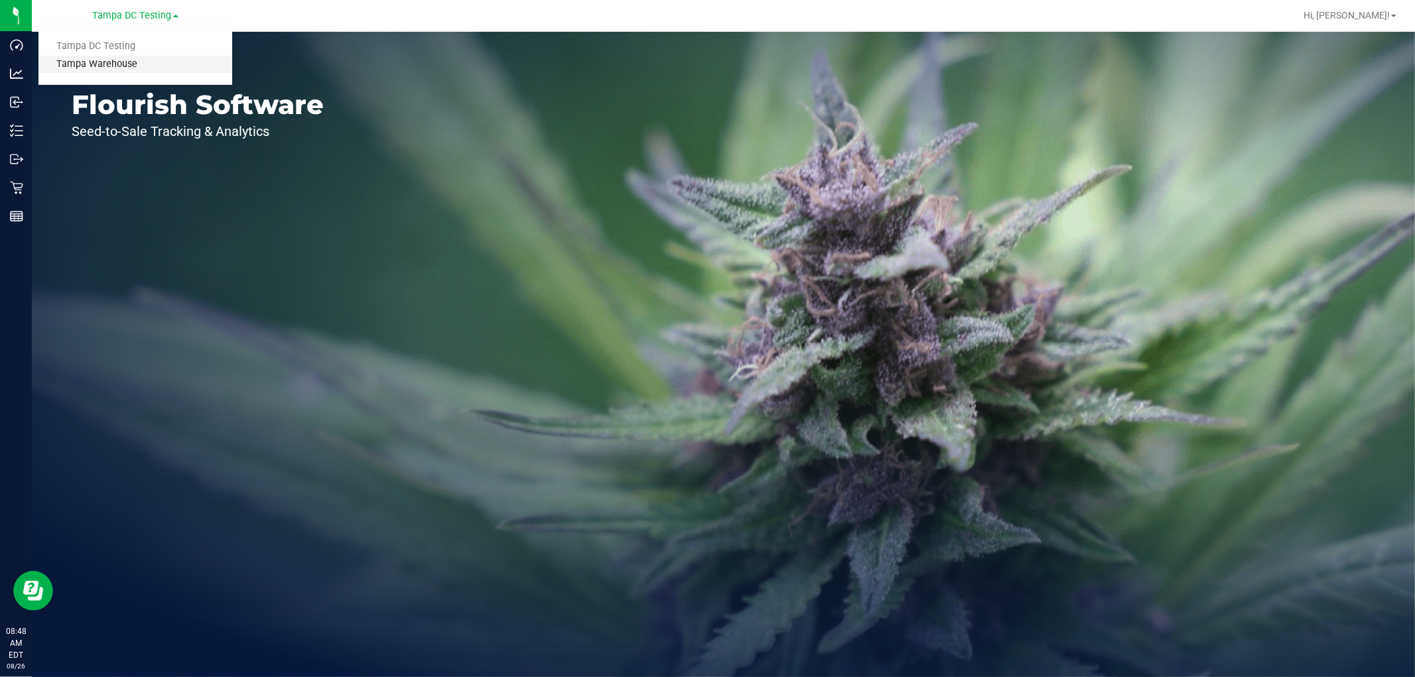
click at [117, 62] on link "Tampa Warehouse" at bounding box center [135, 65] width 194 height 18
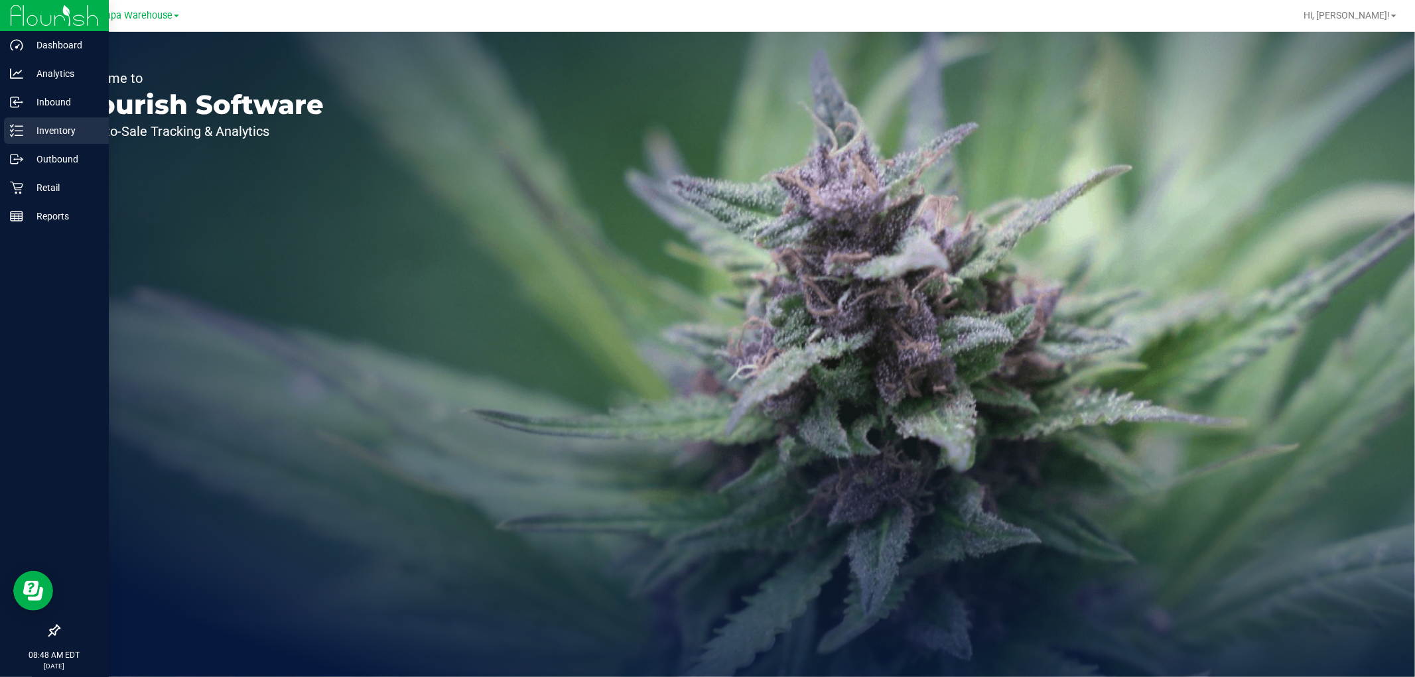
click at [62, 130] on p "Inventory" at bounding box center [63, 131] width 80 height 16
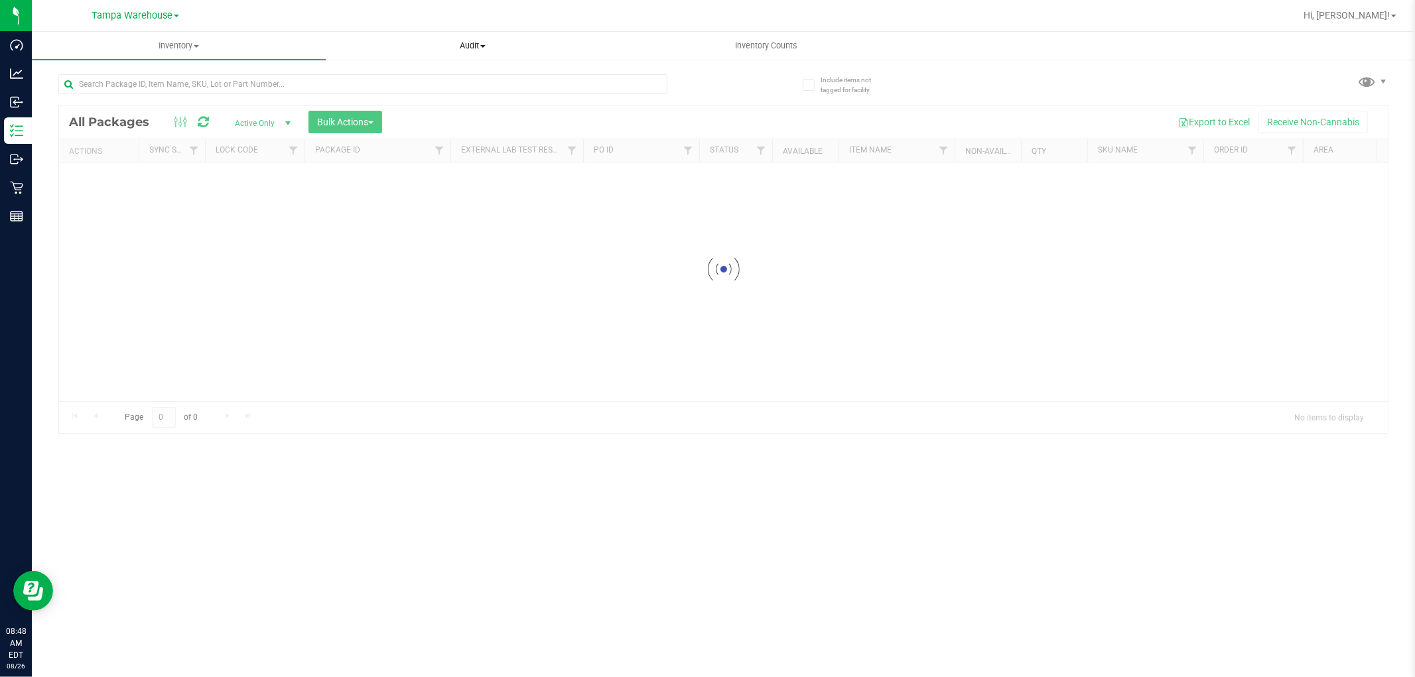
click at [468, 45] on span "Audit" at bounding box center [472, 46] width 293 height 12
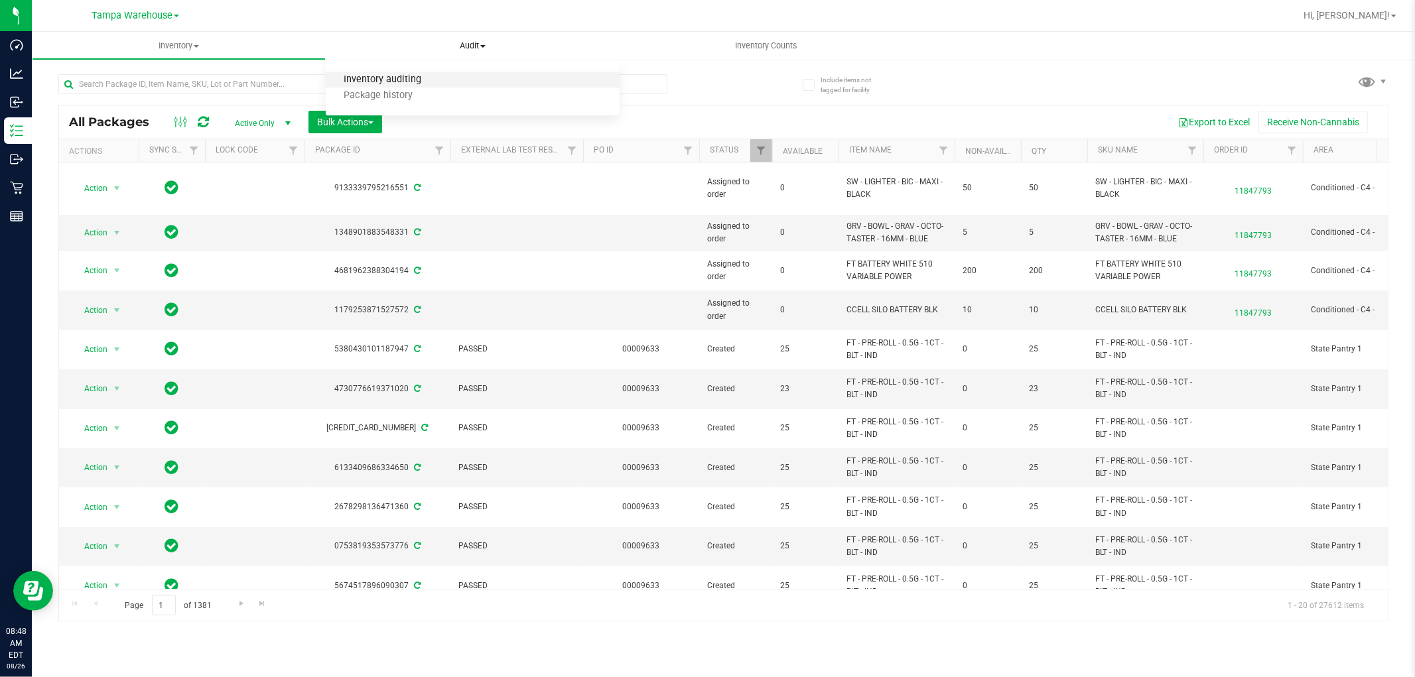
click at [414, 76] on span "Inventory auditing" at bounding box center [382, 79] width 113 height 11
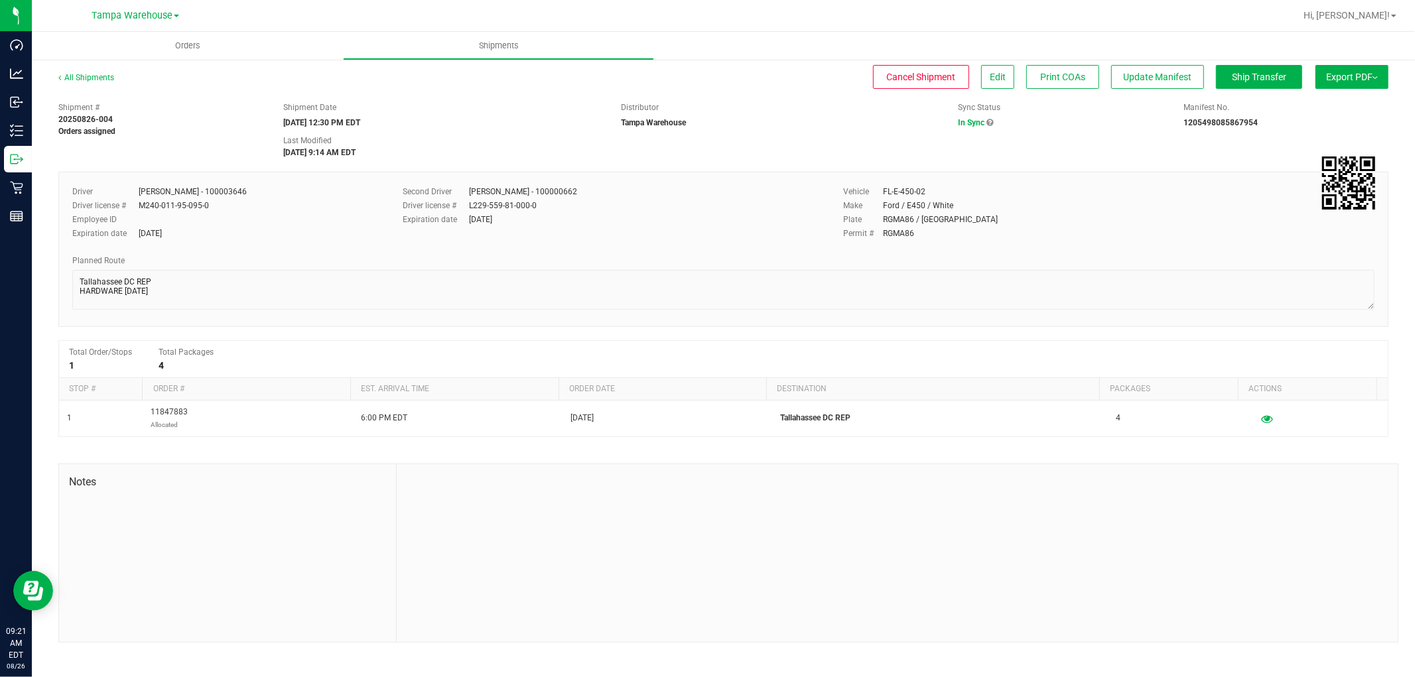
click at [1359, 85] on button "Export PDF" at bounding box center [1352, 77] width 73 height 24
click at [1328, 125] on span "Manifest by Lot" at bounding box center [1318, 125] width 55 height 9
click at [666, 25] on div "There was a problem generating the summary : invalid manifest type" at bounding box center [720, 23] width 156 height 27
click at [1352, 81] on button "Export PDF" at bounding box center [1352, 77] width 73 height 24
click at [1331, 123] on span "Manifest by Lot" at bounding box center [1318, 125] width 55 height 9
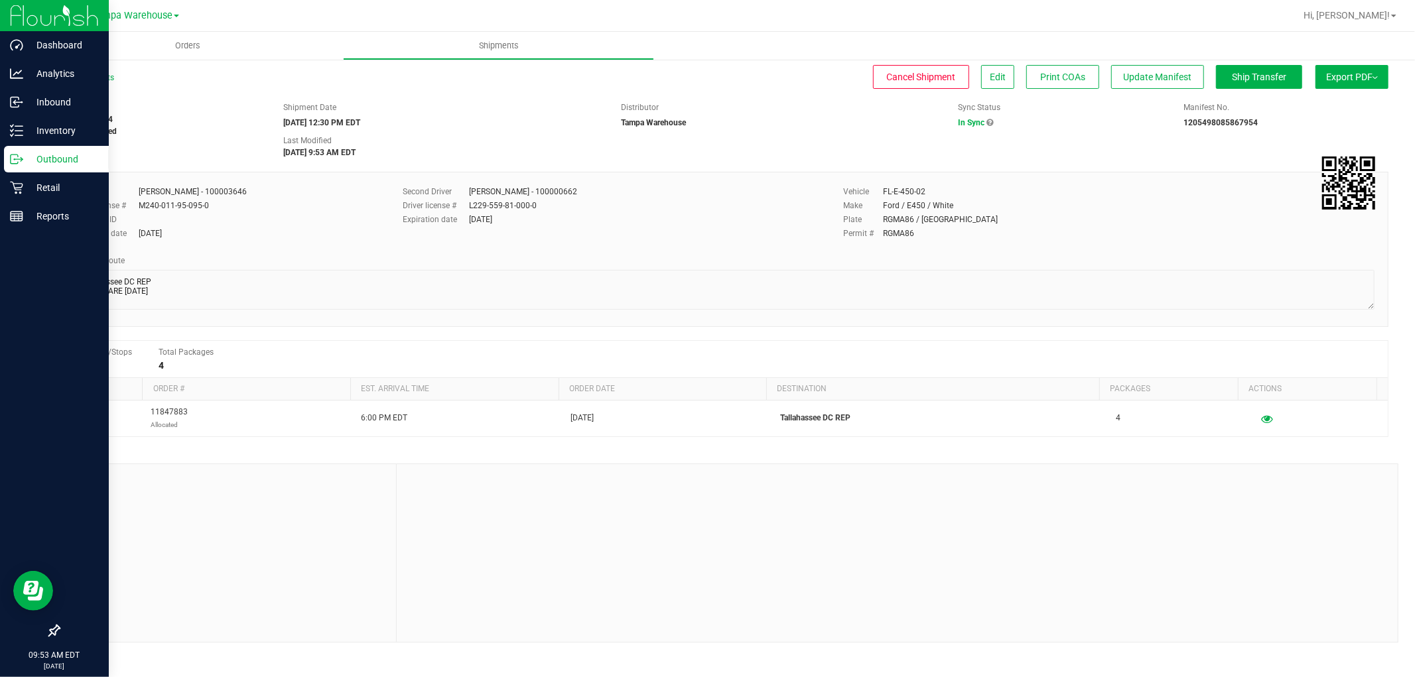
click at [64, 156] on p "Outbound" at bounding box center [63, 159] width 80 height 16
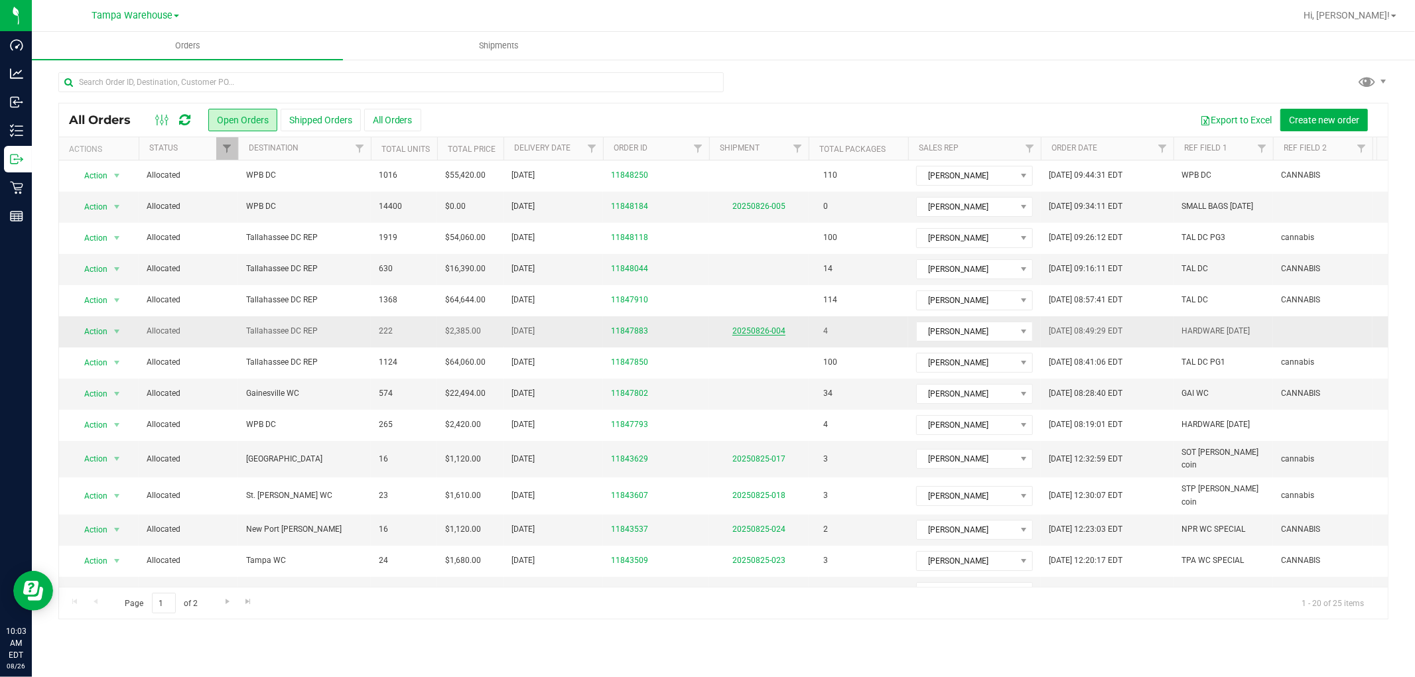
click at [762, 332] on link "20250826-004" at bounding box center [759, 330] width 53 height 9
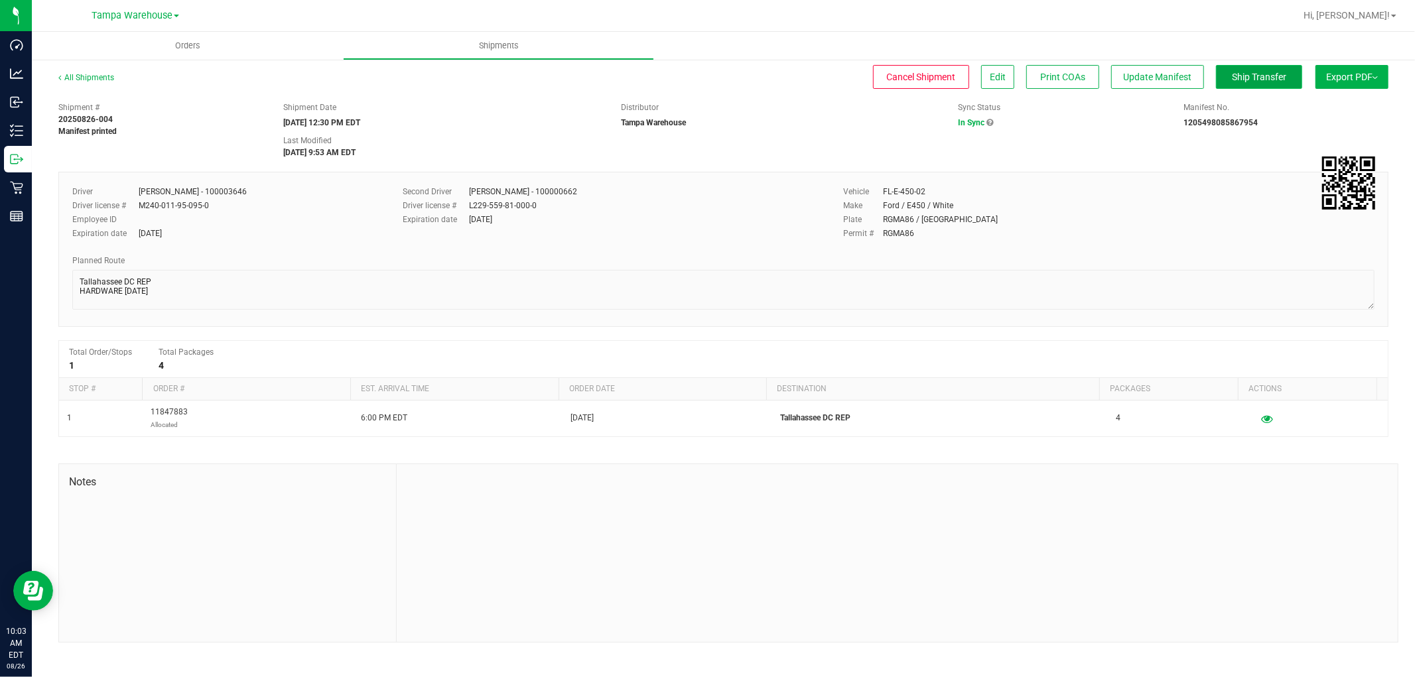
click at [1279, 76] on span "Ship Transfer" at bounding box center [1259, 77] width 54 height 11
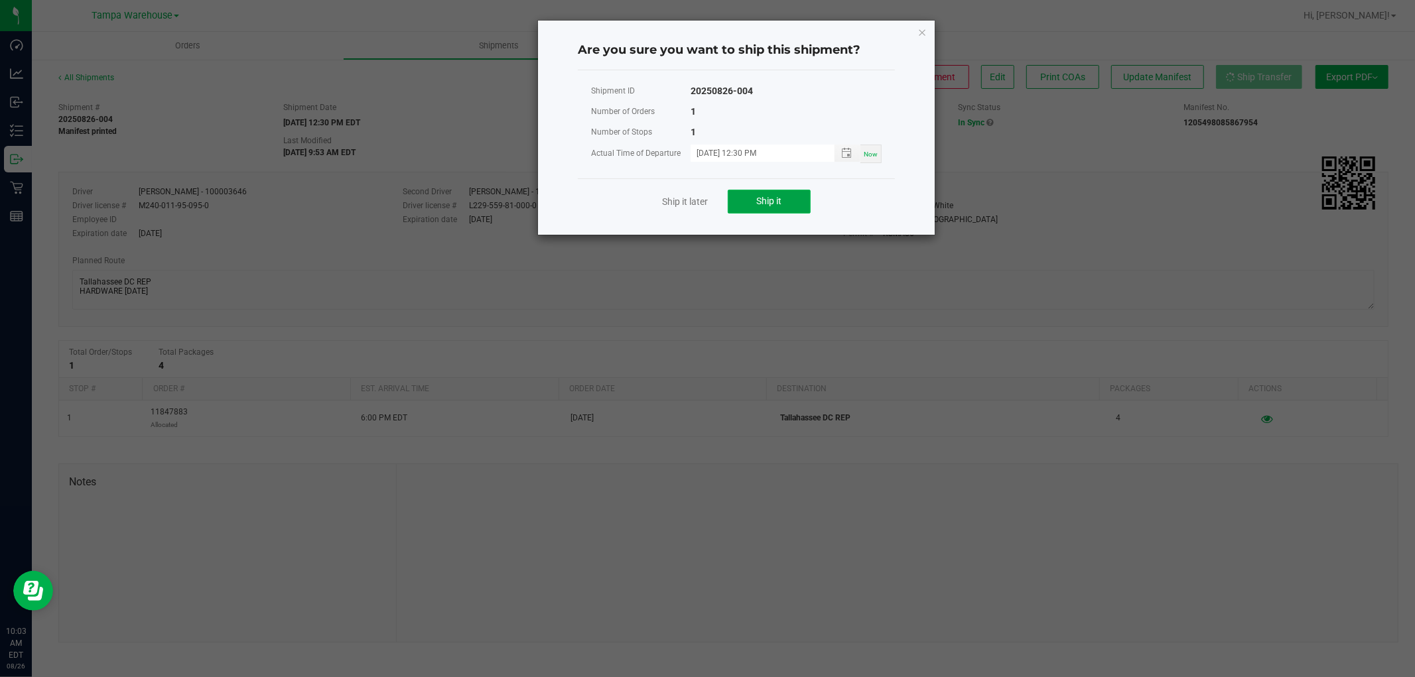
click at [799, 206] on button "Ship it" at bounding box center [769, 202] width 83 height 24
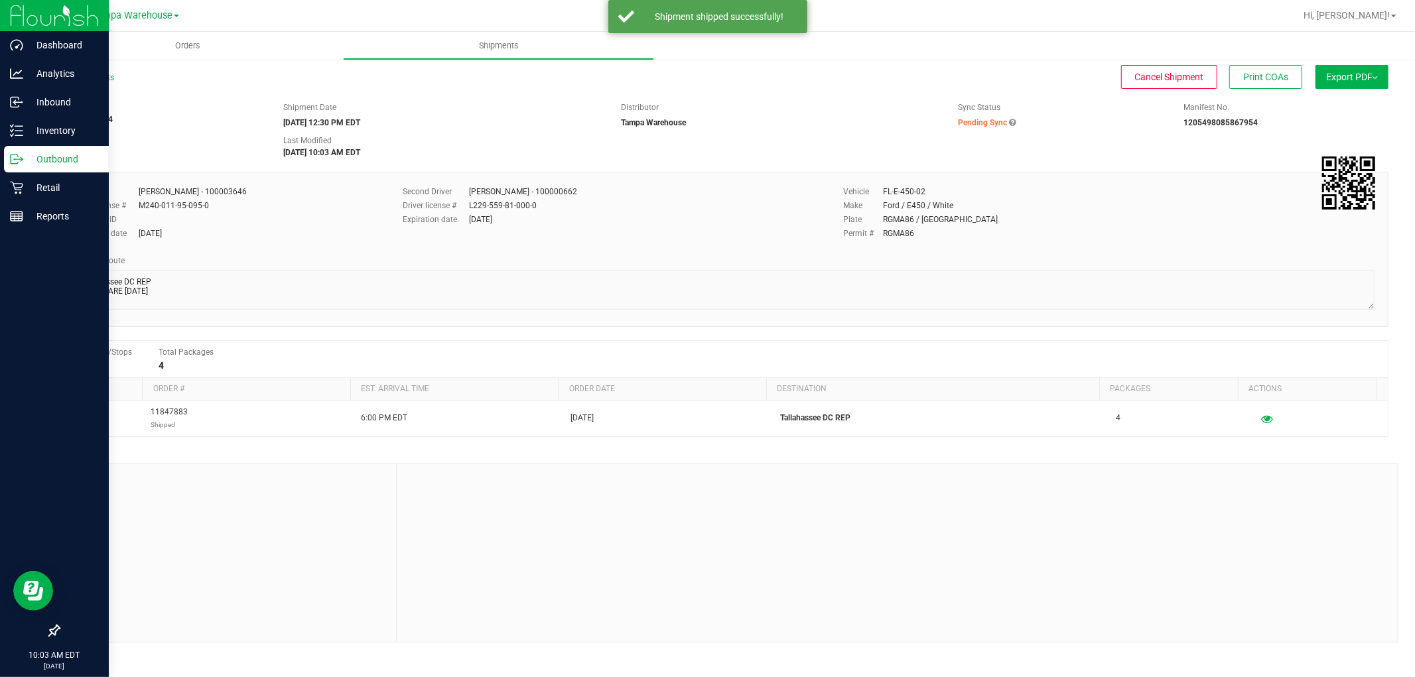
click at [62, 161] on p "Outbound" at bounding box center [63, 159] width 80 height 16
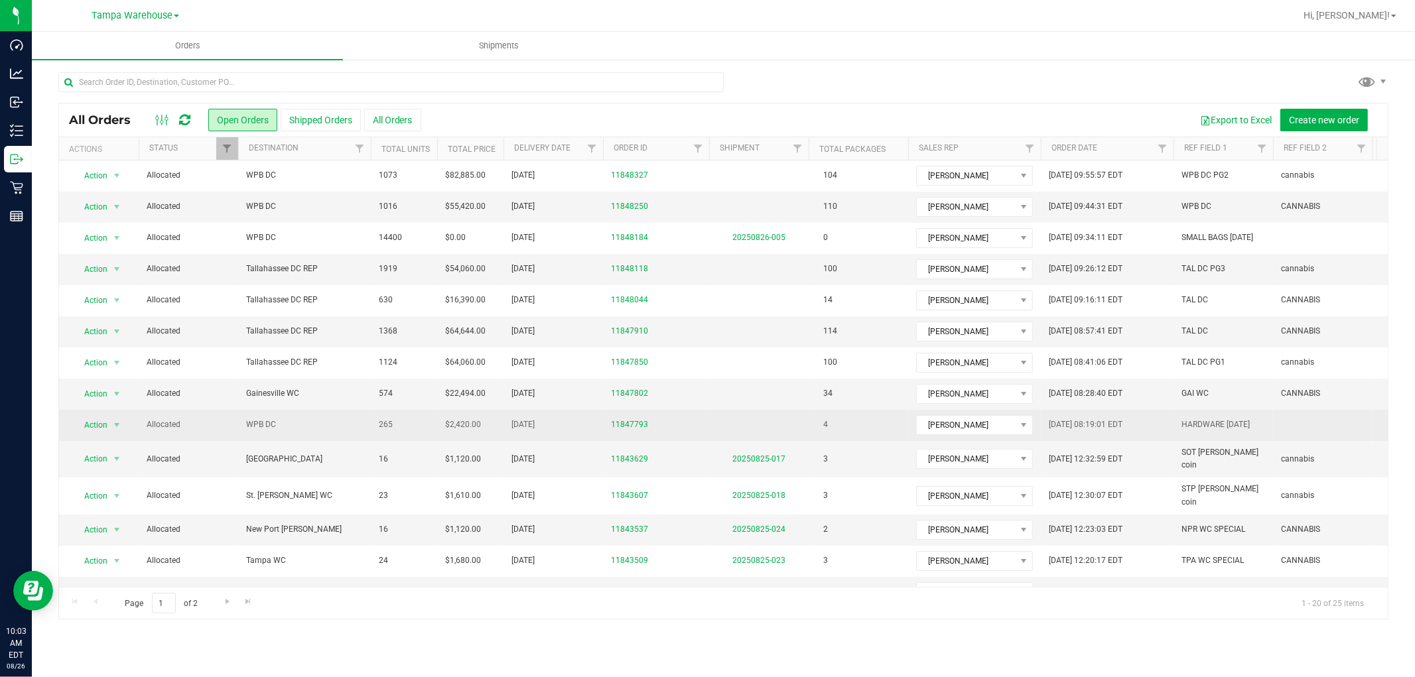
click at [349, 426] on span "WPB DC" at bounding box center [304, 425] width 117 height 13
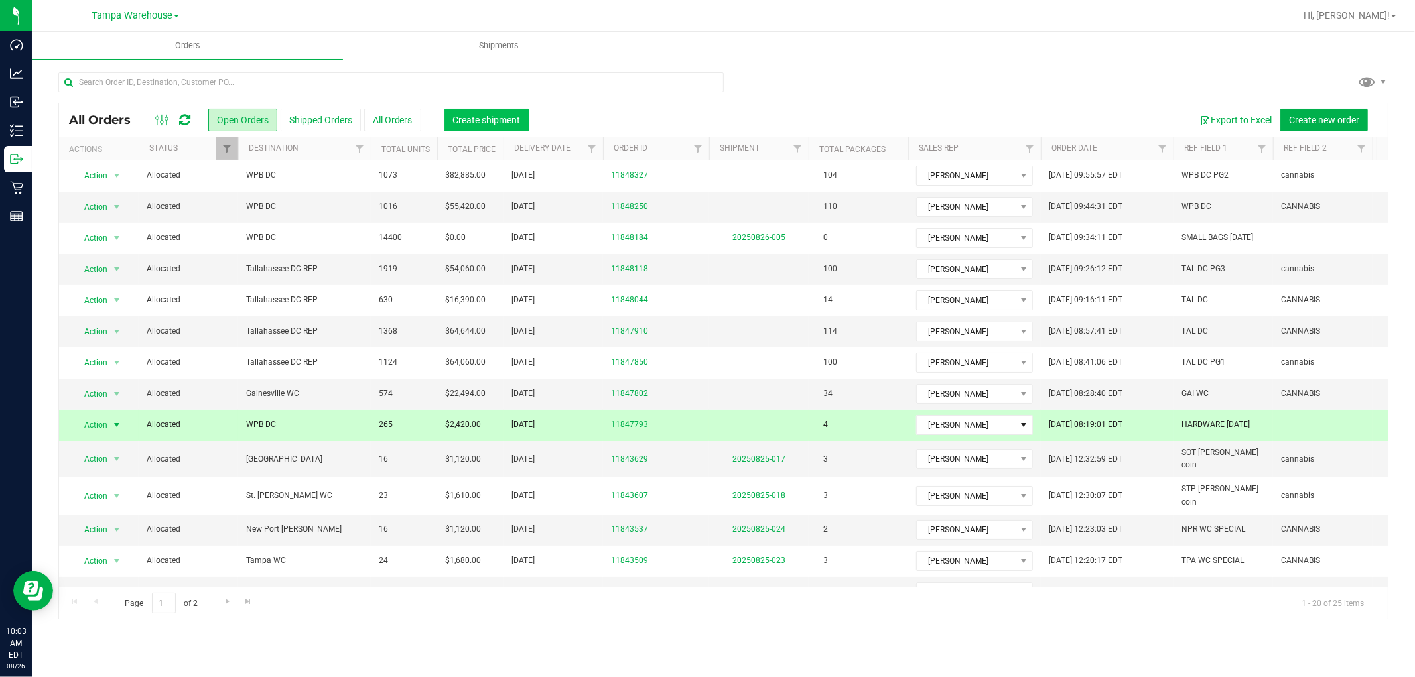
click at [496, 117] on span "Create shipment" at bounding box center [487, 120] width 68 height 11
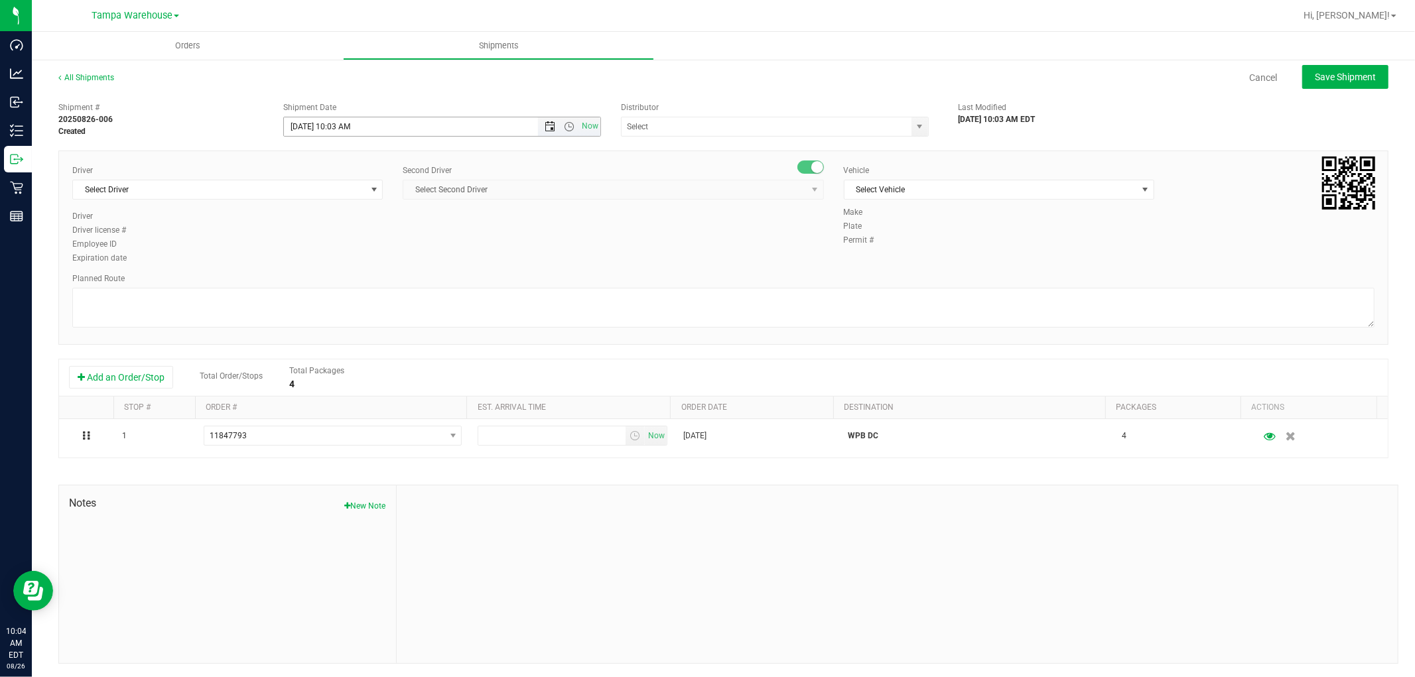
click at [545, 125] on span "Open the date view" at bounding box center [550, 126] width 11 height 11
click at [347, 284] on link "27" at bounding box center [351, 281] width 19 height 21
click at [565, 123] on span "Open the time view" at bounding box center [569, 126] width 11 height 11
click at [344, 221] on li "6:30 AM" at bounding box center [438, 222] width 312 height 17
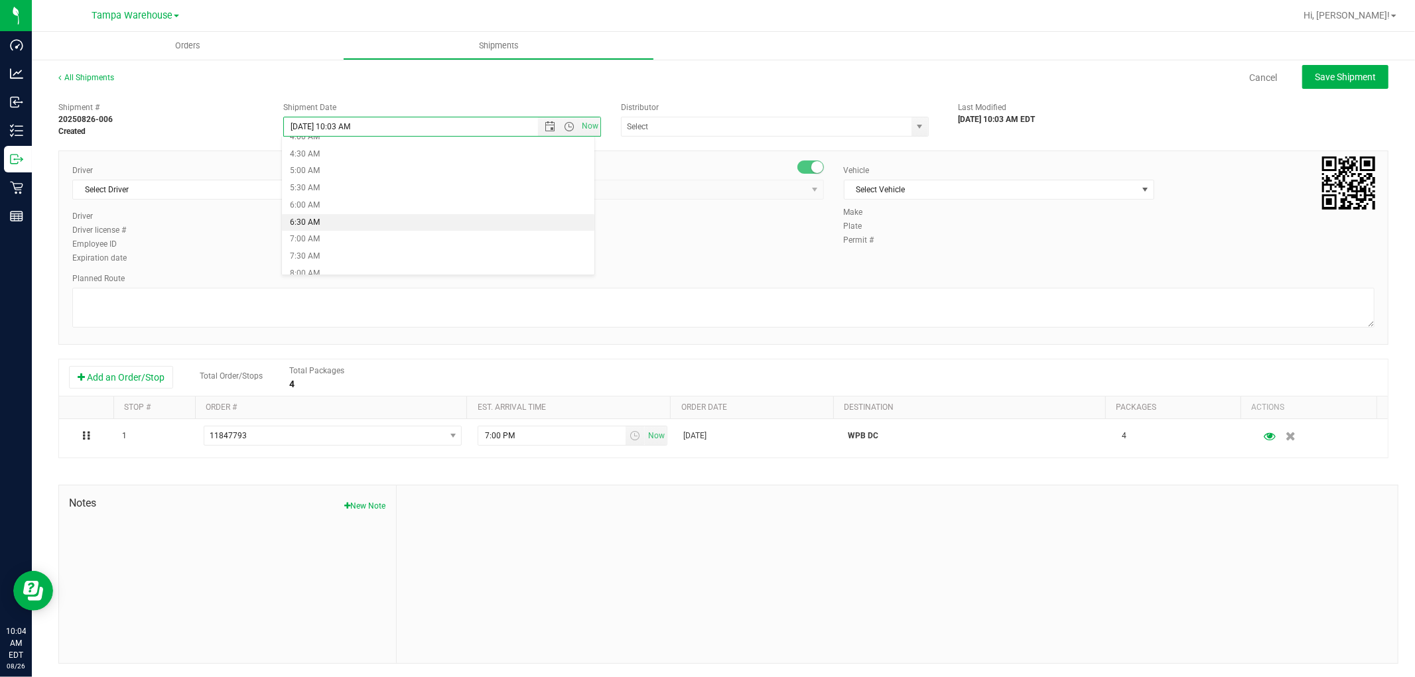
type input "8/27/2025 6:30 AM"
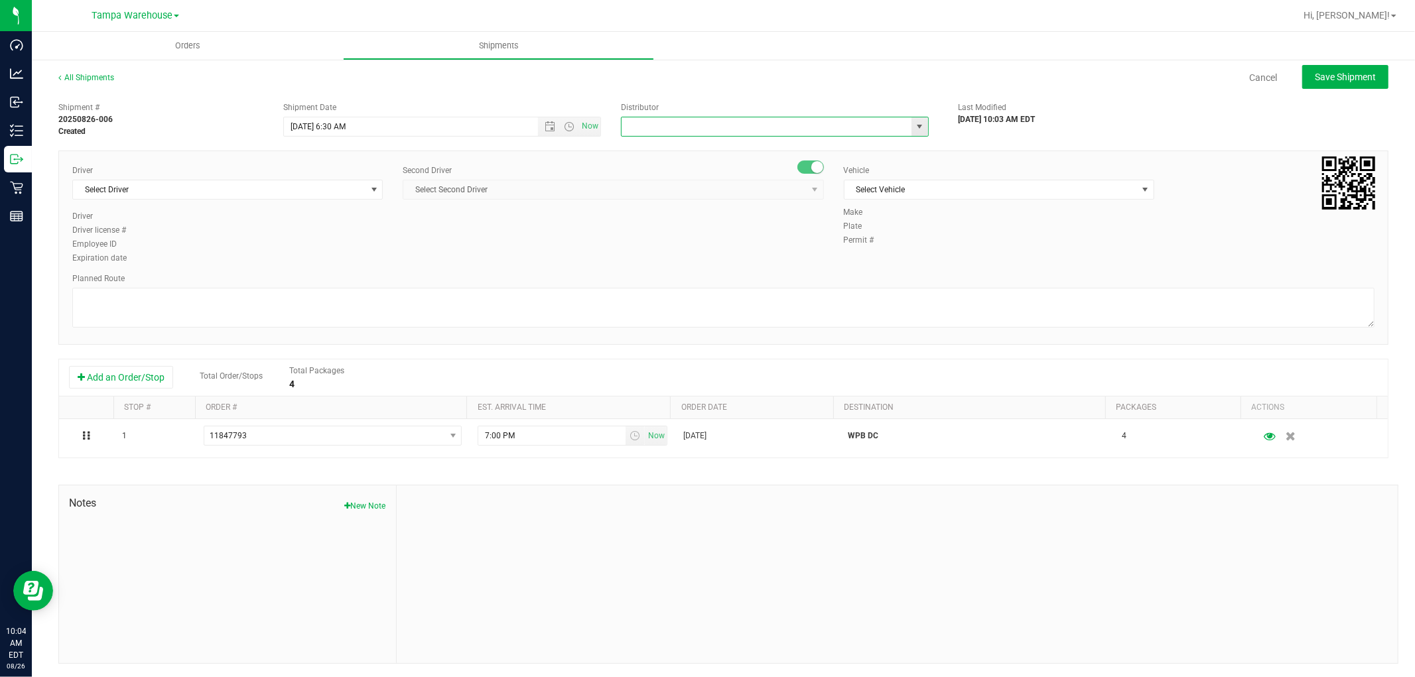
click at [701, 124] on input "text" at bounding box center [762, 126] width 281 height 19
click at [659, 162] on li "Tampa Warehouse" at bounding box center [769, 169] width 304 height 20
type input "Tampa Warehouse"
click at [273, 188] on span "Select Driver" at bounding box center [219, 189] width 293 height 19
click at [159, 246] on span "Hector Ayala - 100003569" at bounding box center [135, 245] width 108 height 17
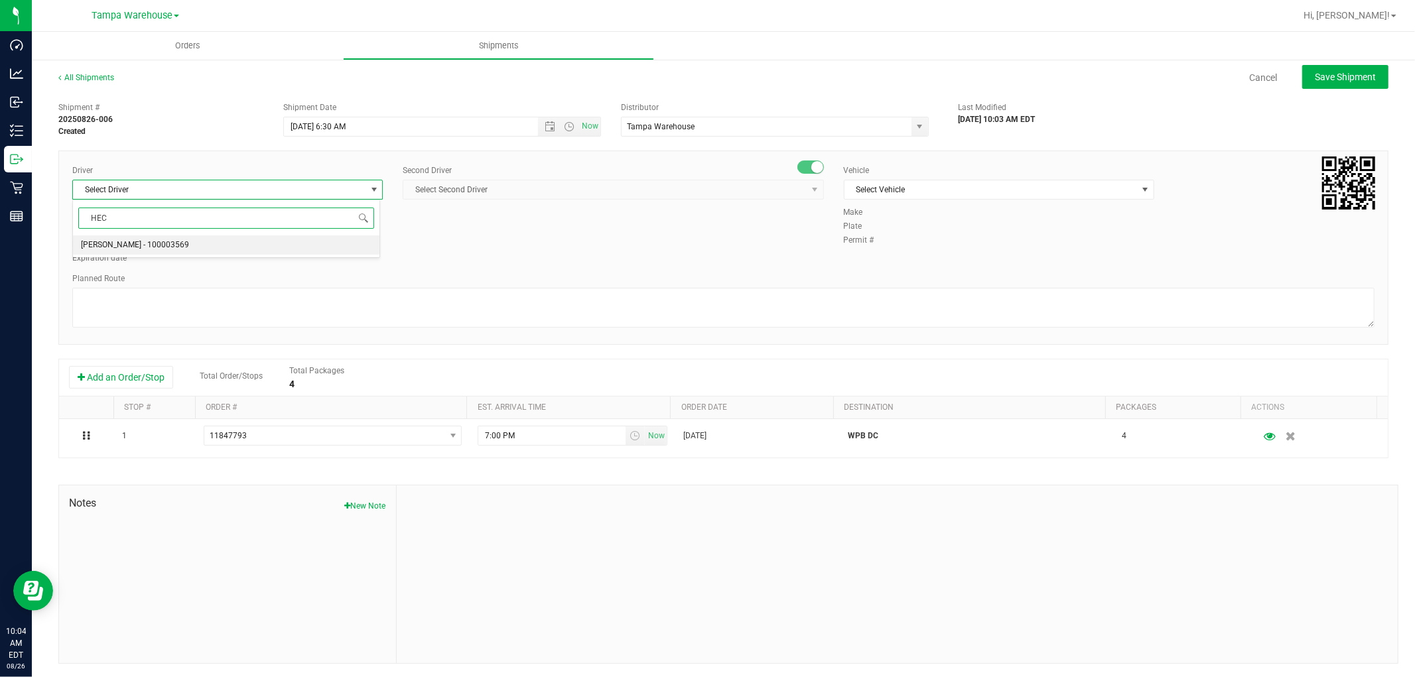
type input "HEC"
click at [536, 190] on span "Select Second Driver" at bounding box center [604, 189] width 403 height 19
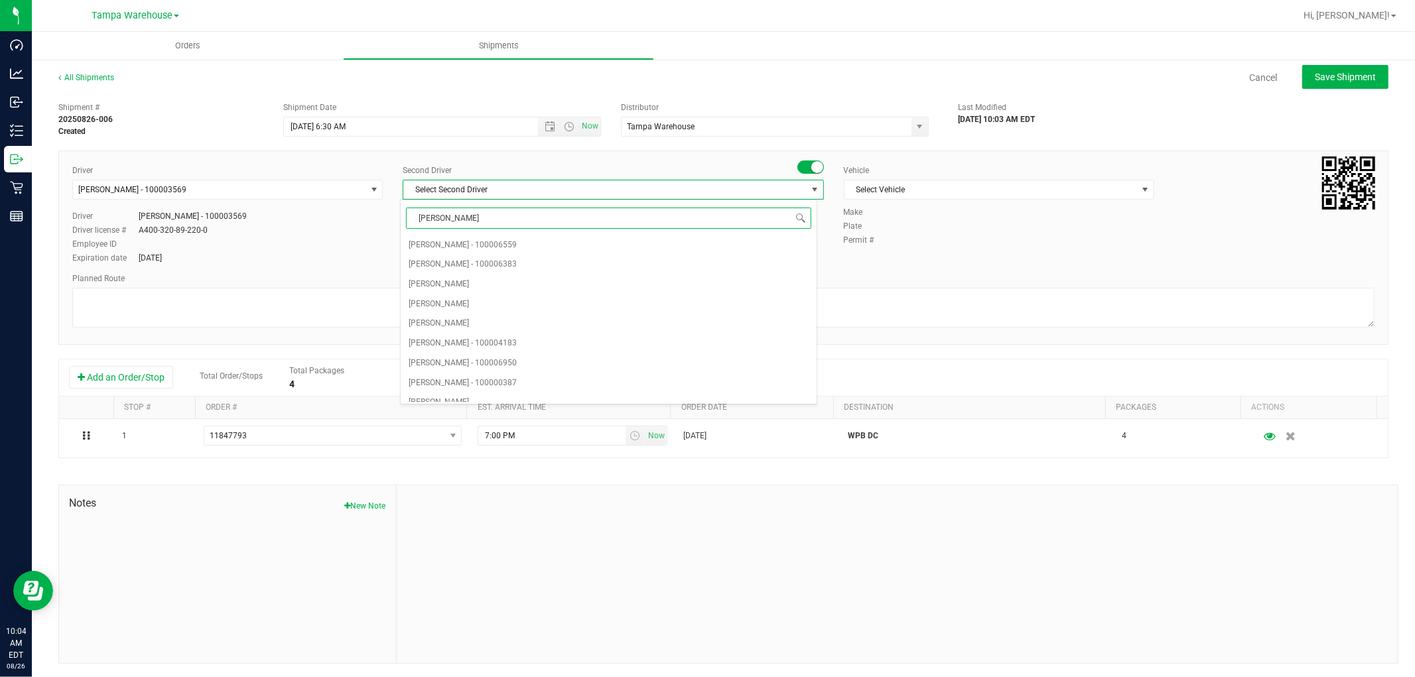
type input "DANN"
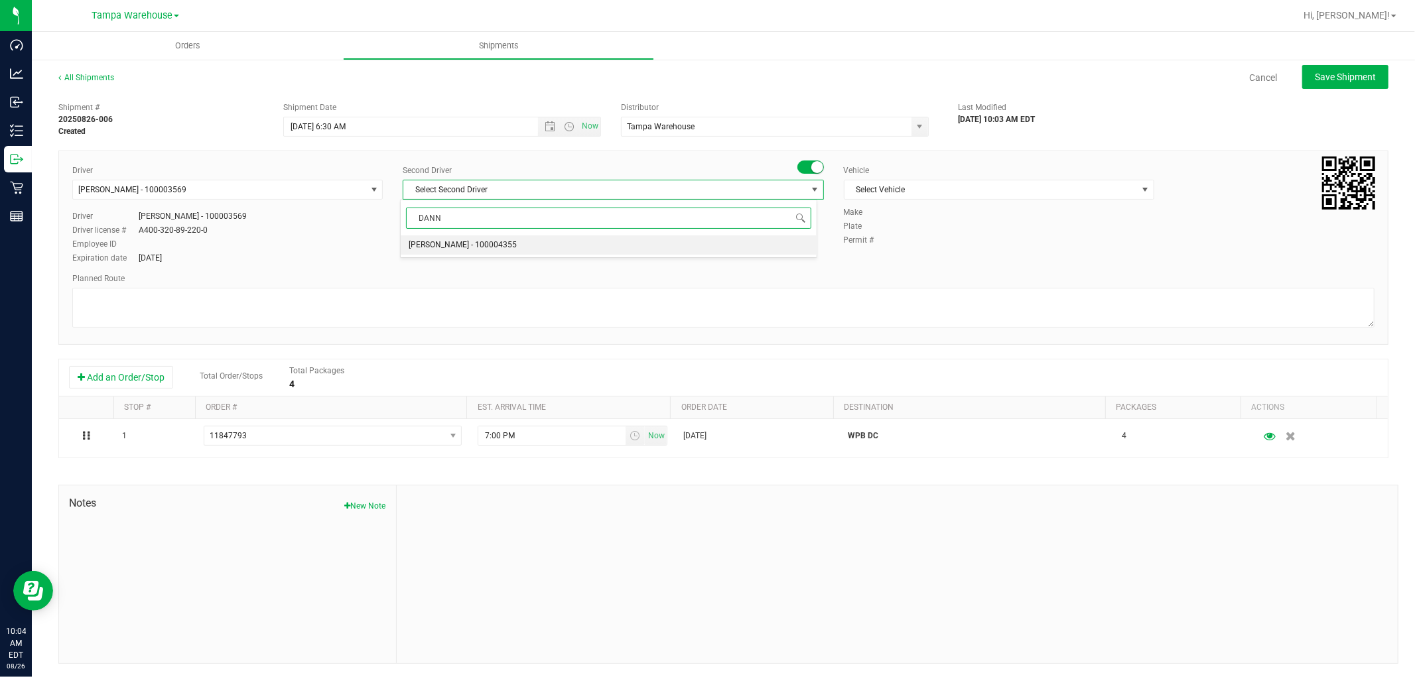
click at [503, 243] on span "Danny Vickers - 100004355" at bounding box center [463, 245] width 108 height 17
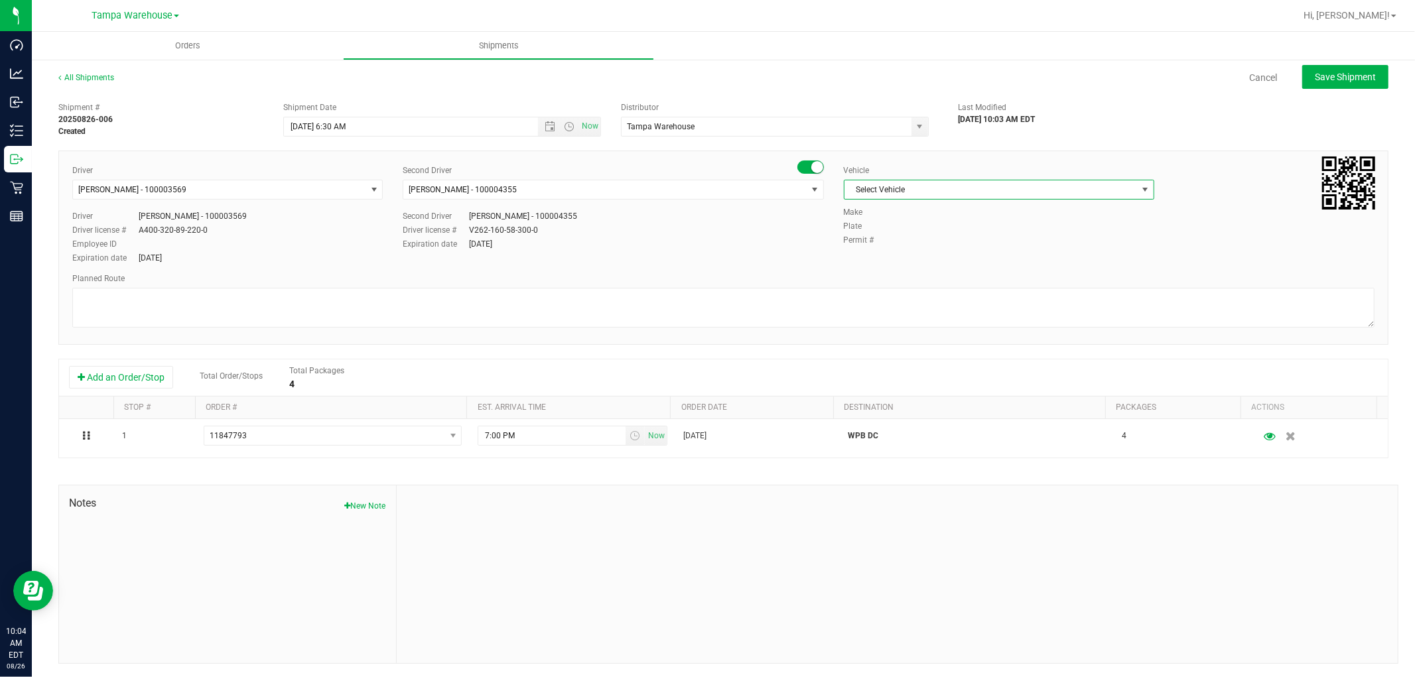
click at [894, 184] on span "Select Vehicle" at bounding box center [991, 189] width 293 height 19
click at [888, 254] on li "FL-E-450-01" at bounding box center [991, 252] width 307 height 20
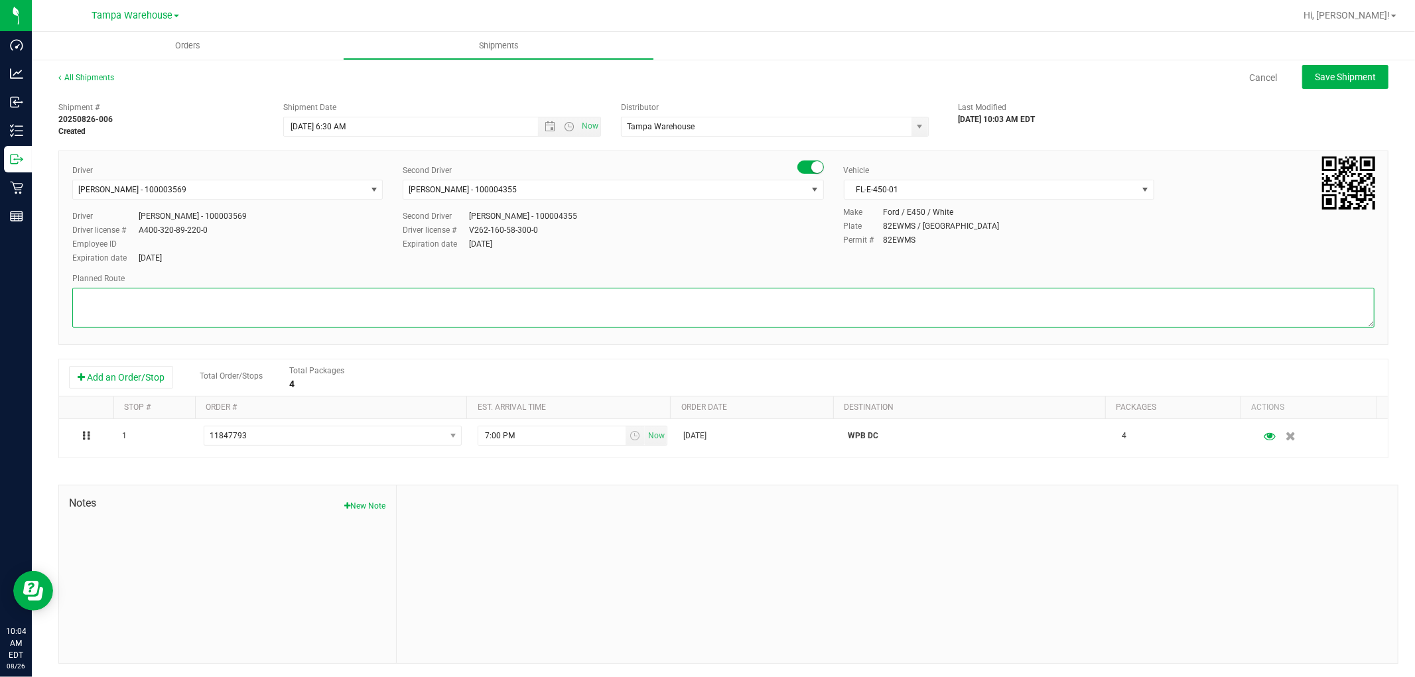
click at [345, 302] on textarea at bounding box center [723, 308] width 1303 height 40
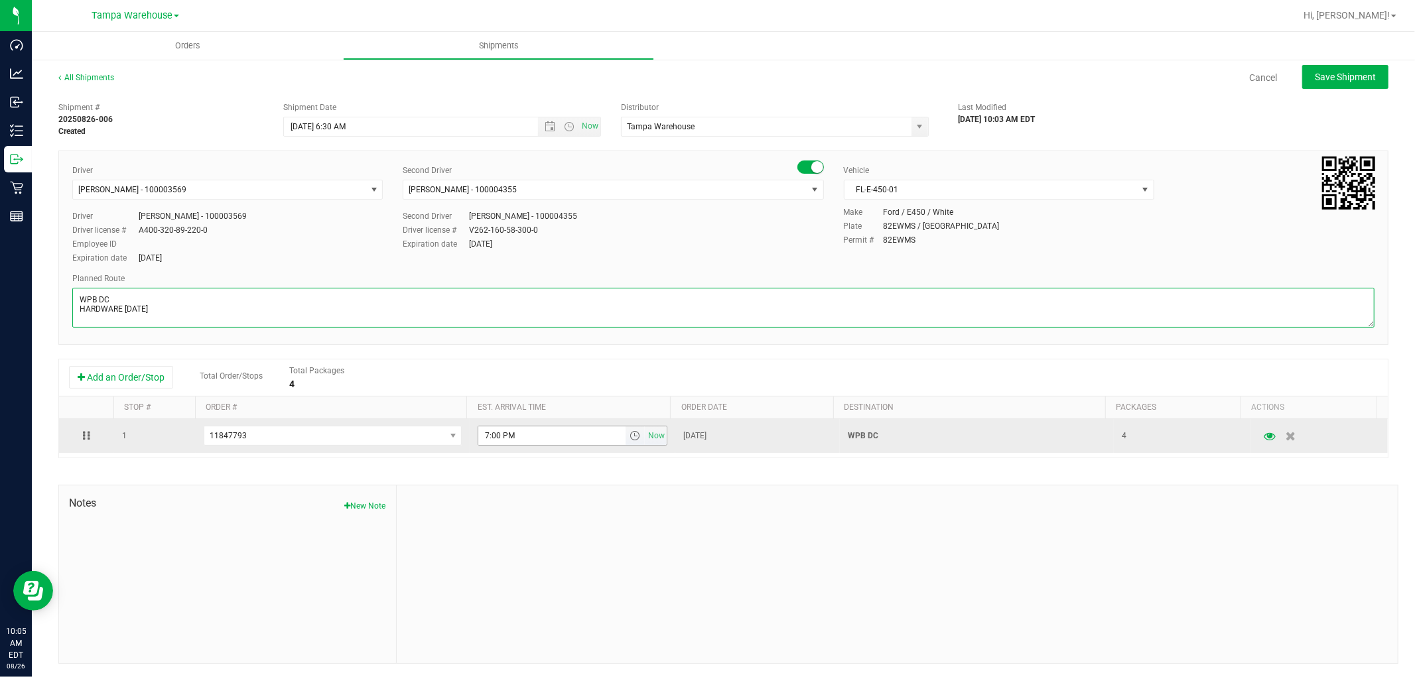
click at [630, 441] on span "select" at bounding box center [635, 436] width 11 height 11
type textarea "WPB DC HARDWARE 08.26.25"
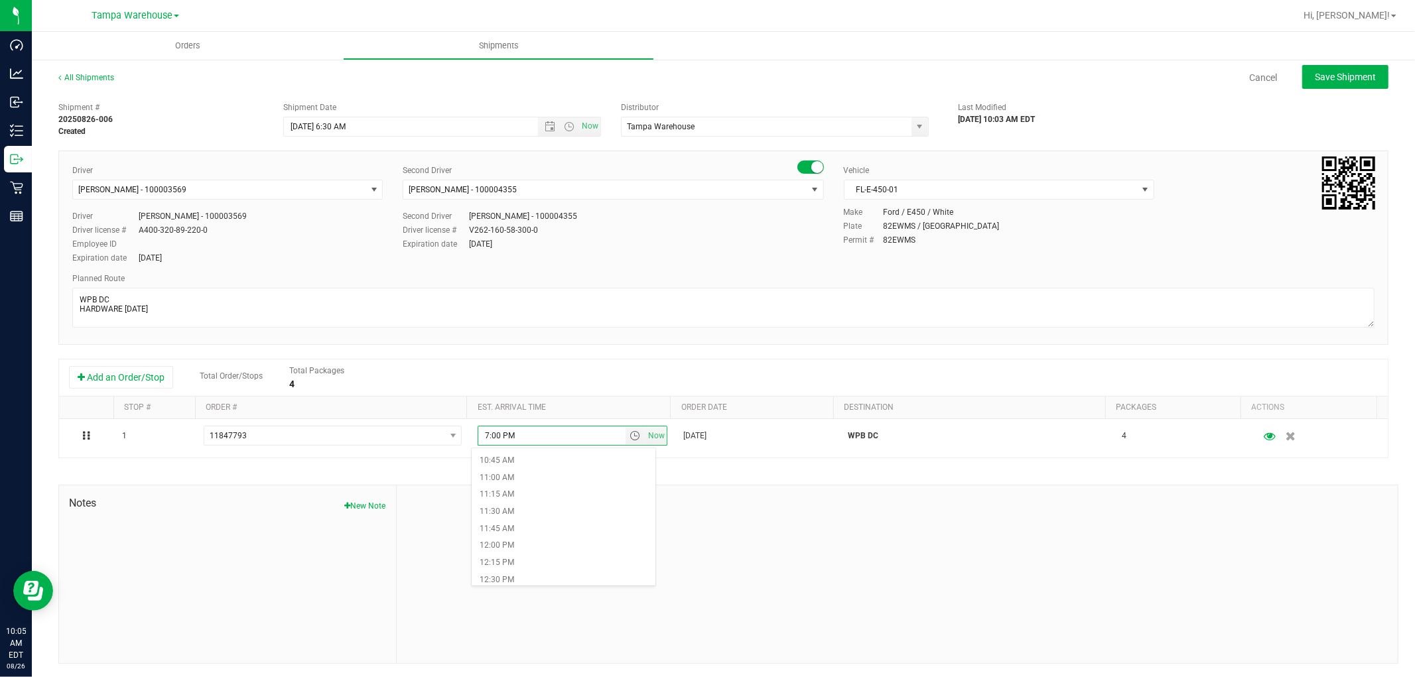
scroll to position [737, 0]
click at [541, 472] on li "11:00 AM" at bounding box center [563, 472] width 183 height 17
click at [758, 544] on div at bounding box center [897, 575] width 1001 height 178
click at [1356, 72] on span "Save Shipment" at bounding box center [1345, 77] width 61 height 11
type input "8/27/2025 10:30 AM"
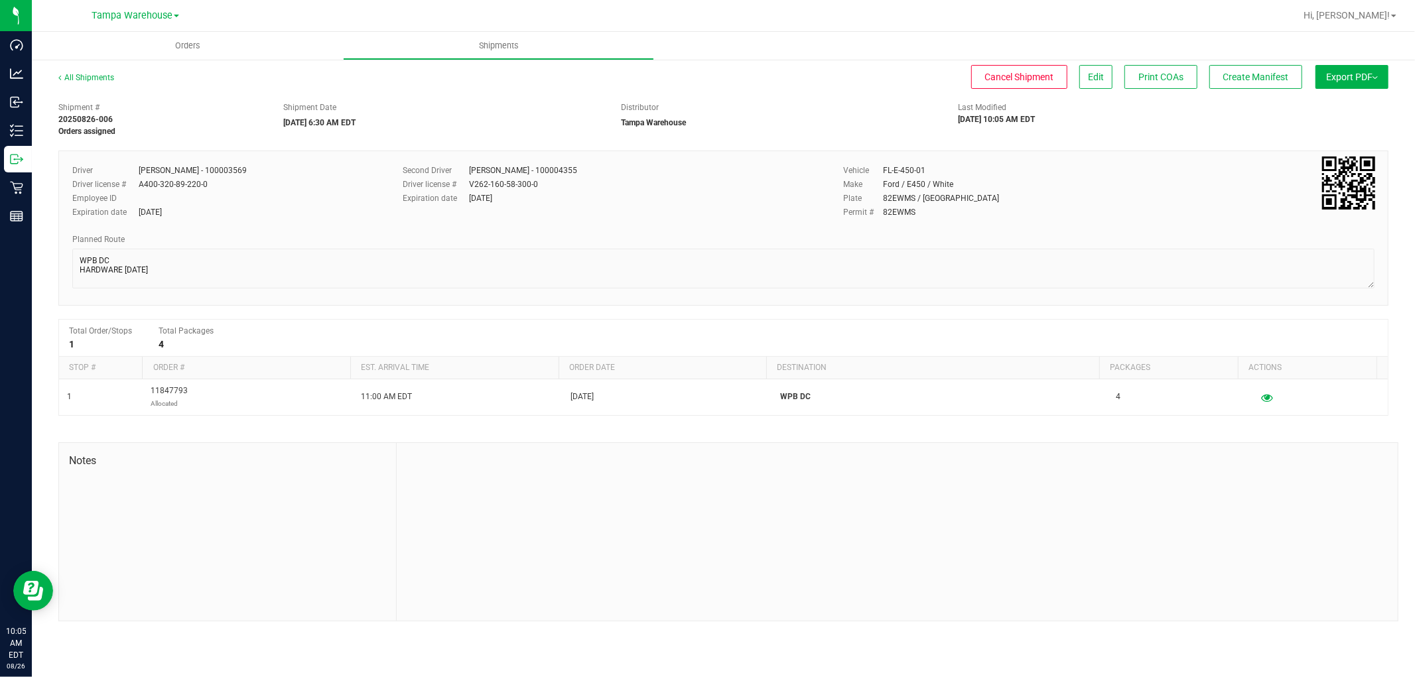
click at [1364, 80] on span "Export PDF" at bounding box center [1352, 77] width 52 height 11
click at [1344, 125] on span "Manifest by Lot" at bounding box center [1318, 125] width 55 height 9
click at [1277, 77] on span "Create Manifest" at bounding box center [1257, 77] width 66 height 11
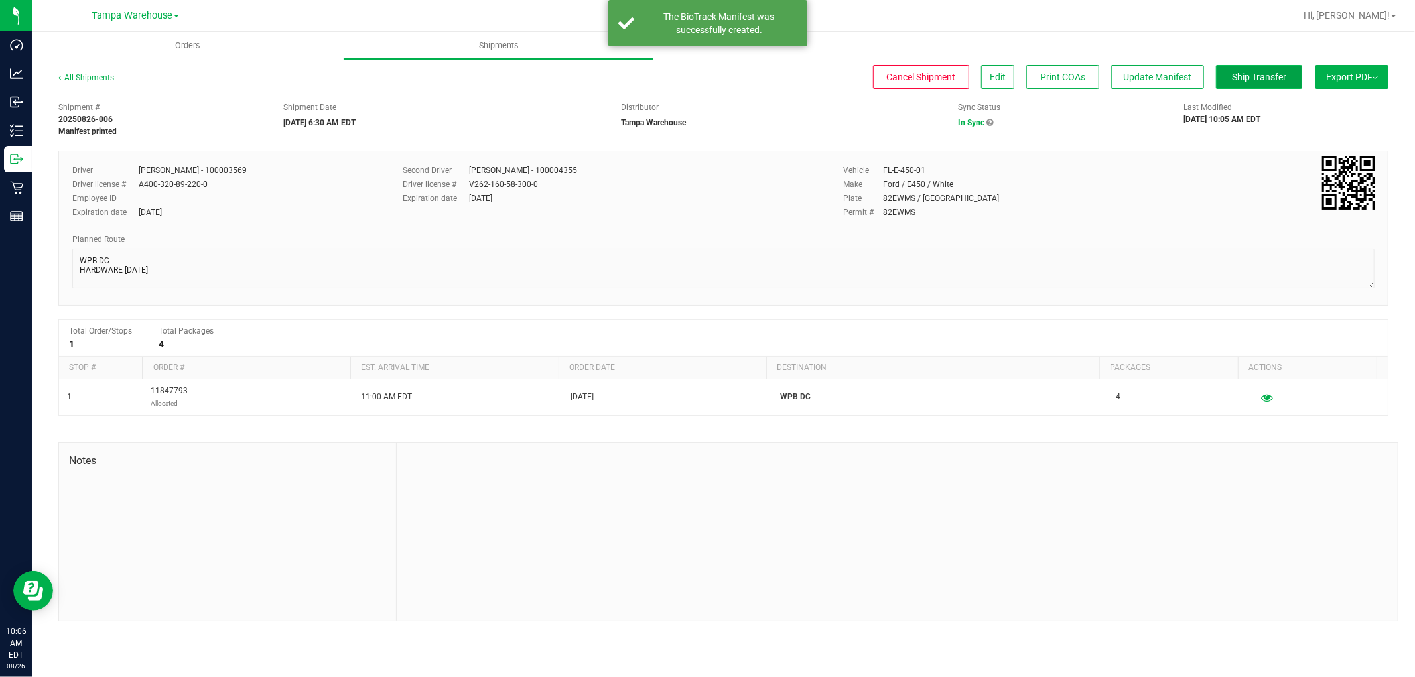
click at [1255, 72] on span "Ship Transfer" at bounding box center [1259, 77] width 54 height 11
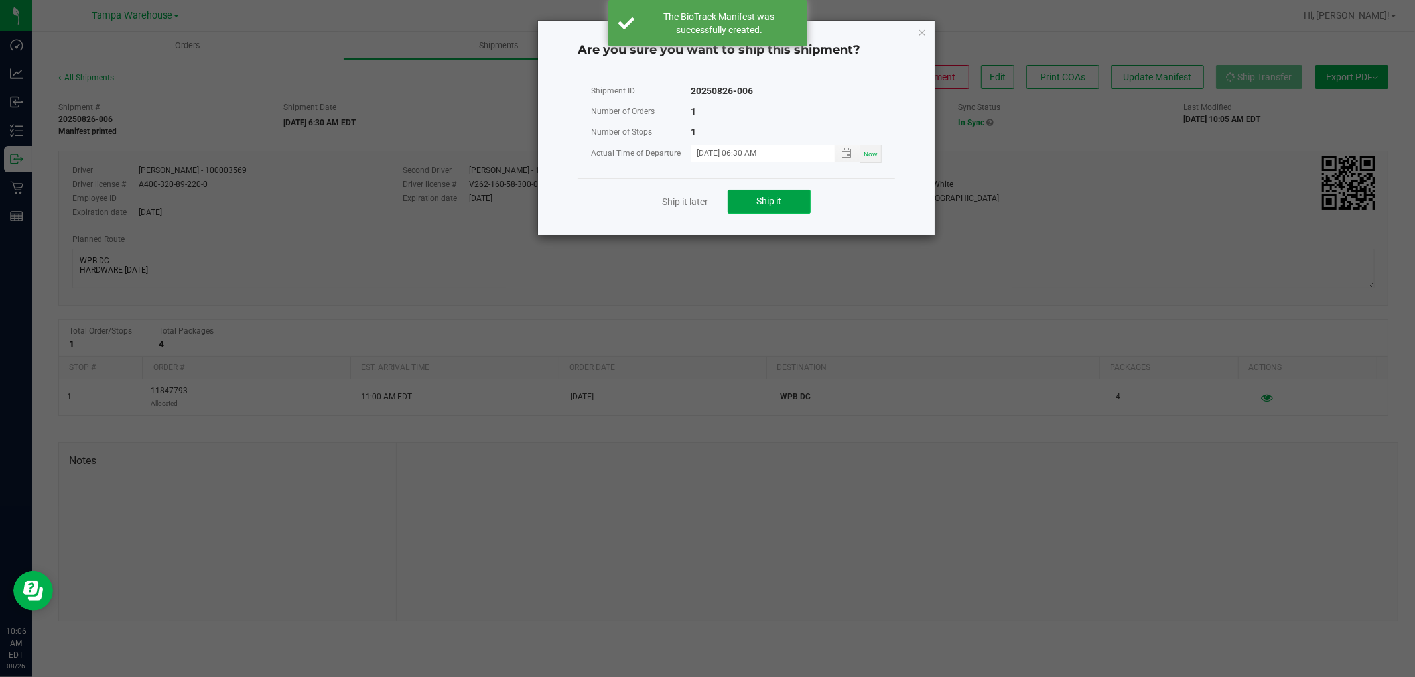
click at [778, 204] on span "Ship it" at bounding box center [769, 201] width 25 height 11
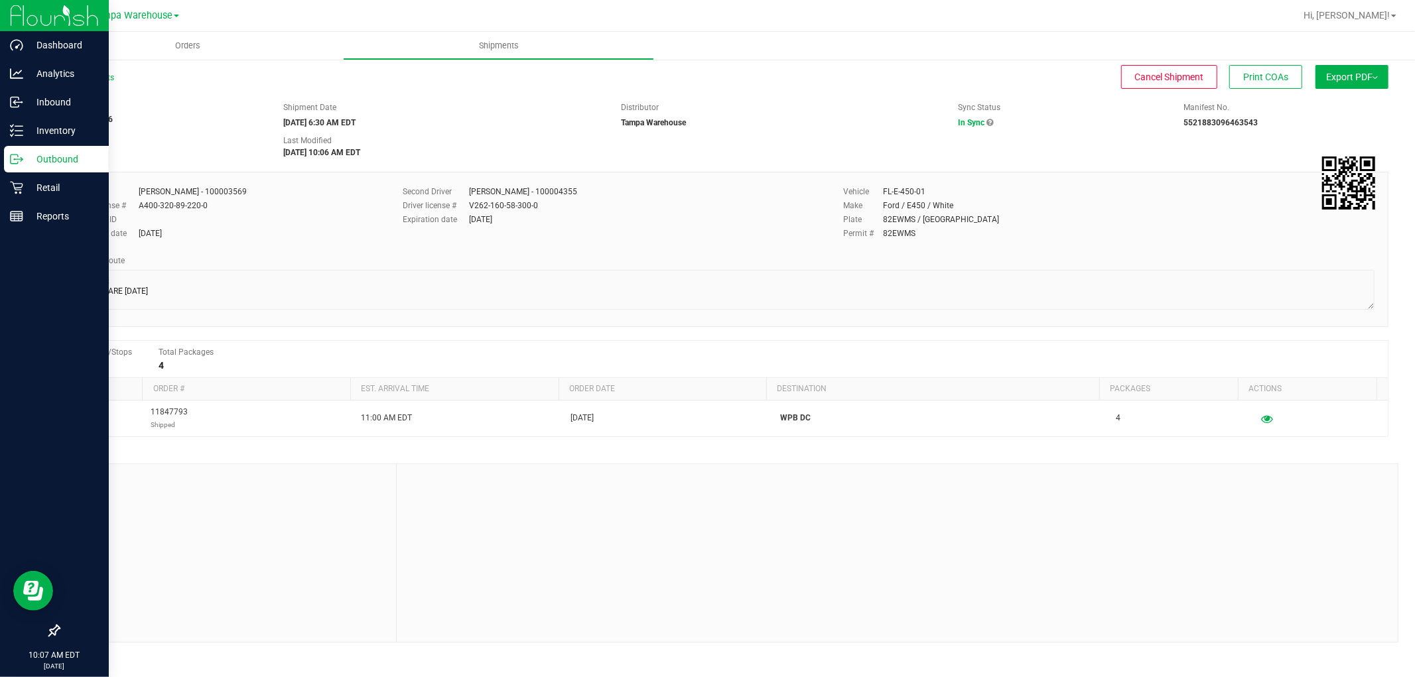
click at [43, 157] on p "Outbound" at bounding box center [63, 159] width 80 height 16
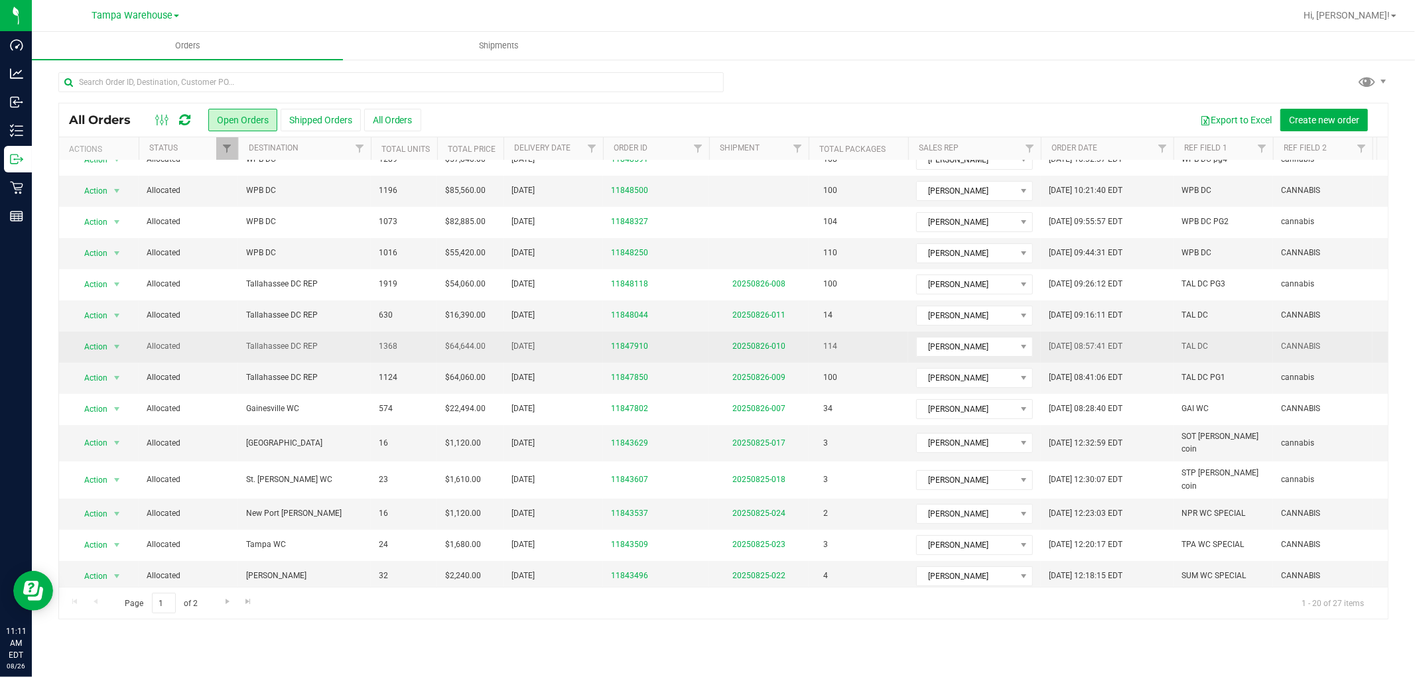
scroll to position [210, 0]
